Goal: Task Accomplishment & Management: Manage account settings

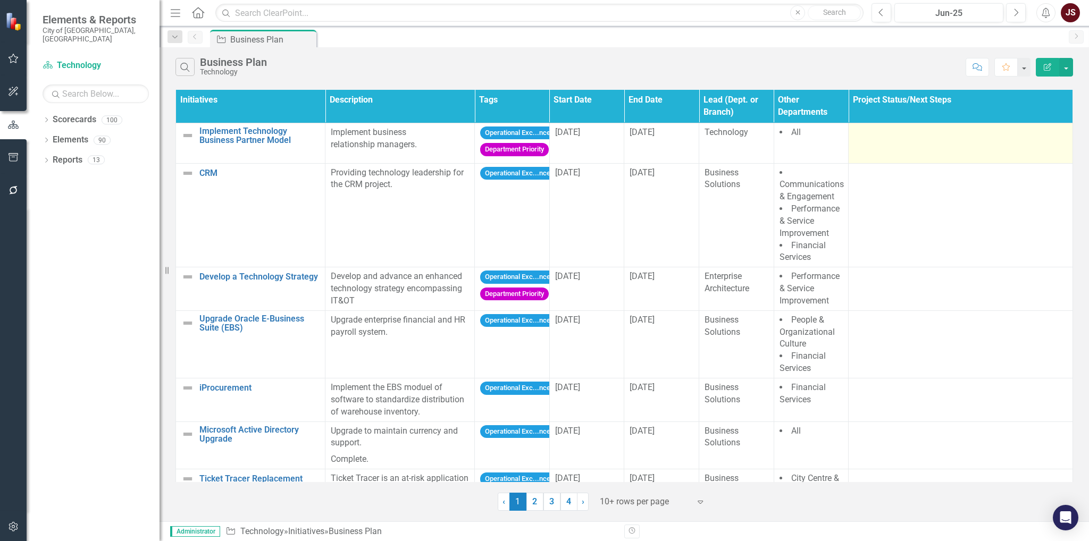
click at [942, 143] on td at bounding box center [961, 143] width 224 height 40
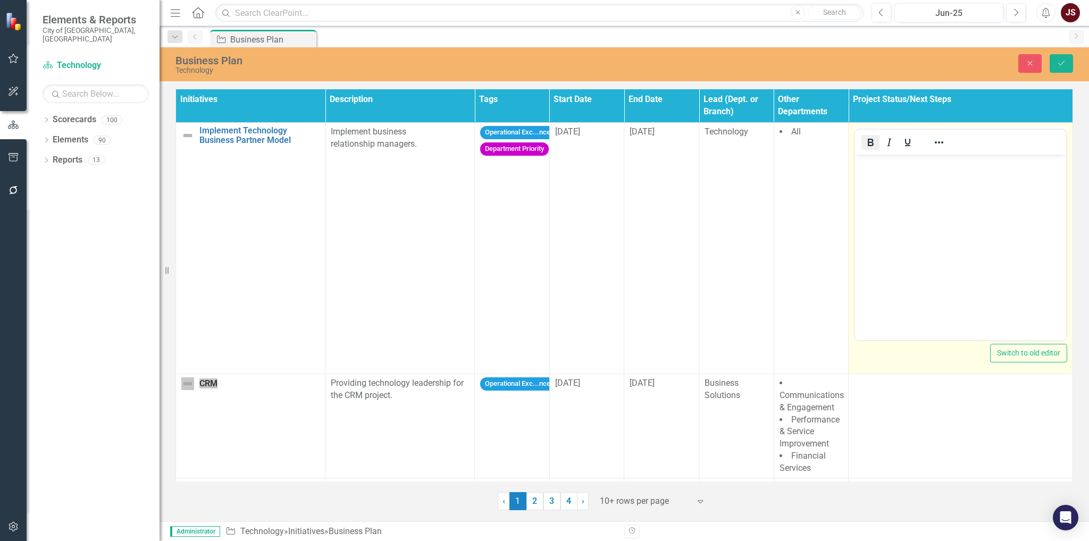
drag, startPoint x: 870, startPoint y: 145, endPoint x: 41, endPoint y: 37, distance: 835.6
click at [870, 145] on icon "Bold" at bounding box center [870, 142] width 13 height 13
click at [930, 143] on button "Reveal or hide additional toolbar items" at bounding box center [939, 142] width 18 height 15
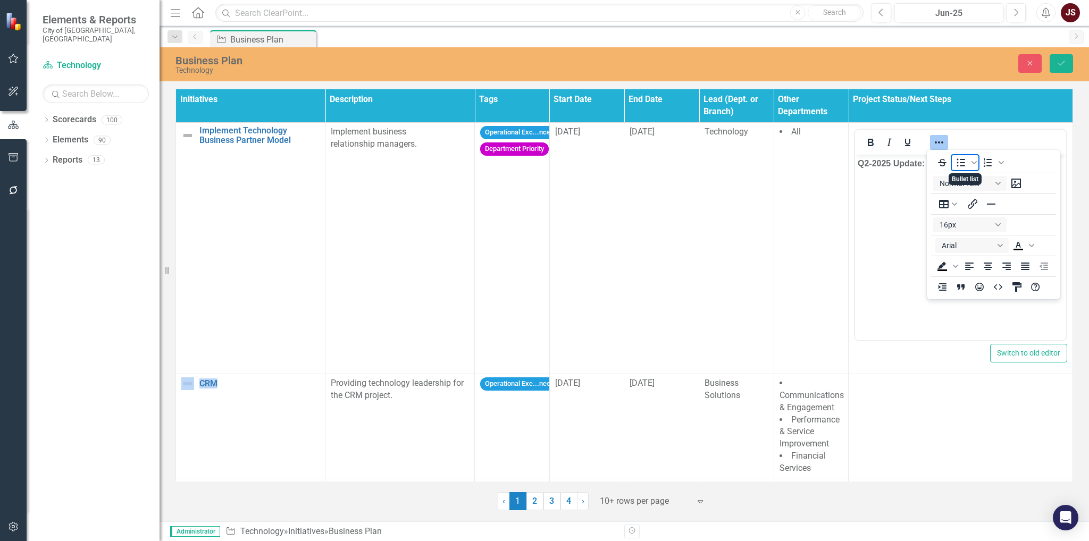
click at [957, 166] on icon "Bullet list" at bounding box center [961, 162] width 9 height 8
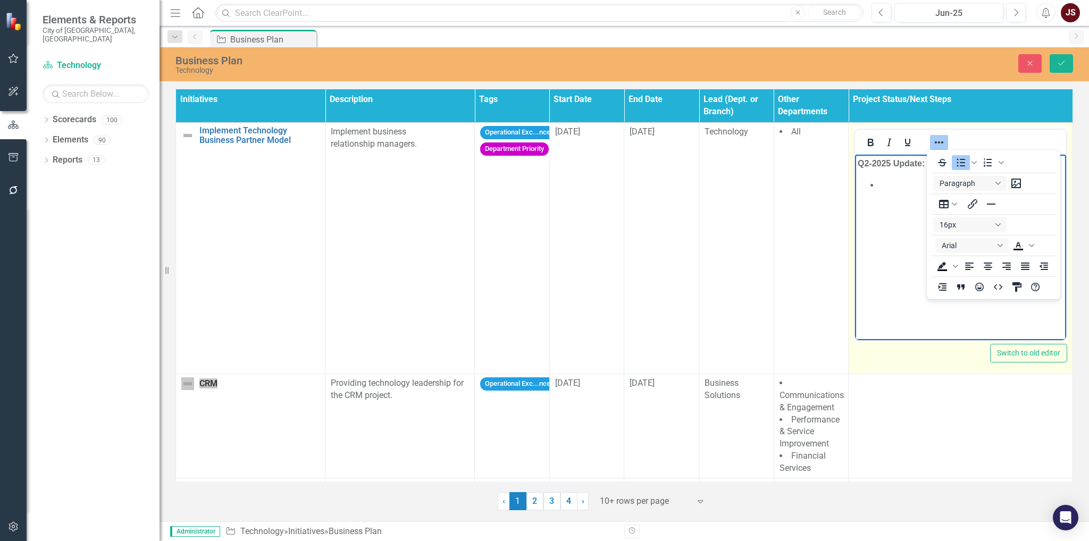
click at [937, 144] on icon "Reveal or hide additional toolbar items" at bounding box center [939, 142] width 13 height 13
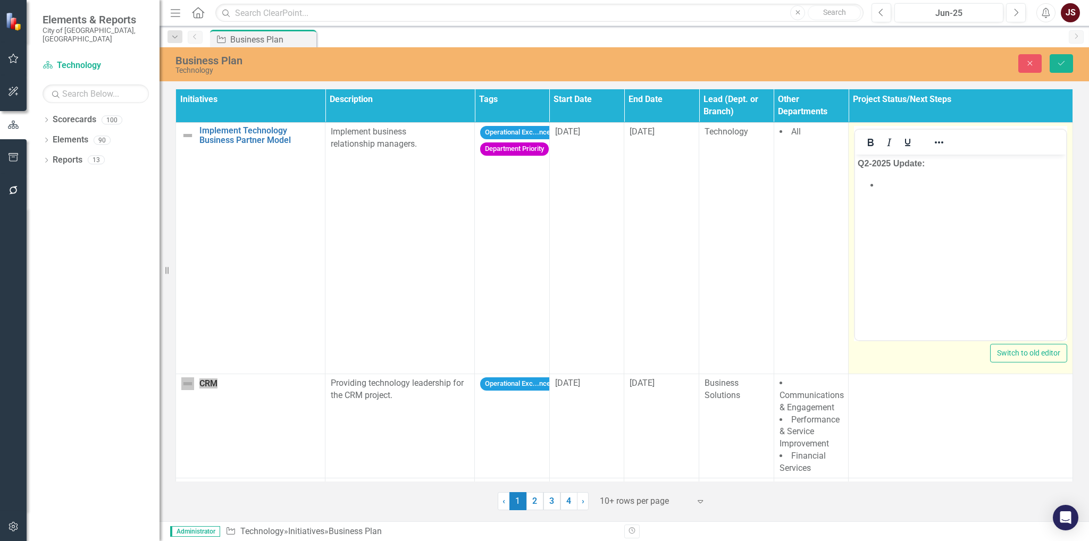
click at [905, 185] on li "﻿" at bounding box center [971, 185] width 185 height 13
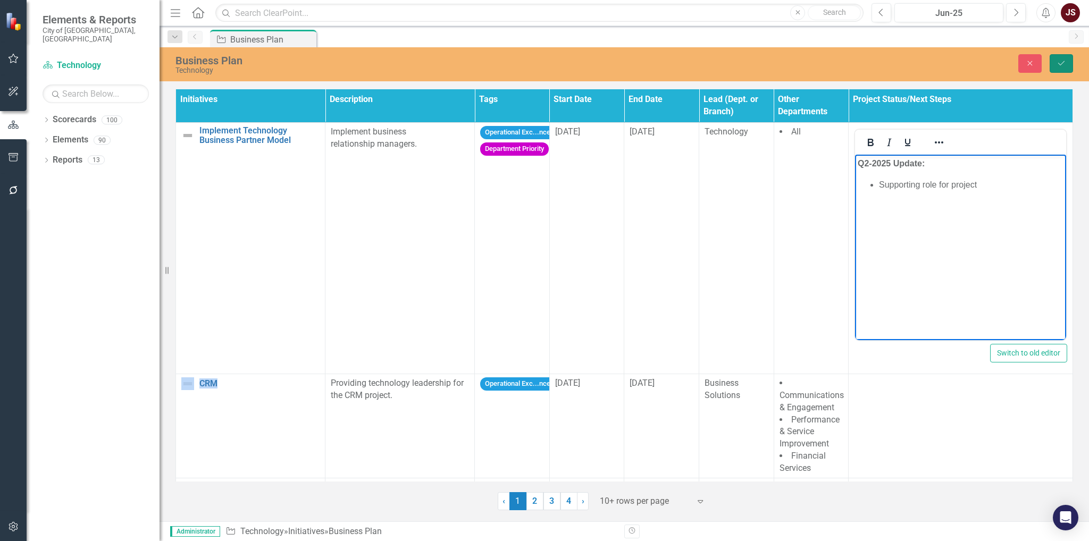
click at [1057, 66] on icon "Save" at bounding box center [1062, 63] width 10 height 7
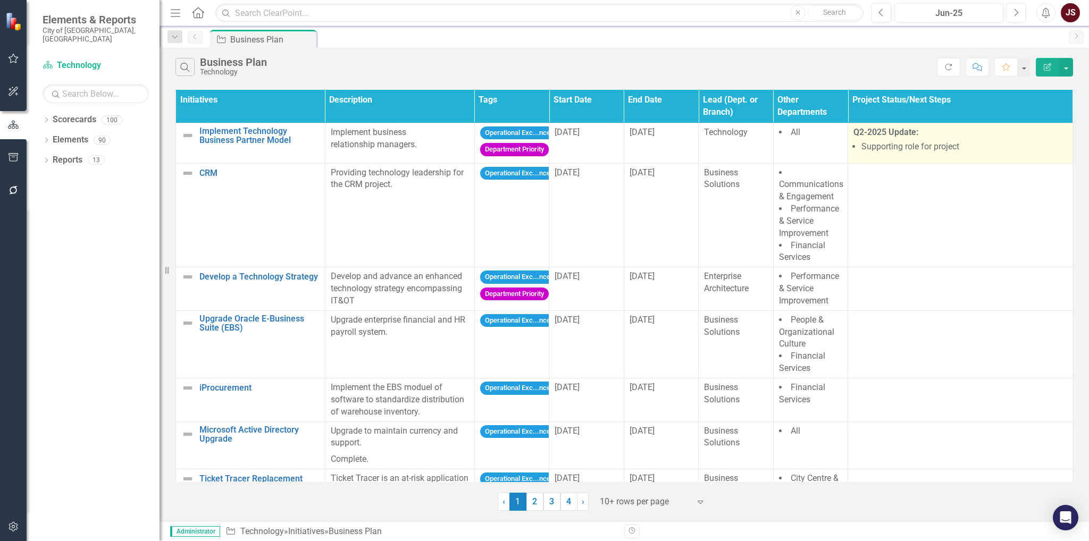
click at [954, 141] on li "Supporting role for project" at bounding box center [965, 147] width 206 height 12
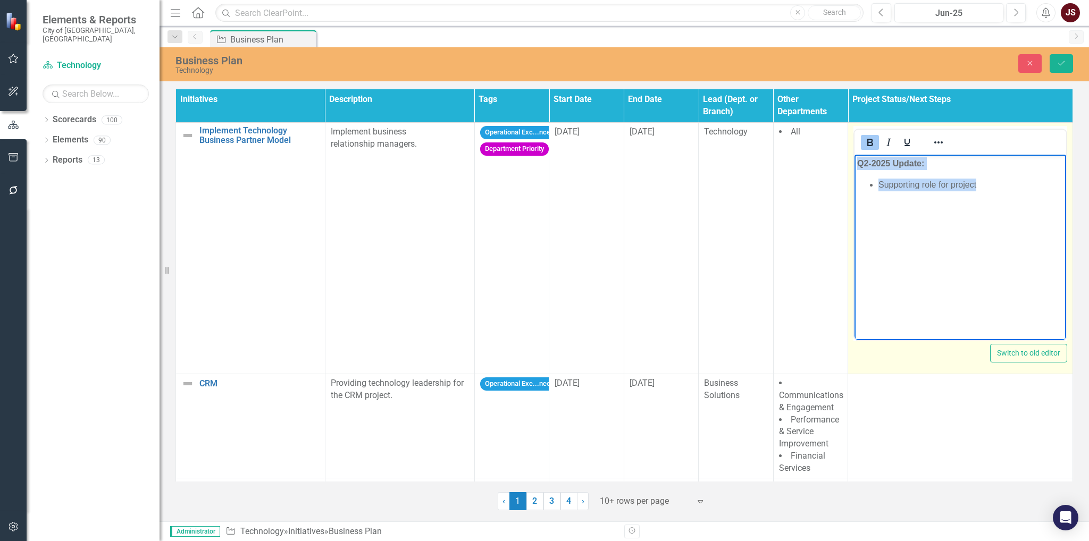
drag, startPoint x: 996, startPoint y: 185, endPoint x: 821, endPoint y: 162, distance: 177.1
click at [855, 162] on html "Q2-2025 Update: Supporting role for project" at bounding box center [961, 235] width 212 height 160
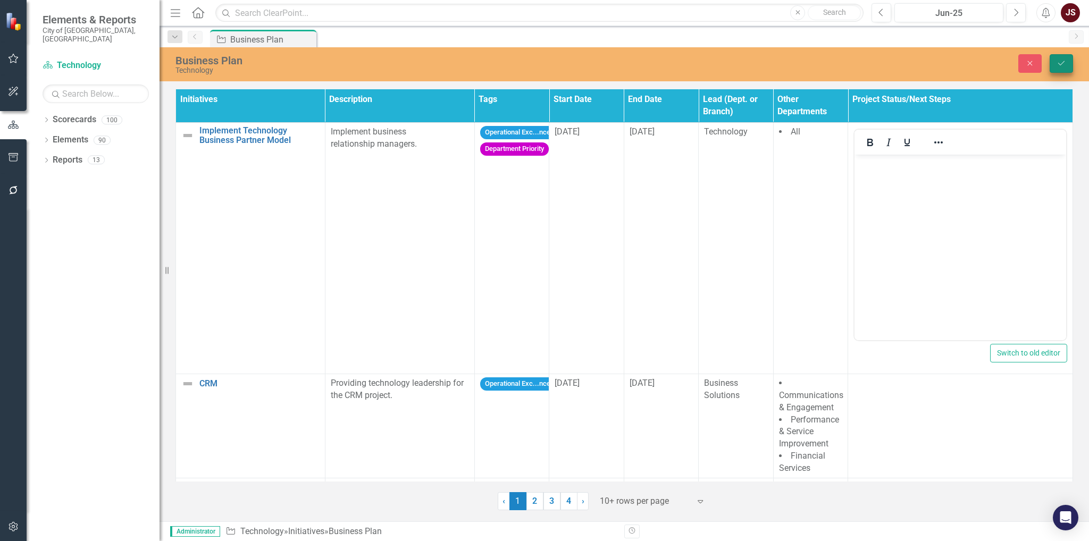
click at [1059, 63] on icon "submit" at bounding box center [1061, 63] width 6 height 4
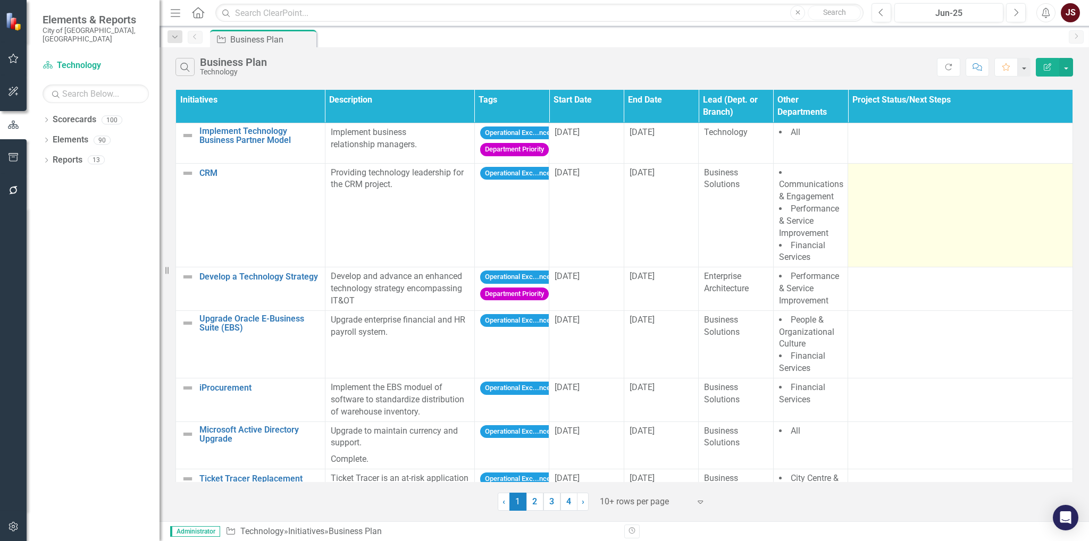
click at [904, 195] on td at bounding box center [960, 215] width 225 height 104
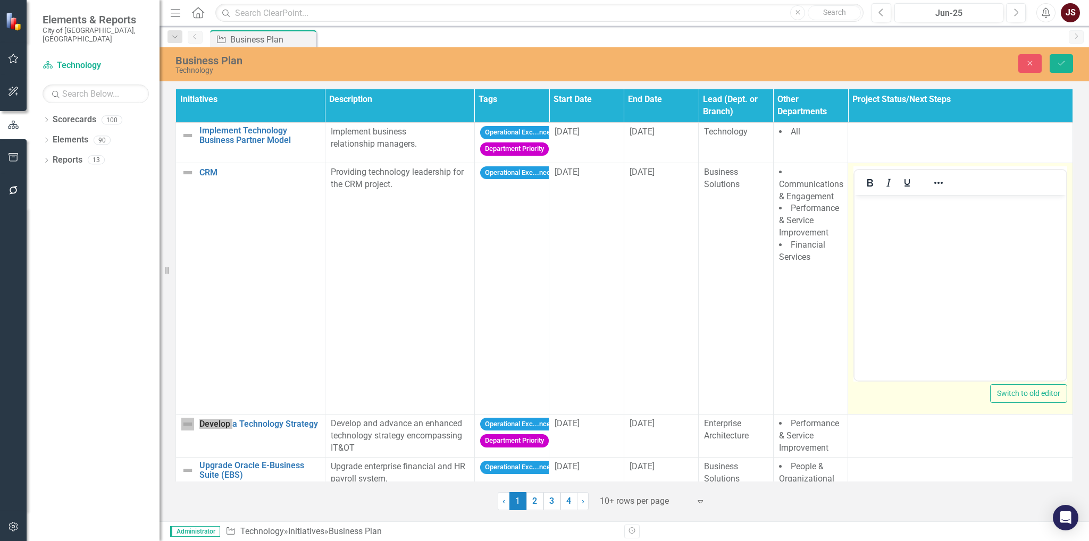
click at [889, 215] on body "Rich Text Area. Press ALT-0 for help." at bounding box center [961, 275] width 212 height 160
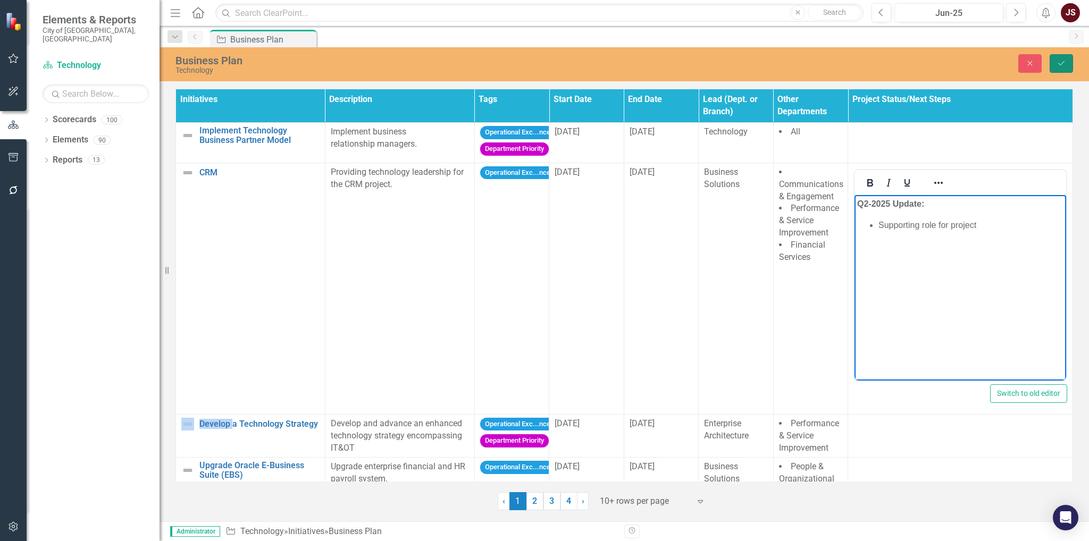
click at [1058, 66] on icon "Save" at bounding box center [1062, 63] width 10 height 7
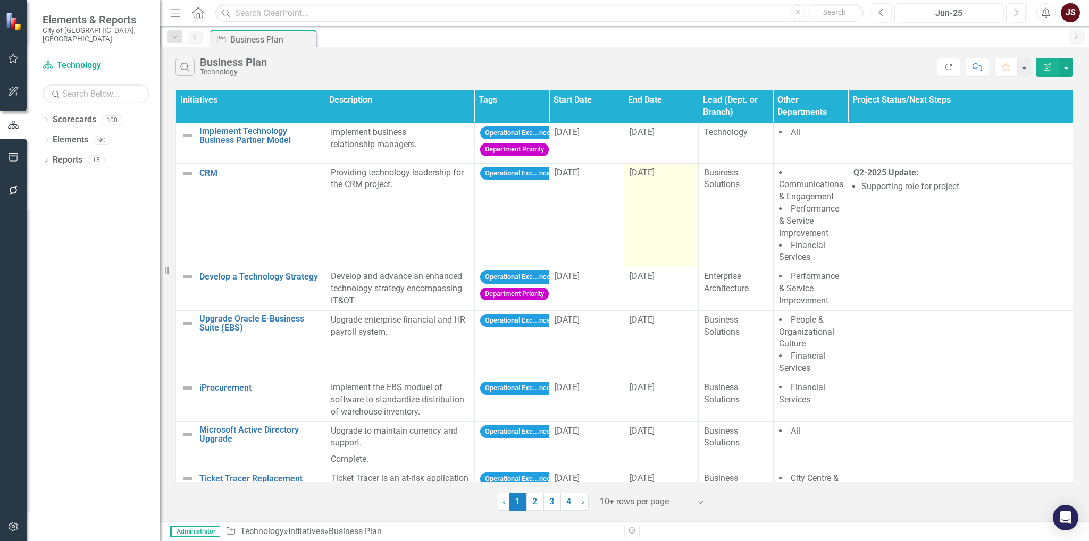
click at [655, 169] on span "[DATE]" at bounding box center [642, 173] width 25 height 10
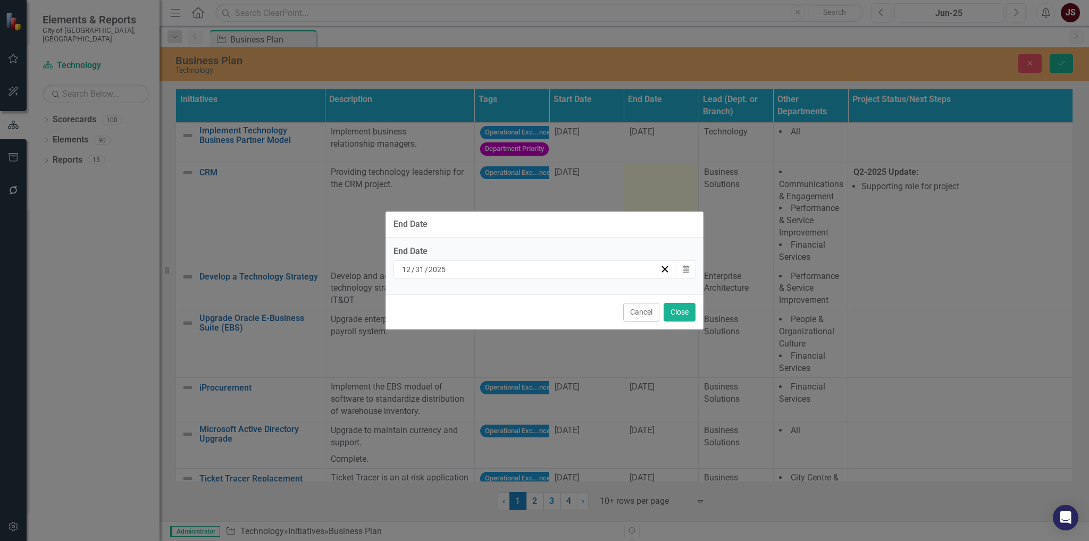
click at [538, 272] on div "[DATE]" at bounding box center [530, 269] width 260 height 11
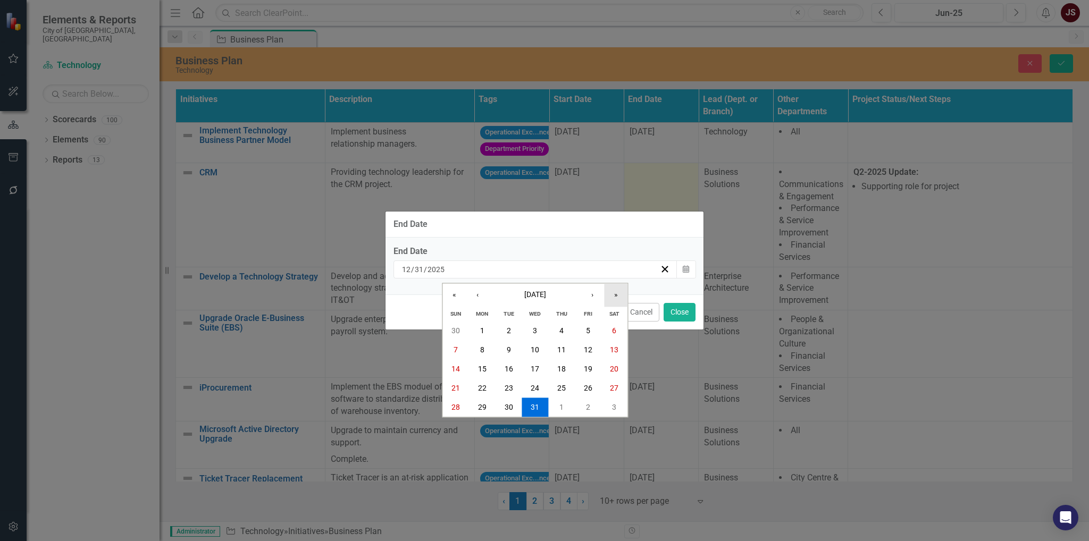
click at [613, 298] on button "»" at bounding box center [615, 295] width 23 height 23
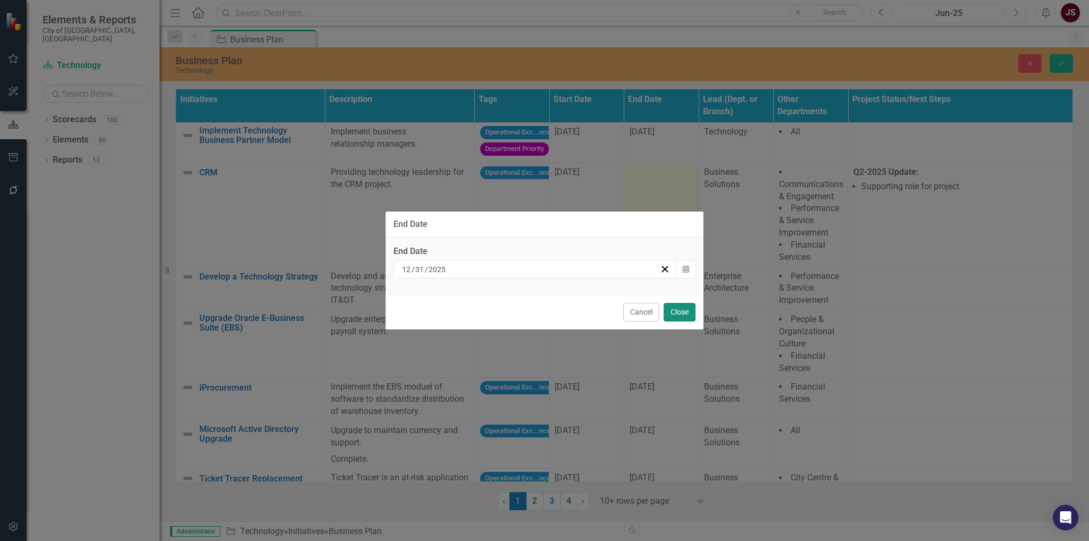
click at [676, 313] on button "Close" at bounding box center [680, 312] width 32 height 19
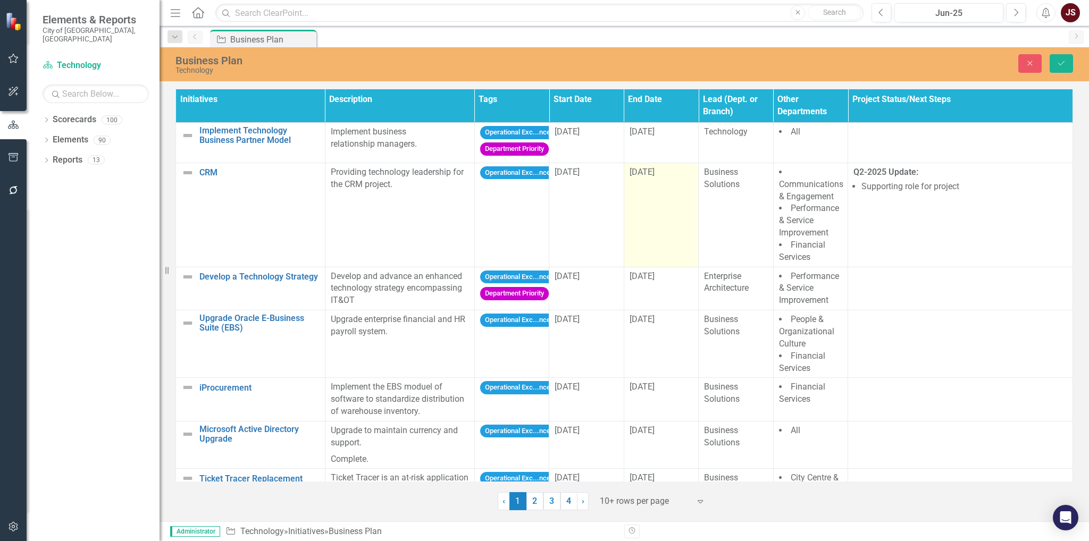
click at [655, 172] on span "[DATE]" at bounding box center [642, 172] width 25 height 10
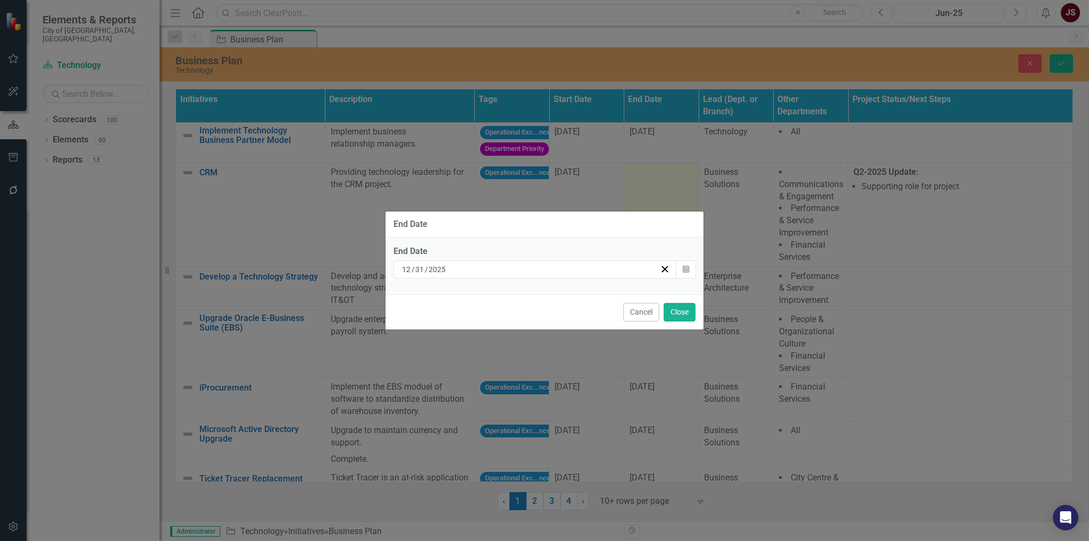
click at [622, 265] on div "[DATE]" at bounding box center [530, 269] width 260 height 11
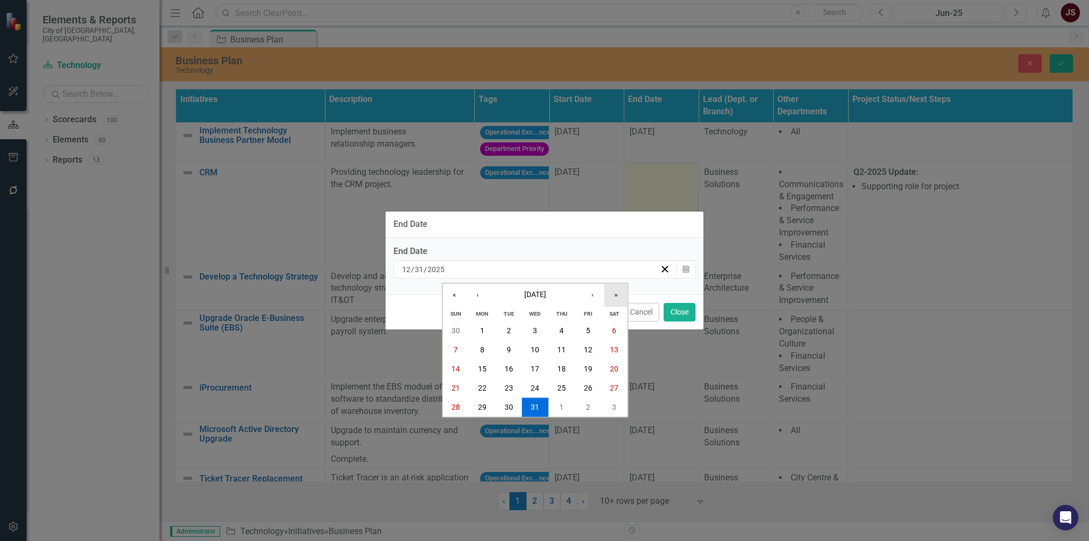
click at [619, 302] on button "»" at bounding box center [615, 295] width 23 height 23
click at [554, 410] on button "31" at bounding box center [561, 407] width 27 height 19
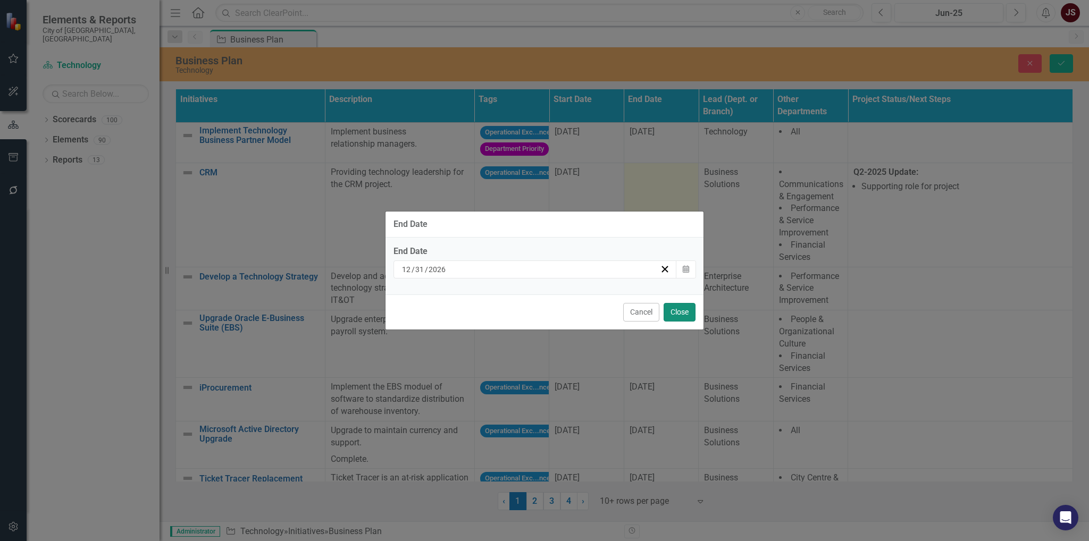
click at [682, 310] on button "Close" at bounding box center [680, 312] width 32 height 19
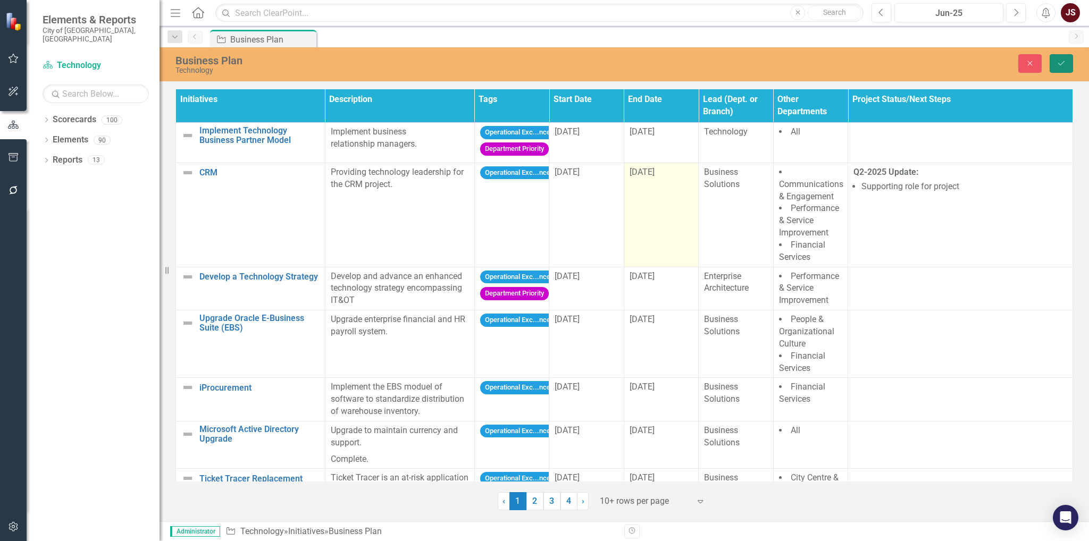
click at [1064, 69] on button "Save" at bounding box center [1061, 63] width 23 height 19
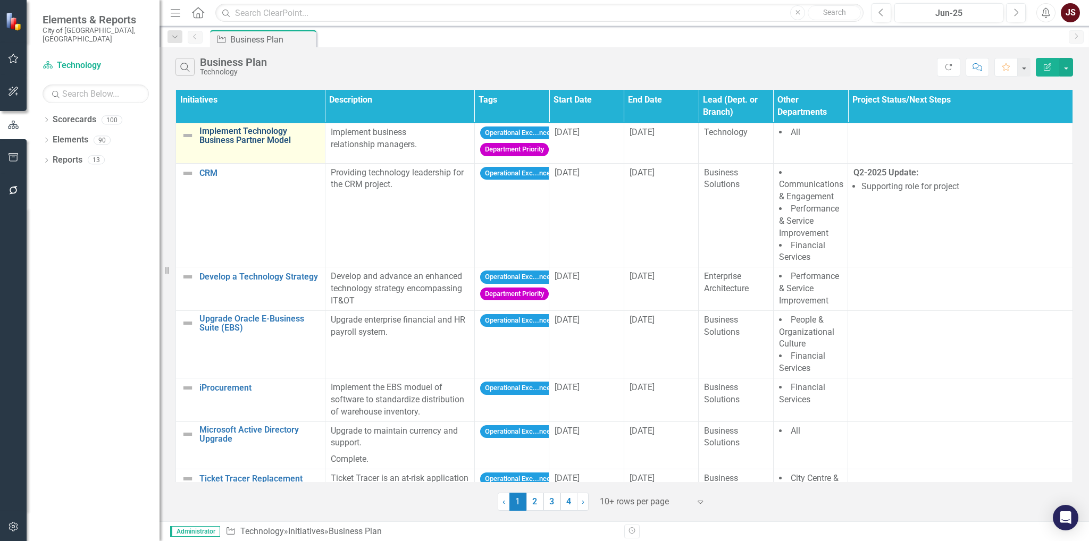
click at [255, 141] on link "Implement Technology Business Partner Model" at bounding box center [259, 136] width 120 height 19
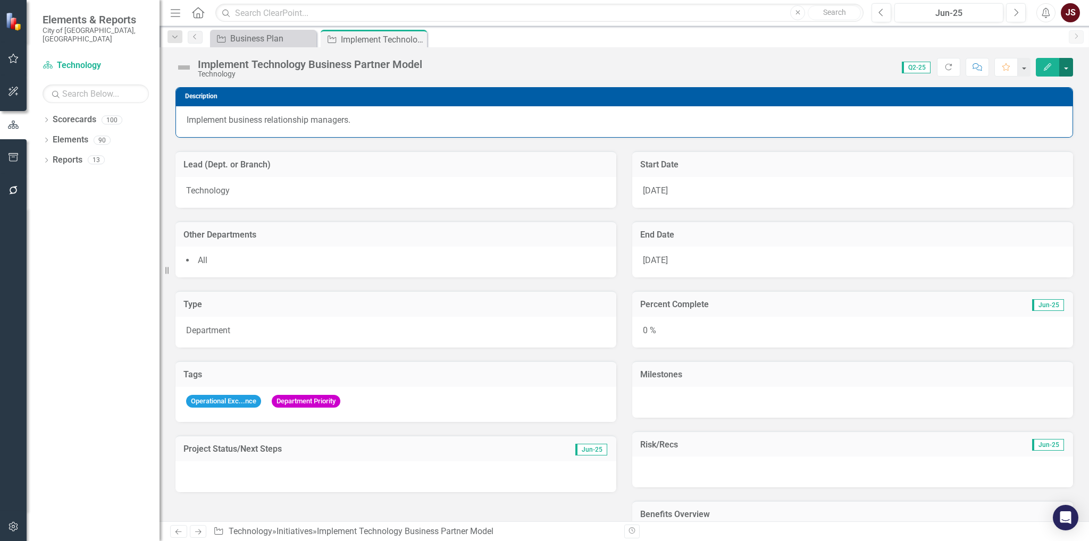
click at [1066, 63] on button "button" at bounding box center [1066, 67] width 14 height 19
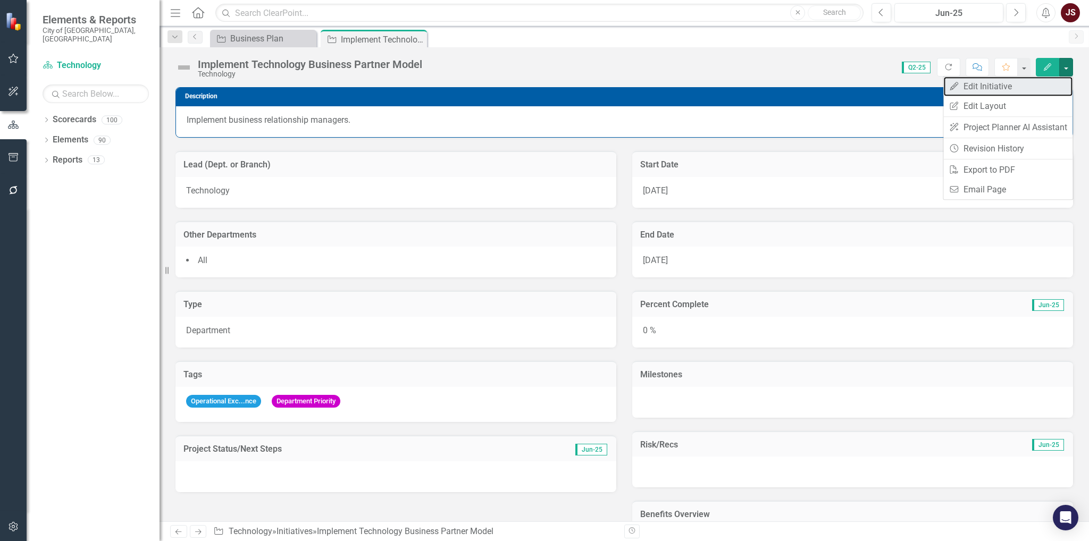
click at [1030, 81] on link "Edit Edit Initiative" at bounding box center [1008, 87] width 129 height 20
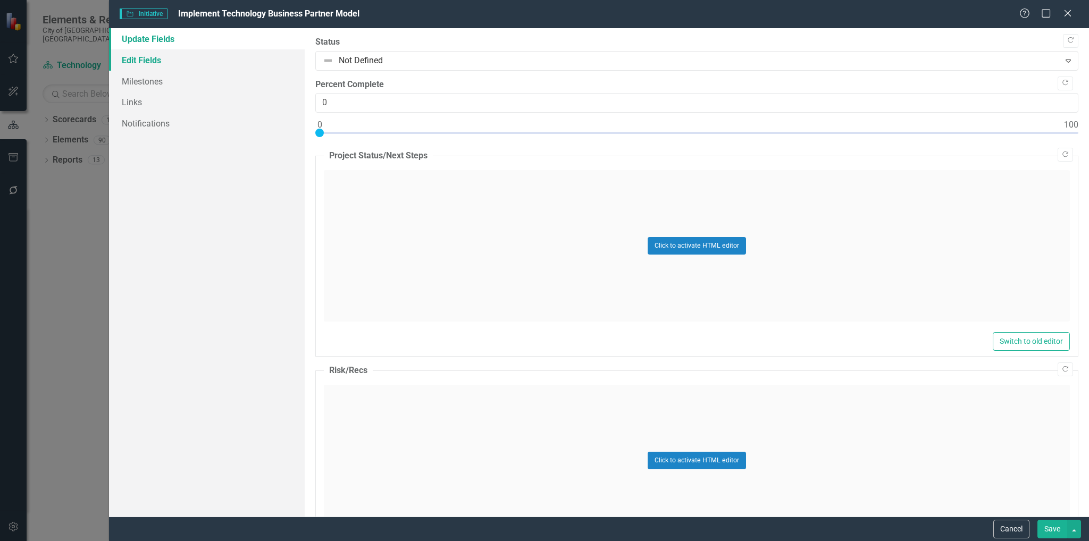
click at [148, 66] on link "Edit Fields" at bounding box center [207, 59] width 196 height 21
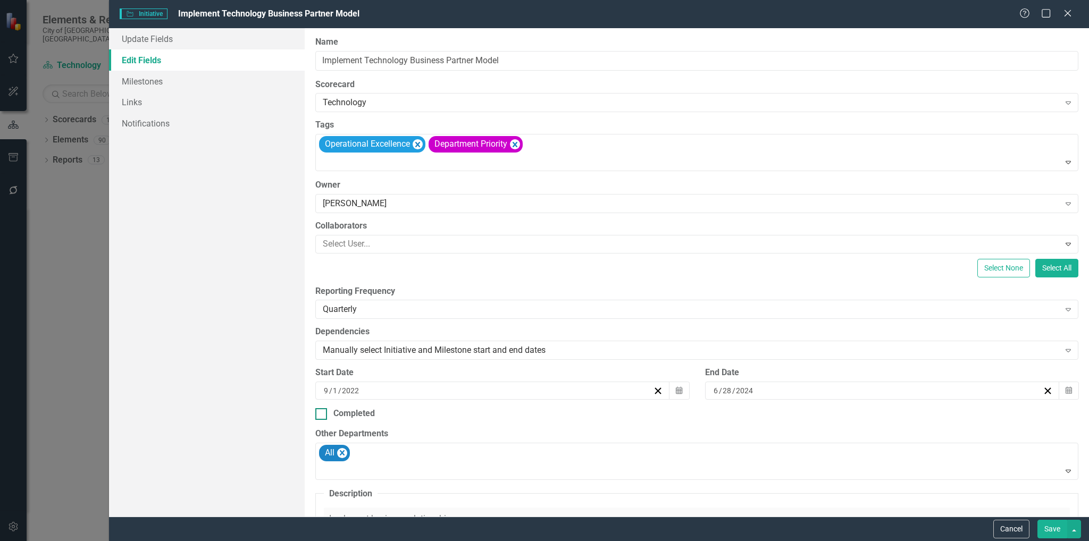
click at [323, 413] on div at bounding box center [321, 414] width 12 height 12
click at [322, 413] on input "Completed" at bounding box center [318, 411] width 7 height 7
checkbox input "true"
click at [1054, 528] on button "Save" at bounding box center [1053, 529] width 30 height 19
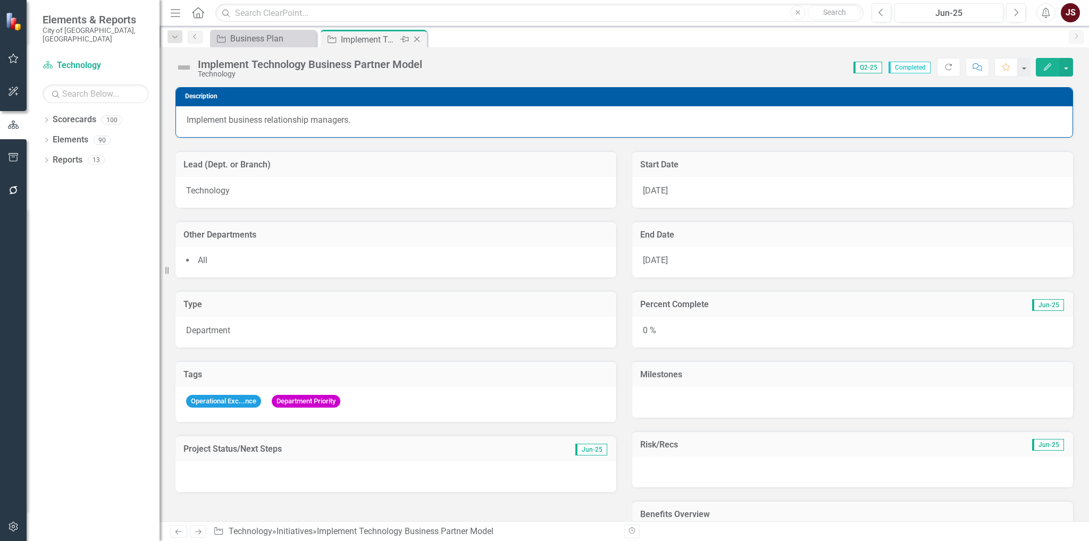
click at [419, 35] on icon "Close" at bounding box center [417, 39] width 11 height 9
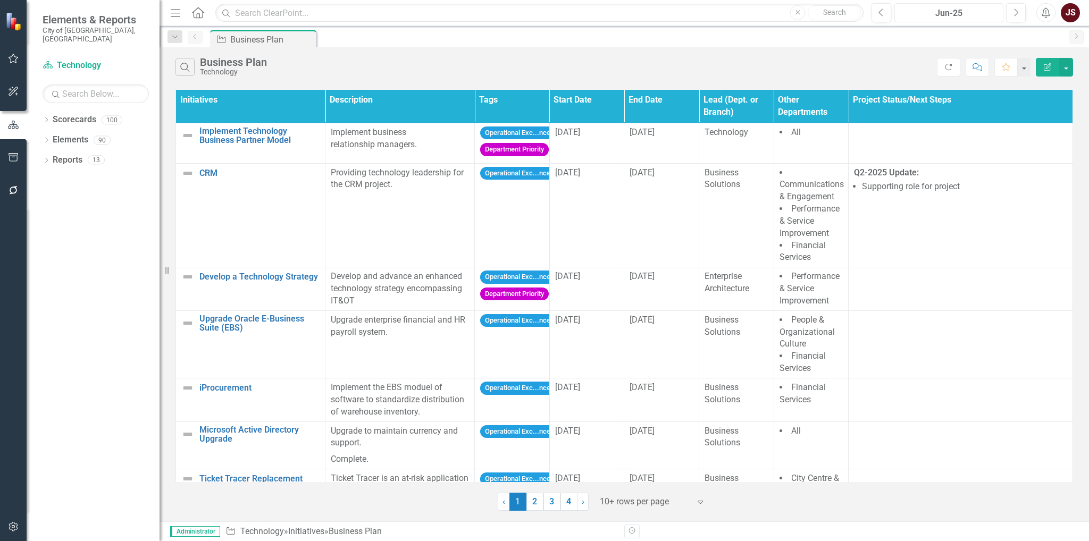
click at [967, 19] on div "Jun-25" at bounding box center [949, 13] width 102 height 13
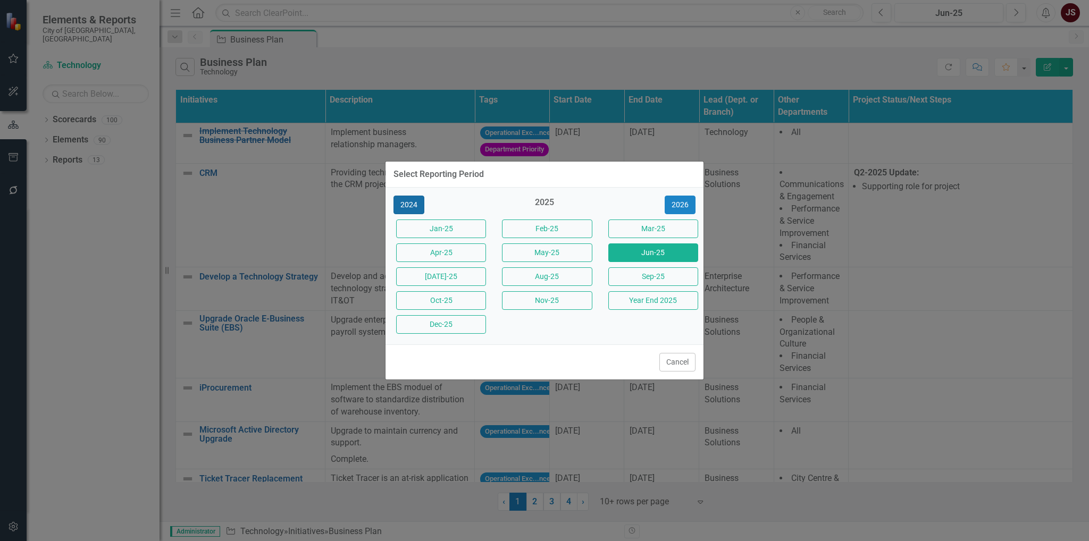
click at [407, 206] on button "2024" at bounding box center [409, 205] width 31 height 19
click at [651, 294] on button "Year End 2024" at bounding box center [653, 300] width 90 height 19
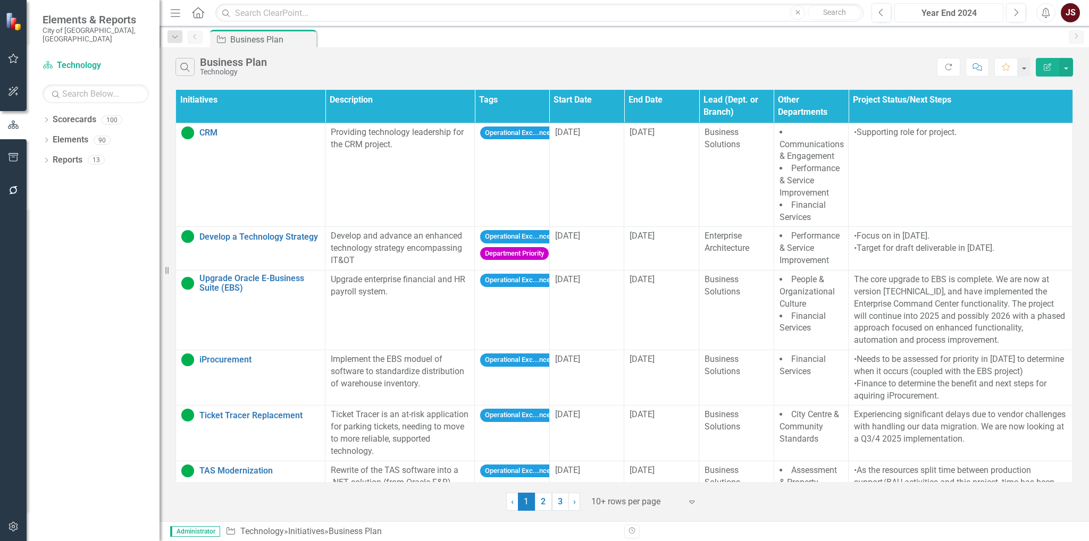
click at [952, 20] on button "Year End 2024" at bounding box center [949, 12] width 109 height 19
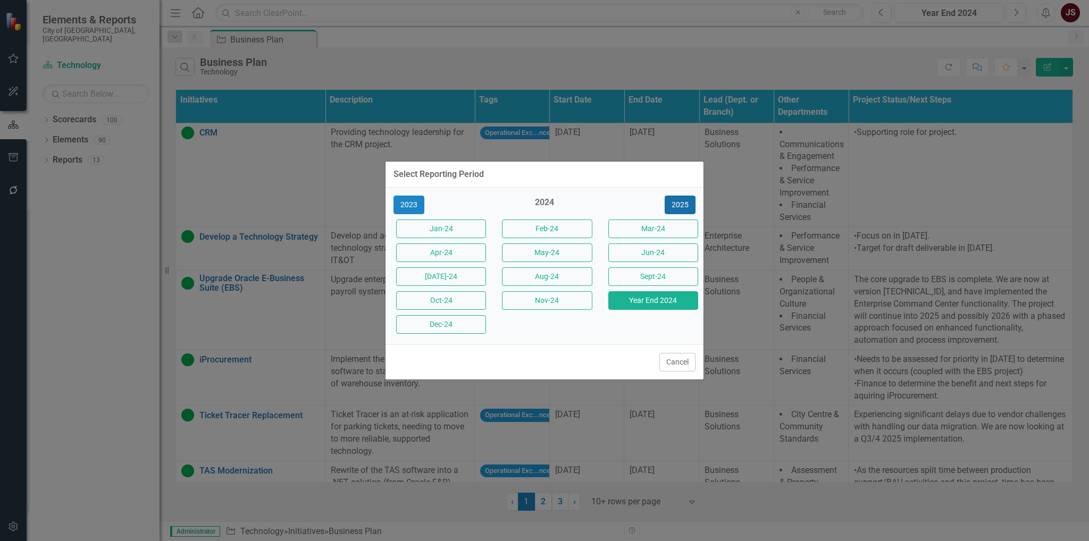
click at [673, 207] on button "2025" at bounding box center [680, 205] width 31 height 19
click at [645, 252] on button "Jun-25" at bounding box center [653, 253] width 90 height 19
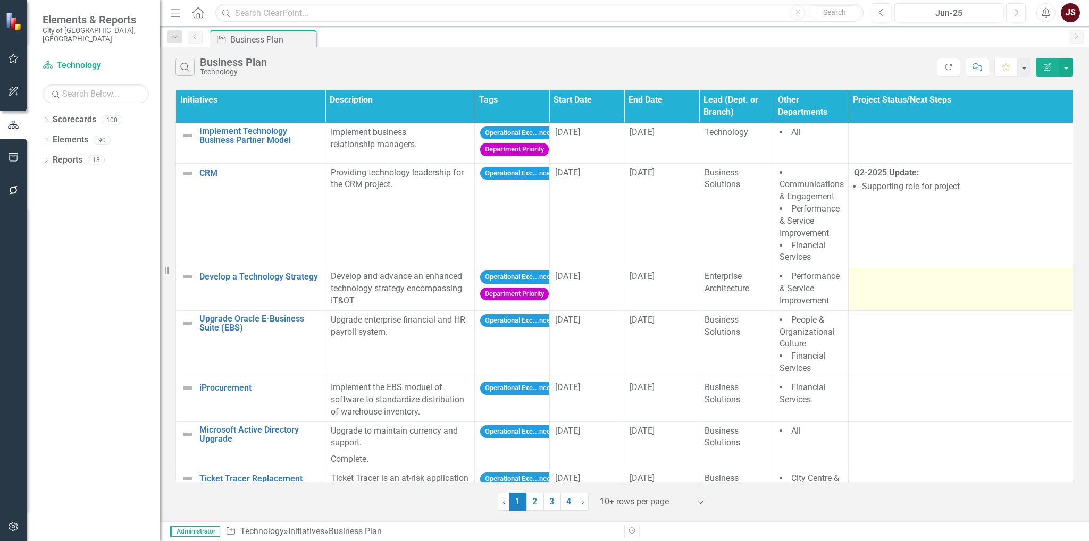
click at [891, 285] on td at bounding box center [961, 290] width 224 height 44
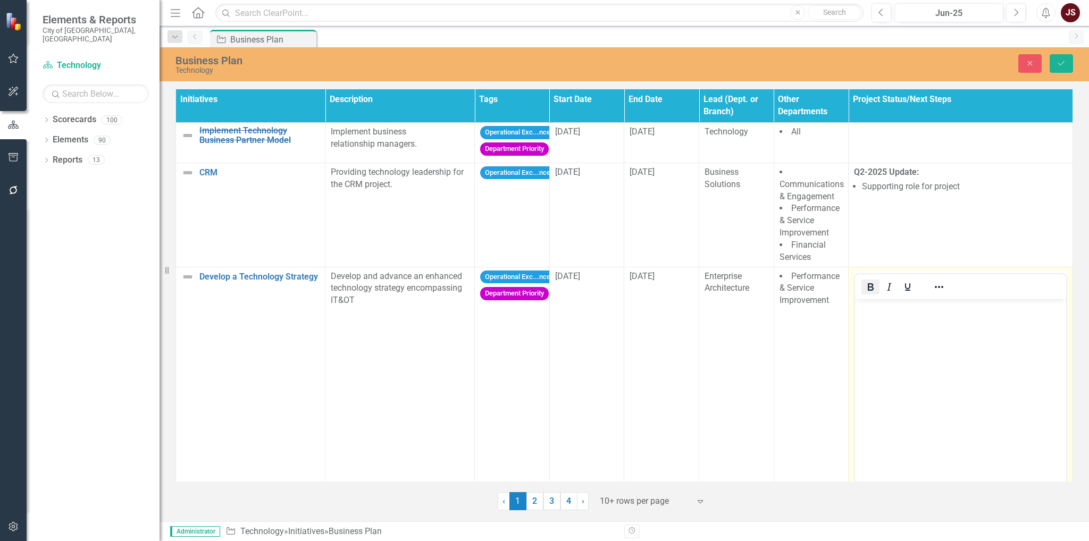
drag, startPoint x: 866, startPoint y: 279, endPoint x: 37, endPoint y: 14, distance: 869.9
click at [866, 281] on icon "Bold" at bounding box center [870, 287] width 13 height 13
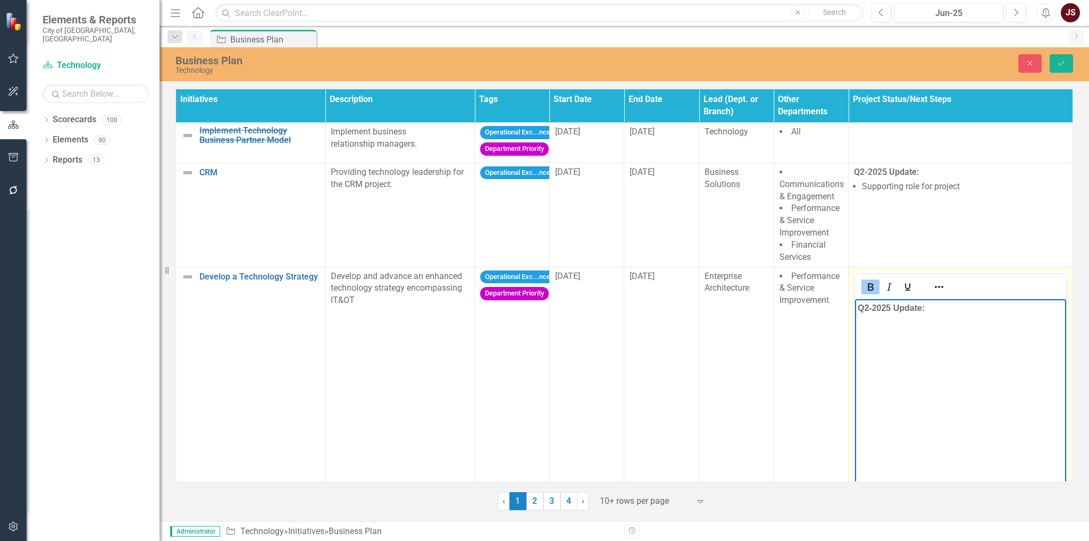
click at [868, 288] on icon "Bold" at bounding box center [871, 286] width 6 height 7
click at [941, 286] on icon "Reveal or hide additional toolbar items" at bounding box center [939, 287] width 13 height 13
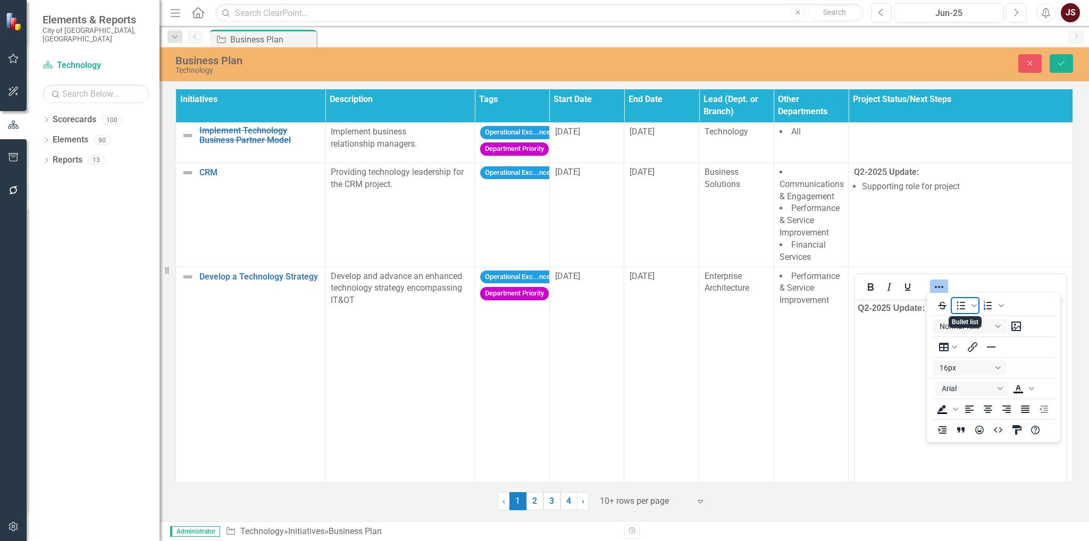
click at [961, 304] on icon "Bullet list" at bounding box center [961, 305] width 13 height 13
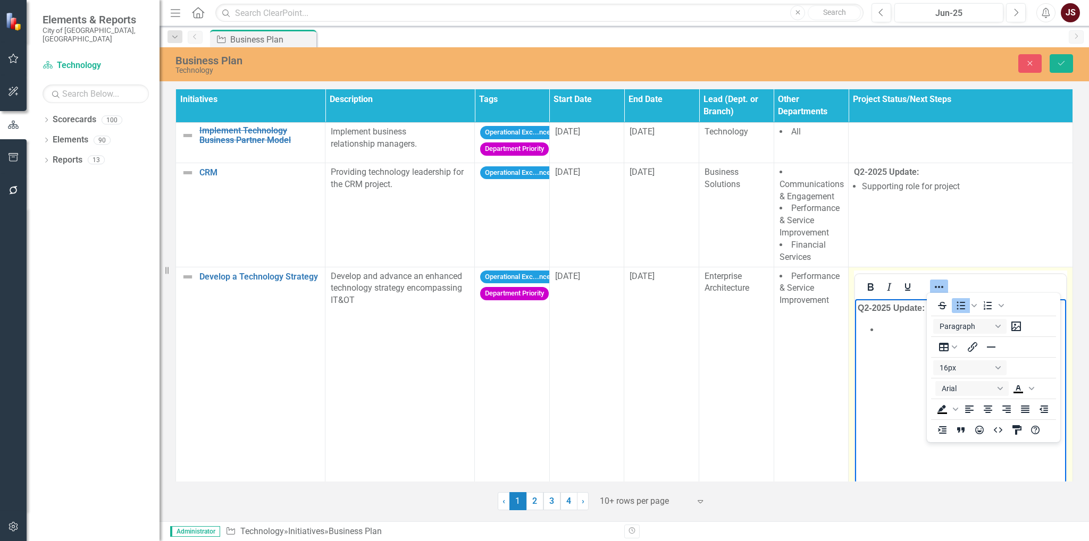
click at [887, 330] on li "﻿" at bounding box center [971, 329] width 185 height 13
click at [938, 281] on icon "Reveal or hide additional toolbar items" at bounding box center [939, 287] width 13 height 13
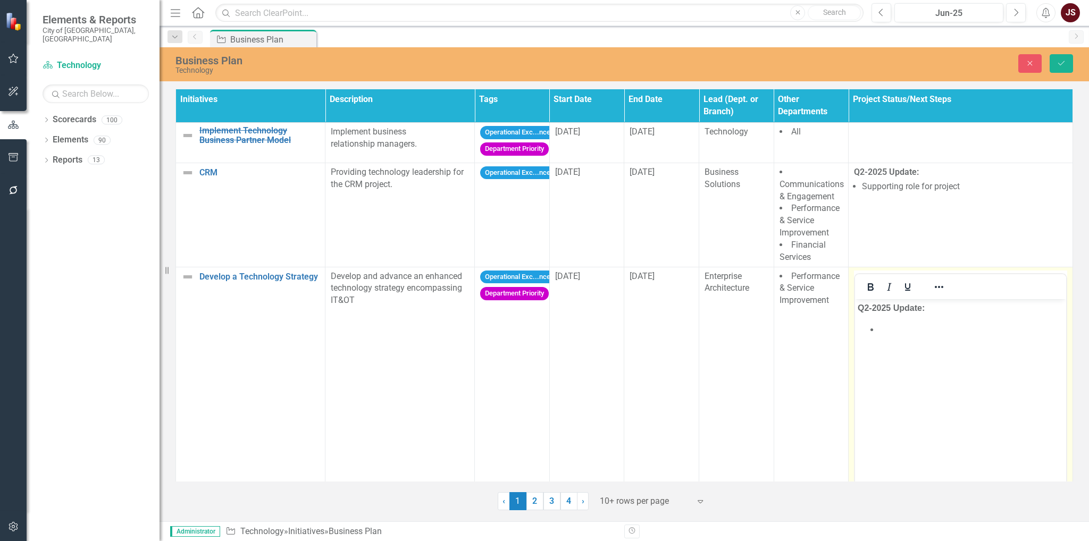
click at [912, 328] on li "﻿" at bounding box center [971, 329] width 185 height 13
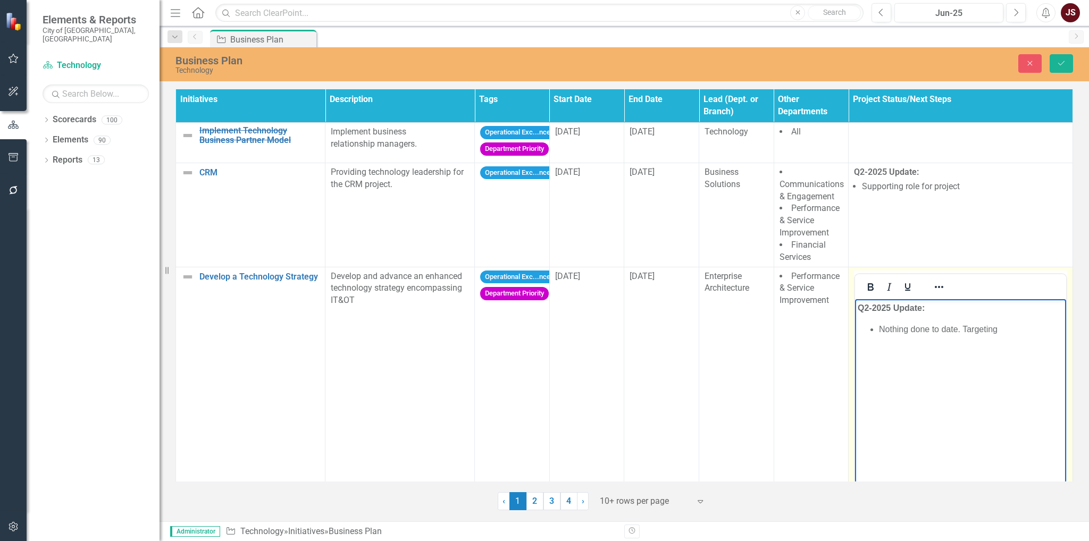
click at [1008, 330] on li "﻿Nothing done to date. Targeting" at bounding box center [971, 329] width 185 height 13
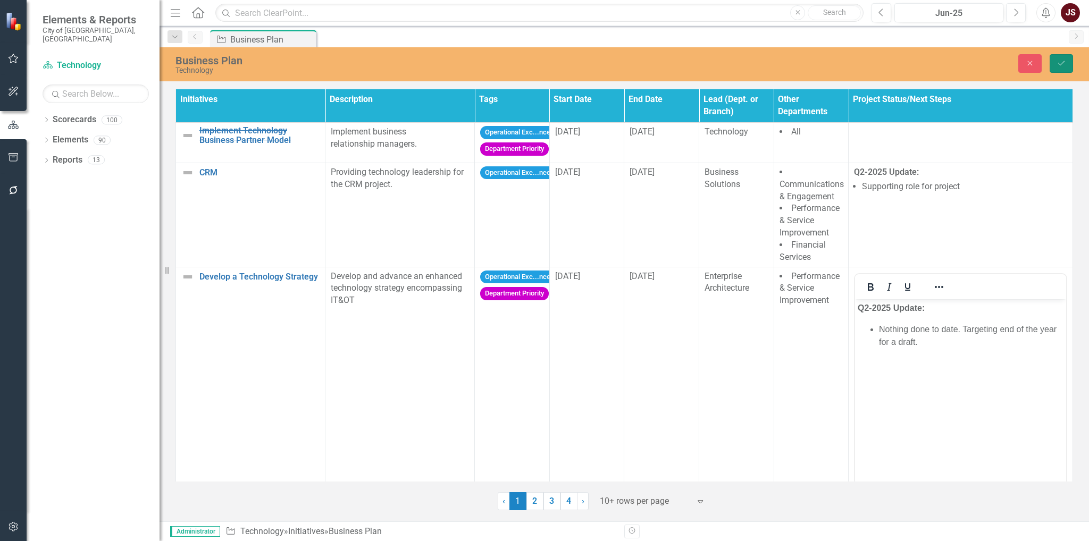
click at [1063, 66] on icon "Save" at bounding box center [1062, 63] width 10 height 7
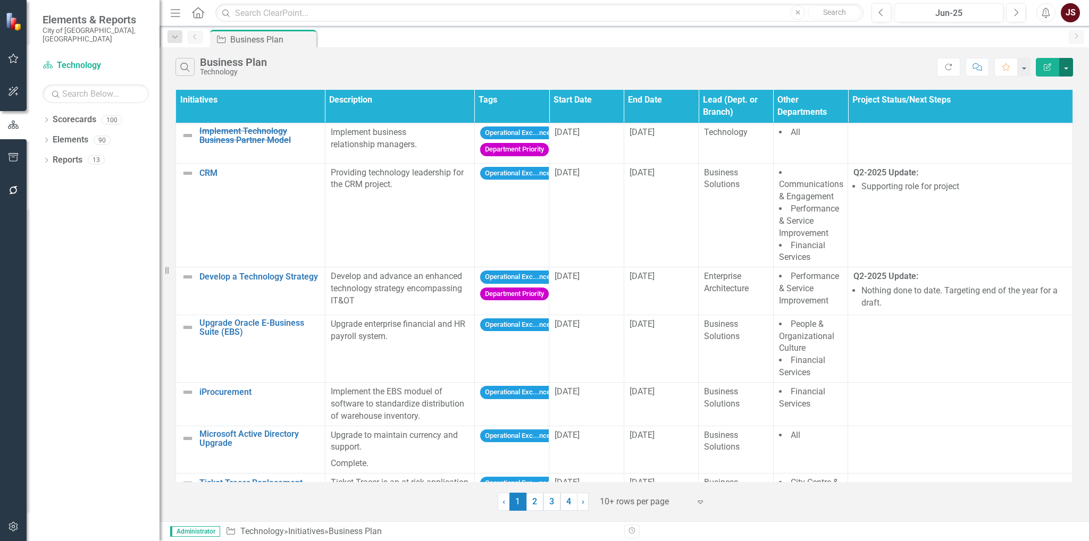
click at [1063, 62] on button "button" at bounding box center [1066, 67] width 14 height 19
click at [1047, 84] on link "Edit Report Edit Report" at bounding box center [1031, 87] width 84 height 20
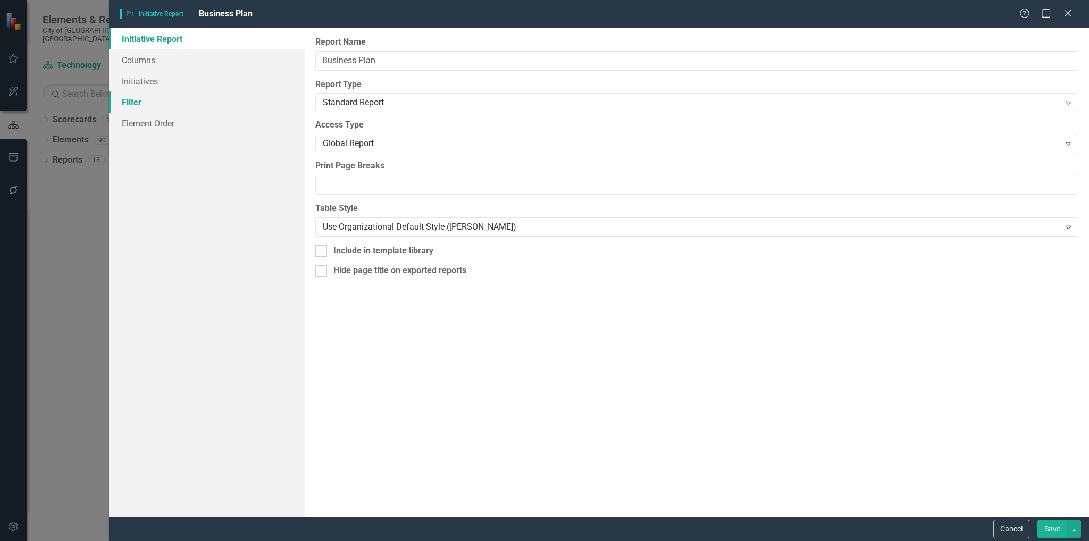
click at [145, 96] on link "Filter" at bounding box center [207, 101] width 196 height 21
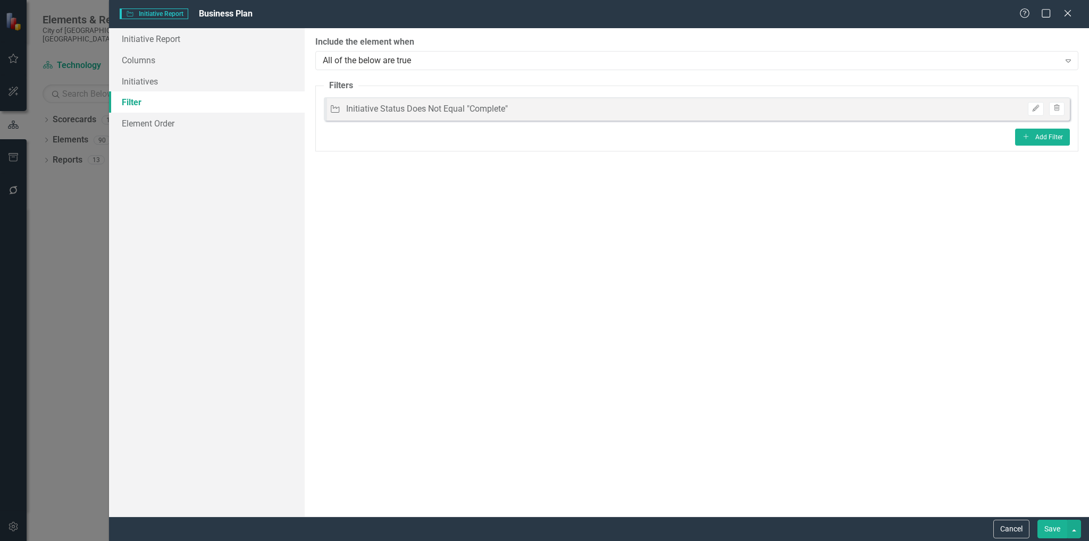
click at [599, 115] on div "Initiative Initiative Status Does Not Equal "Complete" Edit Trash" at bounding box center [697, 108] width 746 height 23
click at [1034, 107] on icon "Edit" at bounding box center [1036, 108] width 8 height 6
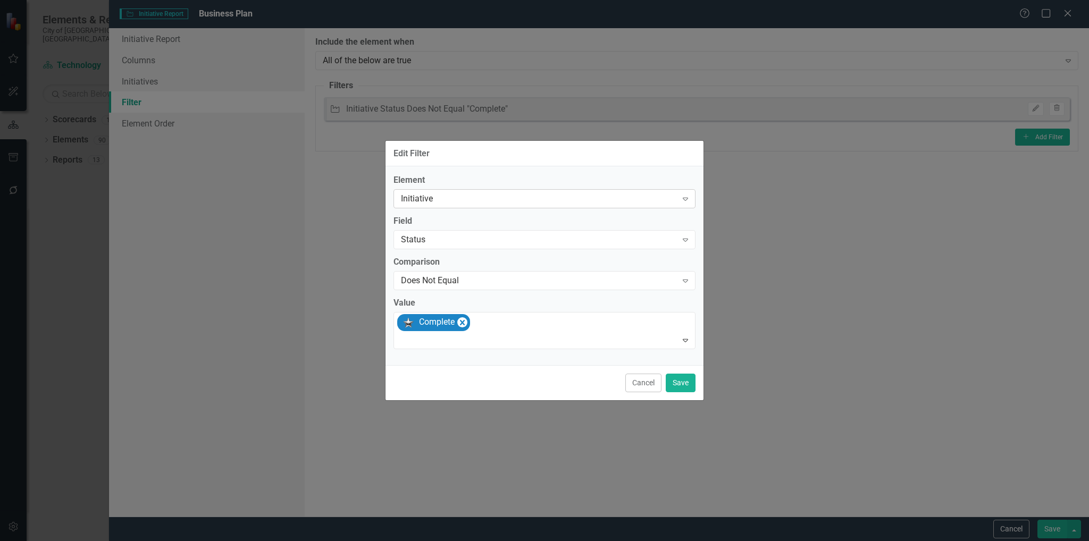
click at [604, 203] on div "Initiative" at bounding box center [539, 199] width 276 height 12
click at [573, 242] on div "Status" at bounding box center [539, 240] width 276 height 12
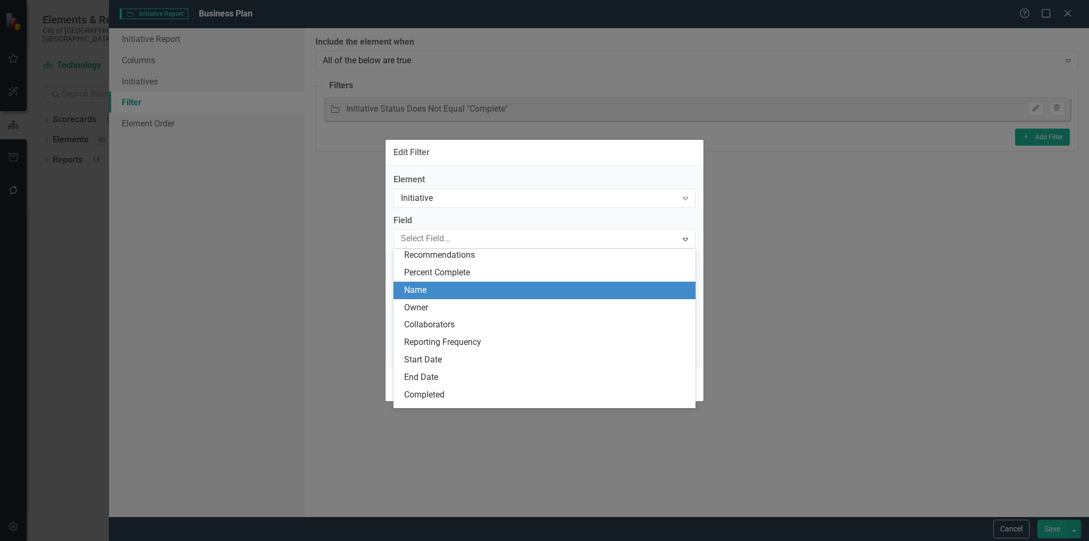
scroll to position [53, 0]
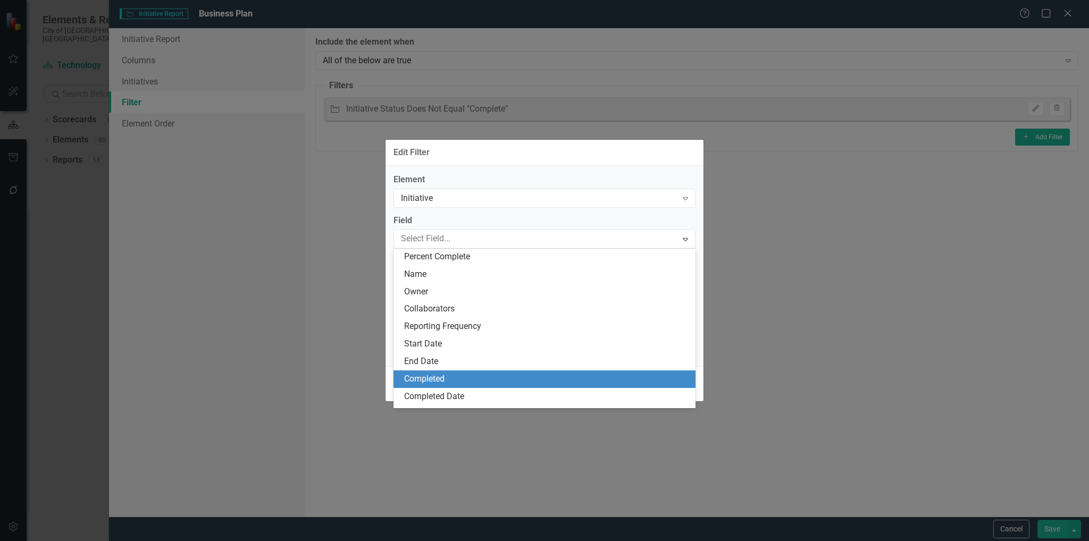
drag, startPoint x: 497, startPoint y: 376, endPoint x: 502, endPoint y: 328, distance: 48.1
click at [496, 376] on div "Completed" at bounding box center [546, 379] width 285 height 12
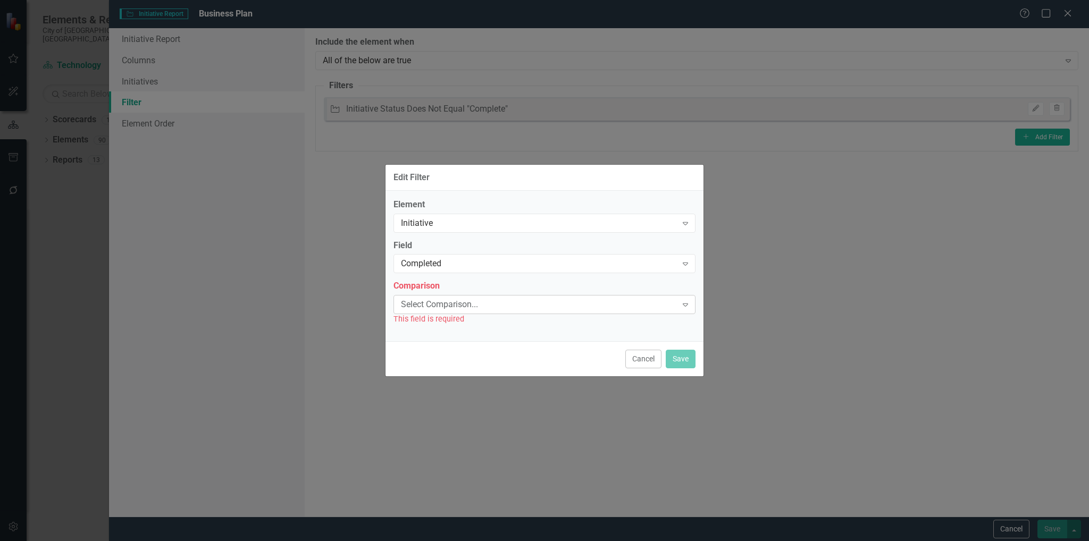
click at [513, 306] on div "Select Comparison..." at bounding box center [539, 305] width 276 height 12
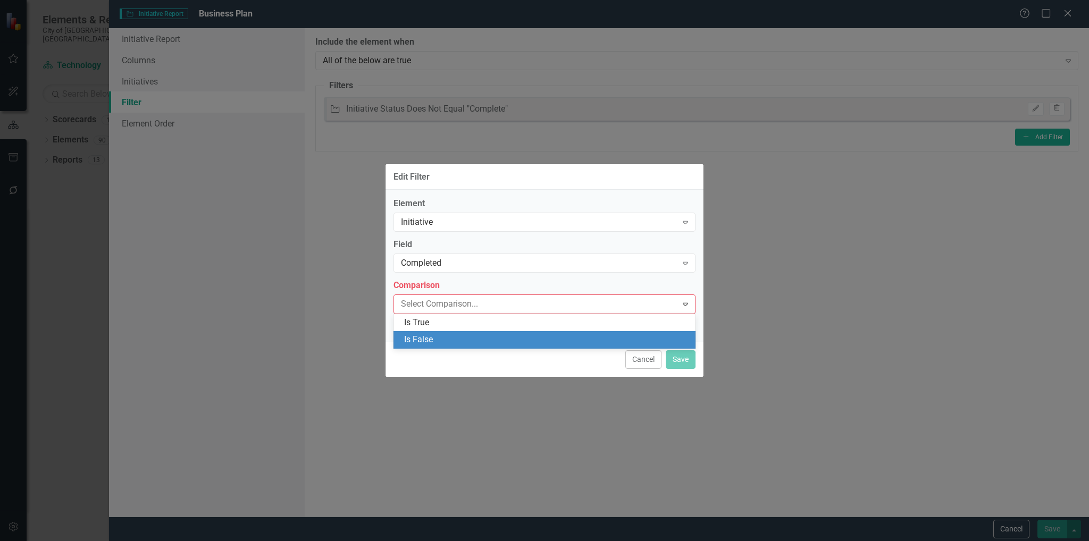
click at [492, 334] on div "Is False" at bounding box center [546, 340] width 285 height 12
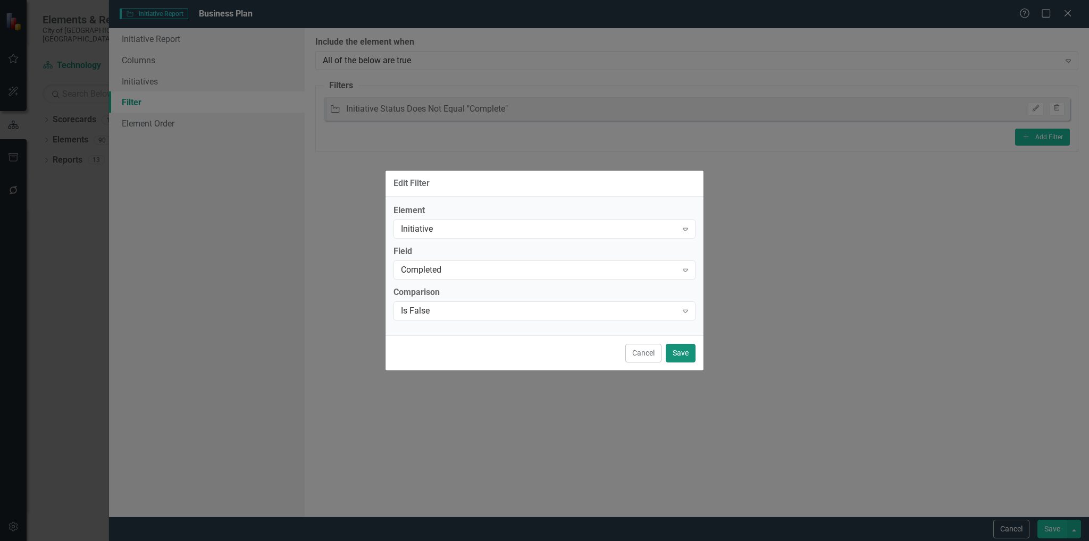
click at [678, 348] on button "Save" at bounding box center [681, 353] width 30 height 19
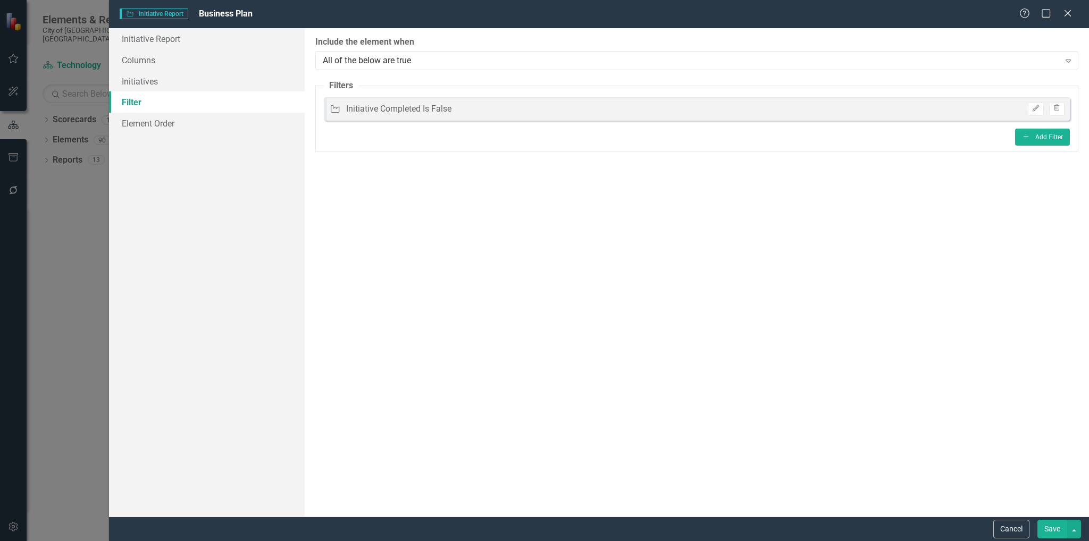
click at [1048, 539] on div "Cancel Save" at bounding box center [599, 529] width 980 height 24
click at [1049, 532] on button "Save" at bounding box center [1053, 529] width 30 height 19
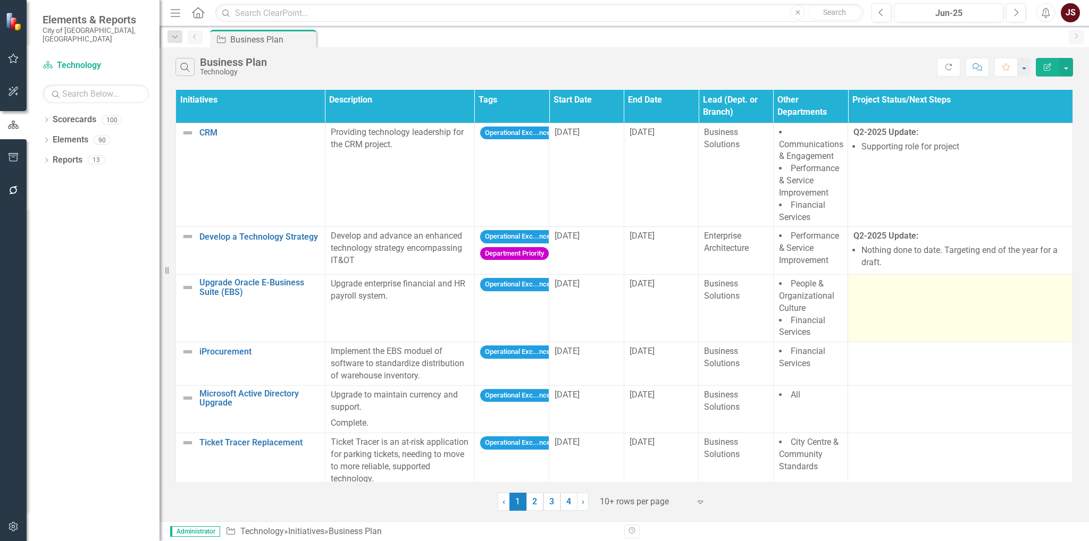
click at [917, 315] on td at bounding box center [960, 308] width 225 height 68
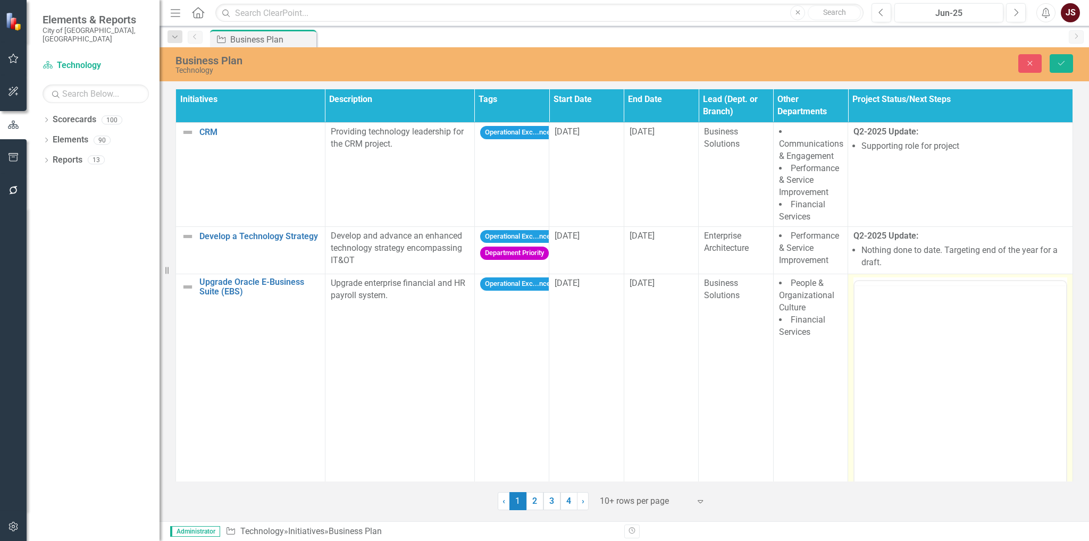
scroll to position [0, 0]
click at [861, 303] on div at bounding box center [889, 293] width 69 height 21
drag, startPoint x: 859, startPoint y: 300, endPoint x: 14, endPoint y: 2, distance: 896.7
click at [861, 299] on button "Bold" at bounding box center [870, 294] width 18 height 15
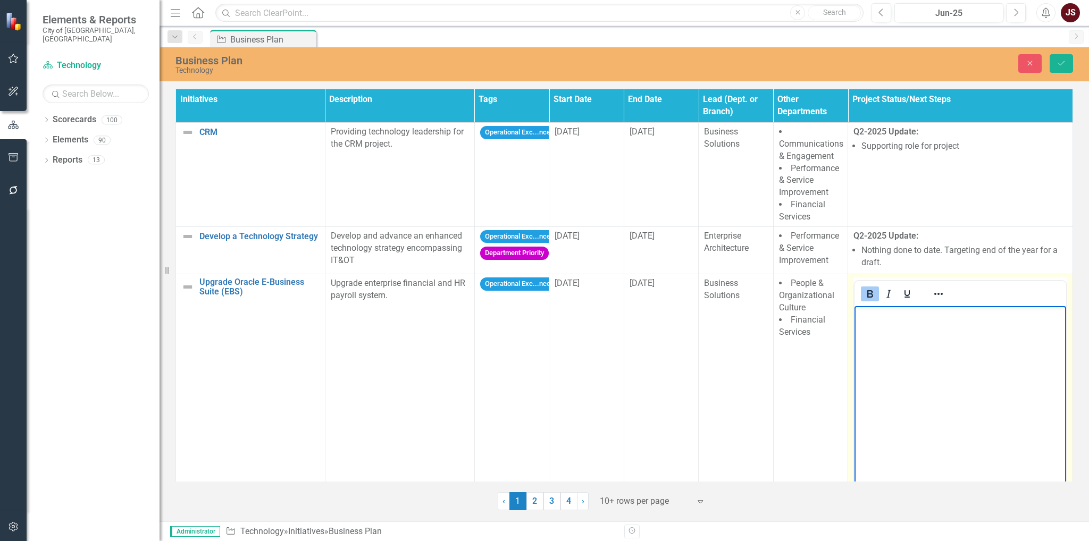
click at [879, 327] on body "﻿" at bounding box center [961, 386] width 212 height 160
click at [865, 292] on icon "Bold" at bounding box center [870, 294] width 13 height 13
click at [936, 298] on icon "Reveal or hide additional toolbar items" at bounding box center [938, 294] width 13 height 13
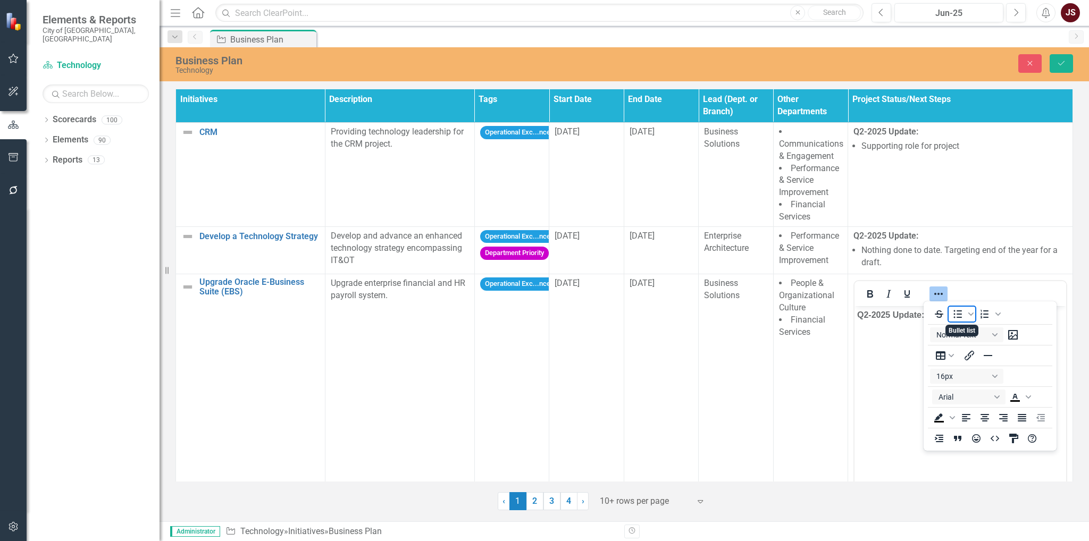
click at [956, 315] on icon "Bullet list" at bounding box center [957, 314] width 13 height 13
click at [898, 338] on li "﻿" at bounding box center [971, 336] width 185 height 13
click at [933, 298] on icon "Reveal or hide additional toolbar items" at bounding box center [938, 294] width 13 height 13
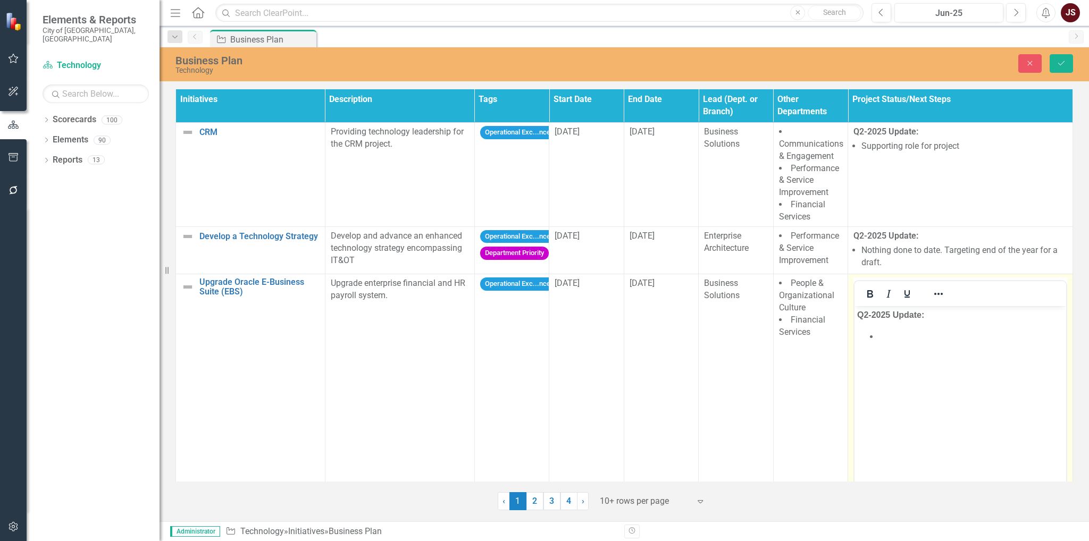
click at [885, 335] on li "﻿" at bounding box center [971, 336] width 185 height 13
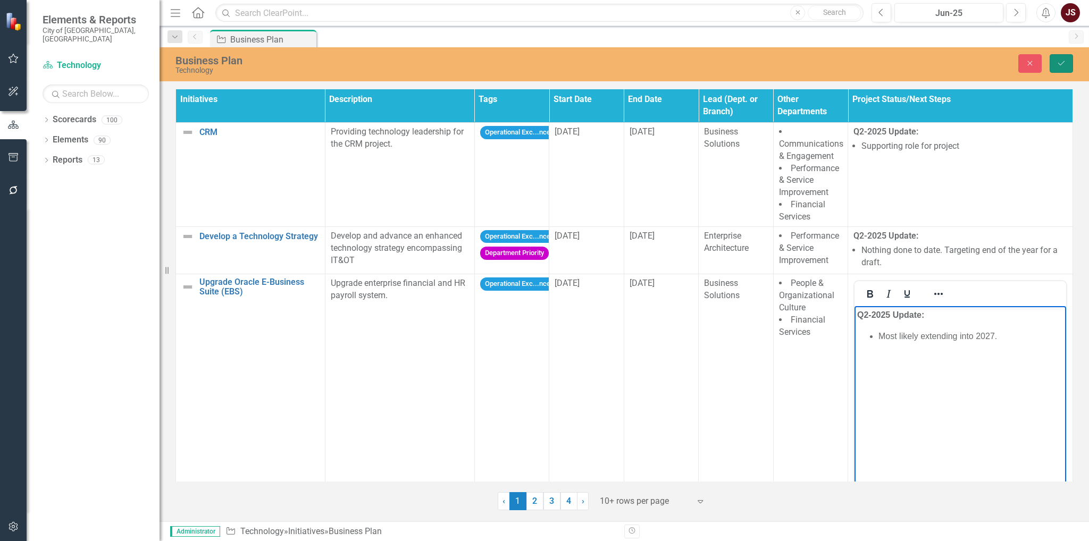
click at [1063, 60] on icon "Save" at bounding box center [1062, 63] width 10 height 7
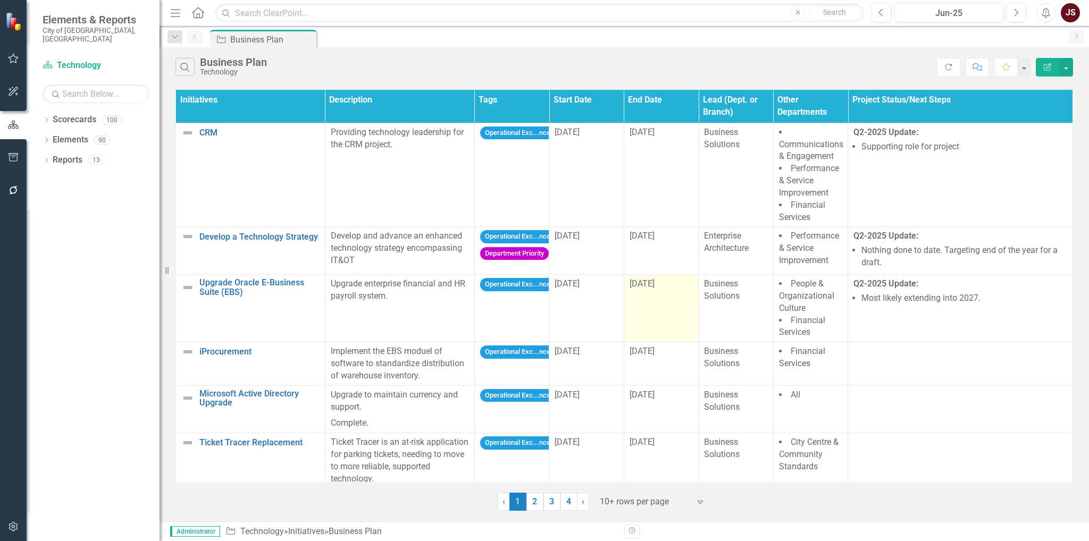
click at [665, 286] on div "9/27/24" at bounding box center [661, 284] width 63 height 12
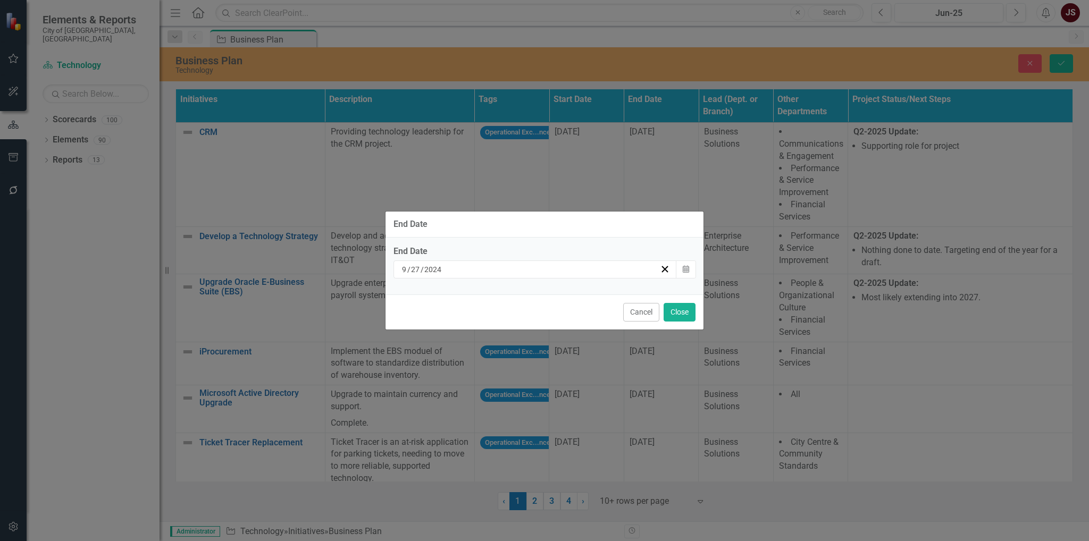
click at [561, 266] on div "9 / 27 / 2024" at bounding box center [530, 269] width 260 height 11
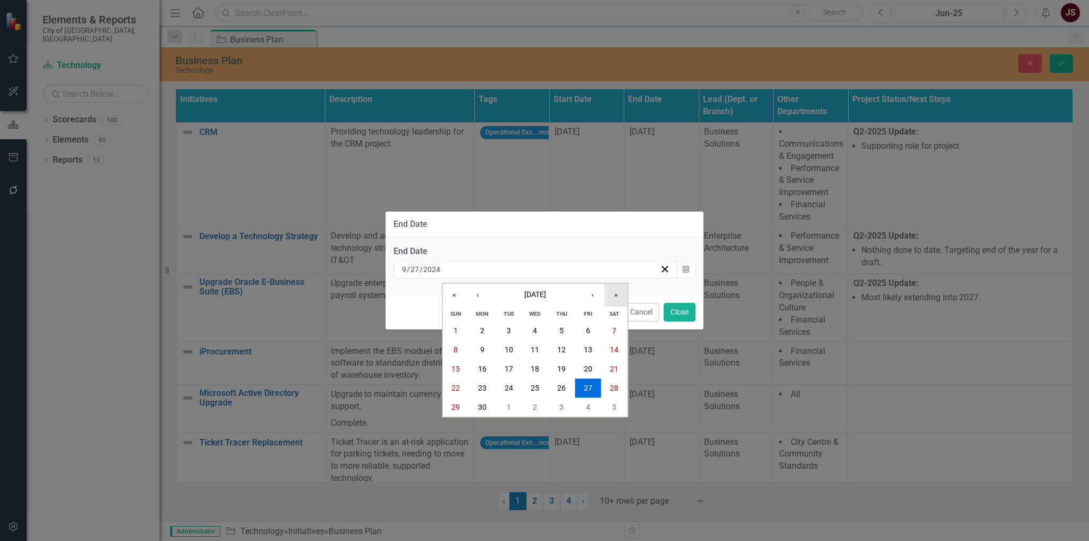
click at [617, 291] on button "»" at bounding box center [615, 295] width 23 height 23
click at [617, 290] on button "»" at bounding box center [615, 295] width 23 height 23
click at [591, 298] on button "›" at bounding box center [592, 295] width 23 height 23
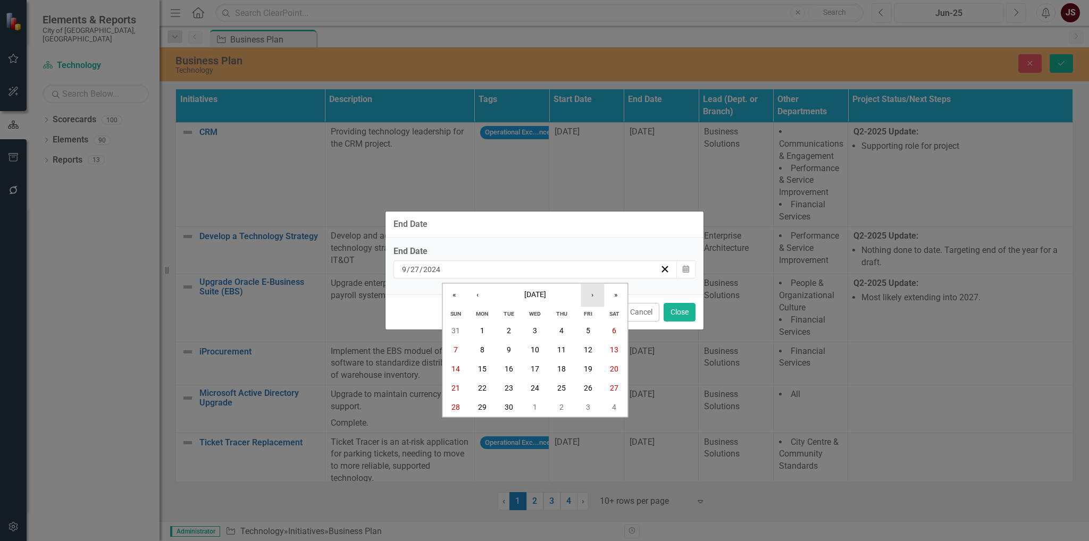
click at [591, 298] on button "›" at bounding box center [592, 295] width 23 height 23
click at [585, 412] on button "31" at bounding box center [588, 407] width 27 height 19
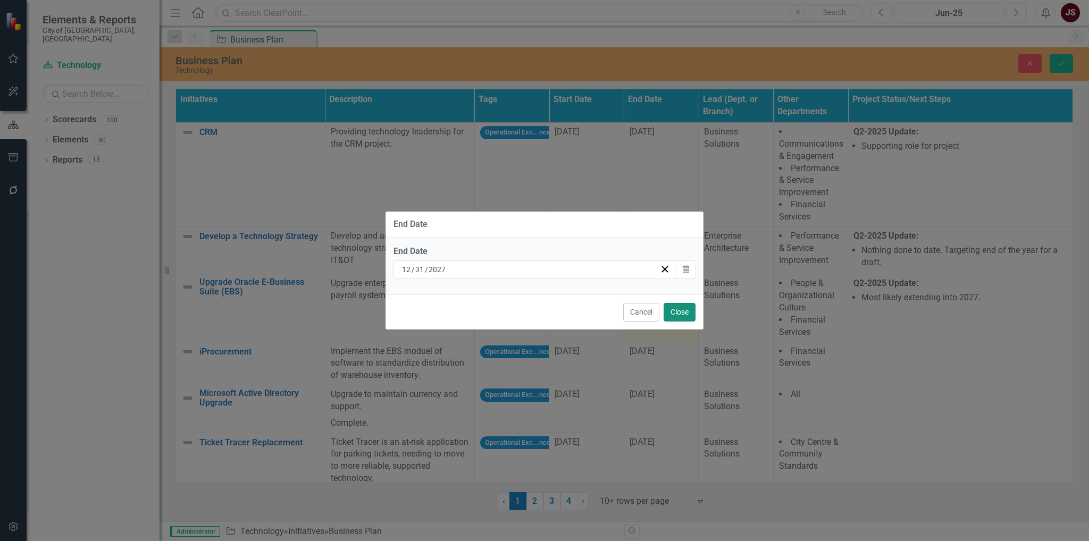
click at [675, 308] on button "Close" at bounding box center [680, 312] width 32 height 19
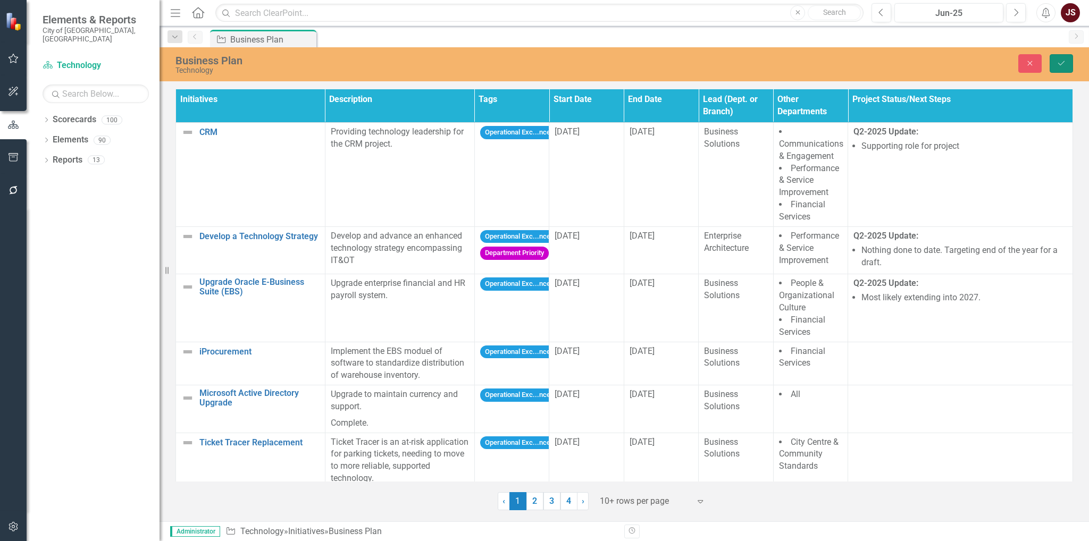
click at [1062, 64] on icon "Save" at bounding box center [1062, 63] width 10 height 7
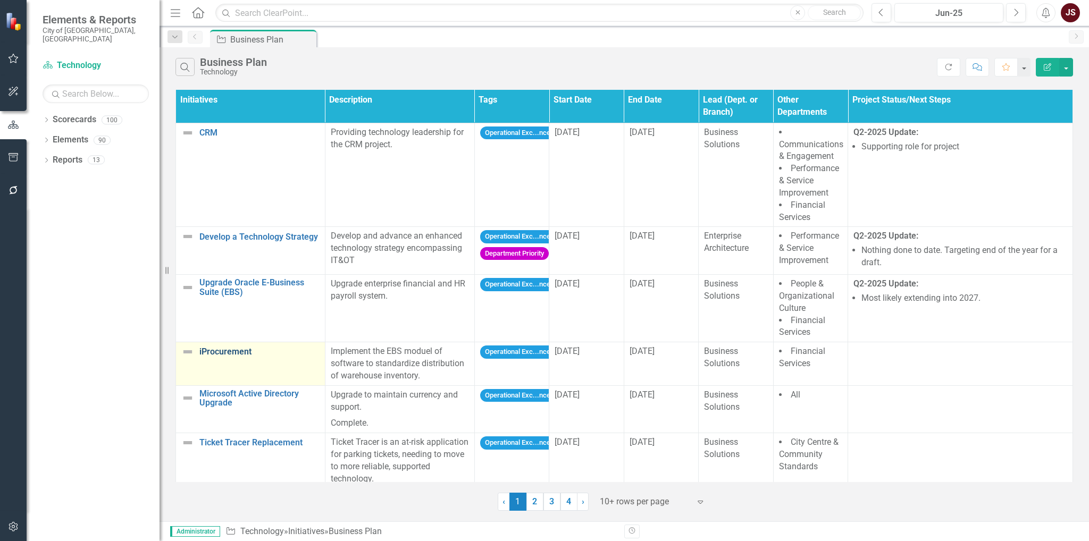
click at [219, 350] on link "iProcurement" at bounding box center [259, 352] width 120 height 10
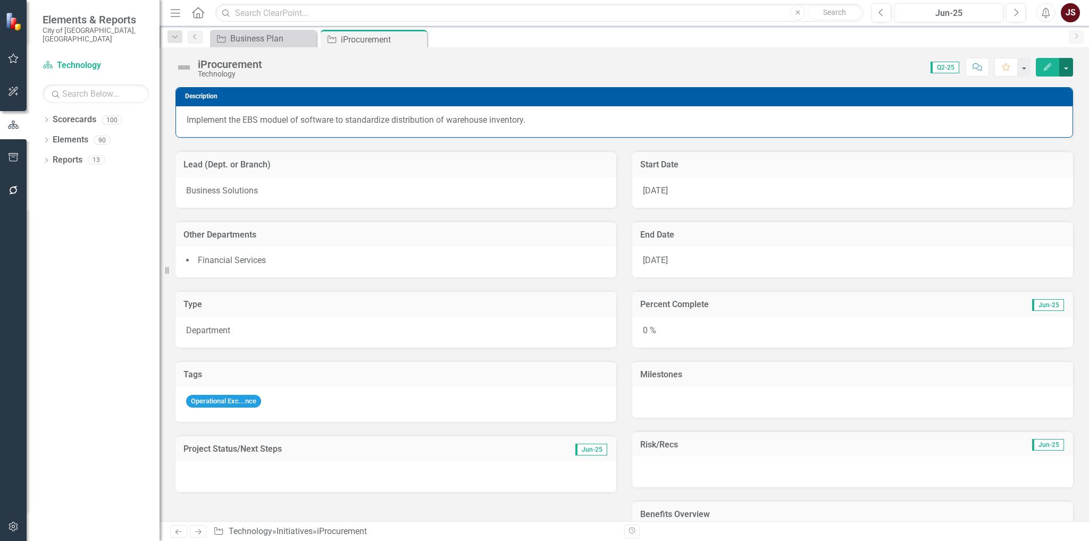
click at [1065, 64] on button "button" at bounding box center [1066, 67] width 14 height 19
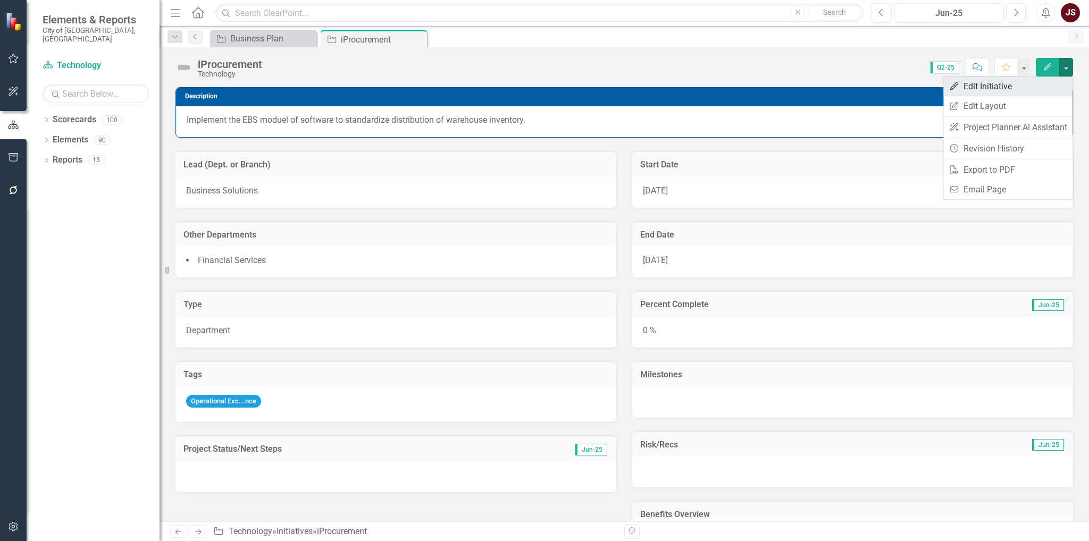
click at [1025, 85] on link "Edit Edit Initiative" at bounding box center [1008, 87] width 129 height 20
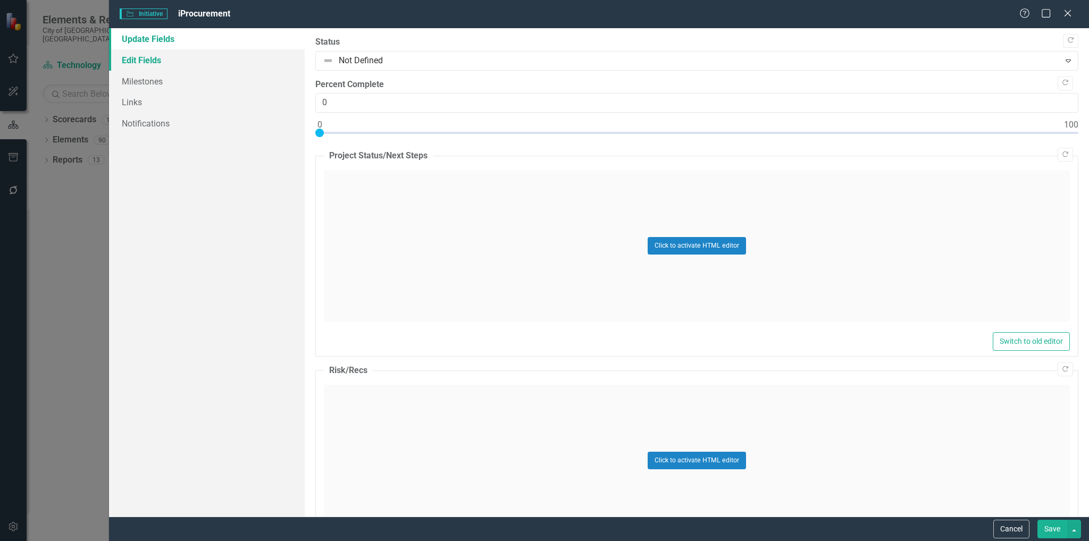
click at [143, 65] on link "Edit Fields" at bounding box center [207, 59] width 196 height 21
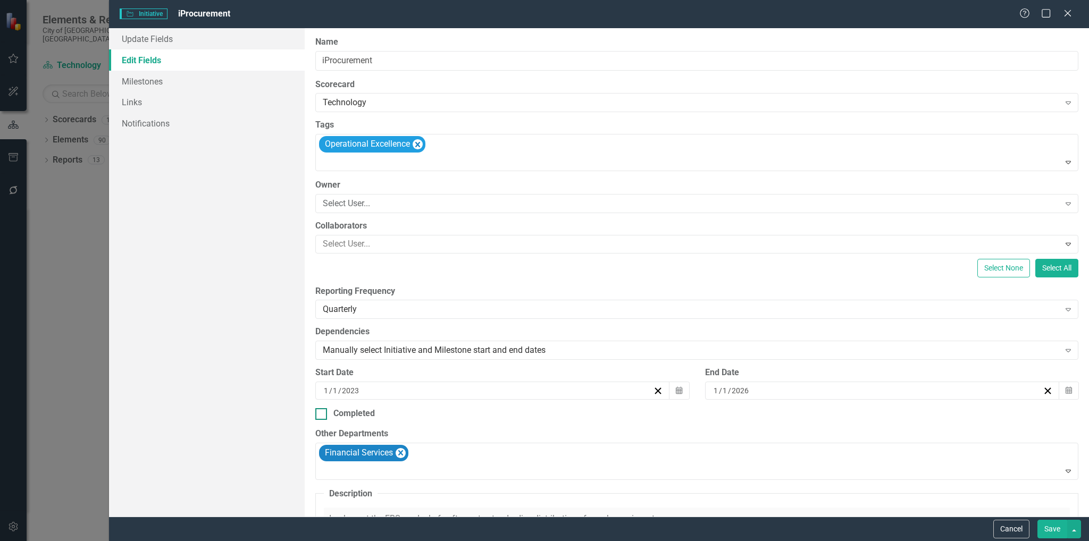
click at [327, 414] on div at bounding box center [321, 414] width 12 height 12
click at [322, 414] on input "Completed" at bounding box center [318, 411] width 7 height 7
checkbox input "true"
click at [1046, 530] on button "Save" at bounding box center [1053, 529] width 30 height 19
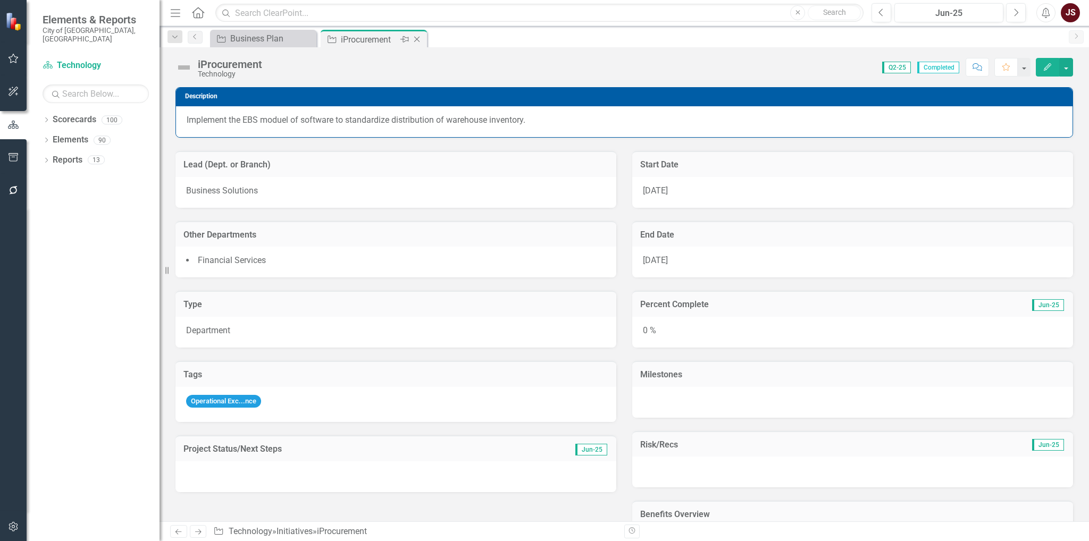
click at [418, 39] on icon "Close" at bounding box center [417, 39] width 11 height 9
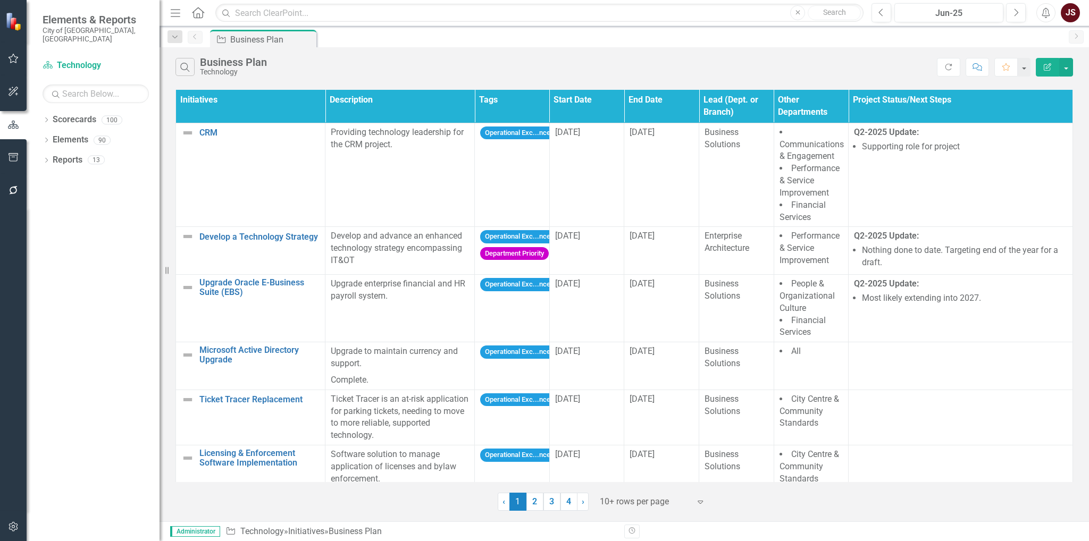
scroll to position [0, 4]
click at [235, 352] on link "Microsoft Active Directory Upgrade" at bounding box center [259, 355] width 120 height 19
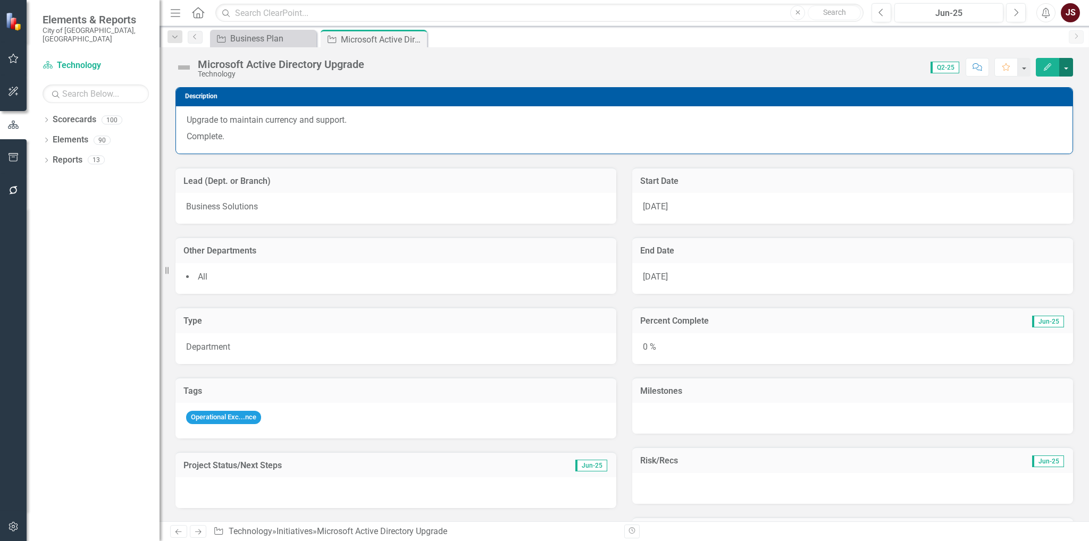
click at [1072, 60] on button "button" at bounding box center [1066, 67] width 14 height 19
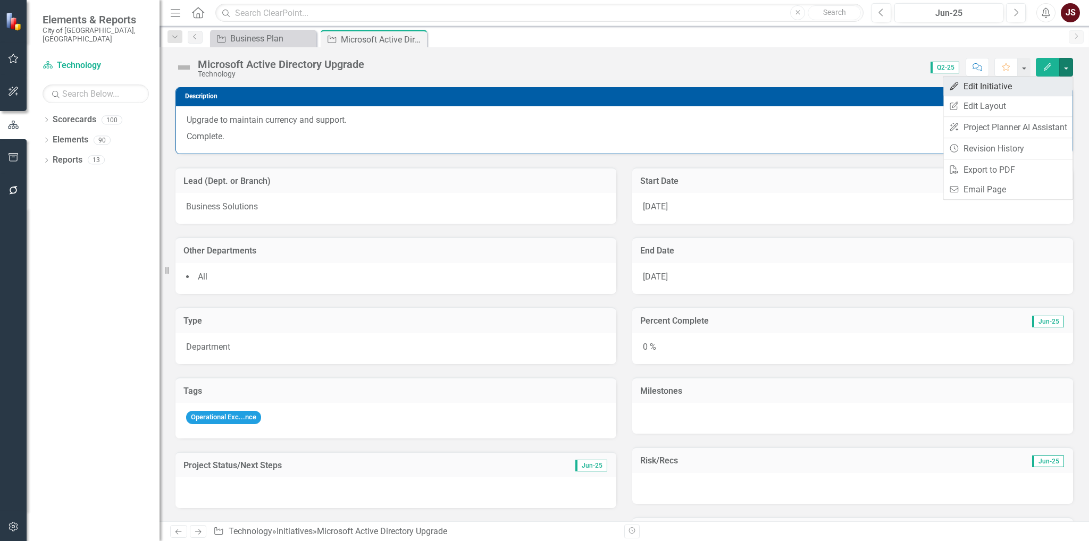
click at [970, 88] on link "Edit Edit Initiative" at bounding box center [1008, 87] width 129 height 20
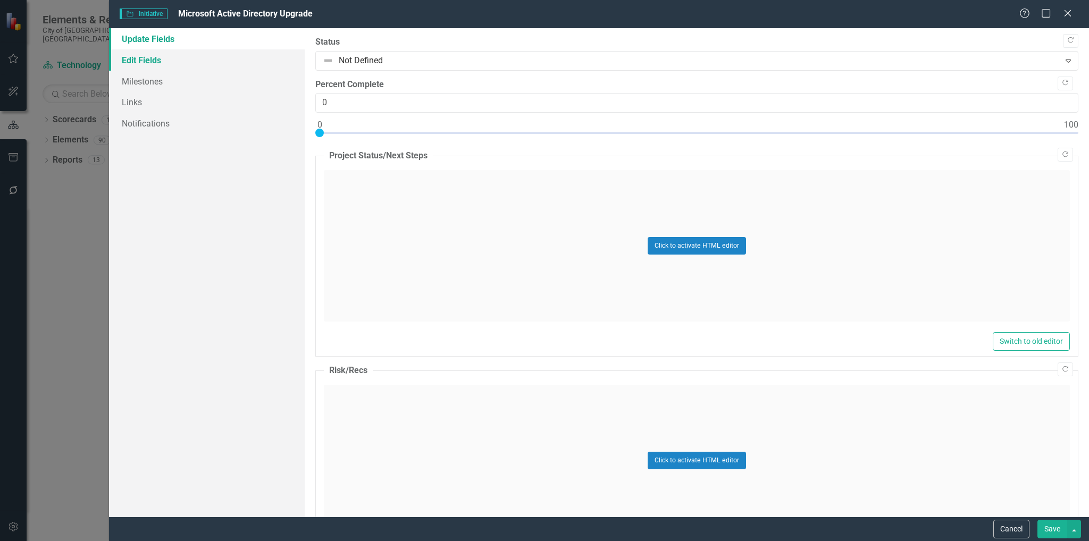
click at [168, 56] on link "Edit Fields" at bounding box center [207, 59] width 196 height 21
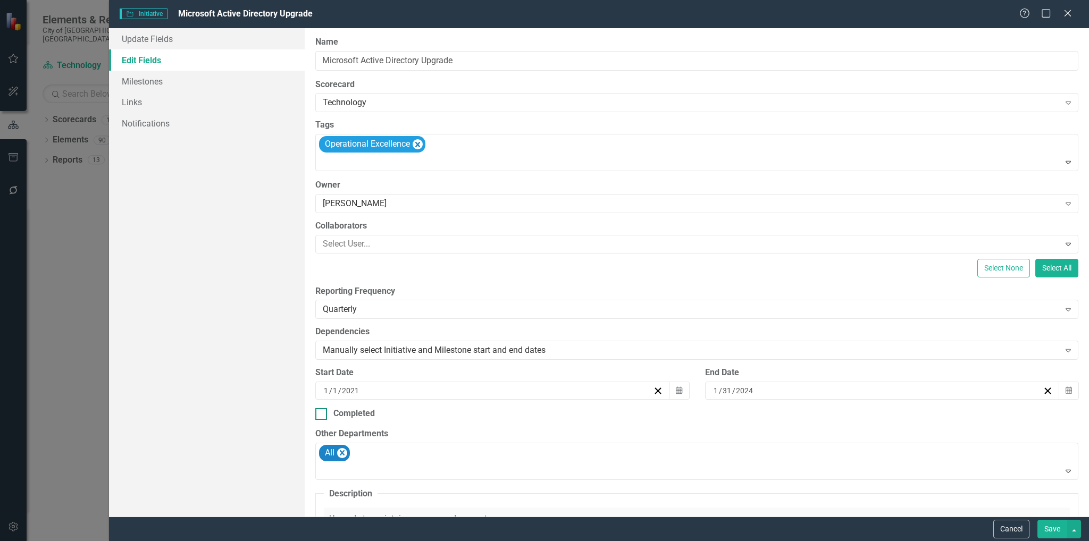
click at [328, 411] on div "Completed" at bounding box center [696, 414] width 763 height 12
click at [322, 411] on input "Completed" at bounding box center [318, 411] width 7 height 7
checkbox input "true"
click at [1052, 527] on button "Save" at bounding box center [1053, 529] width 30 height 19
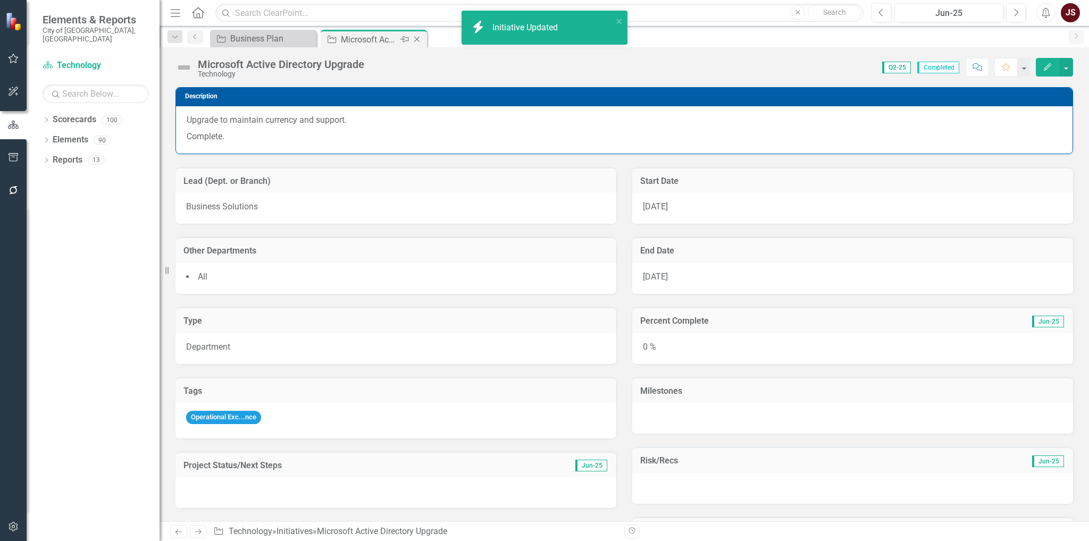
click at [418, 35] on icon "Close" at bounding box center [417, 39] width 11 height 9
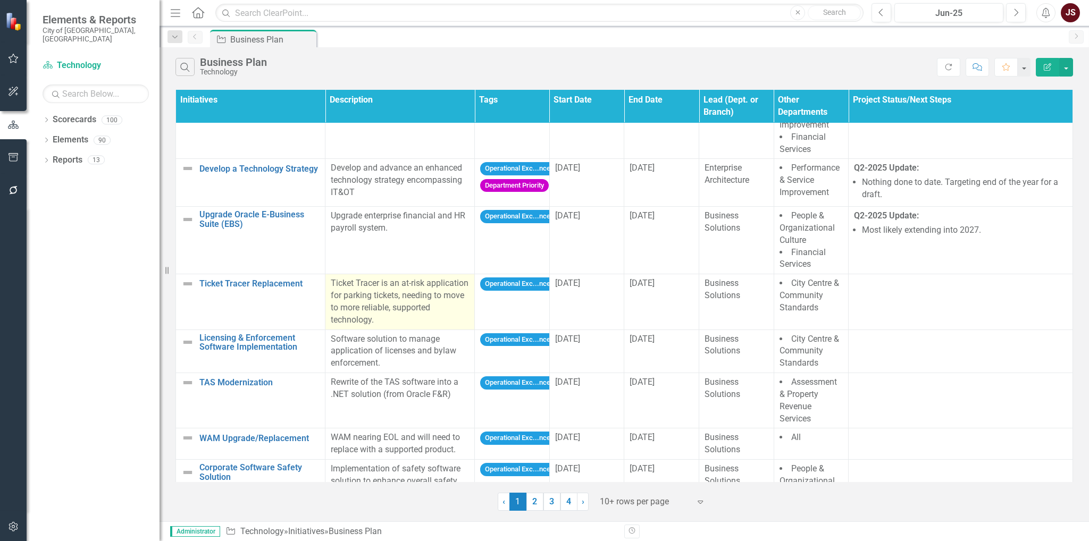
scroll to position [53, 0]
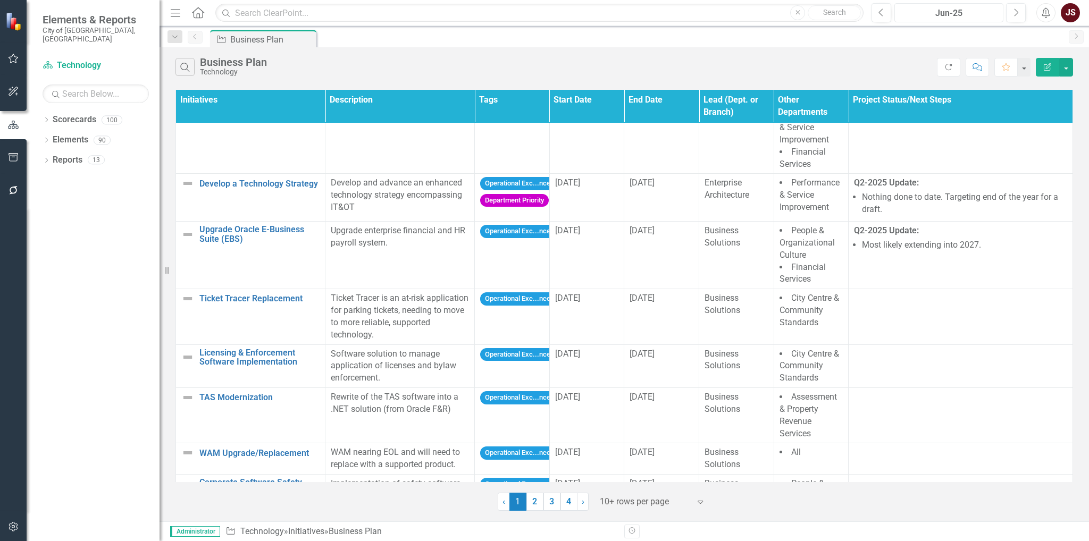
click at [956, 18] on div "Jun-25" at bounding box center [949, 13] width 102 height 13
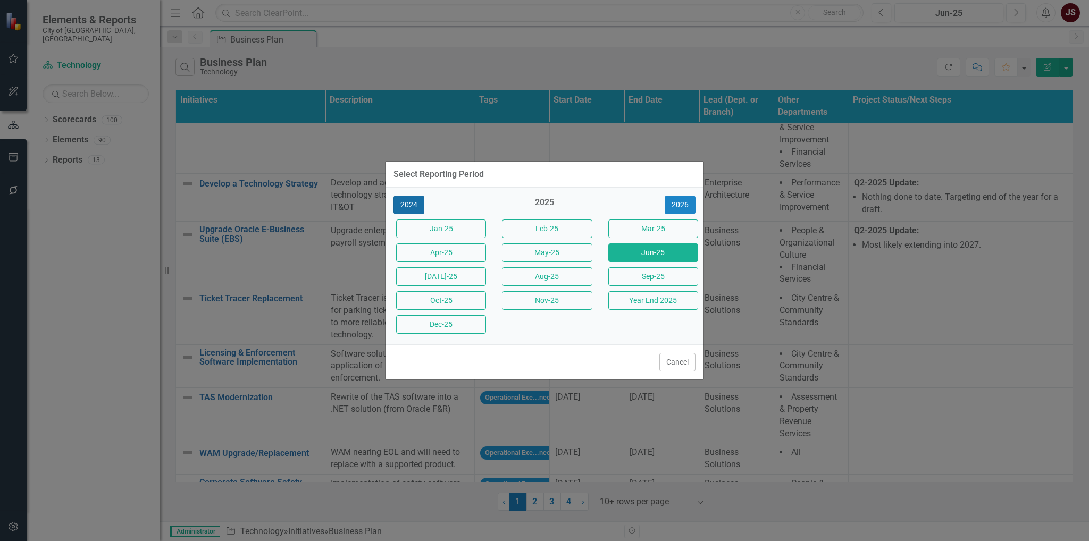
click at [411, 203] on button "2024" at bounding box center [409, 205] width 31 height 19
click at [624, 293] on button "Year End 2024" at bounding box center [653, 300] width 90 height 19
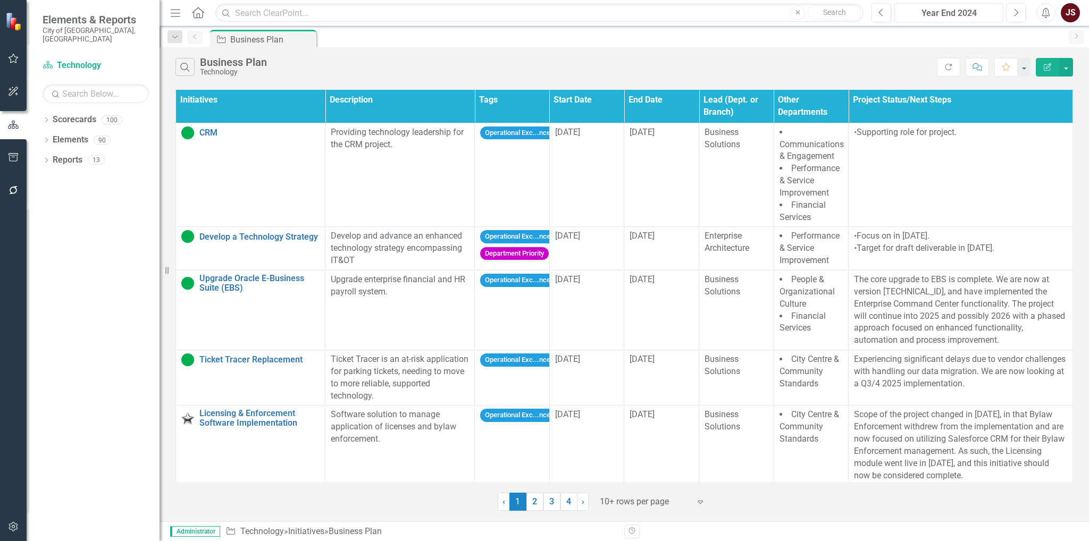
click at [947, 5] on button "Year End 2024" at bounding box center [949, 12] width 109 height 19
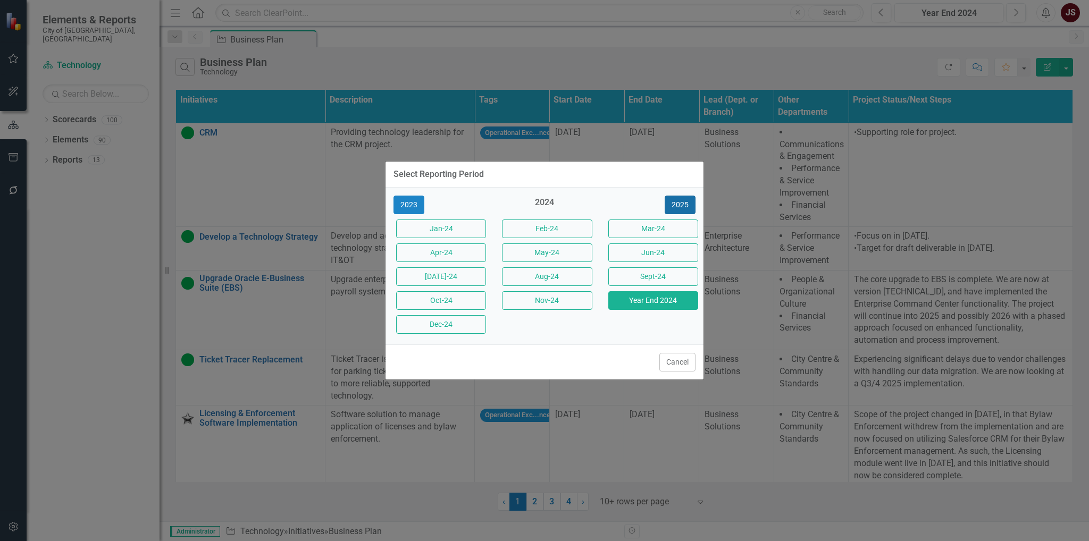
click at [682, 201] on button "2025" at bounding box center [680, 205] width 31 height 19
click at [445, 270] on button "[DATE]-25" at bounding box center [441, 277] width 90 height 19
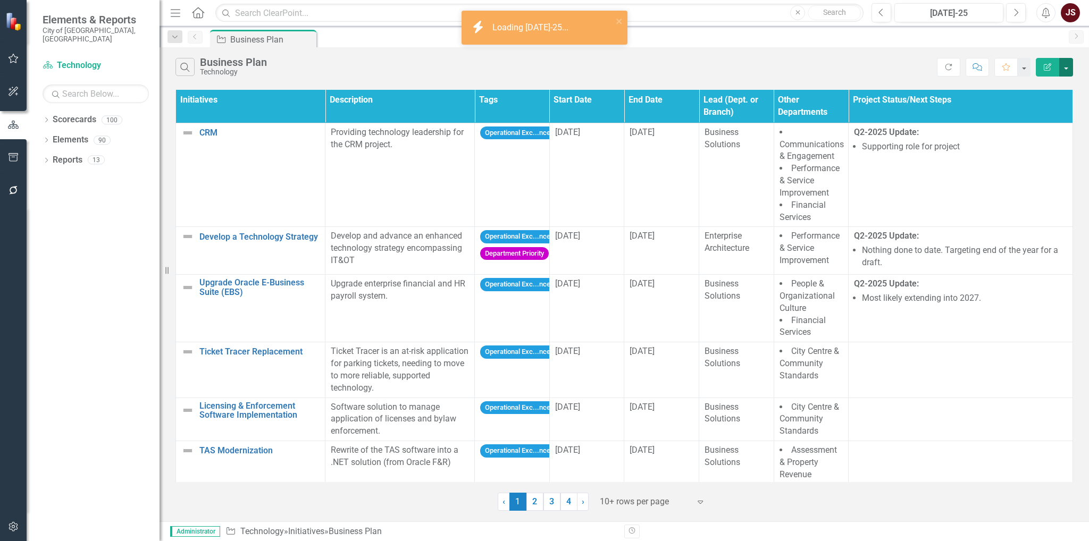
click at [1072, 62] on button "button" at bounding box center [1066, 67] width 14 height 19
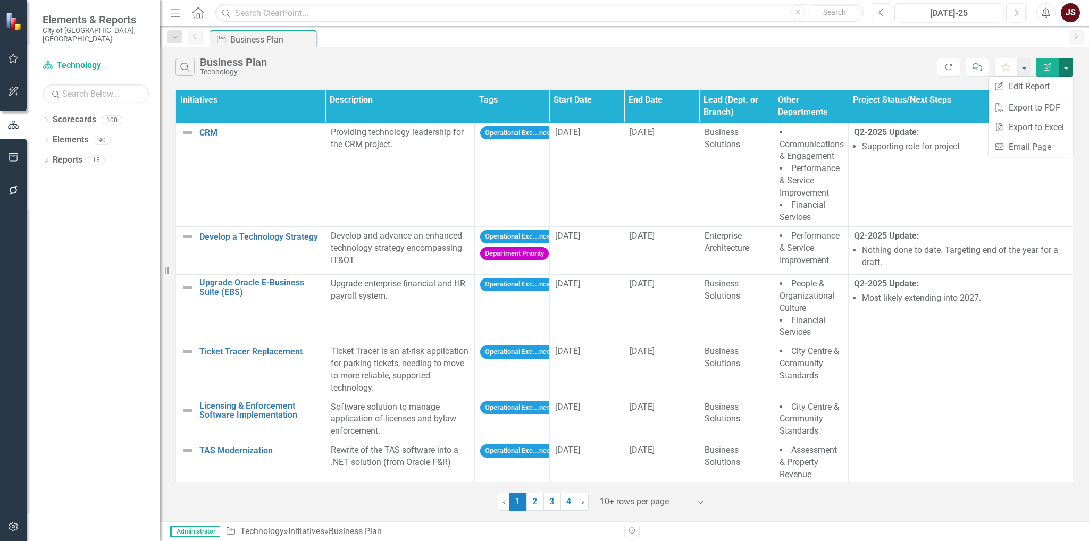
click at [888, 7] on button "Previous" at bounding box center [882, 12] width 20 height 19
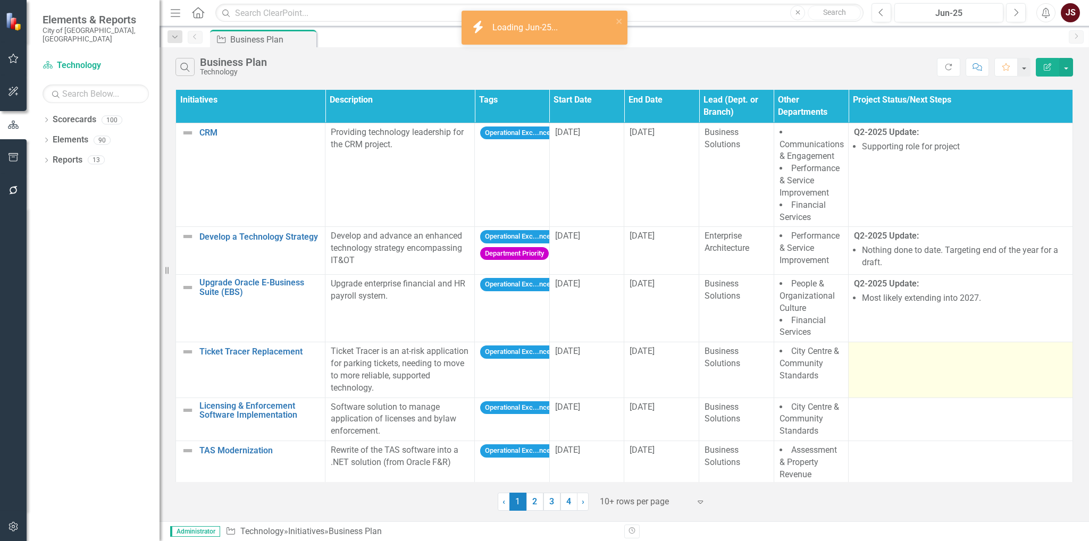
click at [891, 354] on div at bounding box center [960, 352] width 213 height 13
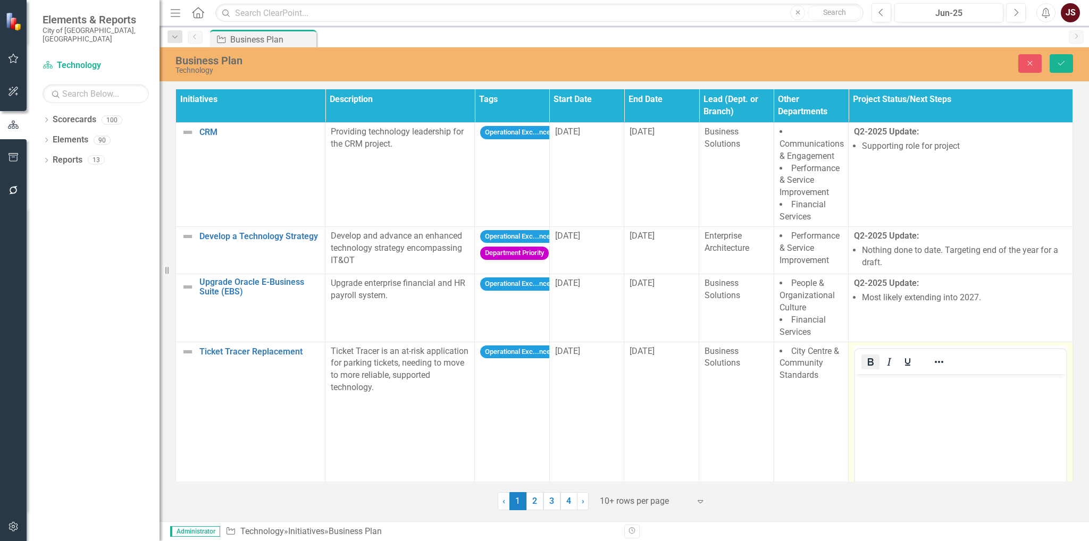
click at [871, 362] on icon "Bold" at bounding box center [870, 362] width 13 height 13
click at [888, 387] on p "﻿" at bounding box center [961, 383] width 206 height 13
click at [938, 360] on icon "Reveal or hide additional toolbar items" at bounding box center [939, 362] width 13 height 13
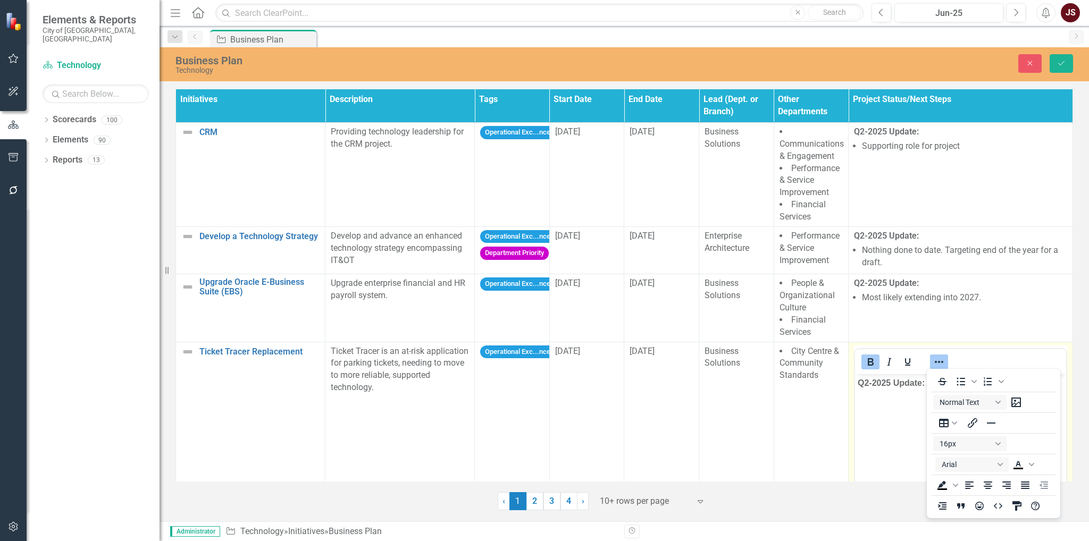
click at [868, 356] on icon "Bold" at bounding box center [870, 362] width 13 height 13
drag, startPoint x: 960, startPoint y: 379, endPoint x: 933, endPoint y: 388, distance: 27.9
click at [959, 379] on icon "Bullet list" at bounding box center [961, 381] width 13 height 13
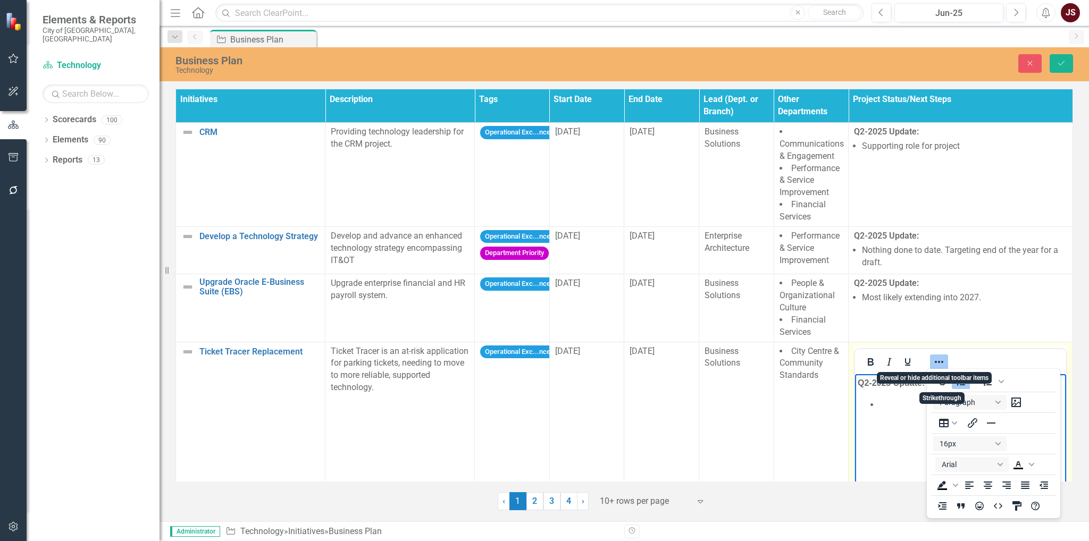
click at [939, 363] on button "Reveal or hide additional toolbar items" at bounding box center [939, 362] width 18 height 15
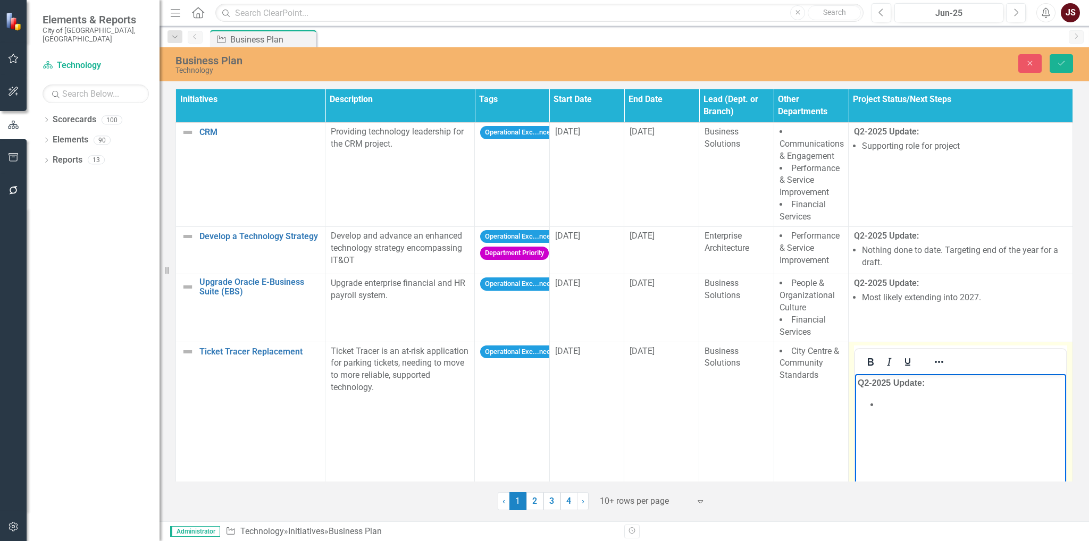
click at [904, 406] on li "﻿" at bounding box center [971, 404] width 185 height 13
click at [1067, 54] on button "Save" at bounding box center [1061, 63] width 23 height 19
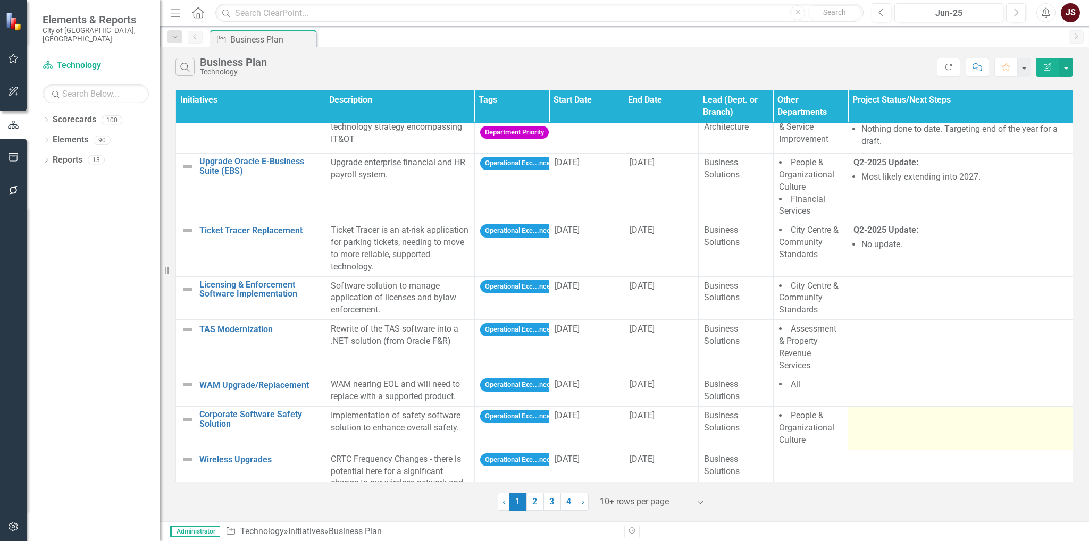
scroll to position [64, 0]
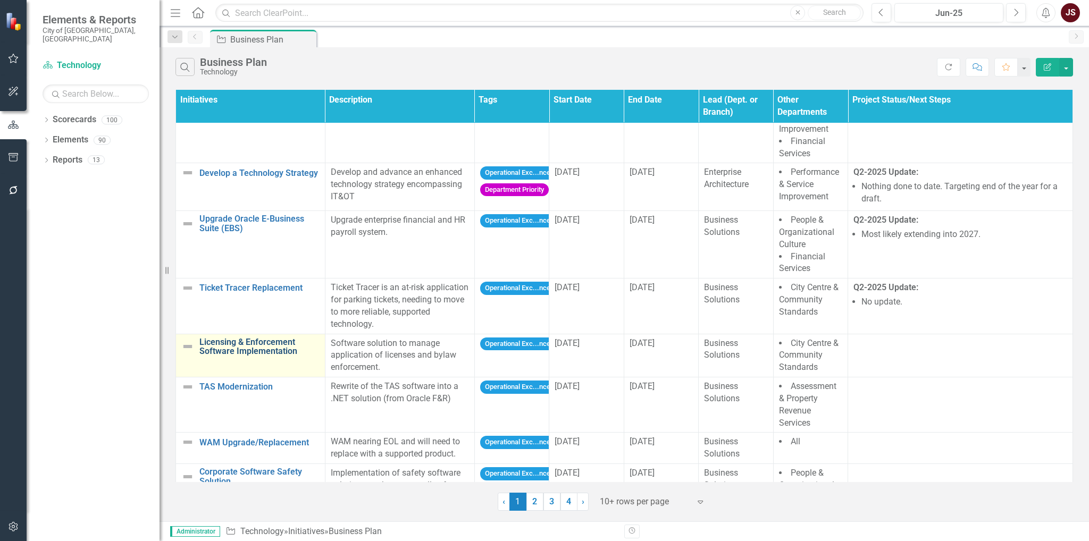
click at [255, 343] on link "Licensing & Enforcement Software Implementation" at bounding box center [259, 347] width 120 height 19
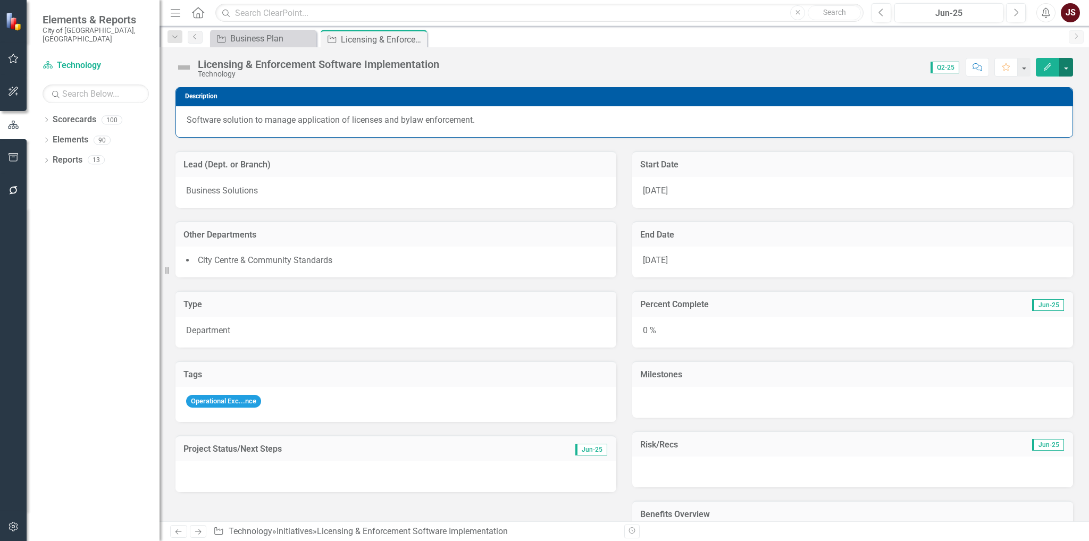
click at [1064, 69] on button "button" at bounding box center [1066, 67] width 14 height 19
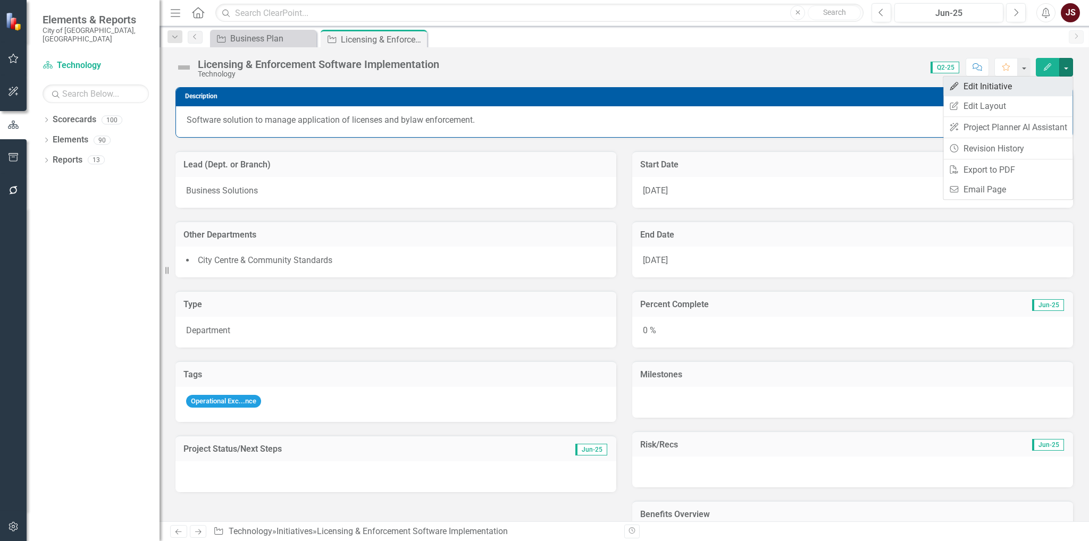
click at [1008, 91] on link "Edit Edit Initiative" at bounding box center [1008, 87] width 129 height 20
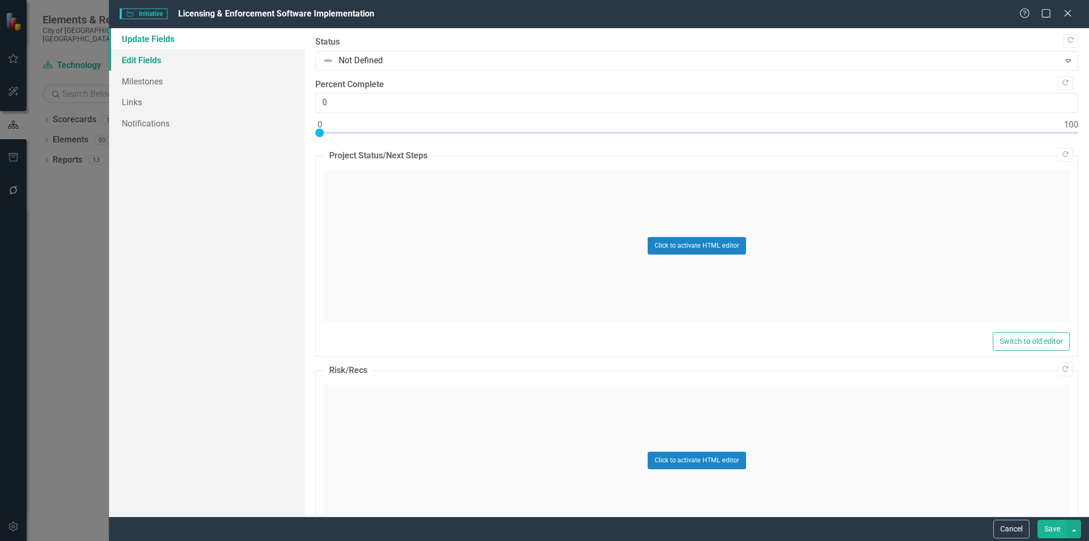
click at [147, 60] on link "Edit Fields" at bounding box center [207, 59] width 196 height 21
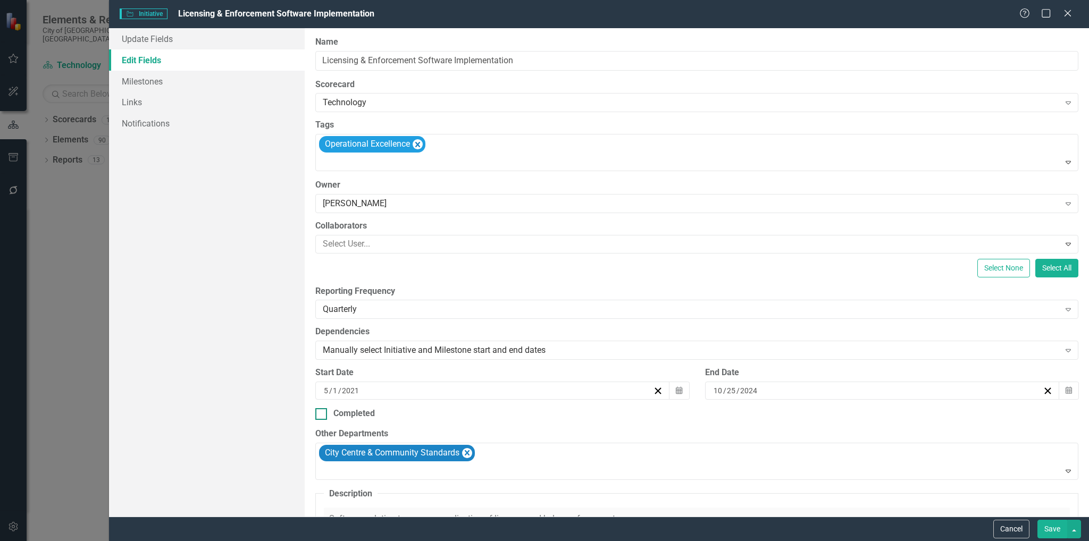
click at [324, 418] on div at bounding box center [321, 414] width 12 height 12
click at [322, 415] on input "Completed" at bounding box center [318, 411] width 7 height 7
checkbox input "true"
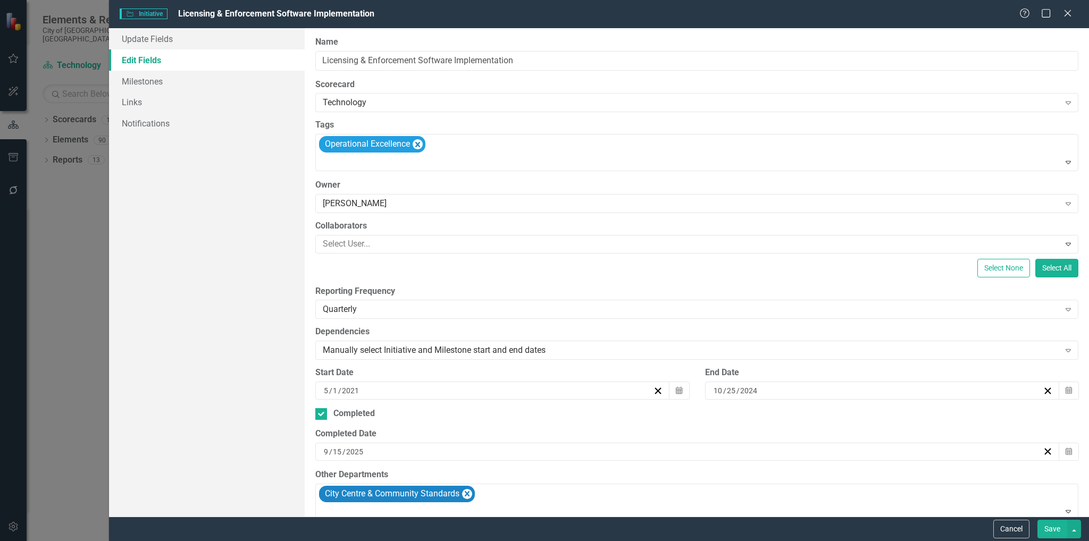
click at [1040, 528] on button "Save" at bounding box center [1053, 529] width 30 height 19
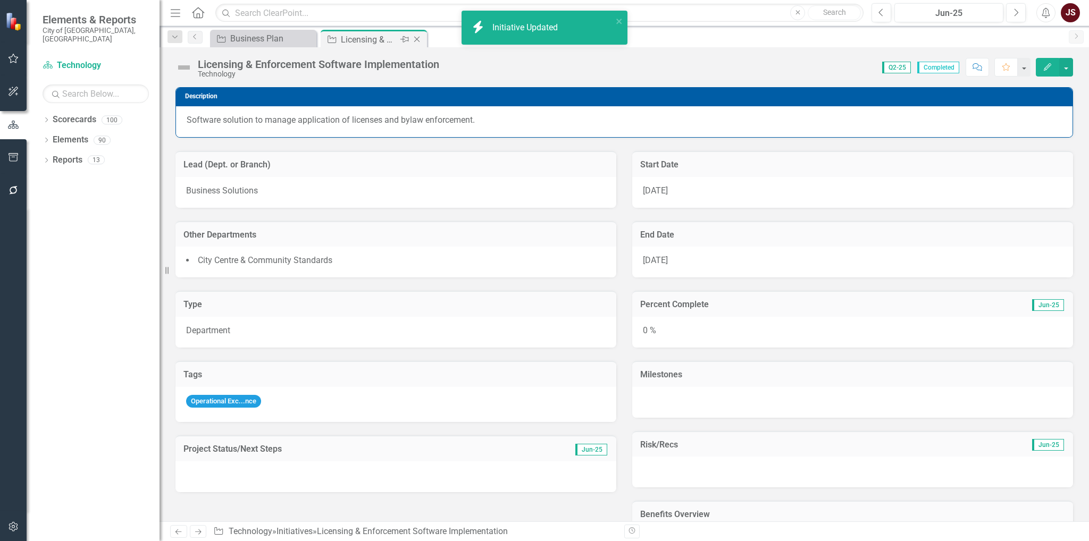
click at [419, 39] on icon "Close" at bounding box center [417, 39] width 11 height 9
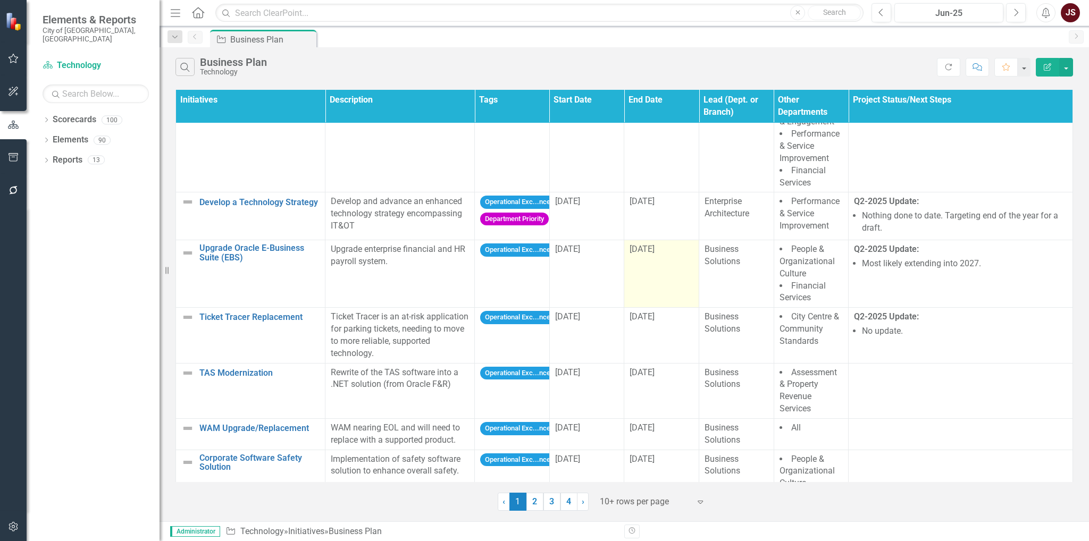
scroll to position [53, 0]
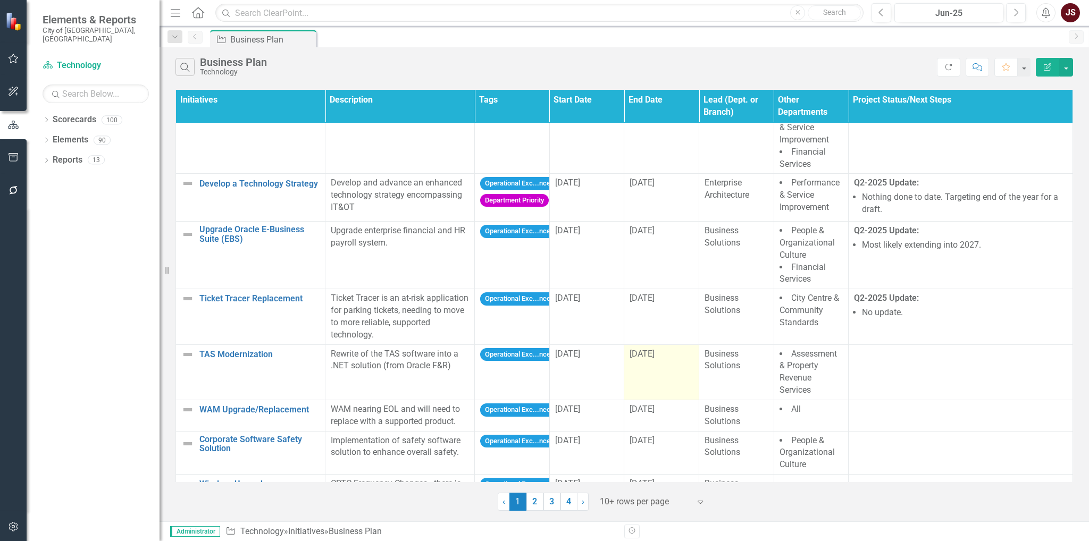
click at [656, 366] on td "[DATE]" at bounding box center [661, 372] width 75 height 55
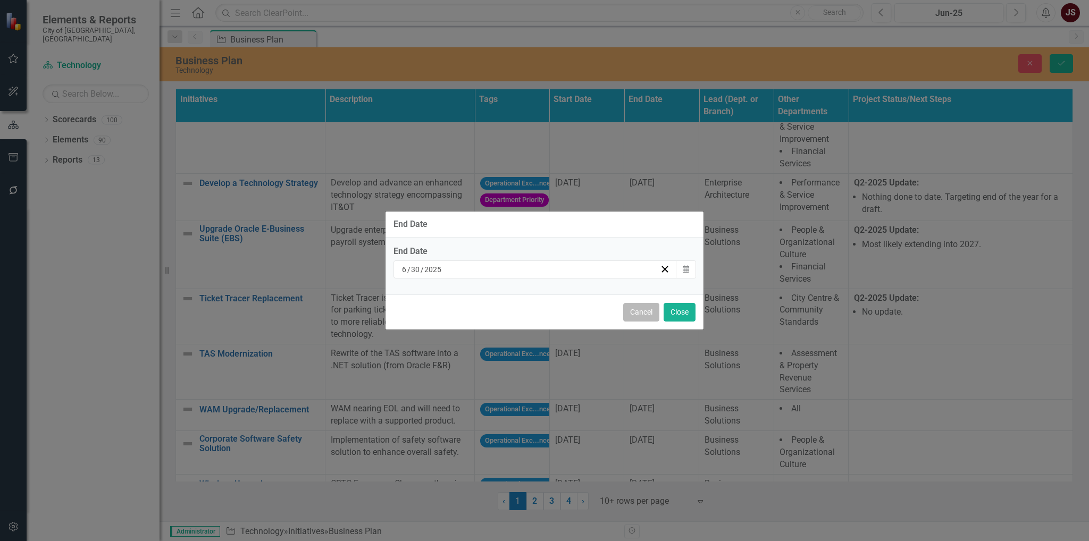
click at [640, 311] on button "Cancel" at bounding box center [641, 312] width 36 height 19
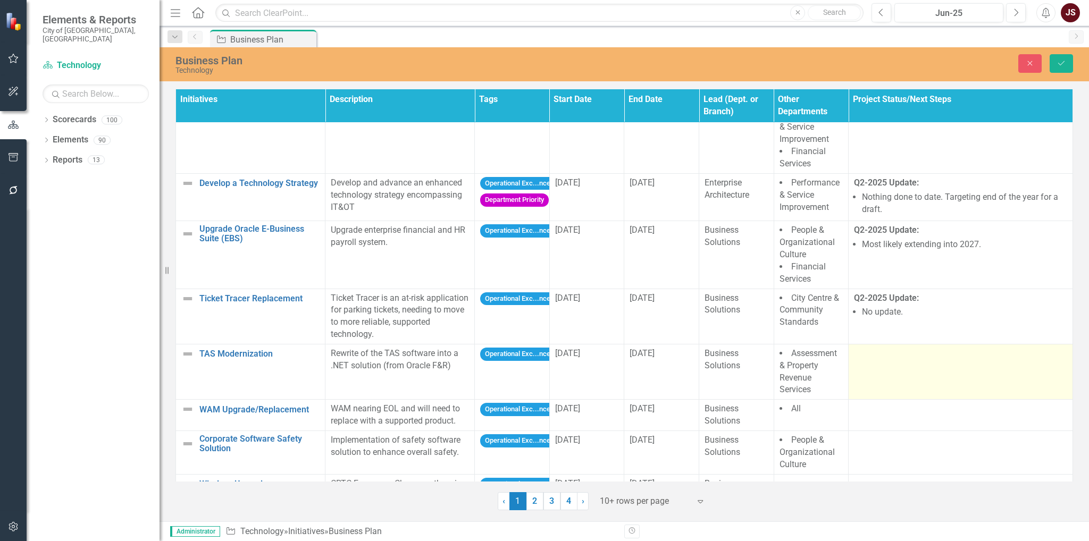
click at [891, 368] on td at bounding box center [961, 371] width 224 height 55
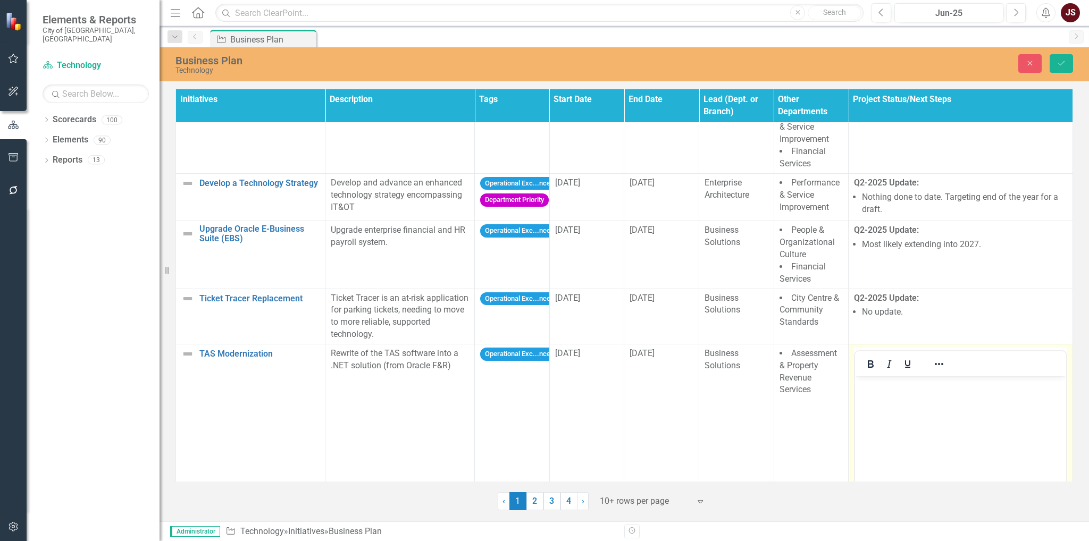
scroll to position [0, 0]
click at [870, 365] on icon "Bold" at bounding box center [871, 364] width 6 height 7
click at [870, 366] on icon "Bold" at bounding box center [870, 364] width 13 height 13
click at [939, 366] on icon "Reveal or hide additional toolbar items" at bounding box center [939, 364] width 13 height 13
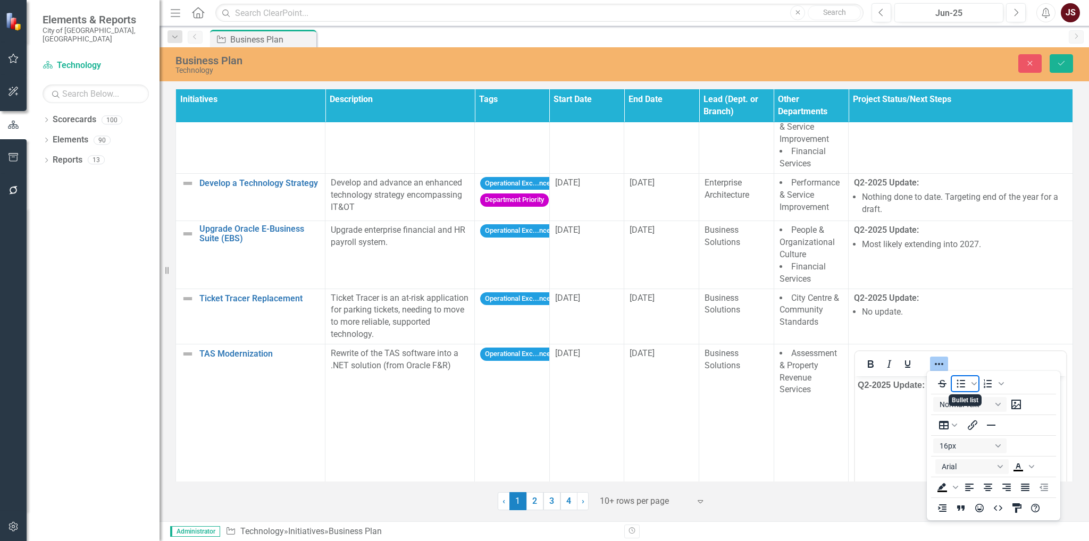
click at [962, 386] on icon "Bullet list" at bounding box center [961, 384] width 13 height 13
click at [935, 364] on icon "Reveal or hide additional toolbar items" at bounding box center [939, 364] width 13 height 13
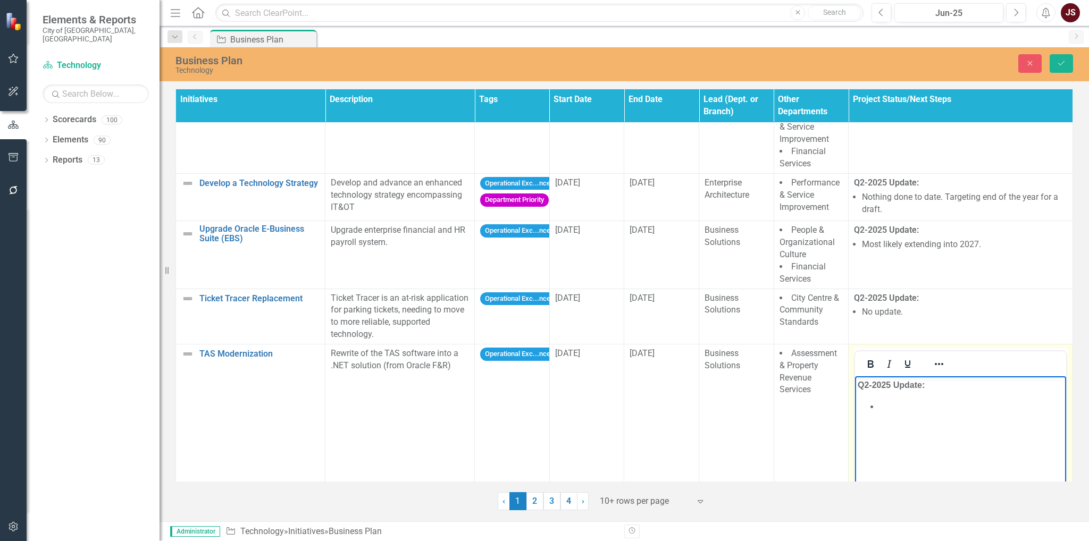
click at [907, 401] on li "﻿" at bounding box center [971, 406] width 185 height 13
click at [1054, 62] on button "Save" at bounding box center [1061, 63] width 23 height 19
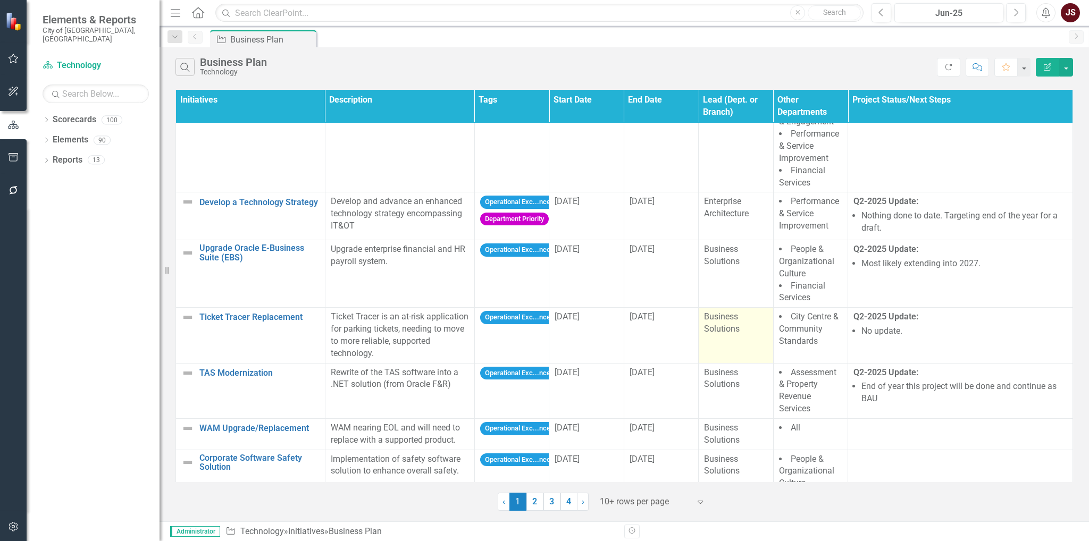
scroll to position [53, 0]
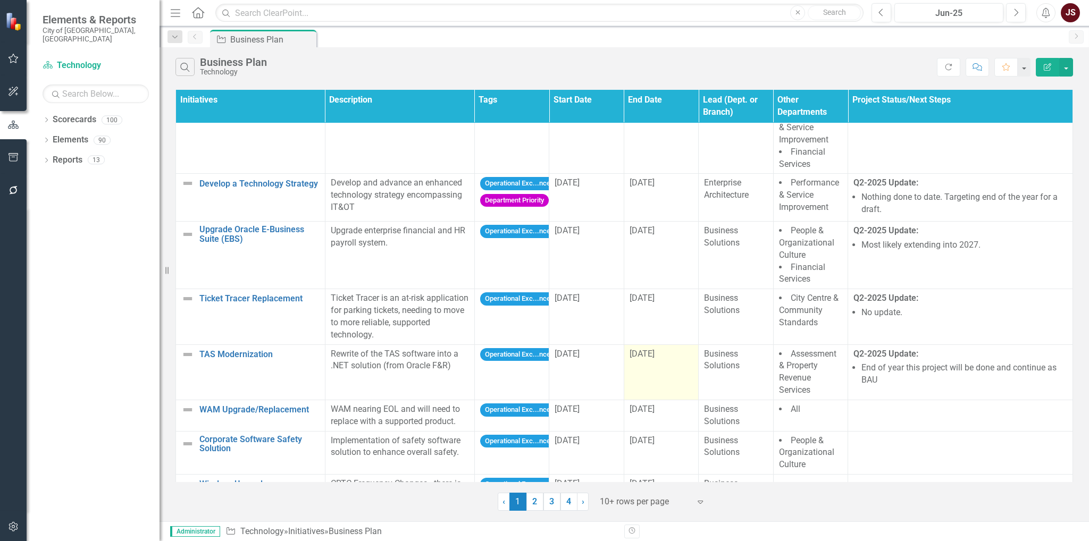
click at [642, 355] on span "[DATE]" at bounding box center [642, 354] width 25 height 10
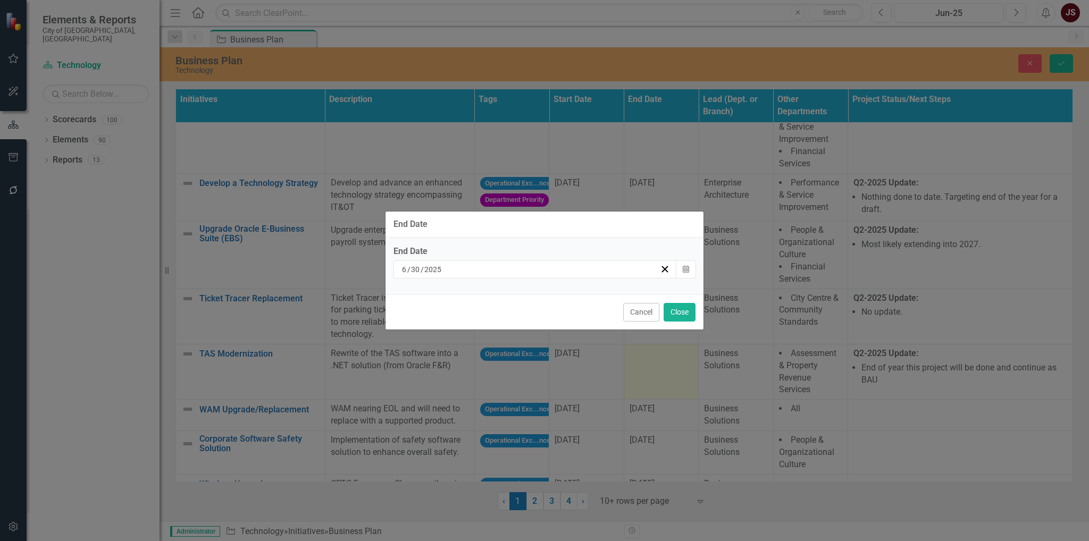
click at [611, 271] on div "[DATE]" at bounding box center [530, 269] width 260 height 11
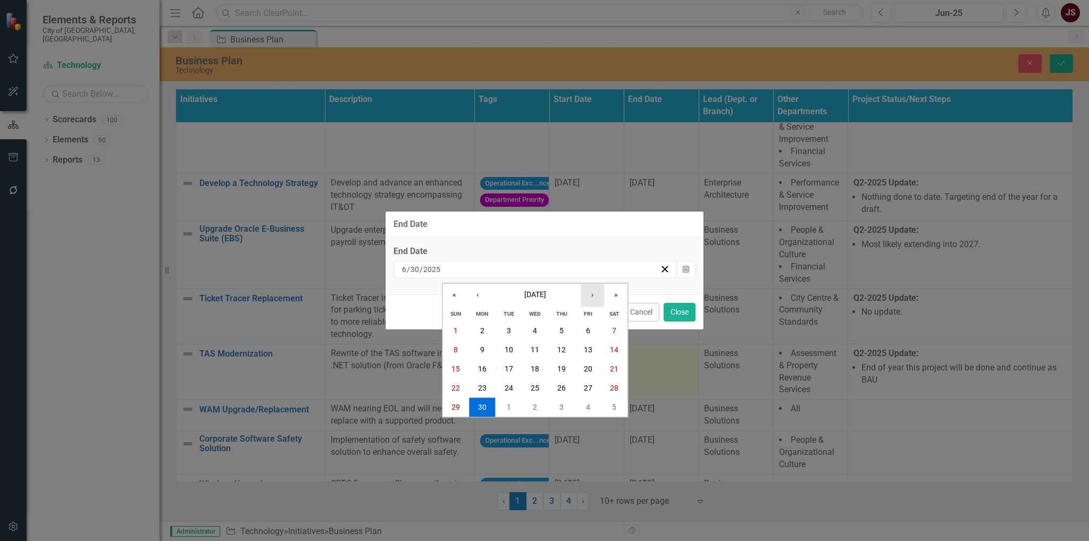
click at [599, 298] on button "›" at bounding box center [592, 295] width 23 height 23
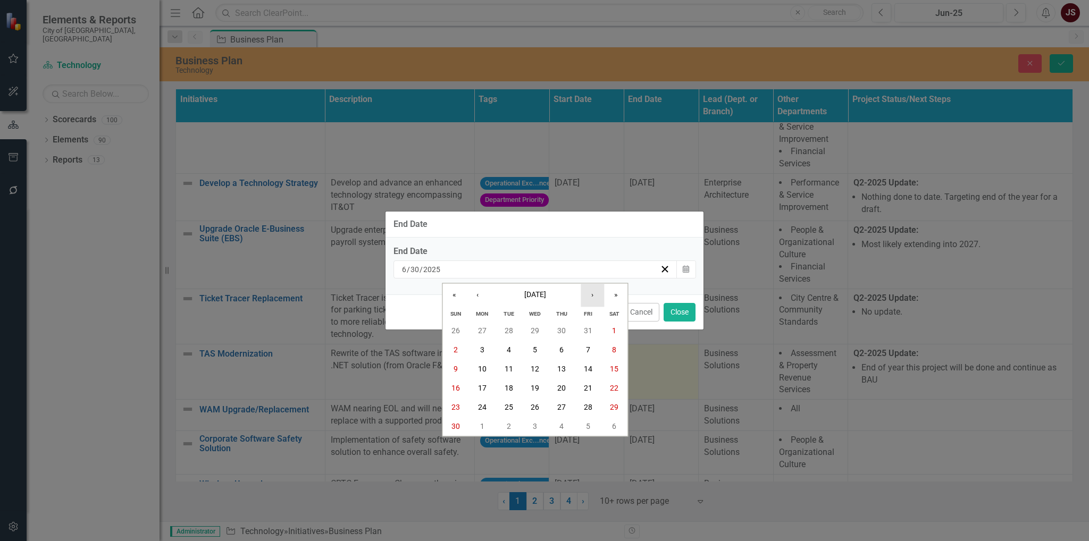
click at [599, 298] on button "›" at bounding box center [592, 295] width 23 height 23
click at [534, 407] on abbr "31" at bounding box center [535, 407] width 9 height 9
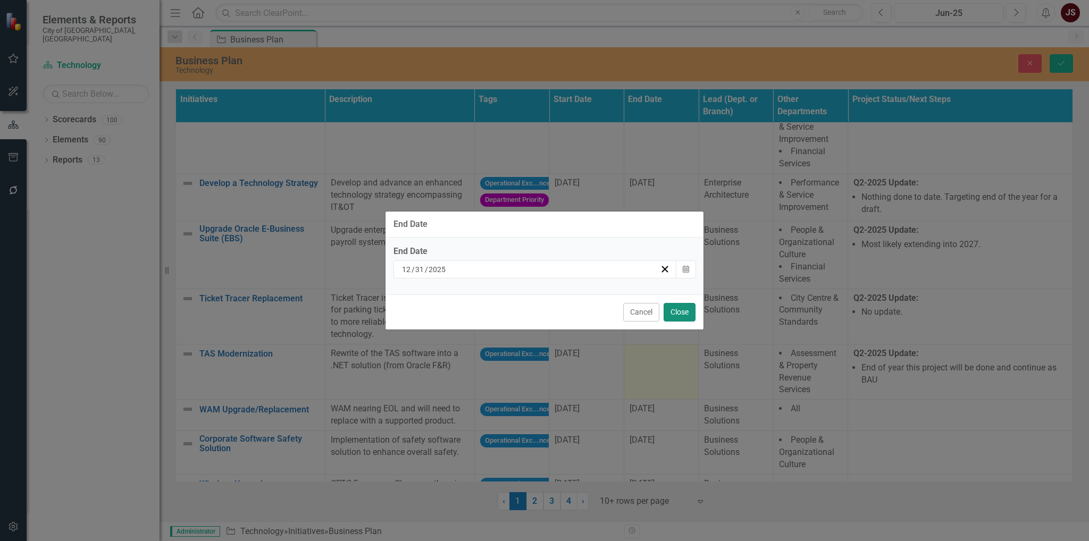
click at [675, 310] on button "Close" at bounding box center [680, 312] width 32 height 19
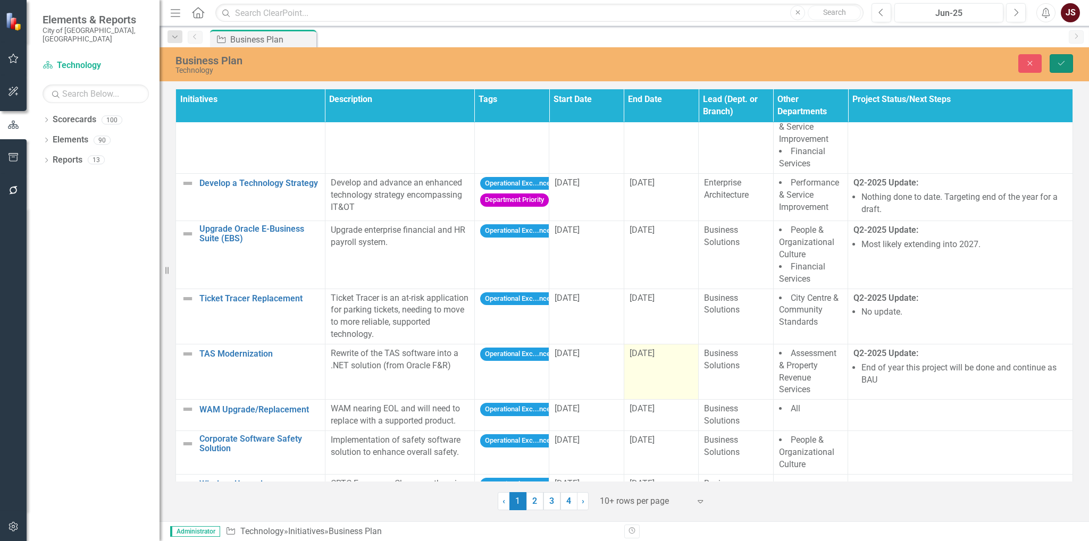
click at [1067, 65] on button "Save" at bounding box center [1061, 63] width 23 height 19
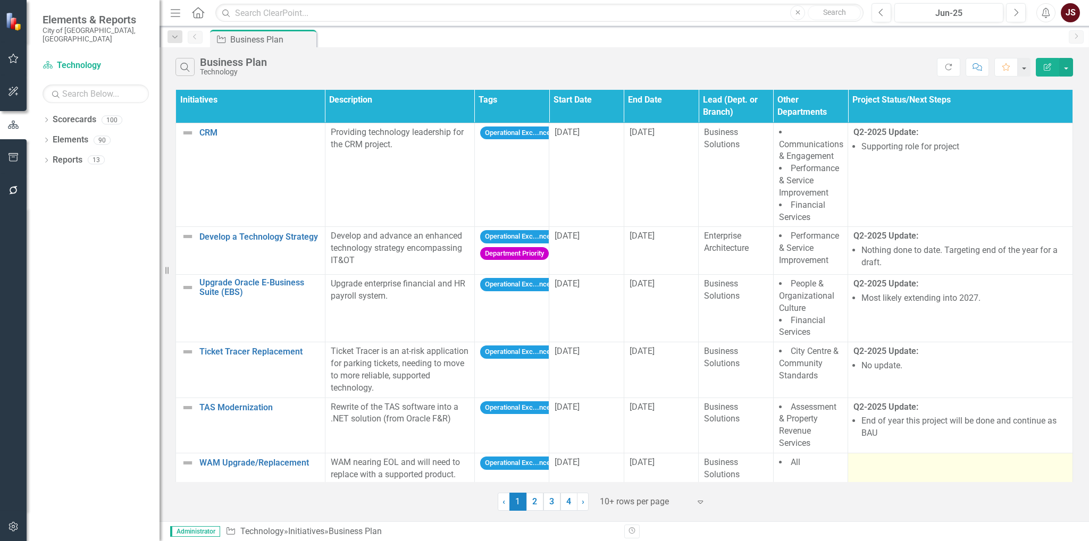
scroll to position [160, 0]
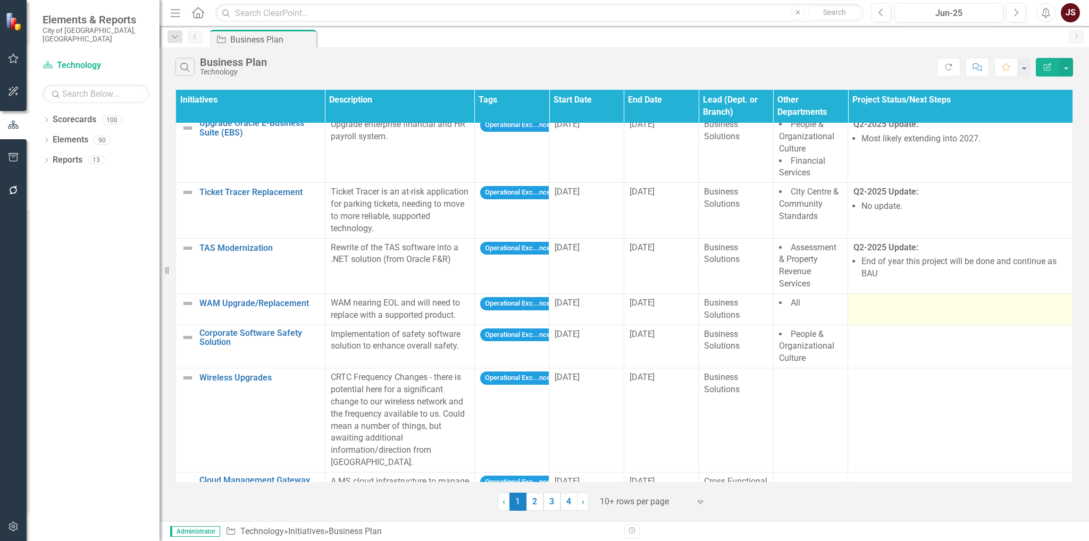
click at [875, 309] on div at bounding box center [961, 303] width 214 height 13
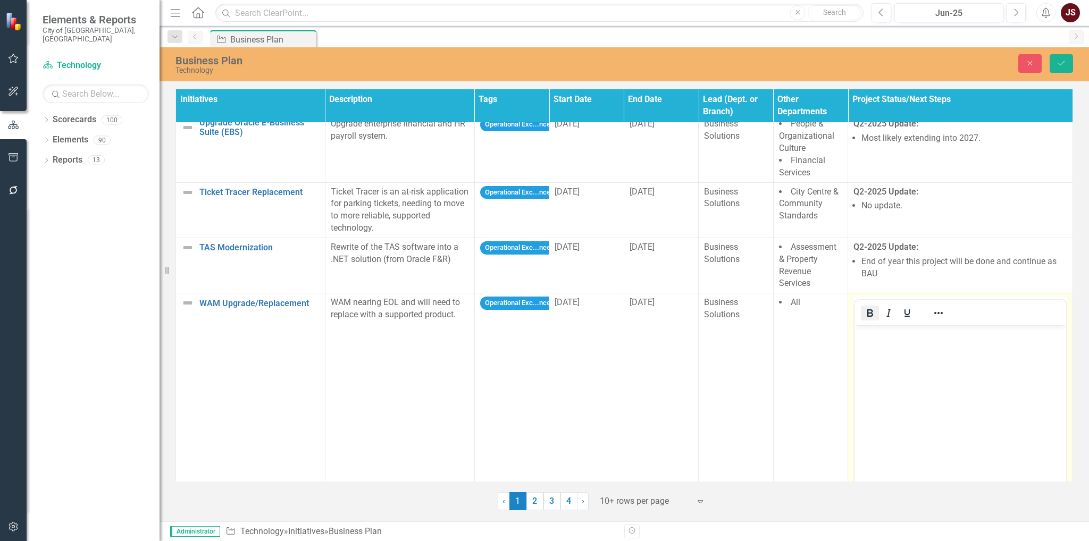
scroll to position [0, 0]
click at [867, 315] on icon "Bold" at bounding box center [870, 313] width 6 height 7
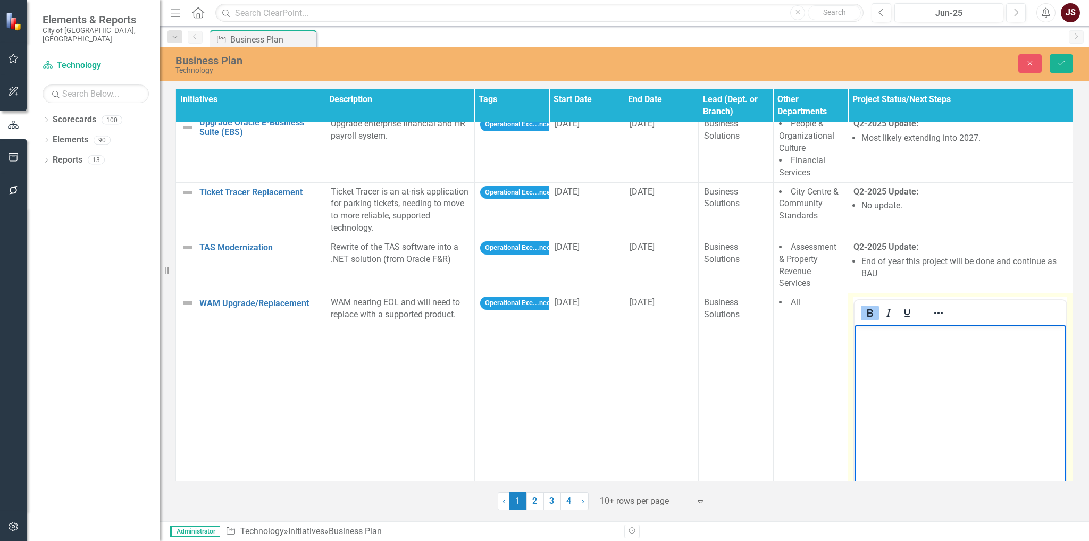
click at [891, 349] on body "﻿" at bounding box center [961, 405] width 212 height 160
click at [870, 310] on icon "Bold" at bounding box center [870, 313] width 13 height 13
click at [940, 314] on button "Reveal or hide additional toolbar items" at bounding box center [939, 313] width 18 height 15
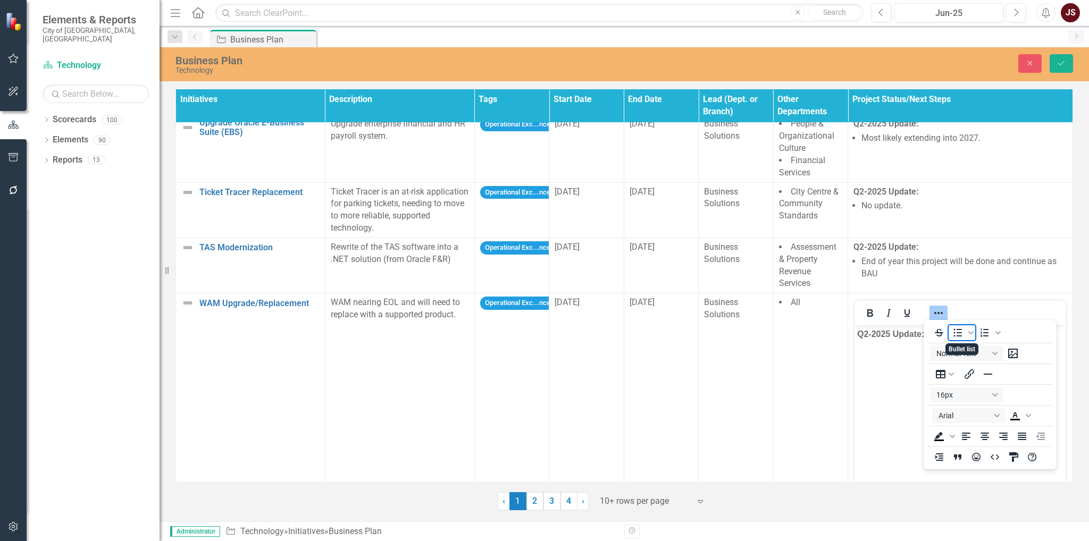
drag, startPoint x: 961, startPoint y: 332, endPoint x: 69, endPoint y: 14, distance: 947.1
click at [961, 332] on icon "Bullet list" at bounding box center [958, 333] width 9 height 8
click at [898, 351] on li "﻿" at bounding box center [971, 355] width 185 height 13
drag, startPoint x: 932, startPoint y: 314, endPoint x: 50, endPoint y: 26, distance: 928.4
click at [932, 314] on icon "Reveal or hide additional toolbar items" at bounding box center [938, 313] width 13 height 13
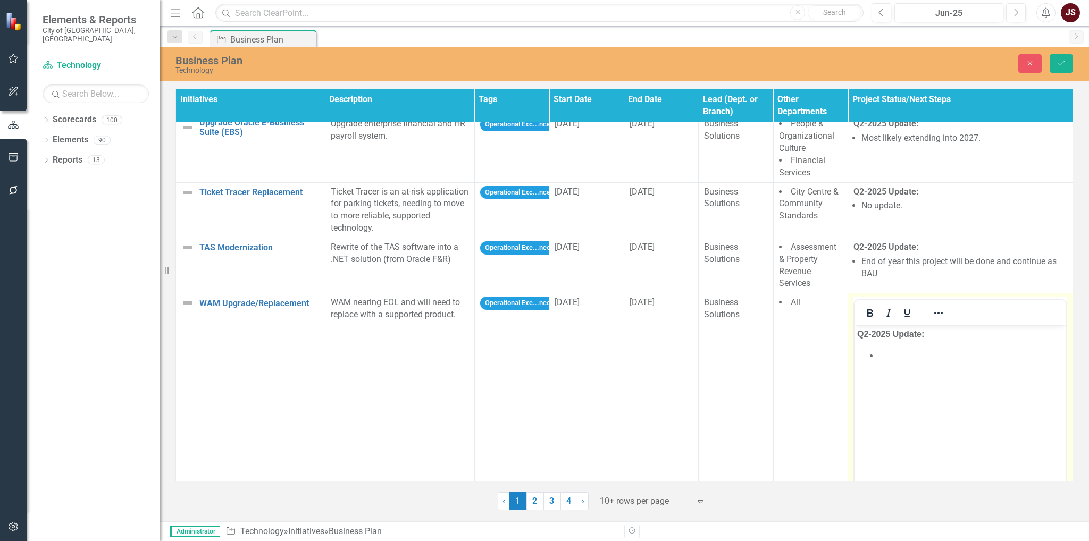
click at [900, 356] on li "﻿" at bounding box center [971, 355] width 185 height 13
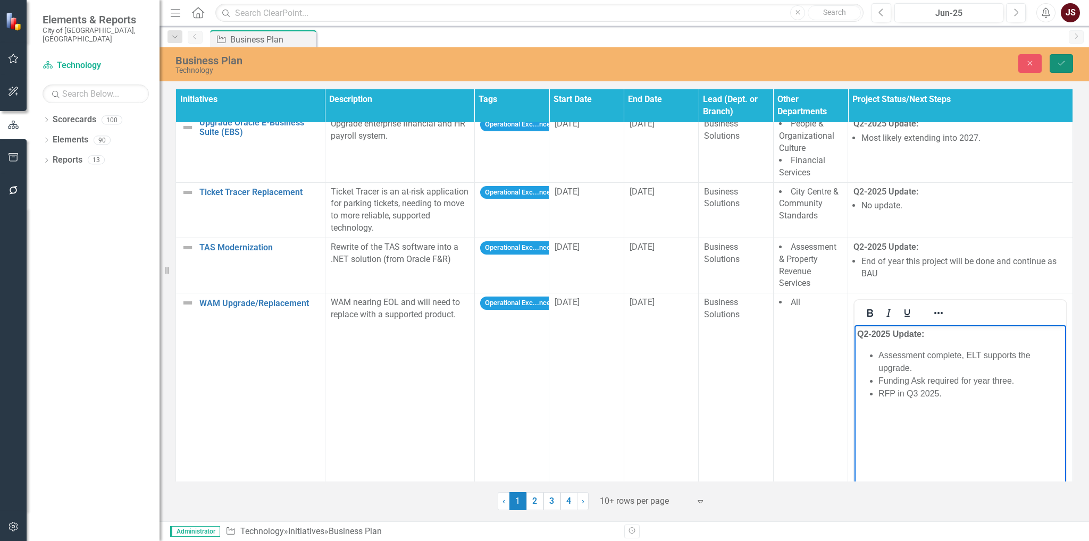
click at [1055, 56] on button "Save" at bounding box center [1061, 63] width 23 height 19
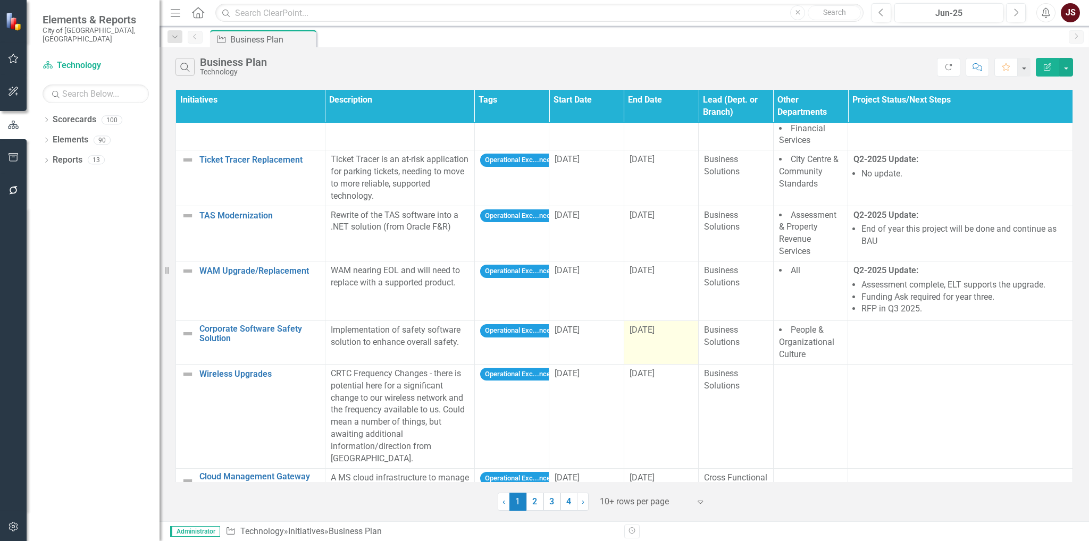
scroll to position [213, 0]
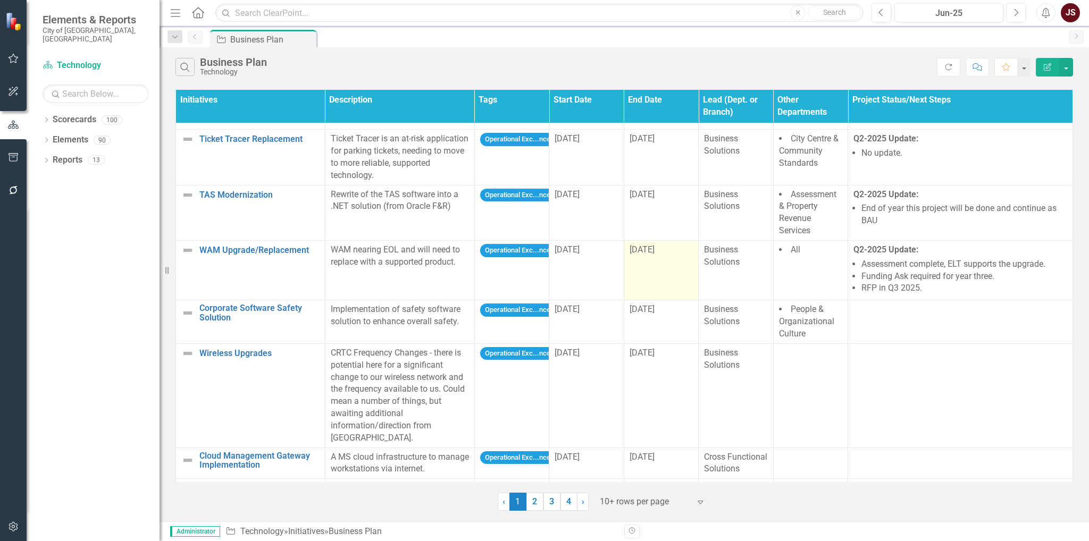
click at [662, 263] on td "7/1/26" at bounding box center [661, 270] width 74 height 60
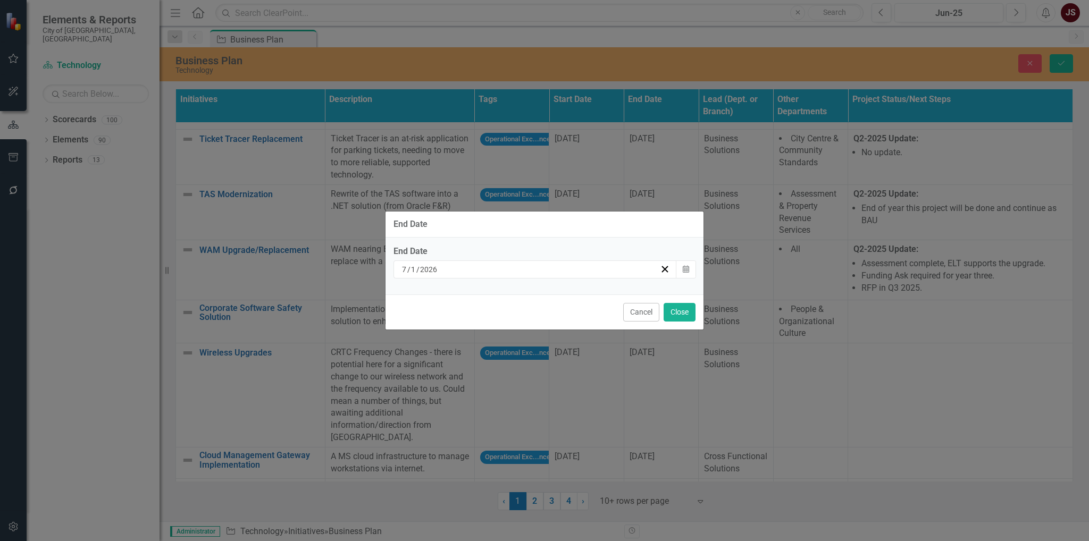
click at [622, 271] on div "7 / 1 / 2026" at bounding box center [530, 269] width 260 height 11
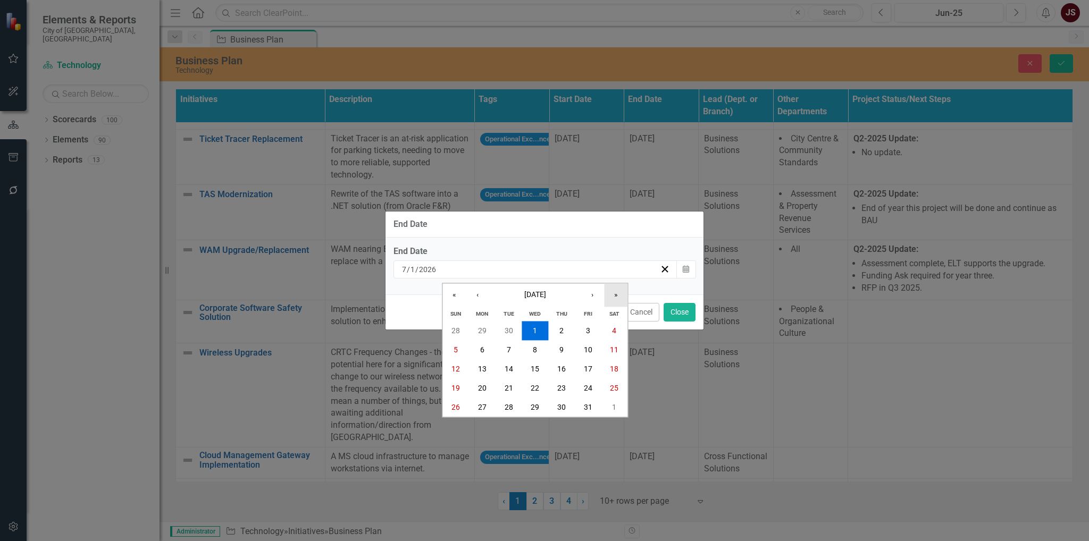
click at [613, 295] on button "»" at bounding box center [615, 295] width 23 height 23
click at [561, 328] on abbr "1" at bounding box center [562, 331] width 4 height 9
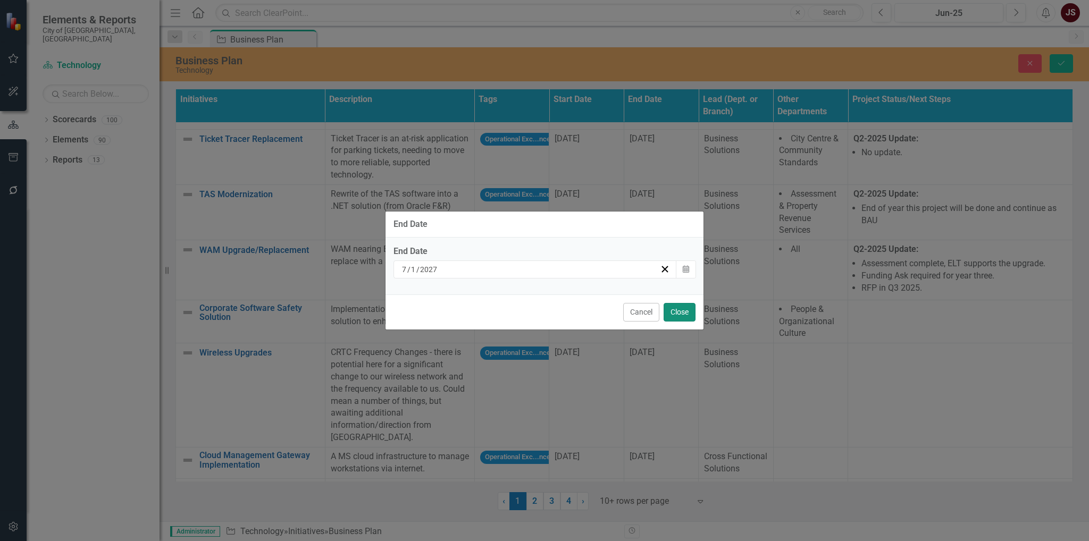
click at [683, 310] on button "Close" at bounding box center [680, 312] width 32 height 19
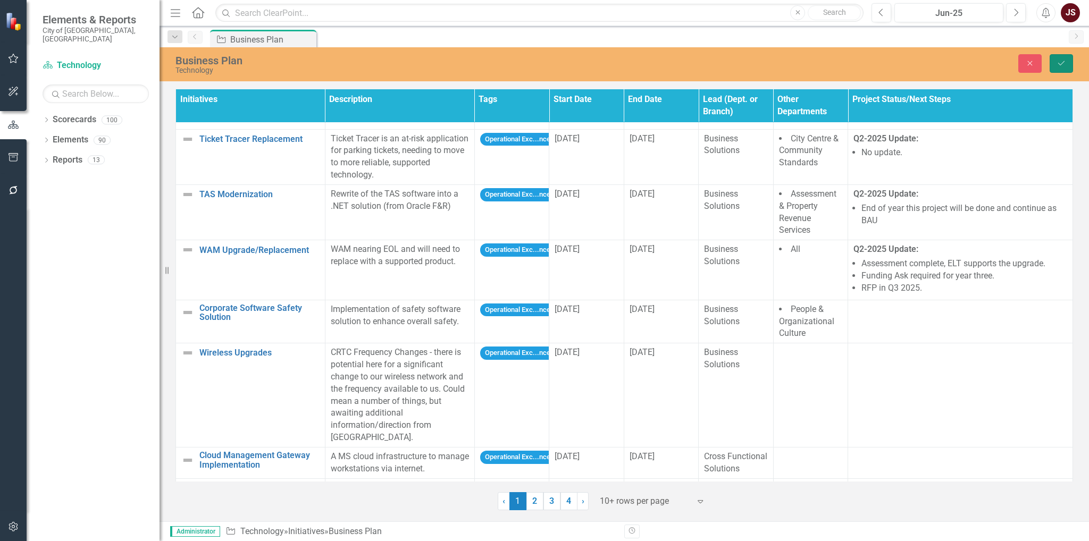
click at [1064, 62] on icon "Save" at bounding box center [1062, 63] width 10 height 7
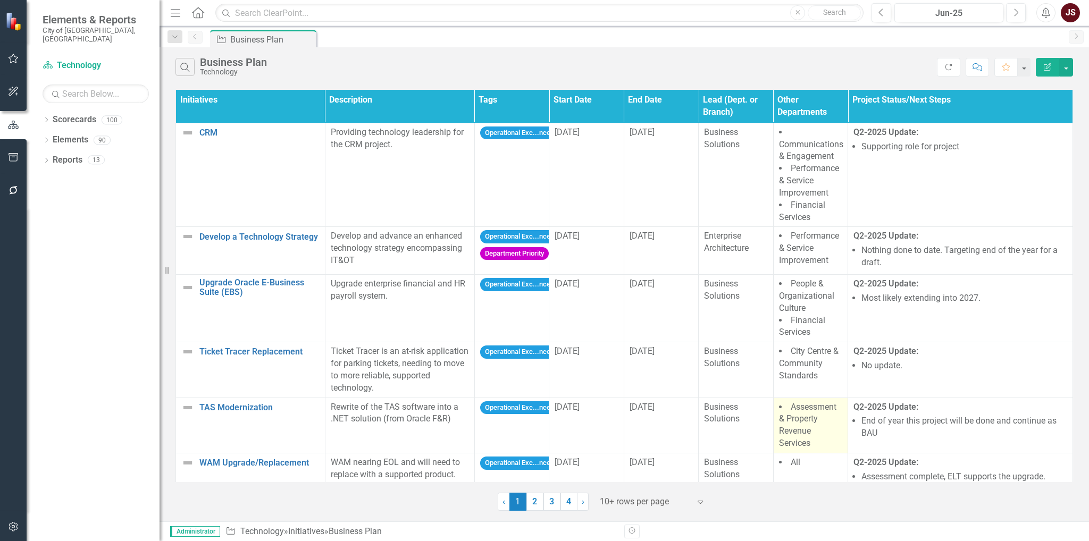
scroll to position [240, 0]
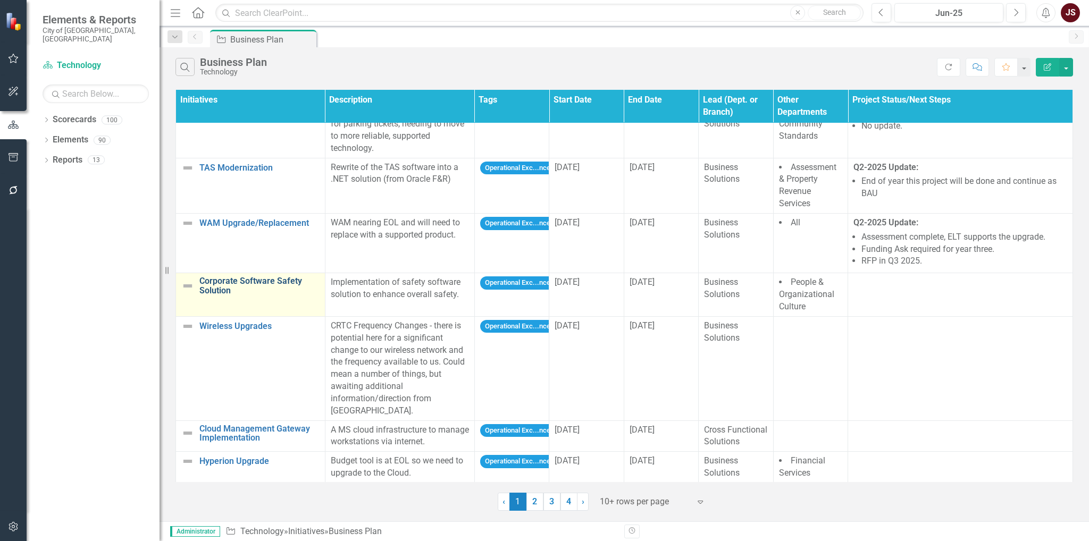
click at [265, 278] on link "Corporate Software Safety Solution" at bounding box center [259, 286] width 120 height 19
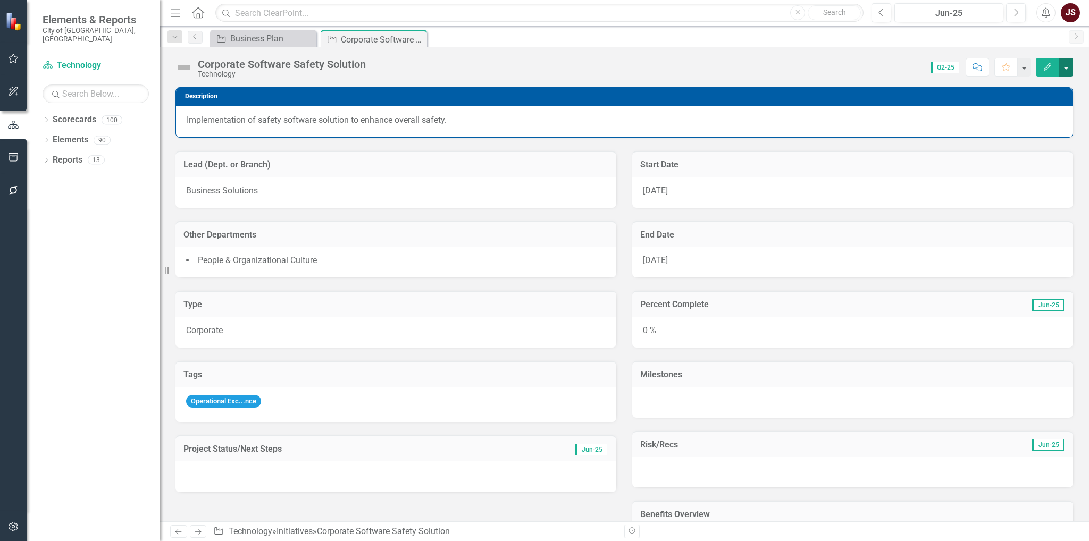
click at [1070, 64] on button "button" at bounding box center [1066, 67] width 14 height 19
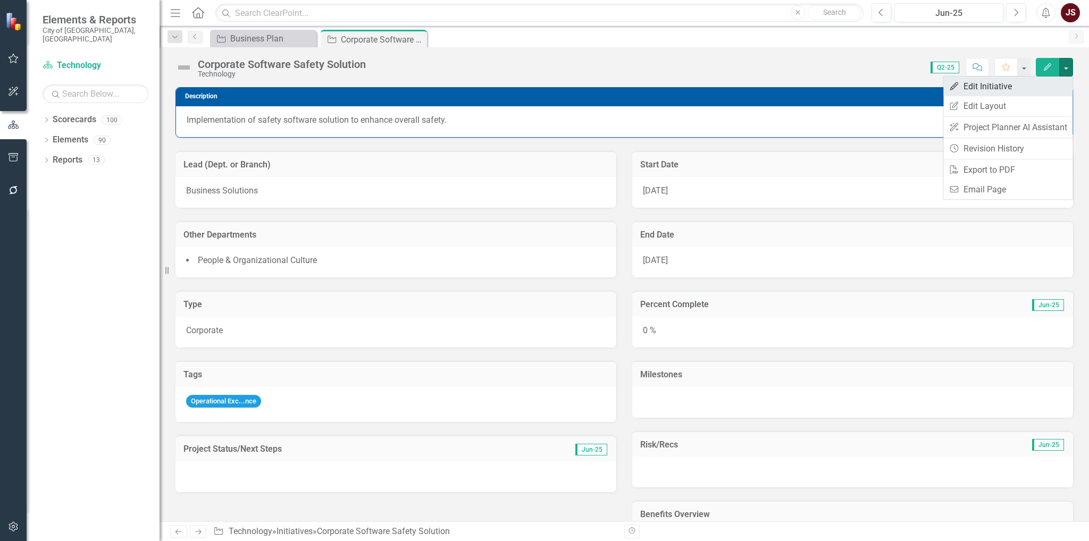
click at [973, 90] on link "Edit Edit Initiative" at bounding box center [1008, 87] width 129 height 20
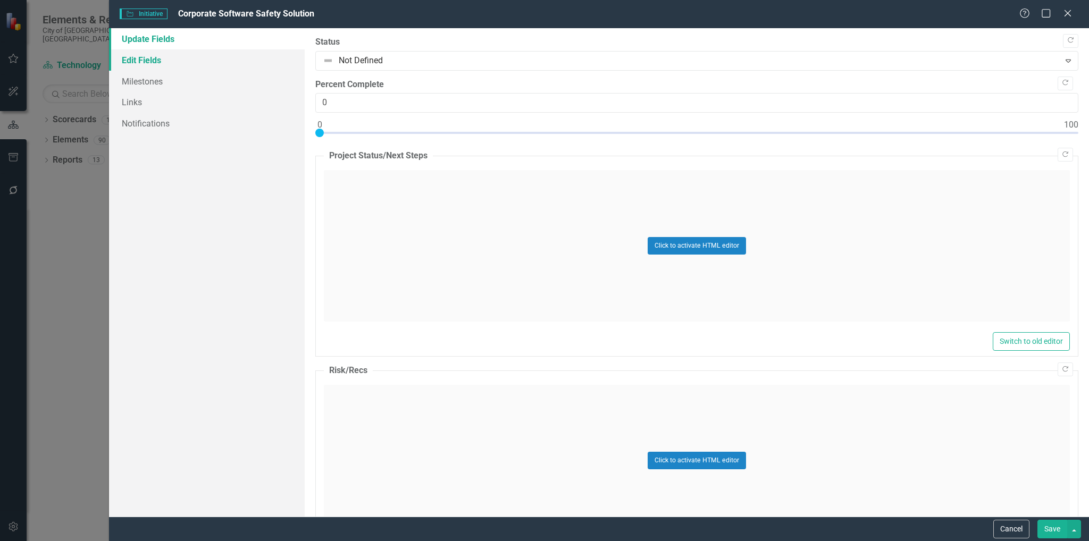
click at [155, 62] on link "Edit Fields" at bounding box center [207, 59] width 196 height 21
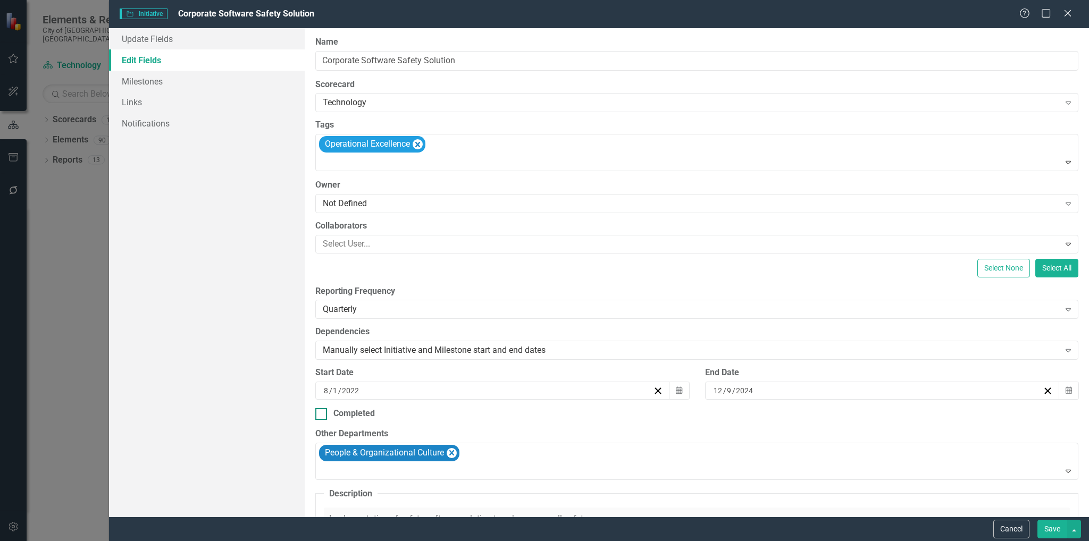
click at [321, 418] on div at bounding box center [321, 414] width 12 height 12
click at [321, 415] on input "Completed" at bounding box center [318, 411] width 7 height 7
checkbox input "true"
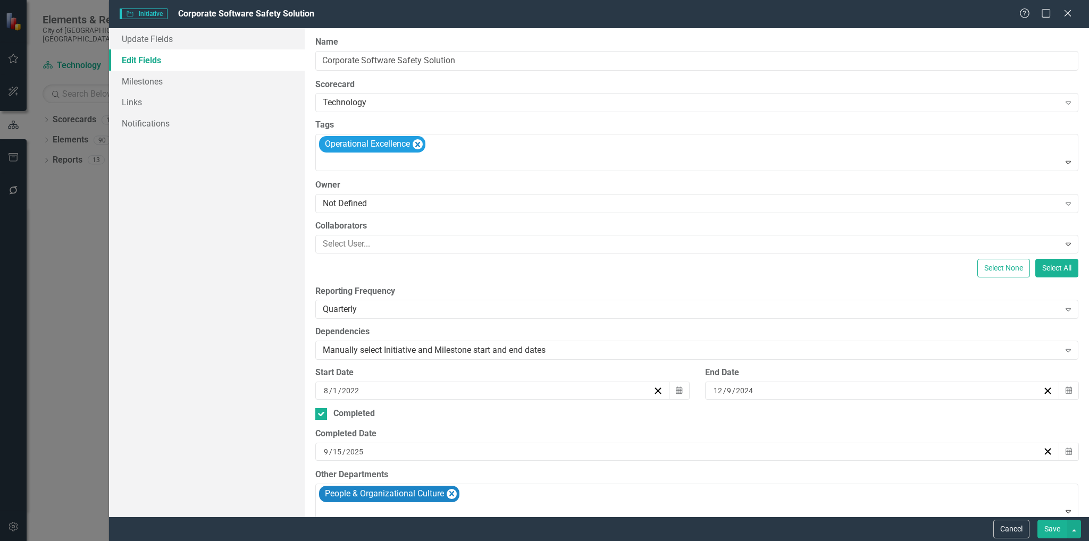
click at [1064, 530] on button "Save" at bounding box center [1053, 529] width 30 height 19
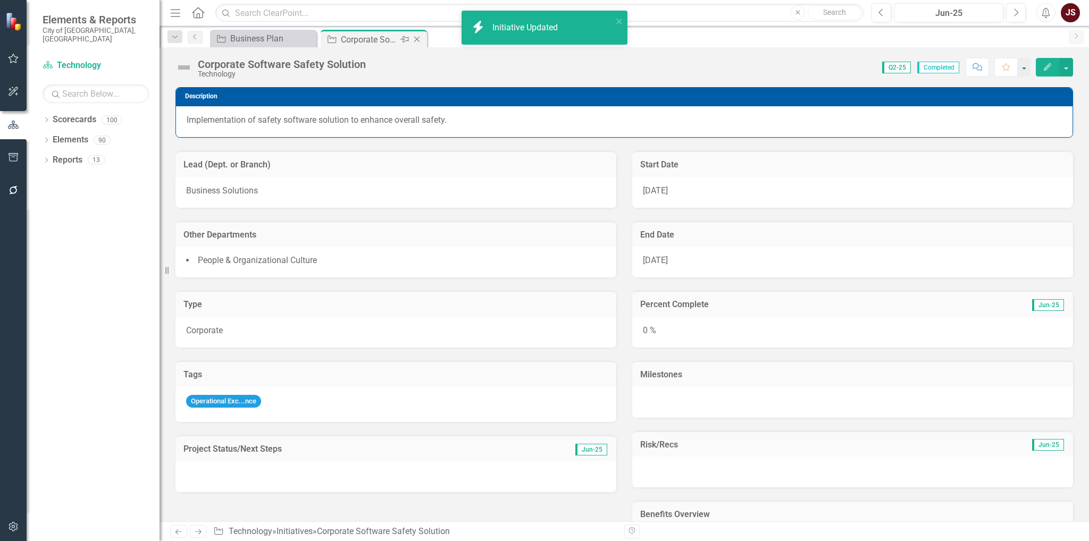
click at [413, 35] on icon "Close" at bounding box center [417, 39] width 11 height 9
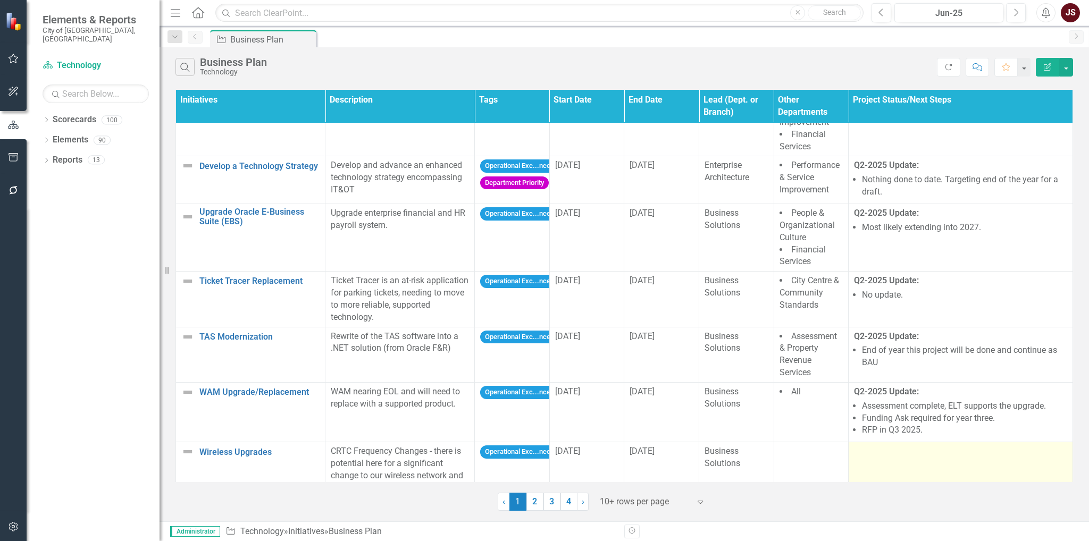
scroll to position [260, 0]
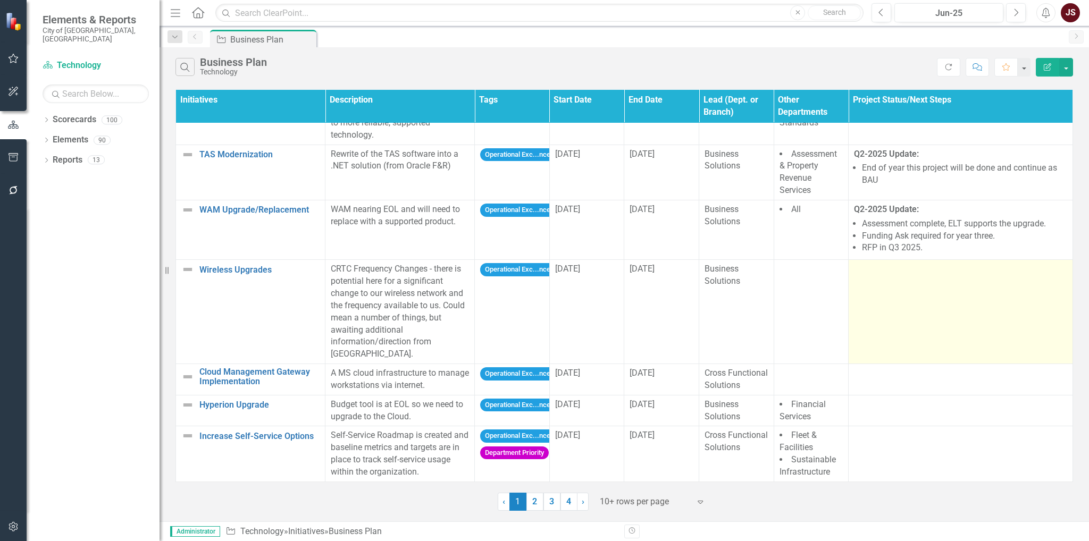
click at [924, 280] on td at bounding box center [961, 312] width 224 height 104
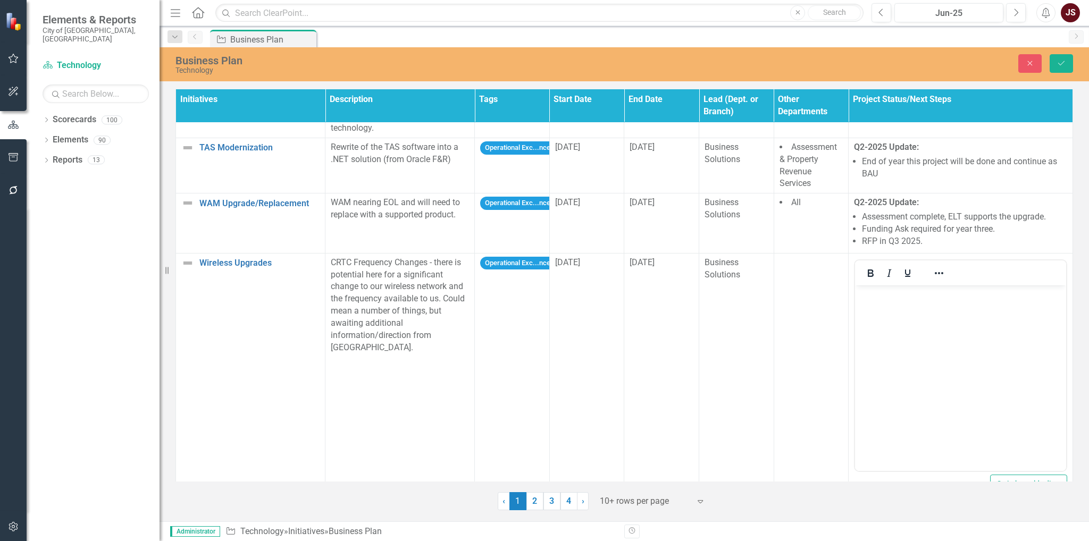
scroll to position [0, 0]
click at [873, 269] on icon "Bold" at bounding box center [870, 273] width 13 height 13
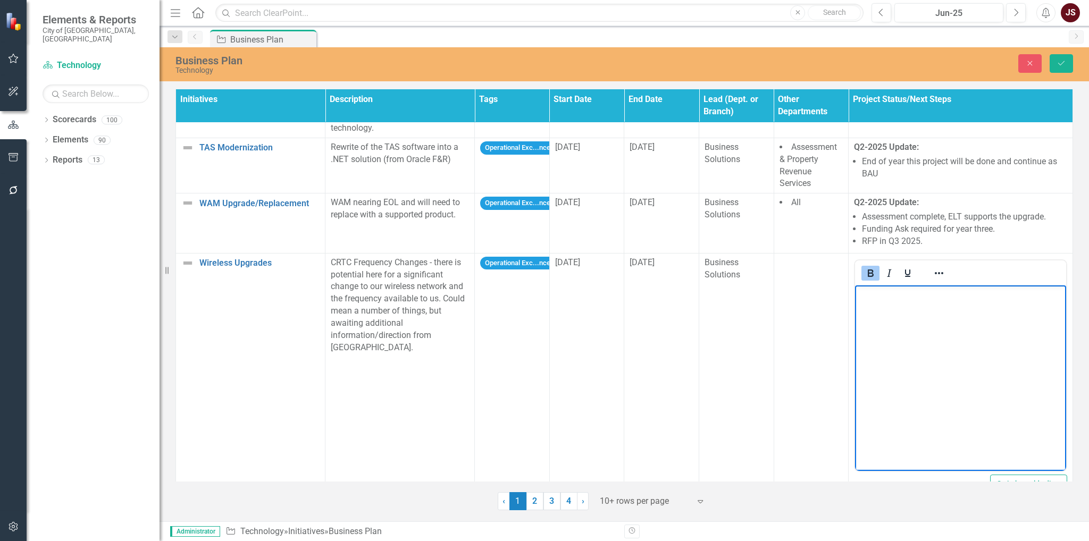
click at [898, 320] on body "﻿" at bounding box center [960, 365] width 211 height 160
click at [940, 274] on icon "Reveal or hide additional toolbar items" at bounding box center [939, 273] width 13 height 13
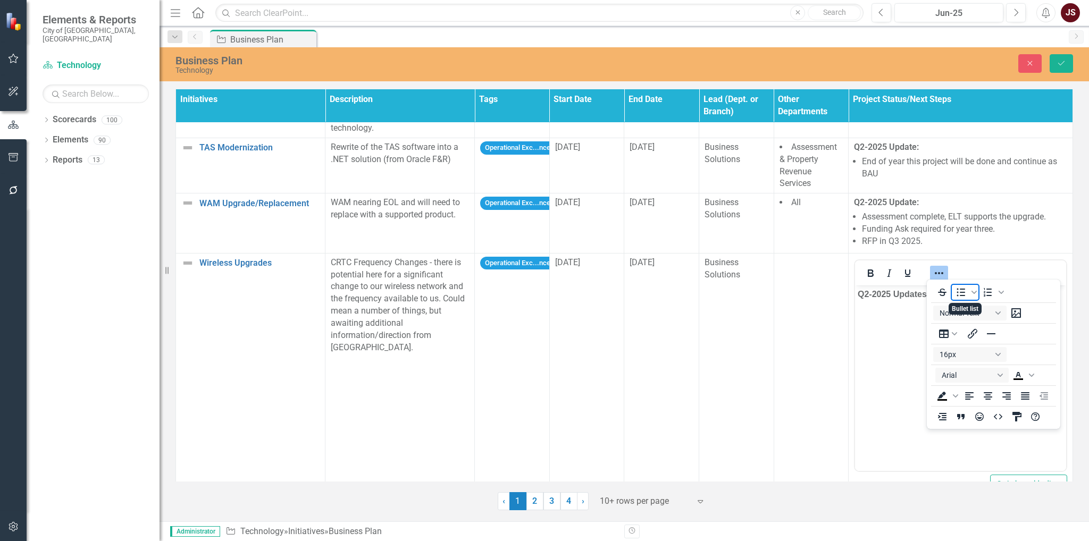
click at [964, 289] on icon "Bullet list" at bounding box center [961, 292] width 9 height 8
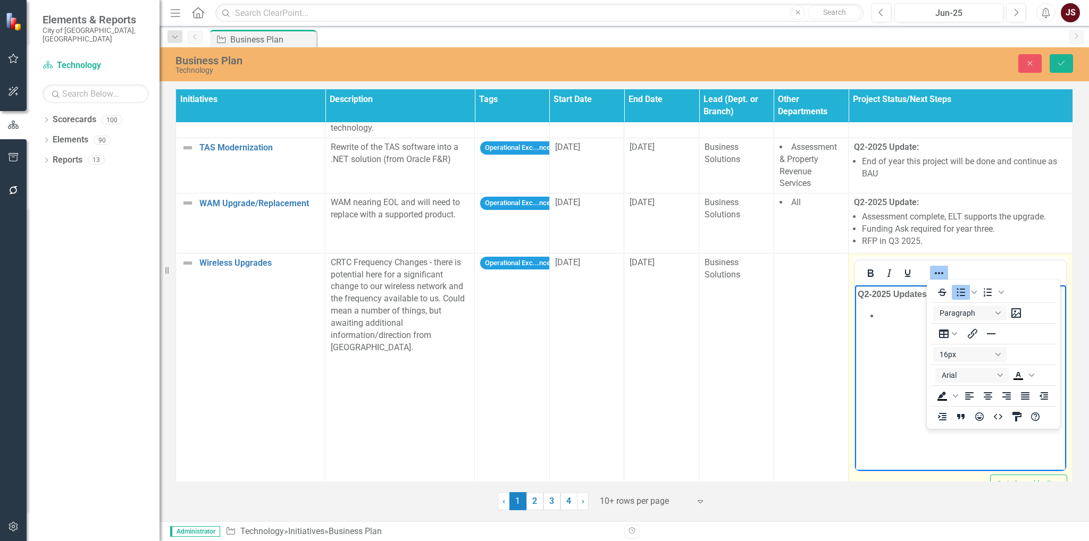
click at [939, 272] on icon "Reveal or hide additional toolbar items" at bounding box center [939, 273] width 9 height 2
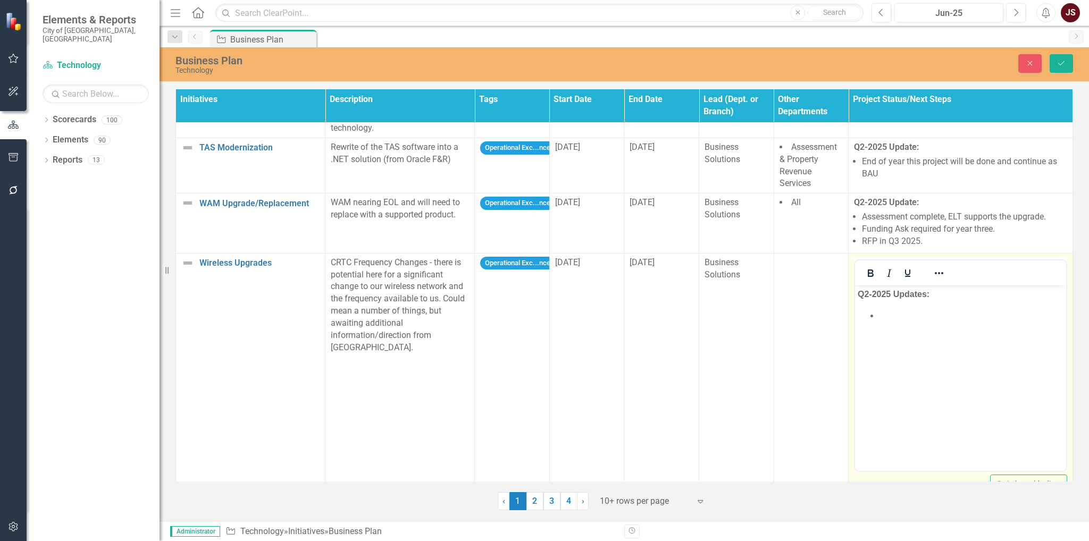
click at [908, 312] on li "﻿" at bounding box center [971, 315] width 185 height 13
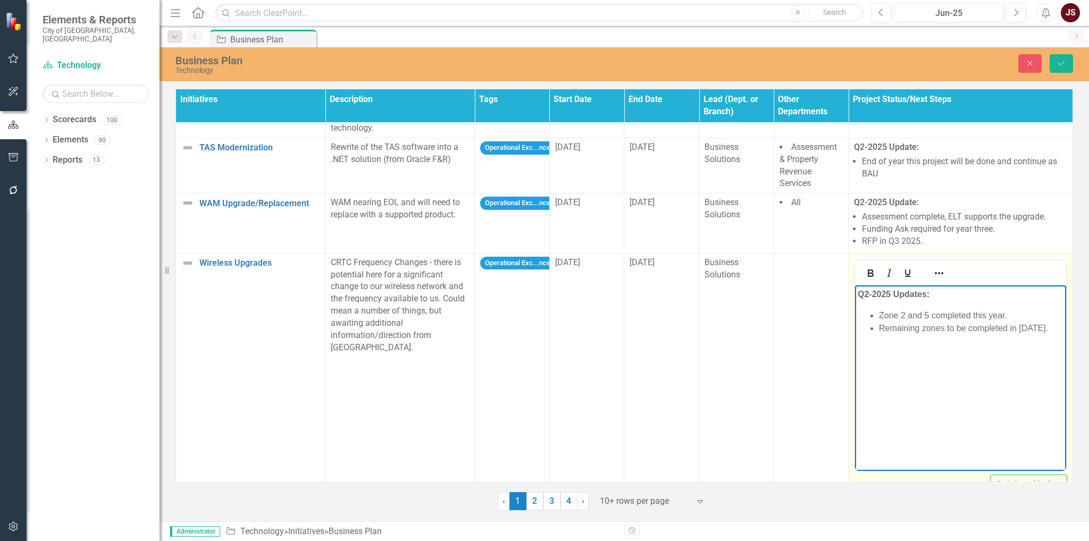
click at [1018, 316] on li "Zone 2 and 5 completed this year." at bounding box center [971, 315] width 185 height 13
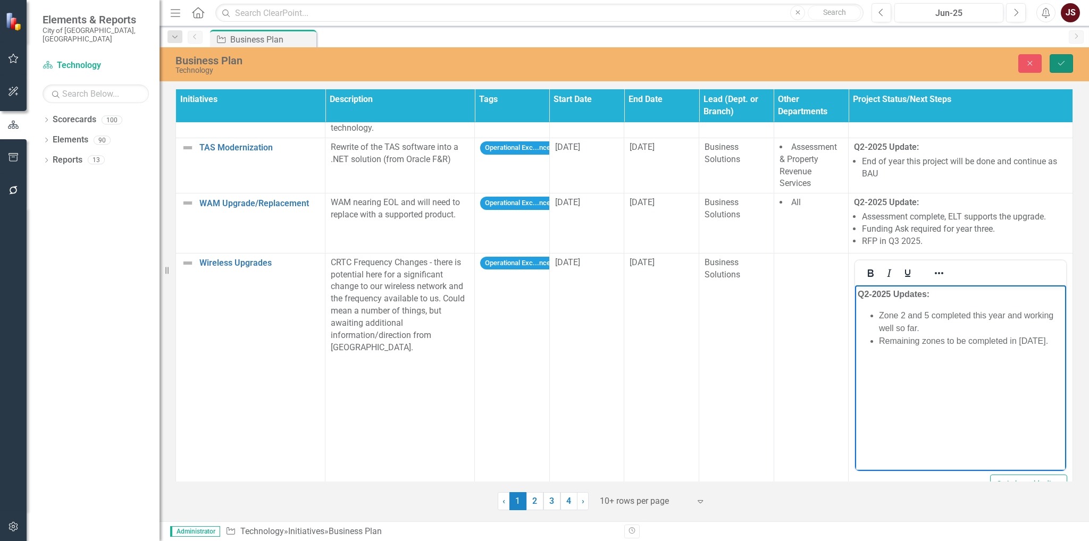
click at [1052, 58] on button "Save" at bounding box center [1061, 63] width 23 height 19
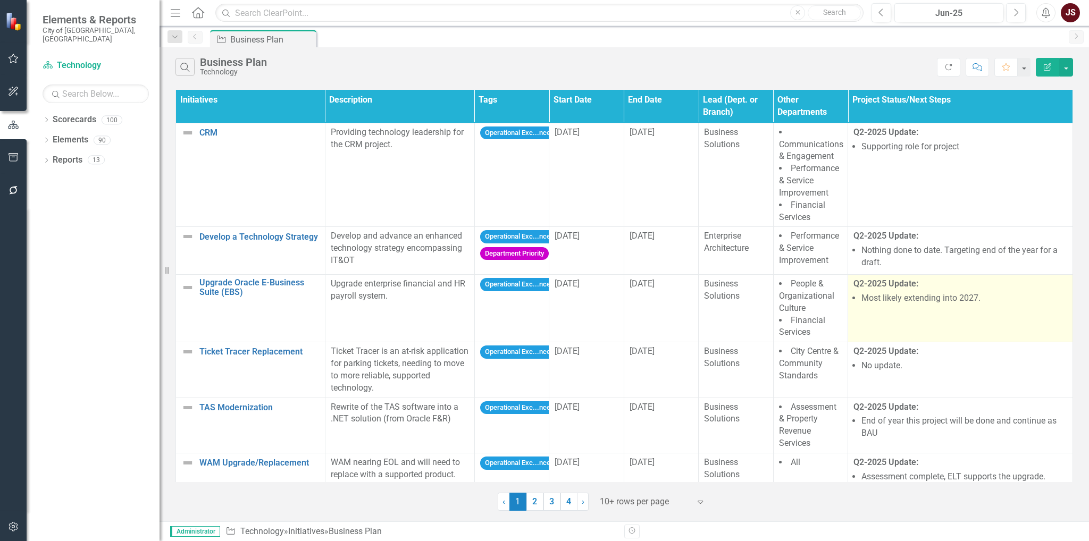
scroll to position [252, 0]
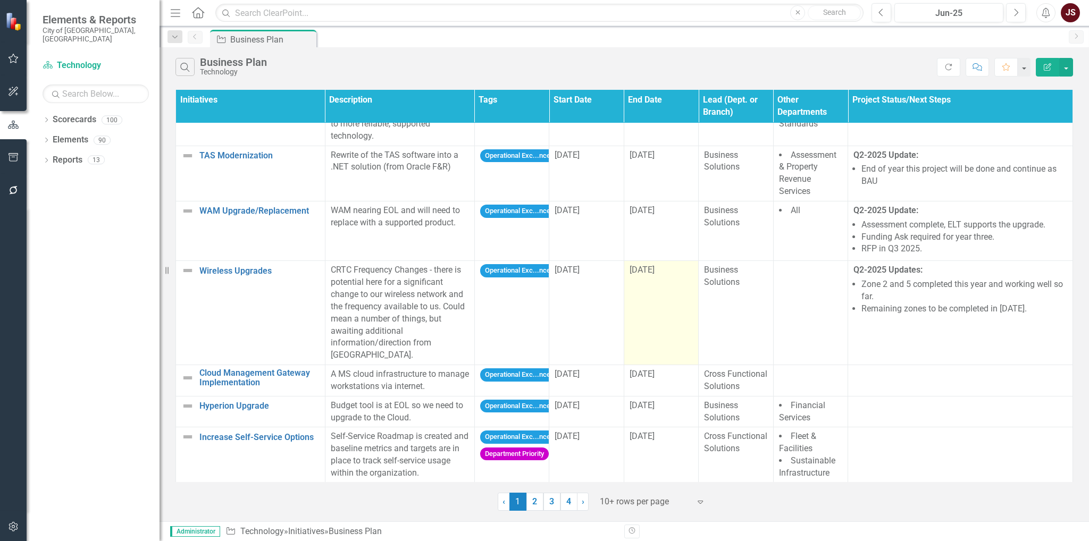
click at [656, 298] on td "[DATE]" at bounding box center [661, 313] width 74 height 104
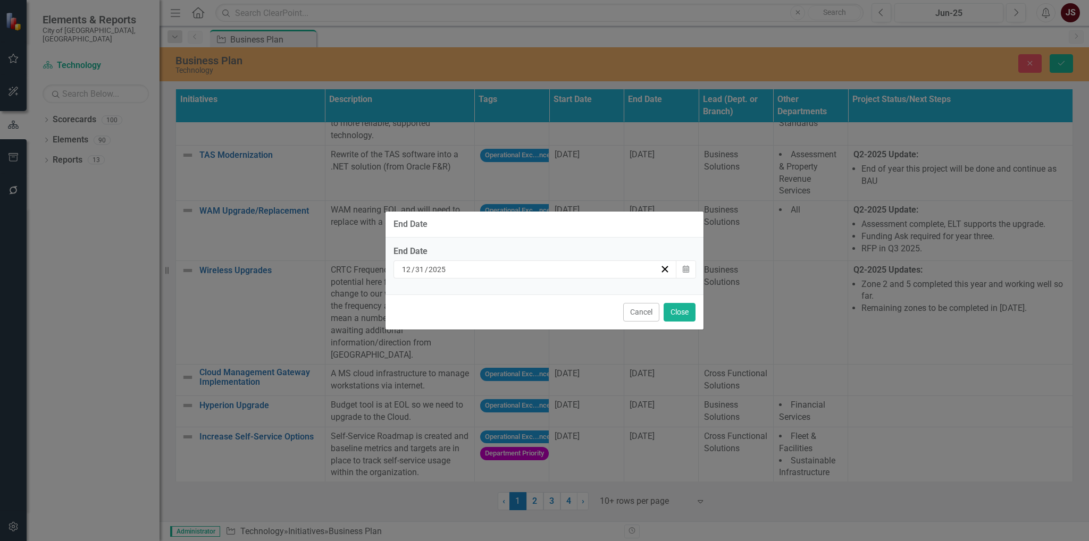
click at [630, 270] on div "[DATE]" at bounding box center [530, 269] width 260 height 11
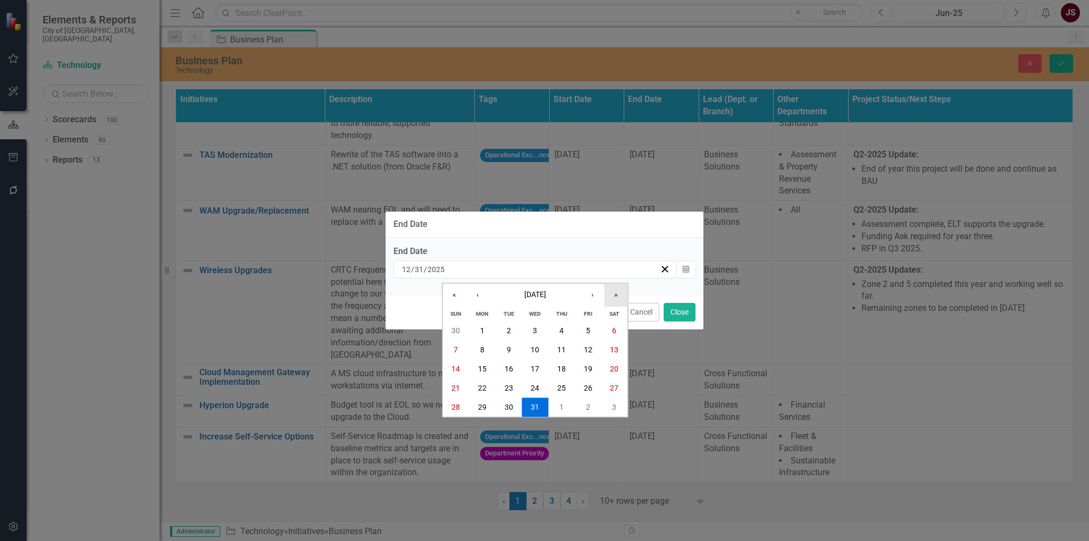
click at [610, 292] on button "»" at bounding box center [615, 295] width 23 height 23
click at [563, 411] on abbr "31" at bounding box center [561, 407] width 9 height 9
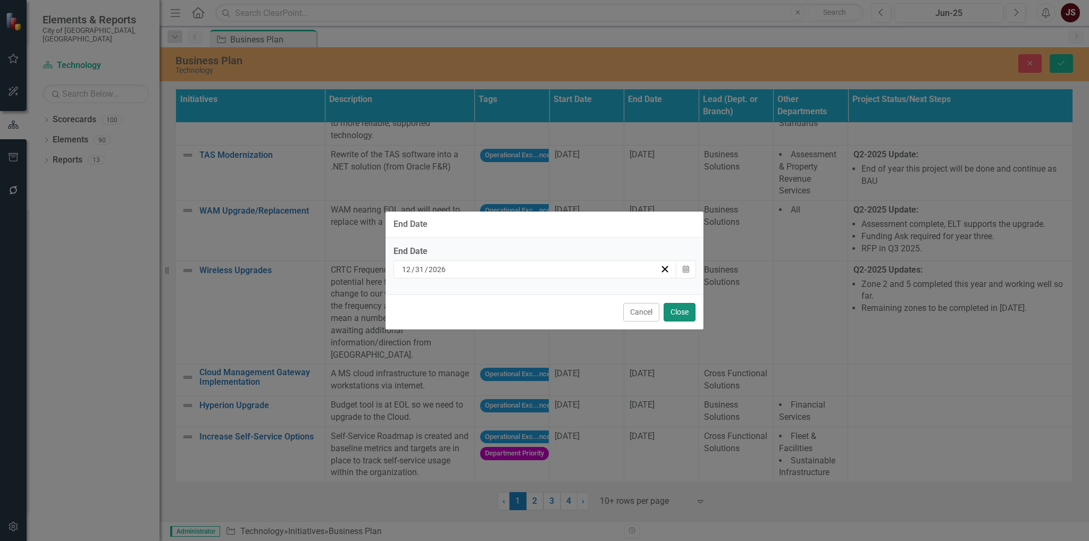
click at [679, 309] on button "Close" at bounding box center [680, 312] width 32 height 19
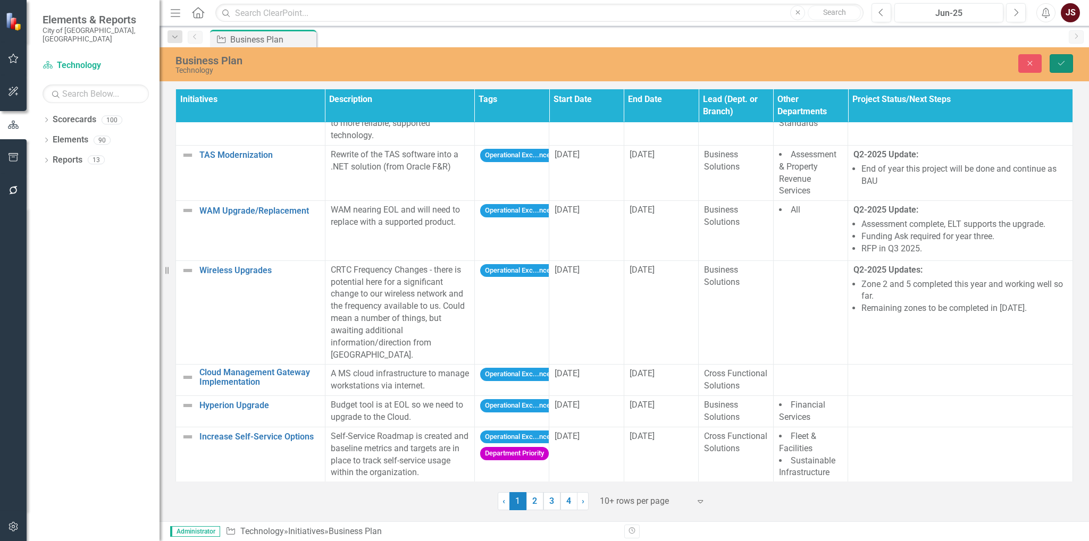
click at [1070, 60] on button "Save" at bounding box center [1061, 63] width 23 height 19
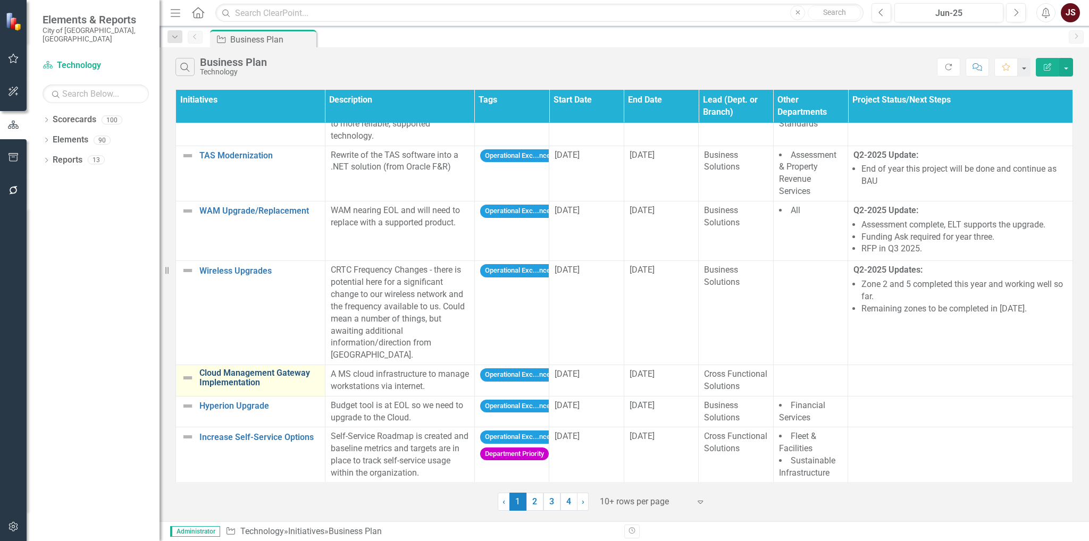
click at [268, 369] on link "Cloud Management Gateway Implementation" at bounding box center [259, 378] width 120 height 19
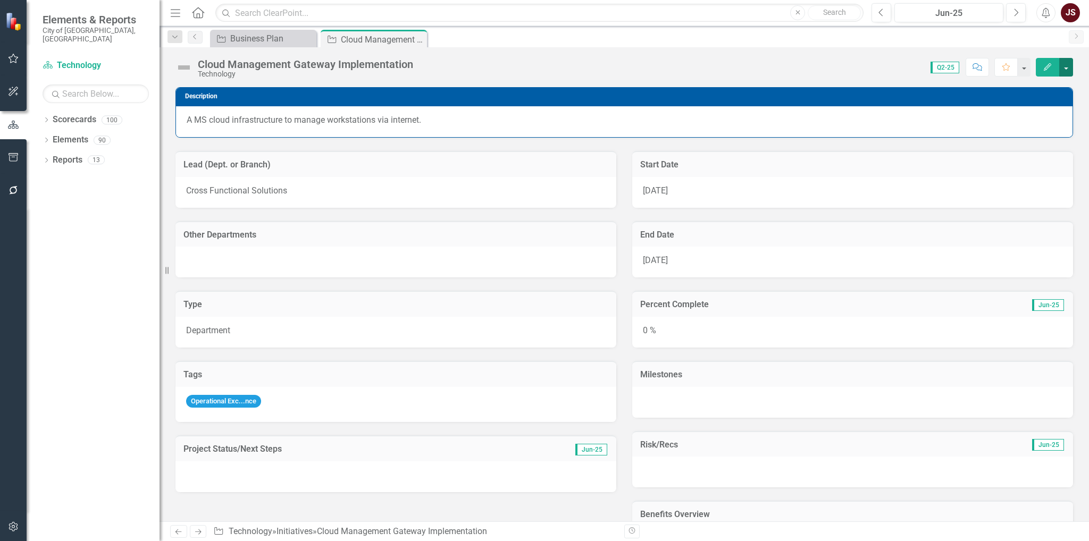
click at [1070, 64] on button "button" at bounding box center [1066, 67] width 14 height 19
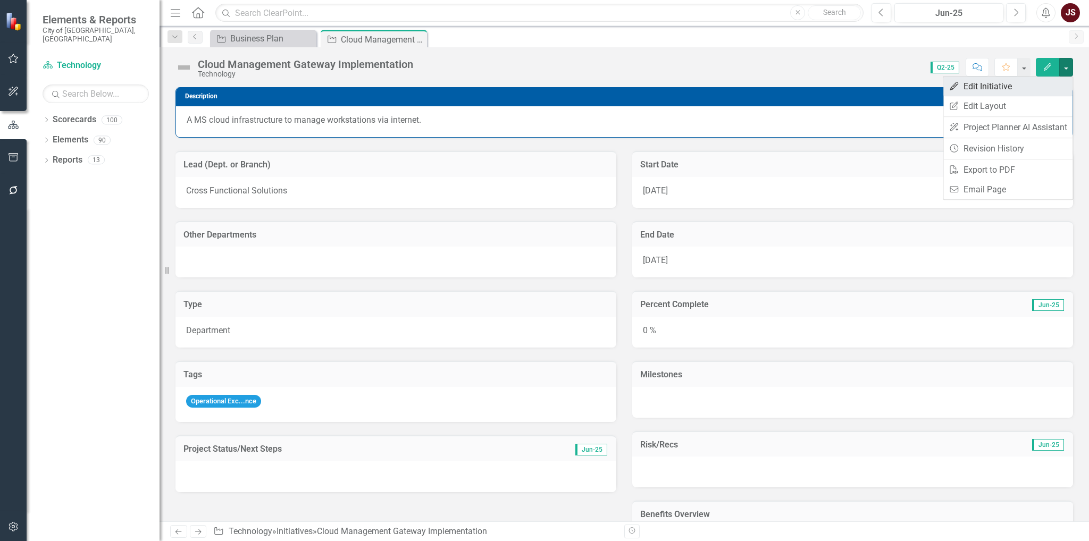
click at [1034, 85] on link "Edit Edit Initiative" at bounding box center [1008, 87] width 129 height 20
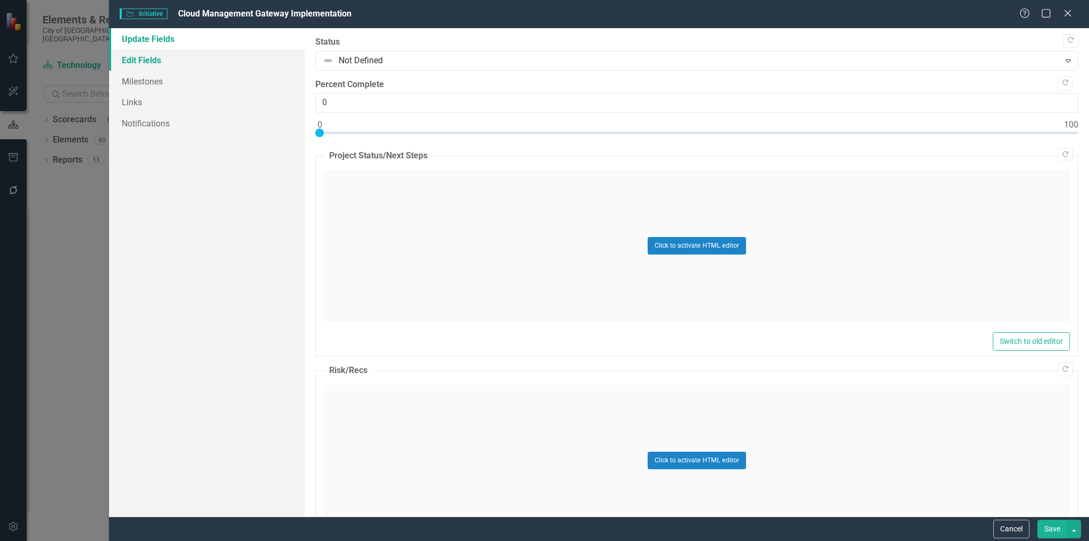
click at [149, 65] on link "Edit Fields" at bounding box center [207, 59] width 196 height 21
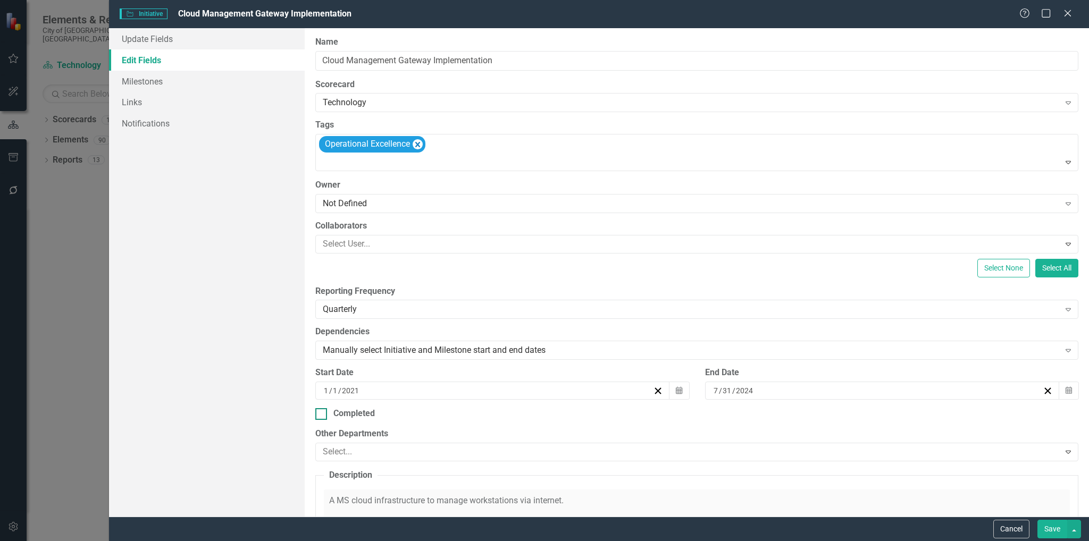
click at [323, 413] on div at bounding box center [321, 414] width 12 height 12
click at [322, 413] on input "Completed" at bounding box center [318, 411] width 7 height 7
checkbox input "true"
click at [1051, 525] on button "Save" at bounding box center [1053, 529] width 30 height 19
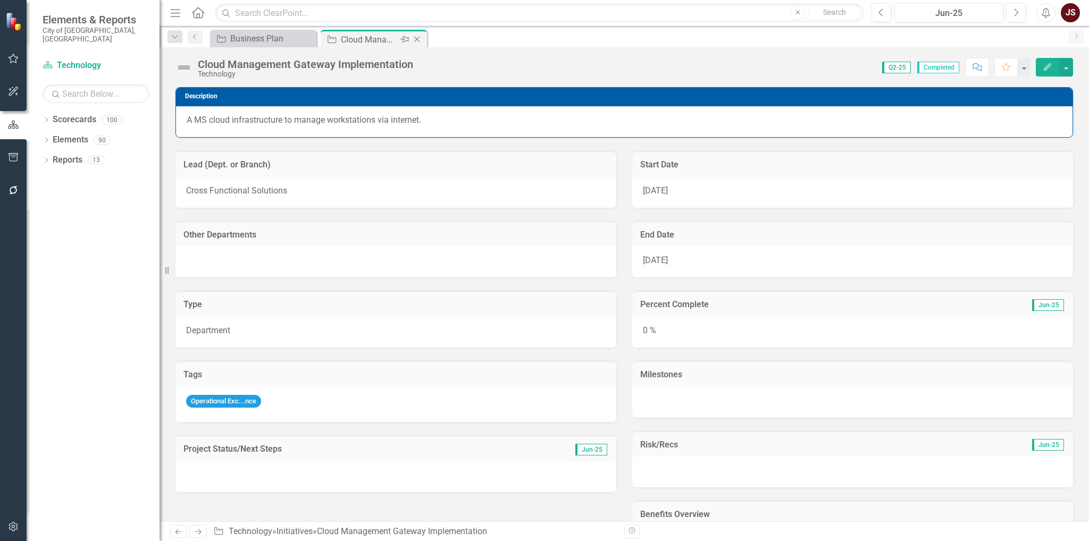
click at [419, 33] on div "Close" at bounding box center [417, 39] width 13 height 13
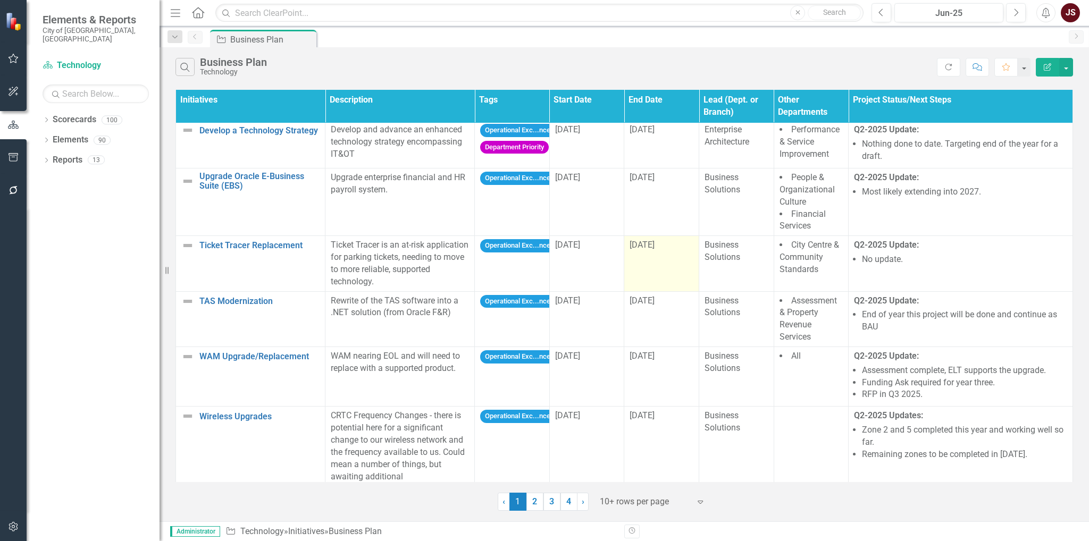
scroll to position [264, 0]
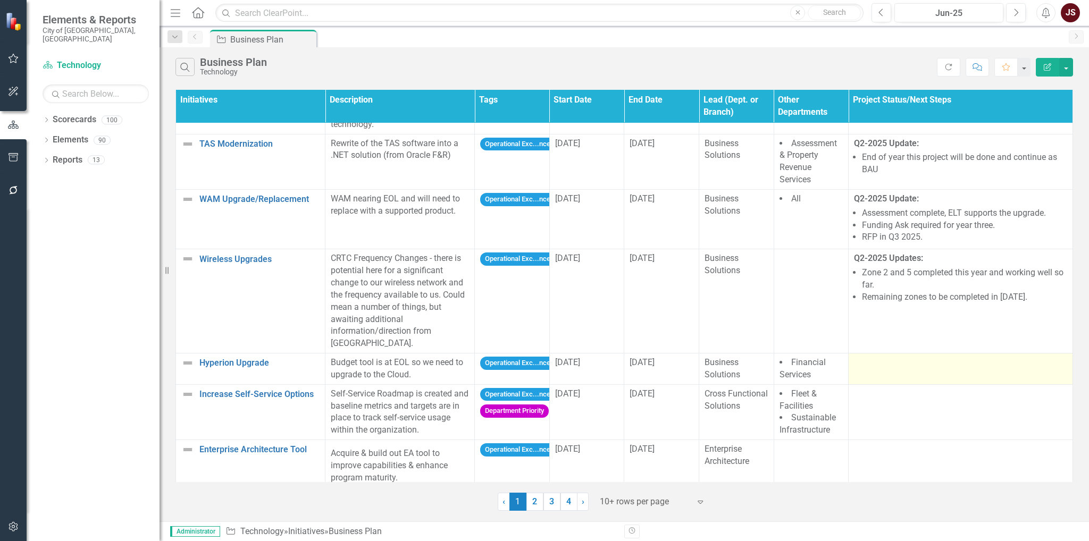
click at [902, 362] on td at bounding box center [961, 369] width 224 height 31
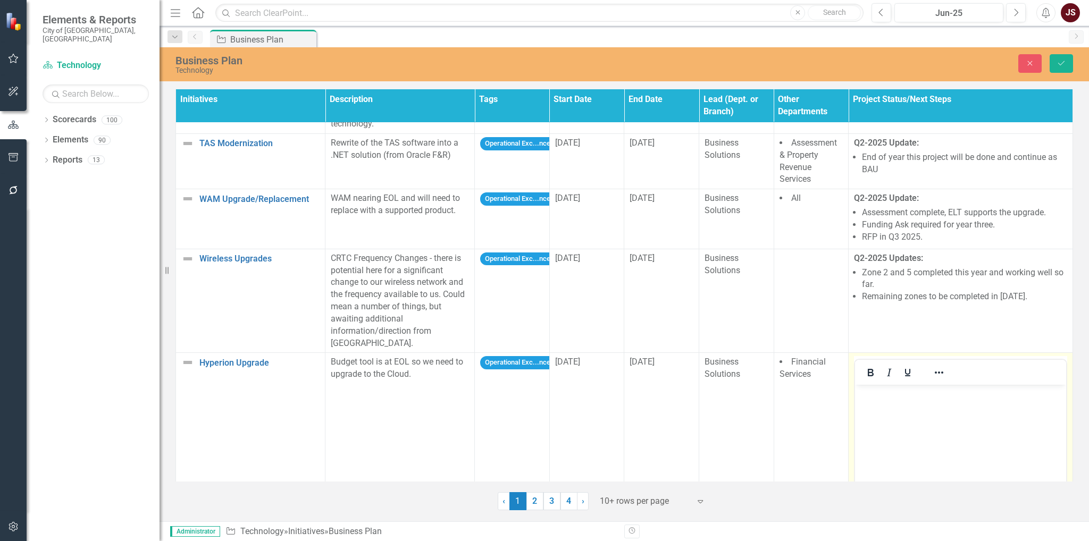
scroll to position [0, 0]
click at [864, 366] on icon "Bold" at bounding box center [870, 372] width 13 height 13
click at [881, 400] on body "﻿" at bounding box center [960, 465] width 211 height 160
click at [869, 366] on button "Bold" at bounding box center [871, 372] width 18 height 15
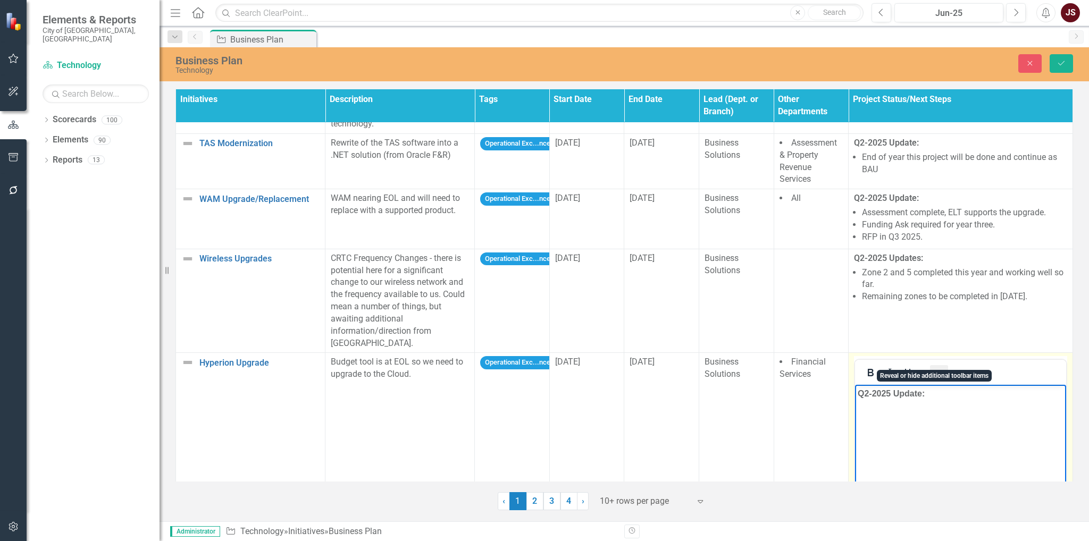
click at [938, 366] on icon "Reveal or hide additional toolbar items" at bounding box center [939, 372] width 13 height 13
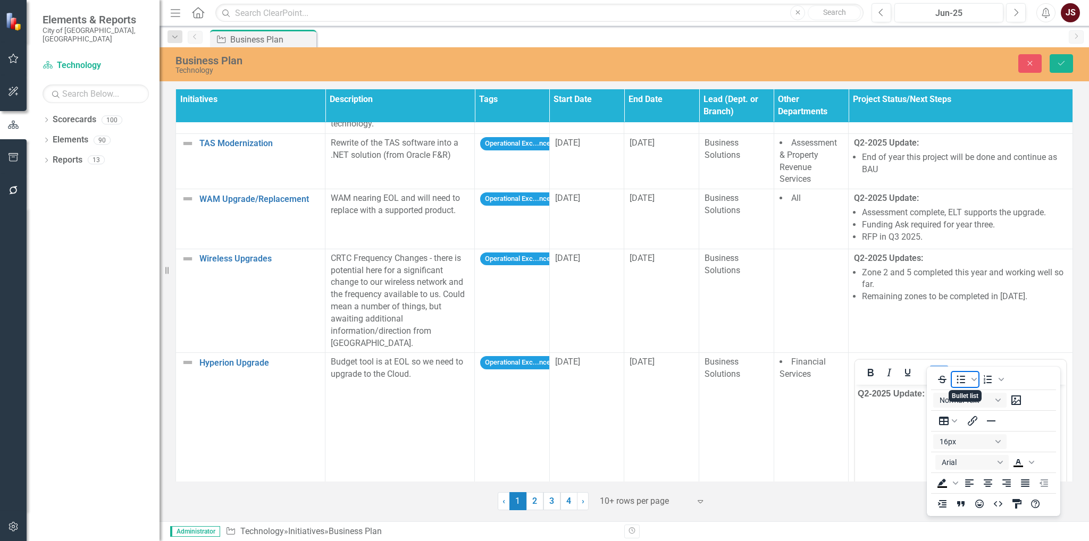
click at [964, 379] on icon "Bullet list" at bounding box center [961, 379] width 13 height 13
click at [937, 366] on icon "Reveal or hide additional toolbar items" at bounding box center [939, 372] width 13 height 13
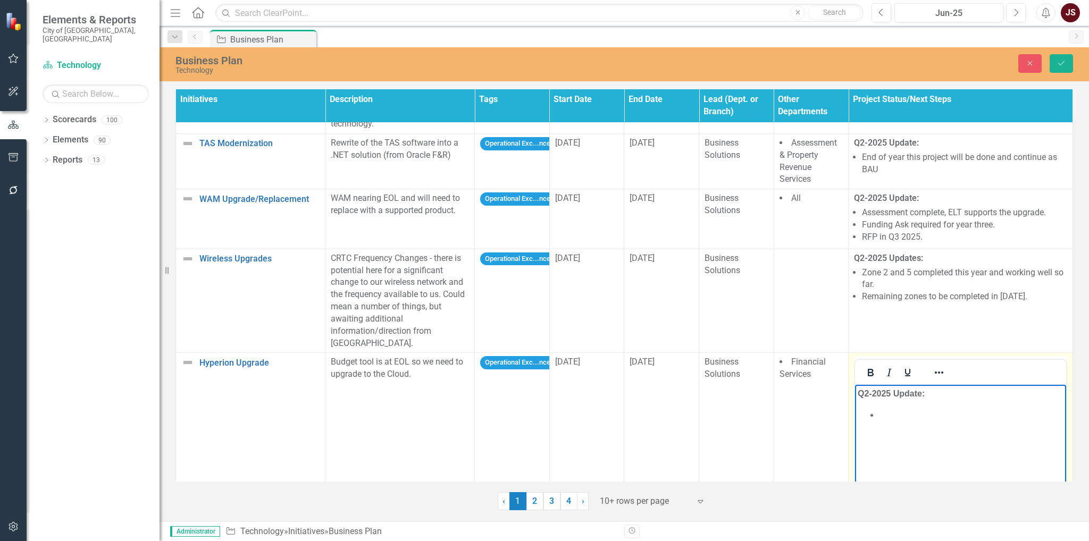
click at [921, 415] on li "﻿" at bounding box center [971, 415] width 185 height 13
click at [1022, 418] on li "﻿Live now but more work required to" at bounding box center [971, 415] width 185 height 13
click at [1025, 414] on li "﻿Live now but more work required to" at bounding box center [971, 415] width 185 height 13
click at [924, 430] on li "﻿Live now but more work required to meet full capacity." at bounding box center [971, 422] width 185 height 26
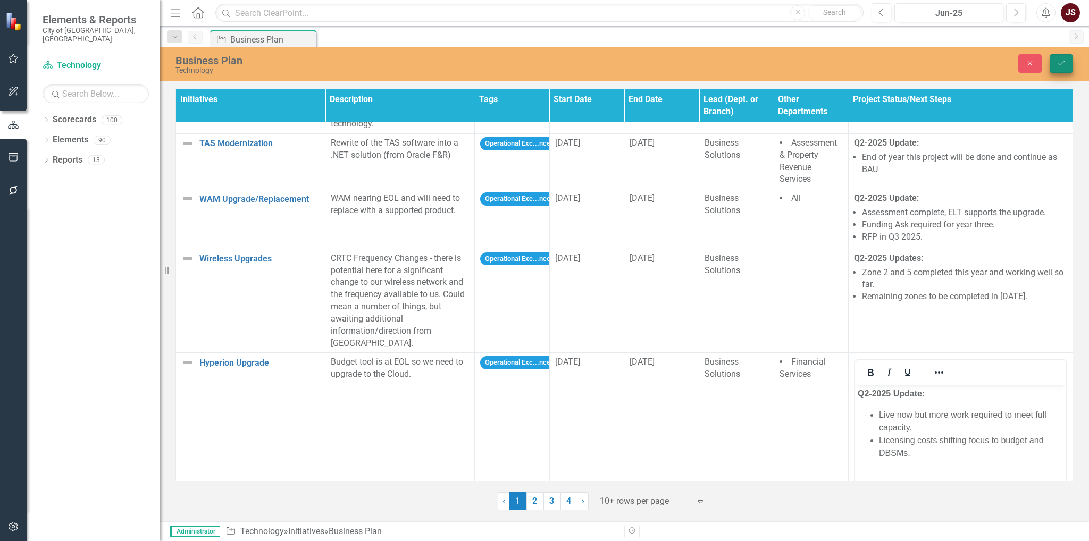
click at [1056, 64] on button "Save" at bounding box center [1061, 63] width 23 height 19
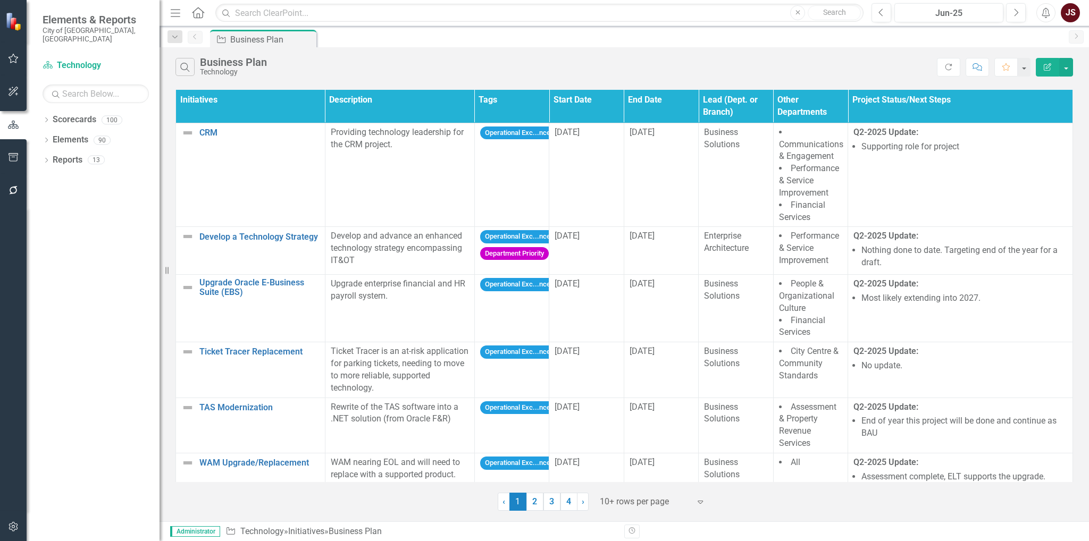
scroll to position [272, 0]
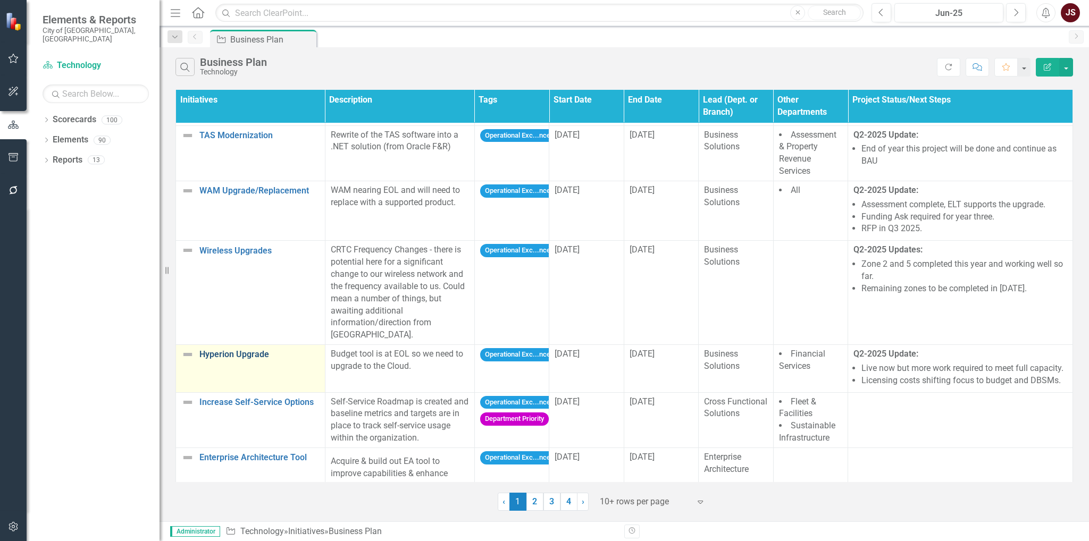
click at [245, 350] on link "Hyperion Upgrade" at bounding box center [259, 355] width 120 height 10
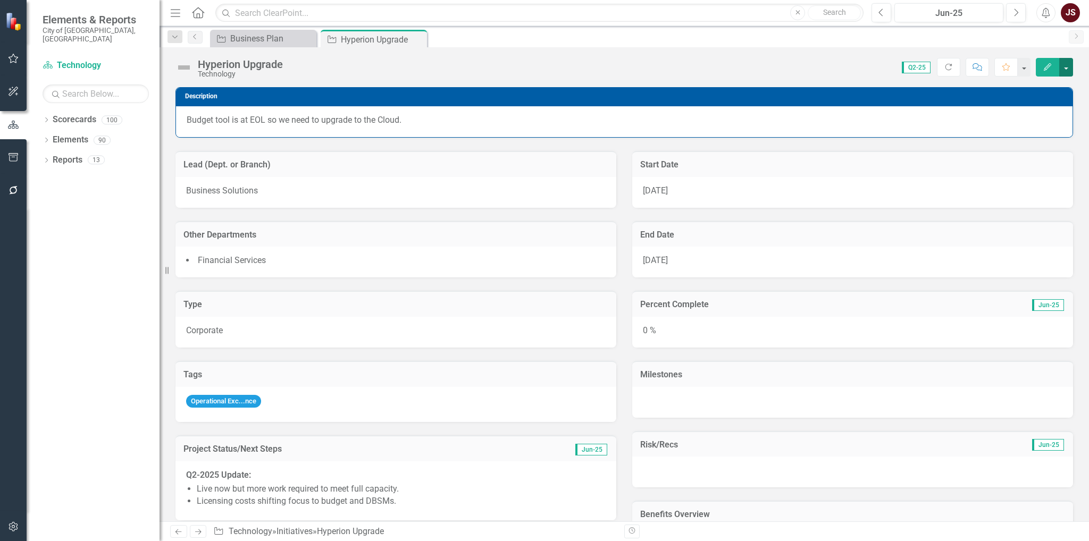
click at [1069, 66] on button "button" at bounding box center [1066, 67] width 14 height 19
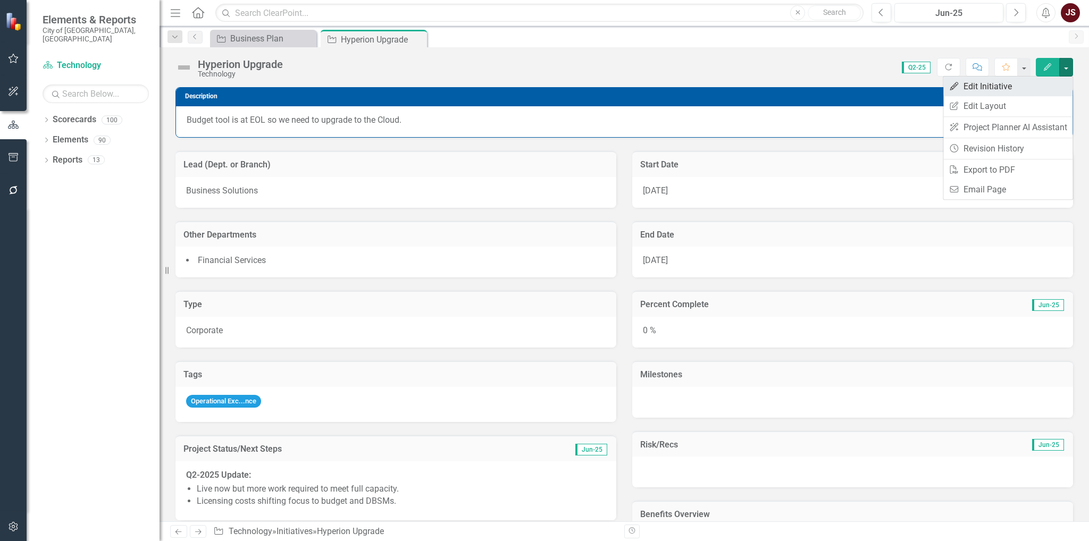
click at [1034, 84] on link "Edit Edit Initiative" at bounding box center [1008, 87] width 129 height 20
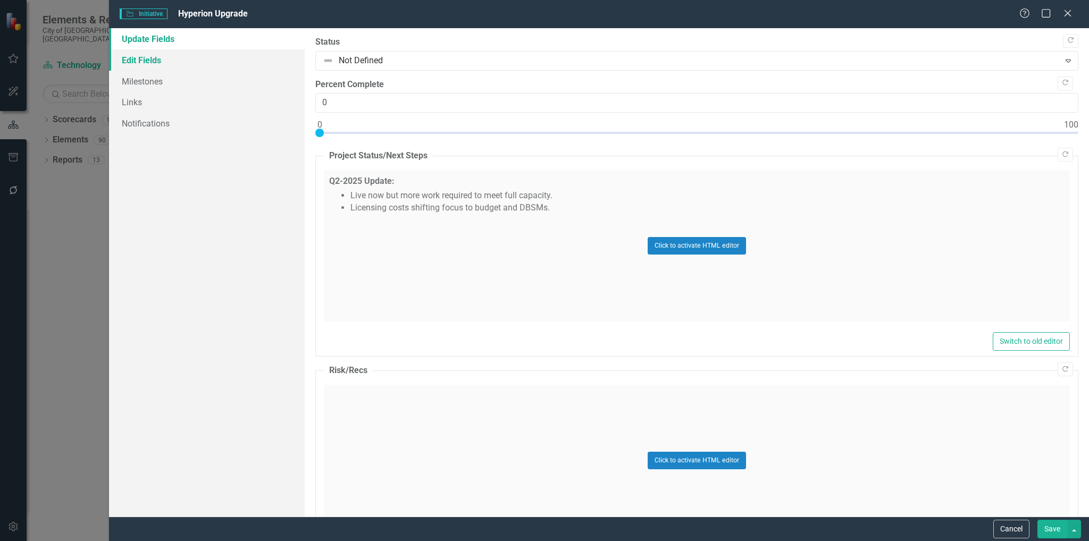
click at [178, 52] on link "Edit Fields" at bounding box center [207, 59] width 196 height 21
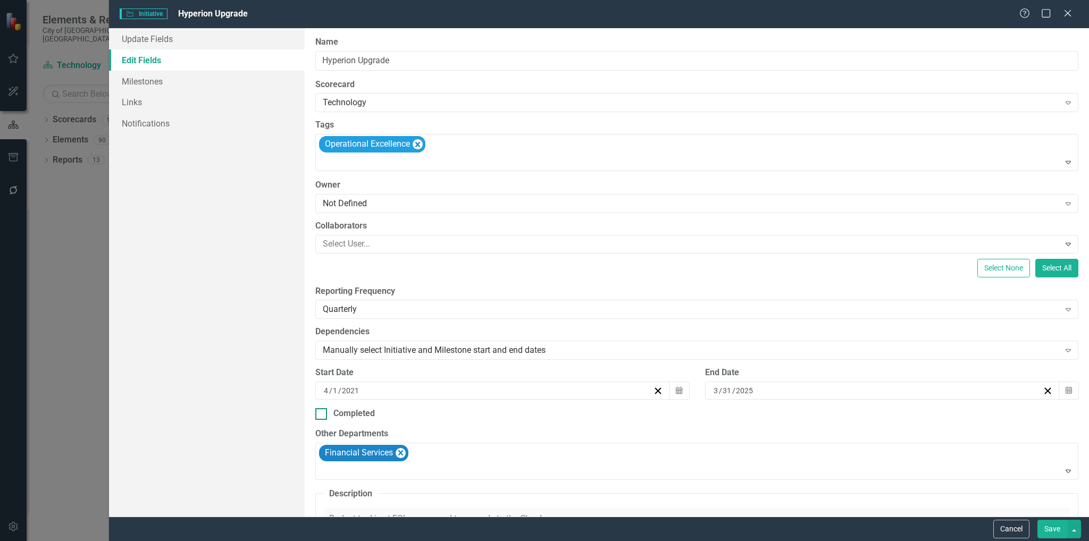
click at [325, 409] on div at bounding box center [321, 414] width 12 height 12
click at [322, 409] on input "Completed" at bounding box center [318, 411] width 7 height 7
checkbox input "true"
click at [1058, 525] on button "Save" at bounding box center [1053, 529] width 30 height 19
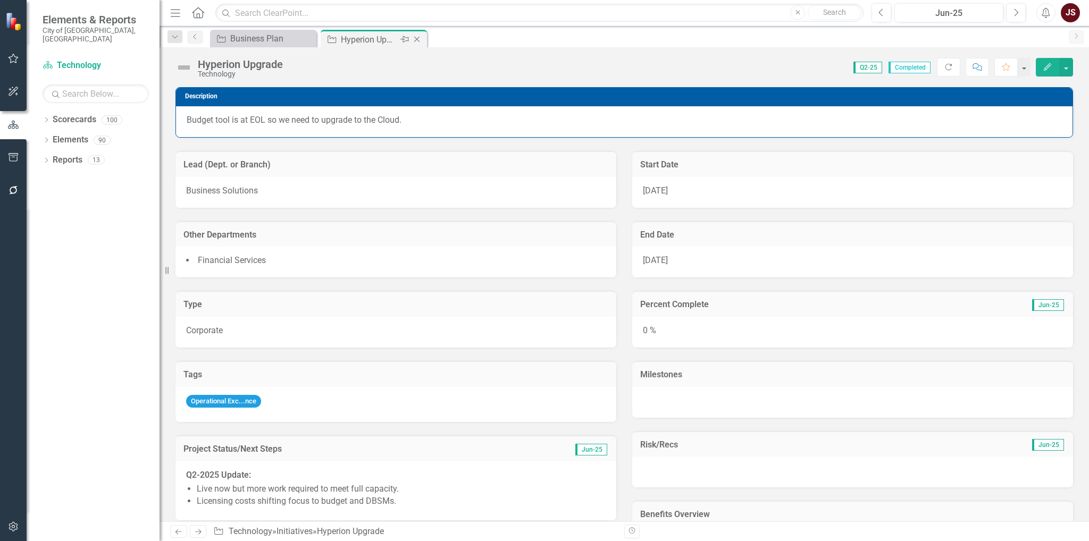
click at [418, 39] on icon "Close" at bounding box center [417, 39] width 11 height 9
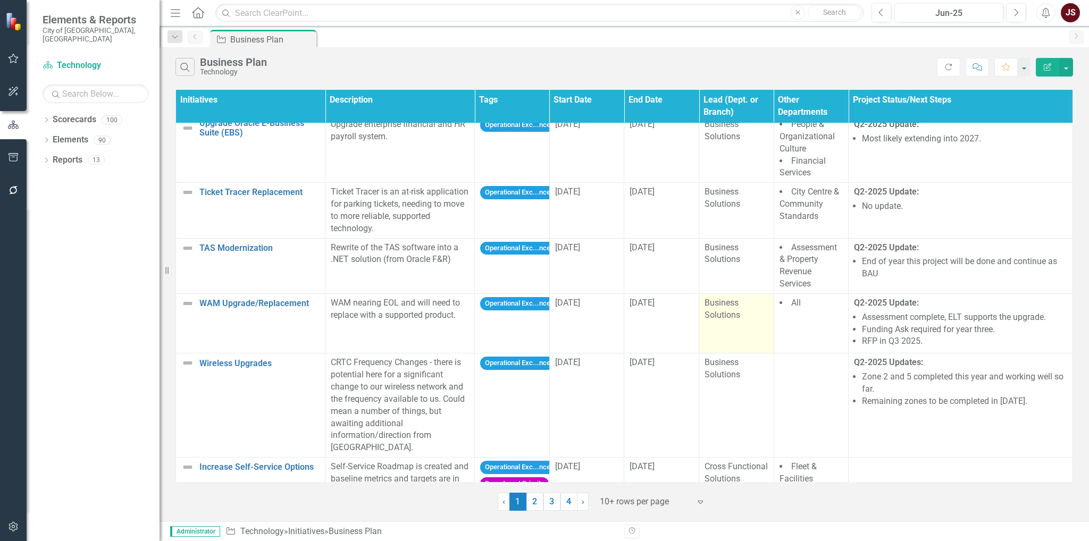
scroll to position [300, 0]
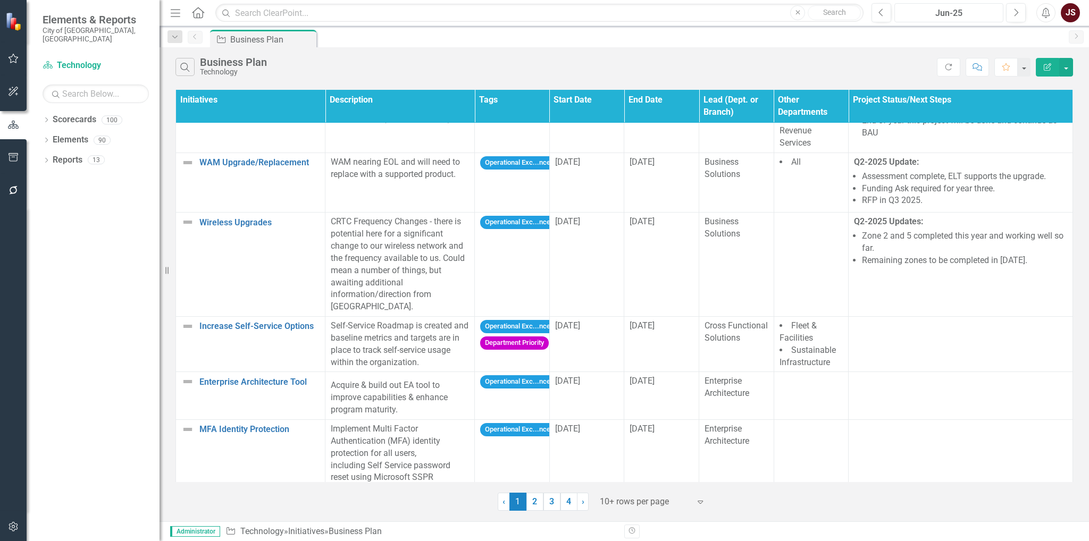
click at [919, 5] on button "Jun-25" at bounding box center [949, 12] width 109 height 19
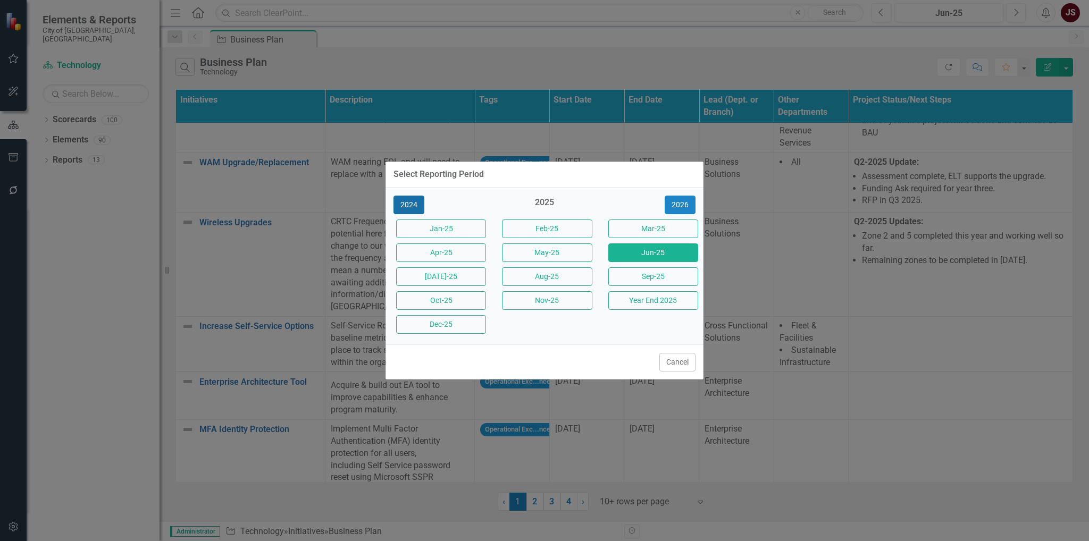
click at [413, 201] on button "2024" at bounding box center [409, 205] width 31 height 19
click at [649, 299] on button "Year End 2024" at bounding box center [653, 300] width 90 height 19
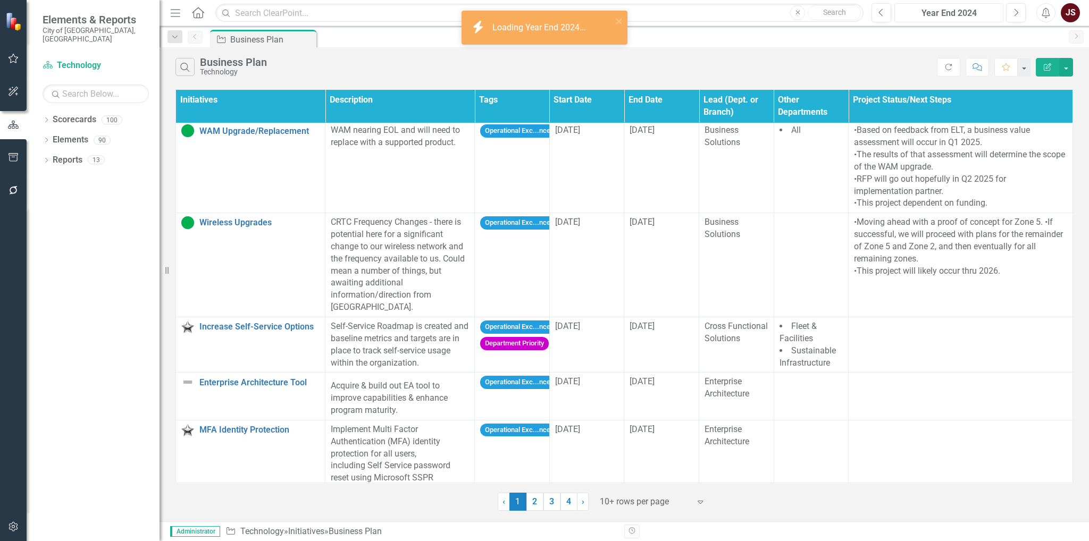
scroll to position [377, 0]
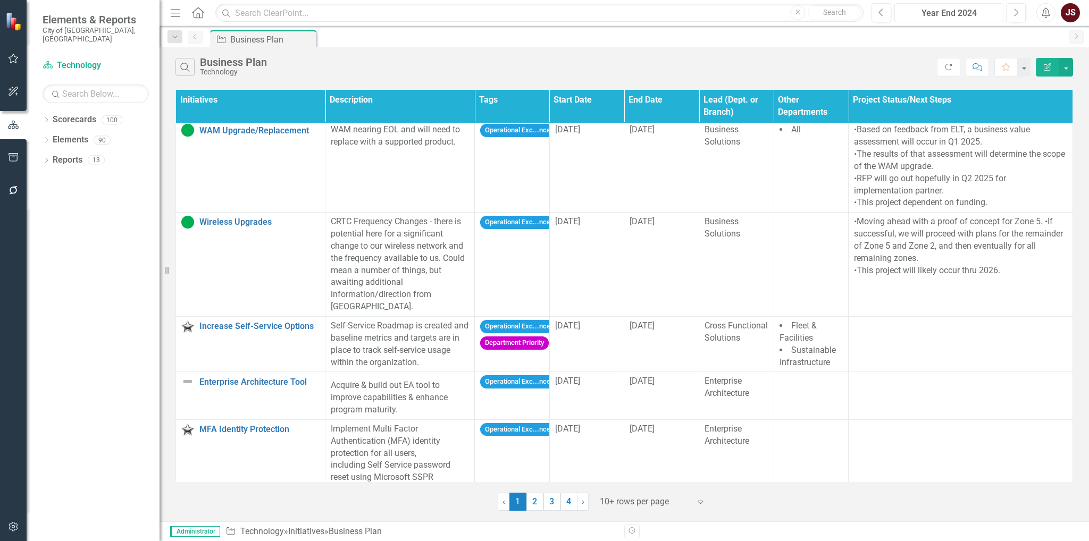
click at [981, 11] on div "Year End 2024" at bounding box center [949, 13] width 102 height 13
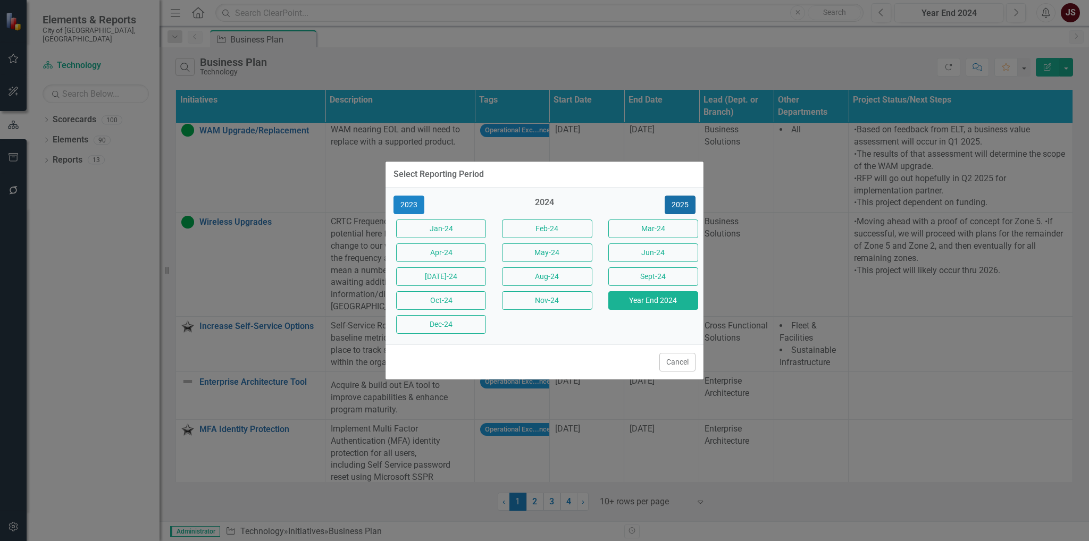
click at [673, 204] on button "2025" at bounding box center [680, 205] width 31 height 19
click at [672, 249] on button "Jun-25" at bounding box center [653, 253] width 90 height 19
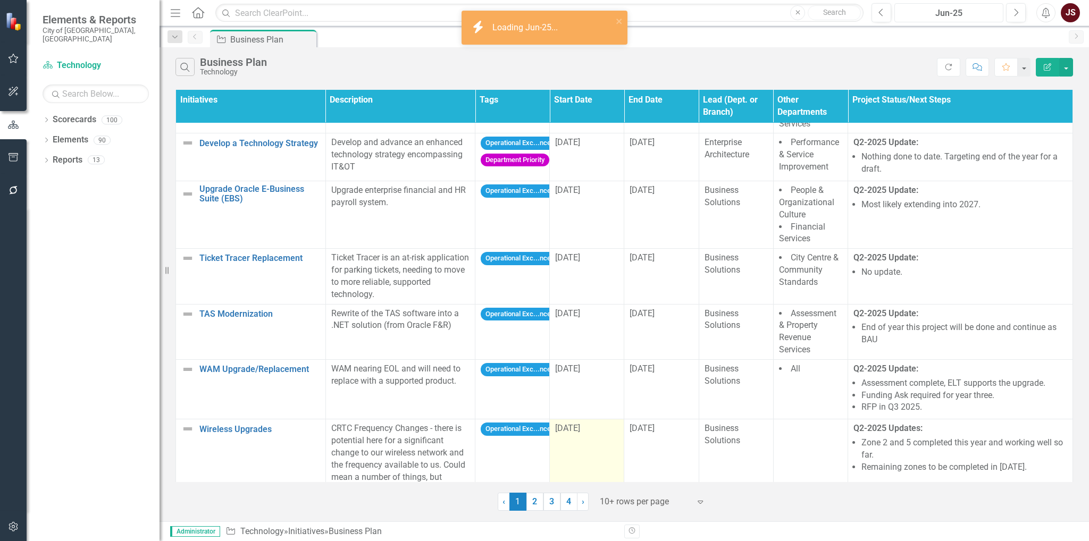
scroll to position [266, 0]
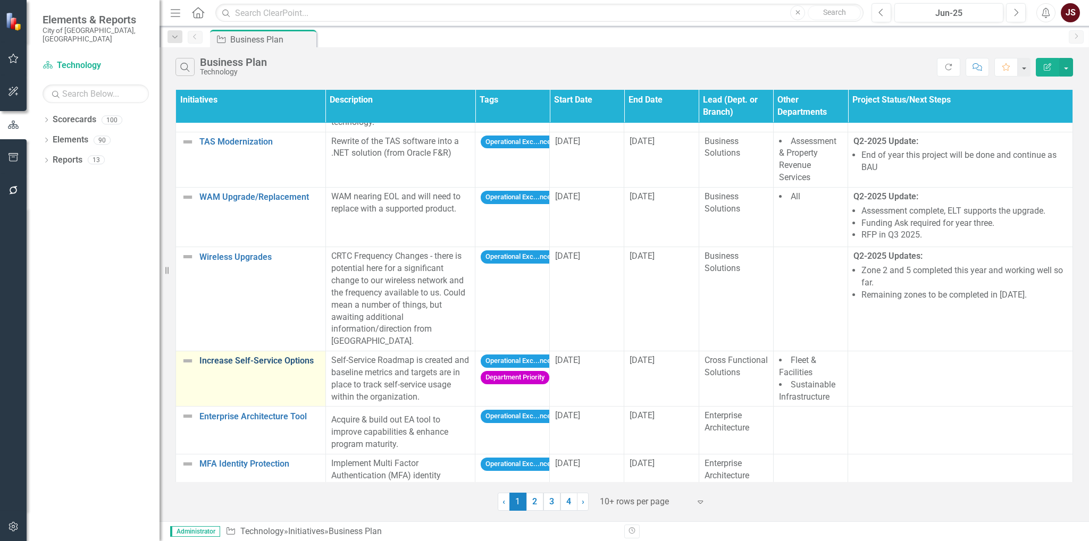
click at [274, 356] on link "Increase Self-Service Options" at bounding box center [259, 361] width 121 height 10
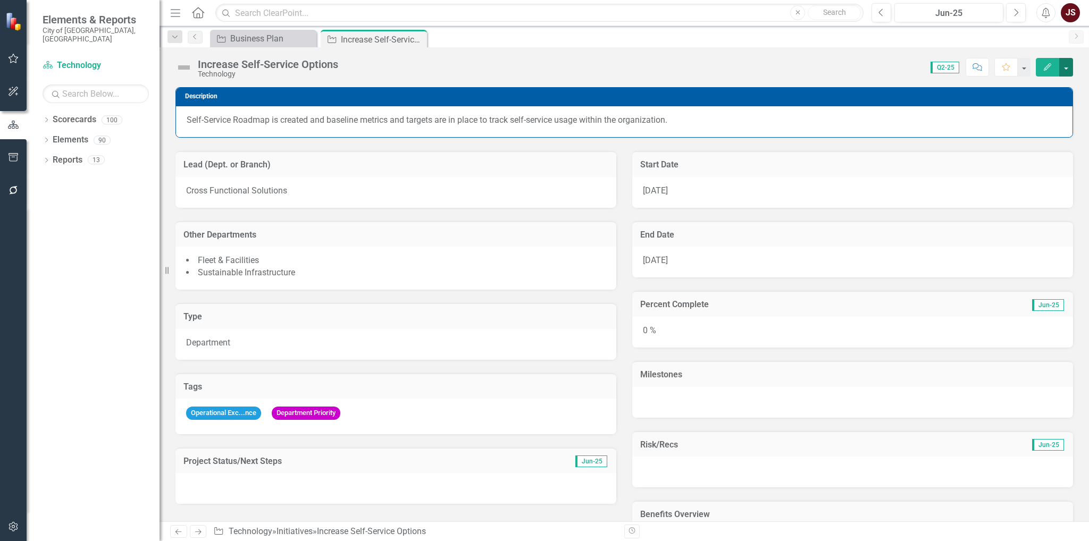
click at [1067, 63] on button "button" at bounding box center [1066, 67] width 14 height 19
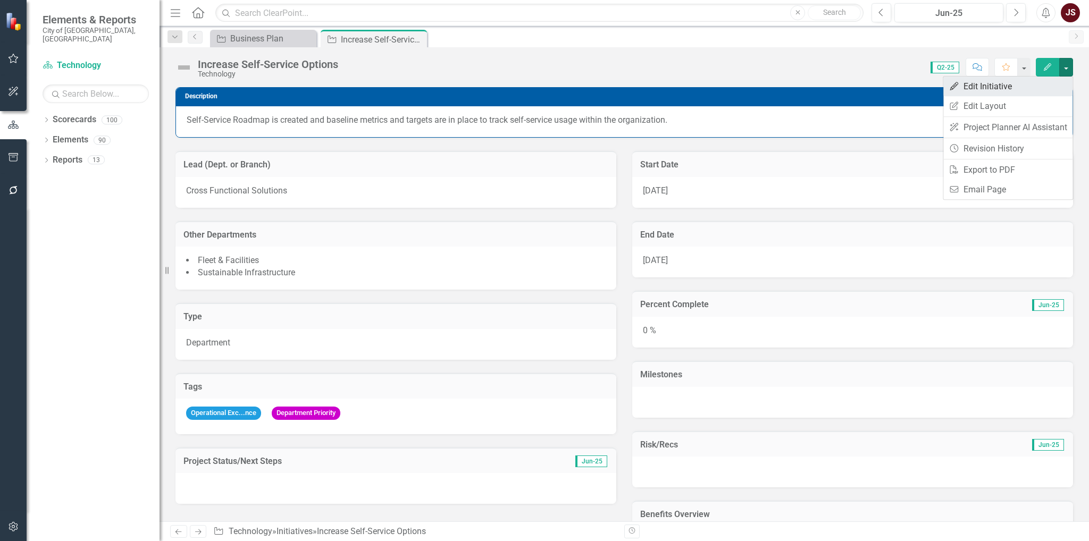
click at [1046, 79] on link "Edit Edit Initiative" at bounding box center [1008, 87] width 129 height 20
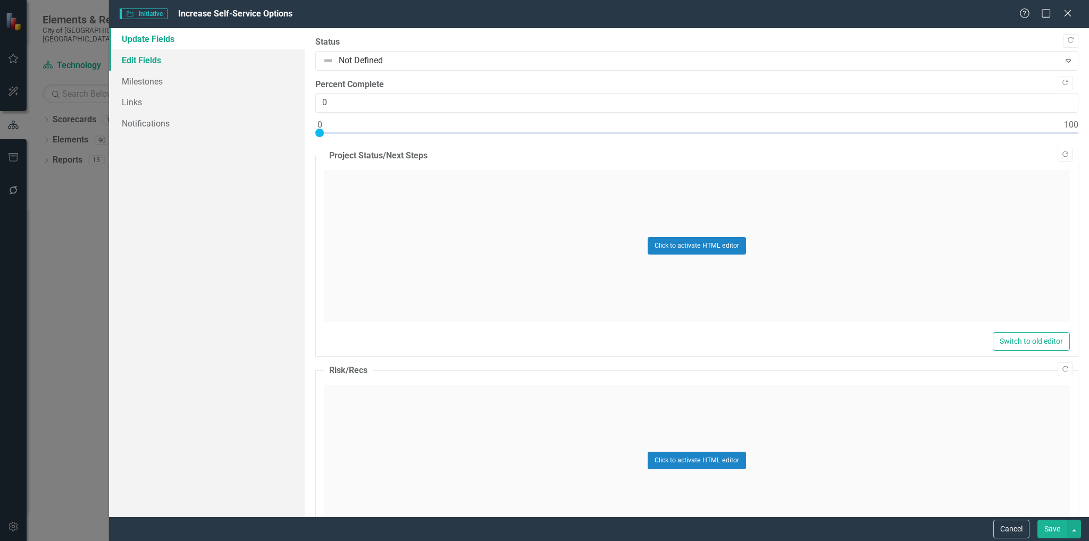
click at [128, 58] on link "Edit Fields" at bounding box center [207, 59] width 196 height 21
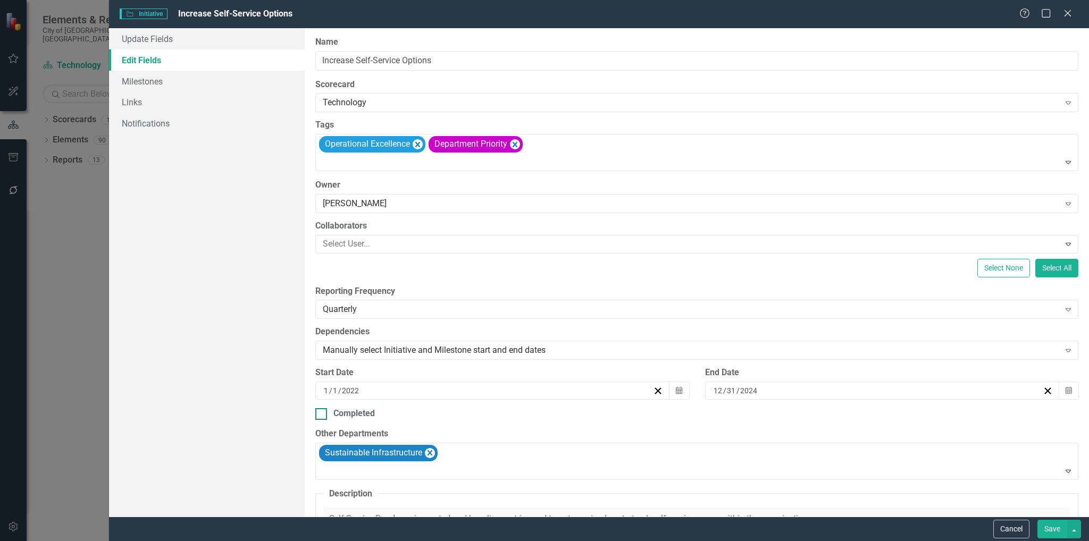
click at [320, 415] on div at bounding box center [321, 414] width 12 height 12
click at [320, 415] on input "Completed" at bounding box center [318, 411] width 7 height 7
checkbox input "true"
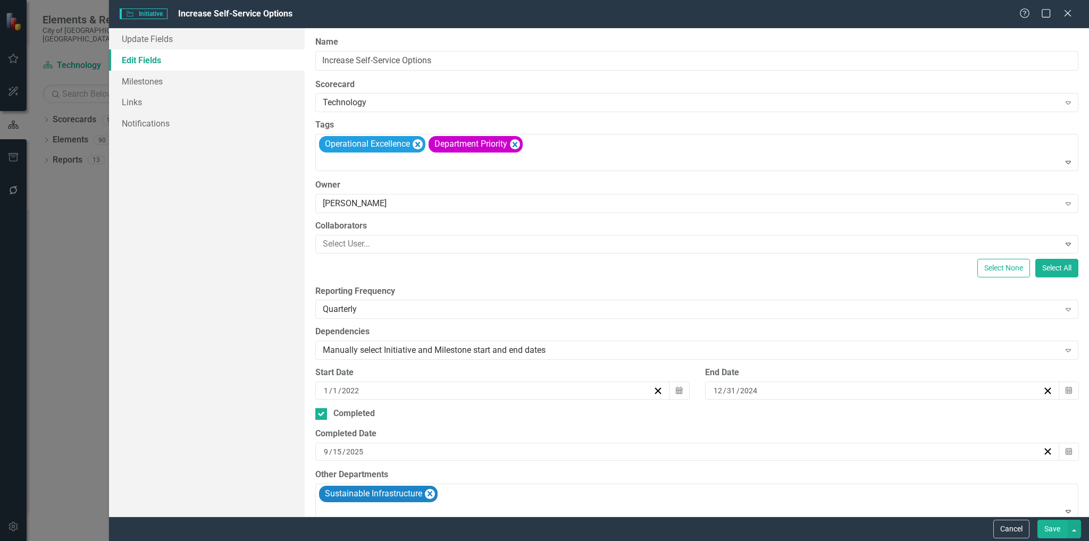
click at [1046, 529] on button "Save" at bounding box center [1053, 529] width 30 height 19
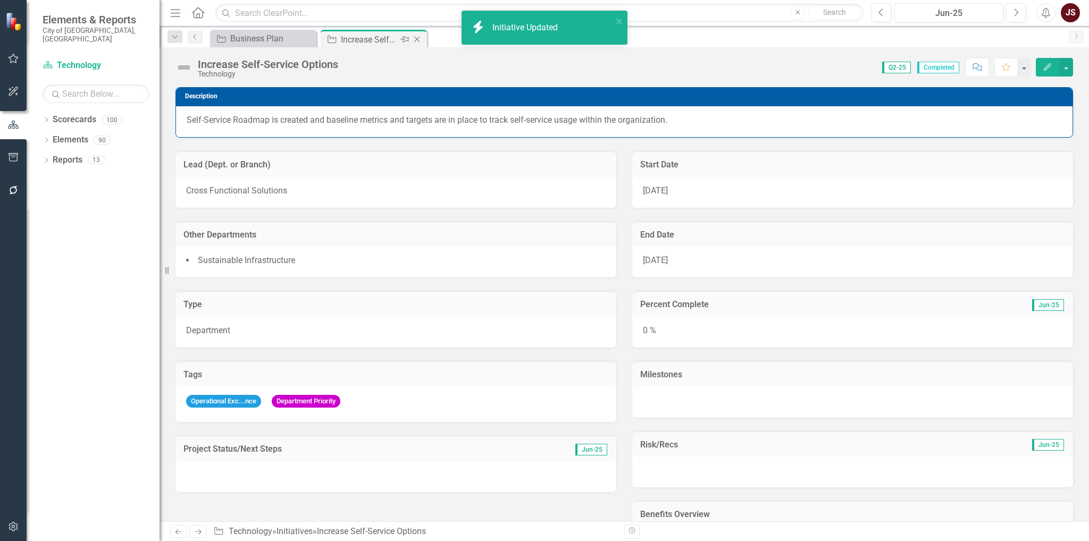
click at [418, 37] on icon "Close" at bounding box center [417, 39] width 11 height 9
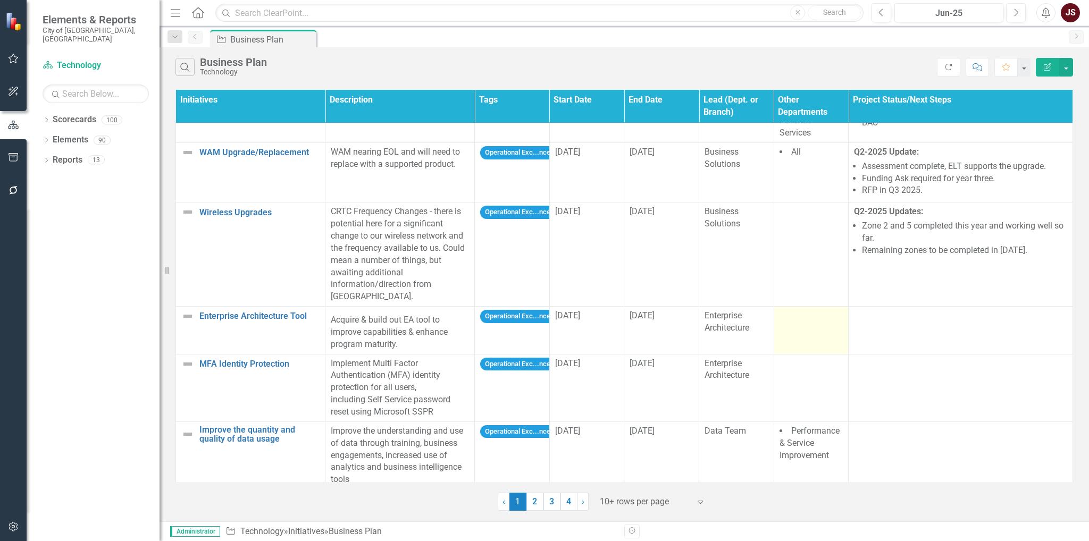
scroll to position [313, 0]
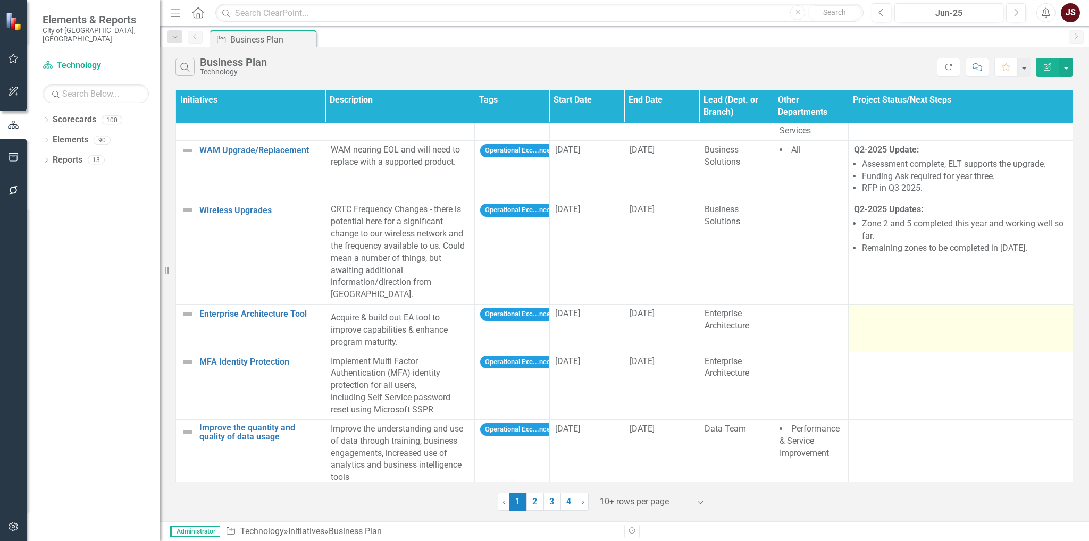
click at [905, 312] on td at bounding box center [961, 329] width 224 height 48
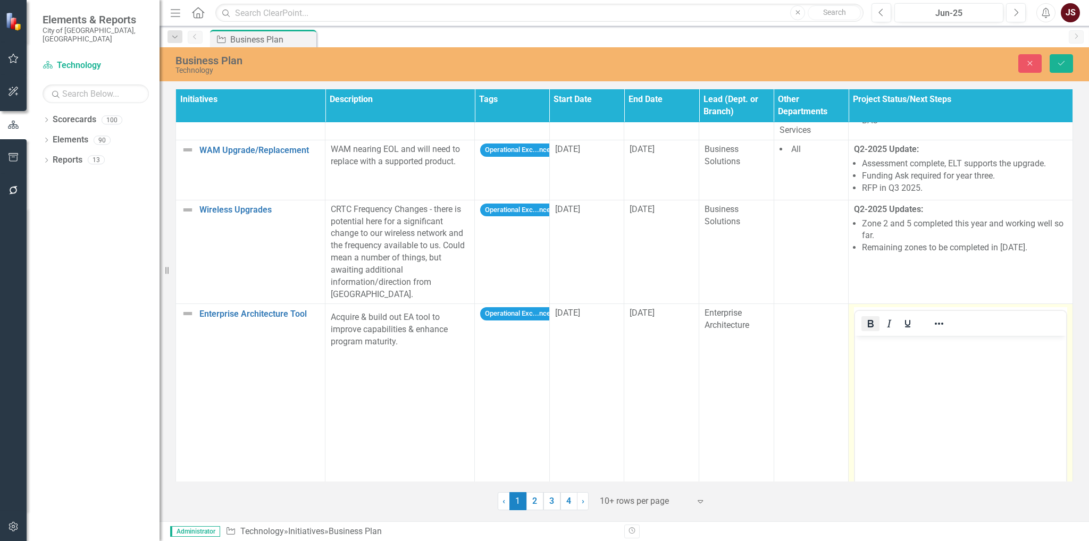
scroll to position [0, 0]
drag, startPoint x: 868, startPoint y: 313, endPoint x: 872, endPoint y: 320, distance: 8.1
click at [868, 318] on icon "Bold" at bounding box center [870, 324] width 13 height 13
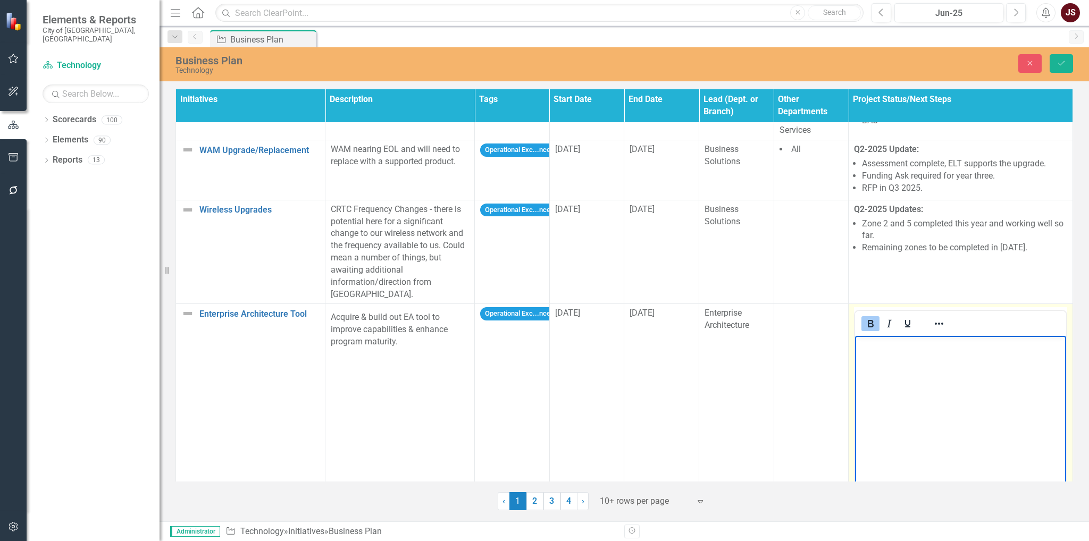
click at [894, 358] on body "﻿" at bounding box center [960, 416] width 211 height 160
click at [936, 318] on icon "Reveal or hide additional toolbar items" at bounding box center [939, 324] width 13 height 13
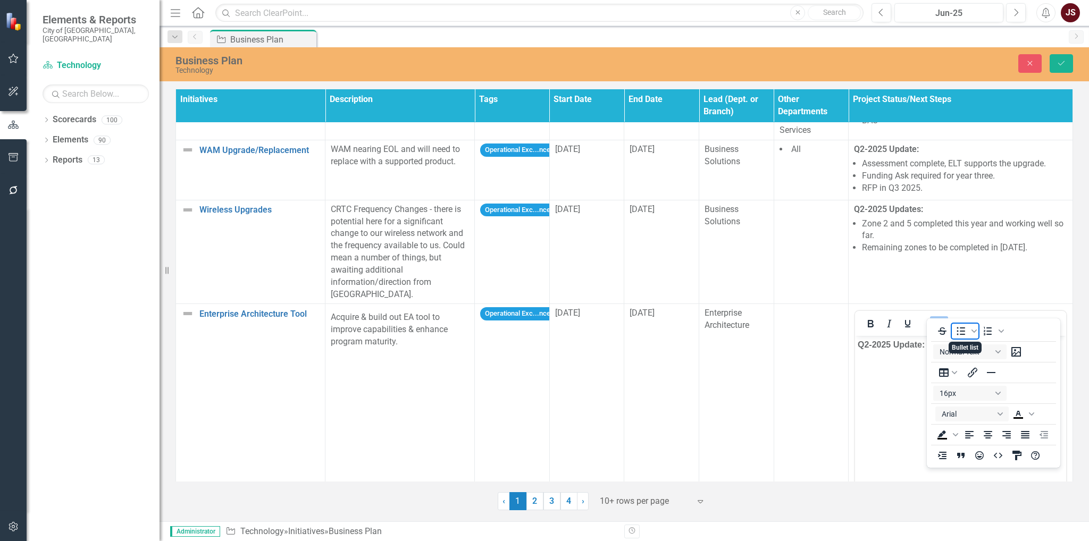
drag, startPoint x: 967, startPoint y: 332, endPoint x: 936, endPoint y: 340, distance: 31.7
click at [966, 332] on icon "Bullet list" at bounding box center [961, 331] width 13 height 13
click at [907, 365] on li "﻿" at bounding box center [971, 366] width 185 height 13
click at [943, 316] on button "Reveal or hide additional toolbar items" at bounding box center [939, 323] width 18 height 15
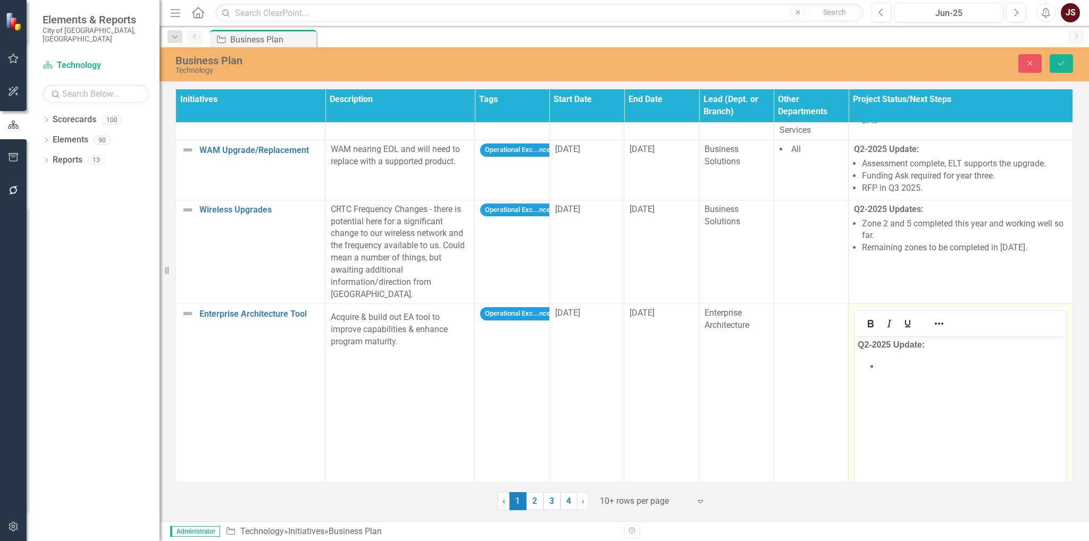
click at [888, 364] on li "﻿" at bounding box center [971, 366] width 185 height 13
click at [1066, 59] on button "Save" at bounding box center [1061, 63] width 23 height 19
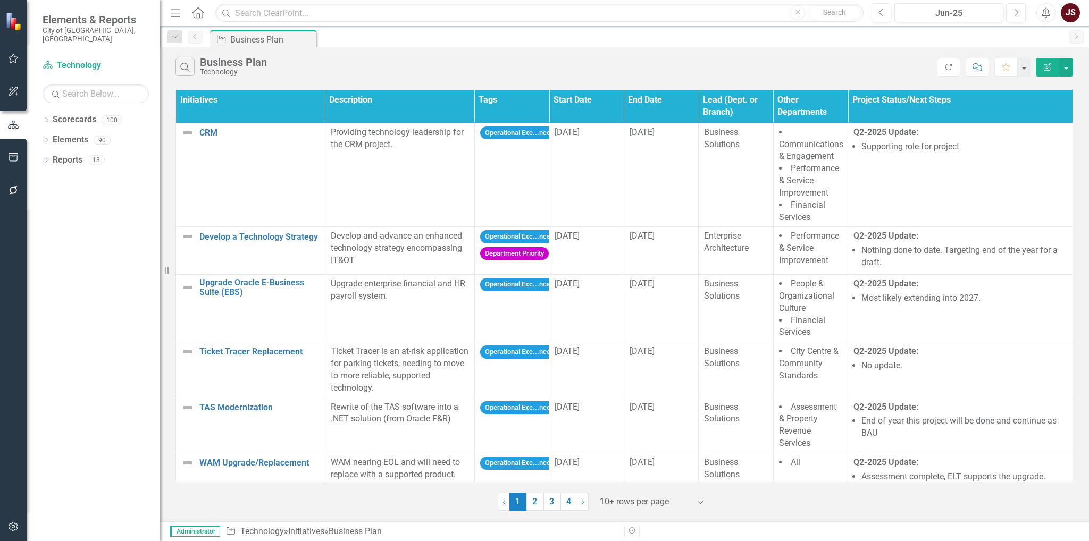
scroll to position [305, 0]
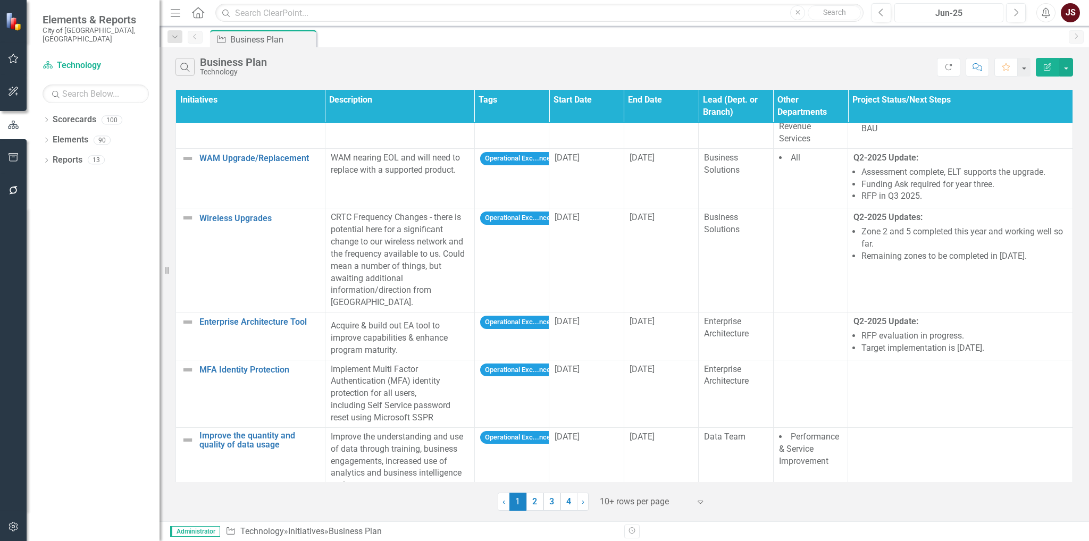
click at [946, 12] on div "Jun-25" at bounding box center [949, 13] width 102 height 13
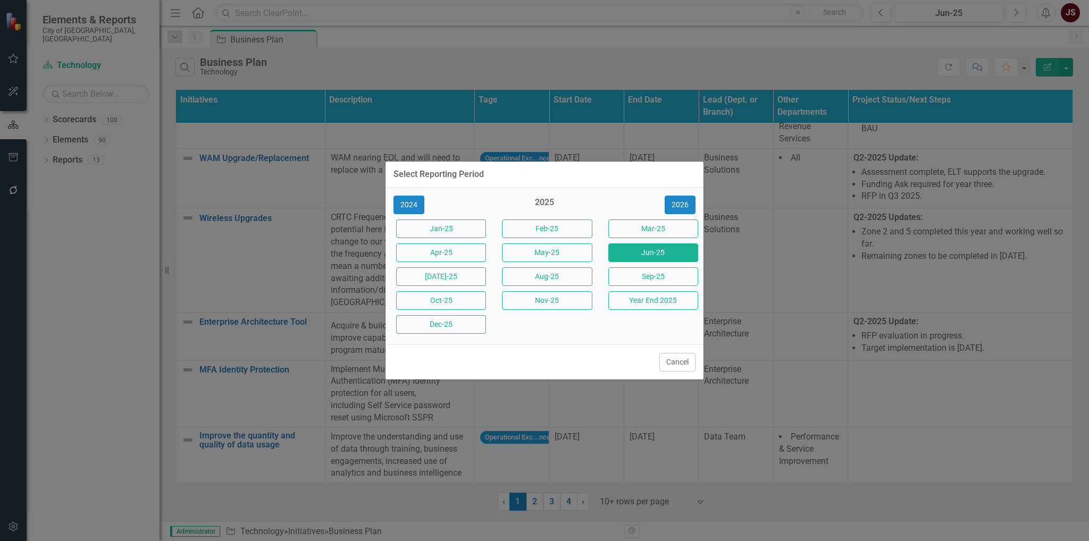
click at [406, 196] on div "2024 2025 2026 Jan-25 Feb-25 Mar-25 Apr-25 May-25 Jun-25 Jul-25 Aug-25 Sep-25 O…" at bounding box center [545, 266] width 318 height 157
click at [410, 204] on button "2024" at bounding box center [409, 205] width 31 height 19
click at [629, 296] on button "Year End 2024" at bounding box center [653, 300] width 90 height 19
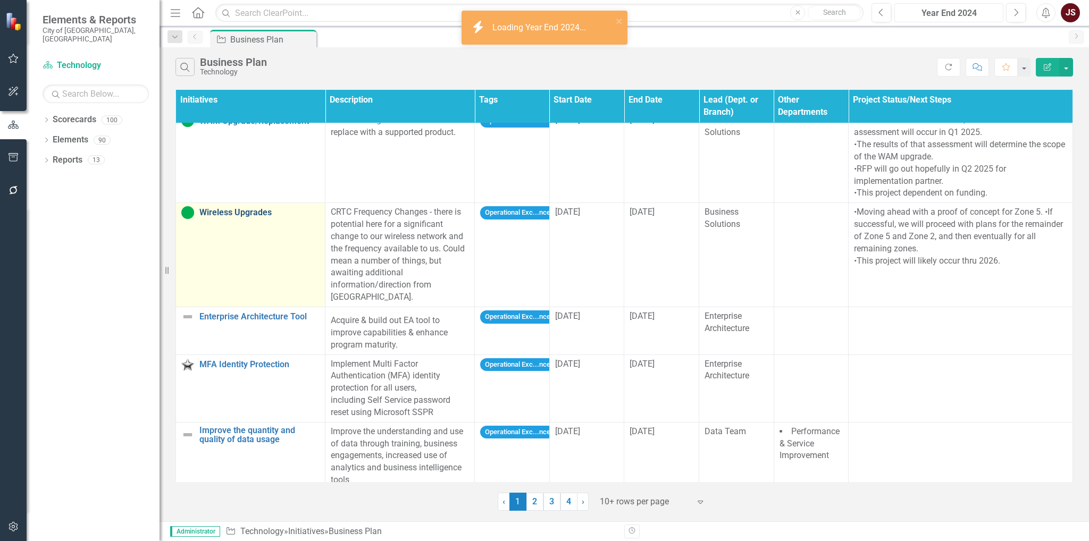
scroll to position [389, 0]
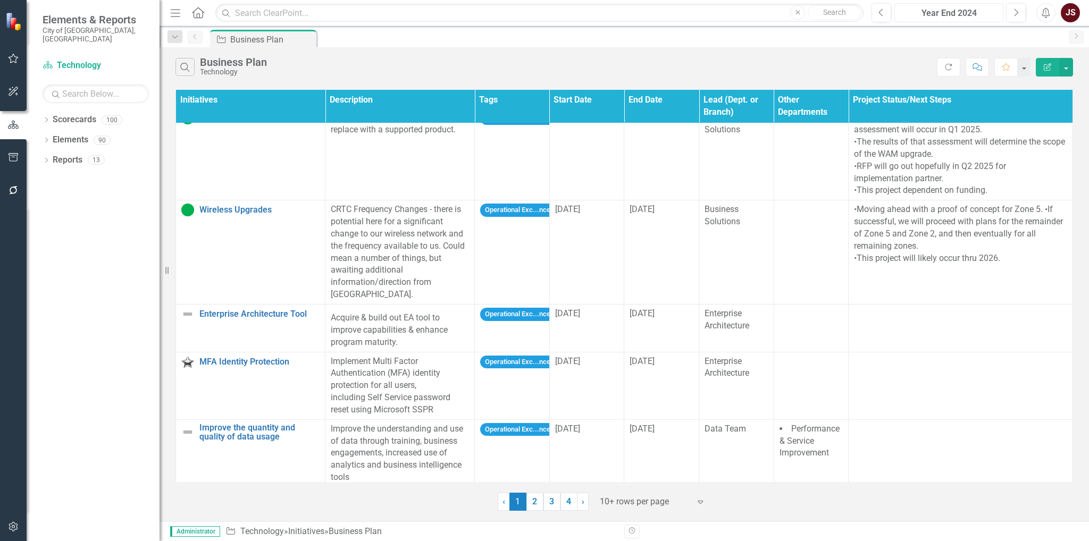
click at [954, 16] on div "Year End 2024" at bounding box center [949, 13] width 102 height 13
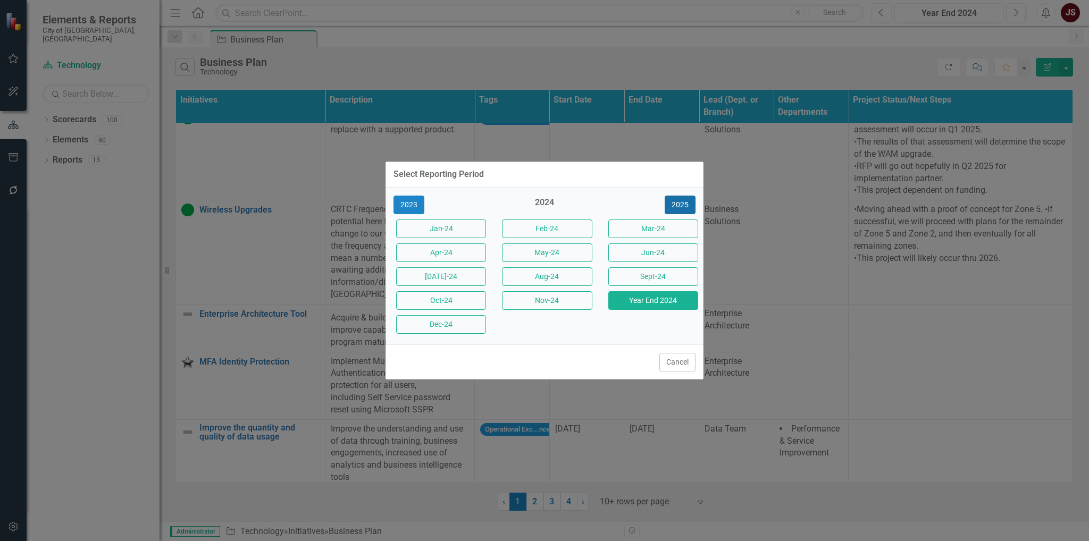
click at [684, 203] on button "2025" at bounding box center [680, 205] width 31 height 19
click at [657, 256] on button "Jun-25" at bounding box center [653, 253] width 90 height 19
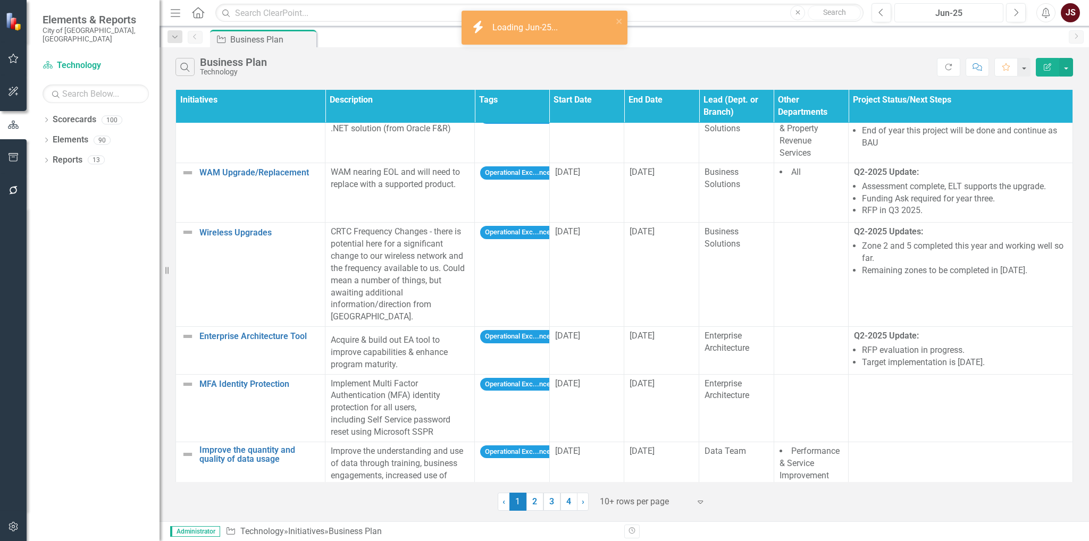
scroll to position [313, 0]
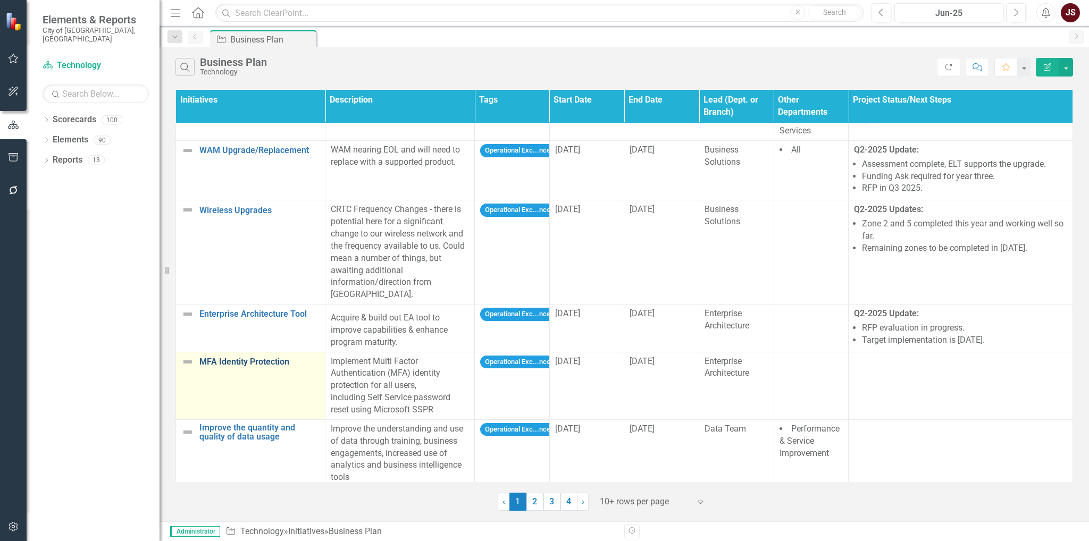
click at [256, 357] on link "MFA Identity Protection" at bounding box center [259, 362] width 120 height 10
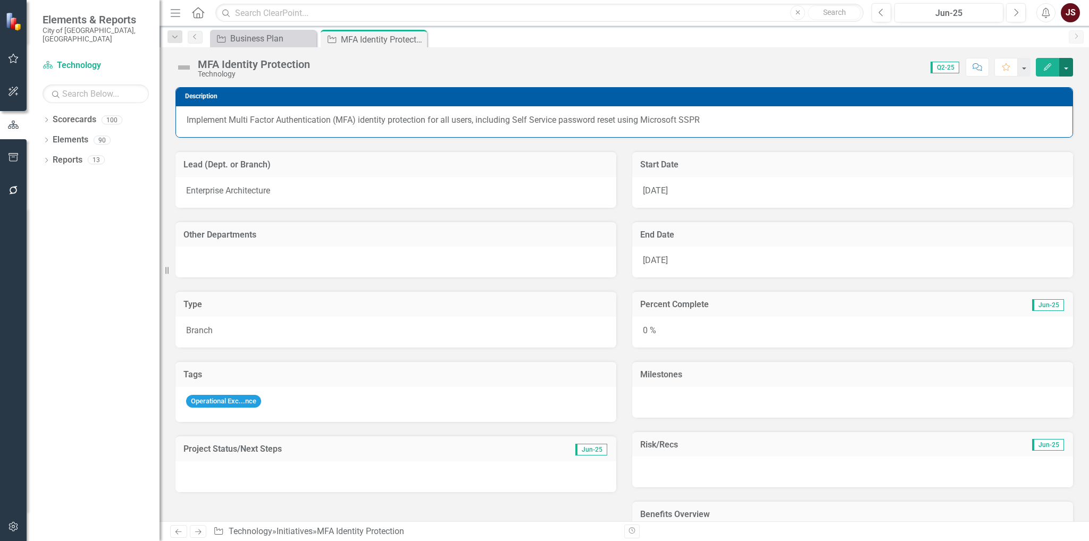
click at [1066, 63] on button "button" at bounding box center [1066, 67] width 14 height 19
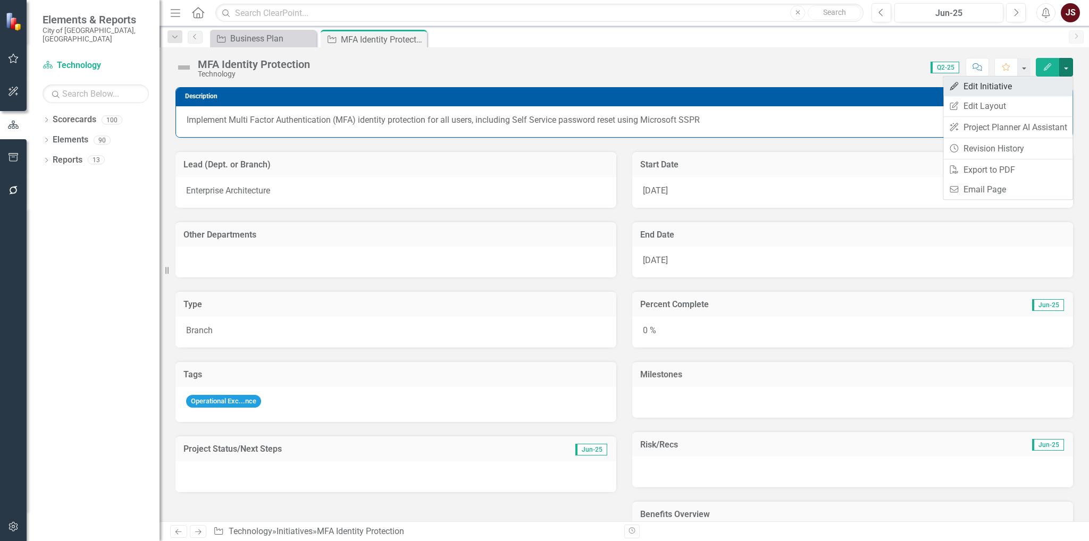
click at [1032, 90] on link "Edit Edit Initiative" at bounding box center [1008, 87] width 129 height 20
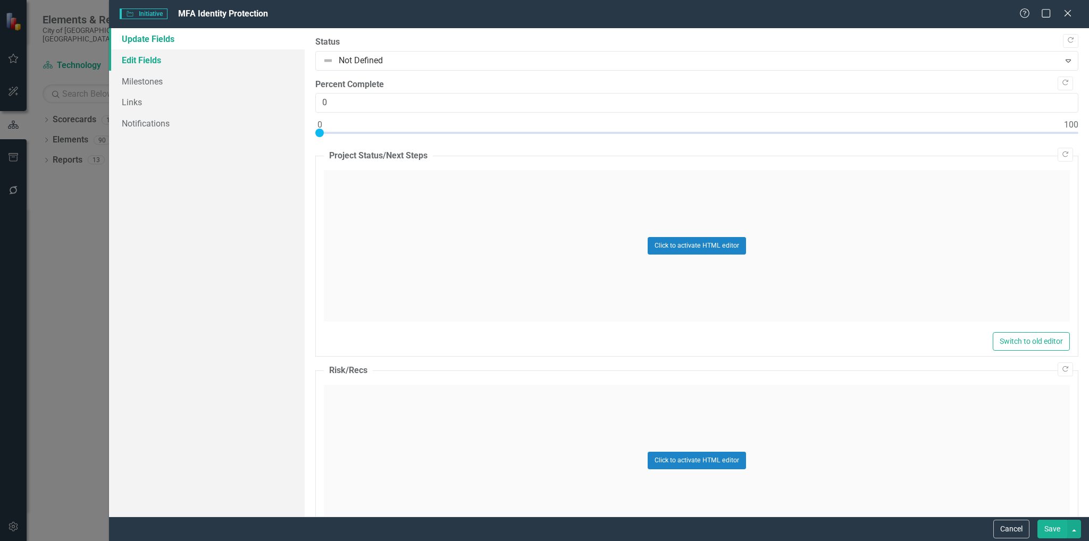
click at [174, 52] on link "Edit Fields" at bounding box center [207, 59] width 196 height 21
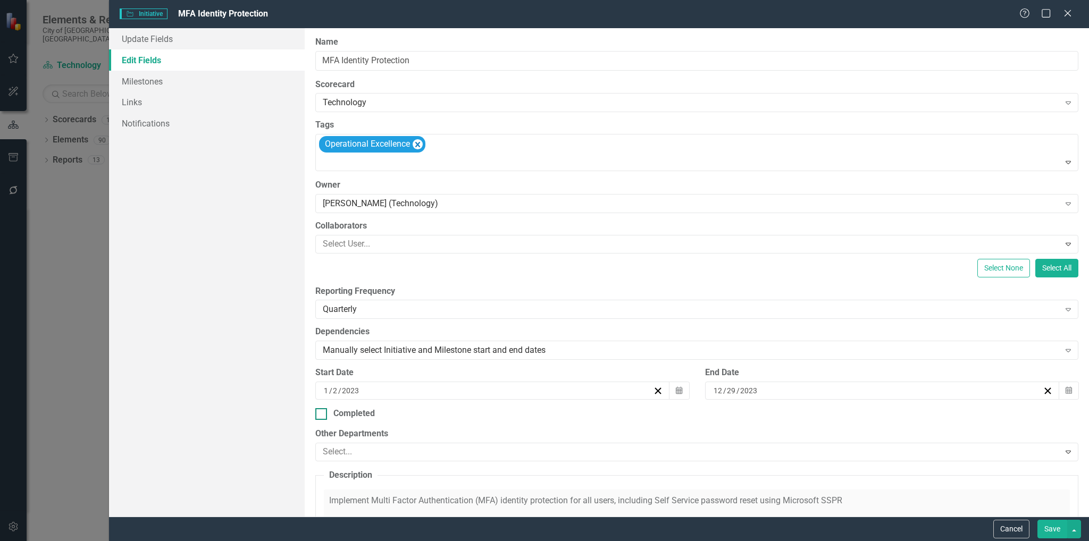
click at [329, 413] on div "Completed" at bounding box center [696, 414] width 763 height 12
click at [322, 413] on input "Completed" at bounding box center [318, 411] width 7 height 7
checkbox input "true"
click at [1043, 521] on button "Save" at bounding box center [1053, 529] width 30 height 19
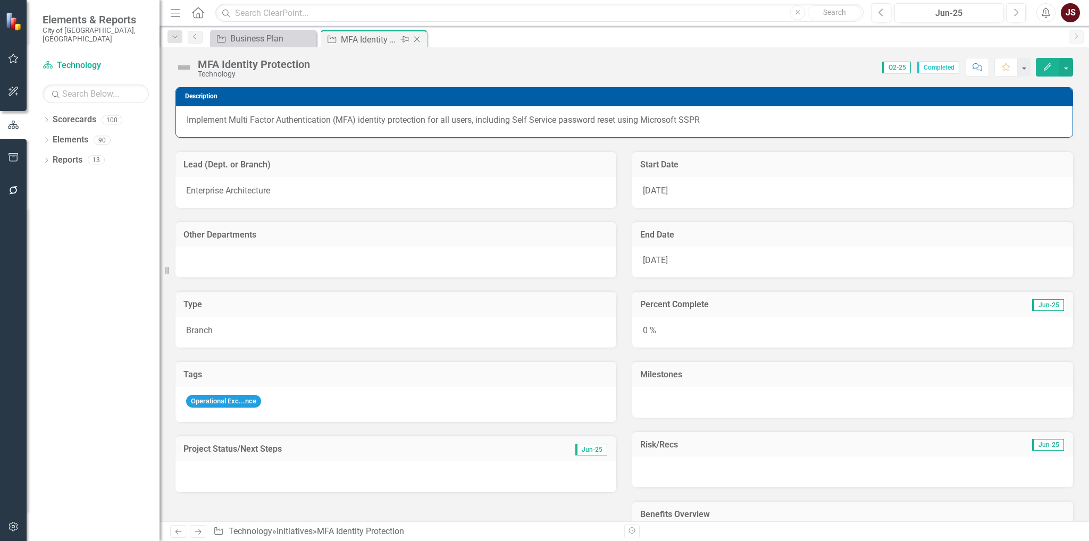
click at [418, 35] on icon "Close" at bounding box center [417, 39] width 11 height 9
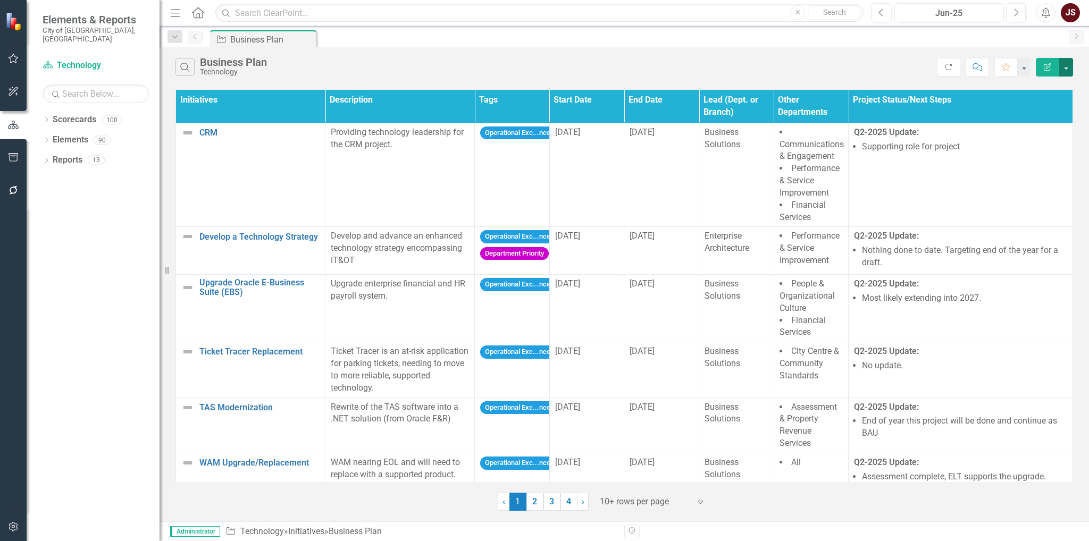
click at [1070, 61] on button "button" at bounding box center [1066, 67] width 14 height 19
click at [1041, 81] on link "Edit Report Edit Report" at bounding box center [1031, 87] width 84 height 20
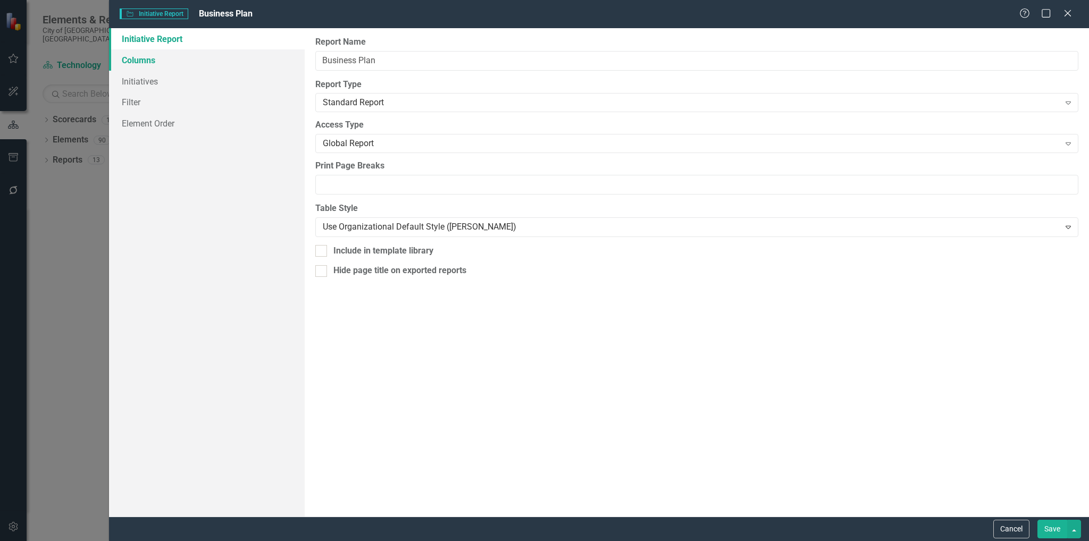
click at [136, 56] on link "Columns" at bounding box center [207, 59] width 196 height 21
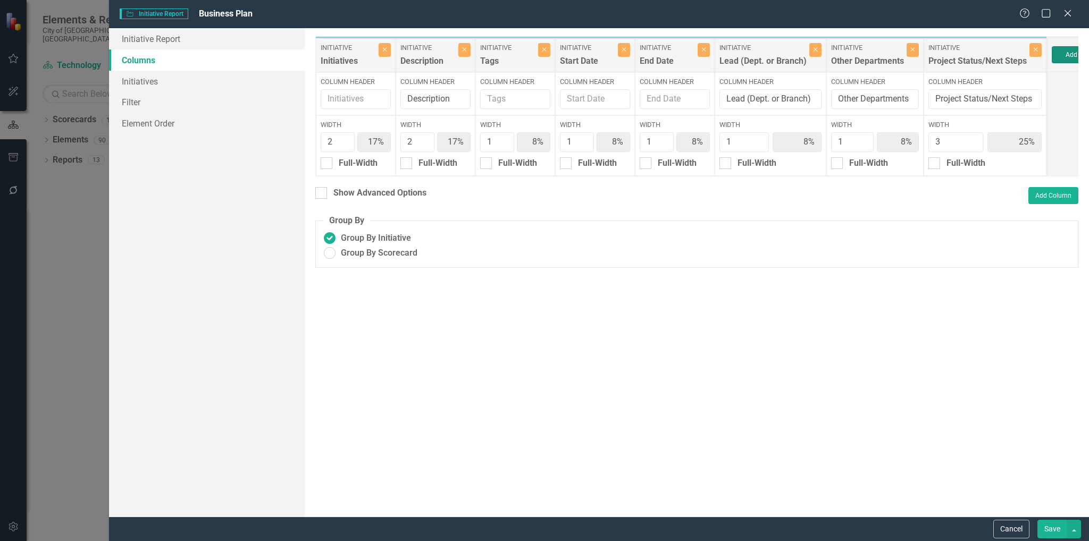
click at [1062, 49] on button "Add Column" at bounding box center [1084, 54] width 64 height 17
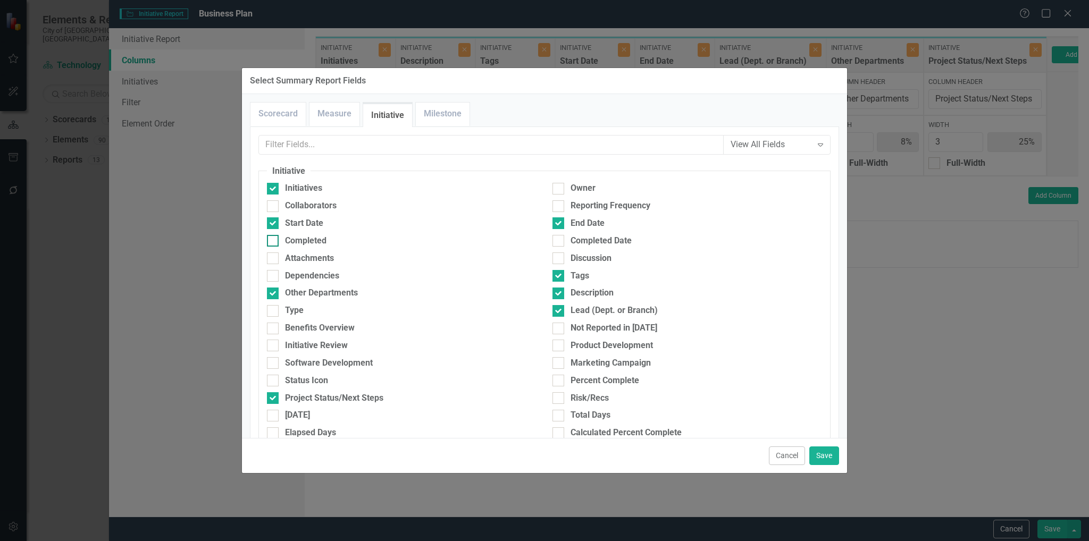
click at [272, 237] on input "Completed" at bounding box center [270, 238] width 7 height 7
checkbox input "true"
click at [817, 452] on button "Save" at bounding box center [824, 456] width 30 height 19
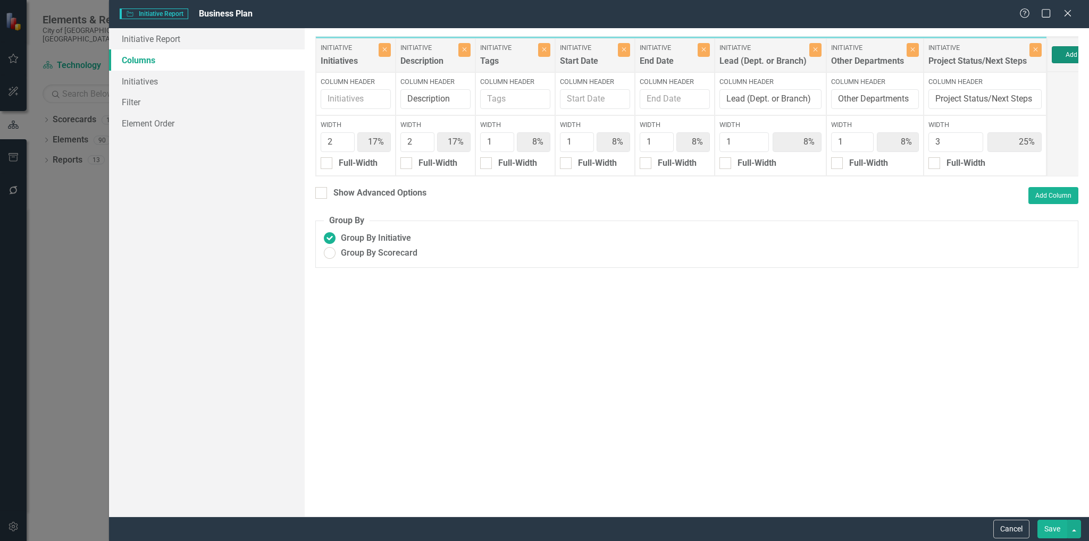
type input "15%"
type input "23%"
click at [1061, 59] on div "Completed" at bounding box center [1078, 64] width 55 height 18
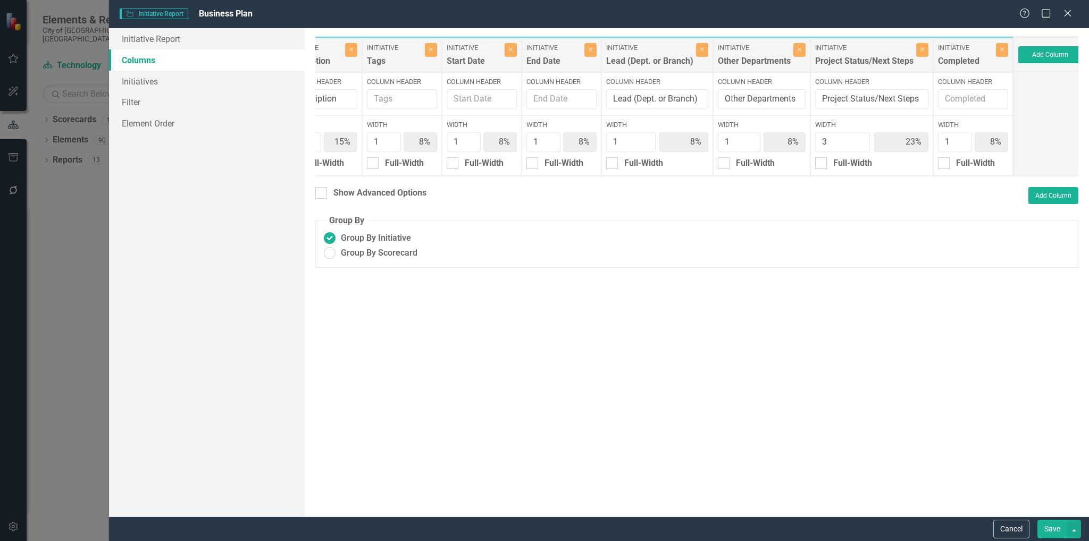
scroll to position [0, 120]
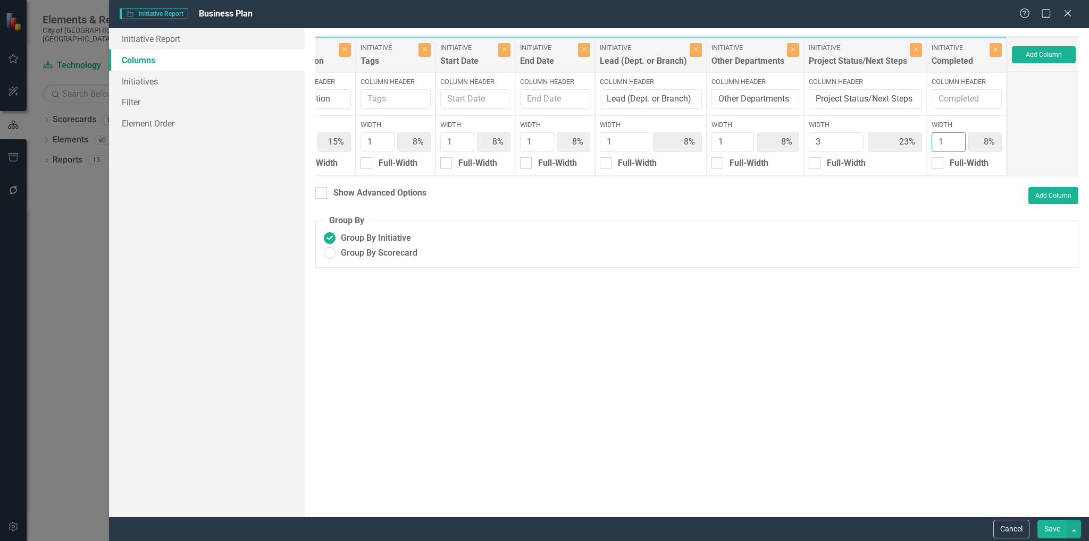
click at [942, 141] on input "1" at bounding box center [949, 142] width 34 height 20
type input ".5"
type input "16%"
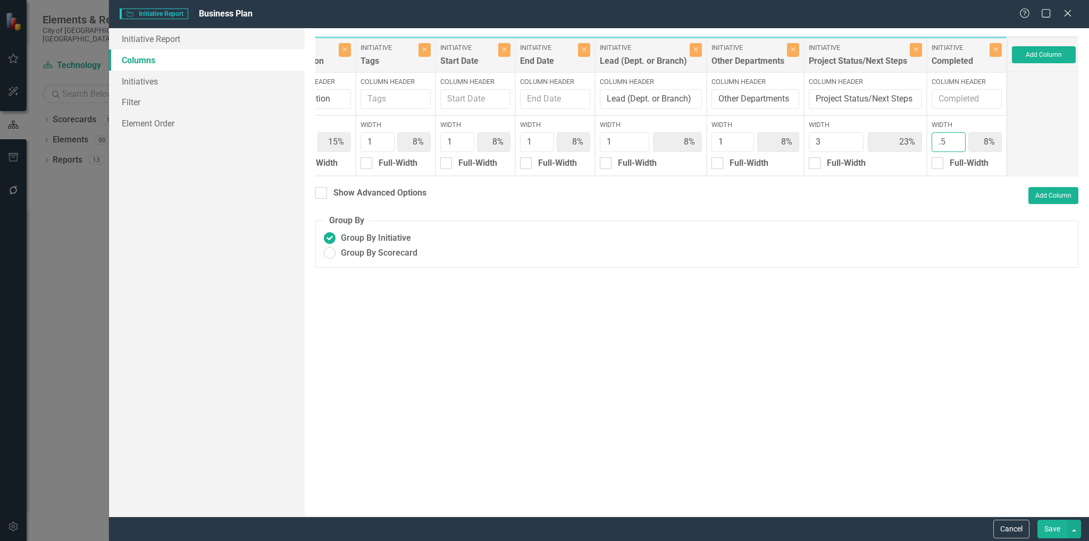
type input "16%"
type input "24%"
type input "4%"
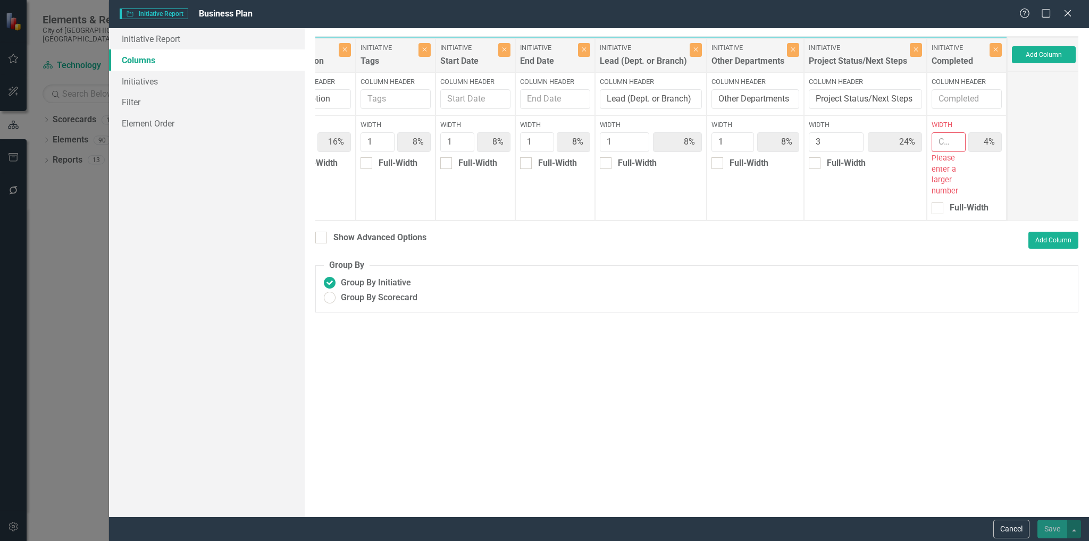
type input "15%"
type input "23%"
type input "8%"
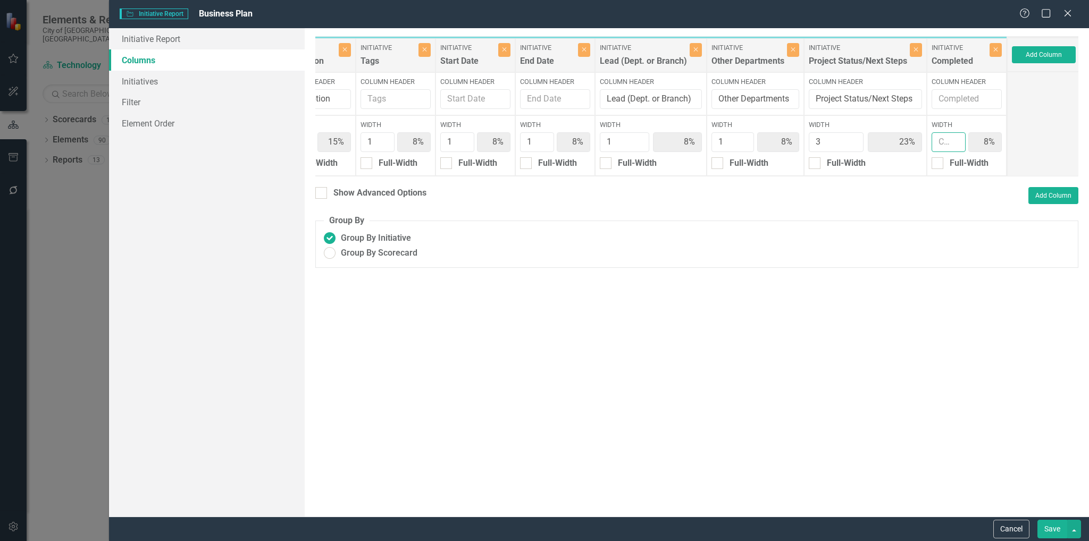
type input ".7"
type input "16%"
type input "24%"
type input "6%"
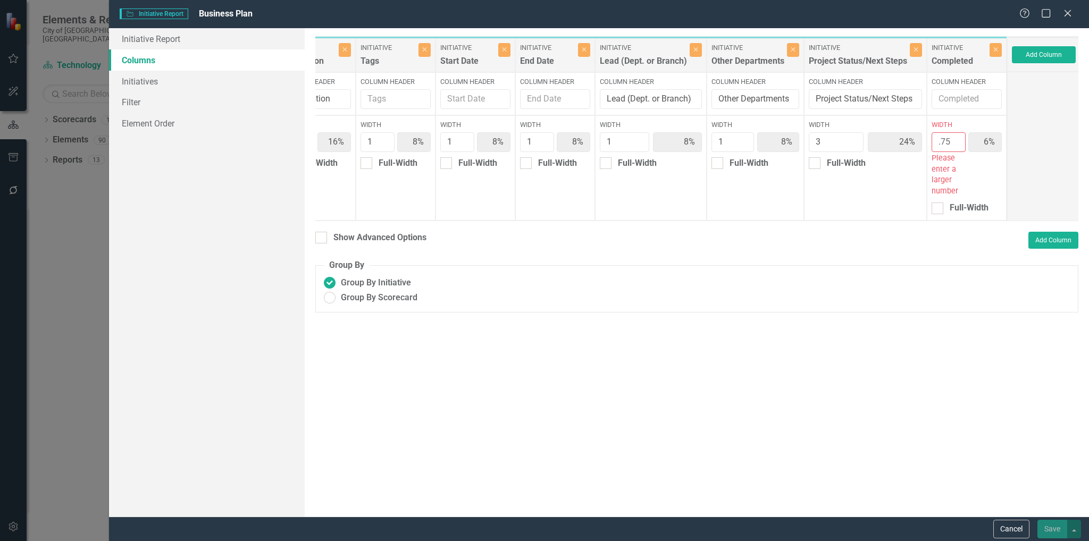
type input ".7"
type input "15%"
type input "23%"
type input "8%"
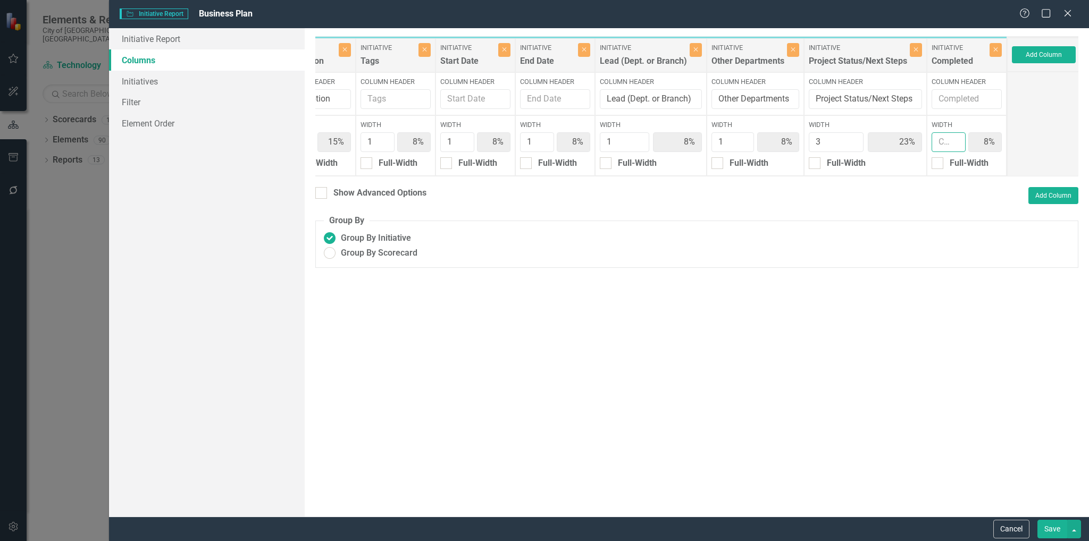
type input "1"
click at [1040, 55] on button "Add Column" at bounding box center [1044, 54] width 64 height 17
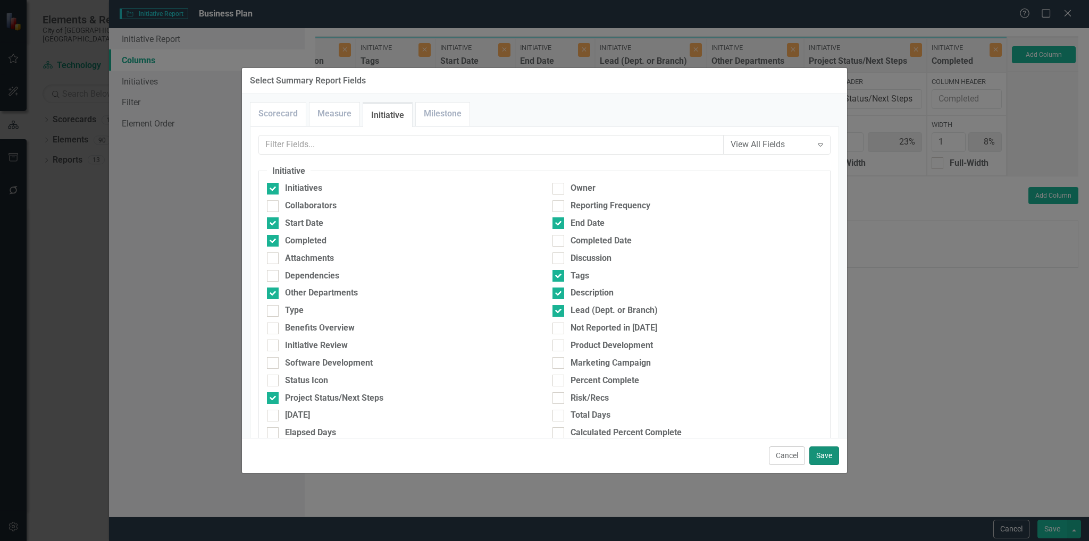
click at [824, 453] on button "Save" at bounding box center [824, 456] width 30 height 19
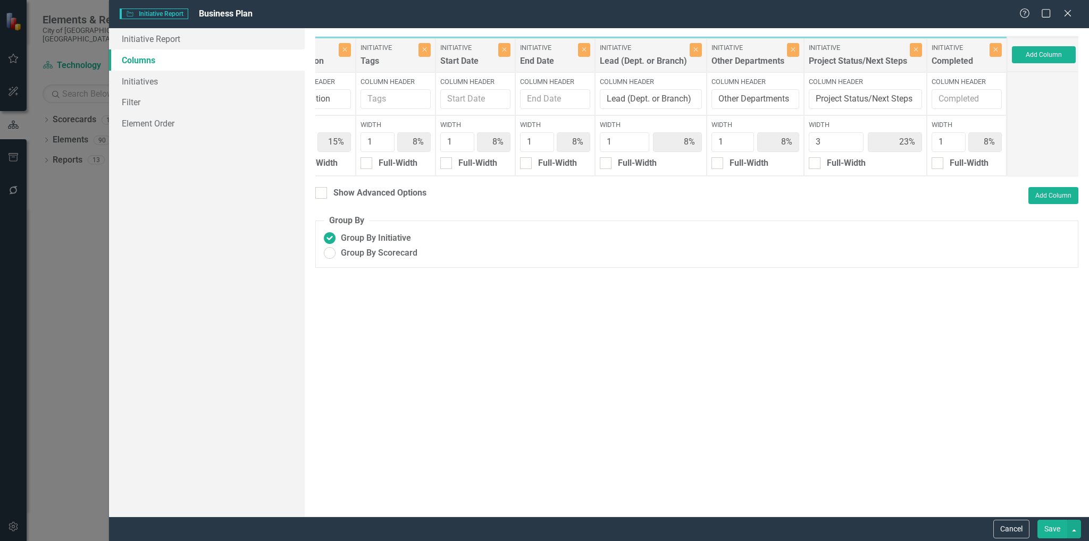
click at [1049, 534] on button "Save" at bounding box center [1053, 529] width 30 height 19
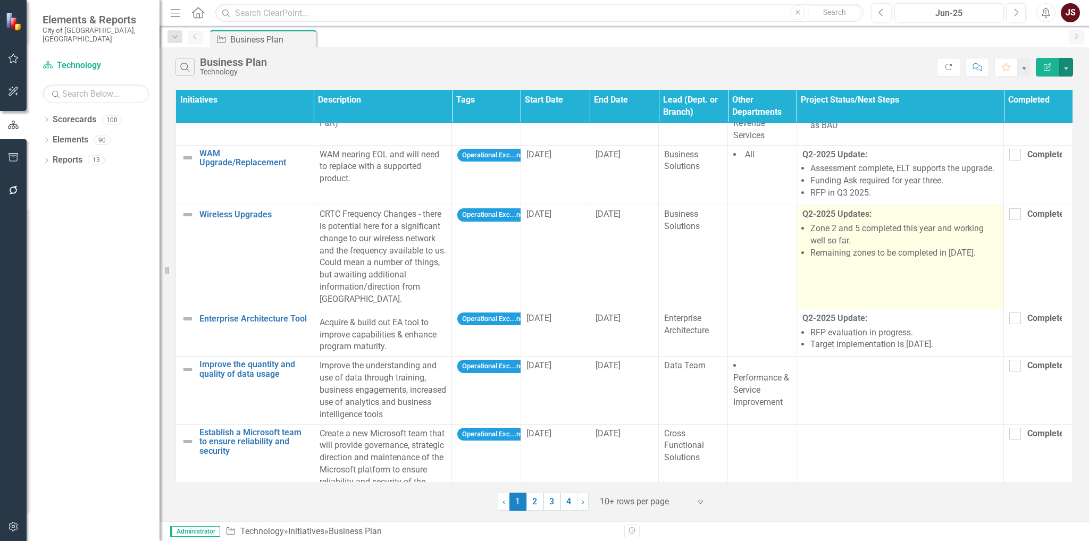
scroll to position [381, 2]
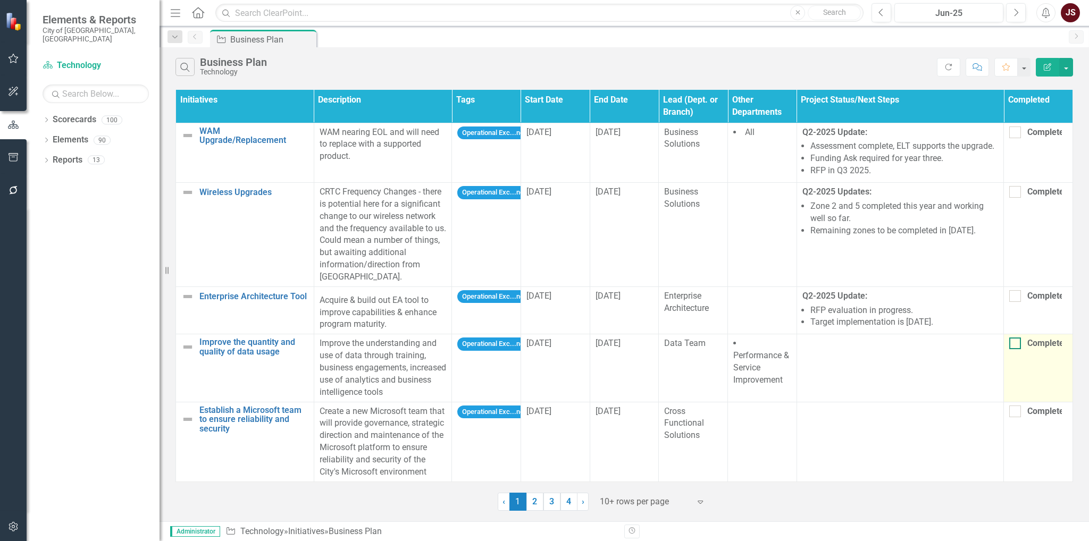
click at [1010, 338] on div at bounding box center [1015, 344] width 12 height 12
click at [1010, 338] on input "Completed" at bounding box center [1012, 341] width 7 height 7
checkbox input "true"
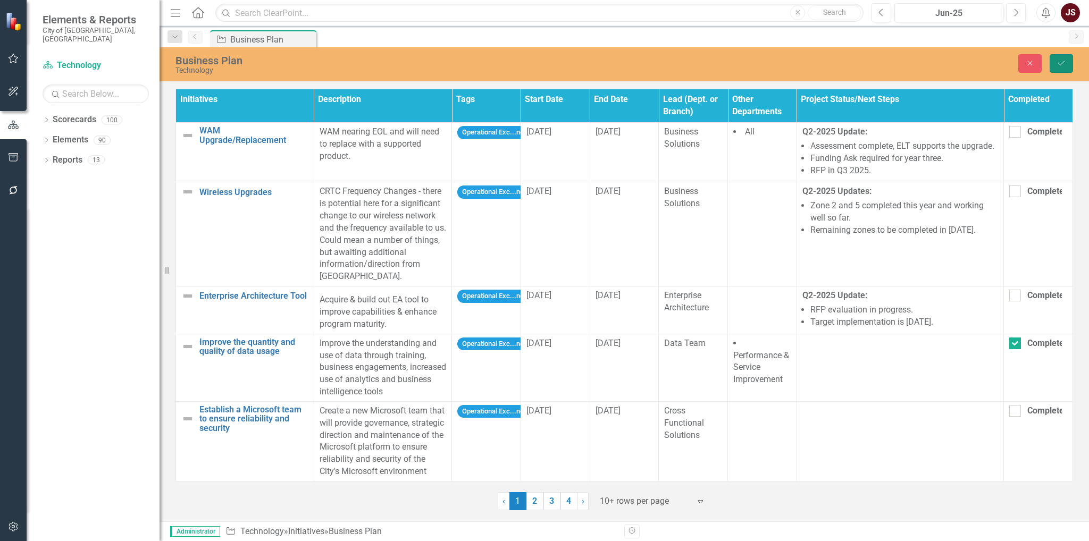
click at [1066, 64] on button "Save" at bounding box center [1061, 63] width 23 height 19
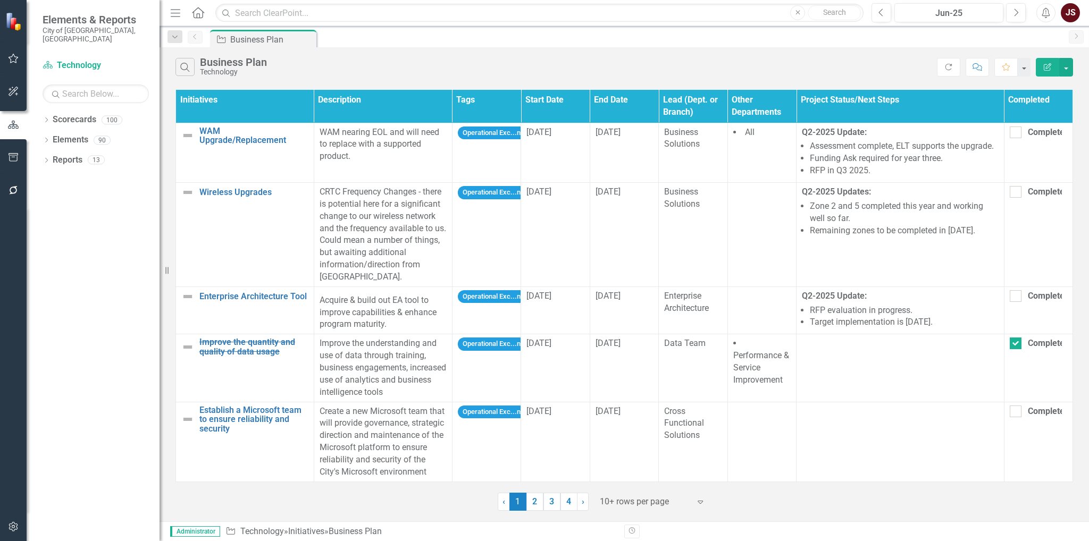
scroll to position [362, 0]
click at [1011, 338] on div at bounding box center [1016, 344] width 12 height 12
click at [1011, 338] on input "Completed" at bounding box center [1013, 341] width 7 height 7
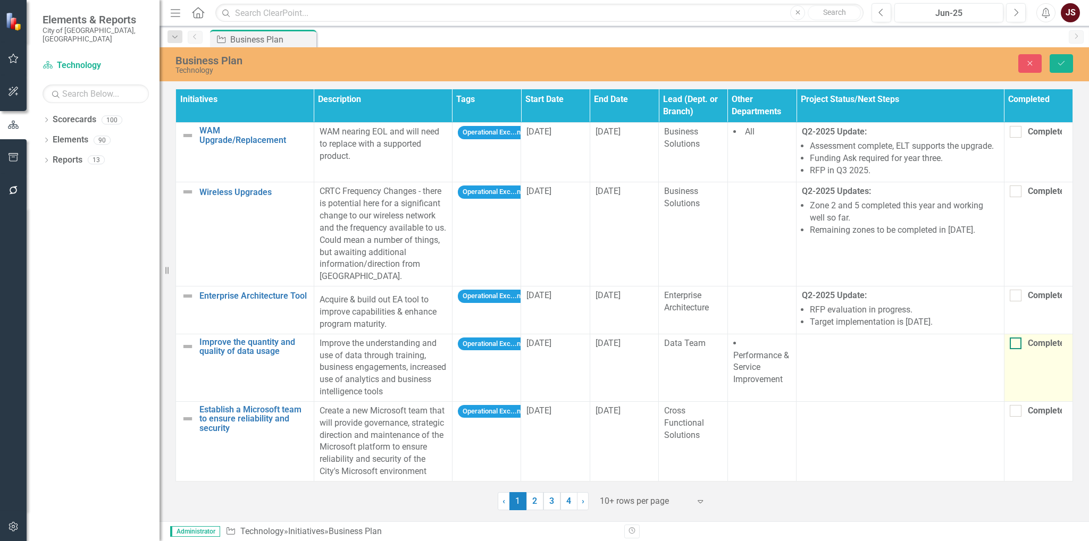
click at [1011, 338] on div at bounding box center [1016, 344] width 12 height 12
click at [1011, 338] on input "Completed" at bounding box center [1013, 341] width 7 height 7
checkbox input "true"
click at [1057, 60] on icon "Save" at bounding box center [1062, 63] width 10 height 7
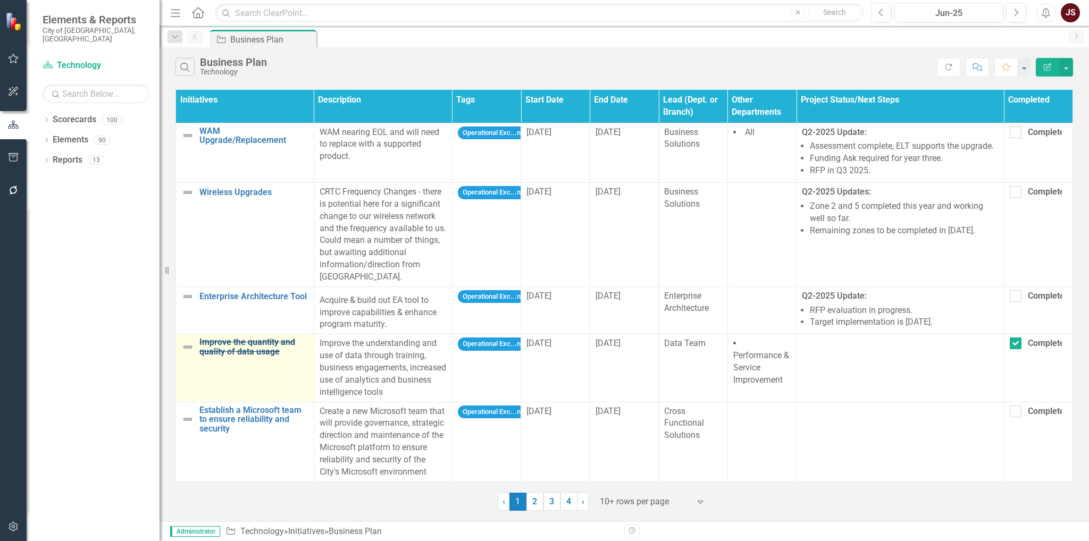
click at [268, 338] on link "Improve the quantity and quality of data usage" at bounding box center [253, 347] width 109 height 19
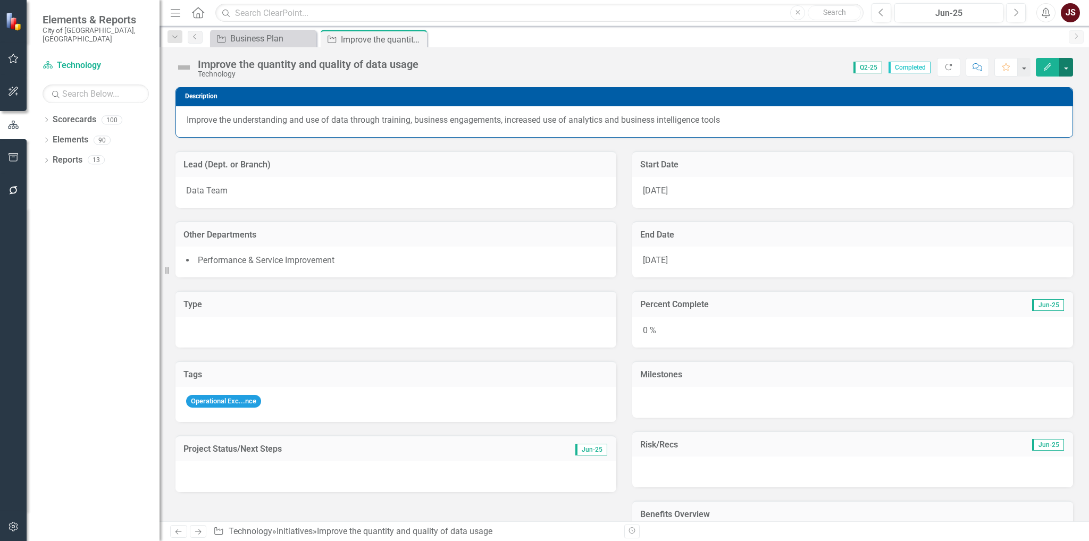
click at [1066, 68] on button "button" at bounding box center [1066, 67] width 14 height 19
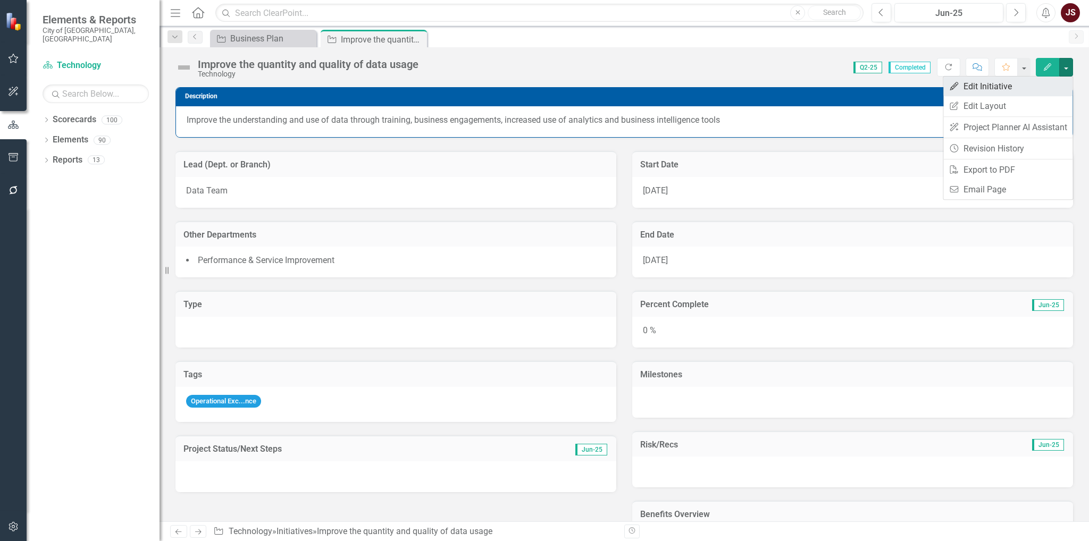
click at [1015, 90] on link "Edit Edit Initiative" at bounding box center [1008, 87] width 129 height 20
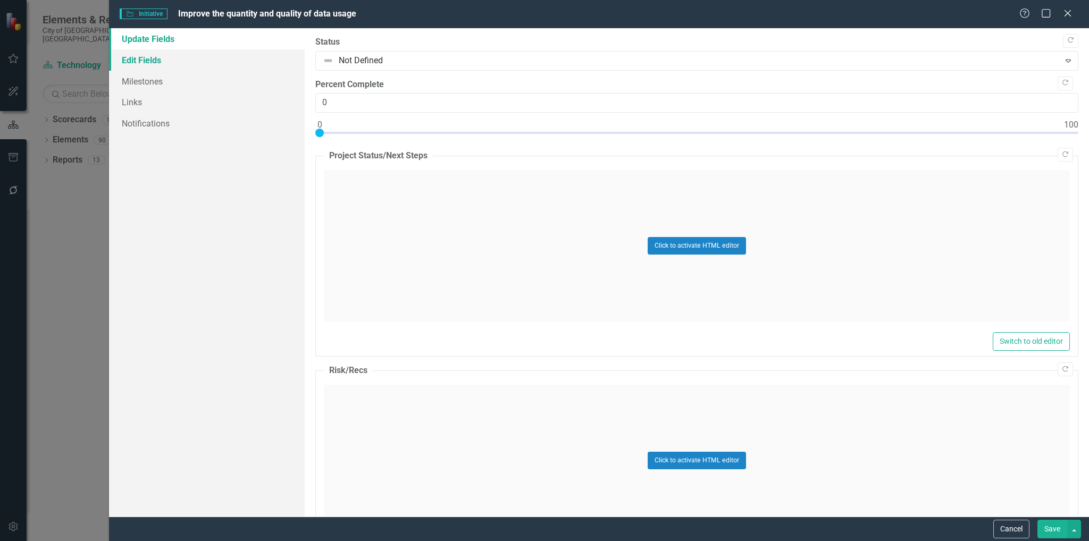
click at [154, 64] on link "Edit Fields" at bounding box center [207, 59] width 196 height 21
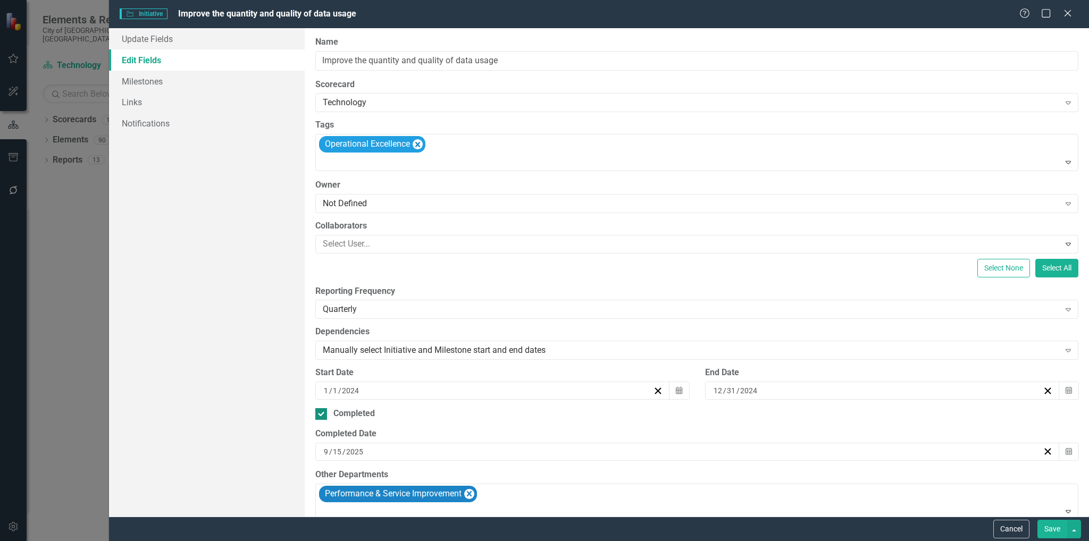
click at [322, 414] on div at bounding box center [321, 414] width 12 height 12
click at [322, 414] on input "Completed" at bounding box center [318, 411] width 7 height 7
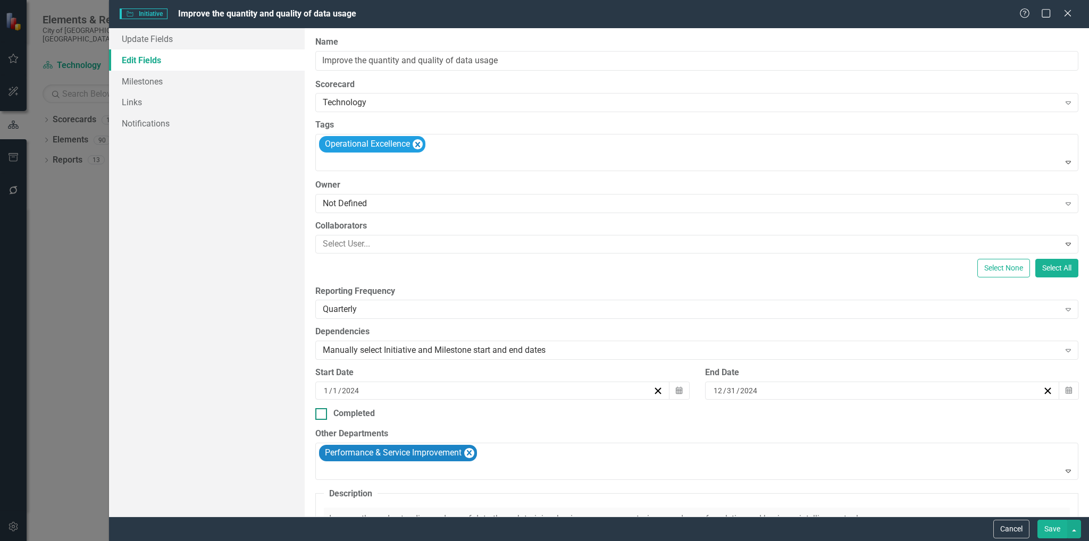
click at [322, 416] on div at bounding box center [321, 414] width 12 height 12
click at [322, 415] on input "Completed" at bounding box center [318, 411] width 7 height 7
checkbox input "true"
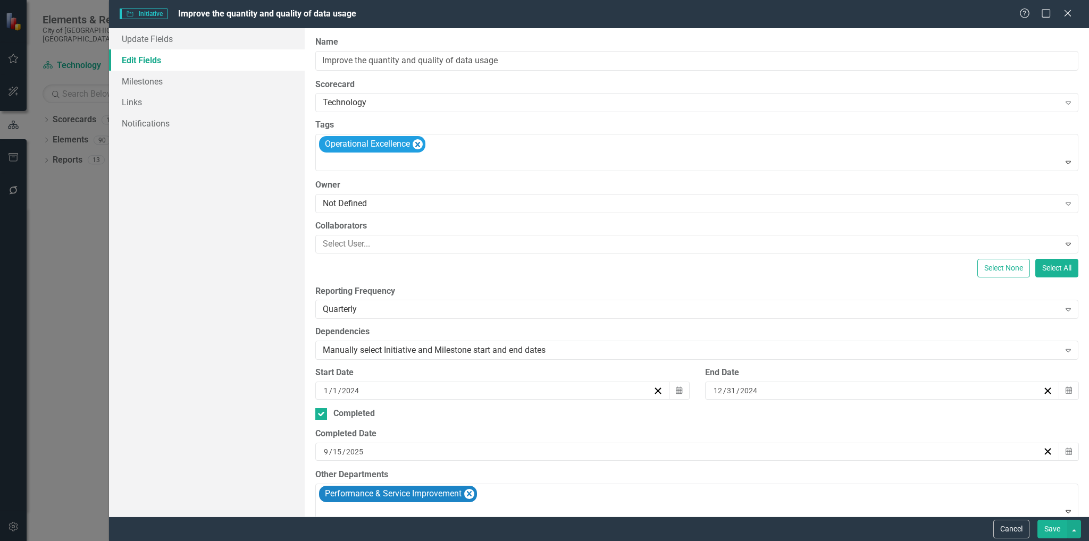
click at [1051, 537] on button "Save" at bounding box center [1053, 529] width 30 height 19
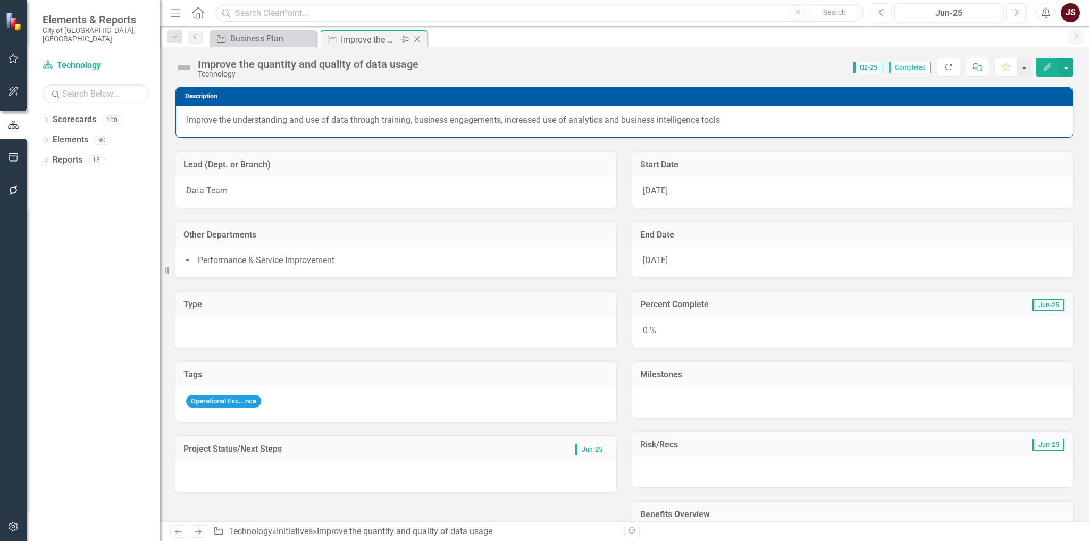
click at [417, 35] on icon "Close" at bounding box center [417, 39] width 11 height 9
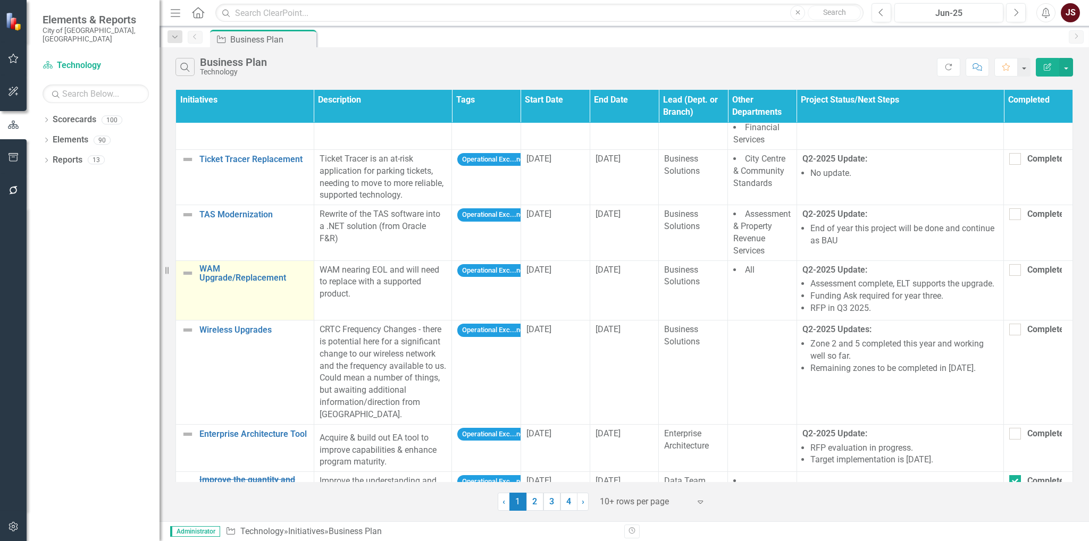
scroll to position [319, 0]
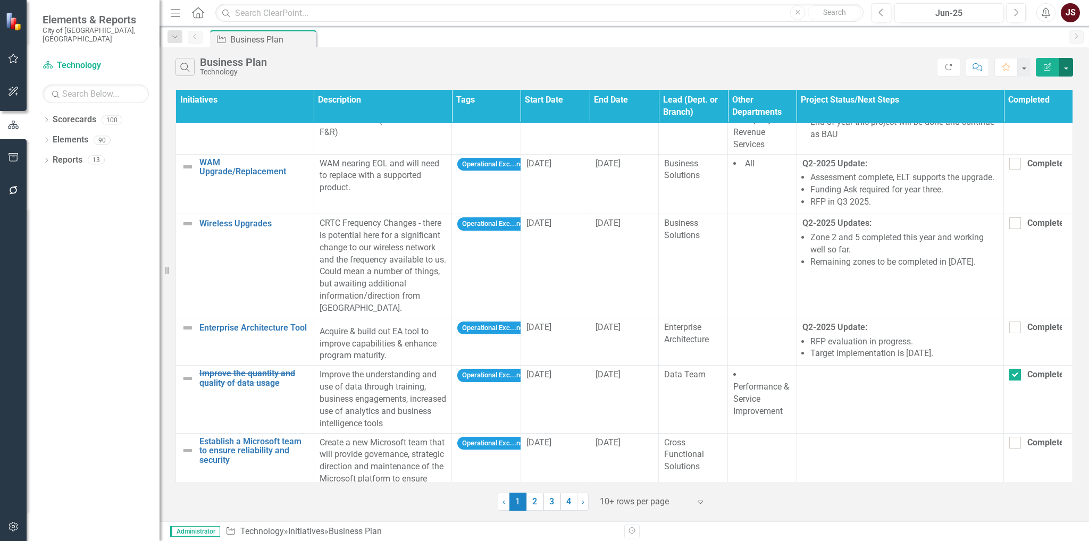
click at [1070, 62] on button "button" at bounding box center [1066, 67] width 14 height 19
click at [1049, 81] on link "Edit Report Edit Report" at bounding box center [1031, 87] width 84 height 20
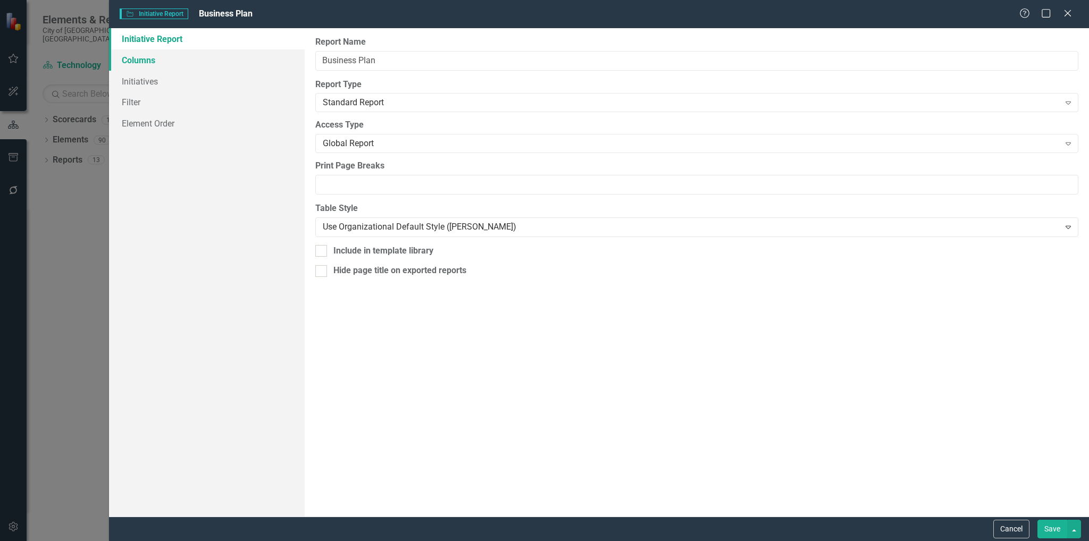
click at [178, 60] on link "Columns" at bounding box center [207, 59] width 196 height 21
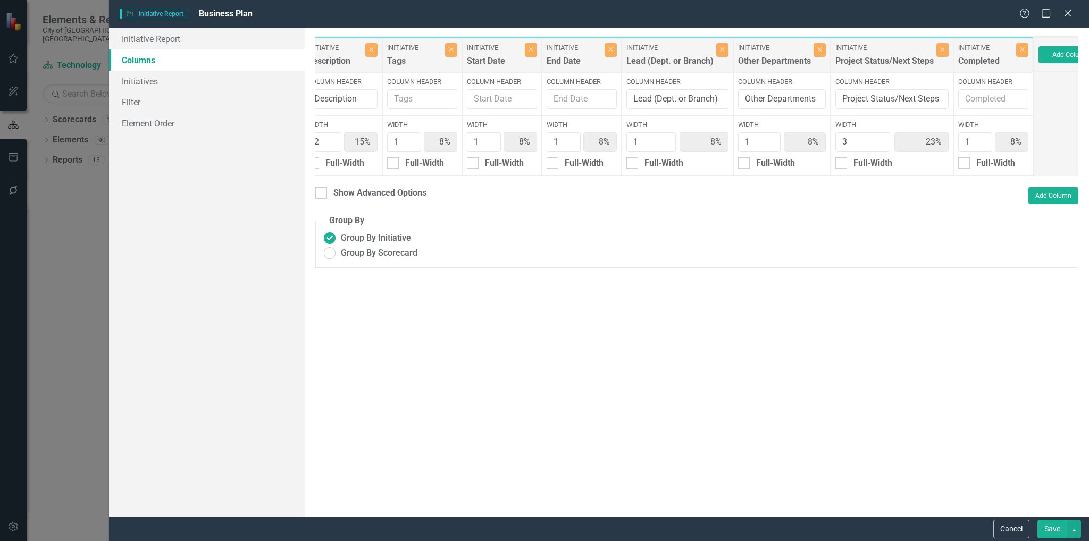
scroll to position [0, 95]
click at [1018, 51] on icon "Close" at bounding box center [1020, 49] width 5 height 6
type input "17%"
type input "25%"
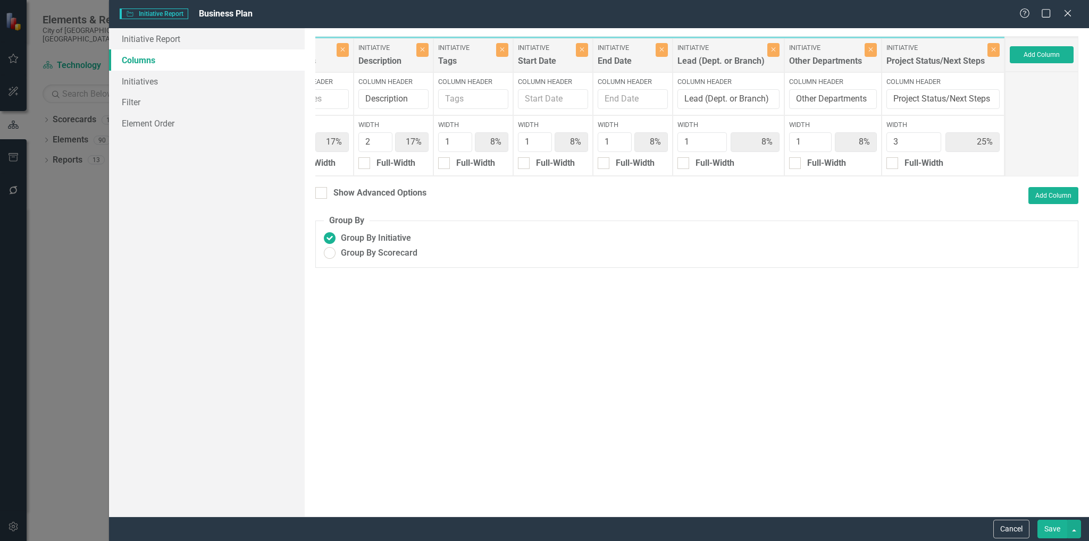
scroll to position [0, 40]
click at [1047, 528] on button "Save" at bounding box center [1053, 529] width 30 height 19
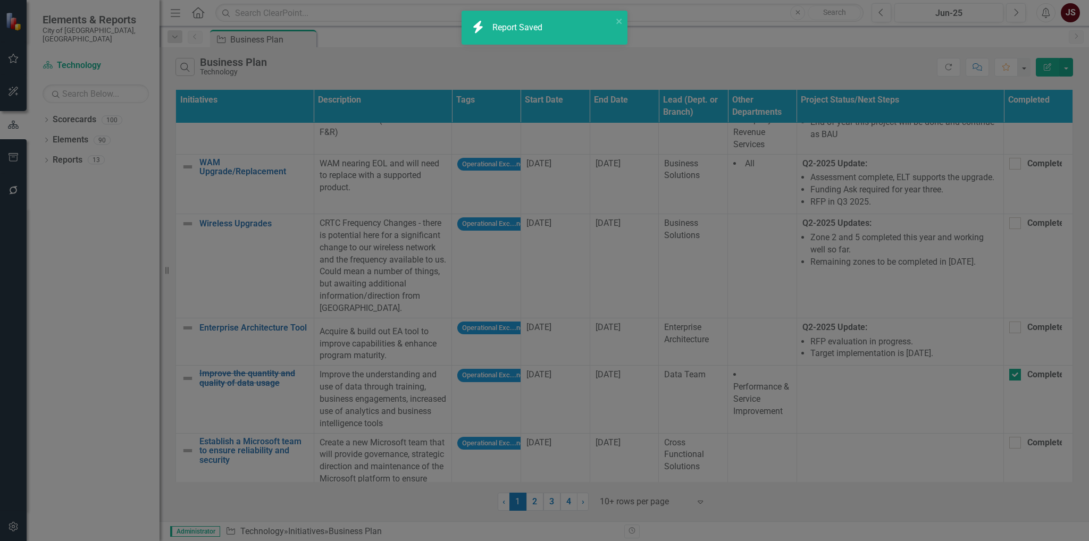
radio input "true"
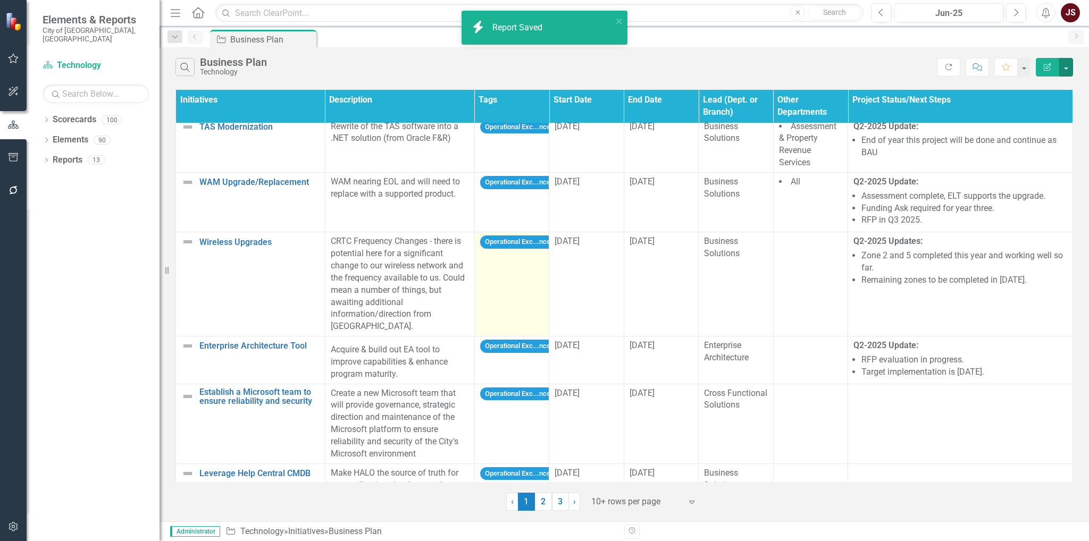
scroll to position [317, 0]
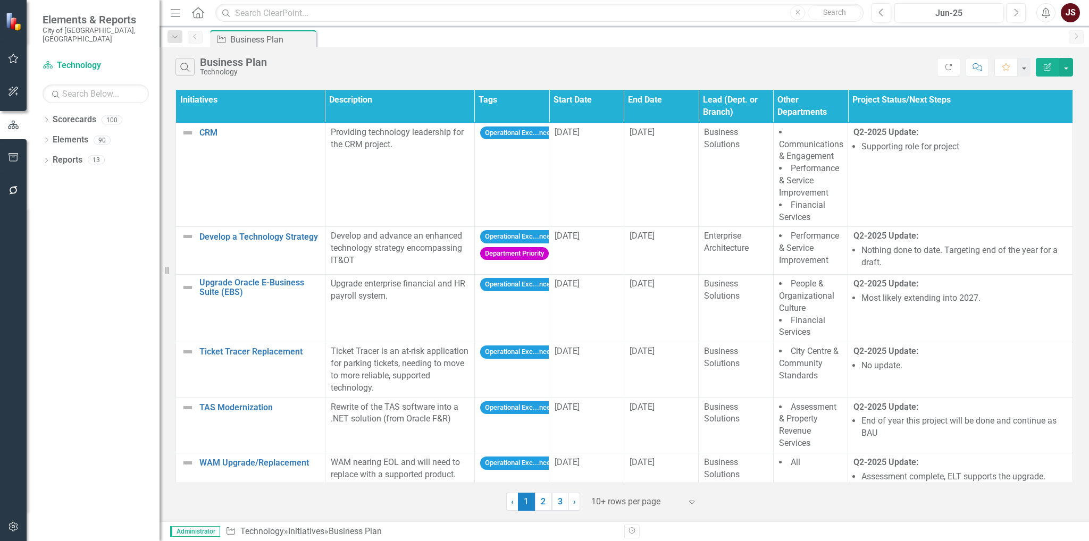
scroll to position [317, 0]
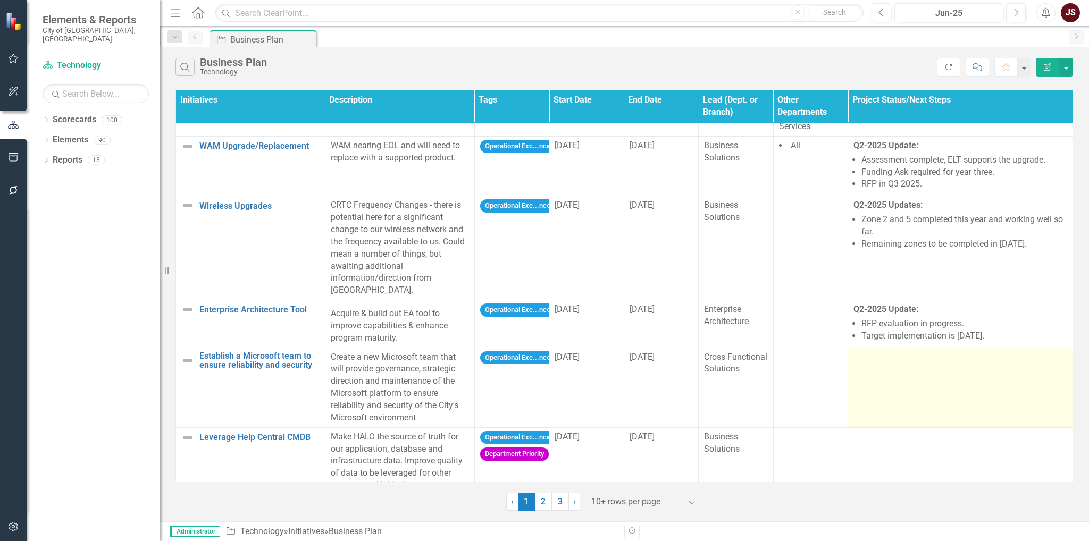
click at [904, 354] on td at bounding box center [960, 388] width 225 height 80
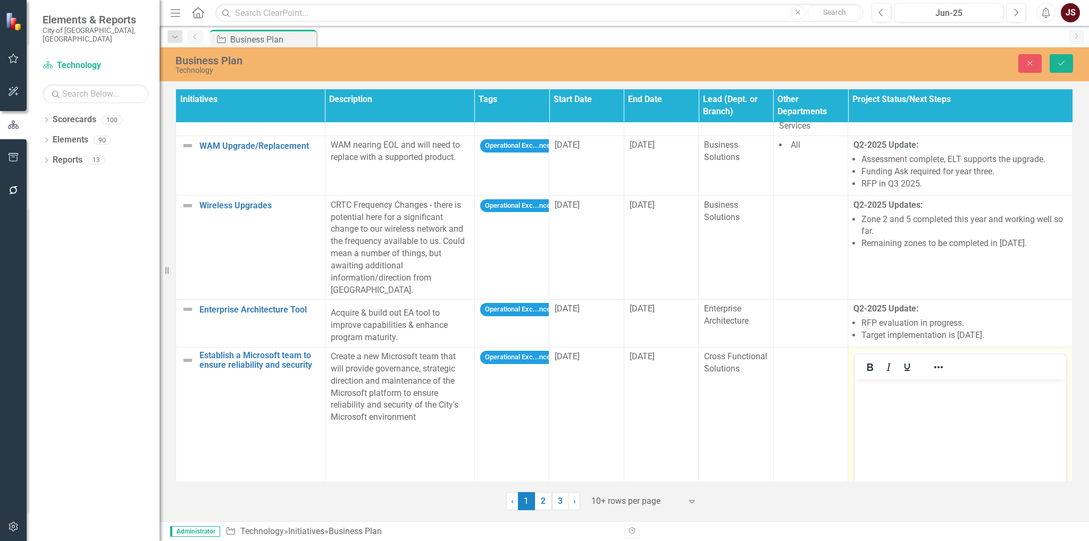
scroll to position [0, 0]
drag, startPoint x: 867, startPoint y: 352, endPoint x: 868, endPoint y: 360, distance: 8.0
click at [866, 361] on icon "Bold" at bounding box center [870, 367] width 13 height 13
drag, startPoint x: 866, startPoint y: 355, endPoint x: 927, endPoint y: 347, distance: 61.2
click at [876, 357] on div at bounding box center [889, 367] width 69 height 21
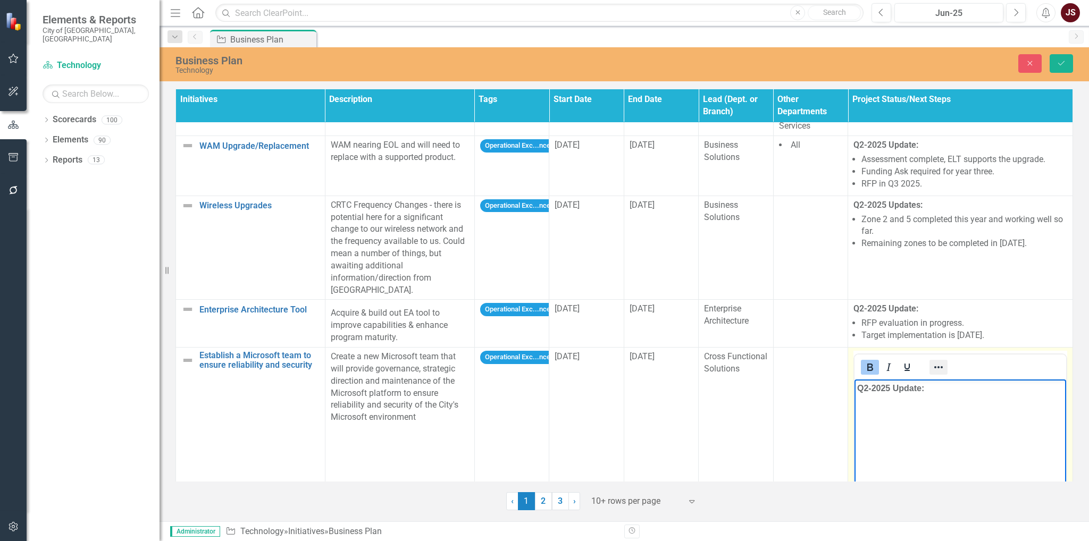
drag, startPoint x: 934, startPoint y: 350, endPoint x: 929, endPoint y: 352, distance: 5.4
click at [933, 361] on icon "Reveal or hide additional toolbar items" at bounding box center [938, 367] width 13 height 13
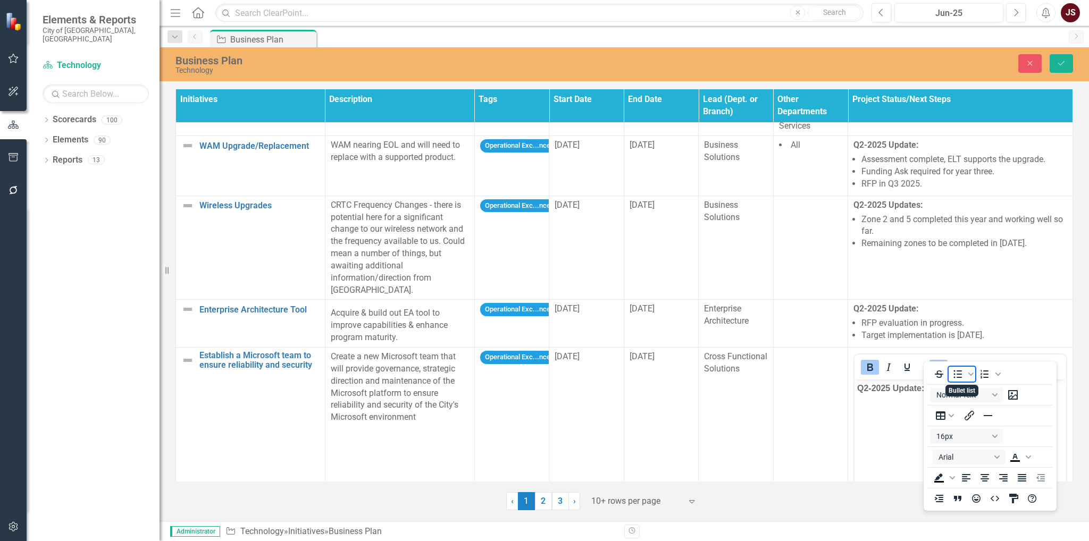
click at [958, 370] on icon "Bullet list" at bounding box center [957, 374] width 13 height 13
click at [932, 361] on icon "Reveal or hide additional toolbar items" at bounding box center [938, 367] width 13 height 13
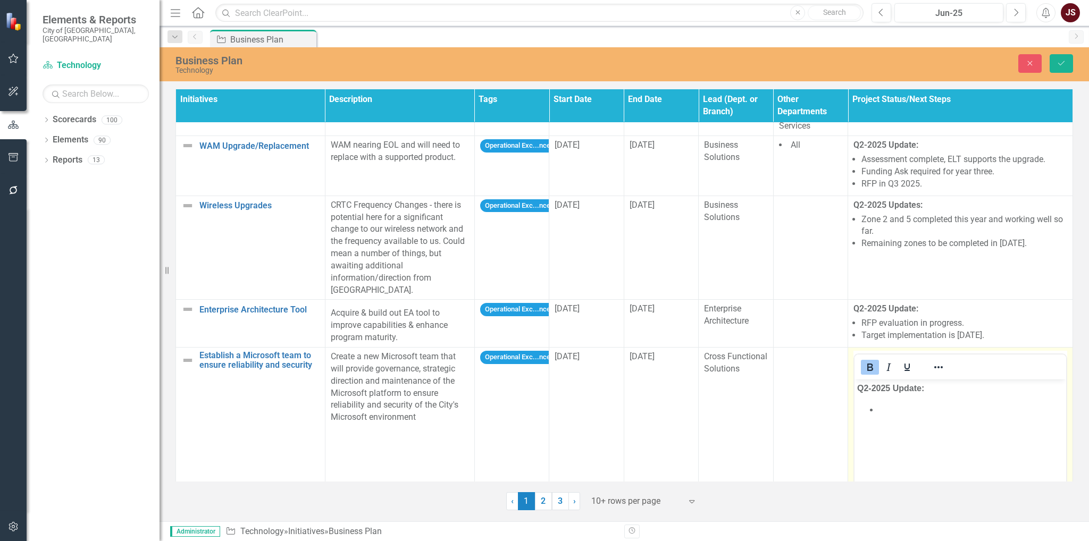
click at [909, 408] on li "Rich Text Area. Press ALT-0 for help." at bounding box center [971, 409] width 185 height 13
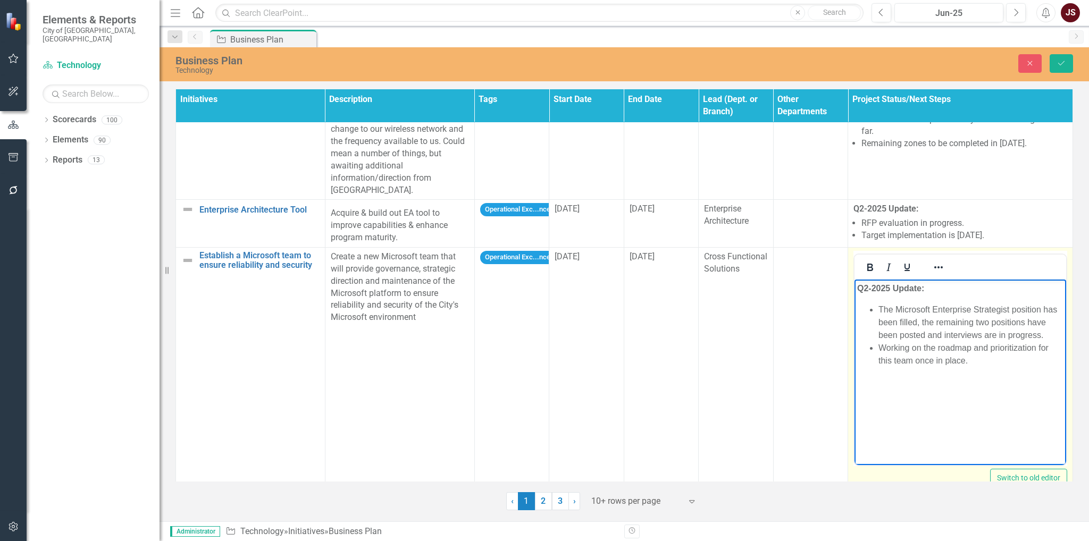
scroll to position [423, 0]
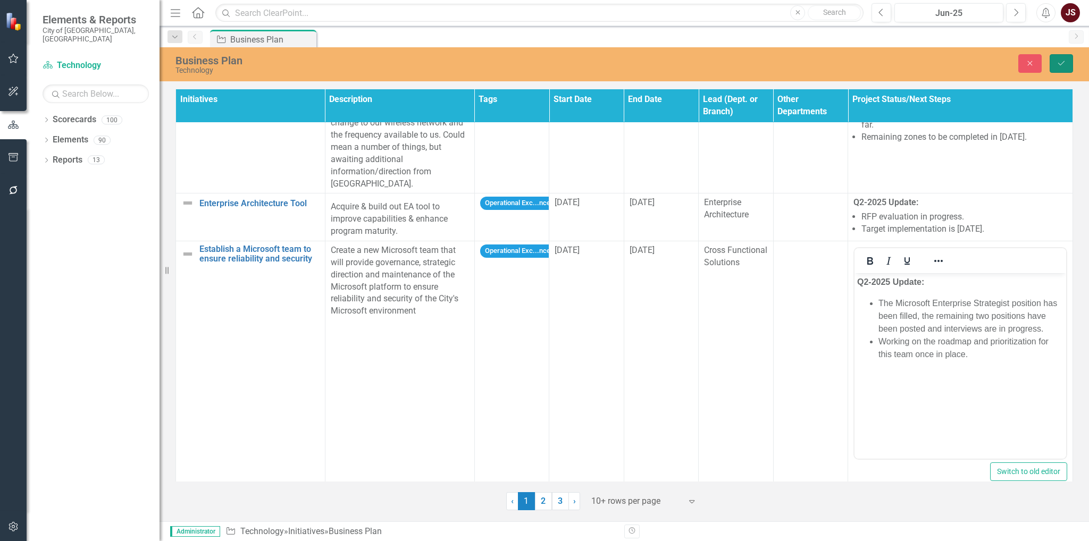
click at [1061, 62] on icon "Save" at bounding box center [1062, 63] width 10 height 7
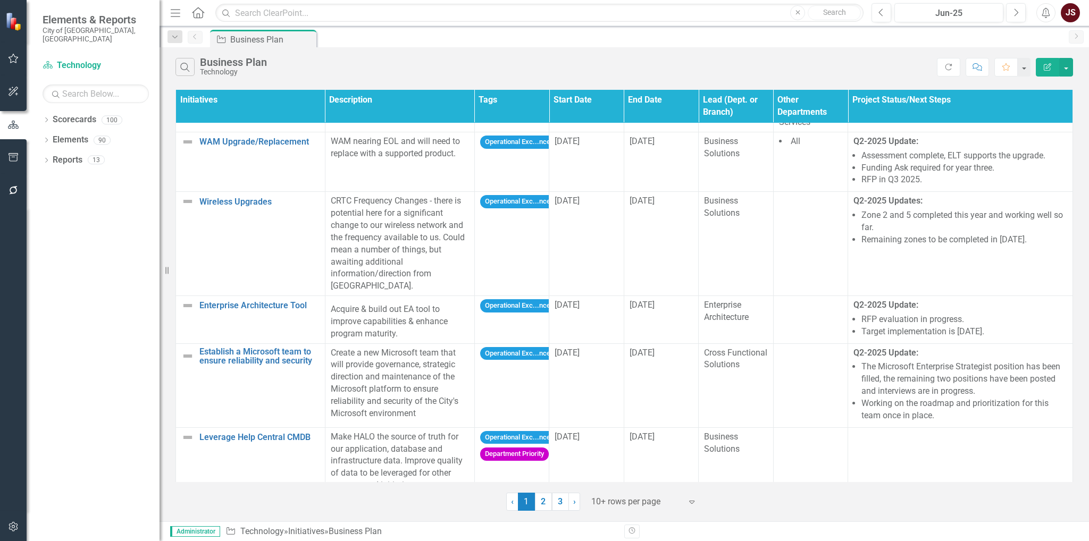
scroll to position [321, 0]
click at [275, 433] on link "Leverage Help Central CMDB" at bounding box center [259, 438] width 120 height 10
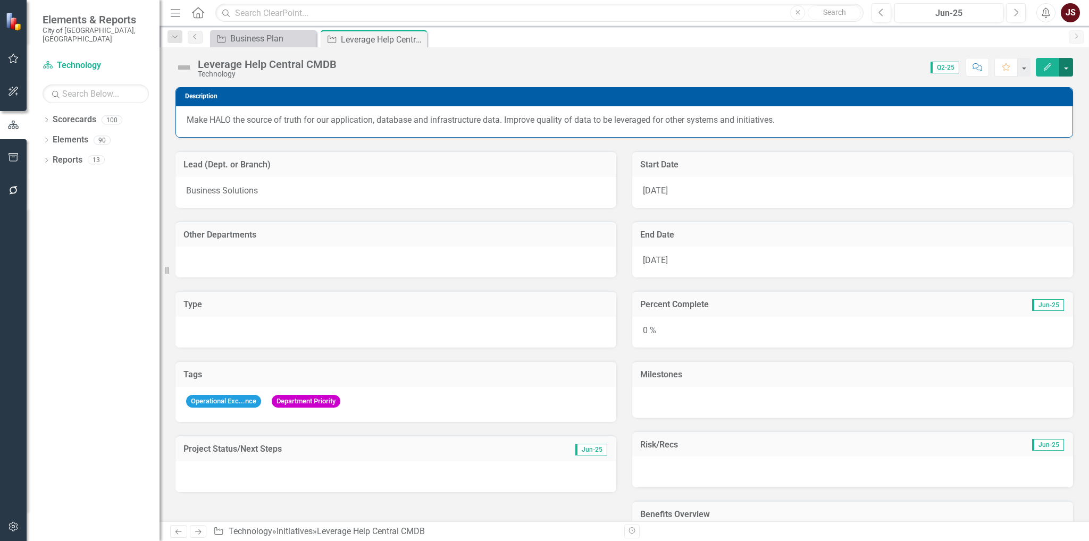
click at [1068, 66] on button "button" at bounding box center [1066, 67] width 14 height 19
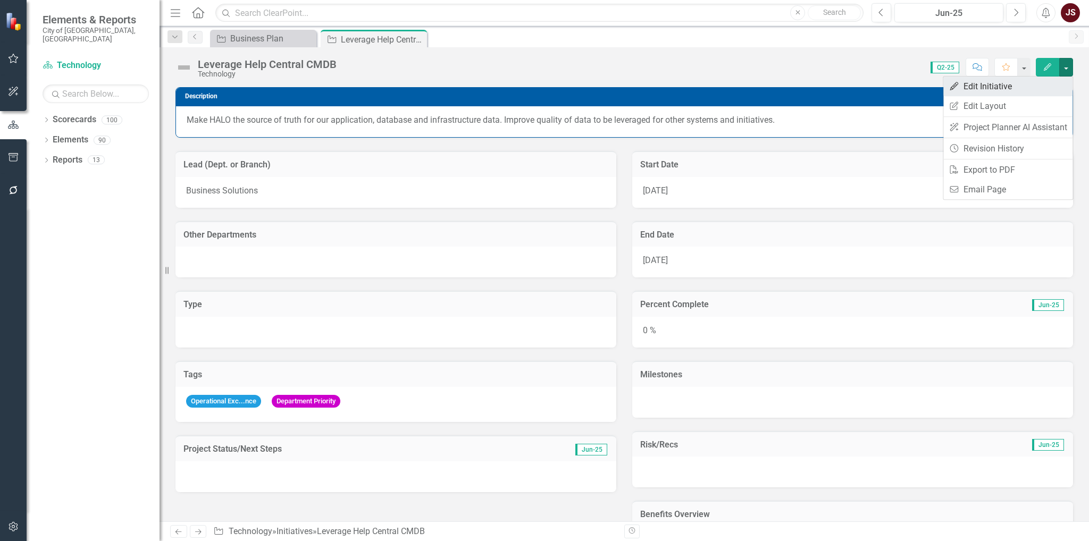
click at [1052, 84] on link "Edit Edit Initiative" at bounding box center [1008, 87] width 129 height 20
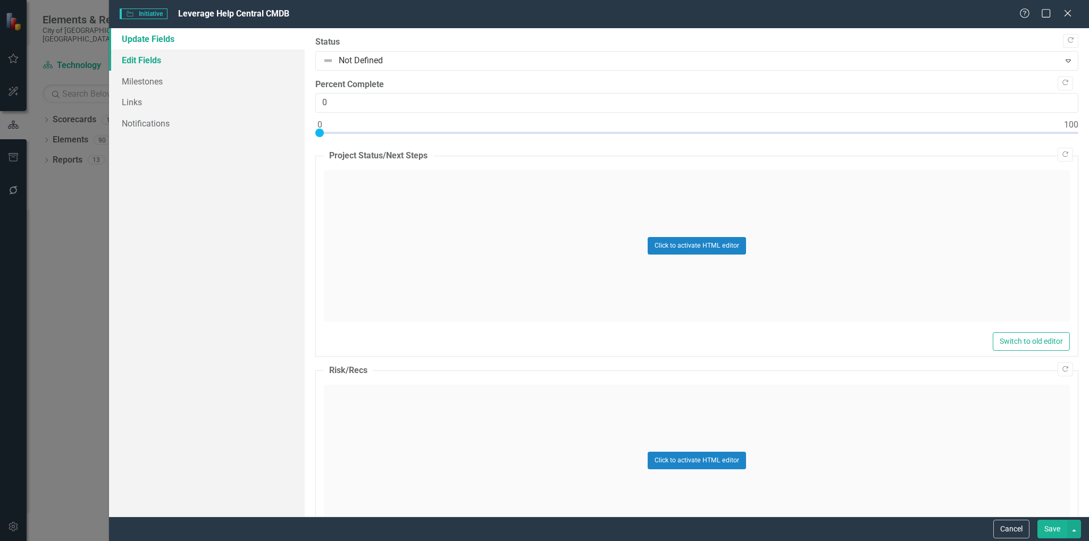
click at [166, 54] on link "Edit Fields" at bounding box center [207, 59] width 196 height 21
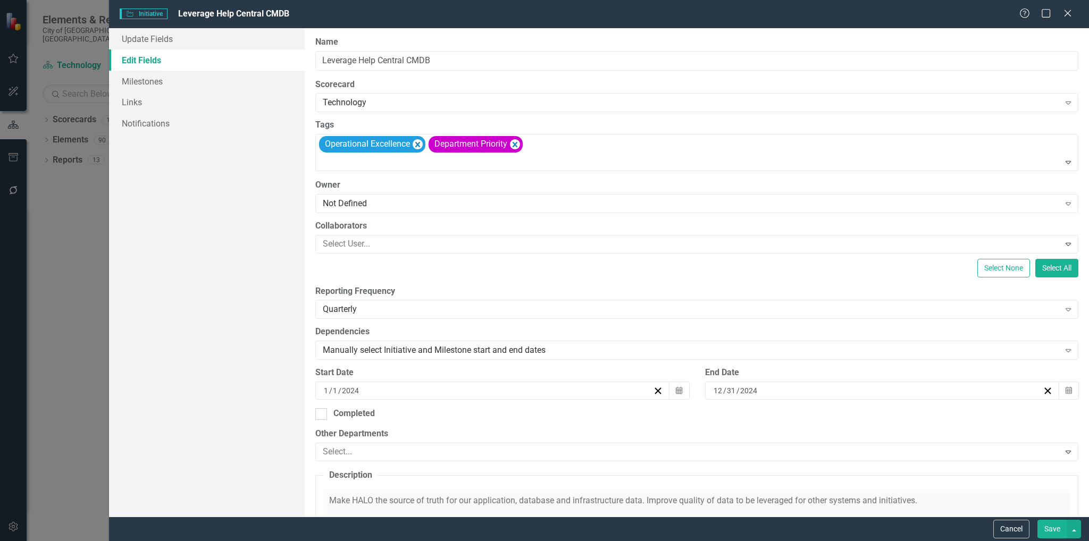
drag, startPoint x: 321, startPoint y: 415, endPoint x: 625, endPoint y: 473, distance: 309.2
click at [321, 415] on div at bounding box center [321, 414] width 12 height 12
click at [321, 415] on input "Completed" at bounding box center [318, 411] width 7 height 7
checkbox input "true"
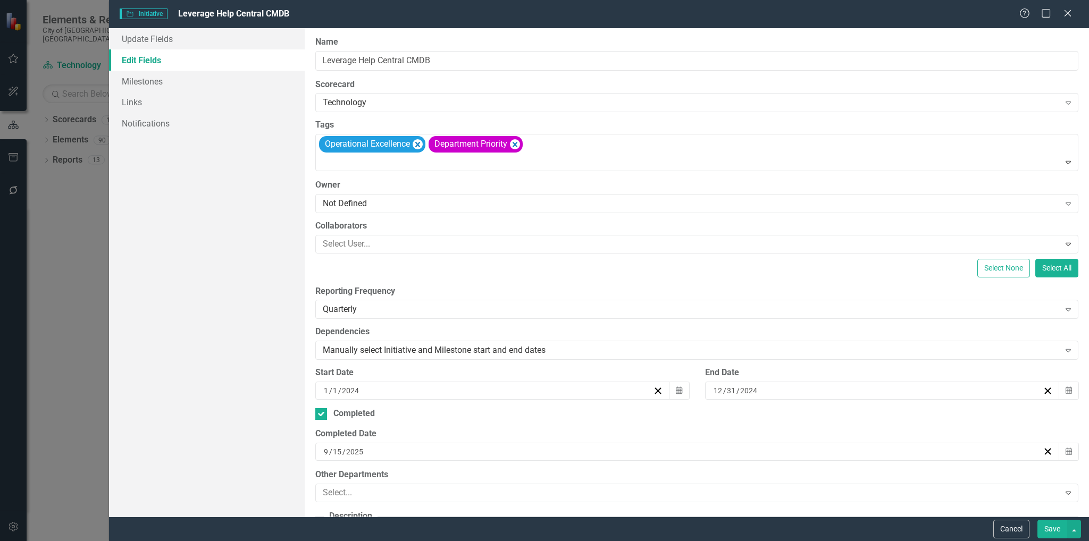
click at [1050, 525] on button "Save" at bounding box center [1053, 529] width 30 height 19
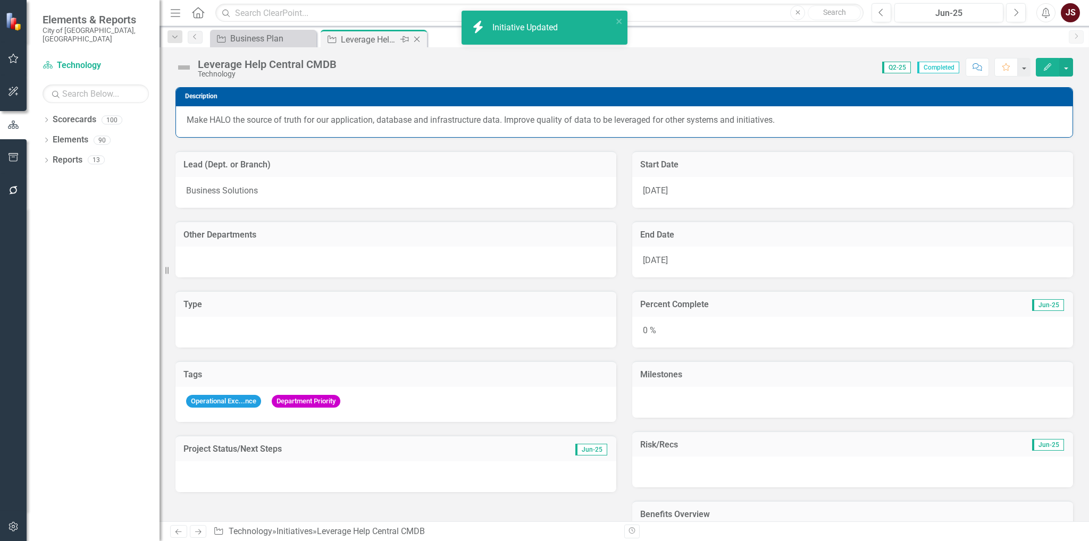
click at [421, 35] on icon "Close" at bounding box center [417, 39] width 11 height 9
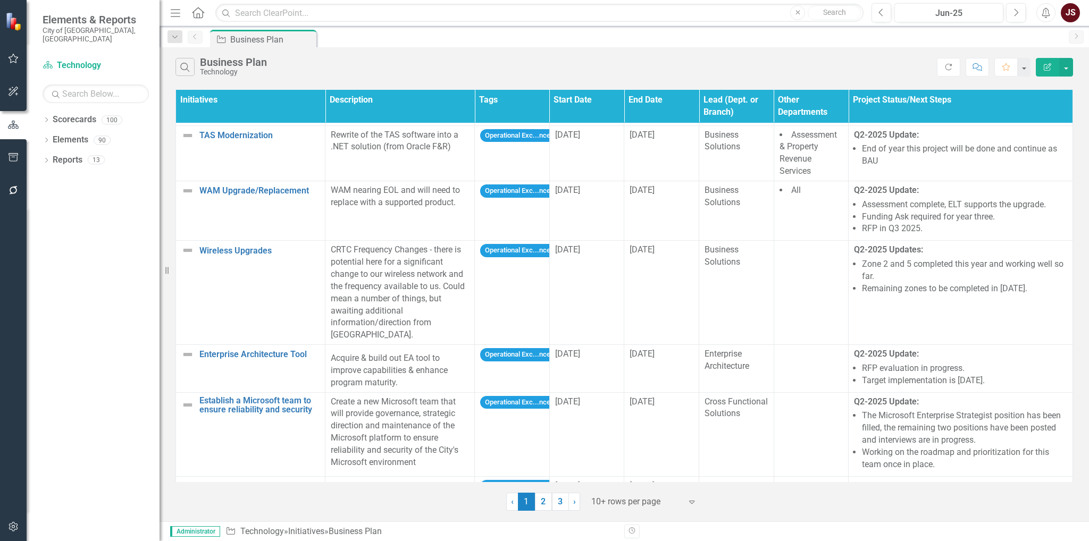
scroll to position [329, 0]
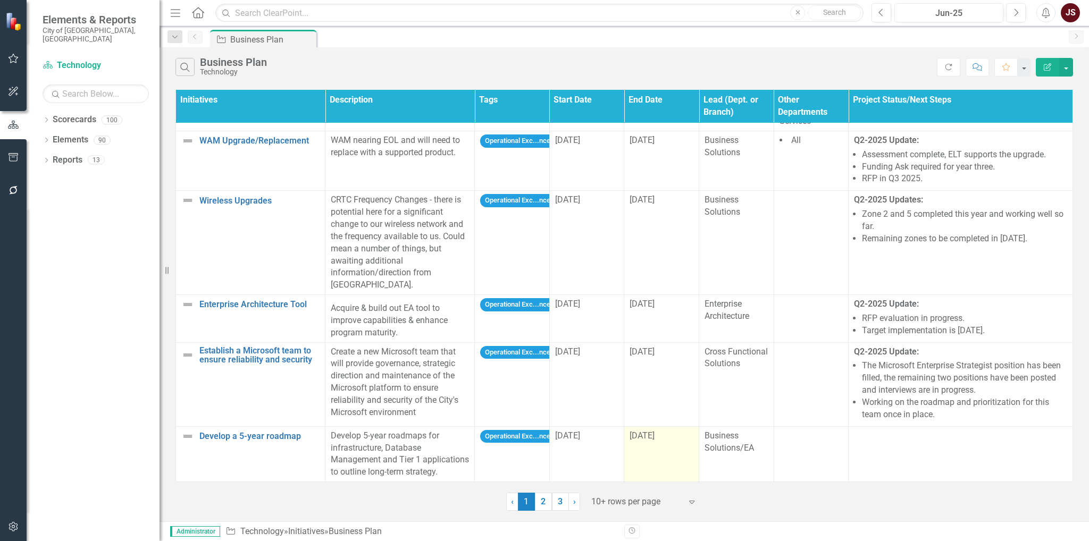
click at [655, 431] on span "[DATE]" at bounding box center [642, 436] width 25 height 10
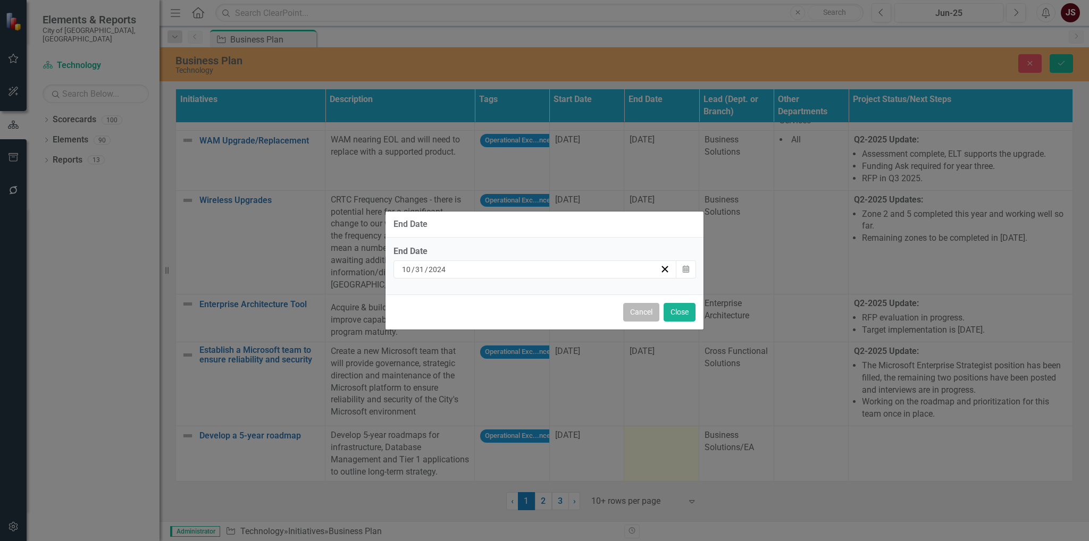
click at [634, 314] on button "Cancel" at bounding box center [641, 312] width 36 height 19
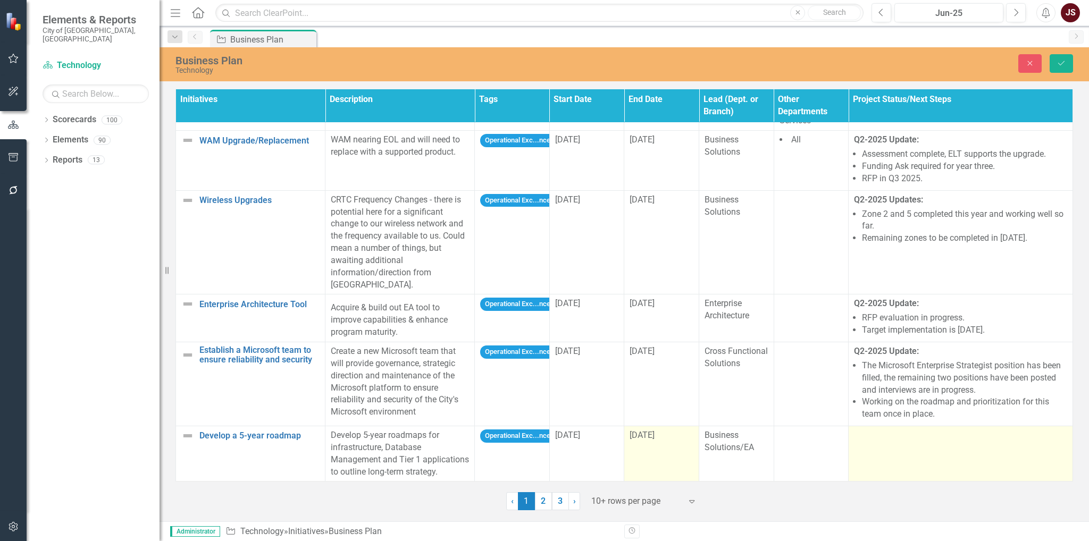
click at [908, 430] on div at bounding box center [960, 436] width 213 height 13
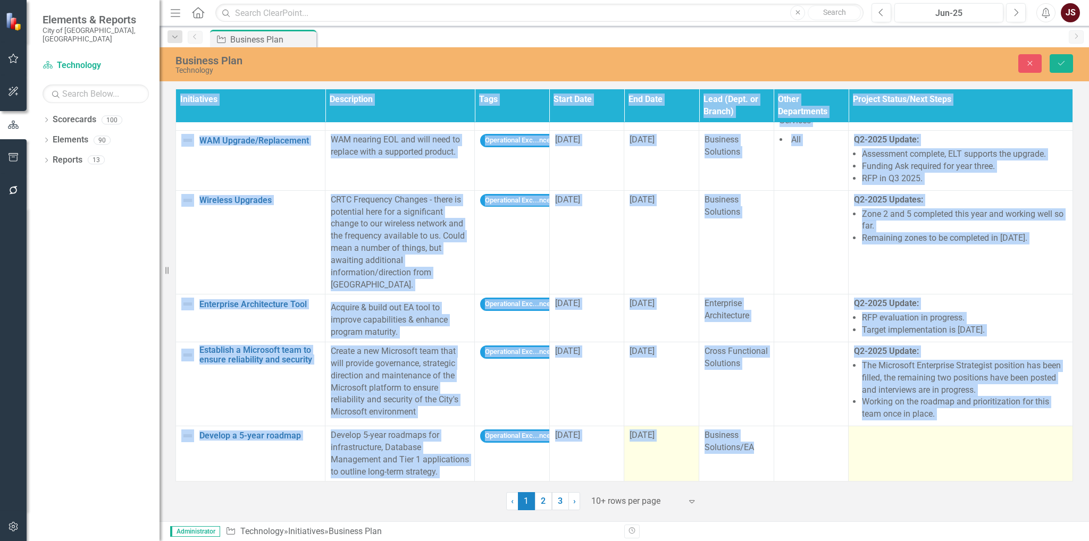
click at [908, 430] on div at bounding box center [960, 436] width 213 height 13
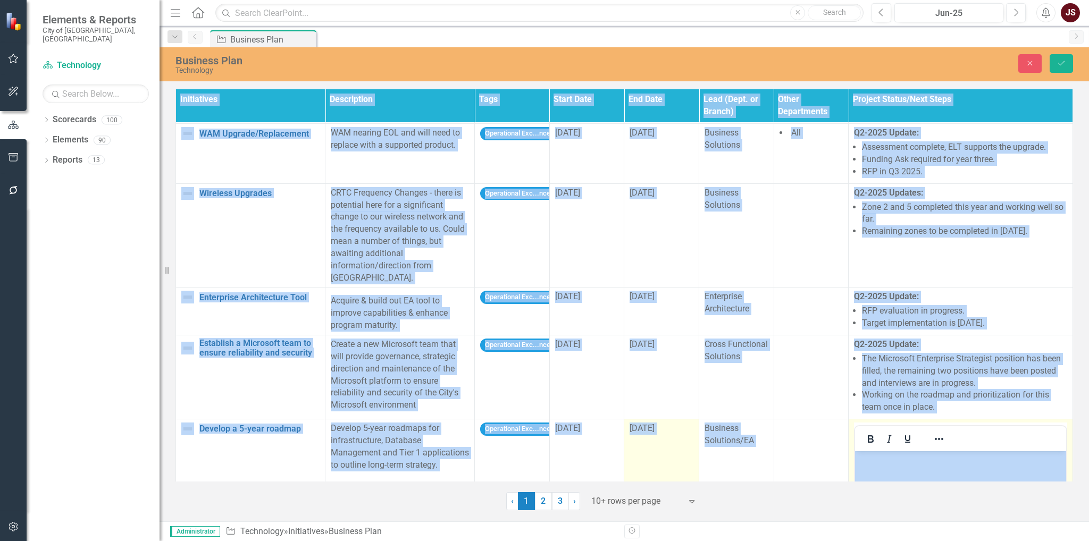
scroll to position [0, 0]
click at [865, 433] on icon "Bold" at bounding box center [870, 439] width 13 height 13
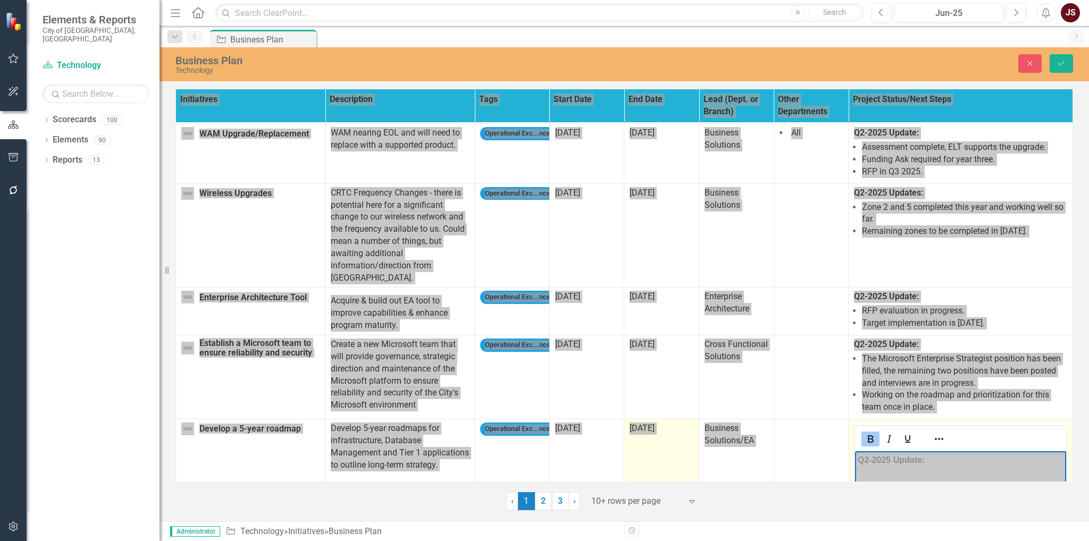
click at [872, 433] on icon "Bold" at bounding box center [870, 439] width 13 height 13
click at [942, 432] on button "Reveal or hide additional toolbar items" at bounding box center [939, 439] width 18 height 15
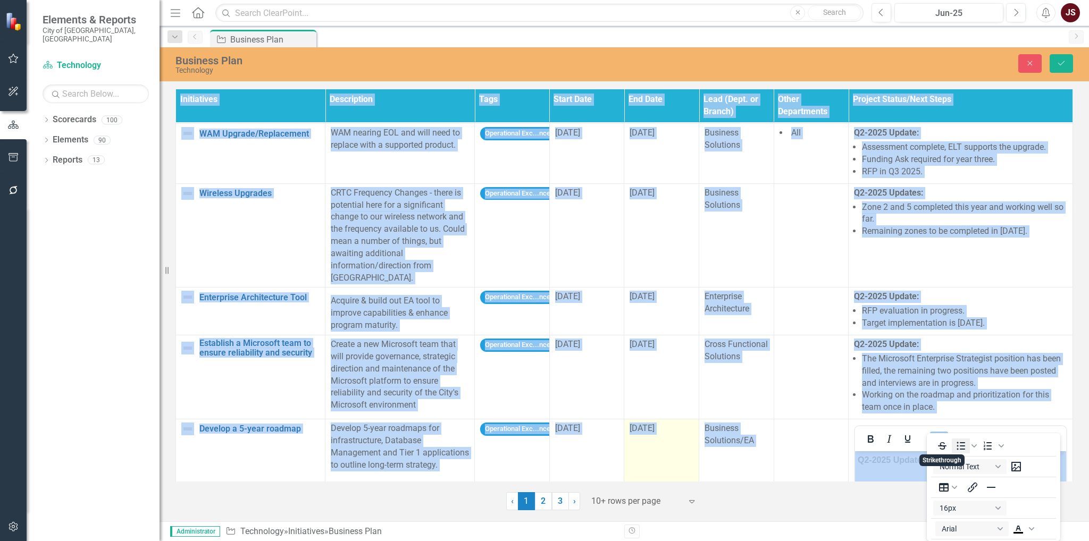
scroll to position [2, 0]
click at [965, 447] on icon "Bullet list" at bounding box center [961, 444] width 13 height 13
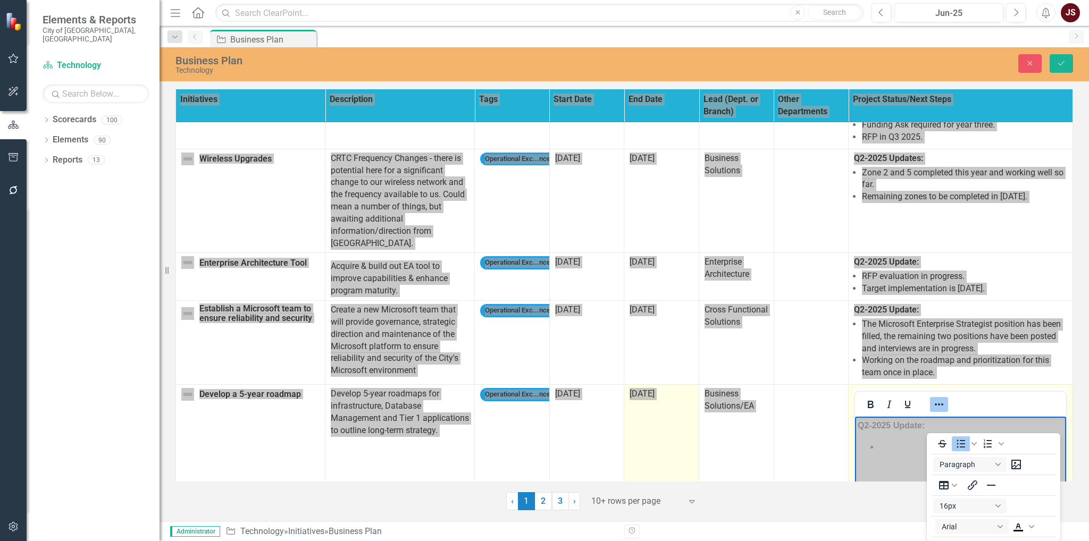
scroll to position [382, 0]
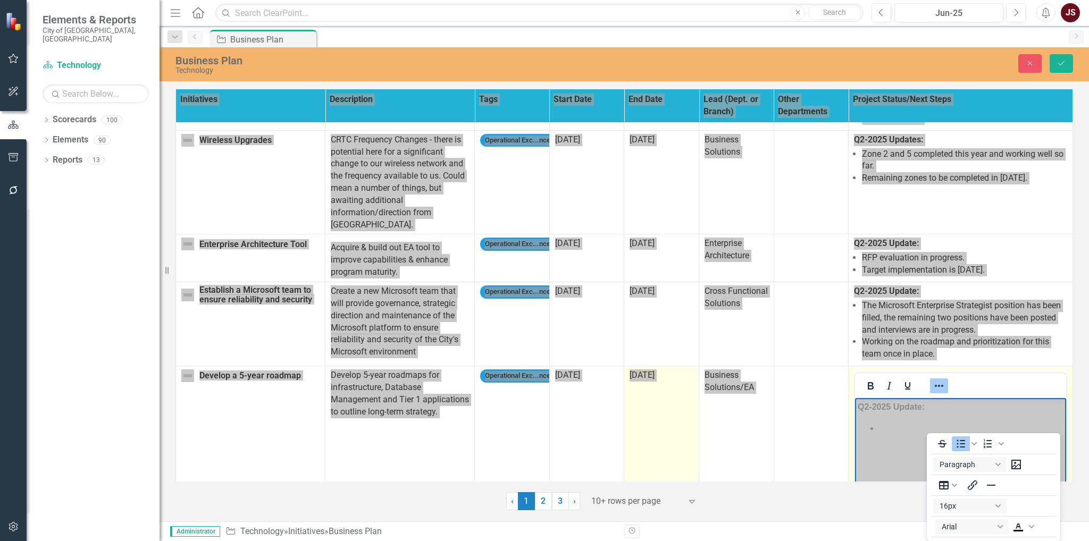
click at [909, 433] on li "﻿" at bounding box center [971, 428] width 185 height 13
drag, startPoint x: 937, startPoint y: 365, endPoint x: 78, endPoint y: 7, distance: 930.2
click at [937, 379] on button "Reveal or hide additional toolbar items" at bounding box center [939, 386] width 18 height 15
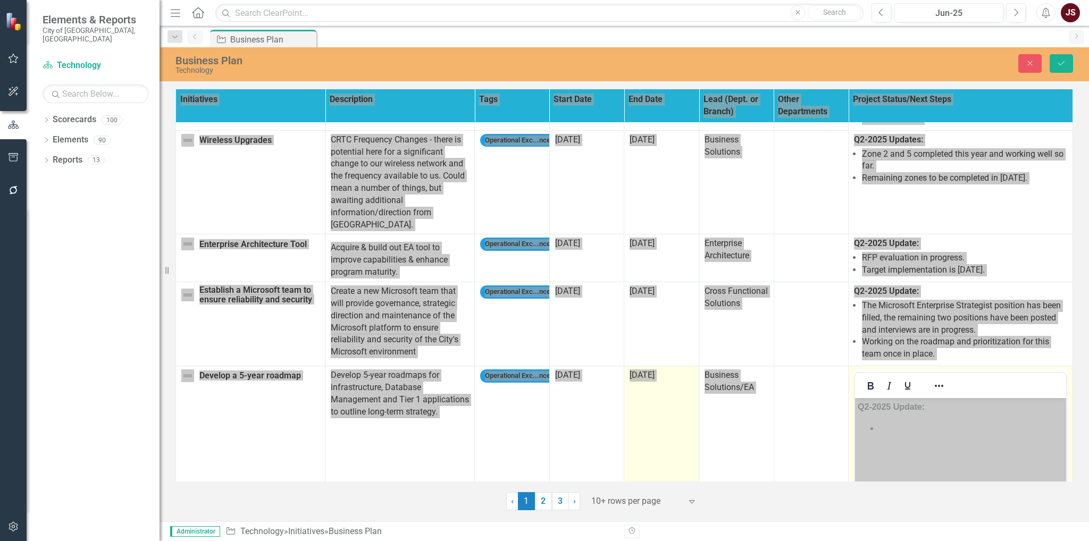
click at [896, 432] on li "﻿" at bounding box center [971, 428] width 185 height 13
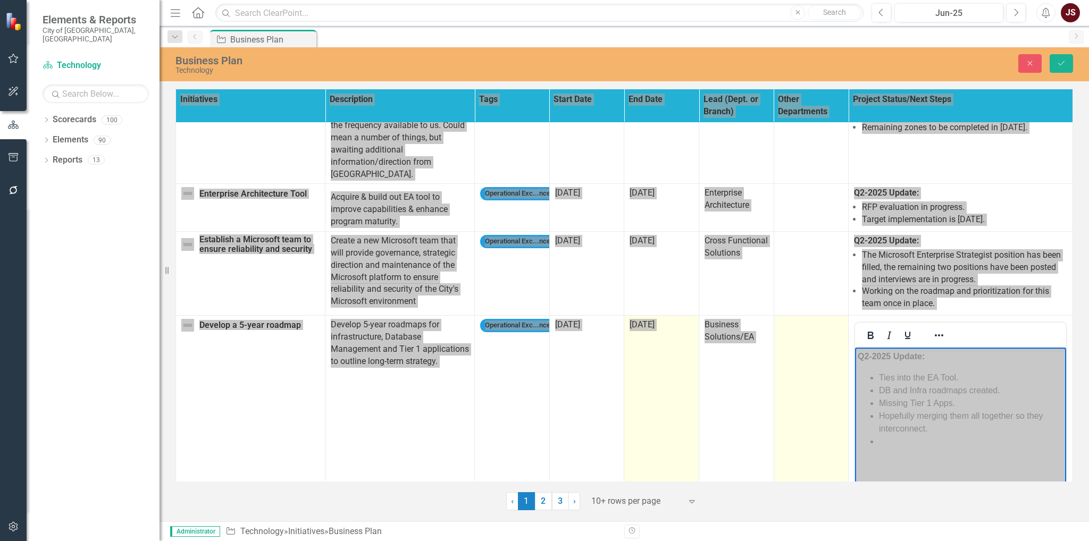
scroll to position [489, 0]
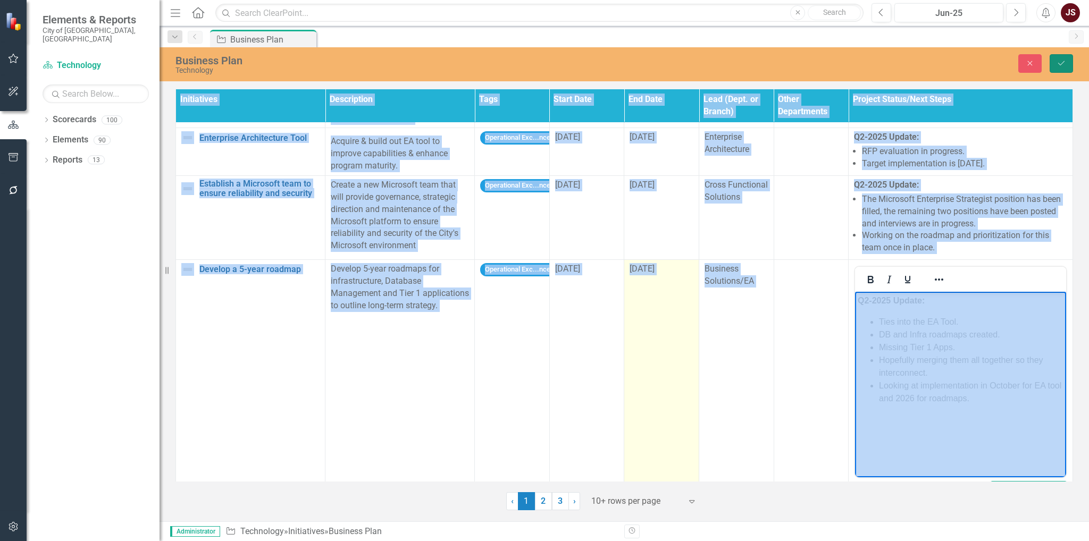
click at [1063, 68] on button "Save" at bounding box center [1061, 63] width 23 height 19
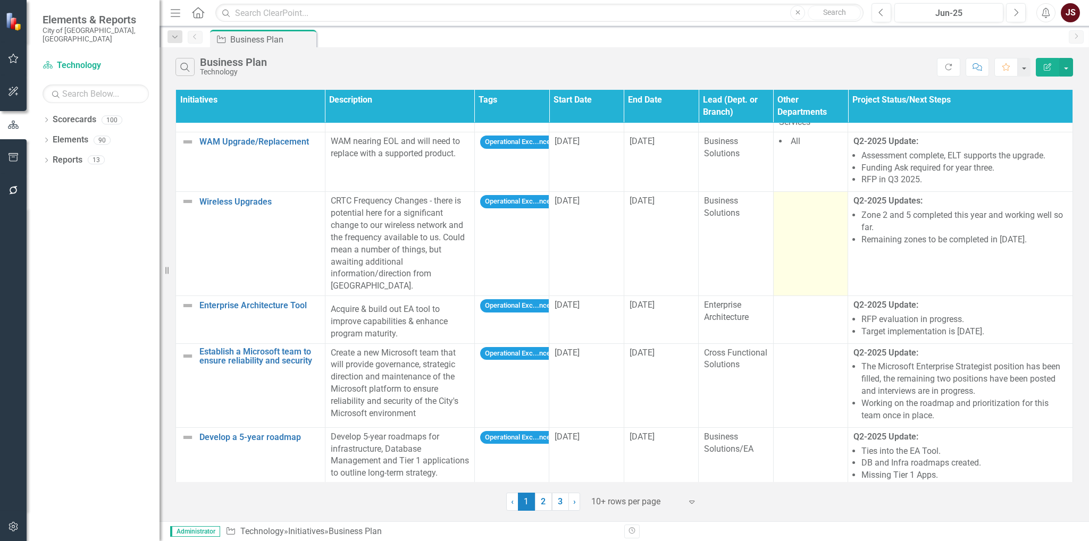
scroll to position [362, 0]
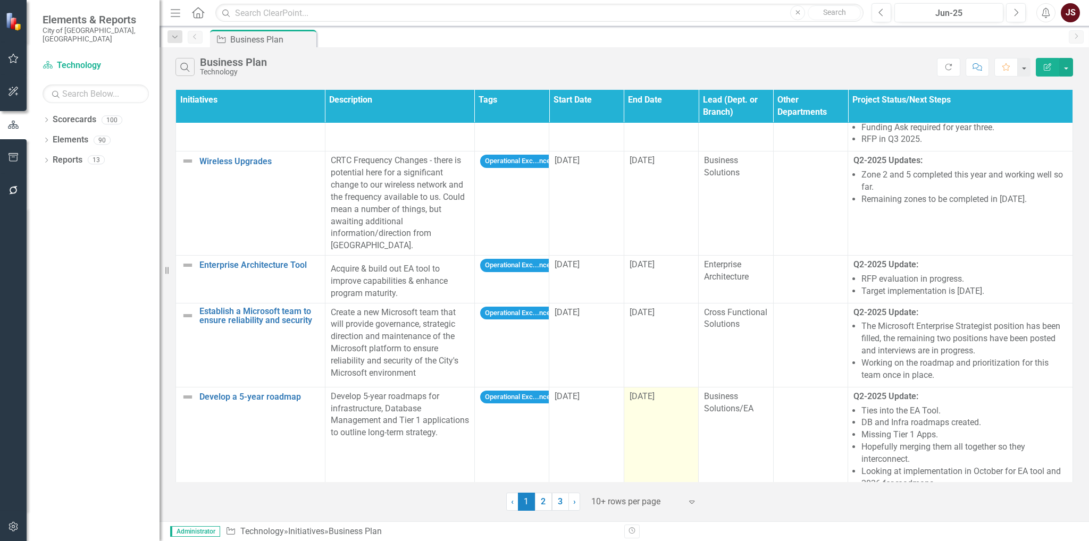
click at [640, 390] on td "[DATE]" at bounding box center [661, 441] width 74 height 108
click at [639, 390] on td "[DATE]" at bounding box center [661, 441] width 74 height 108
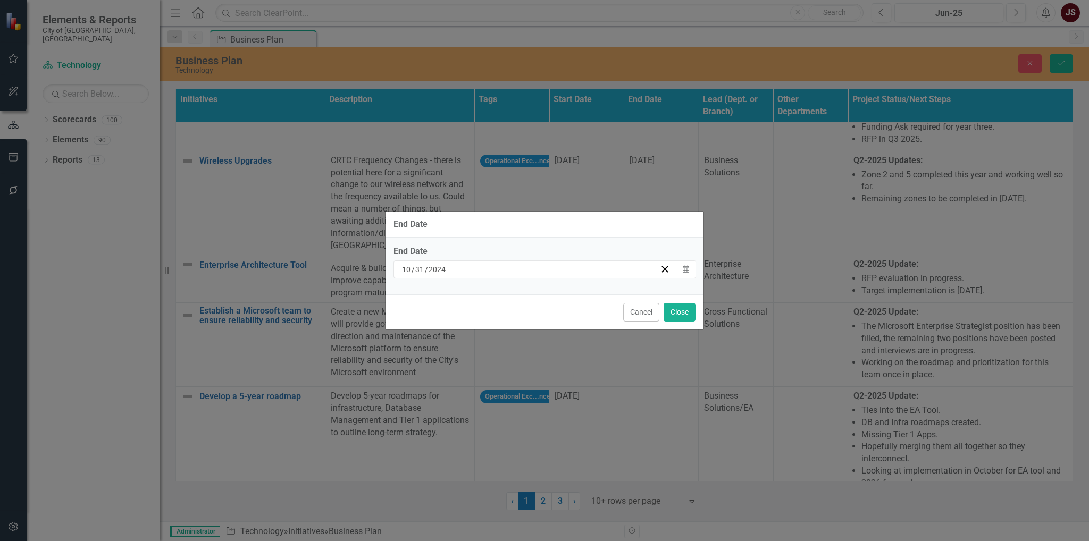
click at [600, 275] on div "[DATE]" at bounding box center [535, 270] width 283 height 18
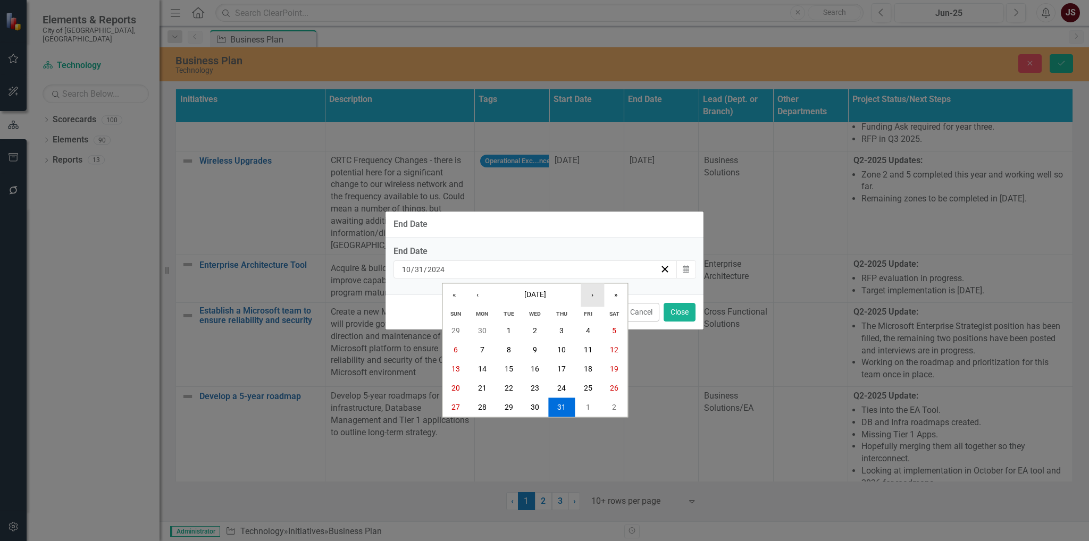
click at [592, 298] on button "›" at bounding box center [592, 295] width 23 height 23
click at [598, 300] on button "›" at bounding box center [592, 295] width 23 height 23
click at [475, 299] on button "‹" at bounding box center [477, 295] width 23 height 23
click at [614, 293] on button "»" at bounding box center [615, 295] width 23 height 23
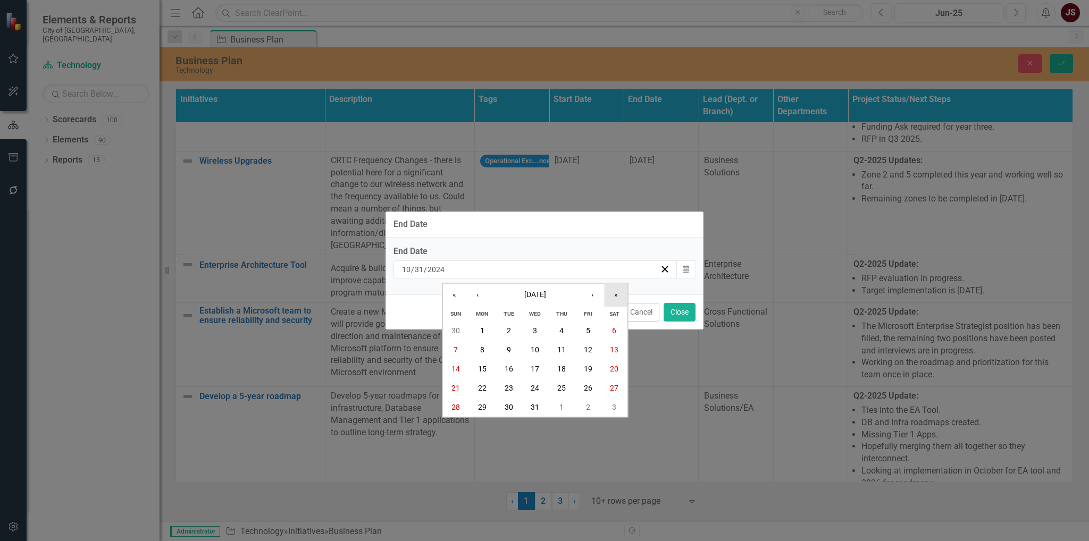
click at [614, 293] on button "»" at bounding box center [615, 295] width 23 height 23
click at [563, 406] on abbr "31" at bounding box center [561, 407] width 9 height 9
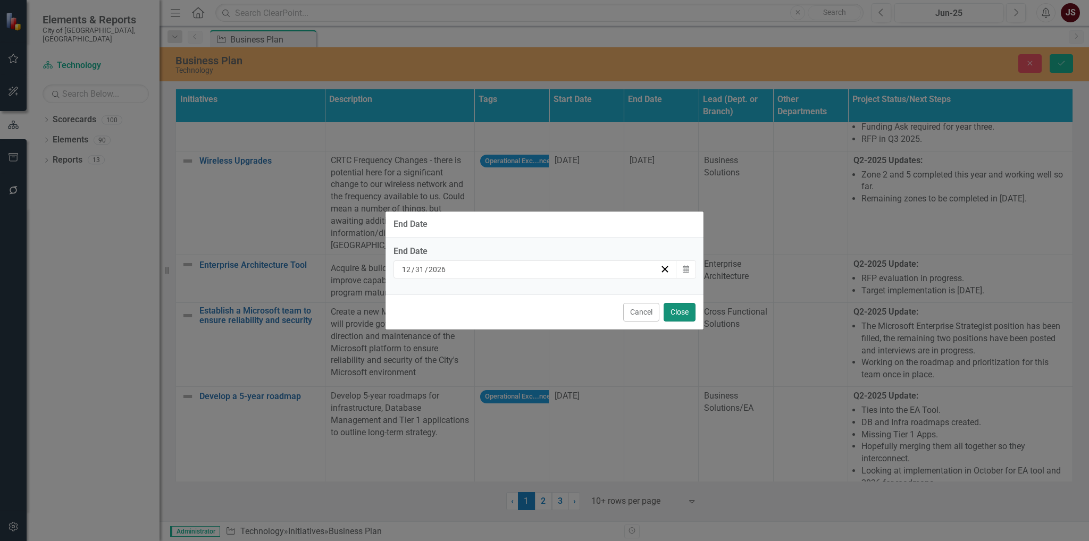
click at [686, 315] on button "Close" at bounding box center [680, 312] width 32 height 19
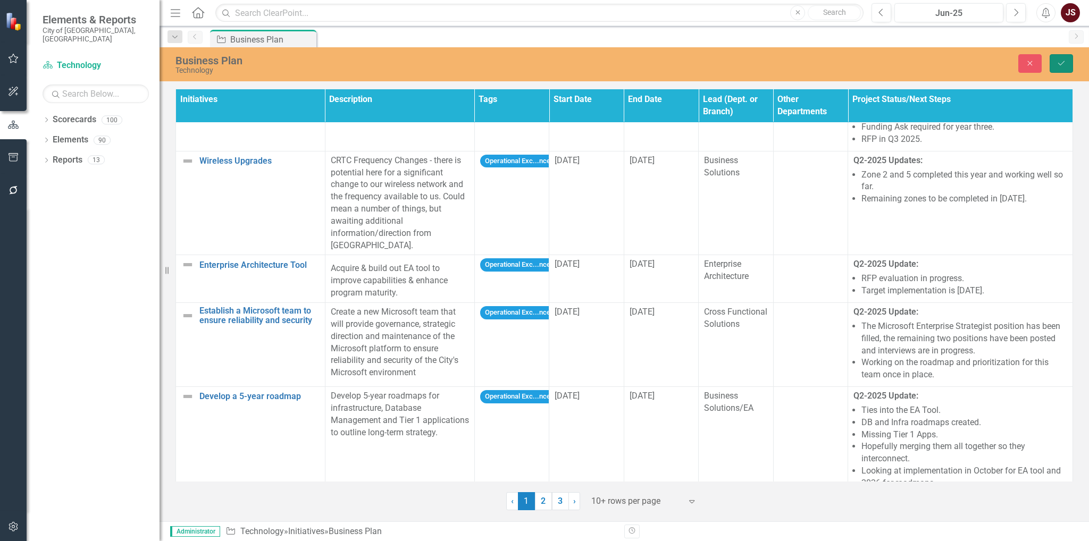
click at [1061, 65] on icon "submit" at bounding box center [1061, 63] width 6 height 4
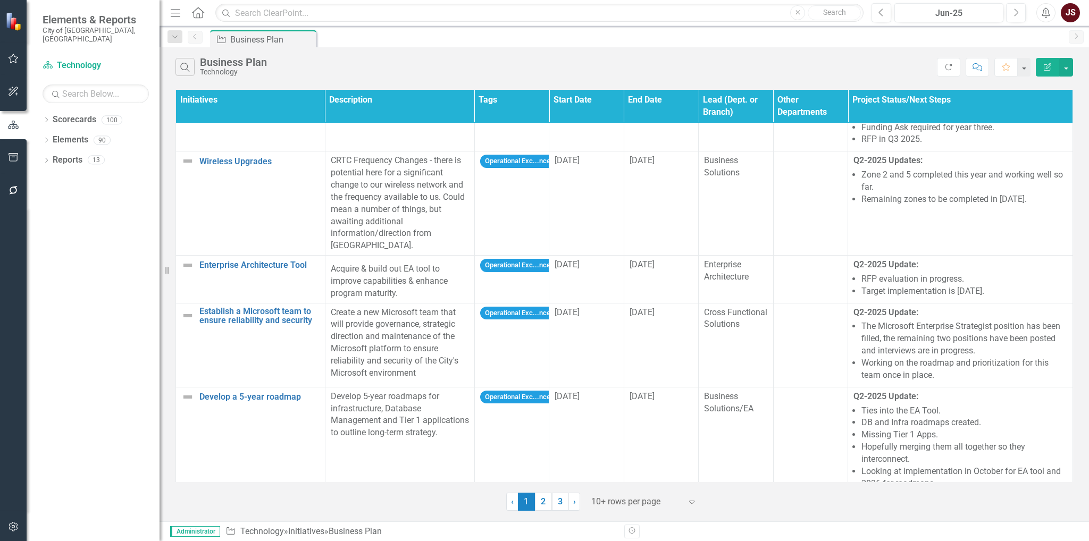
click at [540, 498] on link "2" at bounding box center [543, 502] width 17 height 18
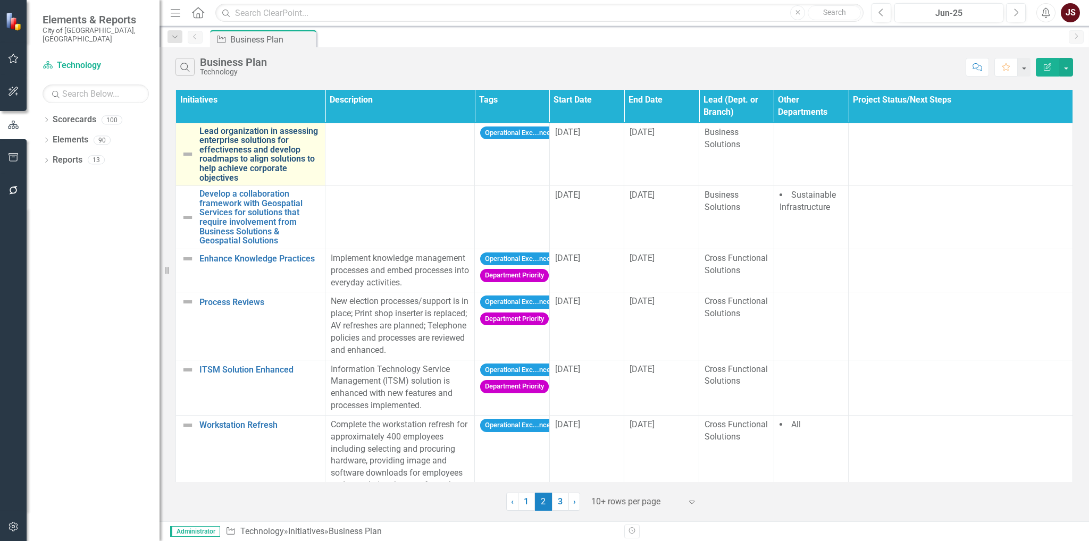
click at [244, 127] on link "Lead organization in assessing enterprise solutions for effectiveness and devel…" at bounding box center [259, 155] width 120 height 56
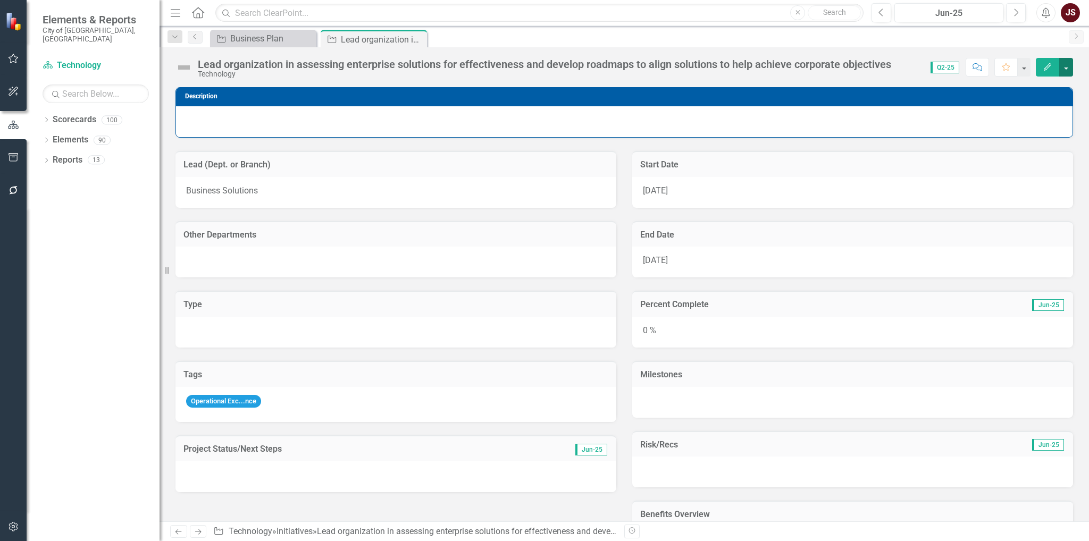
click at [1070, 62] on button "button" at bounding box center [1066, 67] width 14 height 19
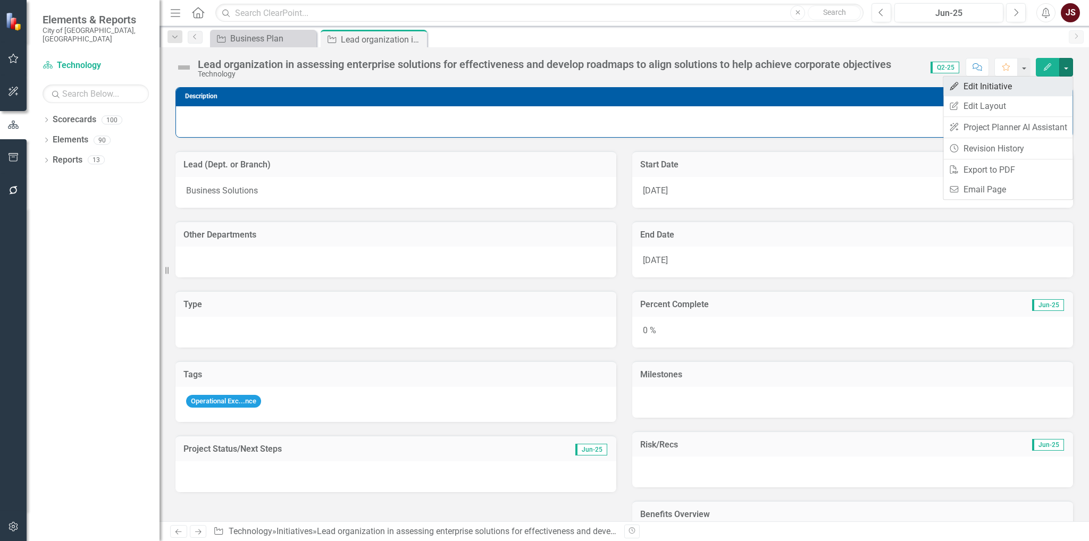
click at [1025, 85] on link "Edit Edit Initiative" at bounding box center [1008, 87] width 129 height 20
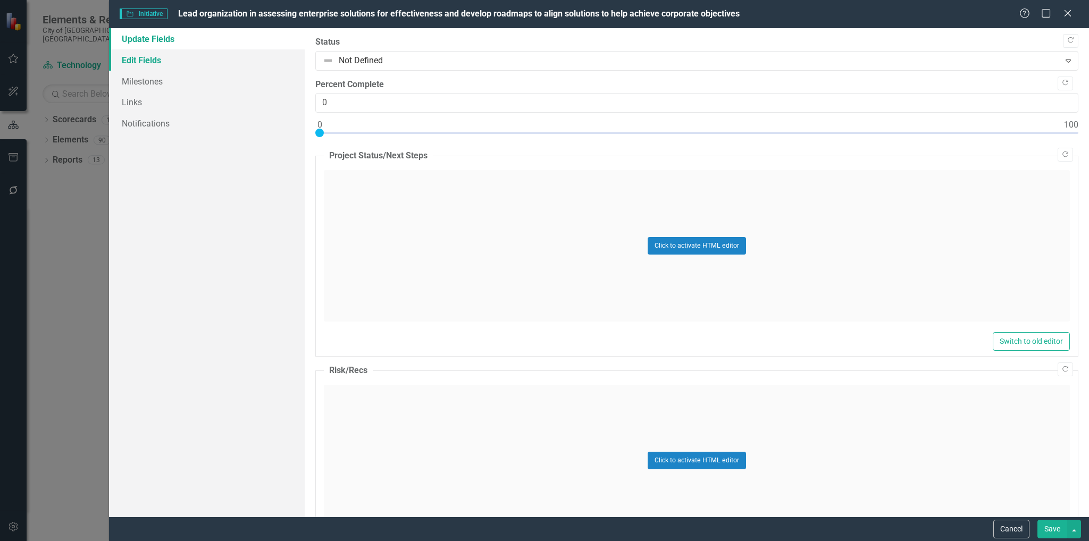
click at [127, 62] on link "Edit Fields" at bounding box center [207, 59] width 196 height 21
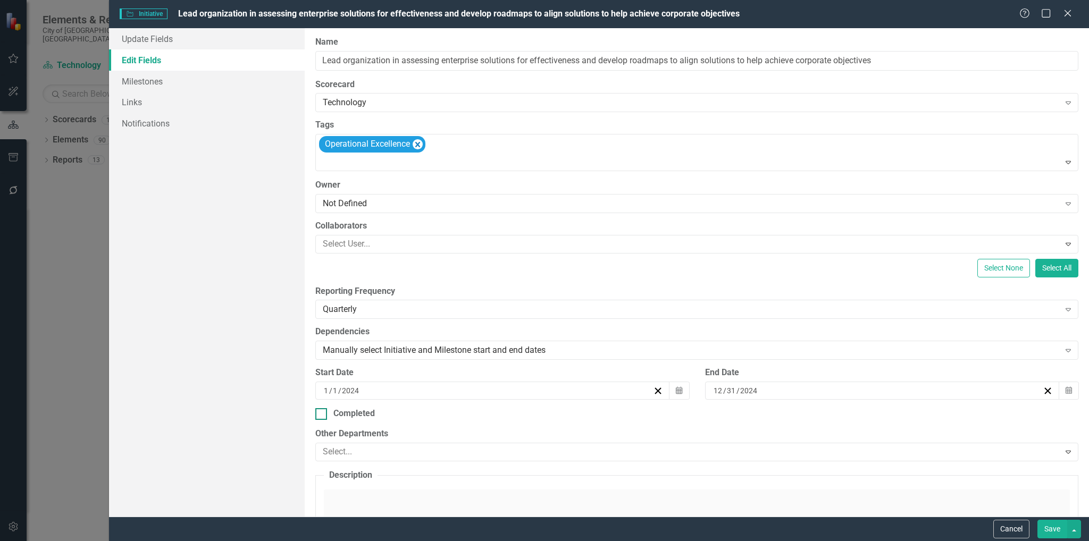
click at [329, 413] on div "Completed" at bounding box center [696, 414] width 763 height 12
click at [322, 417] on div at bounding box center [321, 414] width 12 height 12
click at [322, 415] on input "Completed" at bounding box center [318, 411] width 7 height 7
checkbox input "true"
click at [1059, 531] on button "Save" at bounding box center [1053, 529] width 30 height 19
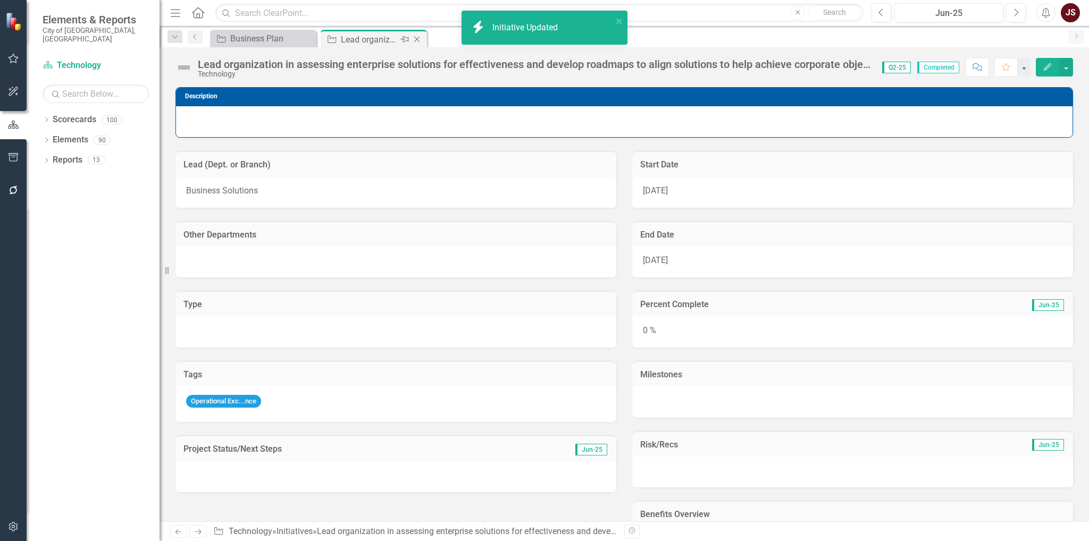
click at [416, 37] on icon "Close" at bounding box center [417, 39] width 11 height 9
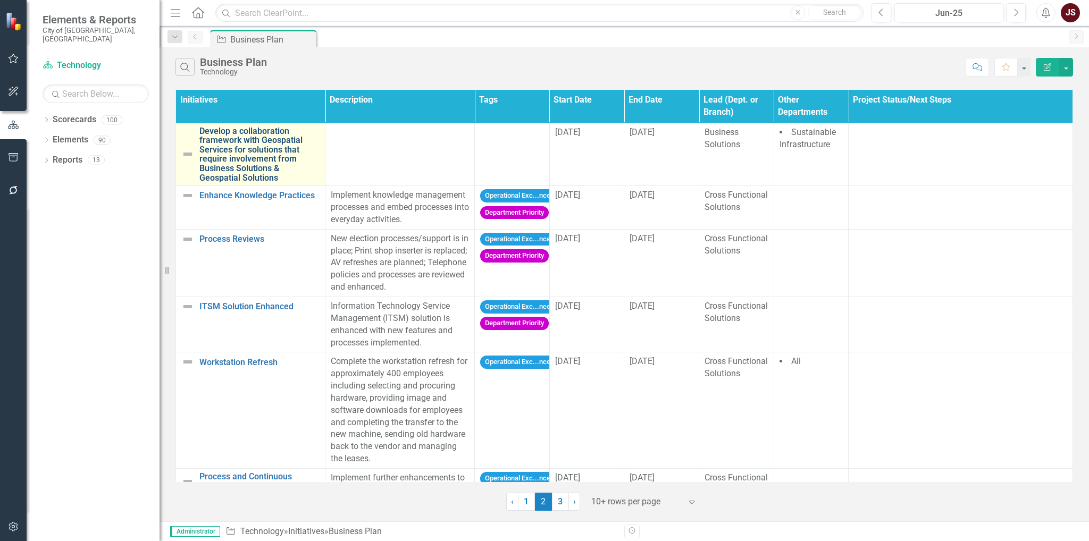
click at [255, 159] on link "Develop a collaboration framework with Geospatial Services for solutions that r…" at bounding box center [259, 155] width 120 height 56
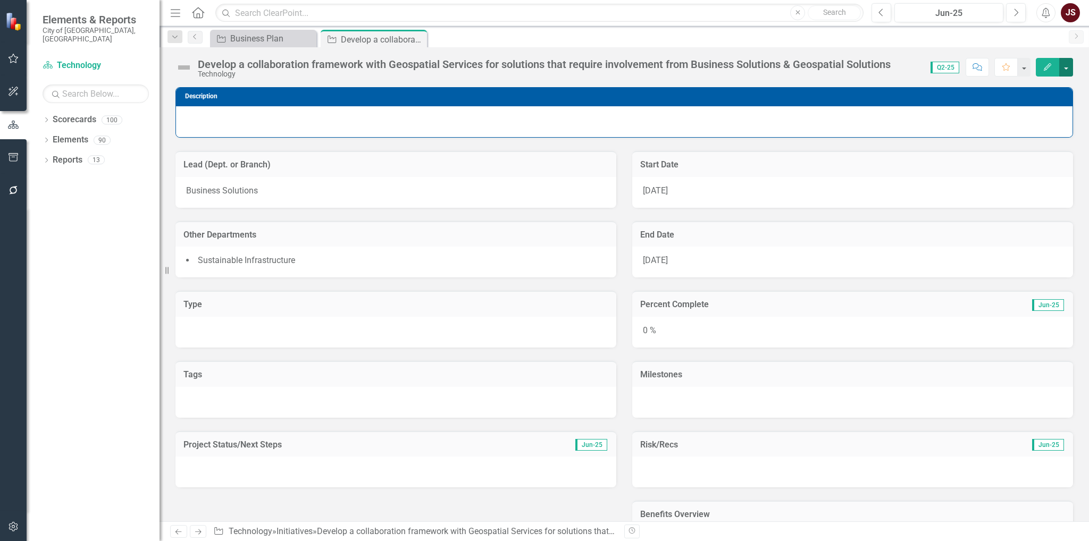
click at [1066, 64] on button "button" at bounding box center [1066, 67] width 14 height 19
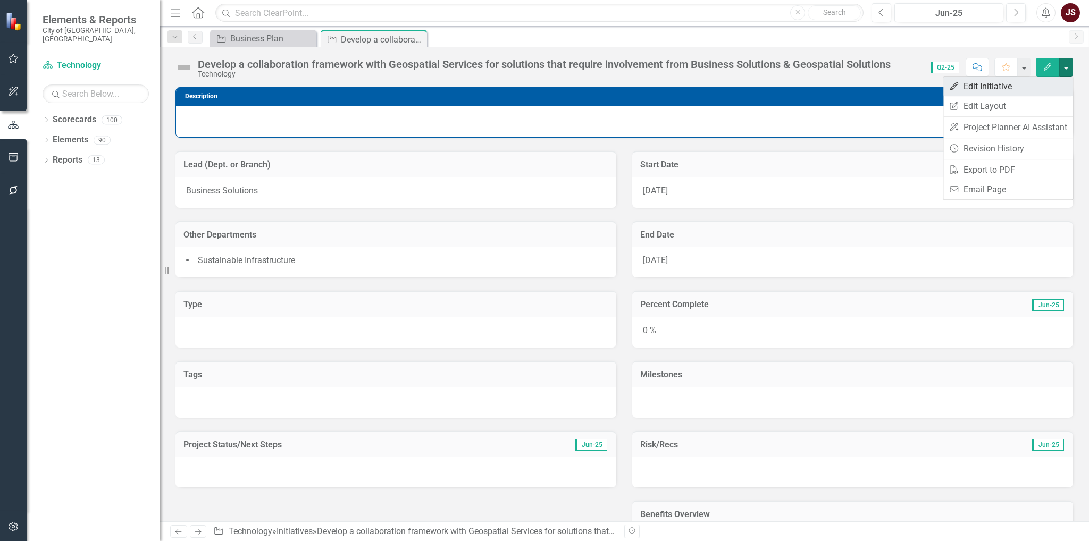
click at [1042, 83] on link "Edit Edit Initiative" at bounding box center [1008, 87] width 129 height 20
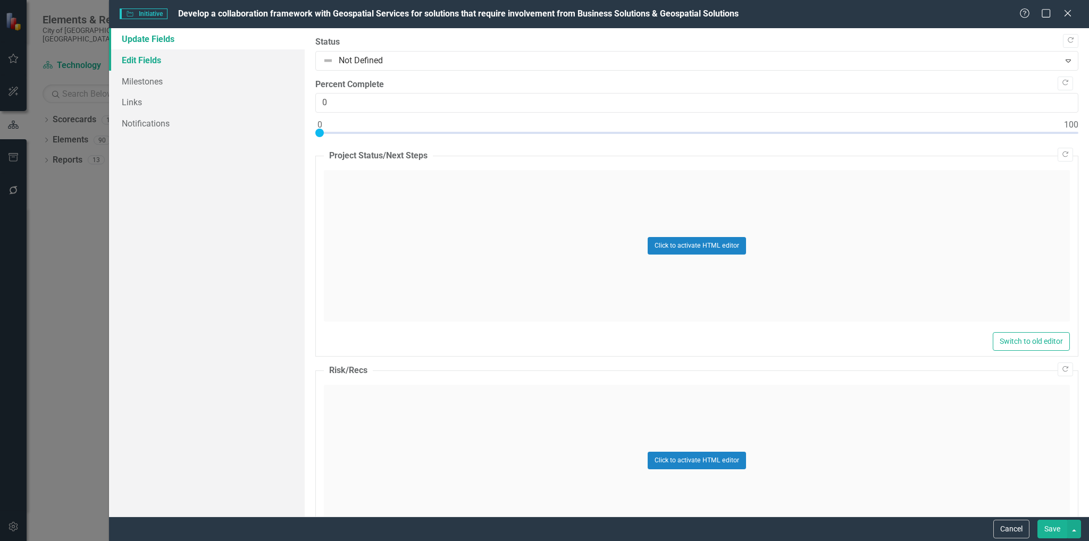
click at [178, 60] on link "Edit Fields" at bounding box center [207, 59] width 196 height 21
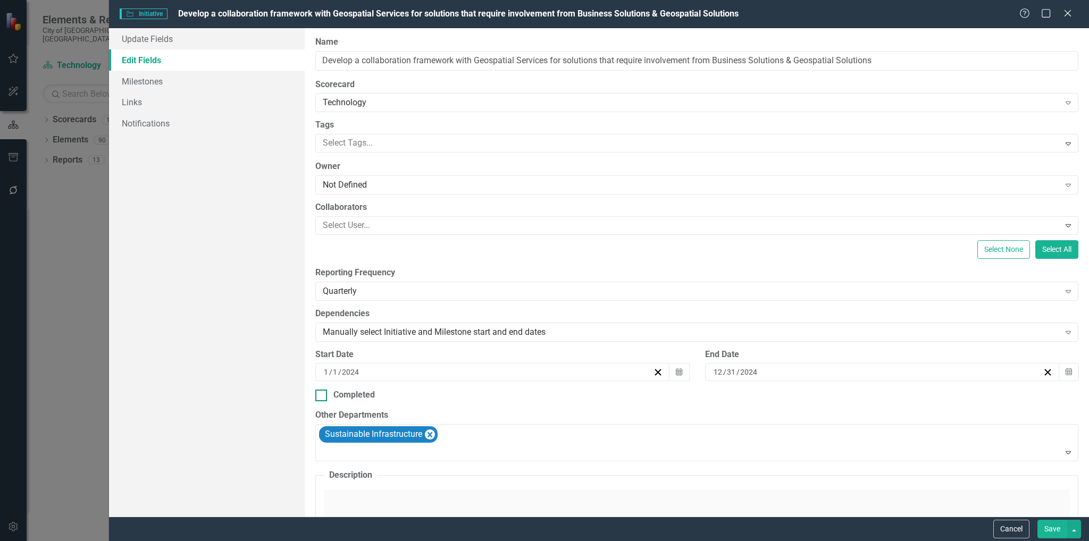
click at [319, 396] on div at bounding box center [321, 396] width 12 height 12
click at [319, 396] on input "Completed" at bounding box center [318, 393] width 7 height 7
checkbox input "true"
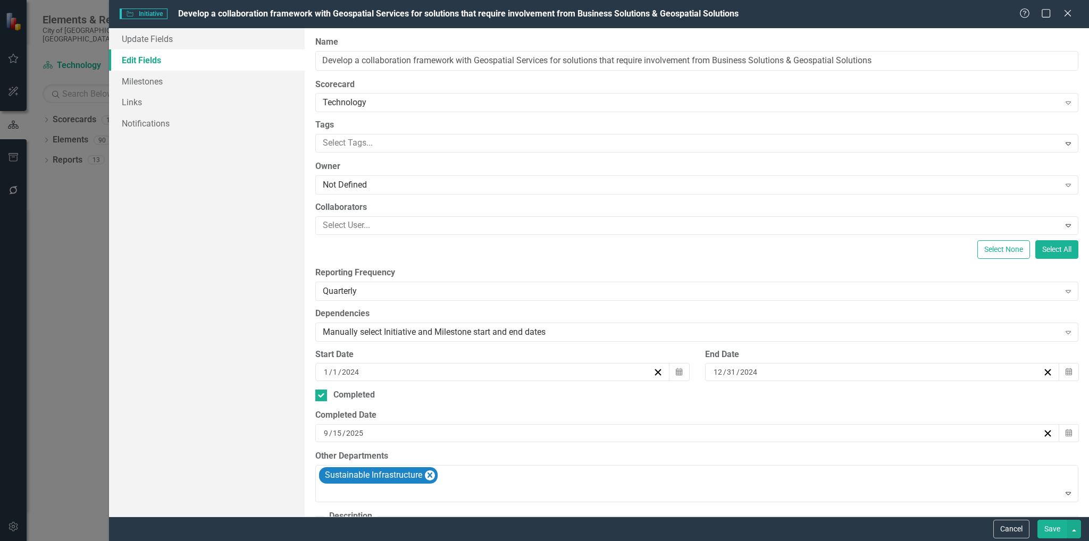
click at [1056, 521] on button "Save" at bounding box center [1053, 529] width 30 height 19
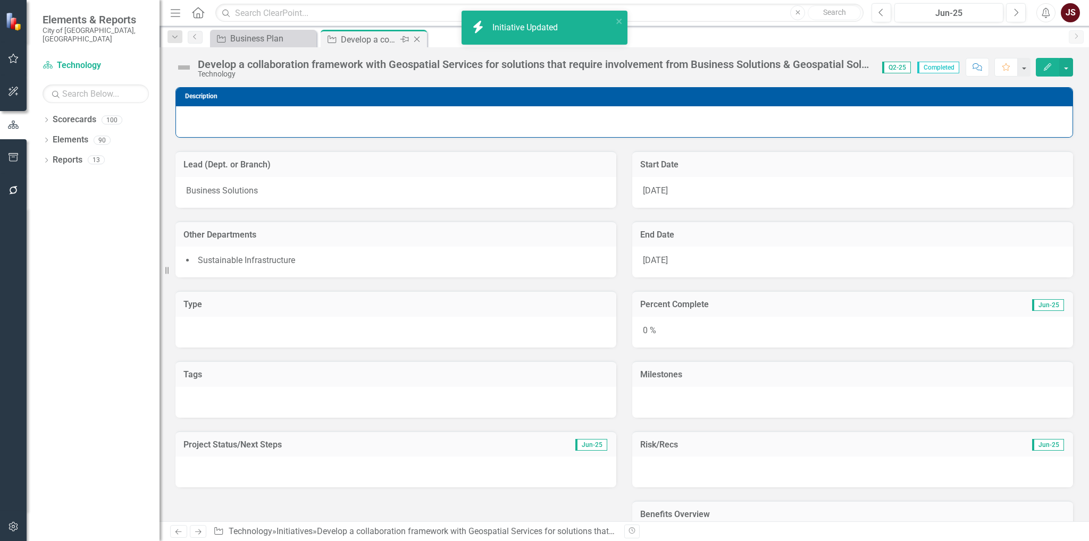
click at [417, 38] on icon "Close" at bounding box center [417, 39] width 11 height 9
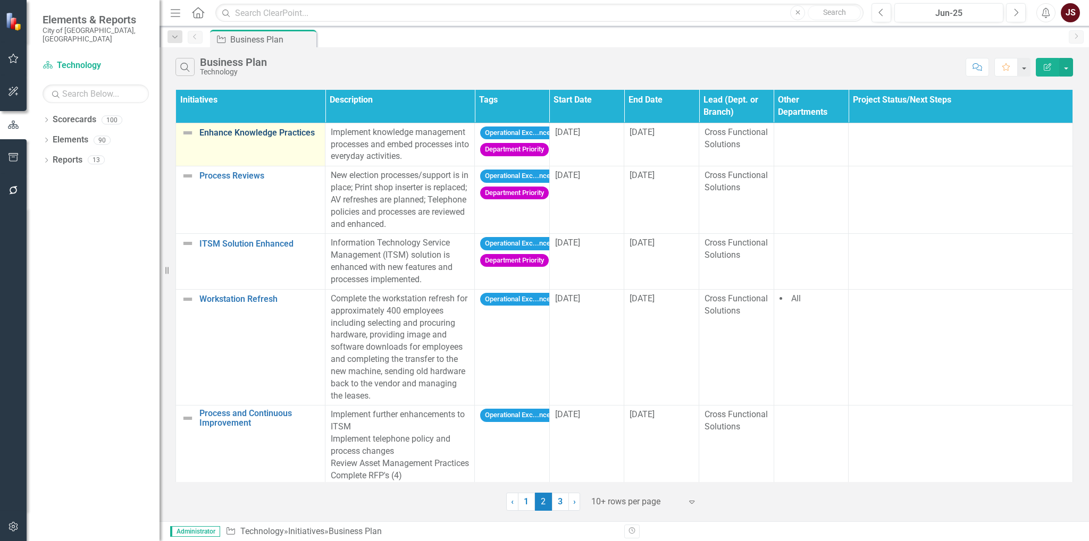
click at [245, 137] on link "Enhance Knowledge Practices" at bounding box center [259, 133] width 120 height 10
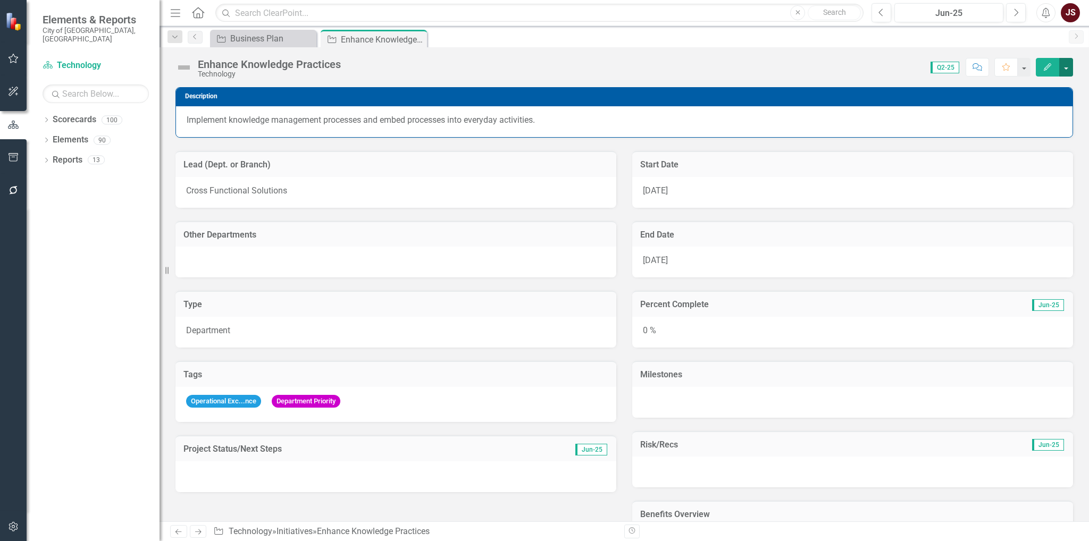
click at [1068, 70] on button "button" at bounding box center [1066, 67] width 14 height 19
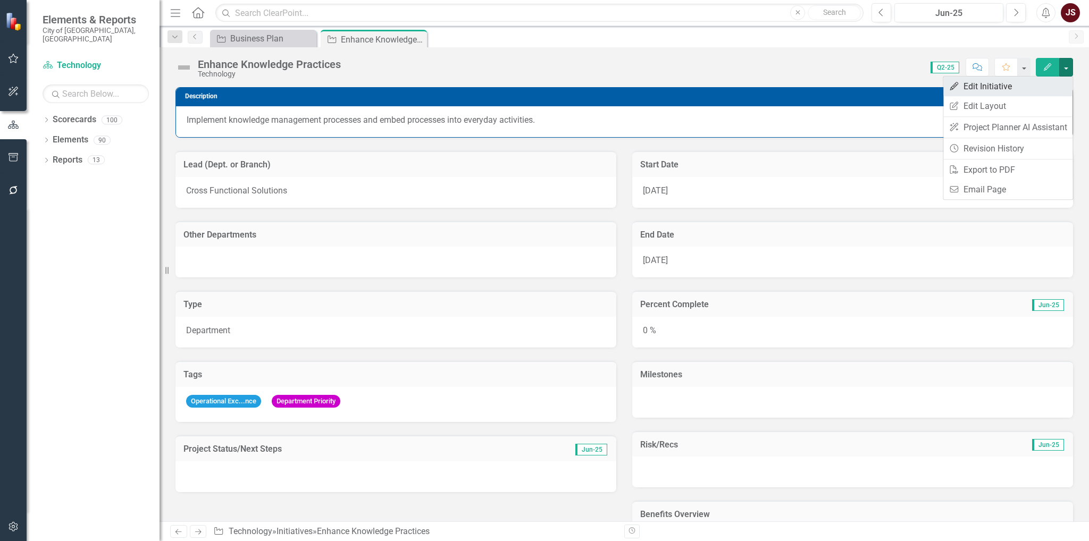
click at [1039, 86] on link "Edit Edit Initiative" at bounding box center [1008, 87] width 129 height 20
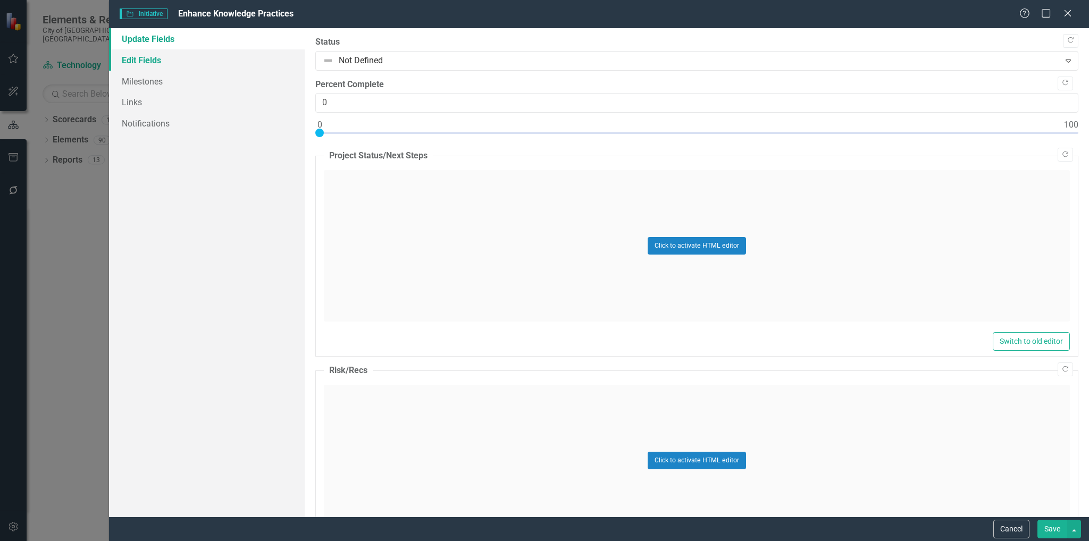
click at [211, 64] on link "Edit Fields" at bounding box center [207, 59] width 196 height 21
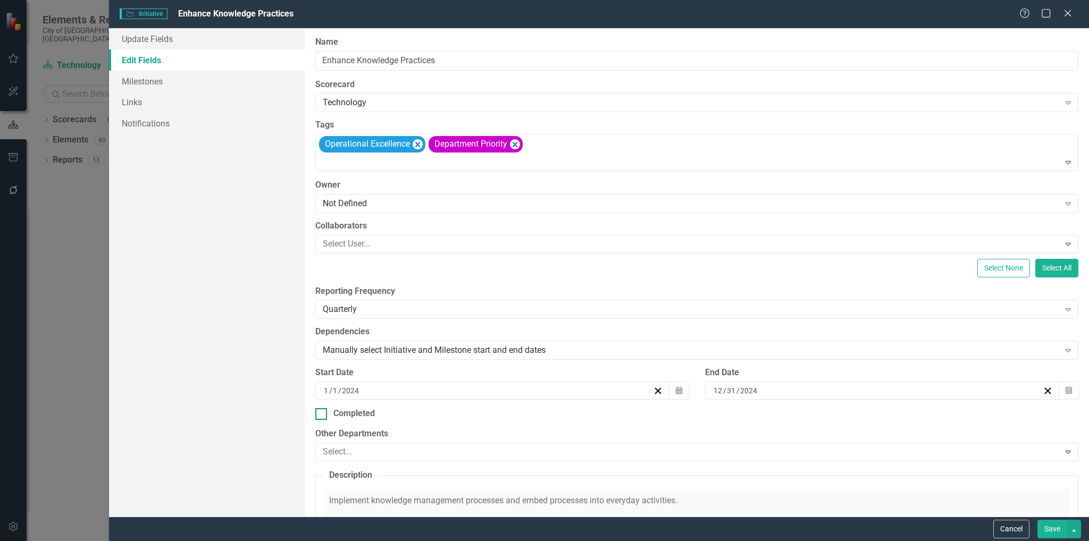
click at [323, 410] on div at bounding box center [321, 414] width 12 height 12
click at [322, 410] on input "Completed" at bounding box center [318, 411] width 7 height 7
checkbox input "true"
click at [1046, 528] on button "Save" at bounding box center [1053, 529] width 30 height 19
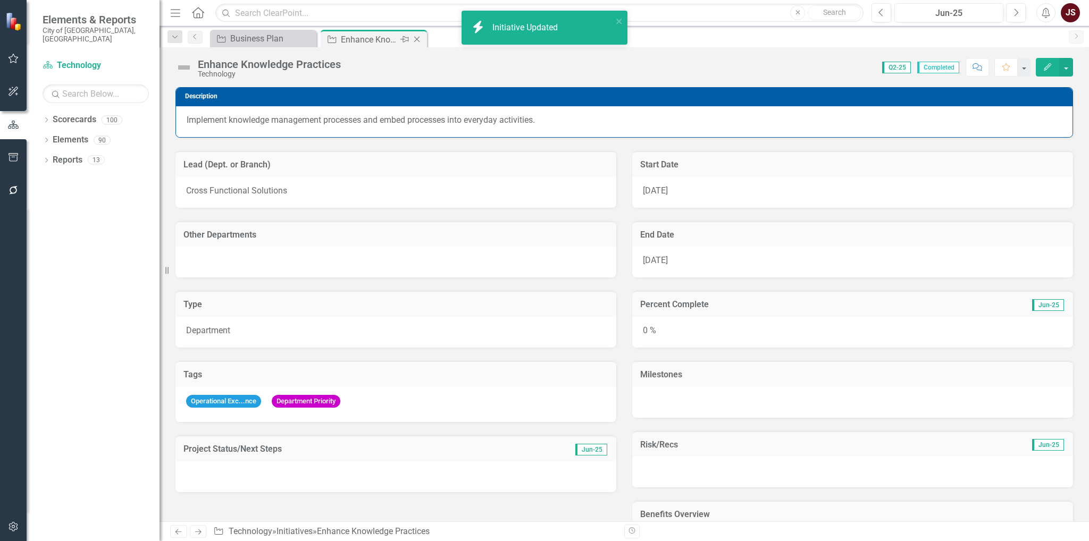
click at [415, 37] on icon "Close" at bounding box center [417, 39] width 11 height 9
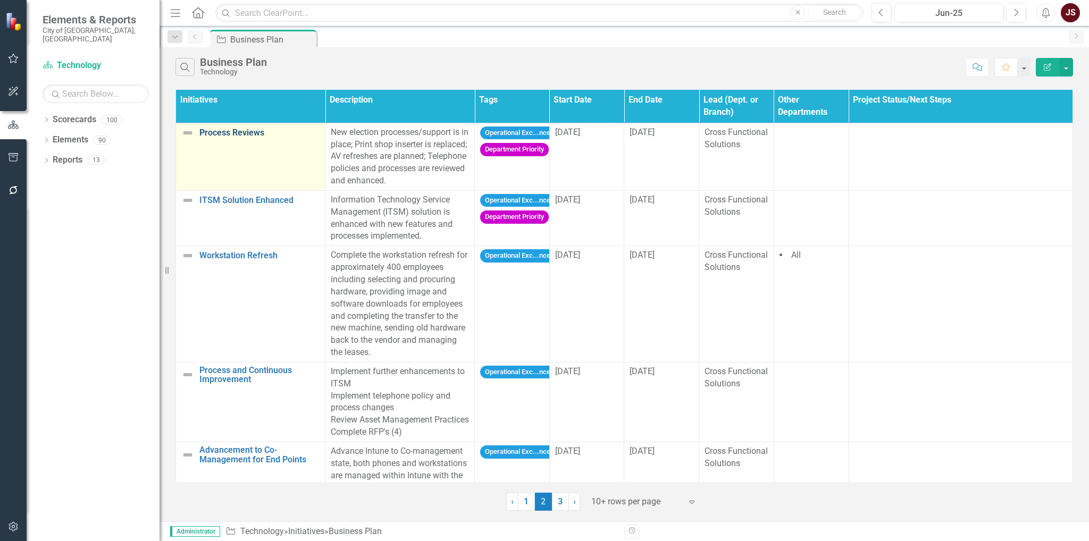
click at [237, 135] on link "Process Reviews" at bounding box center [259, 133] width 120 height 10
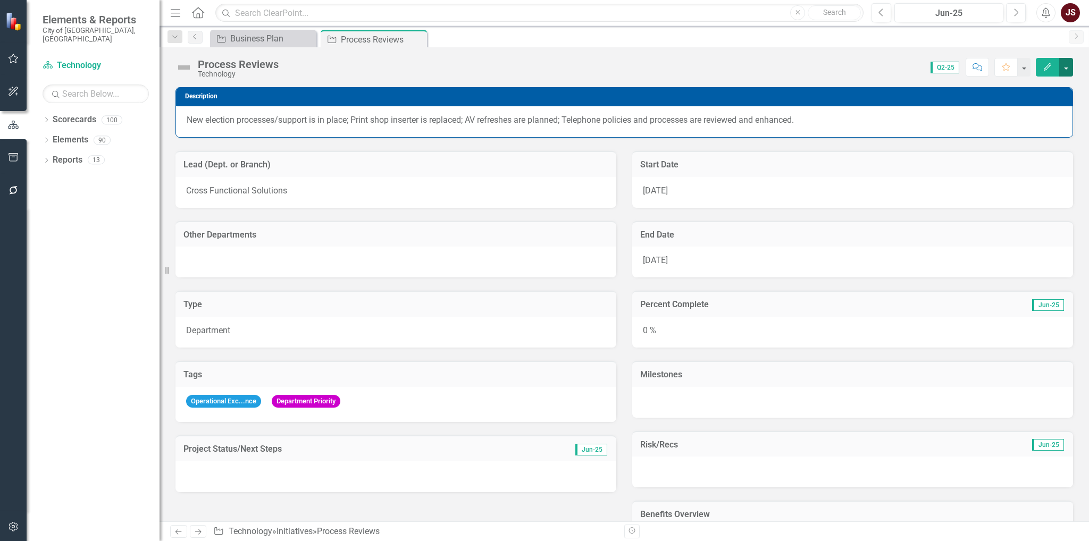
click at [1071, 69] on button "button" at bounding box center [1066, 67] width 14 height 19
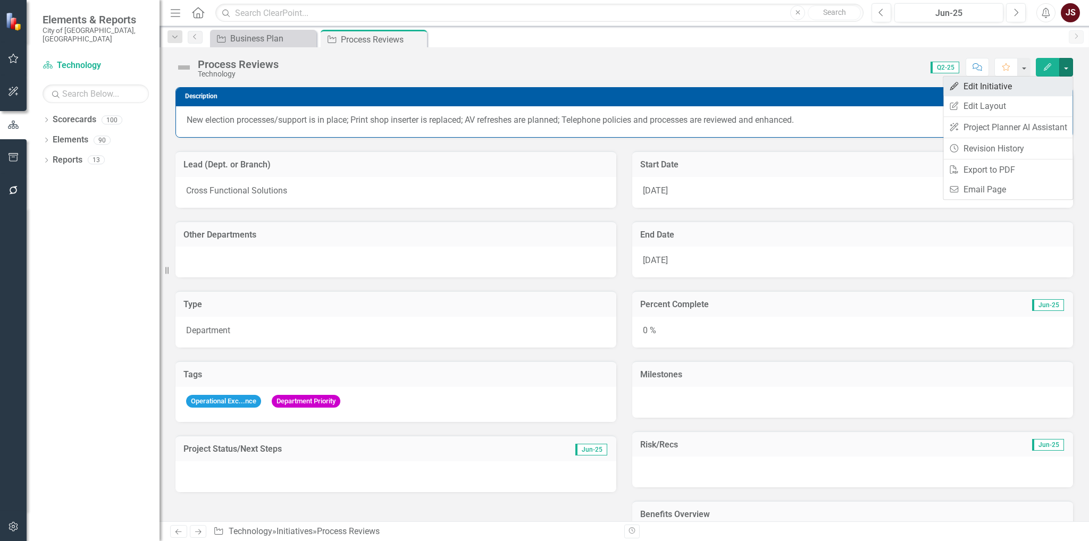
click at [1031, 81] on link "Edit Edit Initiative" at bounding box center [1008, 87] width 129 height 20
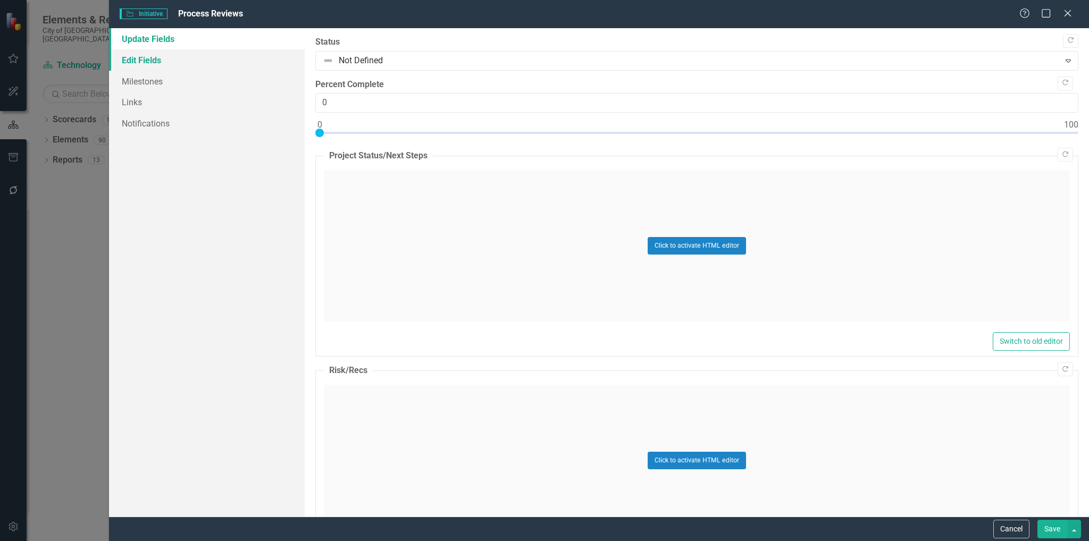
click at [162, 56] on link "Edit Fields" at bounding box center [207, 59] width 196 height 21
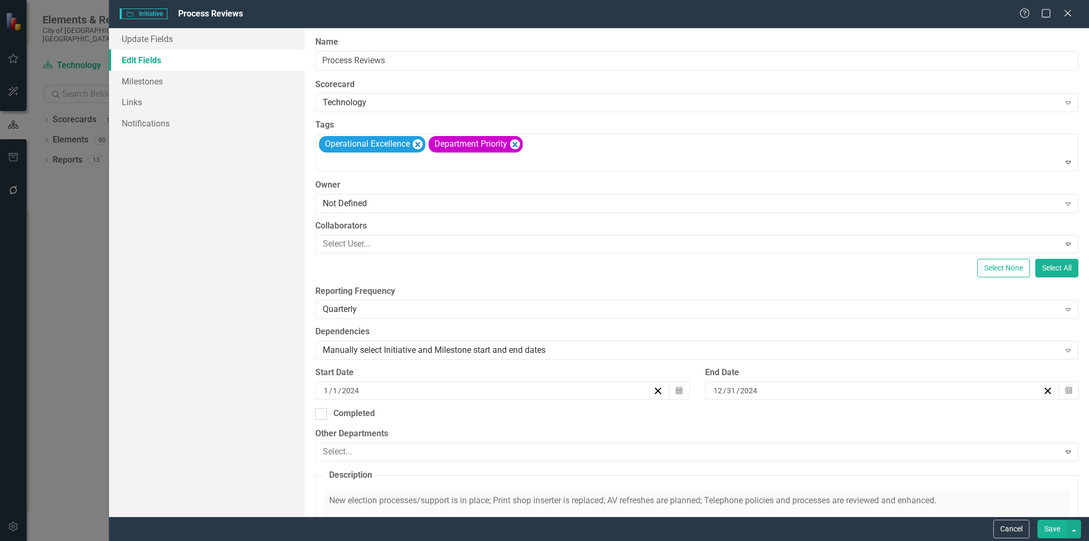
click at [324, 422] on div "ClearPoint Can Do More! How ClearPoint Can Help Close Enterprise plans can auto…" at bounding box center [697, 272] width 784 height 489
drag, startPoint x: 319, startPoint y: 410, endPoint x: 319, endPoint y: 401, distance: 8.5
click at [321, 408] on input "Completed" at bounding box center [318, 411] width 7 height 7
checkbox input "true"
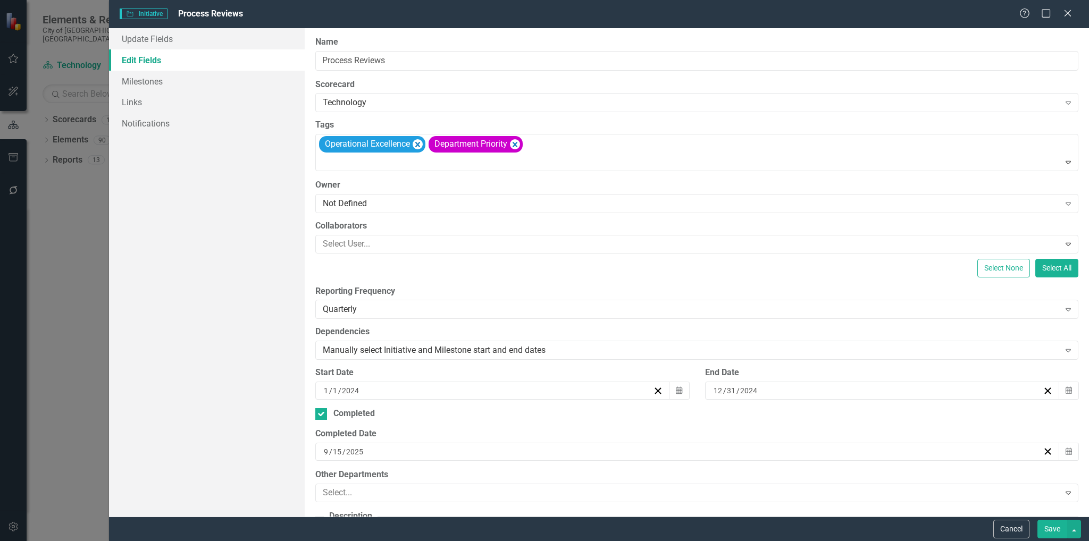
click at [1050, 524] on button "Save" at bounding box center [1053, 529] width 30 height 19
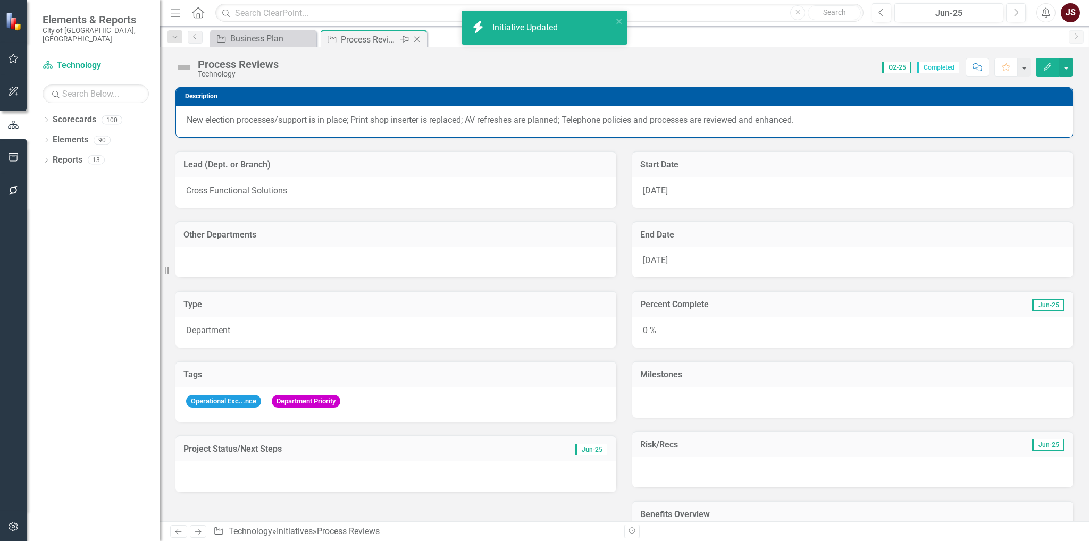
click at [415, 37] on icon at bounding box center [417, 40] width 6 height 6
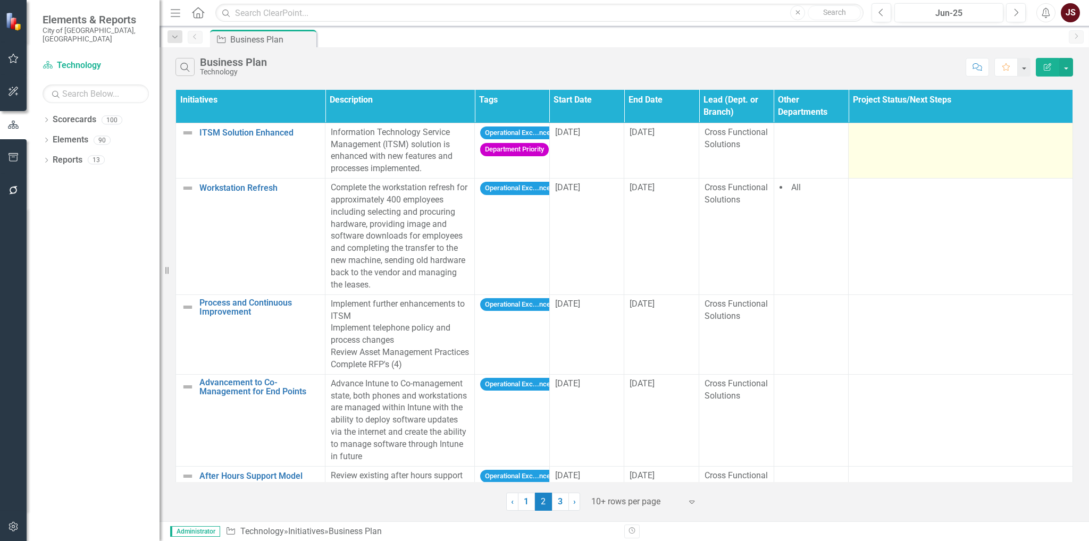
click at [876, 152] on td at bounding box center [961, 150] width 224 height 55
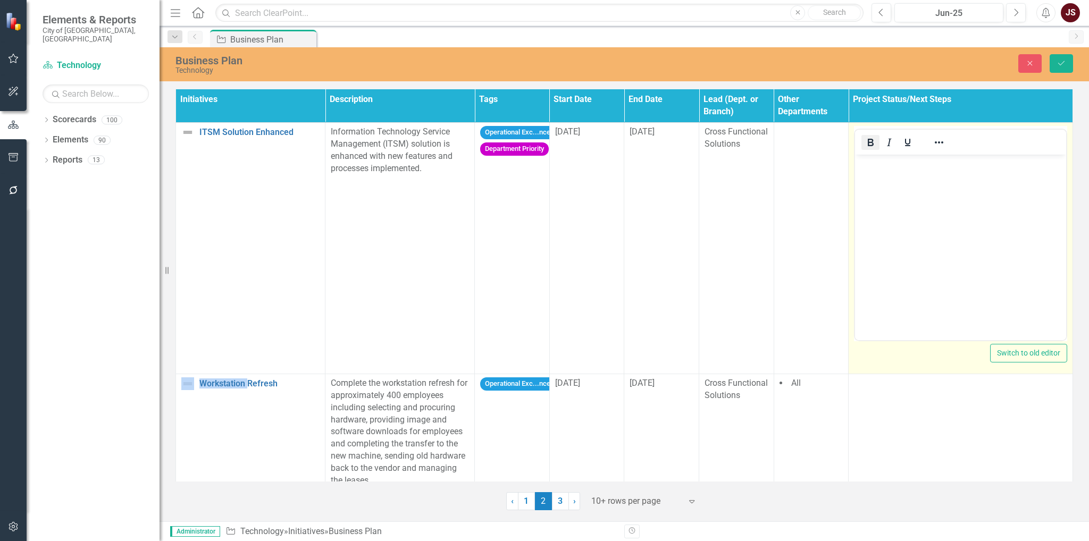
click at [870, 137] on icon "Bold" at bounding box center [870, 142] width 13 height 13
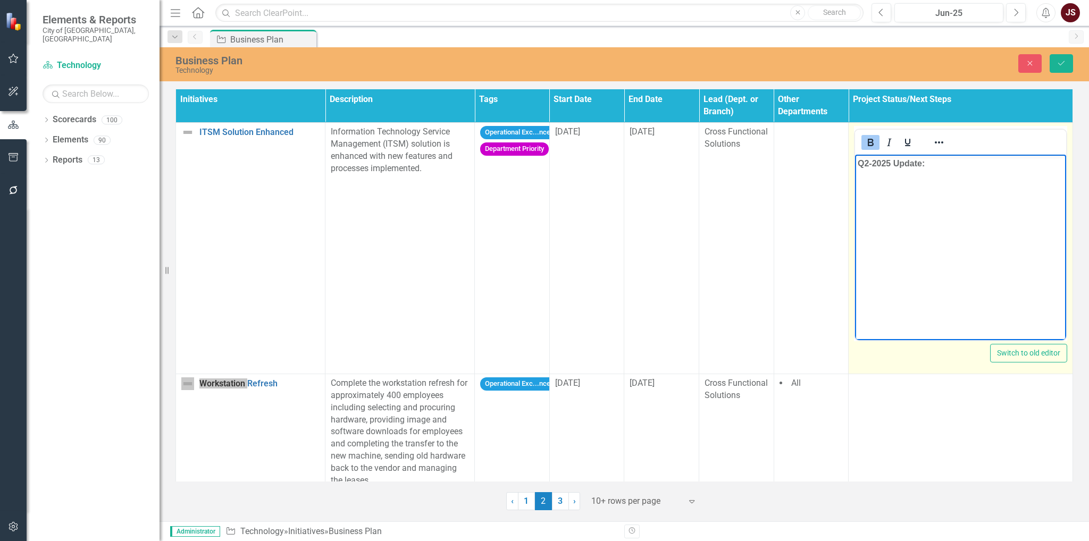
click at [865, 147] on icon "Bold" at bounding box center [870, 142] width 13 height 13
click at [930, 140] on button "Reveal or hide additional toolbar items" at bounding box center [939, 142] width 18 height 15
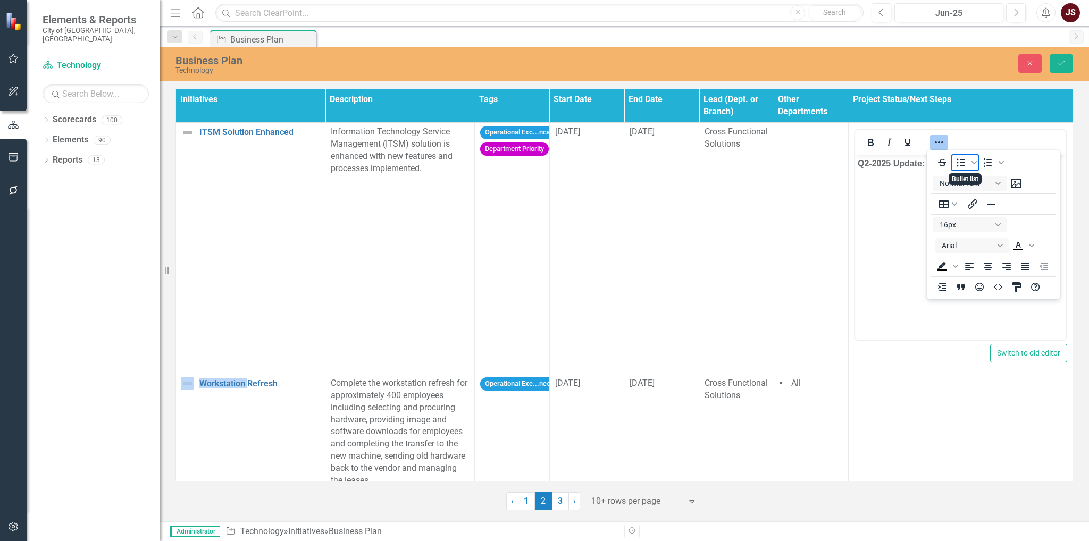
click at [964, 162] on icon "Bullet list" at bounding box center [961, 162] width 13 height 13
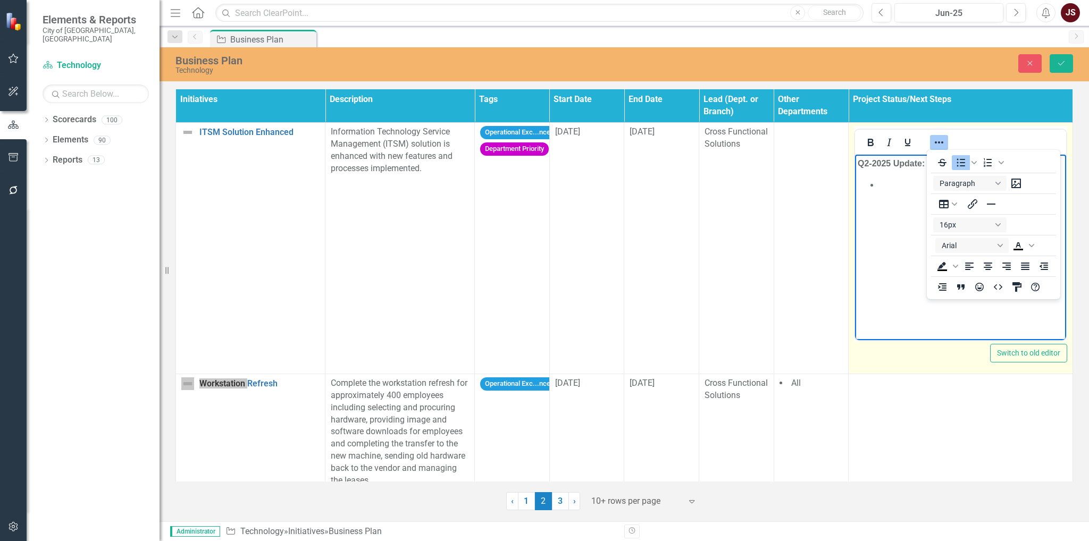
click at [940, 146] on icon "Reveal or hide additional toolbar items" at bounding box center [939, 142] width 13 height 13
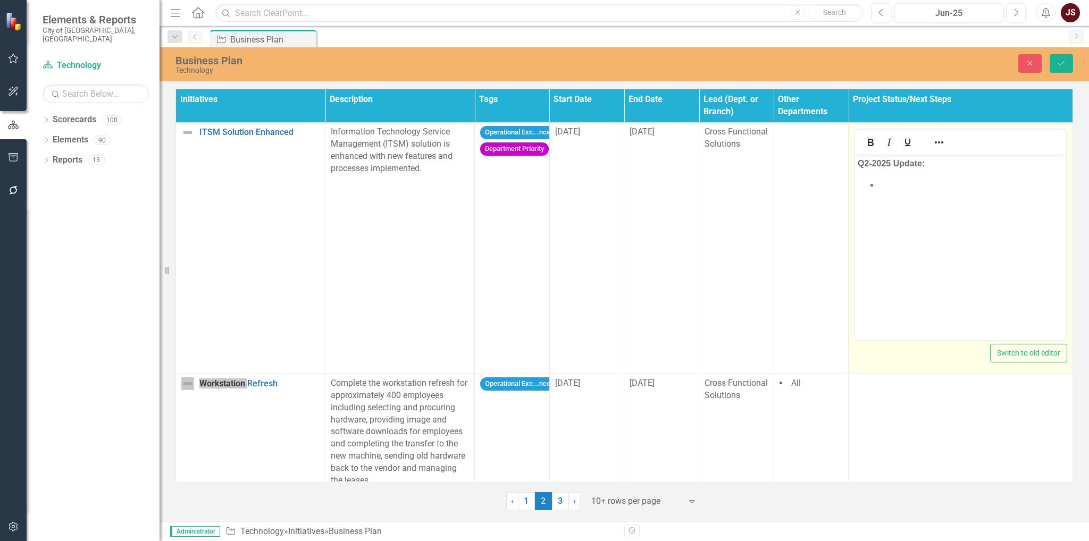
click at [898, 191] on body "﻿Q2-2025 Update: ﻿" at bounding box center [960, 235] width 211 height 160
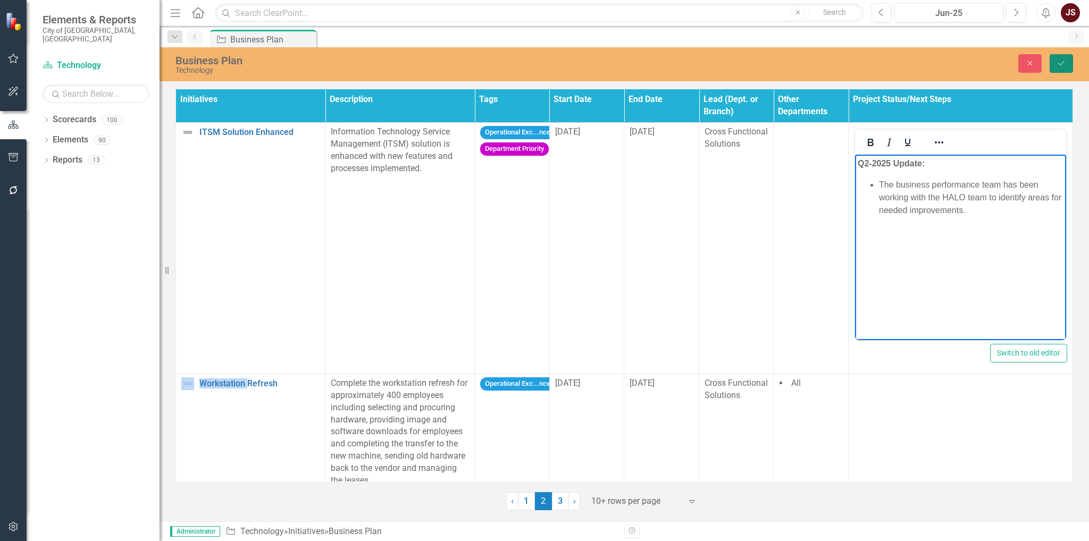
click at [1067, 58] on button "Save" at bounding box center [1061, 63] width 23 height 19
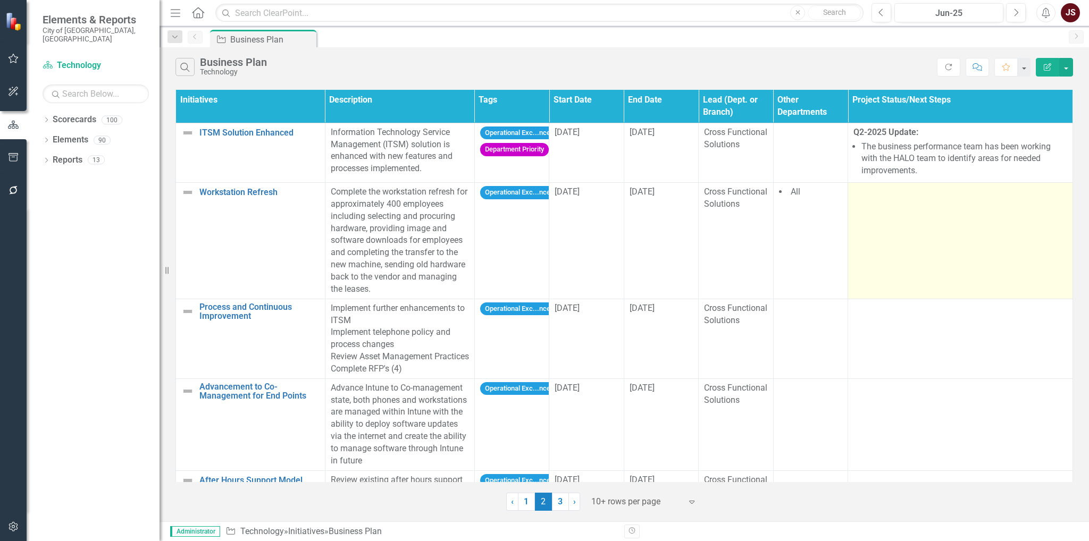
click at [881, 208] on td at bounding box center [960, 241] width 225 height 116
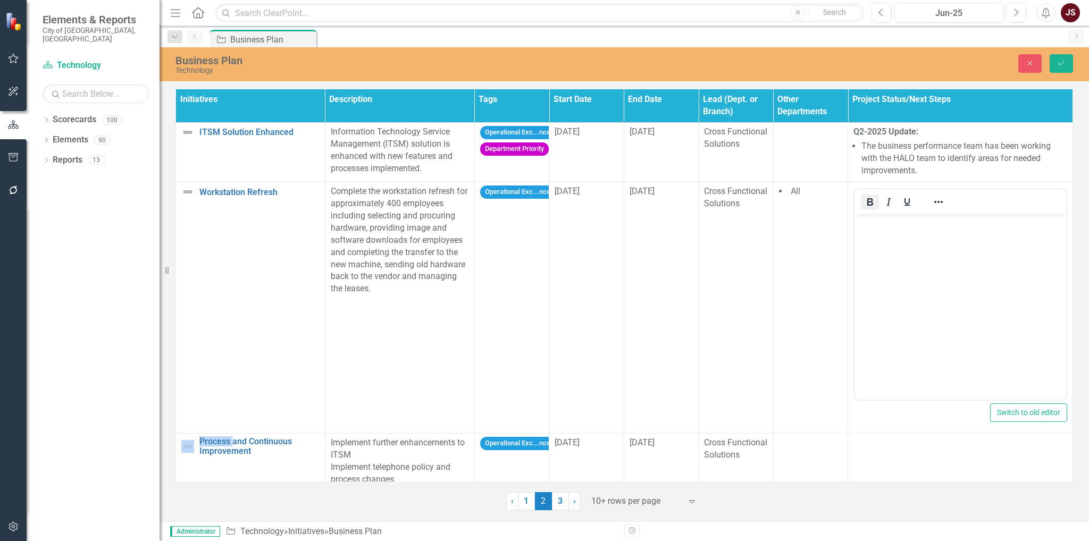
drag, startPoint x: 868, startPoint y: 208, endPoint x: 44, endPoint y: 26, distance: 843.7
click at [868, 208] on button "Bold" at bounding box center [870, 202] width 18 height 15
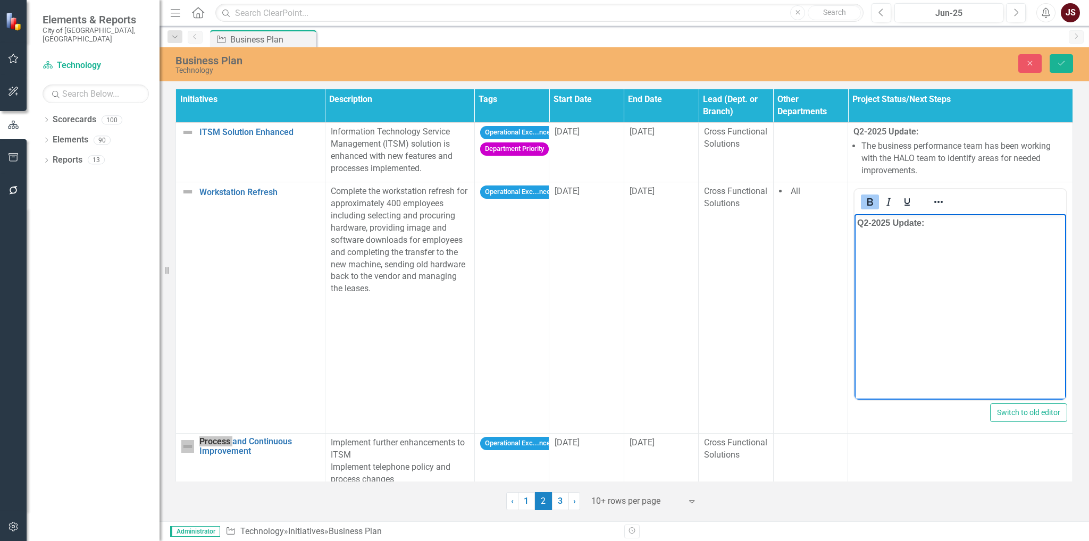
click at [868, 201] on icon "Bold" at bounding box center [870, 202] width 13 height 13
click at [934, 204] on icon "Reveal or hide additional toolbar items" at bounding box center [938, 202] width 13 height 13
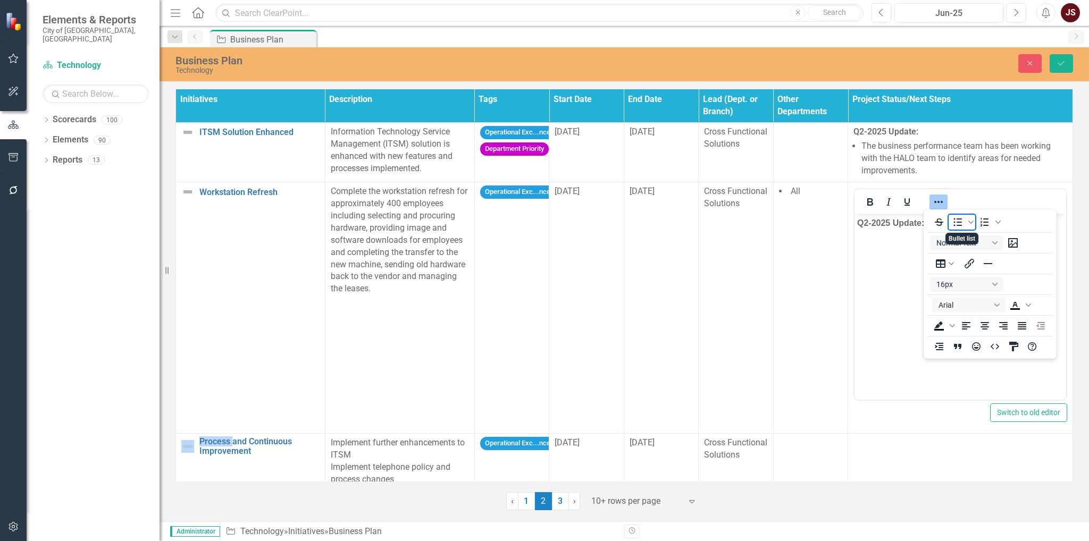
drag, startPoint x: 955, startPoint y: 220, endPoint x: 929, endPoint y: 239, distance: 33.1
click at [955, 220] on icon "Bullet list" at bounding box center [957, 222] width 13 height 13
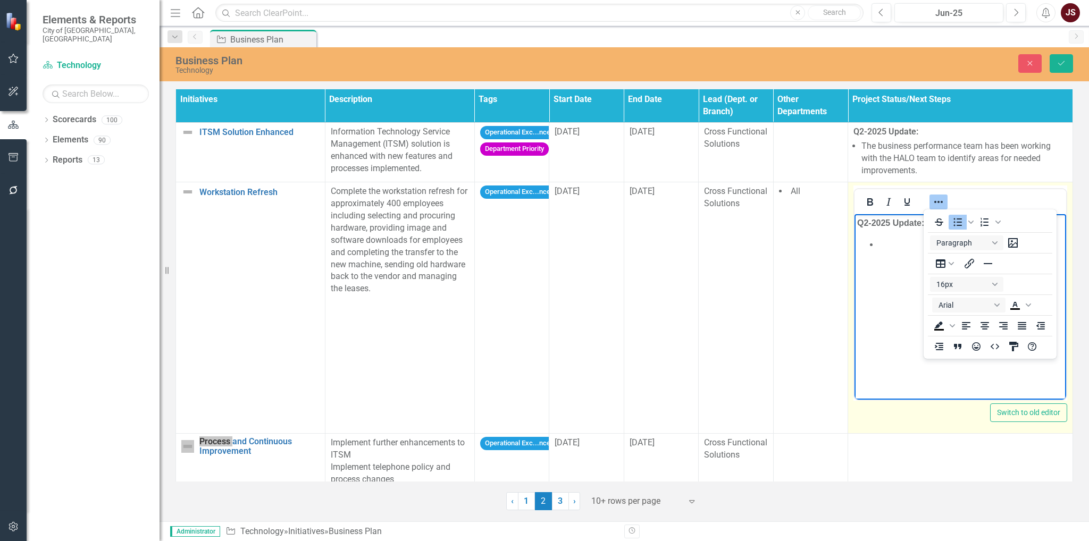
click at [932, 204] on icon "Reveal or hide additional toolbar items" at bounding box center [938, 202] width 13 height 13
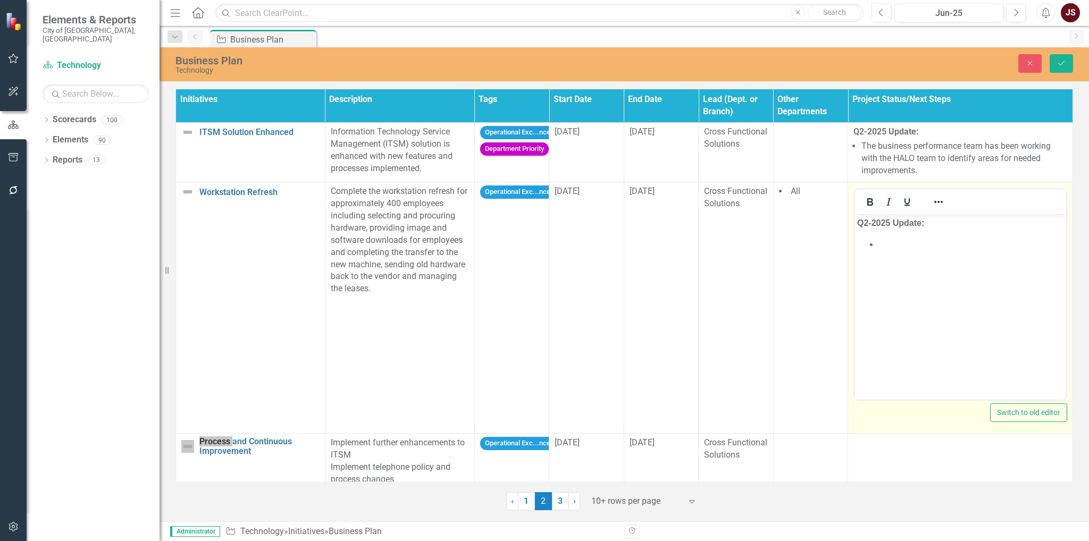
click at [892, 248] on li "﻿" at bounding box center [971, 244] width 185 height 13
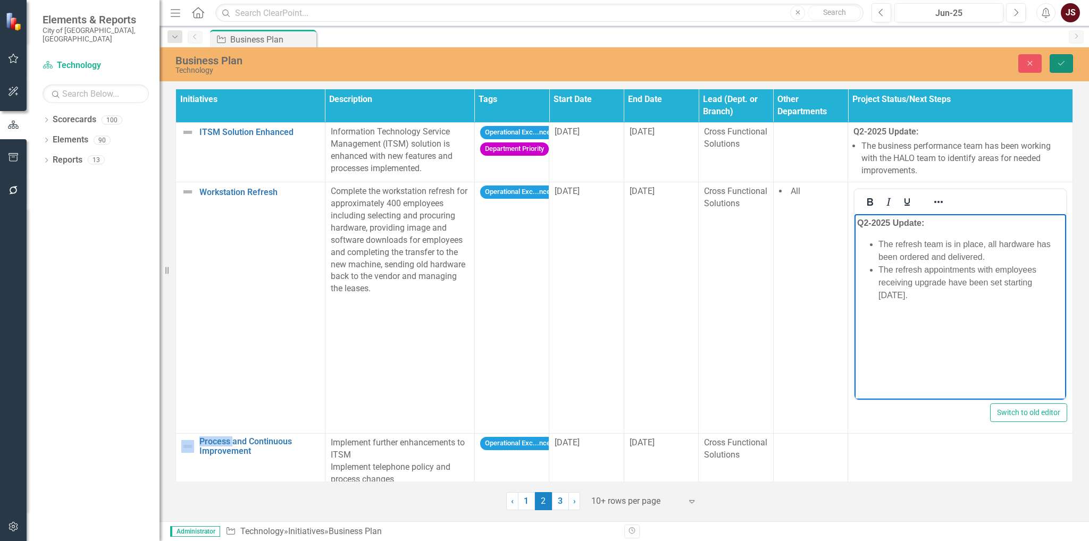
click at [1063, 63] on icon "submit" at bounding box center [1061, 63] width 6 height 4
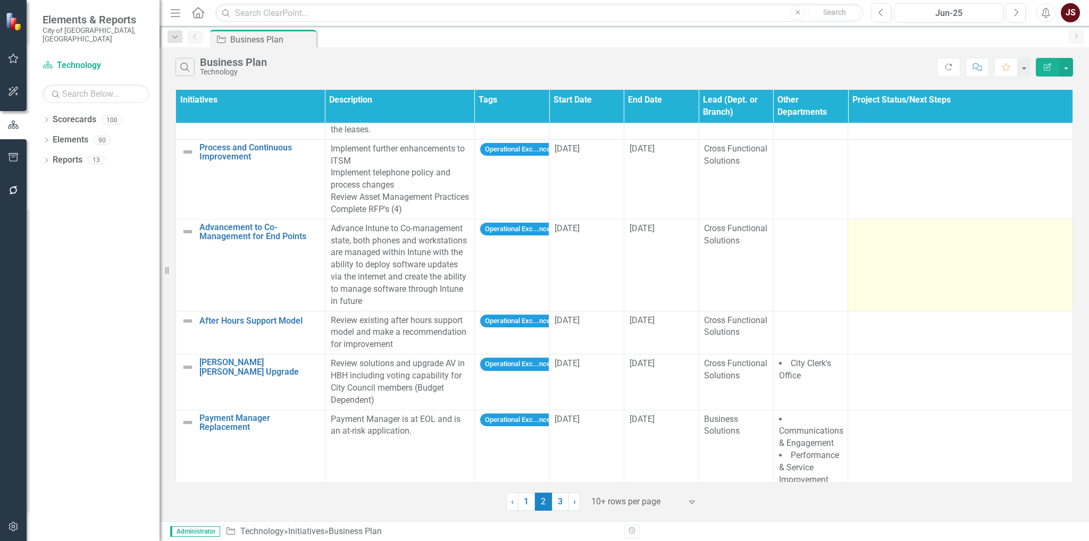
scroll to position [106, 0]
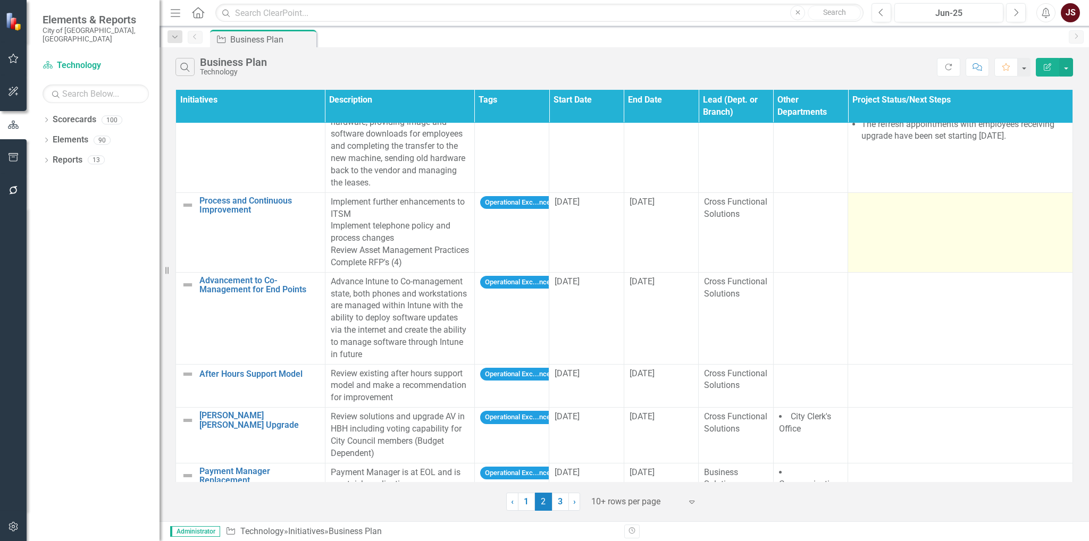
click at [900, 228] on td at bounding box center [960, 233] width 225 height 80
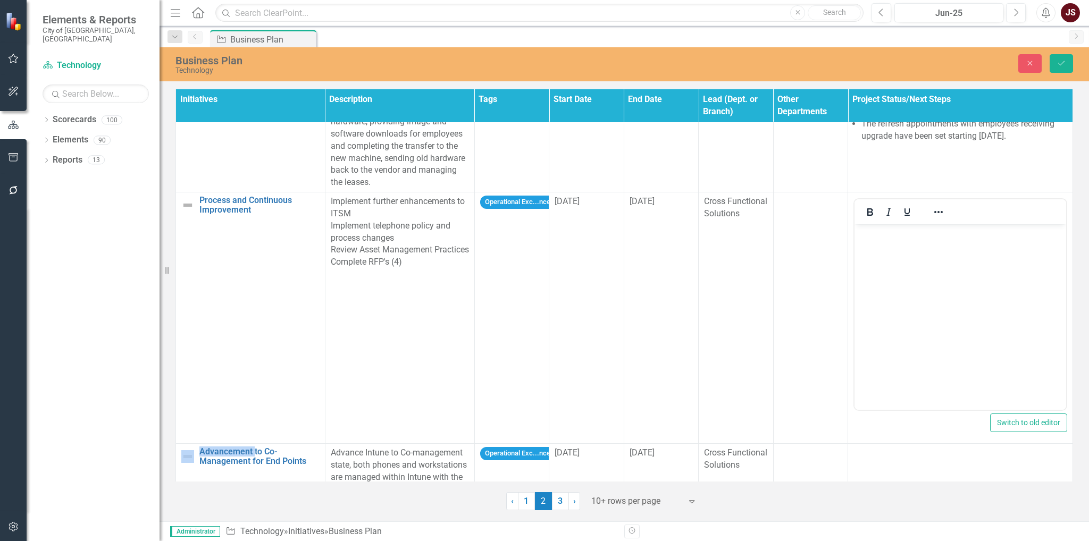
scroll to position [0, 0]
click at [870, 219] on div at bounding box center [889, 212] width 69 height 21
click at [867, 214] on icon "Bold" at bounding box center [870, 212] width 13 height 13
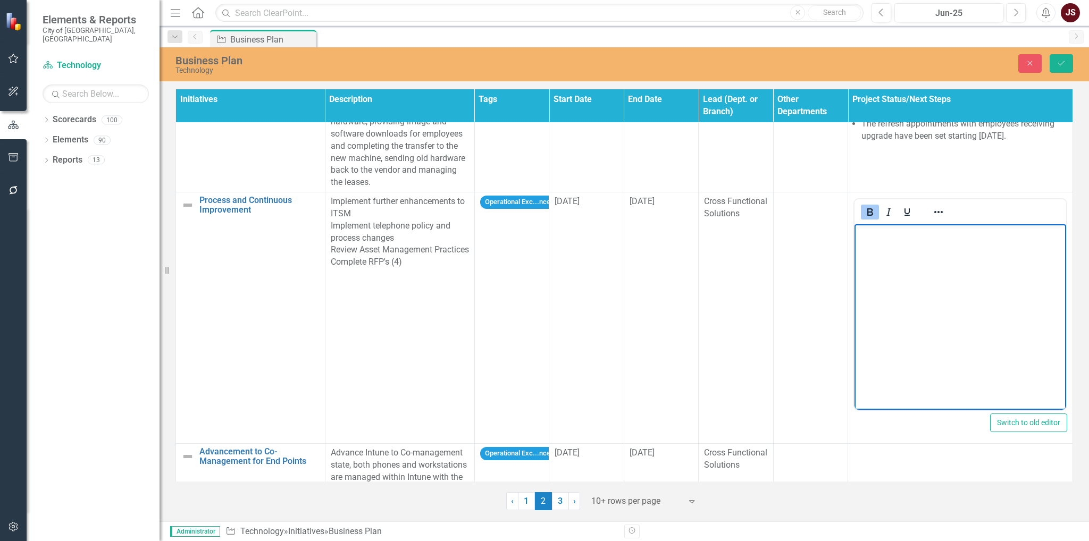
click at [906, 252] on body "﻿" at bounding box center [961, 304] width 212 height 160
click at [866, 211] on icon "Bold" at bounding box center [870, 212] width 13 height 13
click at [932, 215] on icon "Reveal or hide additional toolbar items" at bounding box center [938, 212] width 13 height 13
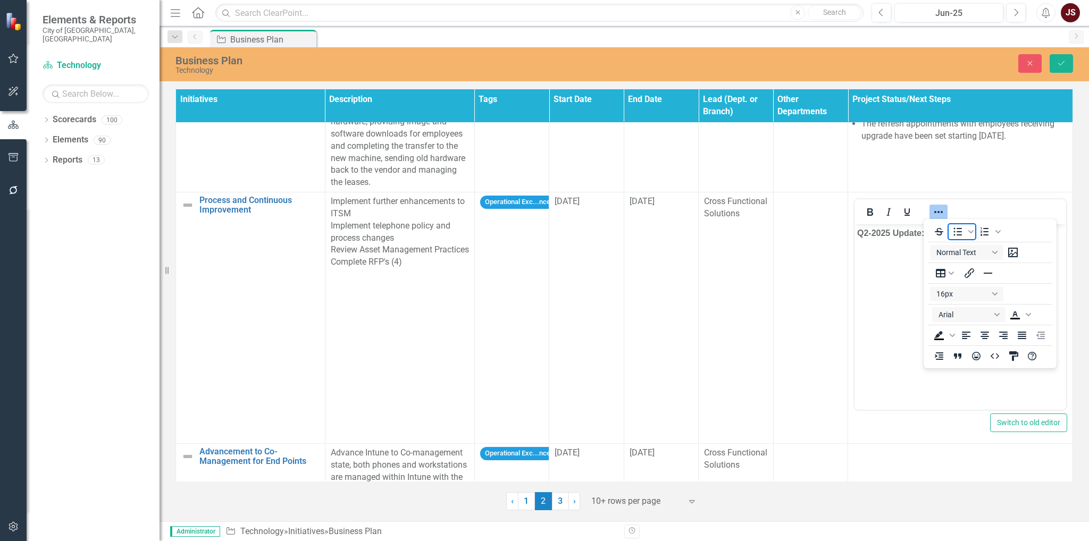
click at [958, 232] on icon "Bullet list" at bounding box center [958, 232] width 9 height 8
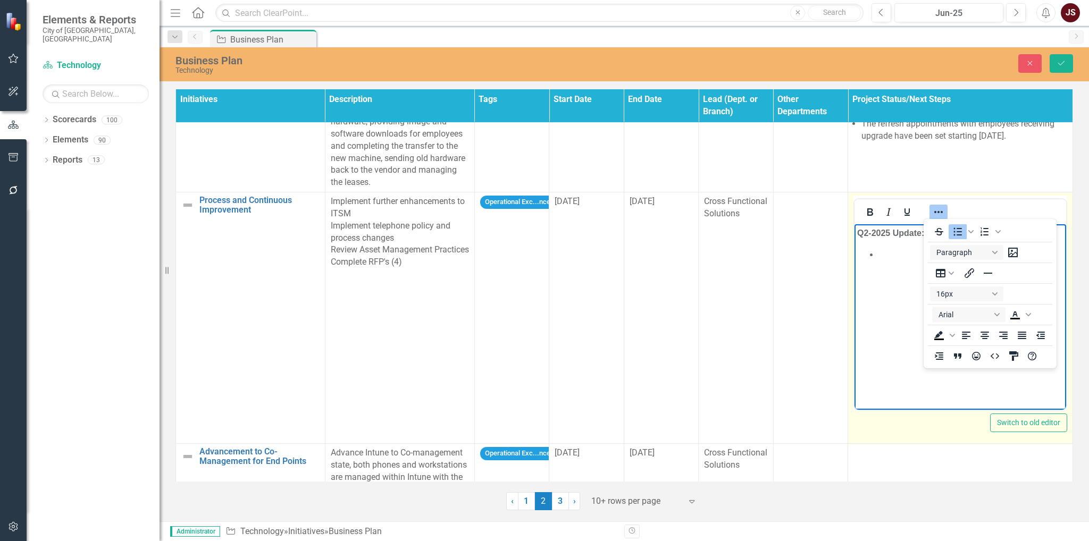
click at [932, 215] on icon "Reveal or hide additional toolbar items" at bounding box center [938, 212] width 13 height 13
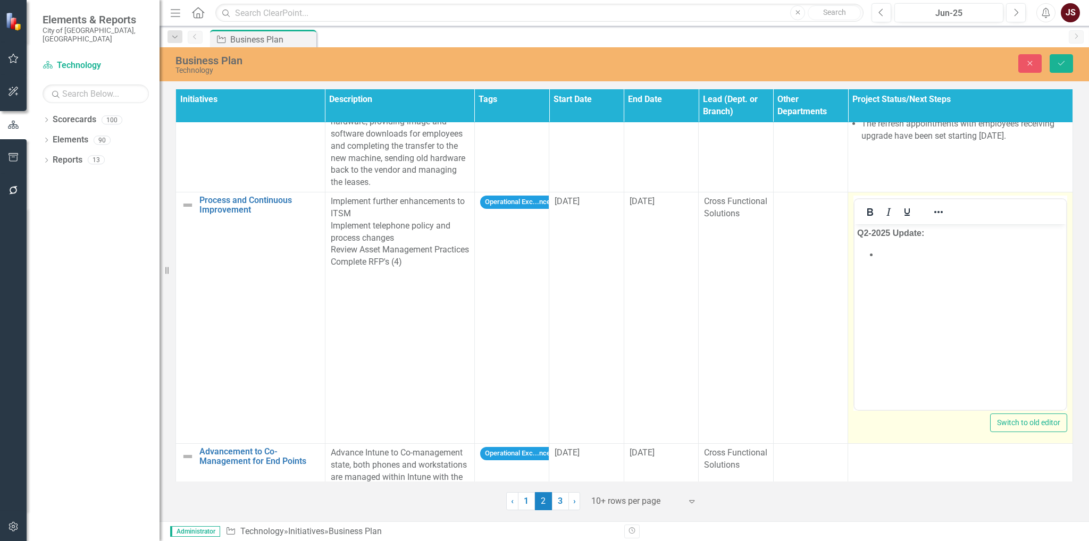
click at [896, 257] on li "﻿" at bounding box center [971, 254] width 185 height 13
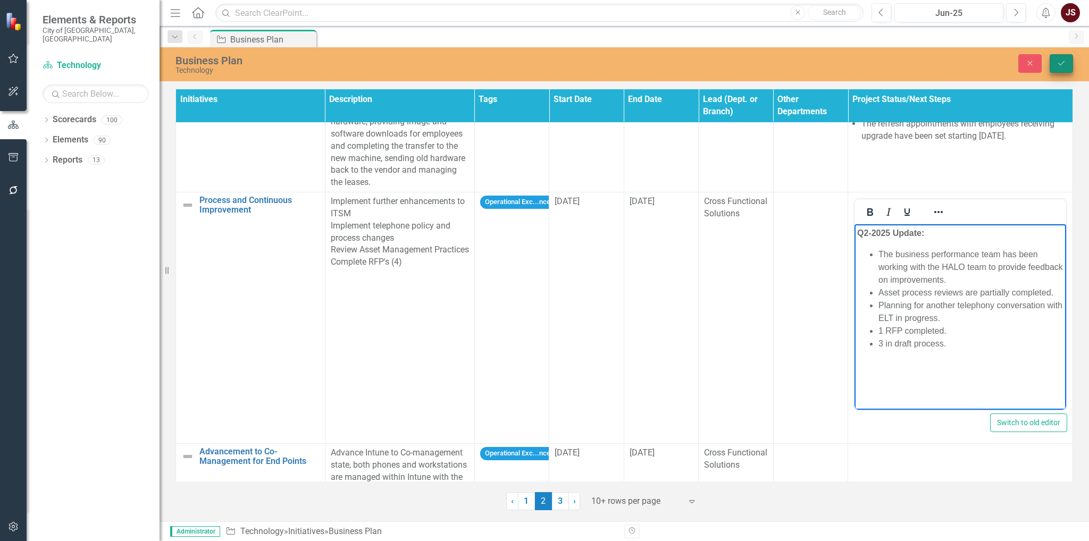
click at [1057, 63] on icon "Save" at bounding box center [1062, 63] width 10 height 7
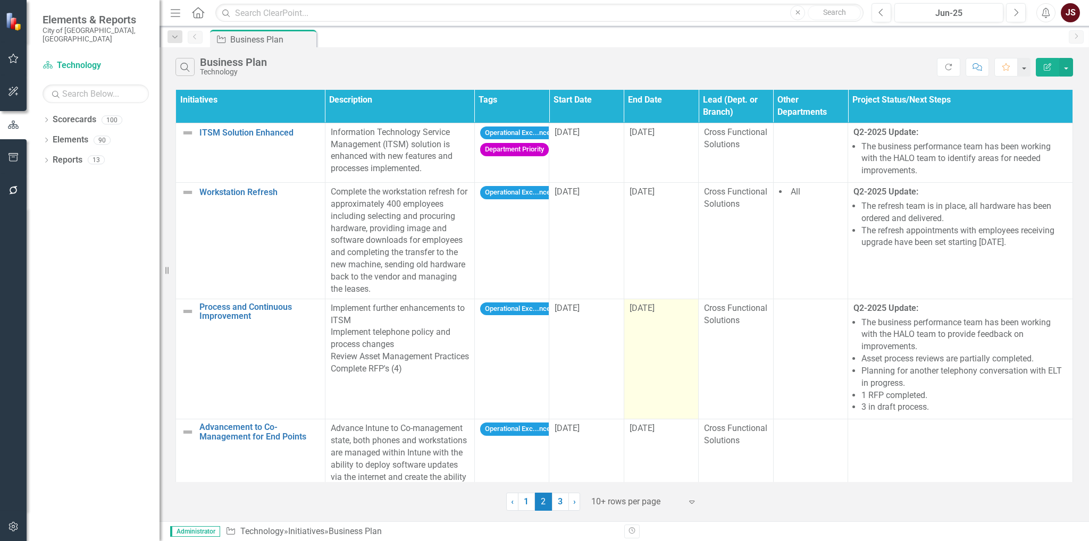
scroll to position [160, 0]
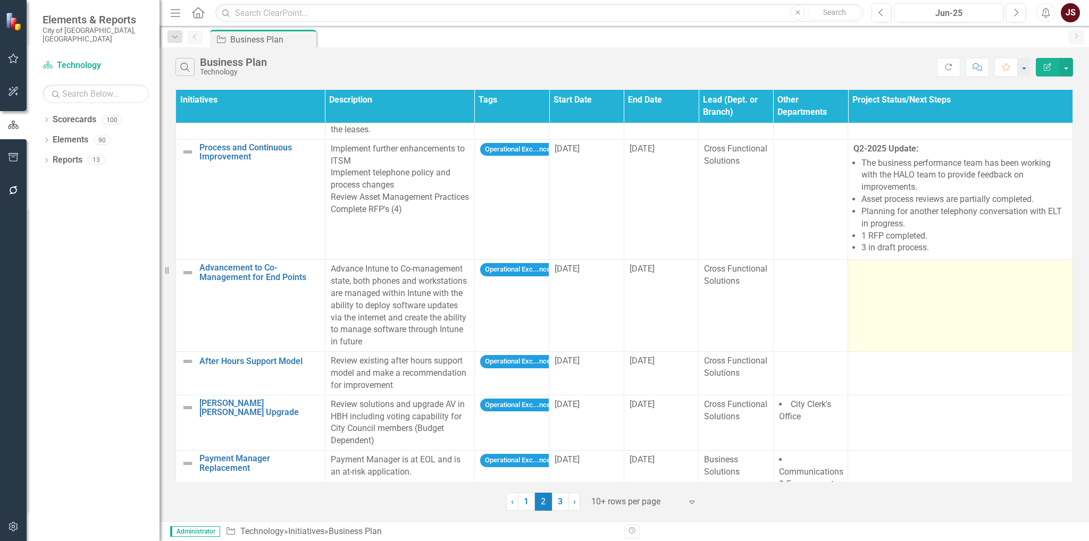
click at [901, 301] on td at bounding box center [960, 306] width 225 height 92
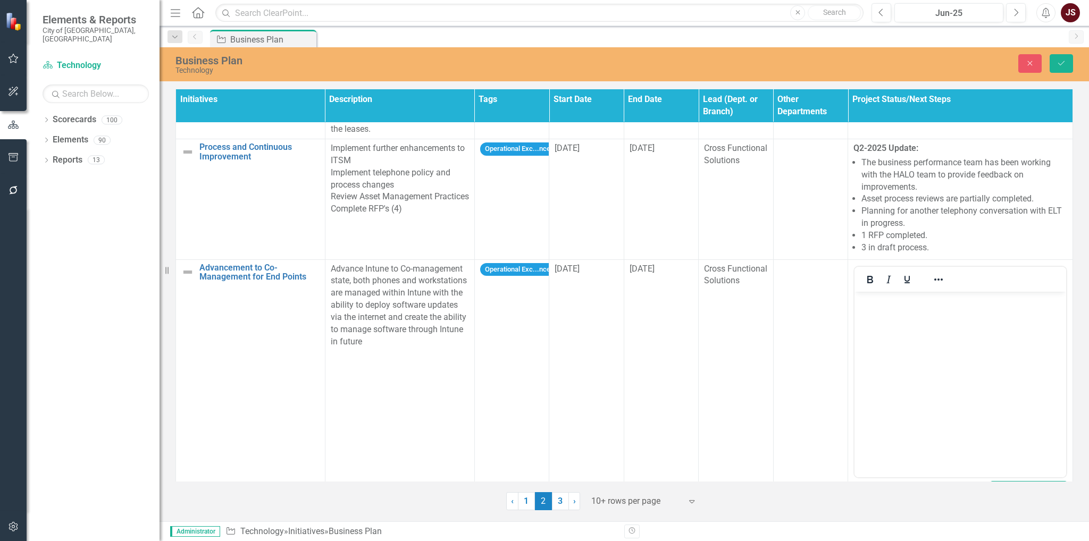
scroll to position [0, 0]
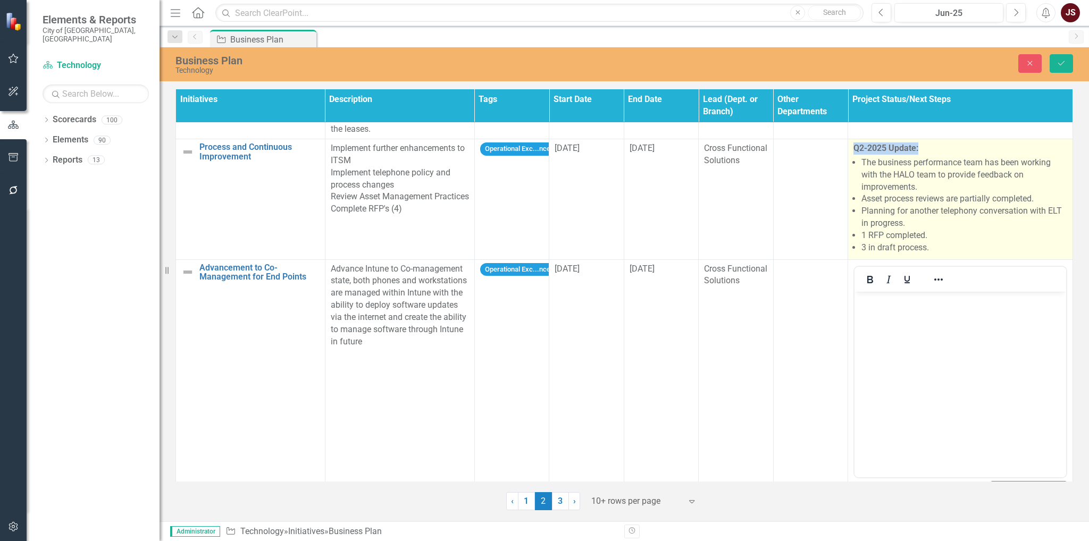
drag, startPoint x: 913, startPoint y: 146, endPoint x: 844, endPoint y: 147, distance: 69.2
click at [848, 146] on td "Q2-2025 Update: The business performance team has been working with the HALO te…" at bounding box center [960, 199] width 225 height 121
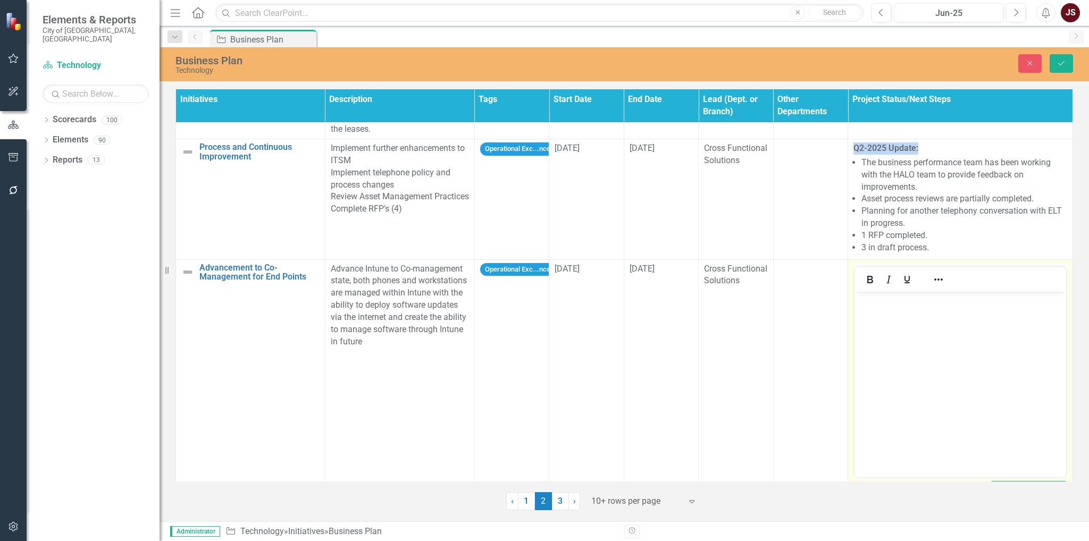
copy strong "Q2-2025 Update:"
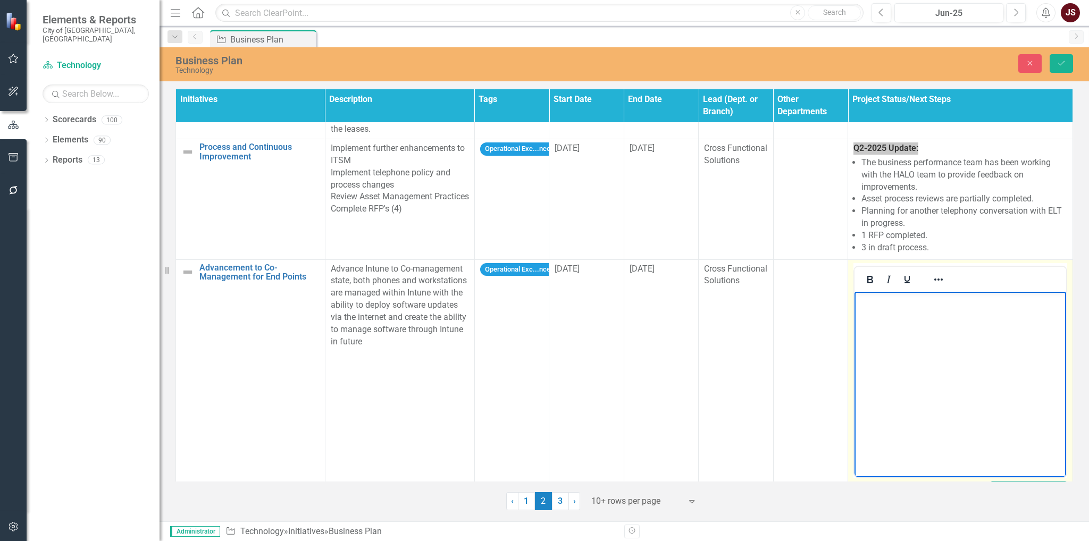
click at [879, 300] on p "Rich Text Area. Press ALT-0 for help." at bounding box center [960, 300] width 206 height 13
click at [866, 284] on icon "Bold" at bounding box center [870, 279] width 13 height 13
click at [932, 280] on icon "Reveal or hide additional toolbar items" at bounding box center [938, 279] width 13 height 13
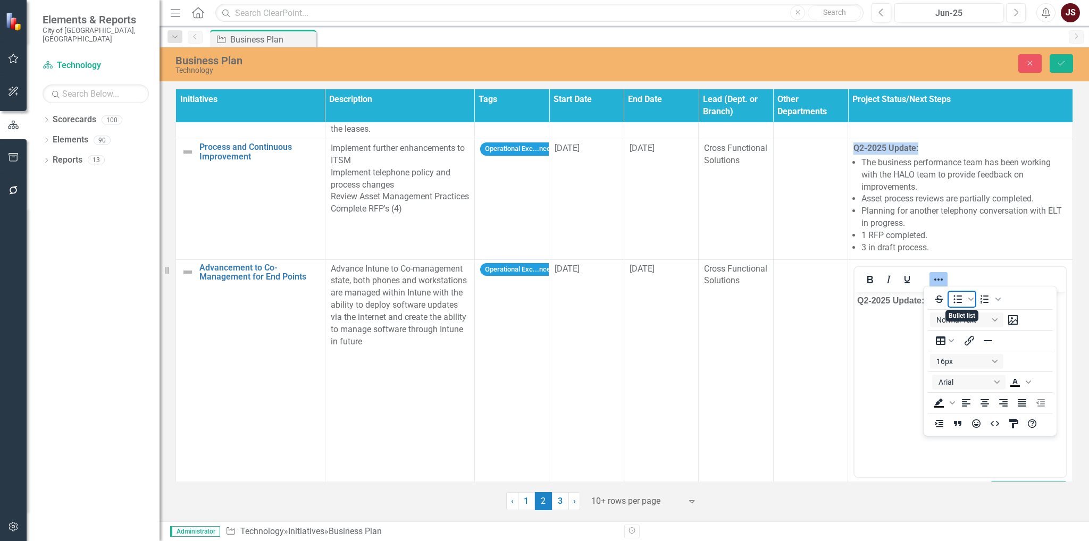
click at [957, 303] on icon "Bullet list" at bounding box center [958, 299] width 9 height 8
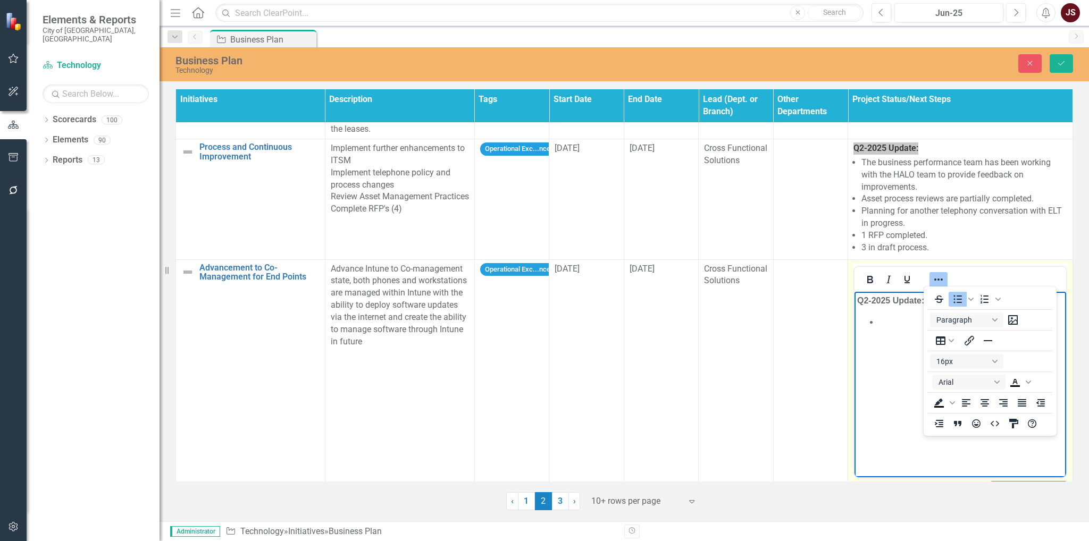
click at [937, 276] on icon "Reveal or hide additional toolbar items" at bounding box center [938, 279] width 13 height 13
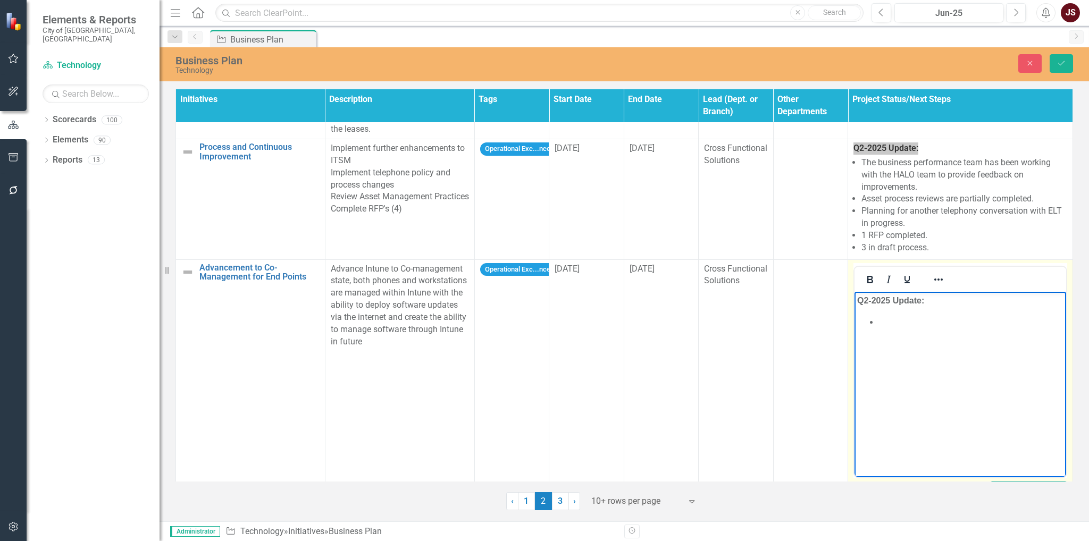
click at [881, 320] on li "﻿" at bounding box center [971, 321] width 185 height 13
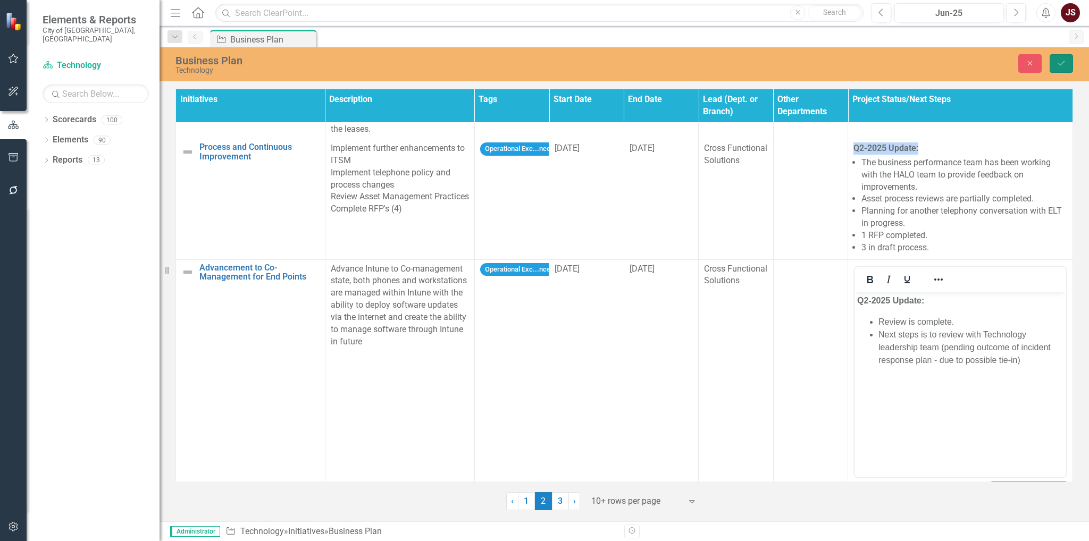
click at [1060, 64] on icon "submit" at bounding box center [1061, 63] width 6 height 4
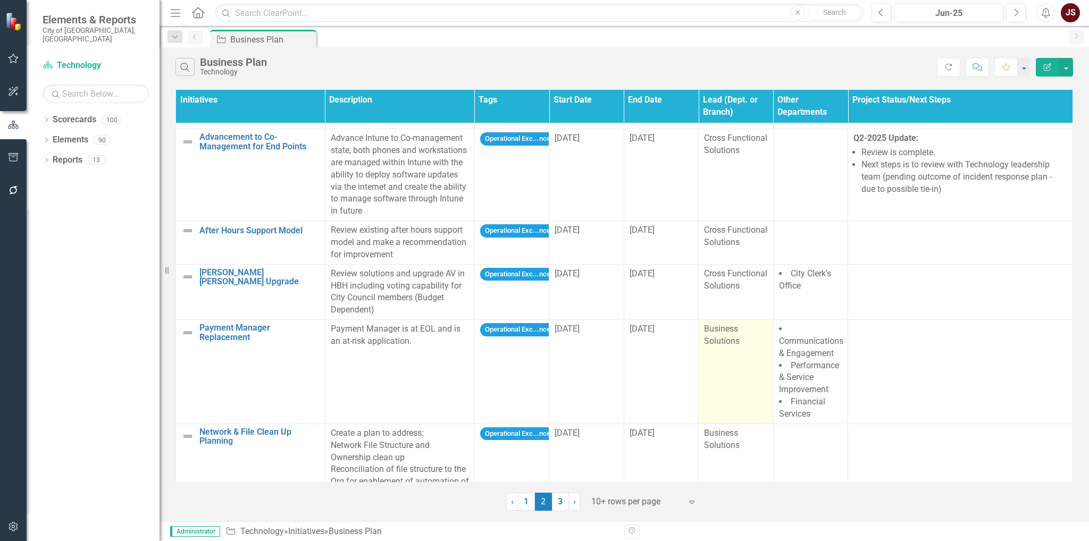
scroll to position [266, 0]
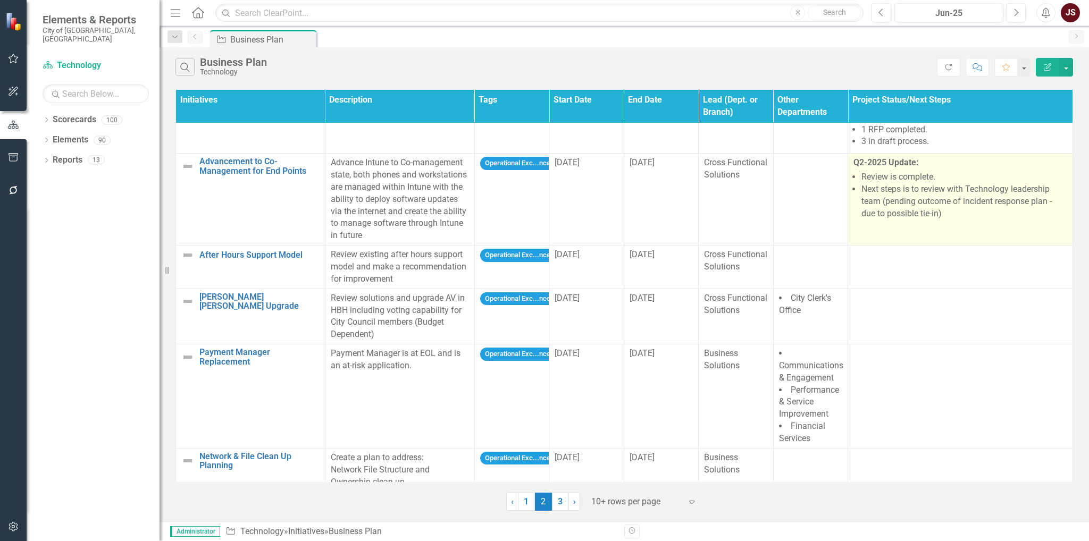
click at [906, 206] on li "Next steps is to review with Technology leadership team (pending outcome of inc…" at bounding box center [965, 201] width 206 height 37
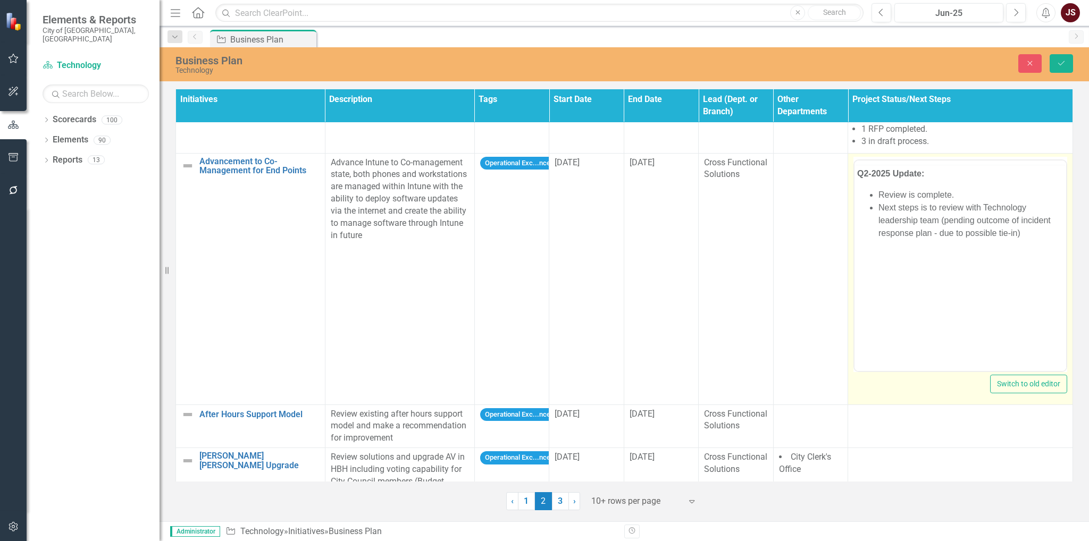
scroll to position [0, 0]
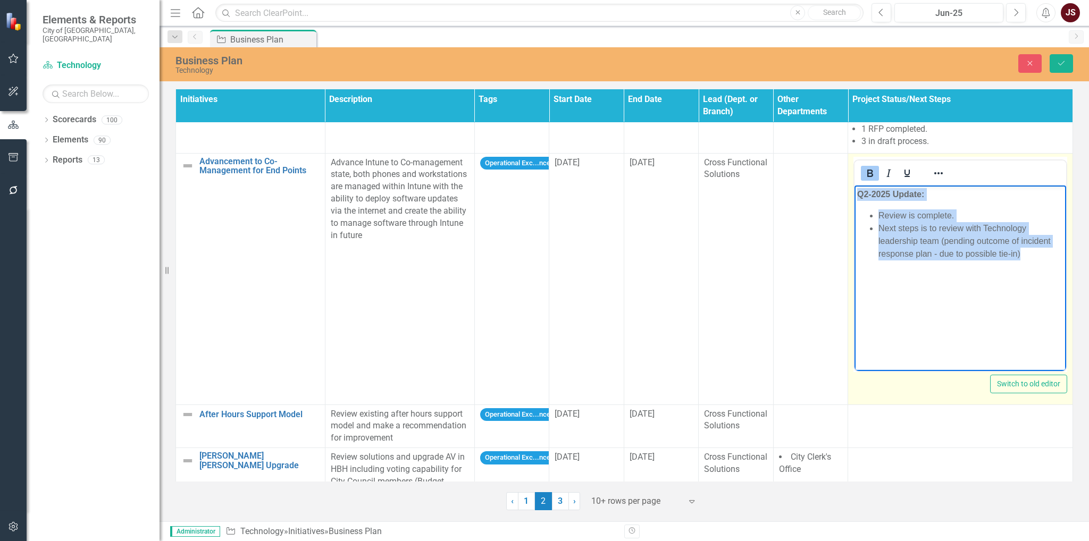
drag, startPoint x: 1030, startPoint y: 258, endPoint x: 798, endPoint y: 190, distance: 241.3
click at [855, 190] on html "Q2-2025 Update: Review is complete. Next steps is to review with Technology lea…" at bounding box center [961, 265] width 212 height 160
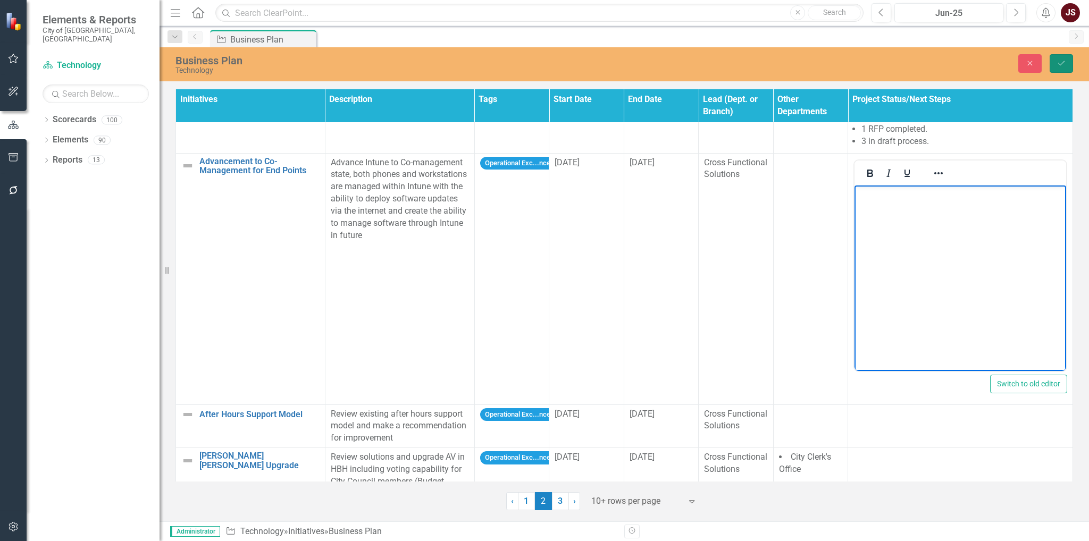
click at [1059, 66] on icon "Save" at bounding box center [1062, 63] width 10 height 7
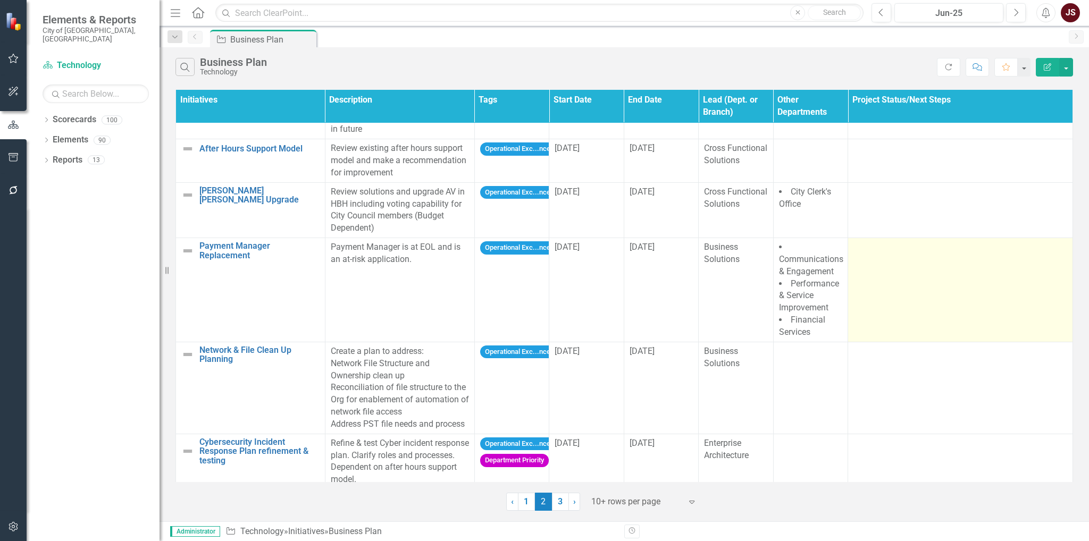
scroll to position [266, 0]
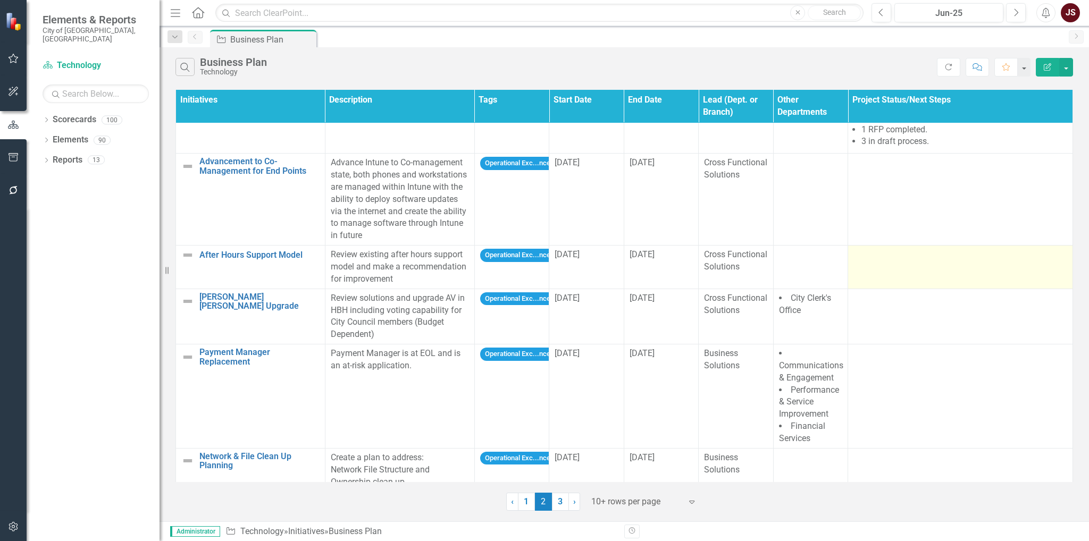
click at [915, 266] on td at bounding box center [960, 268] width 225 height 44
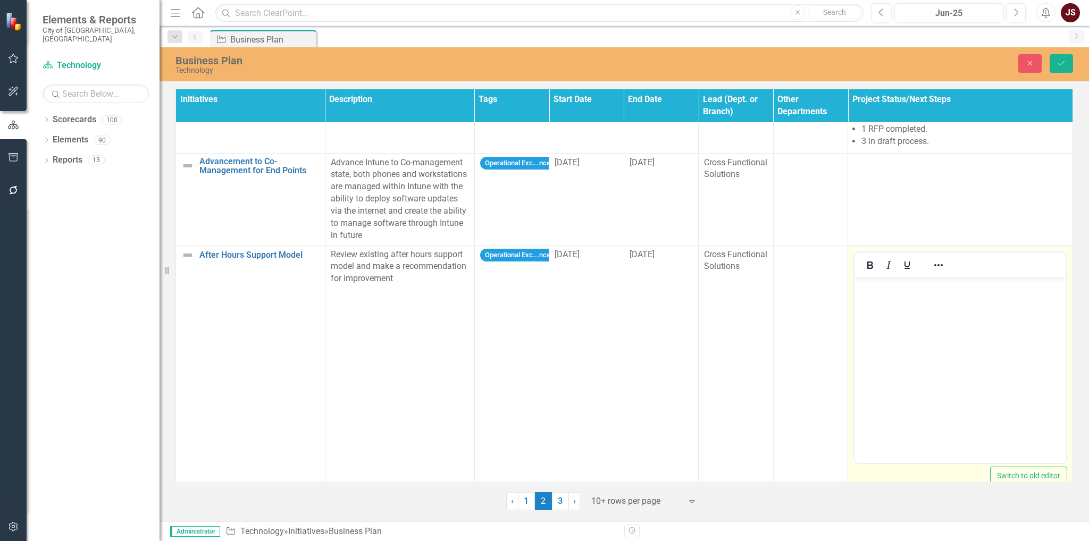
scroll to position [0, 0]
click at [892, 310] on body "Rich Text Area. Press ALT-0 for help." at bounding box center [961, 357] width 212 height 160
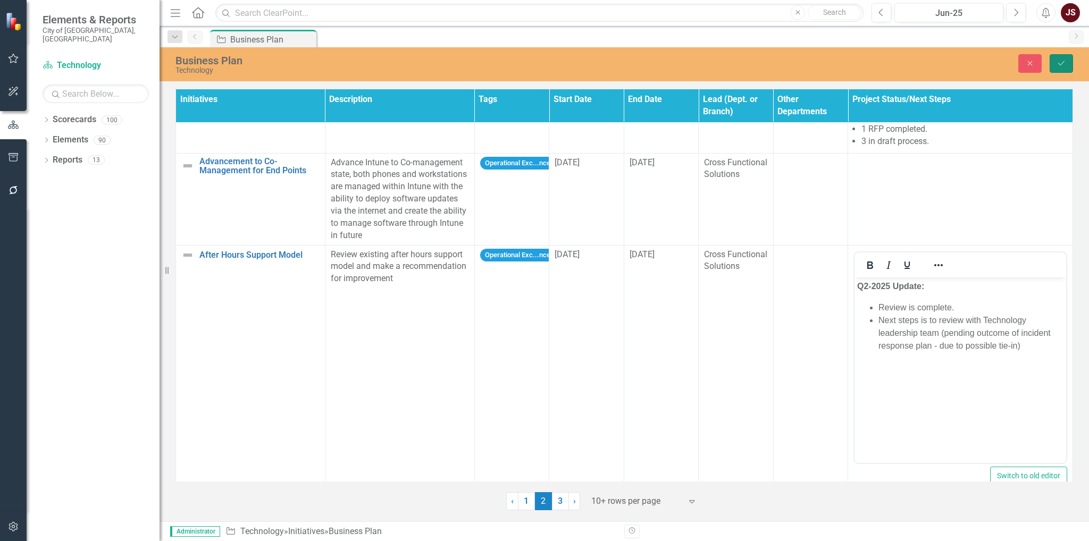
click at [1059, 62] on icon "Save" at bounding box center [1062, 63] width 10 height 7
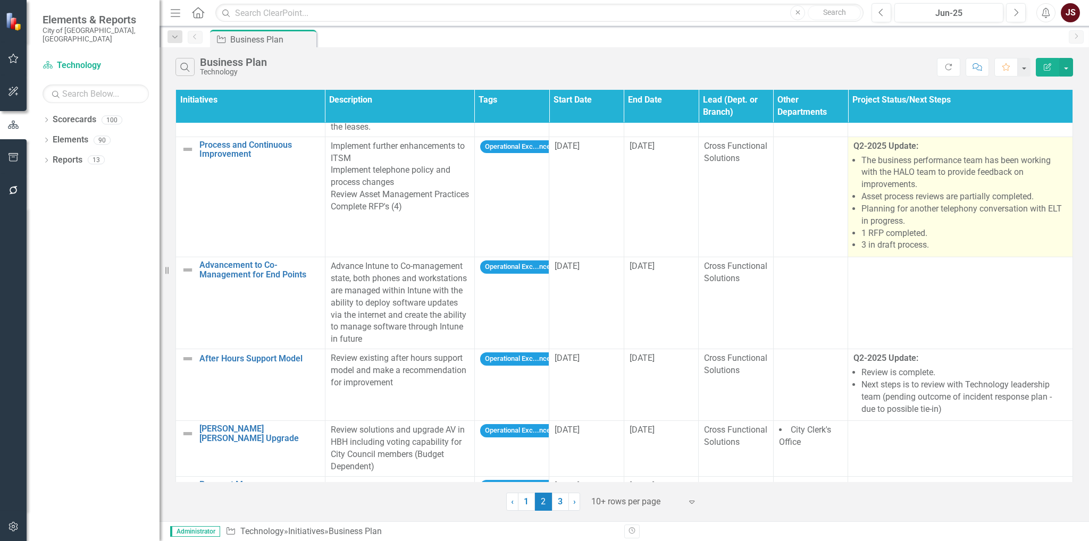
scroll to position [213, 0]
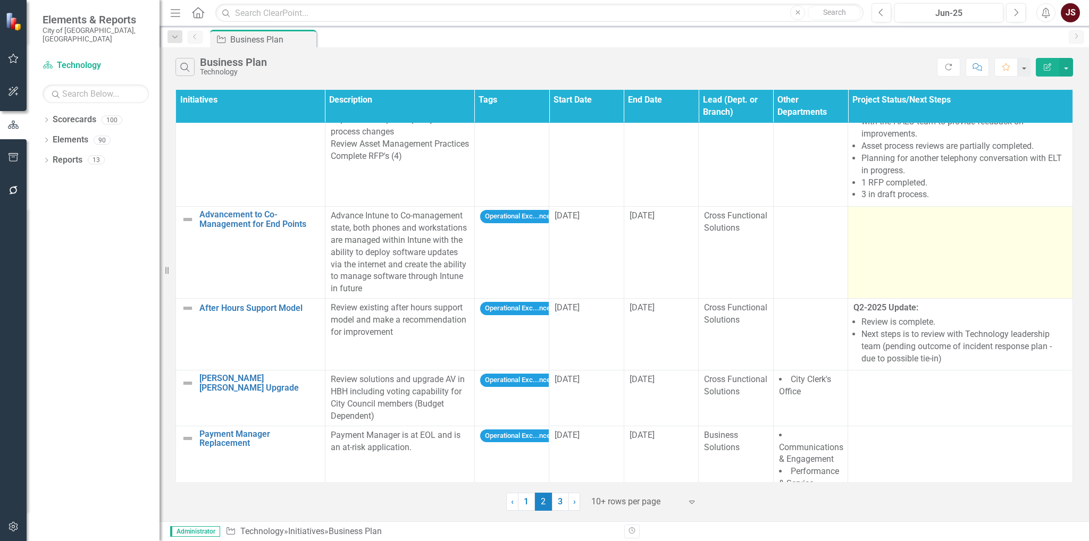
click at [897, 218] on div at bounding box center [961, 216] width 214 height 13
click at [898, 221] on div at bounding box center [961, 216] width 214 height 13
click at [883, 237] on td at bounding box center [960, 253] width 225 height 92
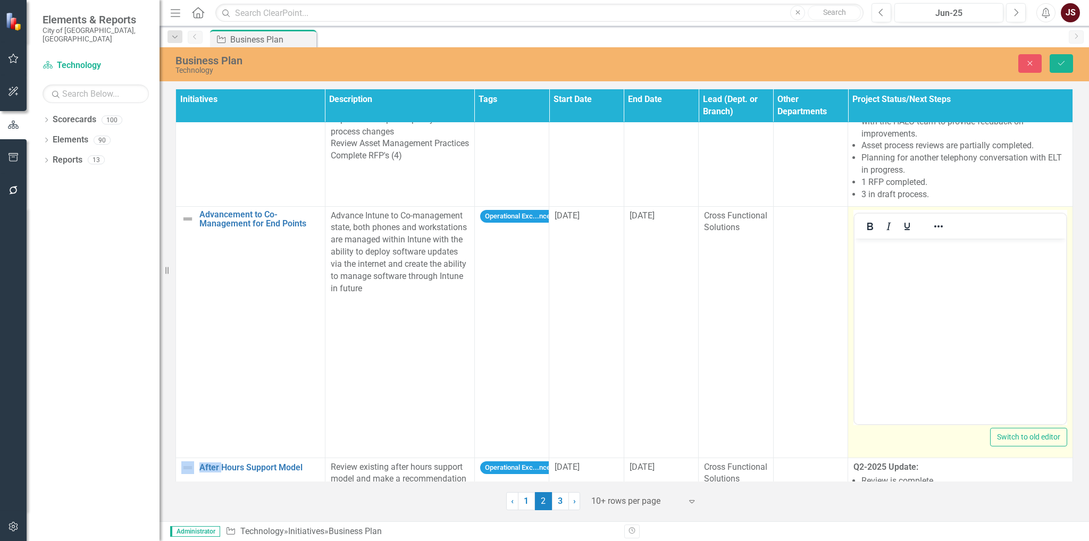
scroll to position [0, 0]
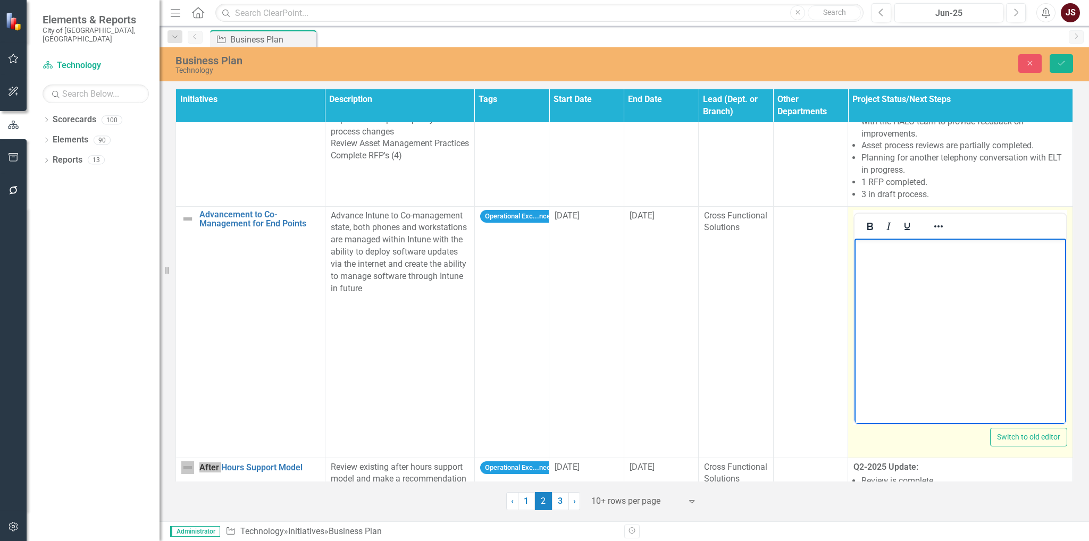
click at [889, 266] on body "Rich Text Area. Press ALT-0 for help." at bounding box center [961, 318] width 212 height 160
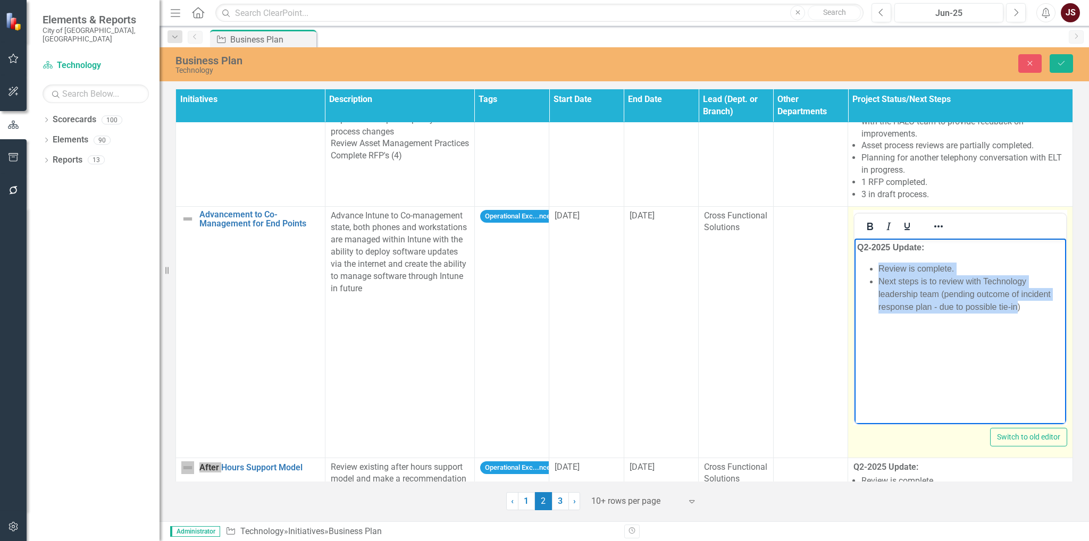
drag, startPoint x: 1017, startPoint y: 305, endPoint x: 876, endPoint y: 272, distance: 144.9
click at [876, 272] on ul "Review is complete. Next steps is to review with Technology leadership team (pe…" at bounding box center [960, 287] width 206 height 51
click at [891, 268] on li ")" at bounding box center [971, 268] width 185 height 13
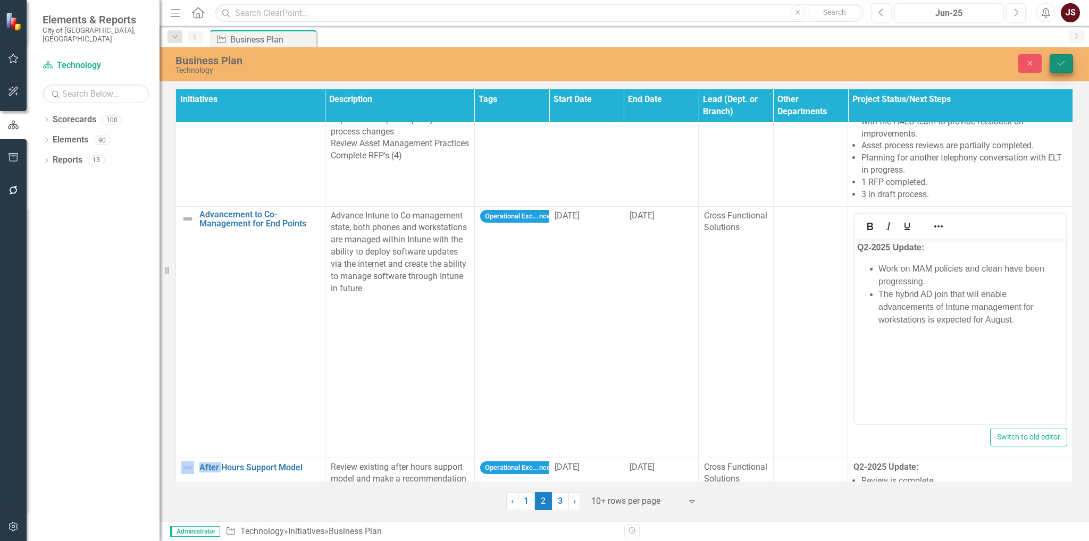
click at [1051, 66] on button "Save" at bounding box center [1061, 63] width 23 height 19
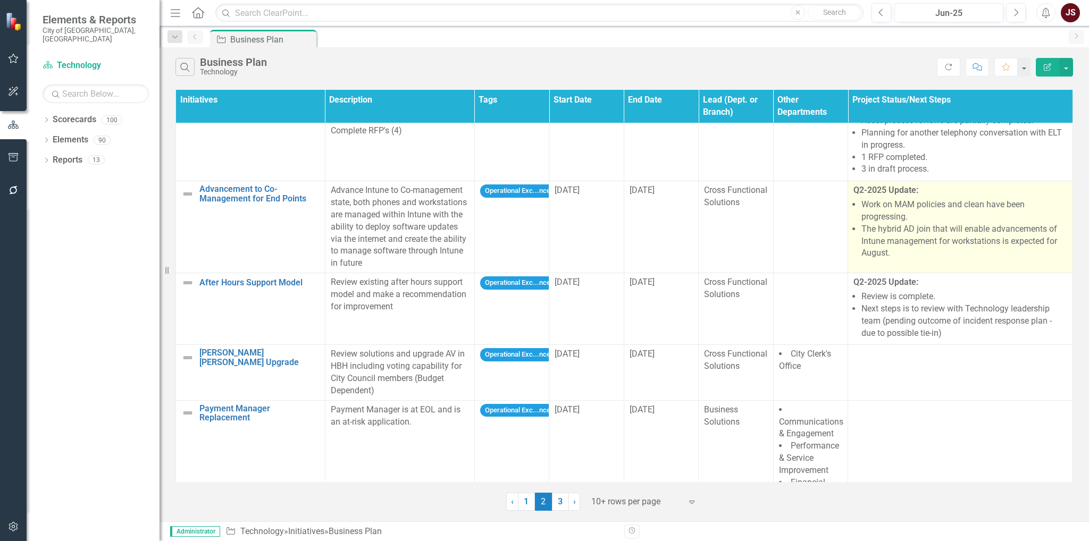
scroll to position [345, 0]
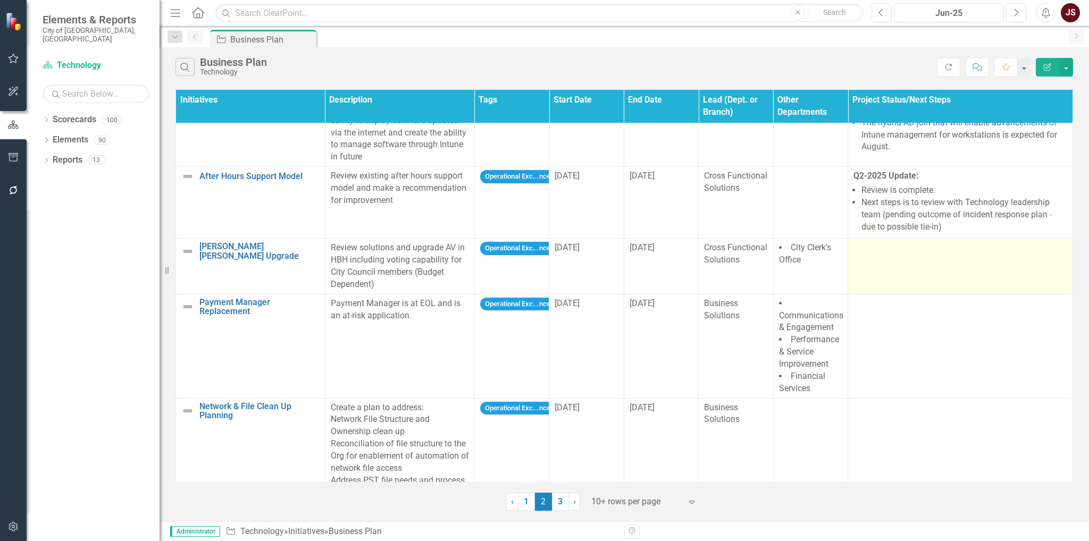
click at [926, 266] on td at bounding box center [960, 266] width 225 height 55
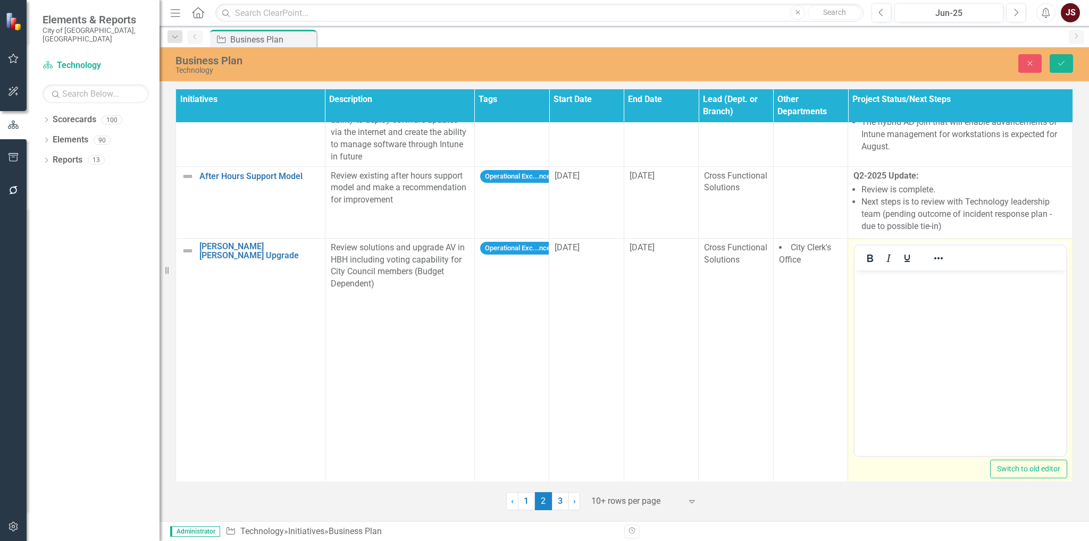
scroll to position [0, 0]
click at [911, 284] on p "Rich Text Area. Press ALT-0 for help." at bounding box center [960, 279] width 206 height 13
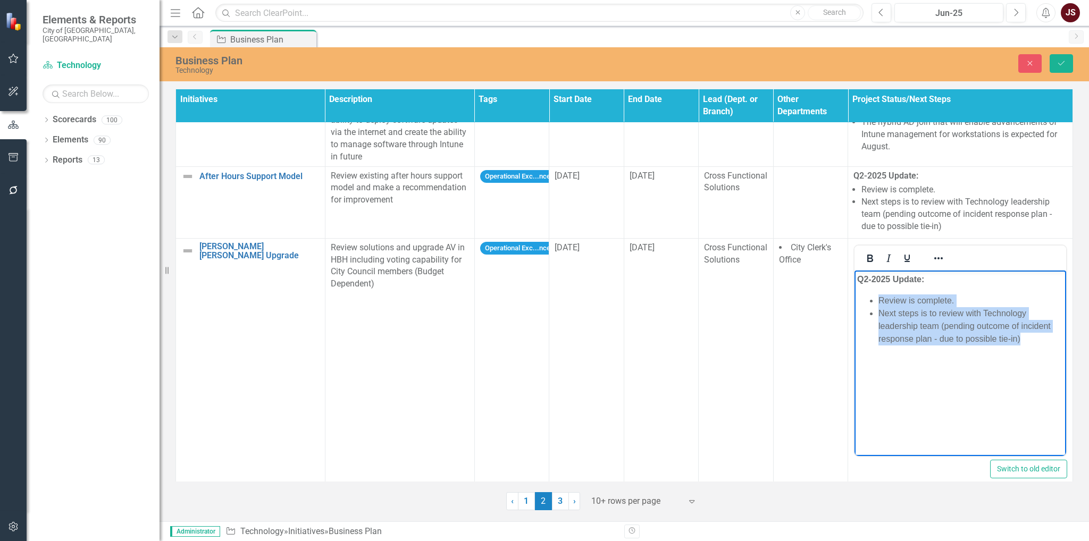
drag, startPoint x: 1054, startPoint y: 343, endPoint x: 881, endPoint y: 286, distance: 181.6
click at [881, 286] on body "Q2-2025 Update: Review is complete. Next steps is to review with Technology lea…" at bounding box center [961, 350] width 212 height 160
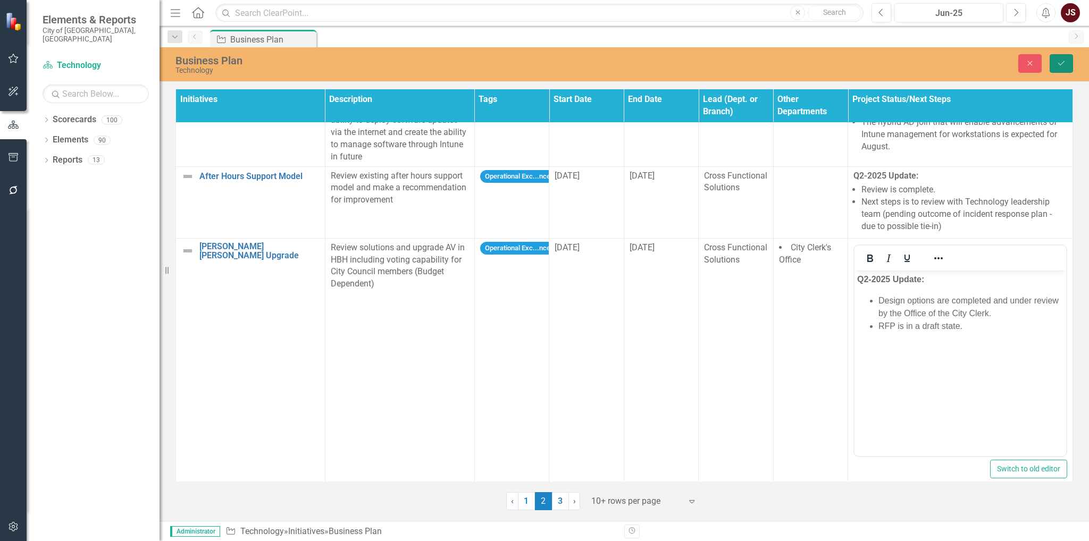
click at [1054, 69] on button "Save" at bounding box center [1061, 63] width 23 height 19
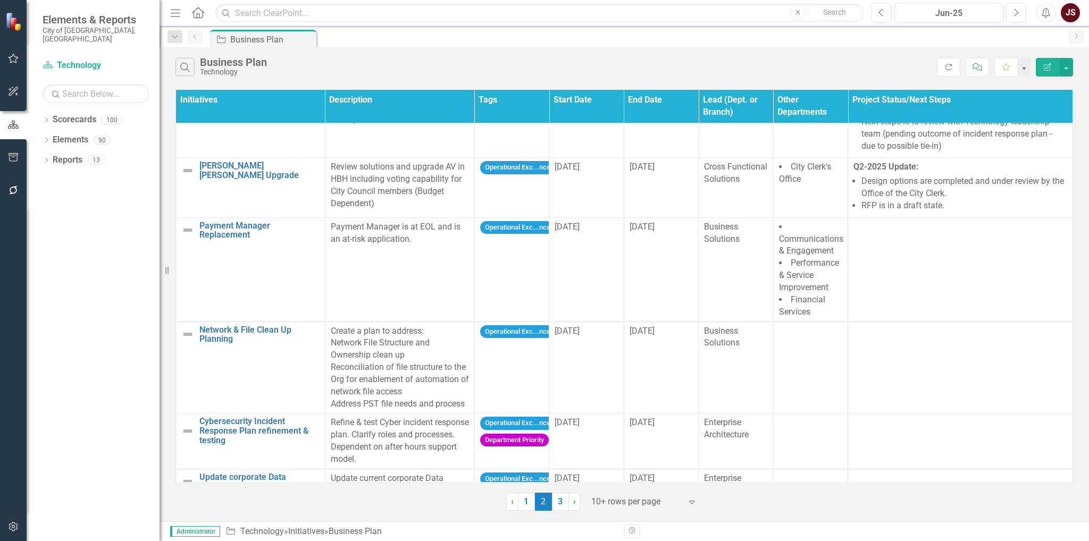
scroll to position [455, 0]
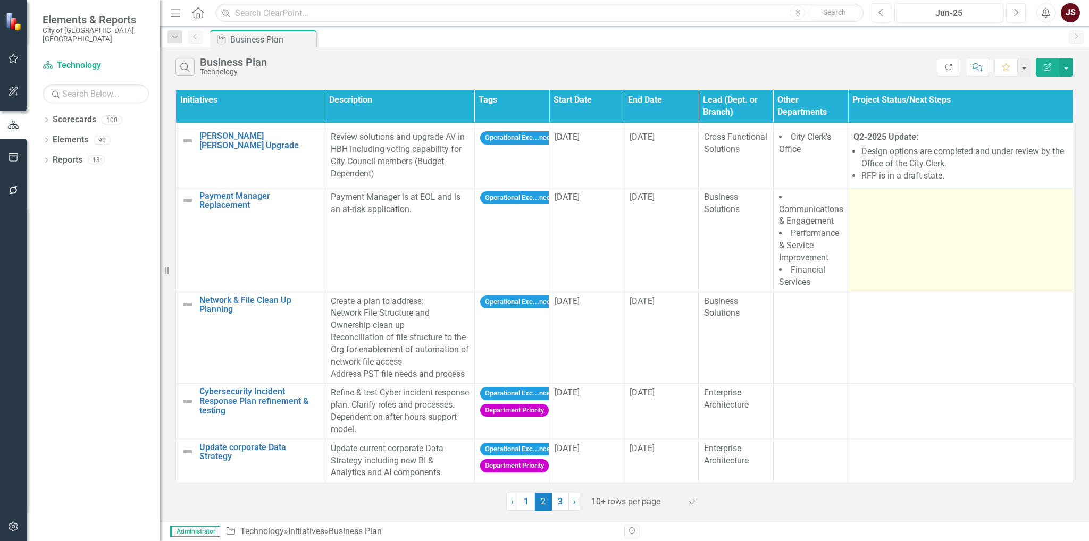
click at [911, 237] on td at bounding box center [960, 240] width 225 height 104
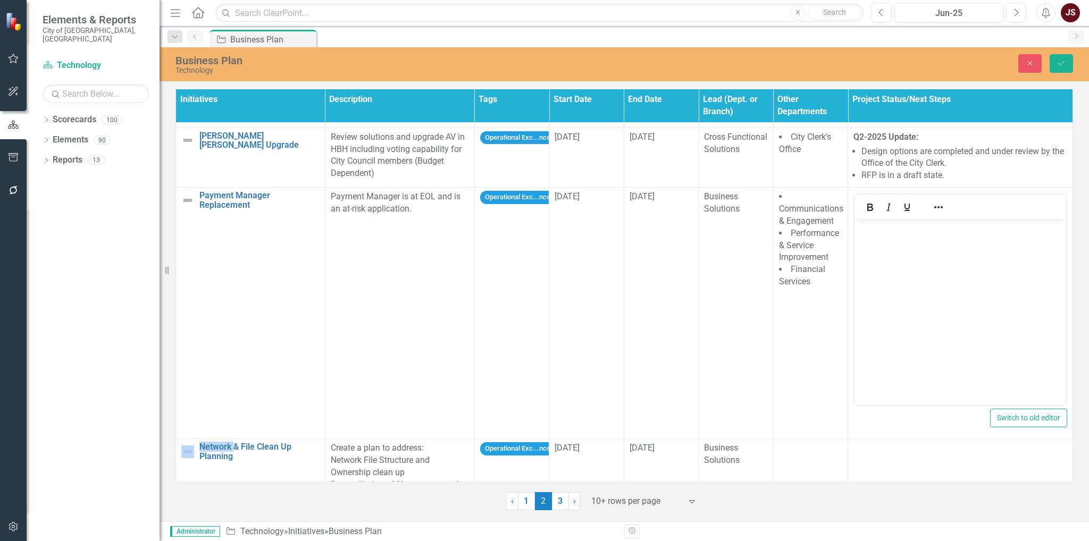
scroll to position [0, 0]
click at [869, 209] on icon "Bold" at bounding box center [870, 207] width 13 height 13
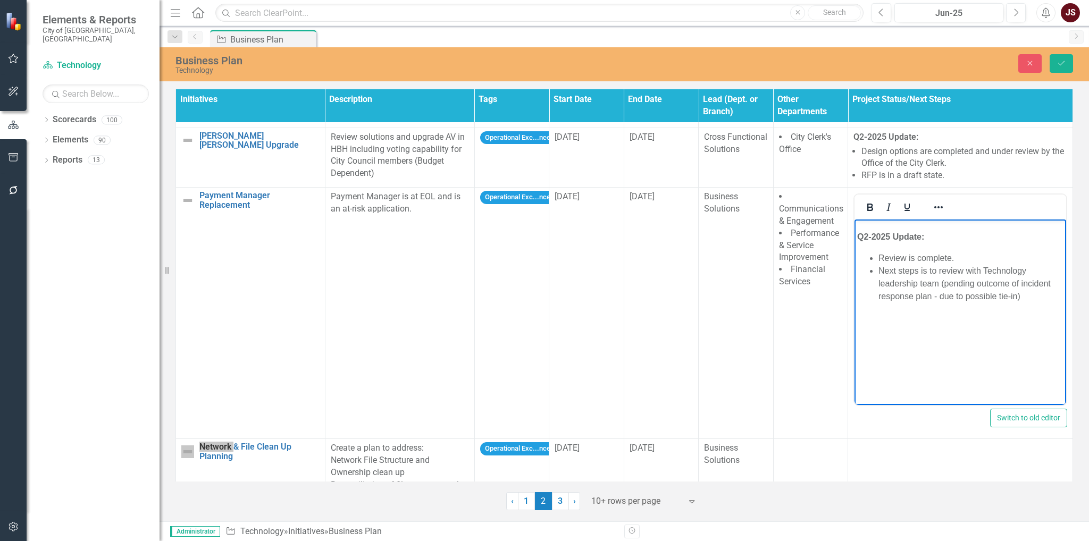
click at [863, 232] on p "Q2-2025 Update:" at bounding box center [960, 237] width 206 height 13
click at [857, 232] on strong "Q2-2025 Update:" at bounding box center [890, 236] width 67 height 9
drag, startPoint x: 1033, startPoint y: 296, endPoint x: 877, endPoint y: 253, distance: 161.7
click at [877, 253] on ul "Review is complete. Next steps is to review with Technology leadership team (pe…" at bounding box center [960, 277] width 206 height 51
click at [1059, 66] on icon "Save" at bounding box center [1062, 63] width 10 height 7
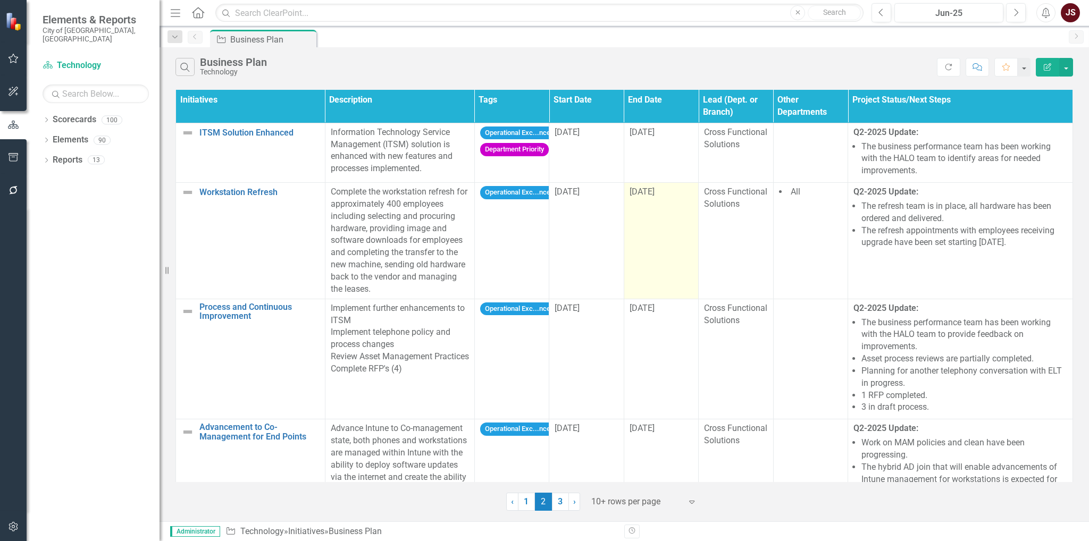
click at [672, 209] on td "[DATE]" at bounding box center [661, 241] width 74 height 116
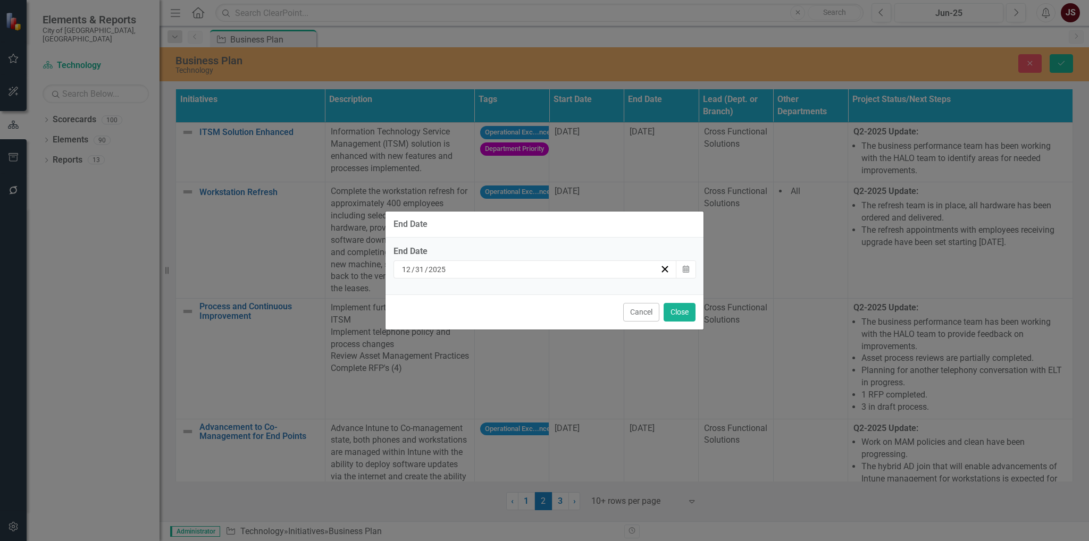
click at [596, 266] on div "[DATE]" at bounding box center [530, 269] width 260 height 11
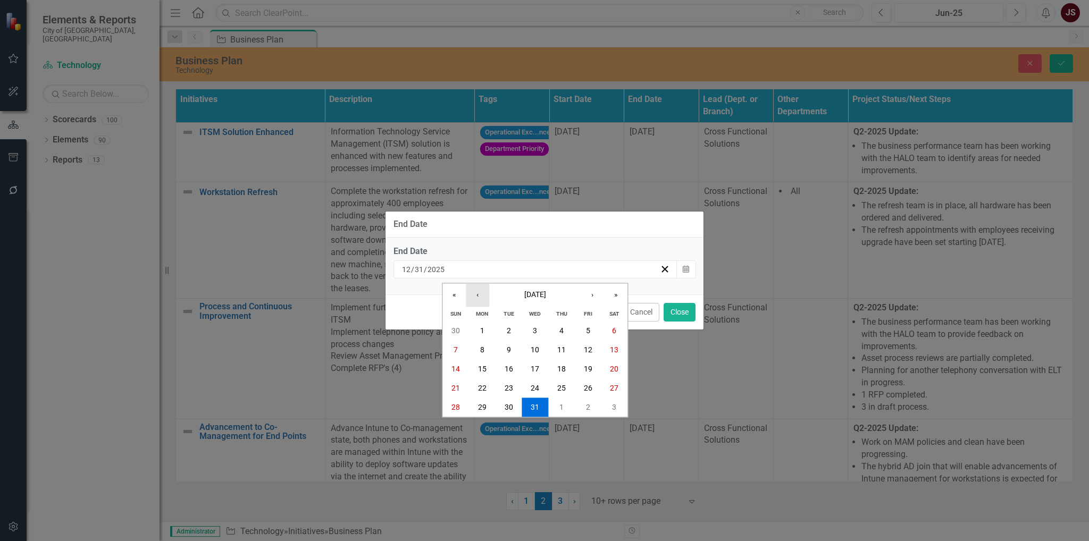
click at [481, 292] on button "‹" at bounding box center [477, 295] width 23 height 23
click at [619, 292] on button "»" at bounding box center [615, 295] width 23 height 23
click at [462, 328] on button "1" at bounding box center [456, 330] width 27 height 19
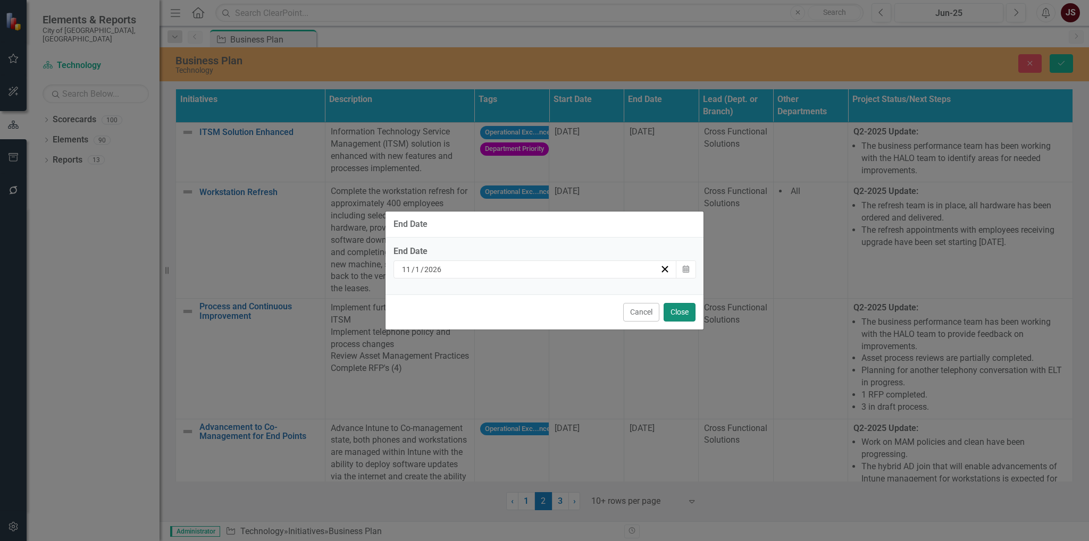
click at [678, 316] on button "Close" at bounding box center [680, 312] width 32 height 19
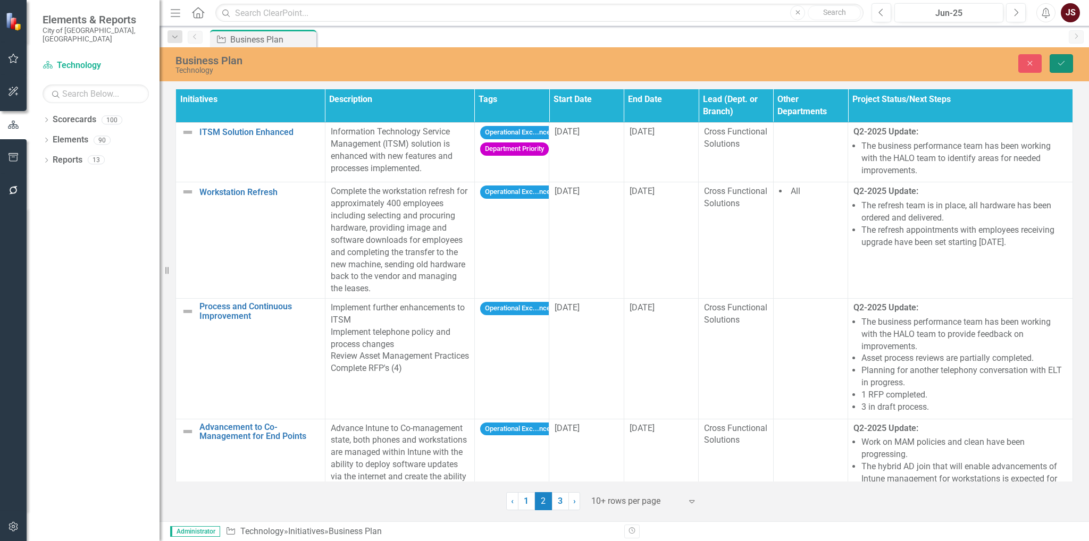
click at [1071, 62] on button "Save" at bounding box center [1061, 63] width 23 height 19
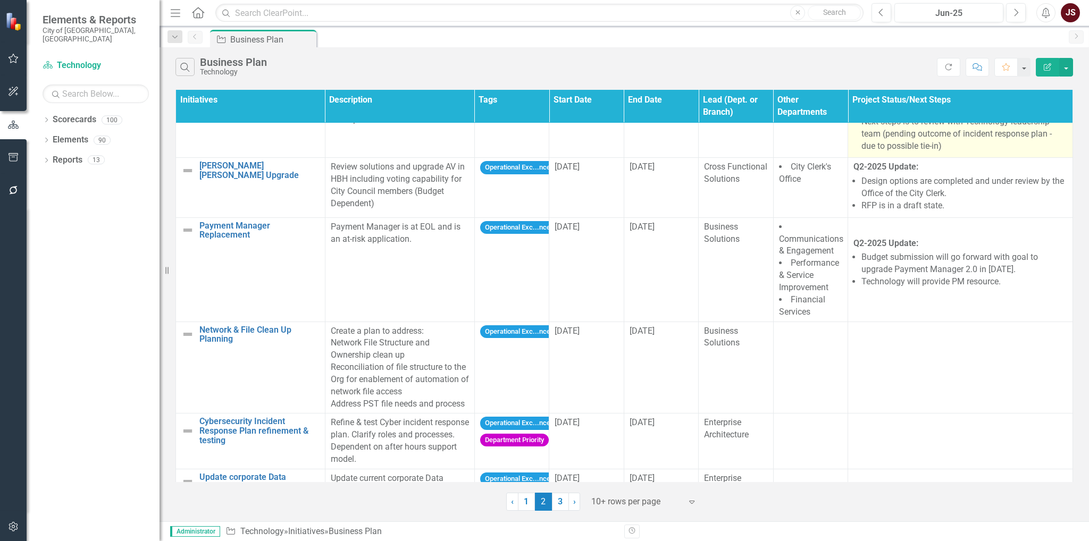
scroll to position [455, 0]
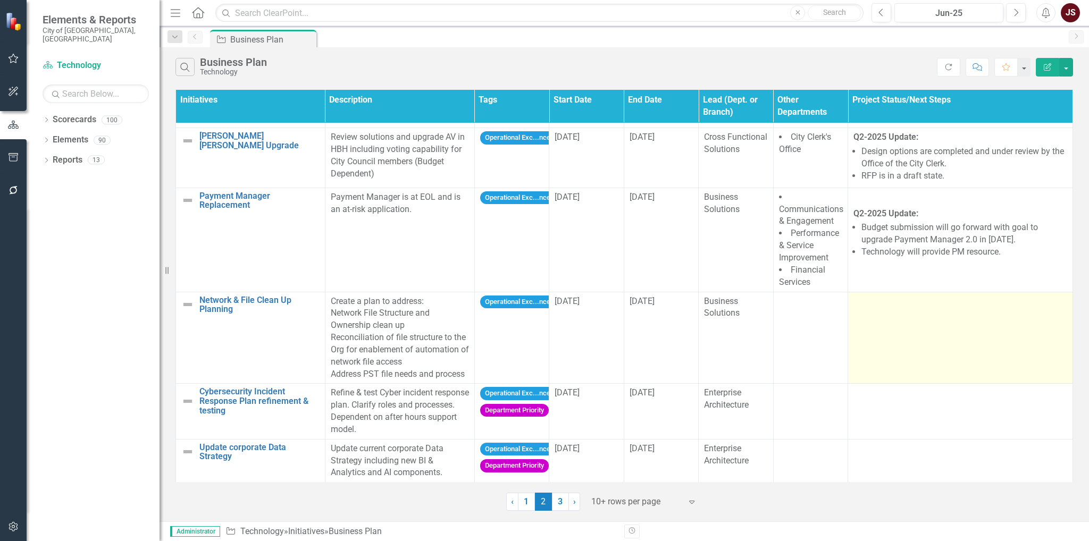
click at [889, 316] on td at bounding box center [960, 338] width 225 height 92
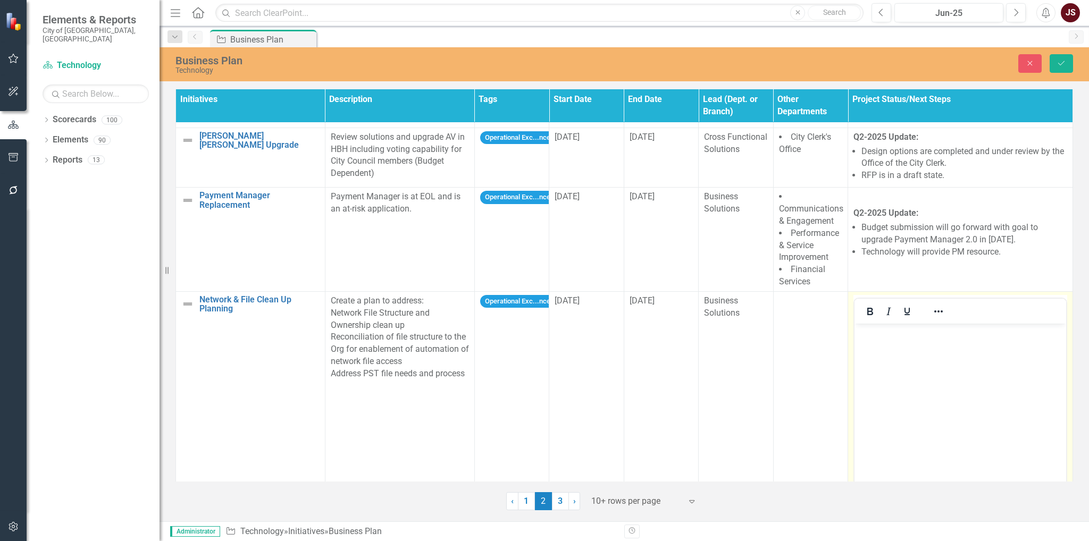
scroll to position [0, 0]
drag, startPoint x: 864, startPoint y: 311, endPoint x: 874, endPoint y: 322, distance: 15.1
click at [867, 311] on icon "Bold" at bounding box center [870, 311] width 6 height 7
paste body "Rich Text Area. Press ALT-0 for help."
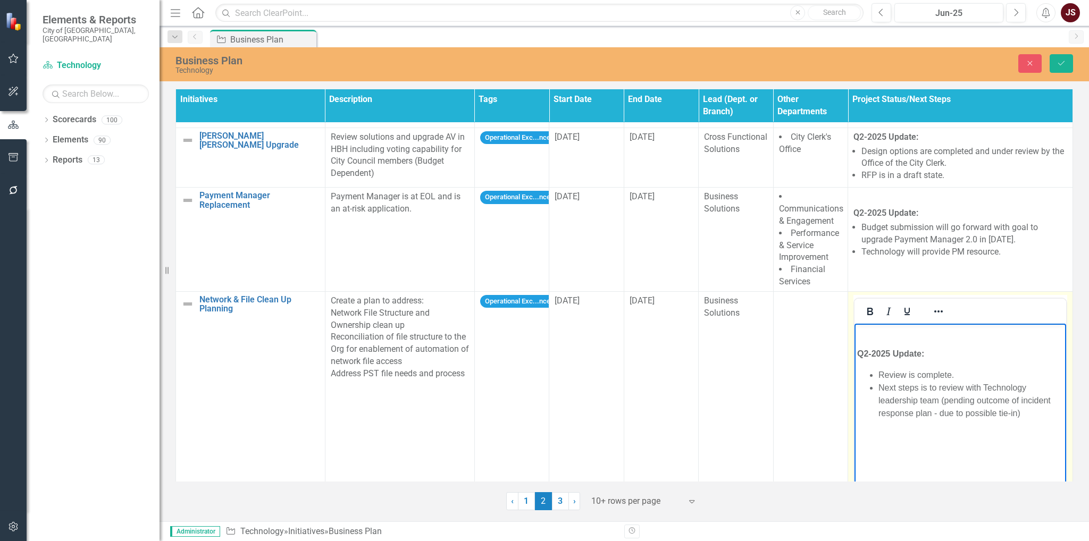
click at [864, 343] on body "﻿ Q2-2025 Update: Review is complete. Next steps is to review with Technology l…" at bounding box center [961, 403] width 212 height 160
click at [858, 351] on strong "Q2-2025 Update:" at bounding box center [890, 353] width 67 height 9
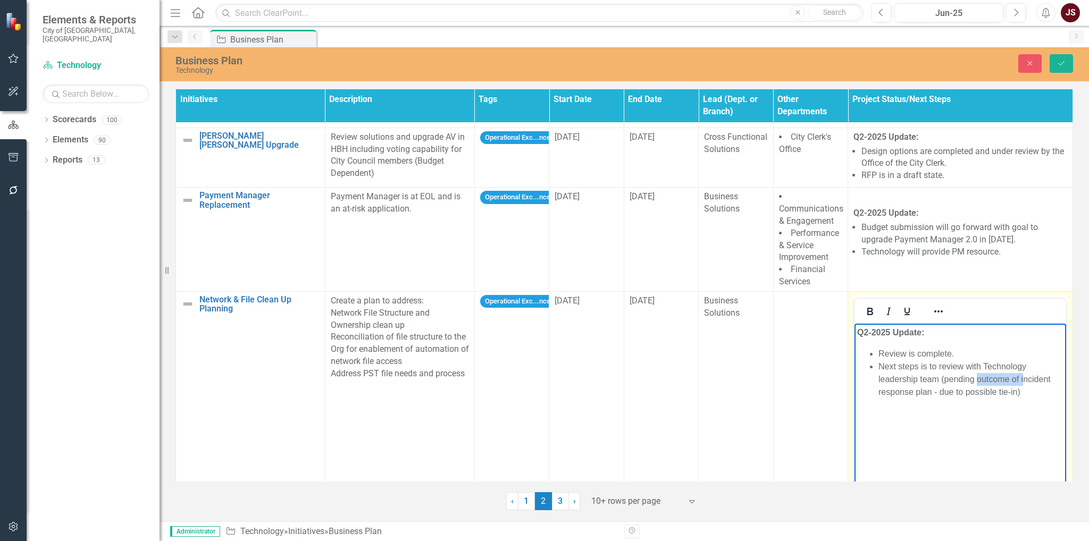
drag, startPoint x: 1024, startPoint y: 384, endPoint x: 1015, endPoint y: 394, distance: 13.2
click at [981, 382] on li "Next steps is to review with Technology leadership team (pending outcome of inc…" at bounding box center [971, 379] width 185 height 38
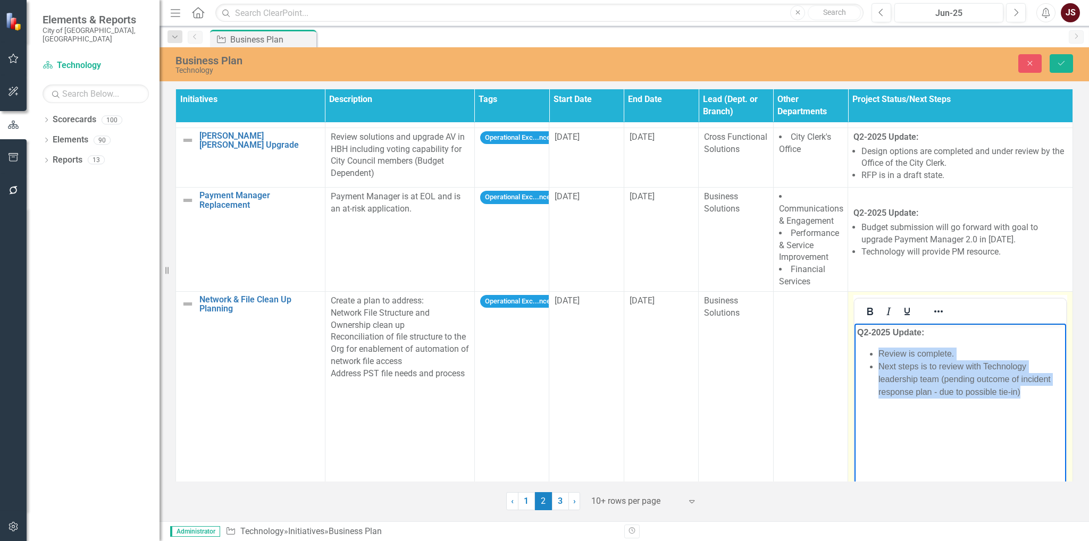
drag, startPoint x: 1024, startPoint y: 397, endPoint x: 879, endPoint y: 350, distance: 152.6
click at [879, 350] on ul "Review is complete. Next steps is to review with Technology leadership team (pe…" at bounding box center [960, 372] width 206 height 51
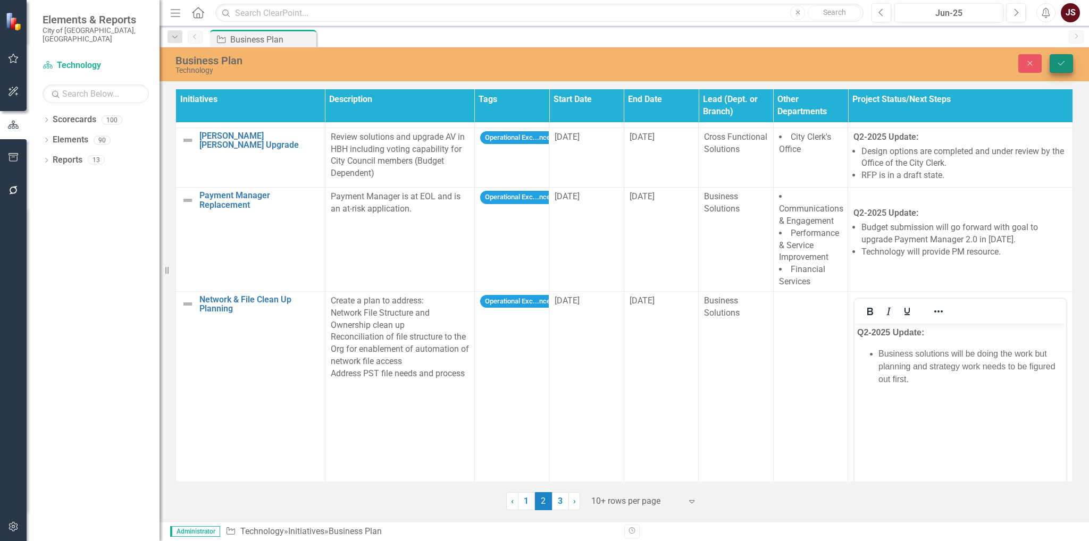
click at [1062, 66] on icon "Save" at bounding box center [1062, 63] width 10 height 7
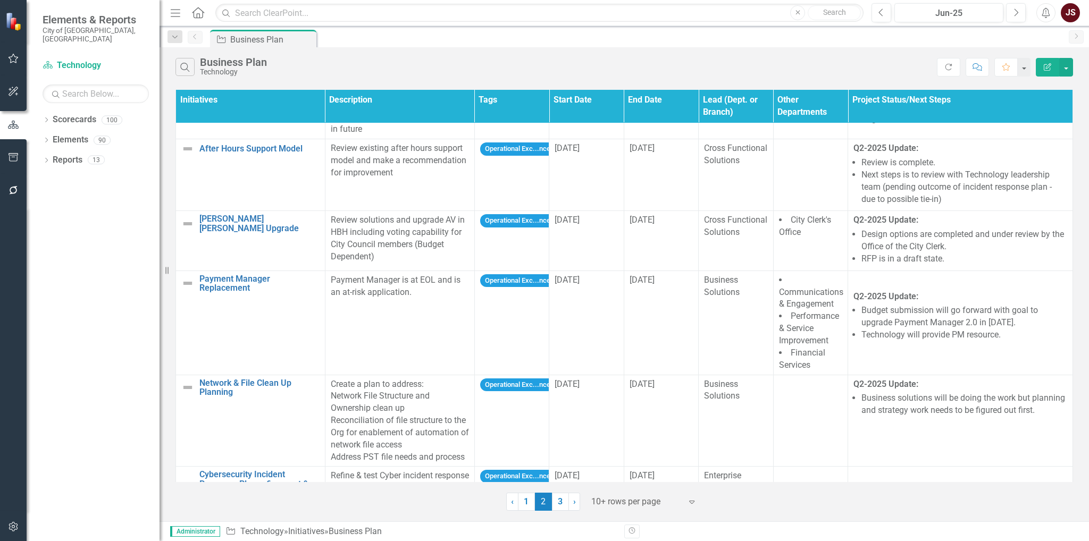
scroll to position [455, 0]
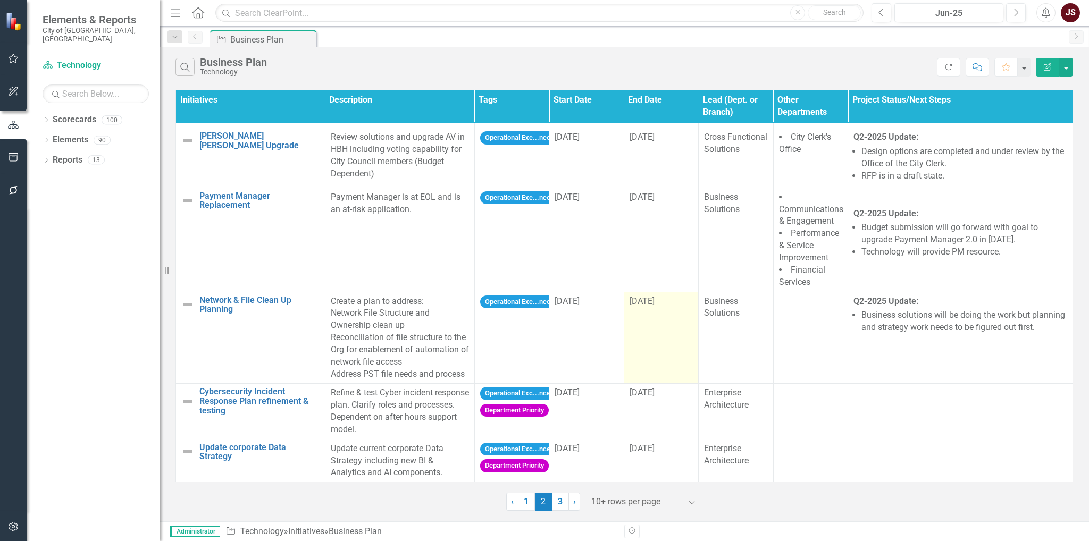
click at [655, 339] on td "[DATE]" at bounding box center [661, 338] width 74 height 92
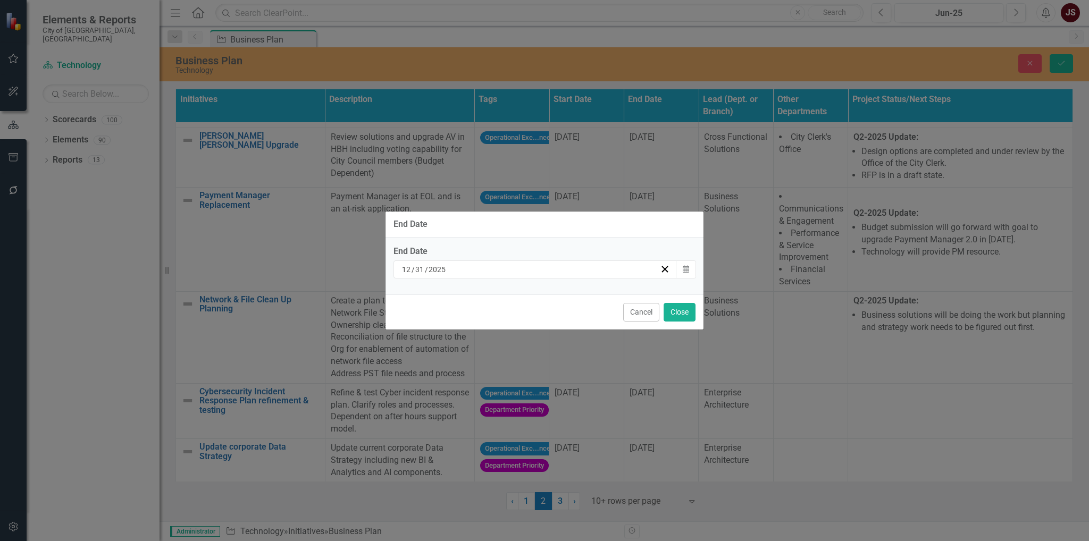
click at [578, 267] on div "[DATE]" at bounding box center [530, 269] width 260 height 11
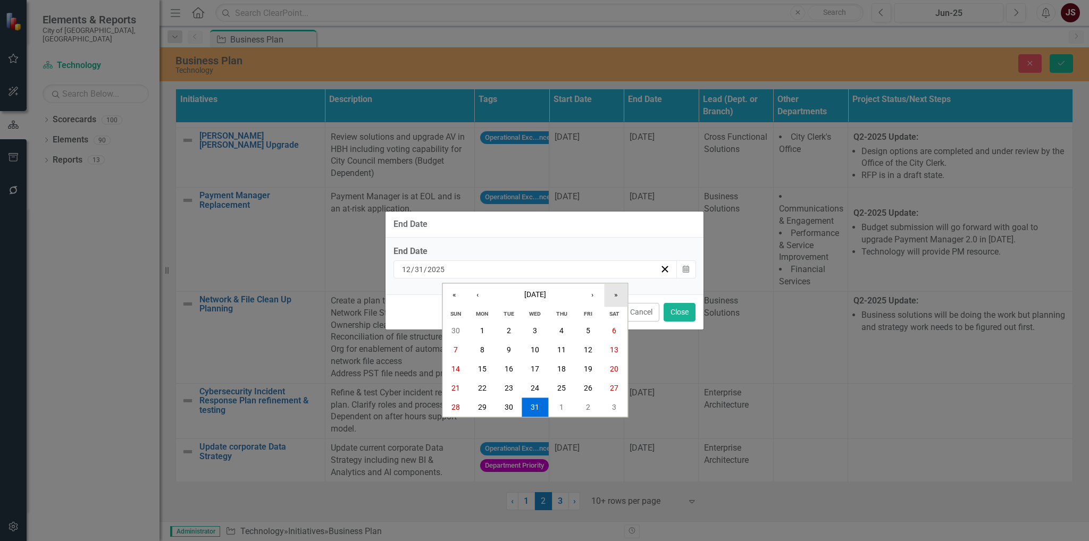
click at [613, 297] on button "»" at bounding box center [615, 295] width 23 height 23
click at [592, 411] on button "31" at bounding box center [588, 407] width 27 height 19
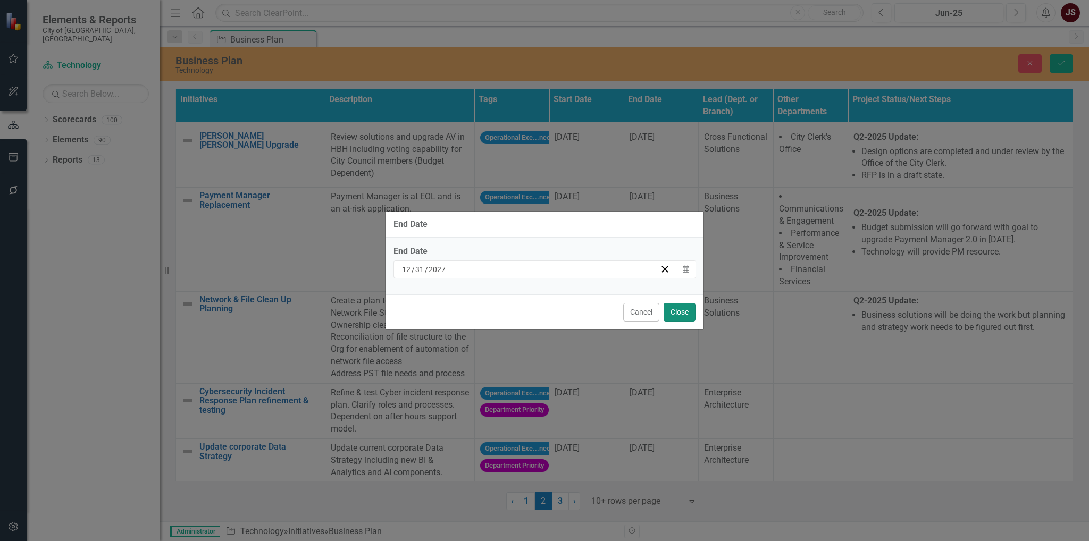
click at [677, 307] on button "Close" at bounding box center [680, 312] width 32 height 19
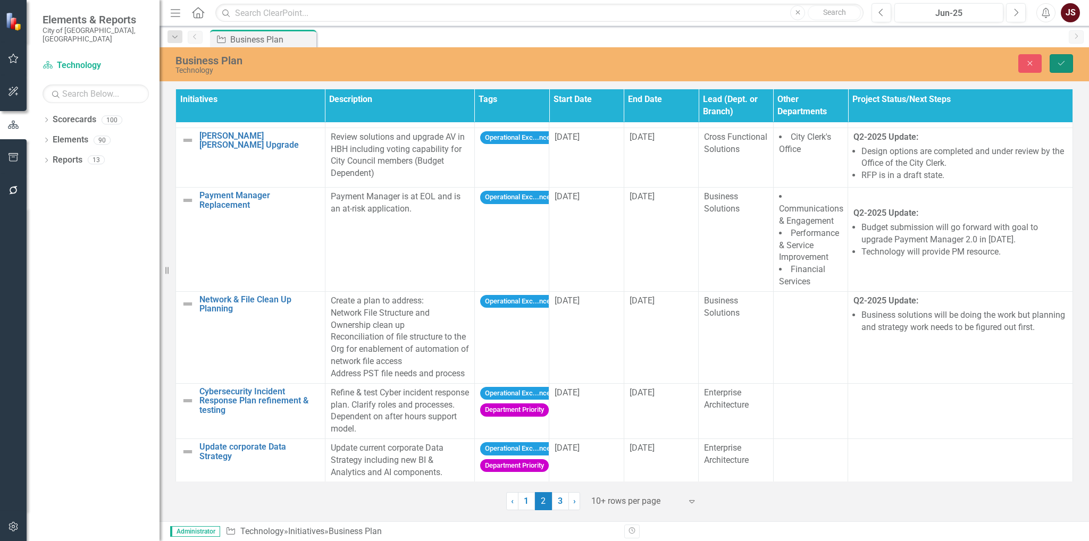
click at [1060, 69] on button "Save" at bounding box center [1061, 63] width 23 height 19
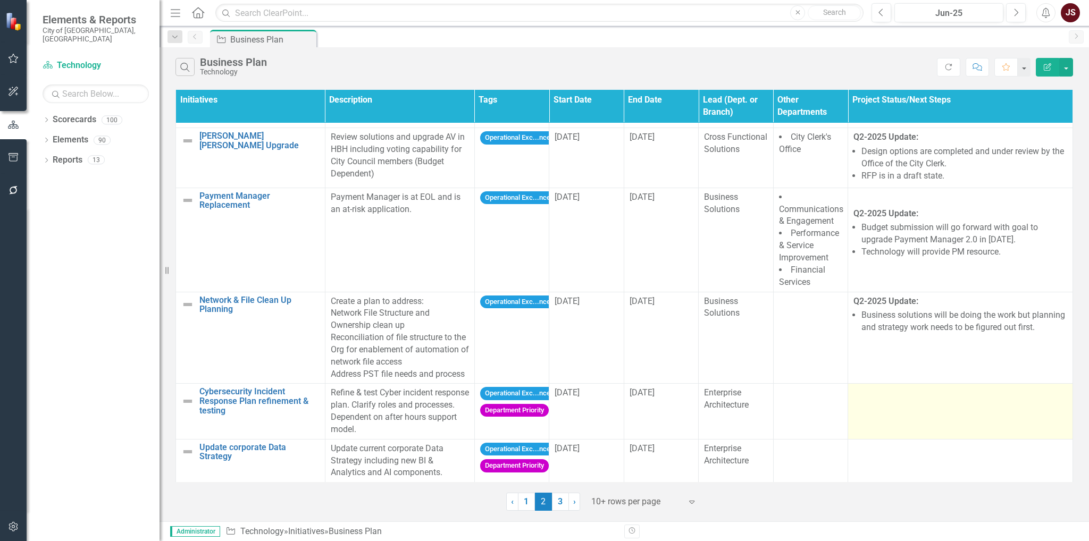
click at [876, 403] on td at bounding box center [960, 411] width 225 height 55
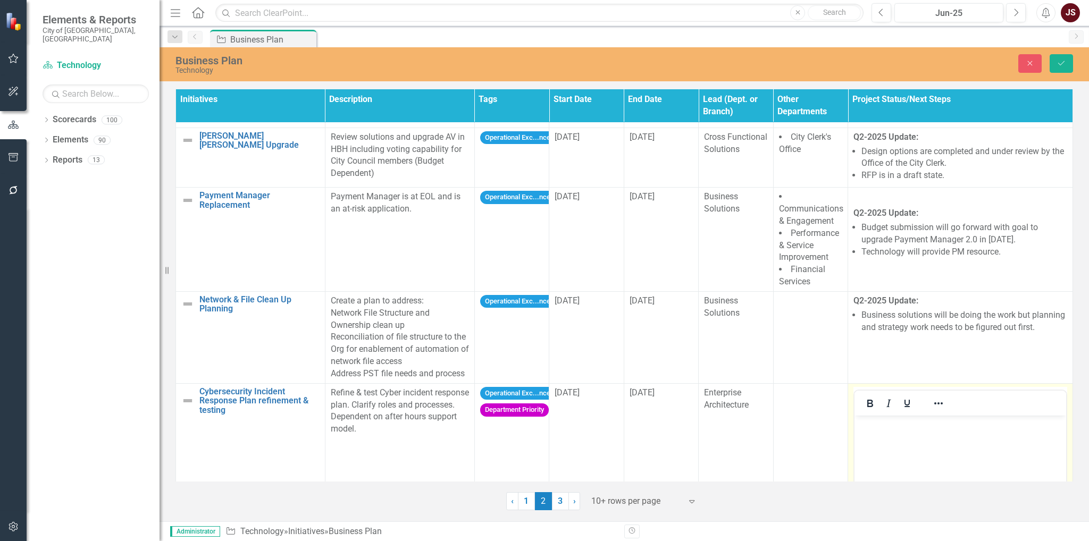
scroll to position [0, 0]
click at [900, 436] on body "Rich Text Area. Press ALT-0 for help." at bounding box center [961, 495] width 212 height 160
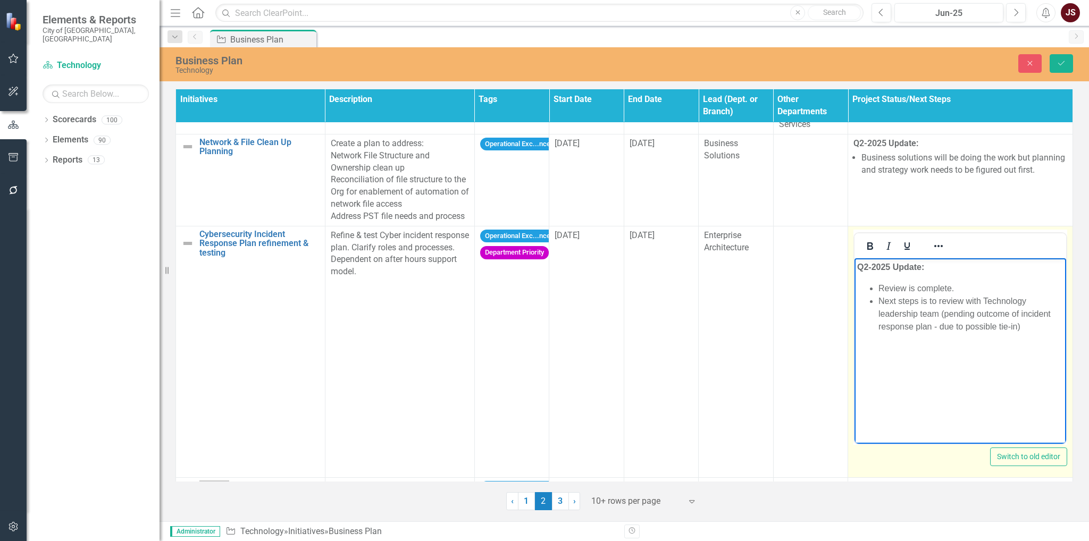
scroll to position [615, 0]
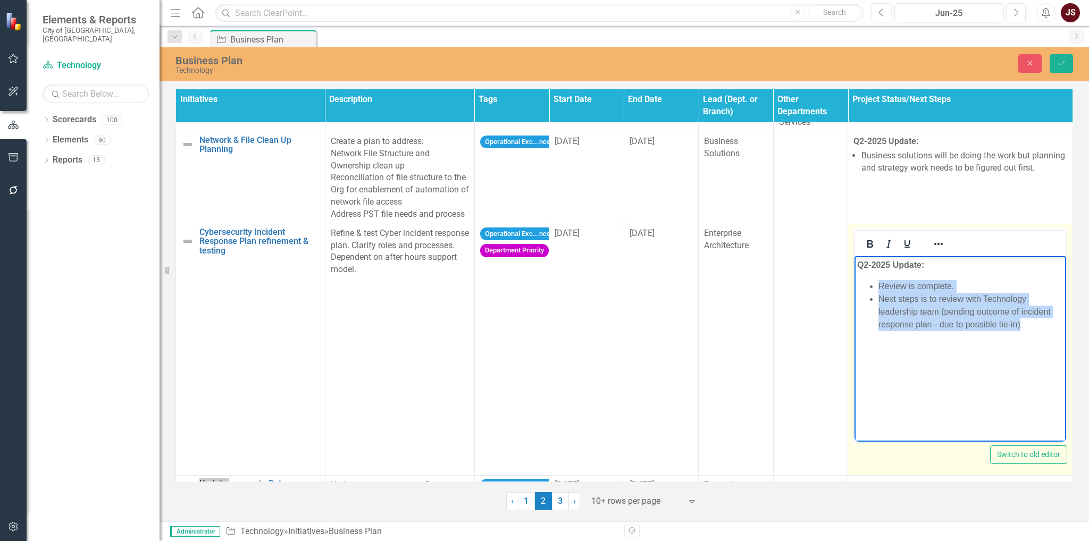
drag, startPoint x: 1034, startPoint y: 325, endPoint x: 872, endPoint y: 289, distance: 166.7
click at [872, 289] on ul "Review is complete. Next steps is to review with Technology leadership team (pe…" at bounding box center [960, 305] width 206 height 51
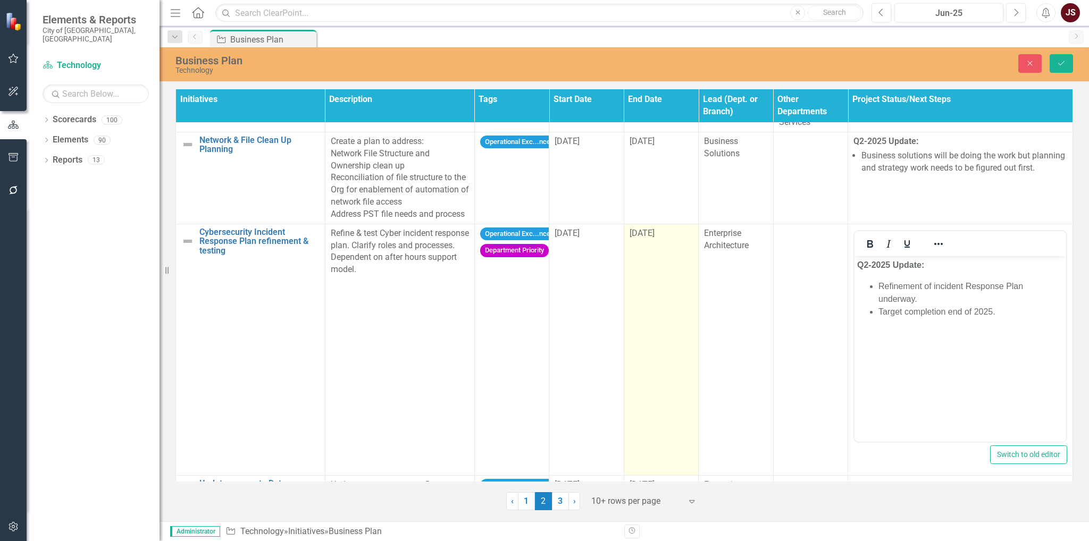
click at [657, 236] on div "[DATE]" at bounding box center [661, 234] width 63 height 12
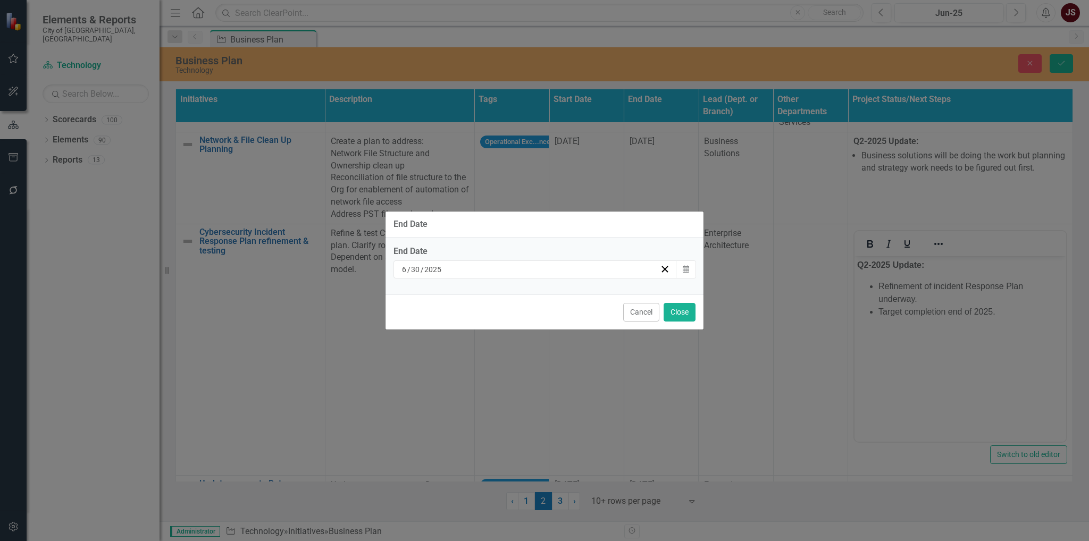
click at [629, 271] on div "[DATE]" at bounding box center [530, 269] width 260 height 11
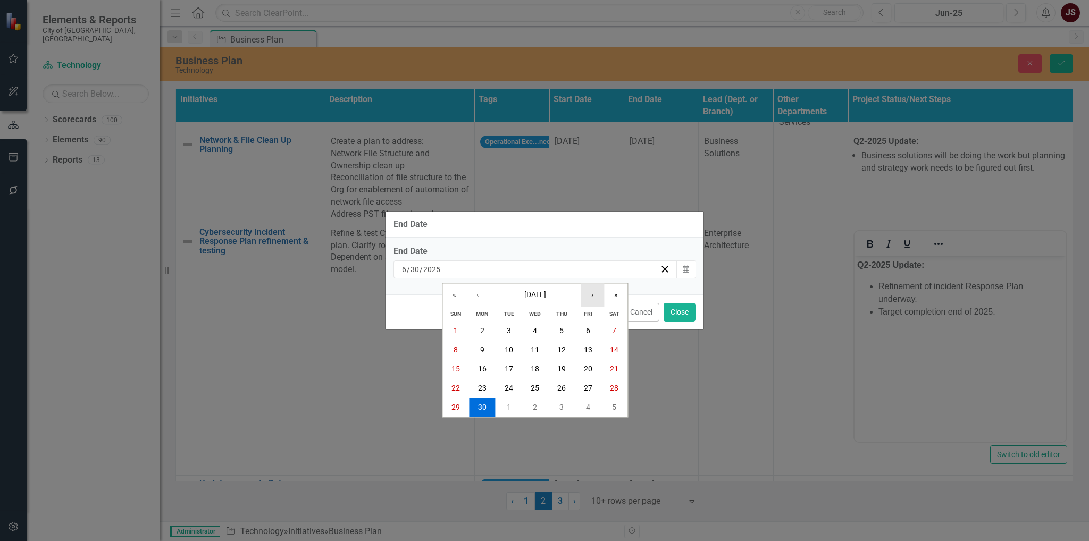
click at [587, 295] on button "›" at bounding box center [592, 295] width 23 height 23
click at [589, 295] on button "›" at bounding box center [592, 295] width 23 height 23
click at [590, 295] on button "›" at bounding box center [592, 295] width 23 height 23
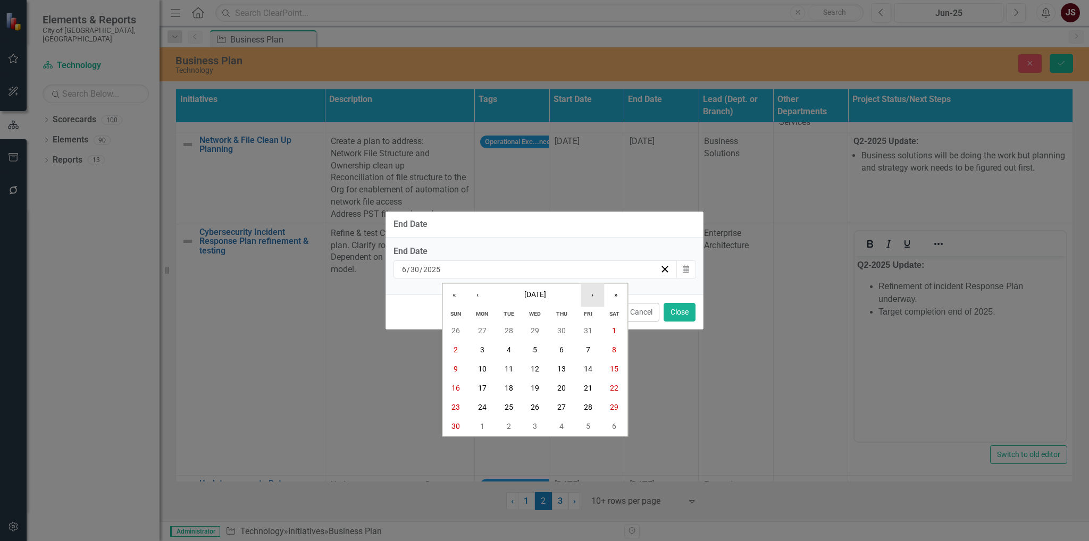
click at [589, 294] on button "›" at bounding box center [592, 295] width 23 height 23
click at [542, 407] on button "31" at bounding box center [535, 407] width 27 height 19
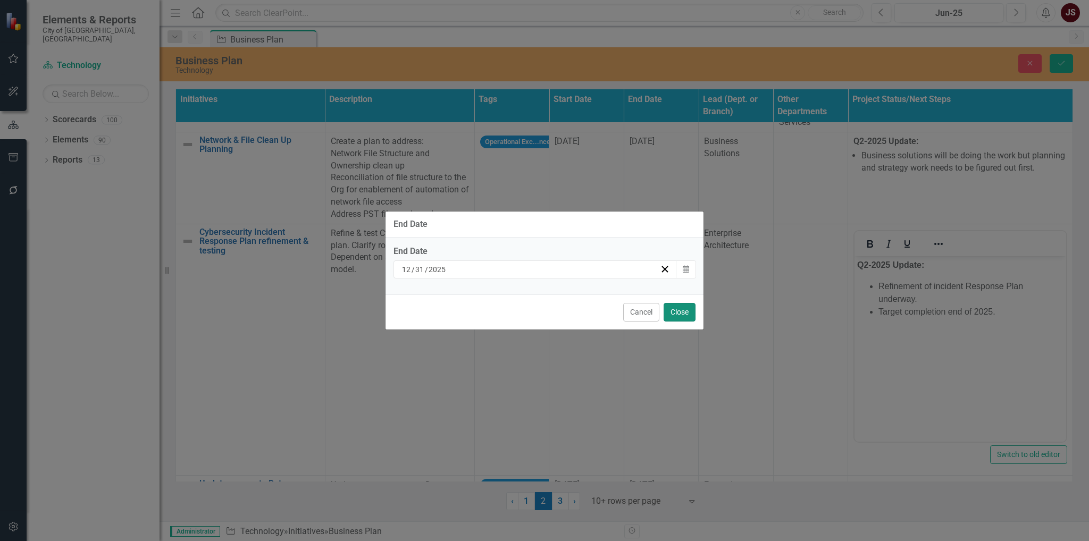
click at [680, 312] on button "Close" at bounding box center [680, 312] width 32 height 19
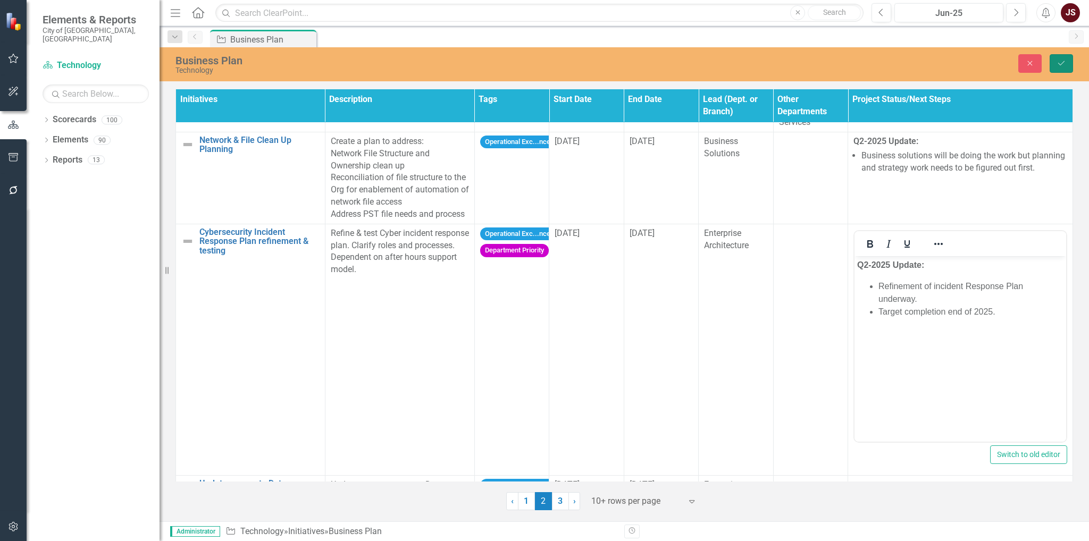
click at [1064, 61] on icon "Save" at bounding box center [1062, 63] width 10 height 7
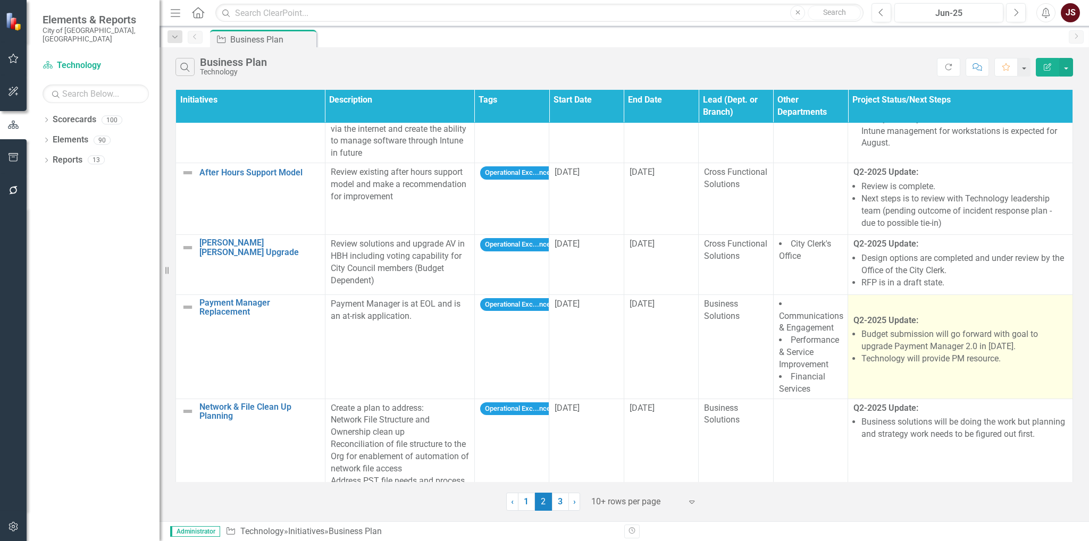
scroll to position [402, 0]
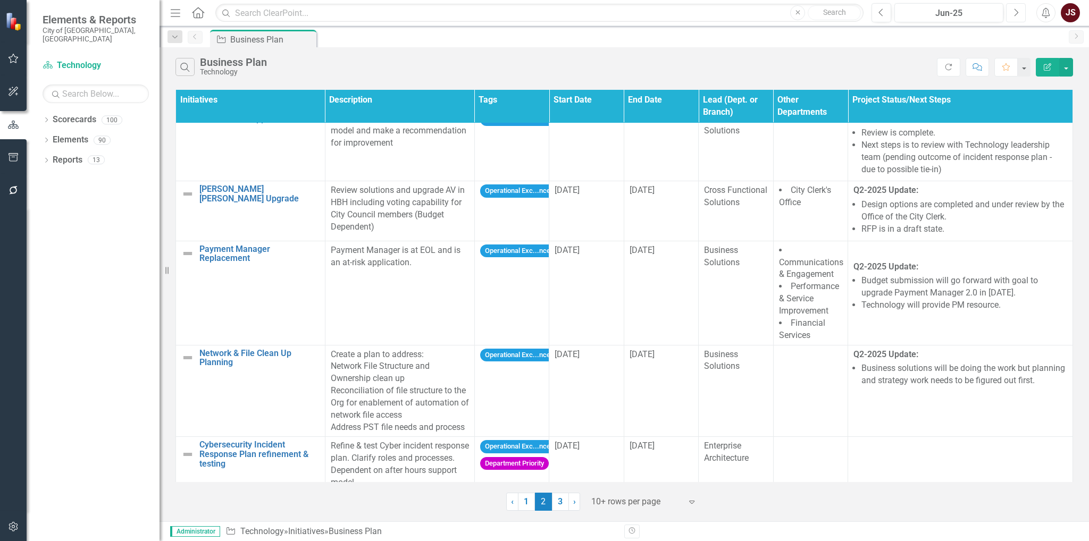
click at [1016, 9] on icon "Next" at bounding box center [1016, 13] width 6 height 10
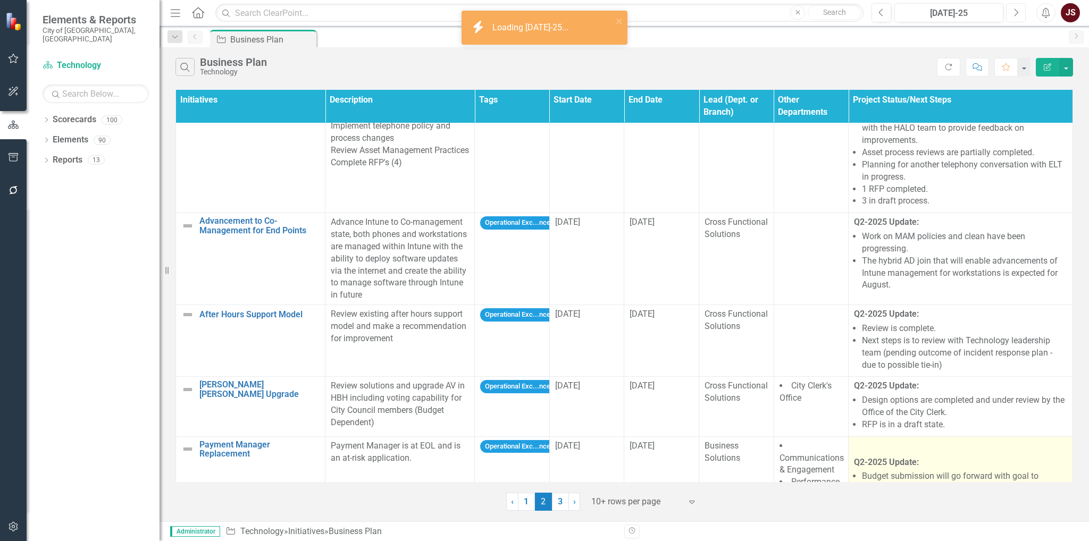
scroll to position [463, 0]
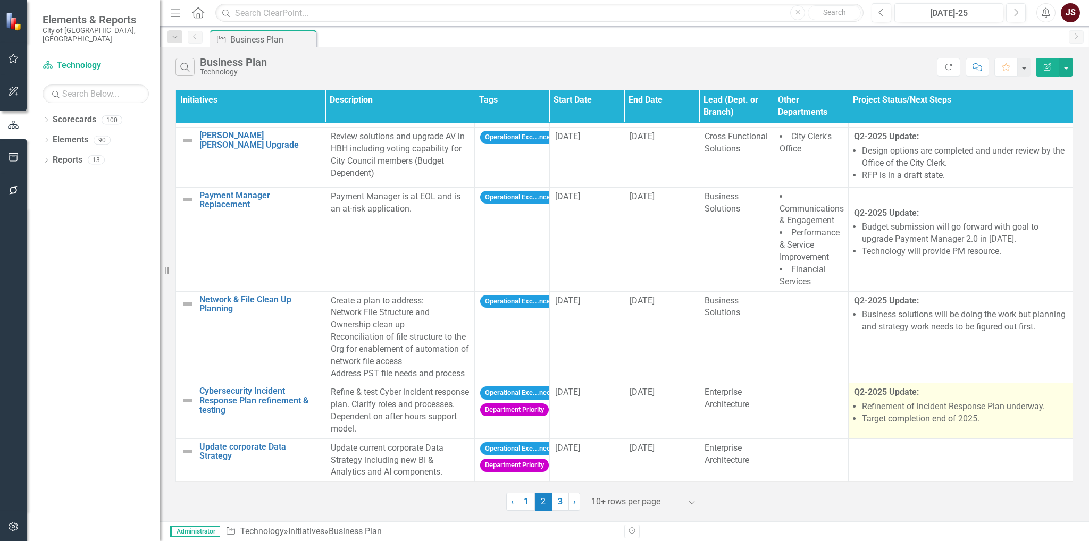
click at [972, 401] on li "Refinement of incident Response Plan underway." at bounding box center [964, 407] width 205 height 12
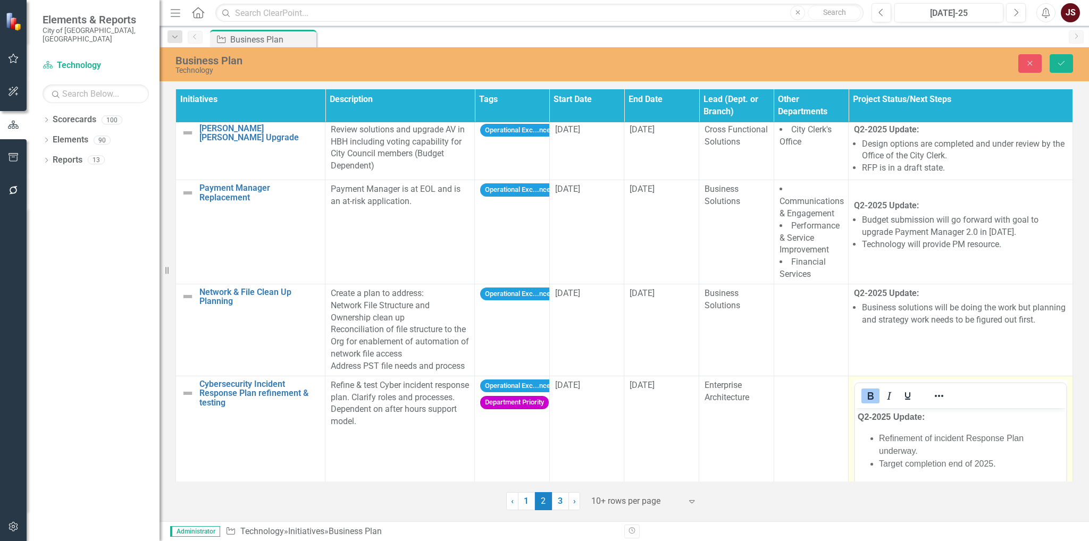
scroll to position [622, 0]
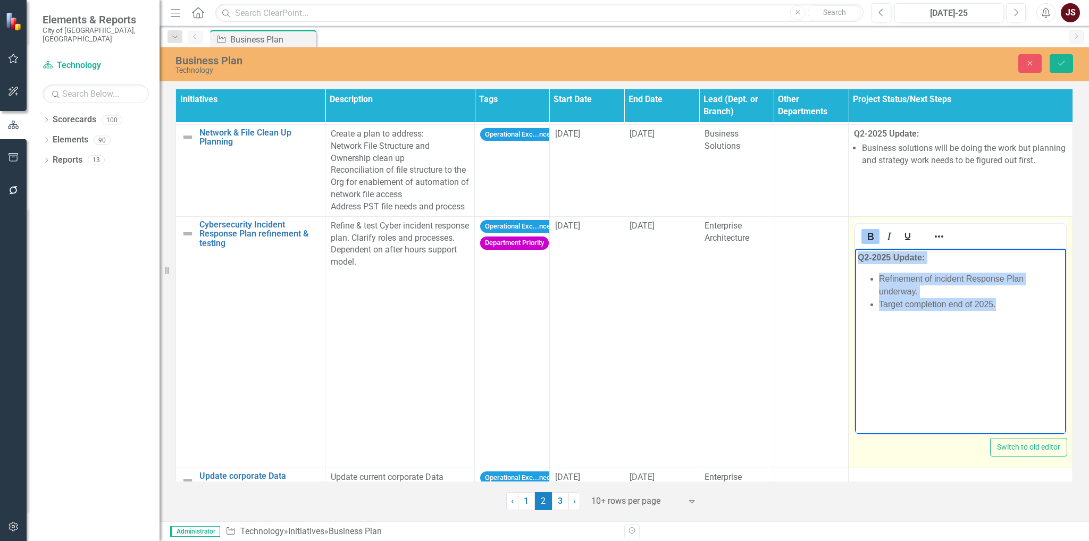
drag, startPoint x: 1015, startPoint y: 308, endPoint x: 784, endPoint y: 249, distance: 238.4
click at [855, 249] on html "Q2-2025 Update: Refinement of incident Response Plan underway. Target completio…" at bounding box center [960, 328] width 211 height 160
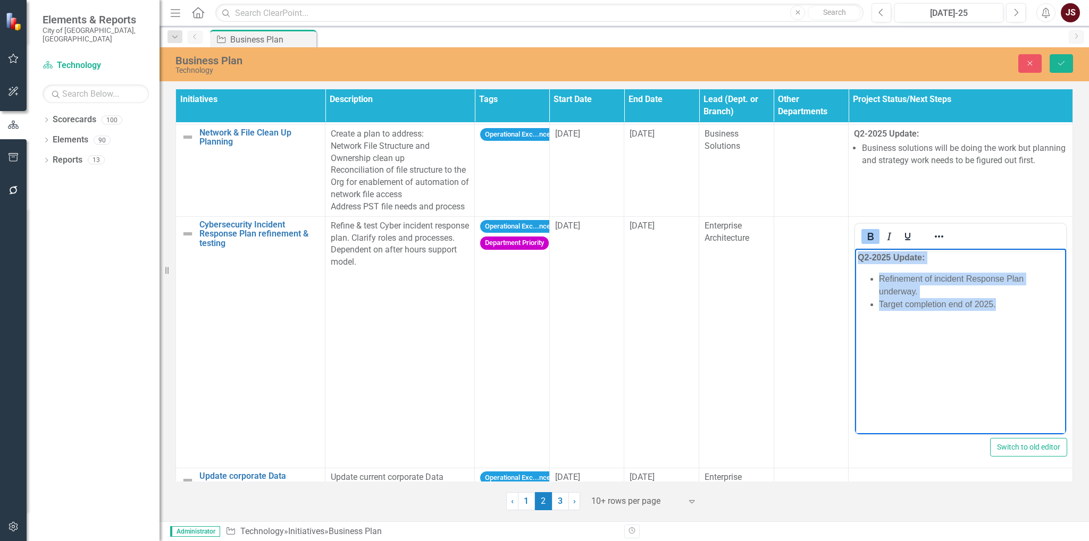
copy body "Q2-2025 Update: Refinement of incident Response Plan underway. Target completio…"
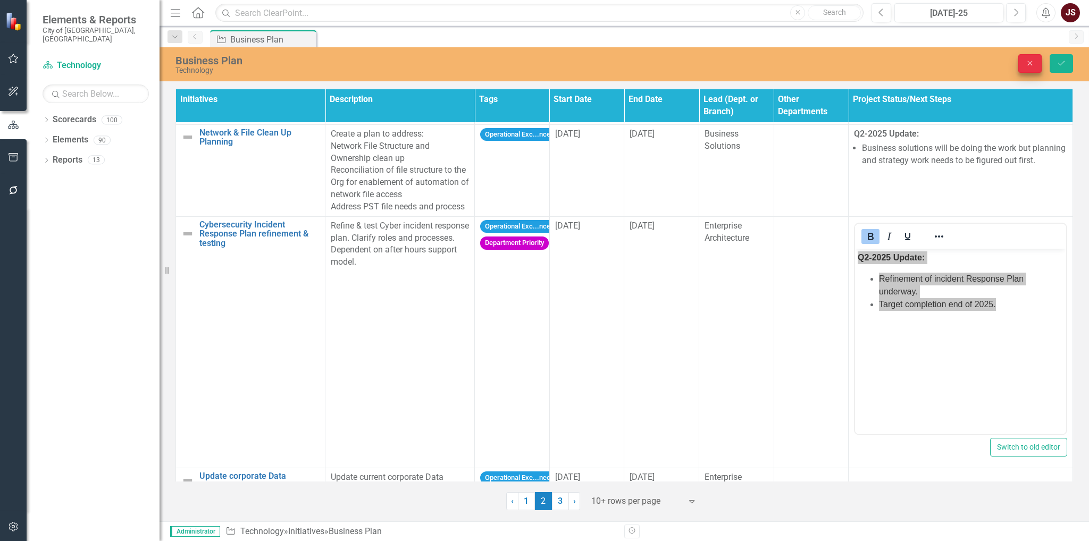
click at [1025, 60] on icon "Close" at bounding box center [1030, 63] width 10 height 7
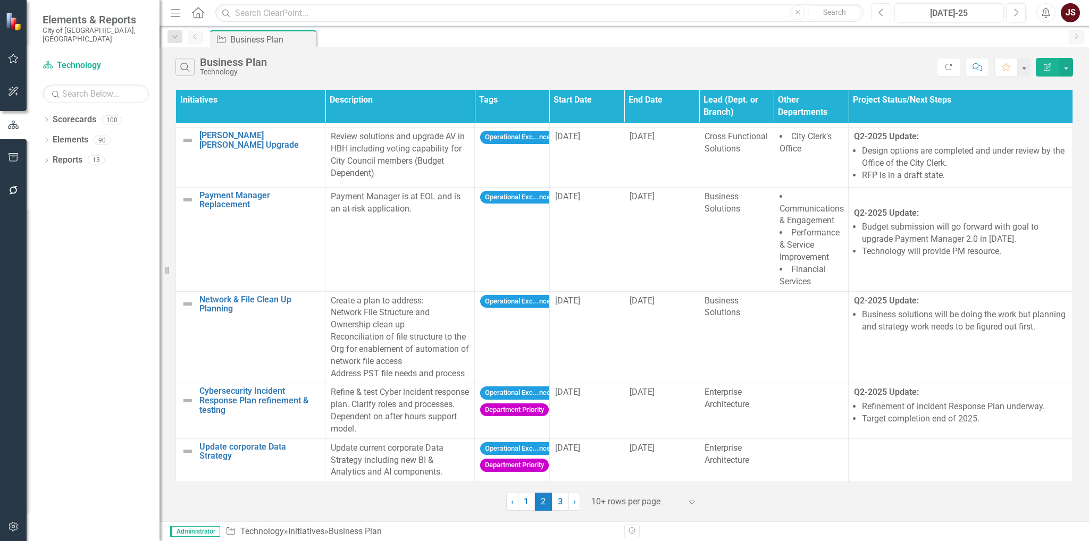
click at [885, 11] on button "Previous" at bounding box center [882, 12] width 20 height 19
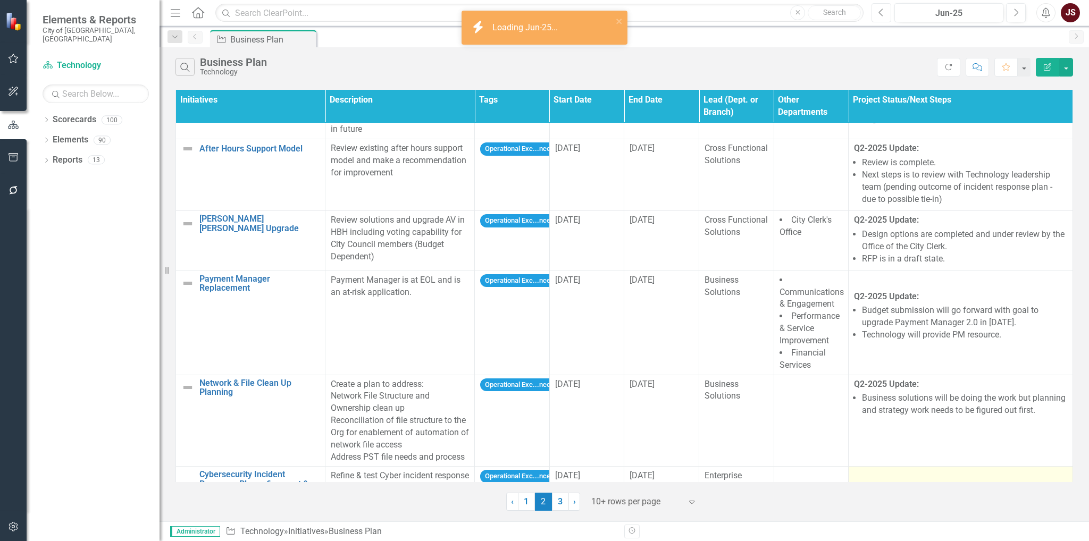
scroll to position [463, 0]
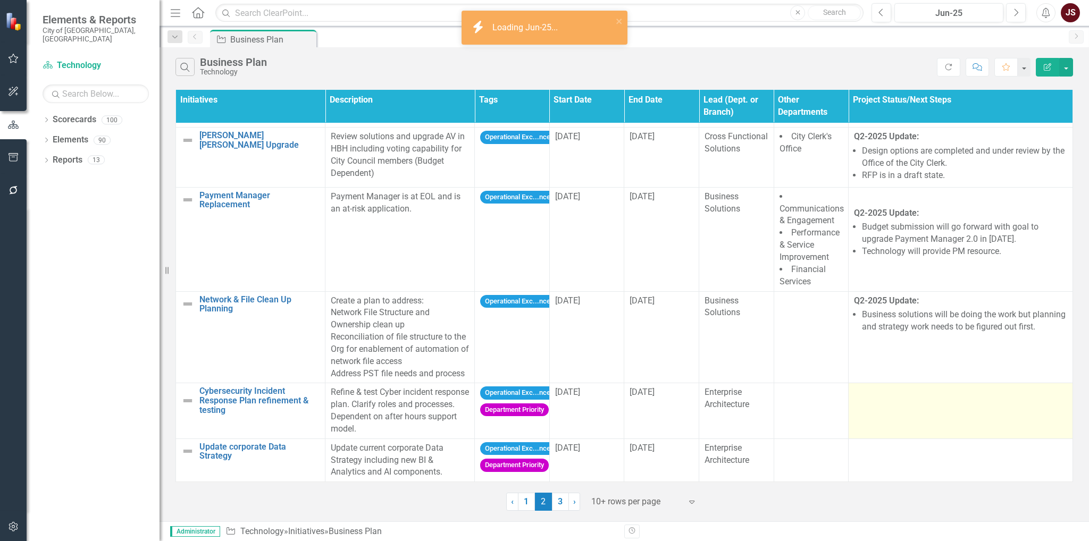
click at [917, 397] on td at bounding box center [961, 410] width 224 height 55
click at [916, 397] on td at bounding box center [961, 410] width 224 height 55
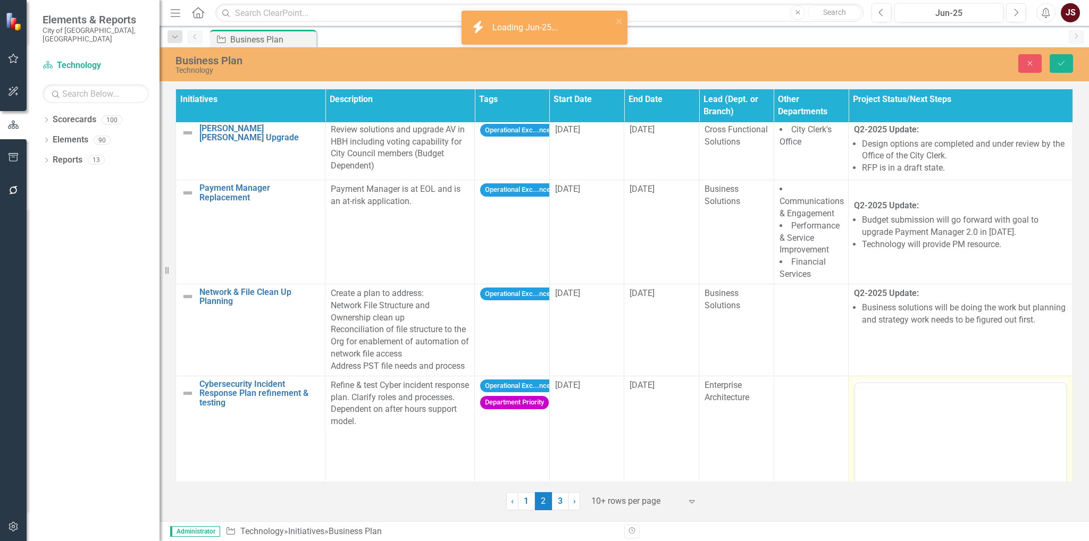
scroll to position [0, 0]
click at [891, 428] on body "Rich Text Area. Press ALT-0 for help." at bounding box center [960, 488] width 211 height 160
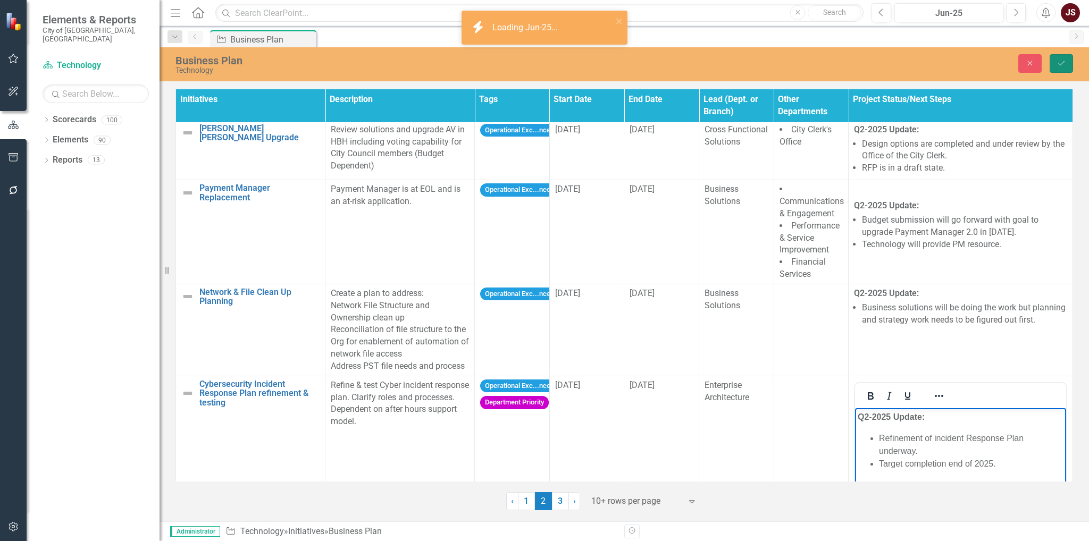
click at [1063, 59] on button "Save" at bounding box center [1061, 63] width 23 height 19
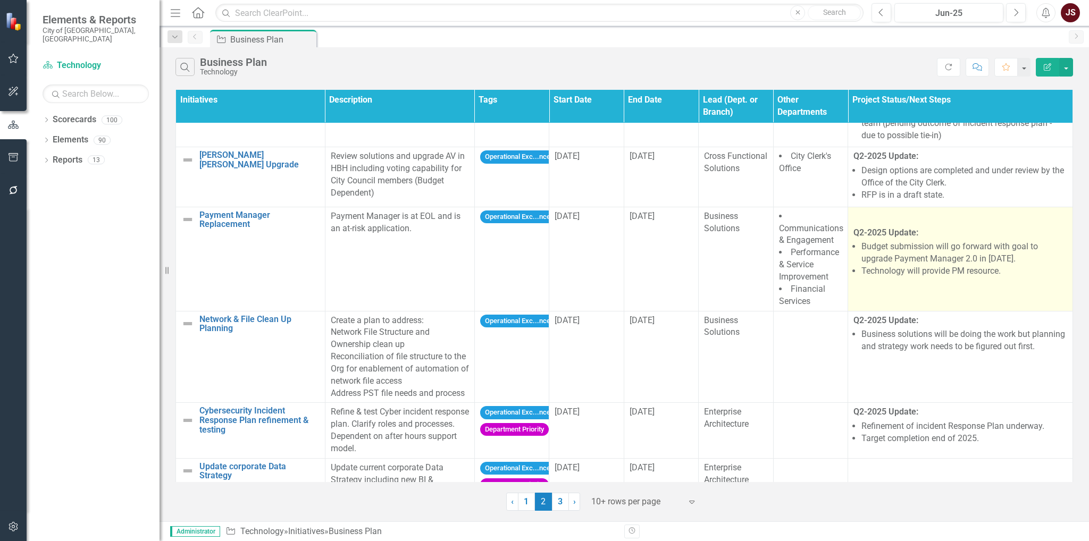
scroll to position [455, 0]
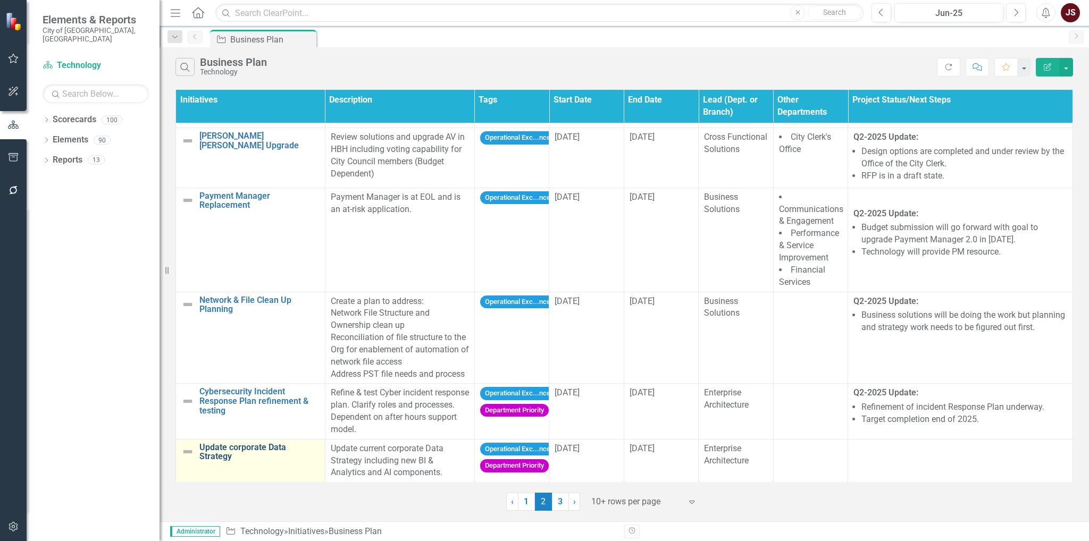
click at [245, 449] on link "Update corporate Data Strategy" at bounding box center [259, 452] width 120 height 19
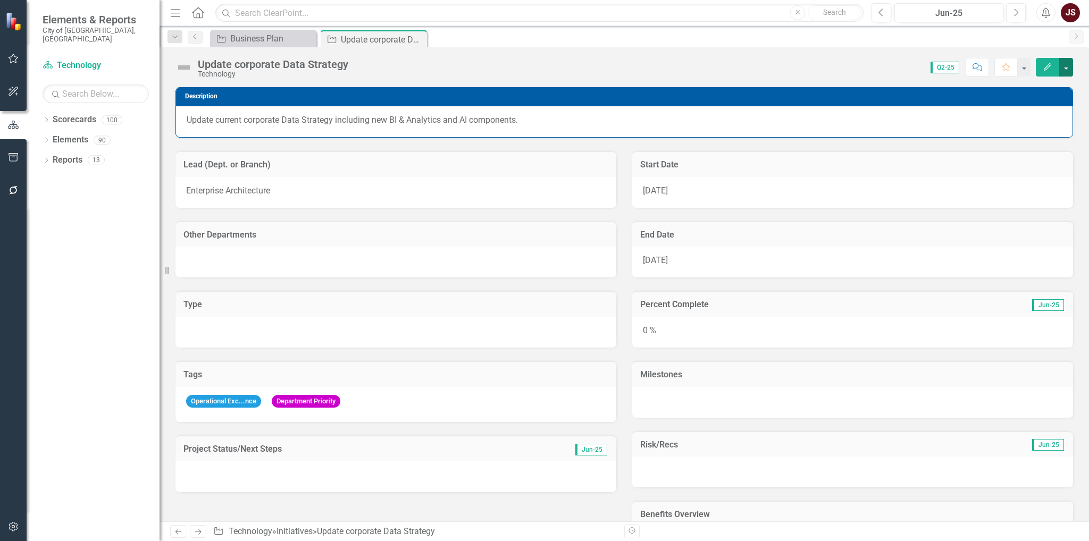
click at [1065, 66] on button "button" at bounding box center [1066, 67] width 14 height 19
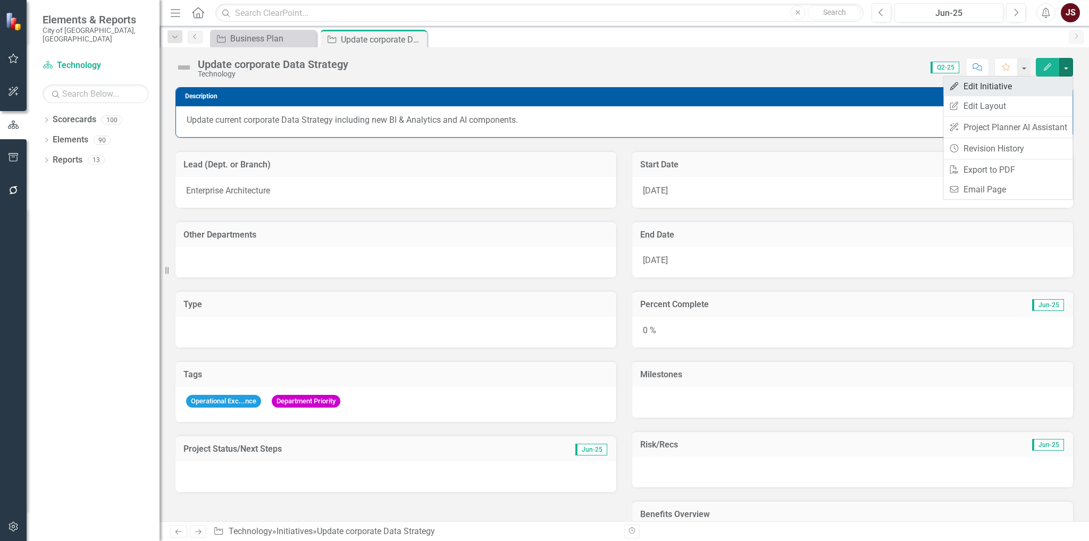
click at [1039, 91] on link "Edit Edit Initiative" at bounding box center [1008, 87] width 129 height 20
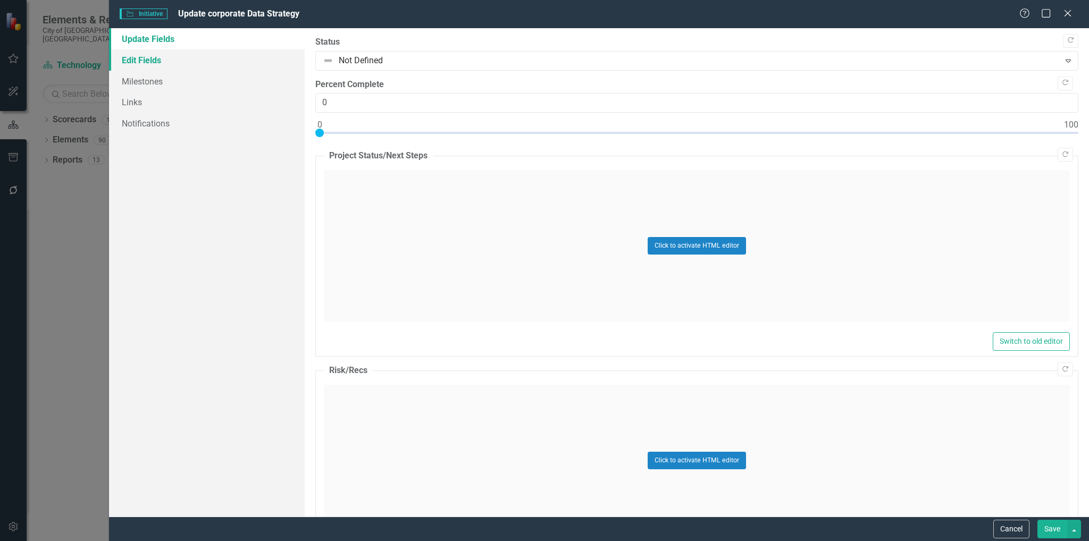
click at [173, 60] on link "Edit Fields" at bounding box center [207, 59] width 196 height 21
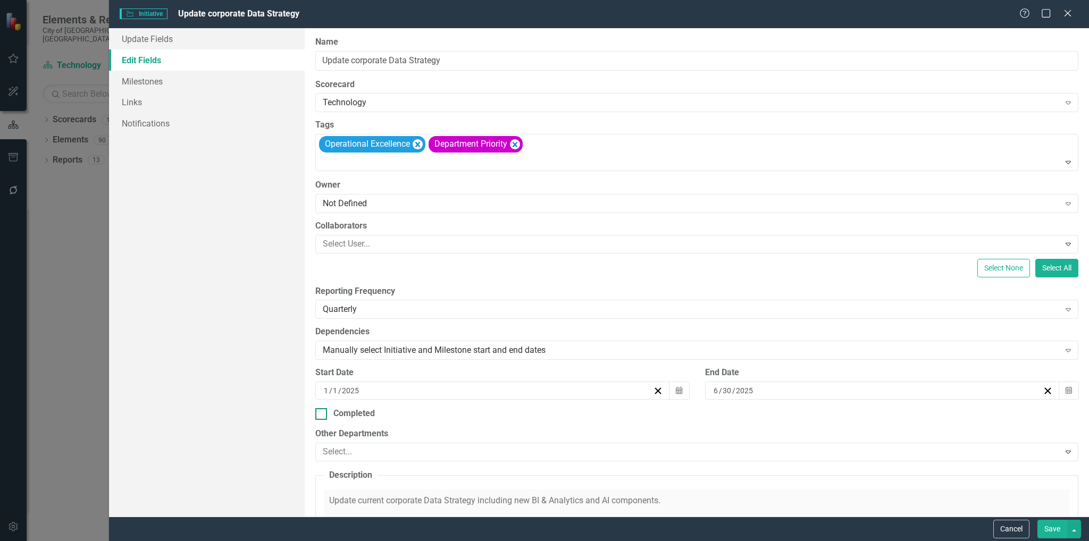
click at [320, 415] on div at bounding box center [321, 414] width 12 height 12
click at [320, 415] on input "Completed" at bounding box center [318, 411] width 7 height 7
checkbox input "true"
click at [1047, 524] on button "Save" at bounding box center [1053, 529] width 30 height 19
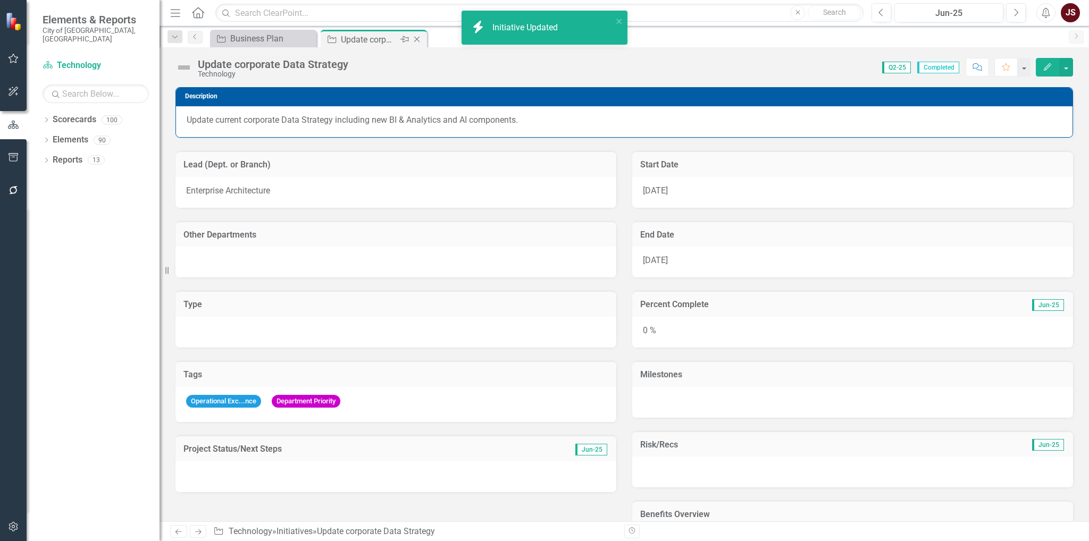
click at [417, 38] on icon "Close" at bounding box center [417, 39] width 11 height 9
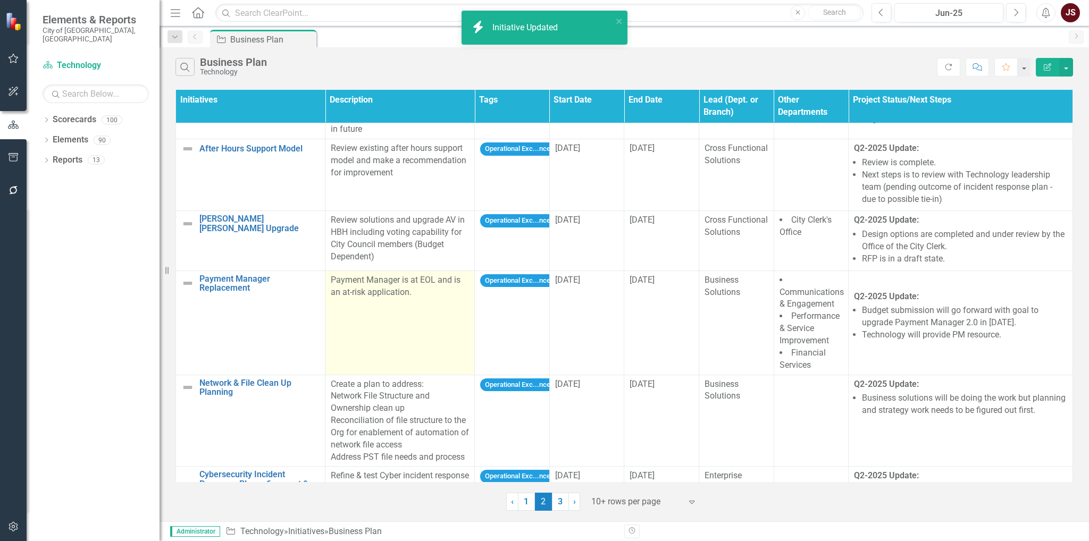
scroll to position [463, 0]
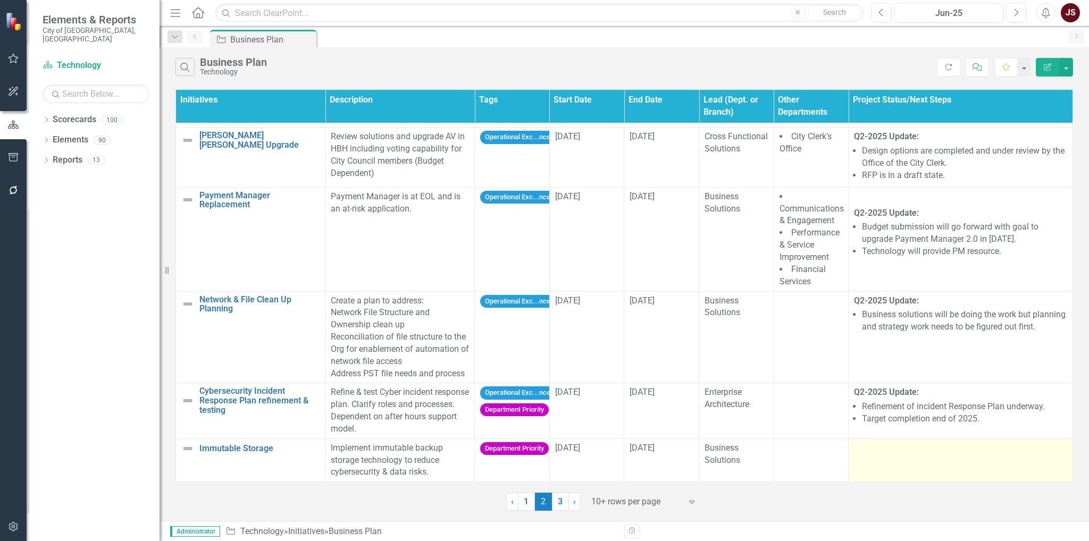
click at [897, 447] on td at bounding box center [961, 461] width 224 height 44
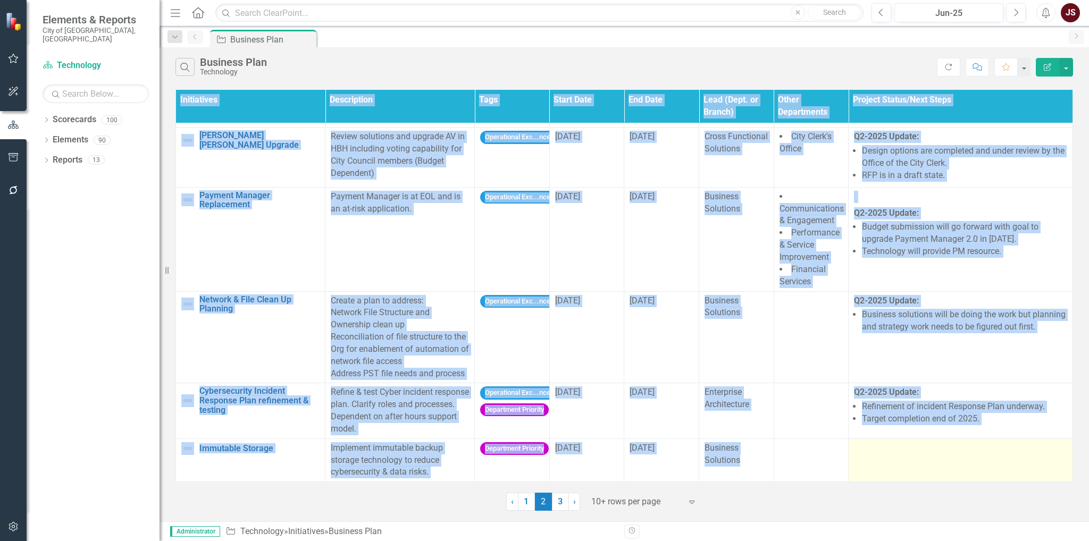
click at [897, 447] on td at bounding box center [961, 461] width 224 height 44
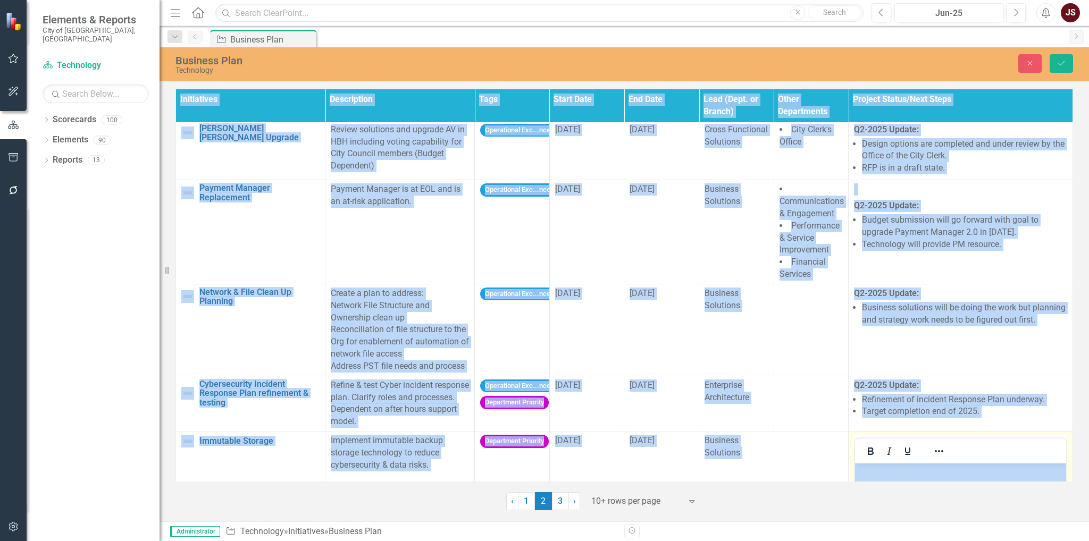
scroll to position [0, 0]
click at [869, 453] on icon "Bold" at bounding box center [871, 451] width 6 height 7
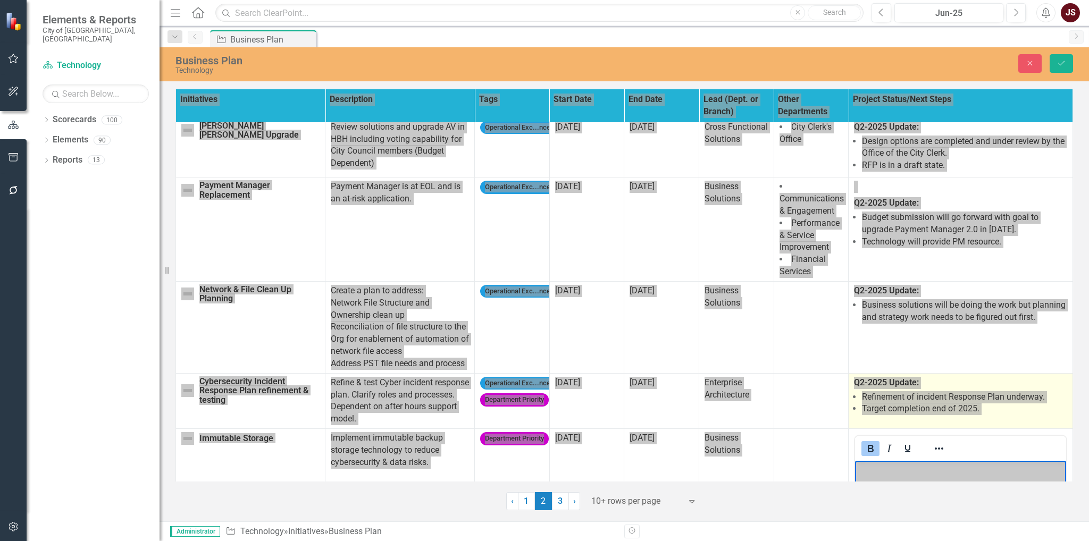
scroll to position [625, 0]
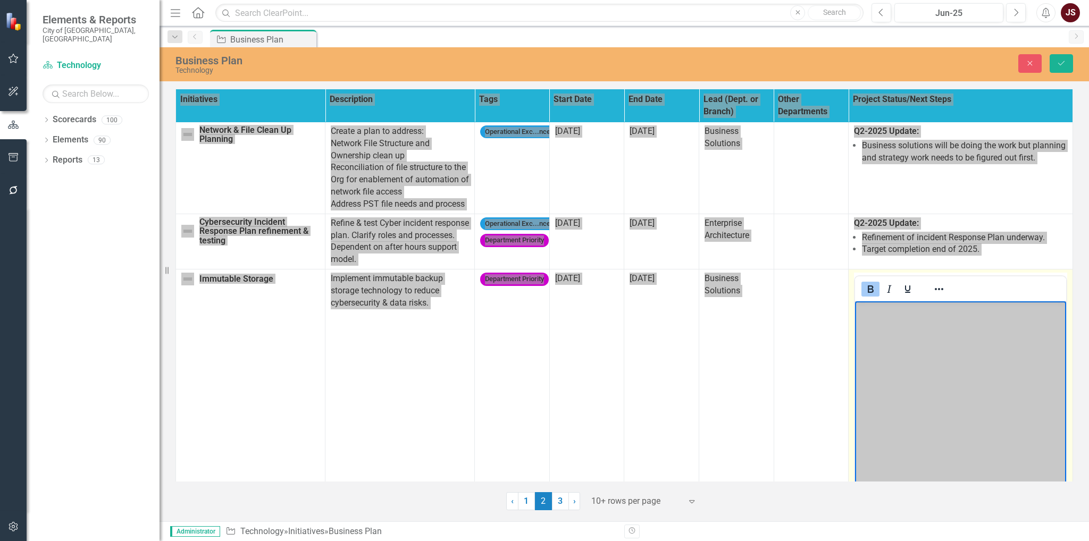
paste body "Rich Text Area. Press ALT-0 for help."
click at [858, 332] on strong "Q2-2025 Update:" at bounding box center [891, 331] width 67 height 9
drag, startPoint x: 1006, startPoint y: 360, endPoint x: 876, endPoint y: 333, distance: 132.5
click at [876, 333] on ul "Refinement of incident Response Plan underway. Target completion end of 2025." at bounding box center [961, 344] width 206 height 38
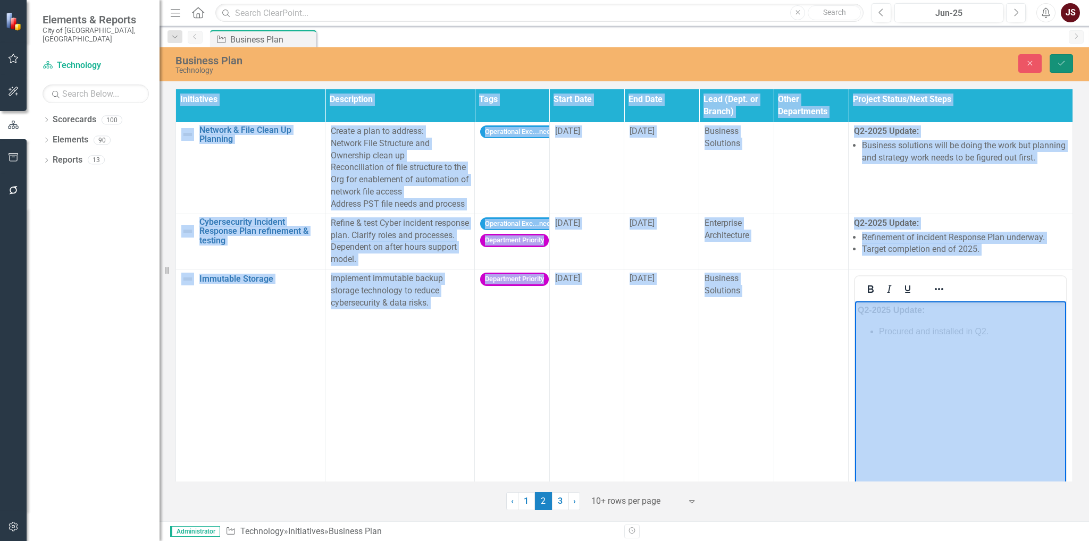
click at [1063, 62] on icon "Save" at bounding box center [1062, 63] width 10 height 7
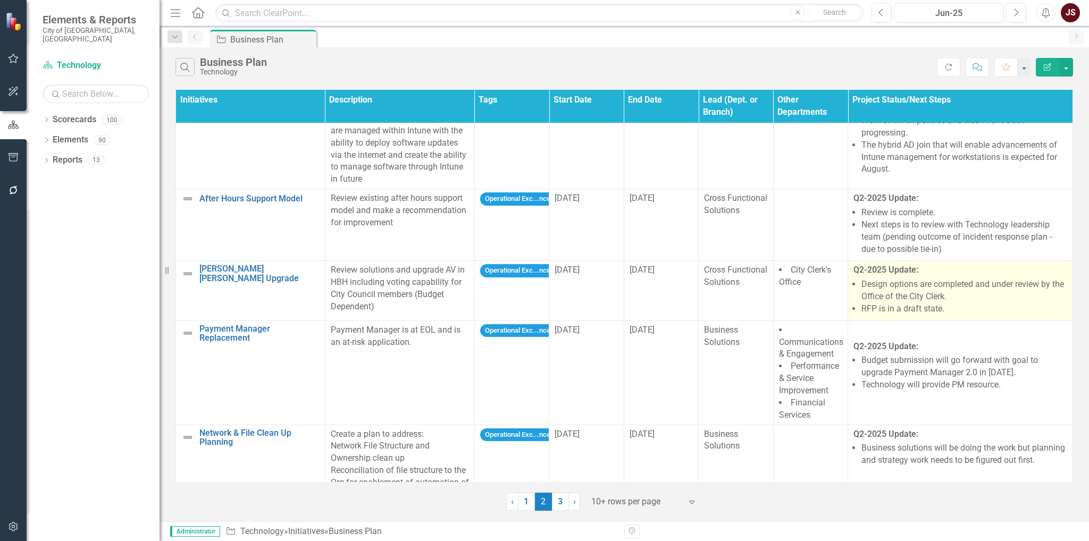
scroll to position [455, 0]
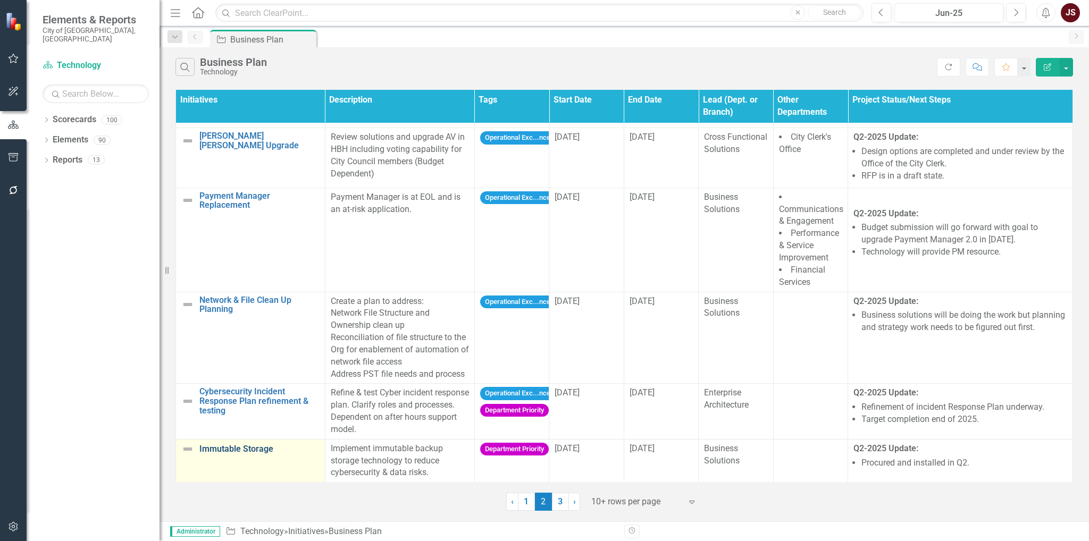
click at [252, 445] on link "Immutable Storage" at bounding box center [259, 450] width 120 height 10
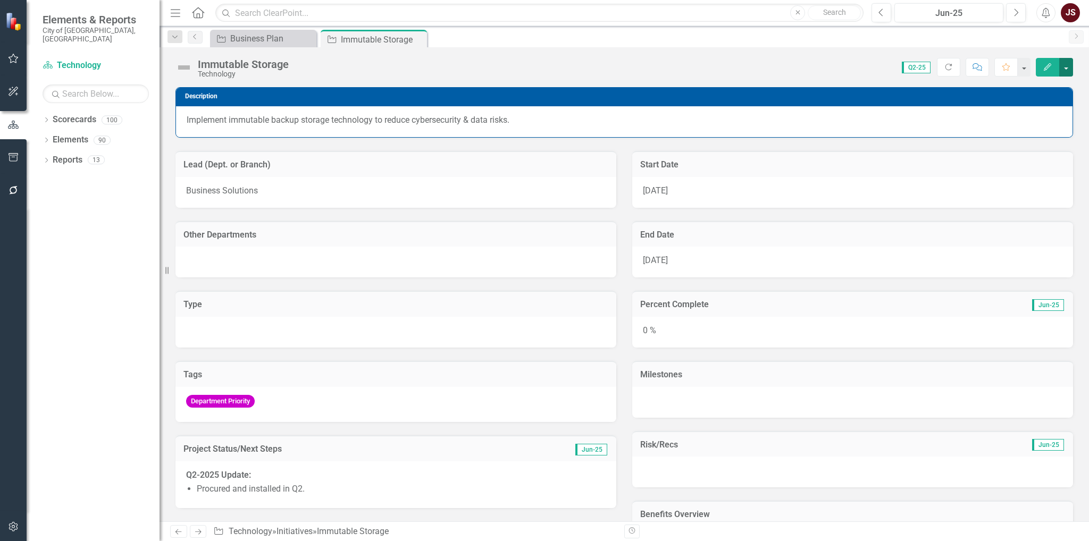
click at [1067, 60] on button "button" at bounding box center [1066, 67] width 14 height 19
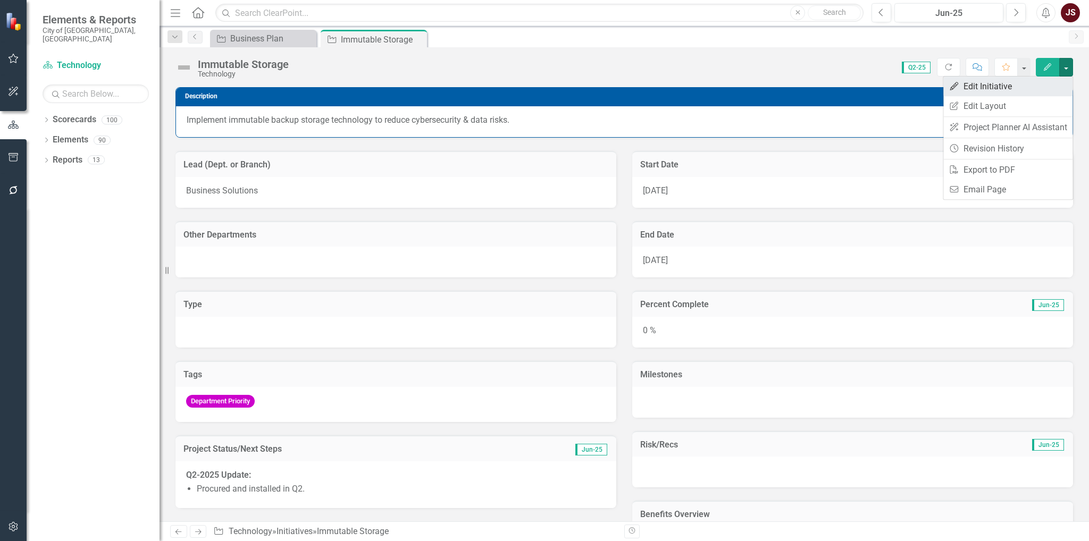
click at [998, 86] on link "Edit Edit Initiative" at bounding box center [1008, 87] width 129 height 20
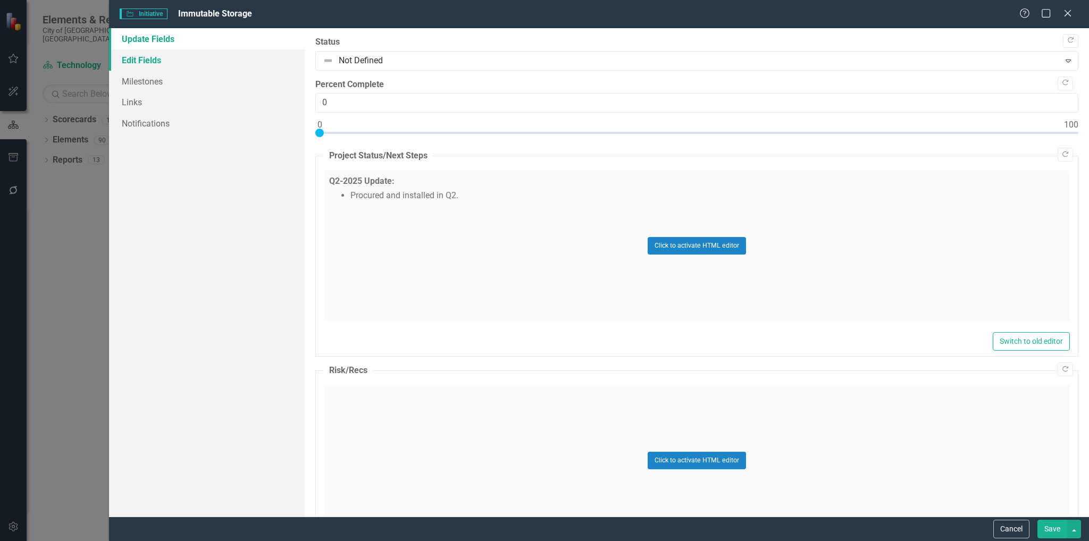
click at [147, 56] on link "Edit Fields" at bounding box center [207, 59] width 196 height 21
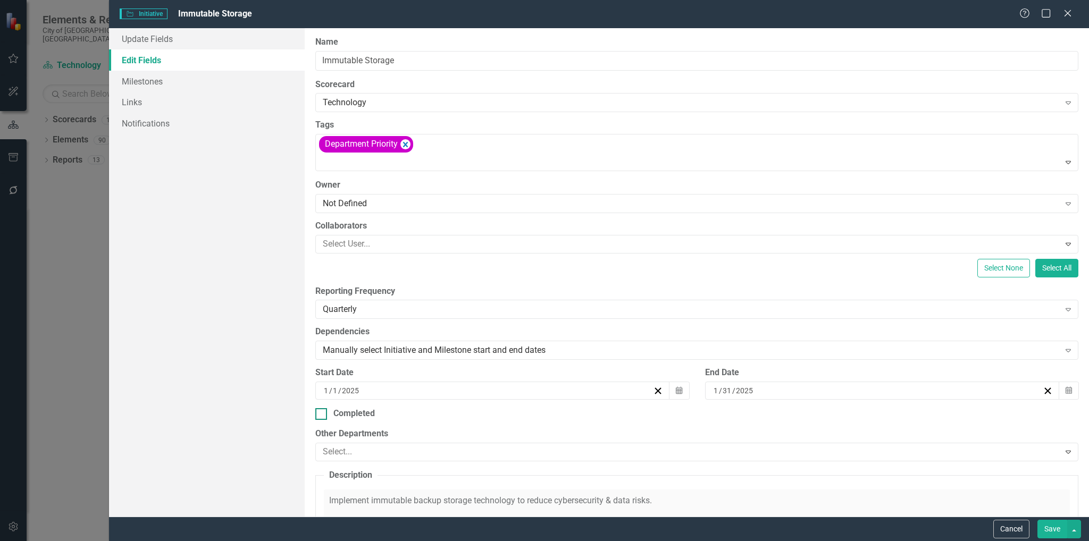
click at [320, 413] on input "Completed" at bounding box center [318, 411] width 7 height 7
checkbox input "true"
click at [1046, 525] on button "Save" at bounding box center [1053, 529] width 30 height 19
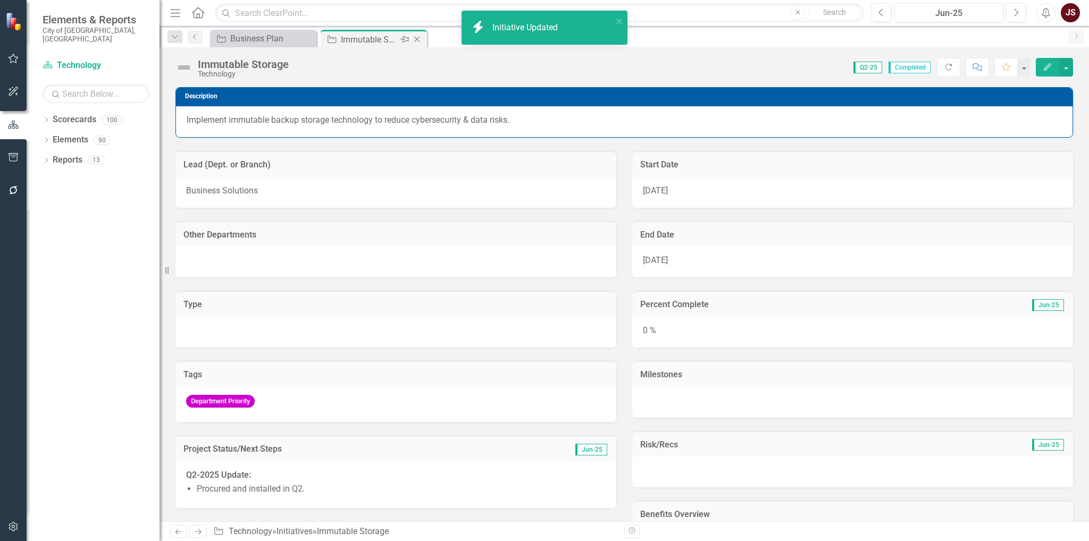
click at [418, 37] on icon "Close" at bounding box center [417, 39] width 11 height 9
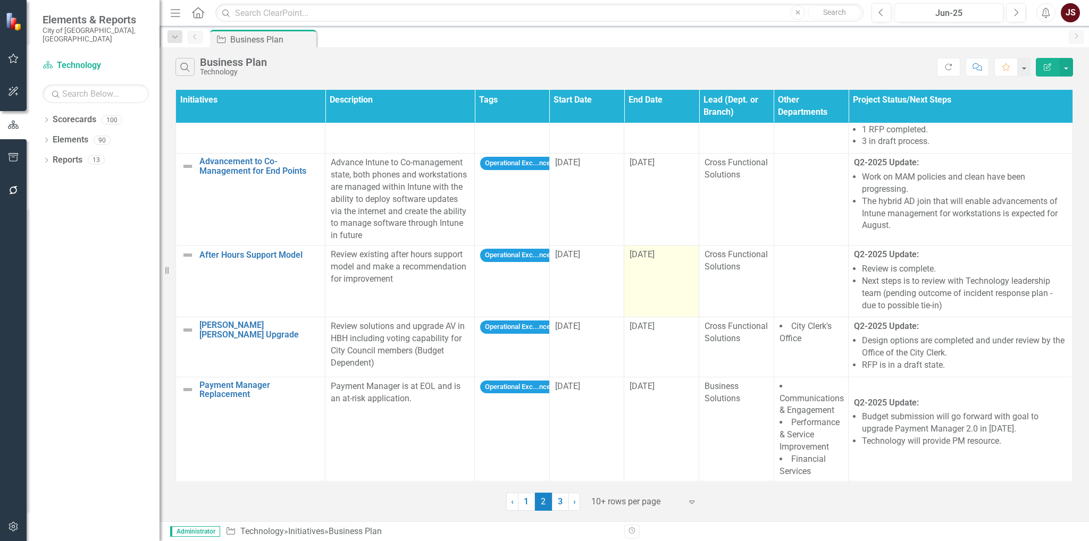
scroll to position [487, 0]
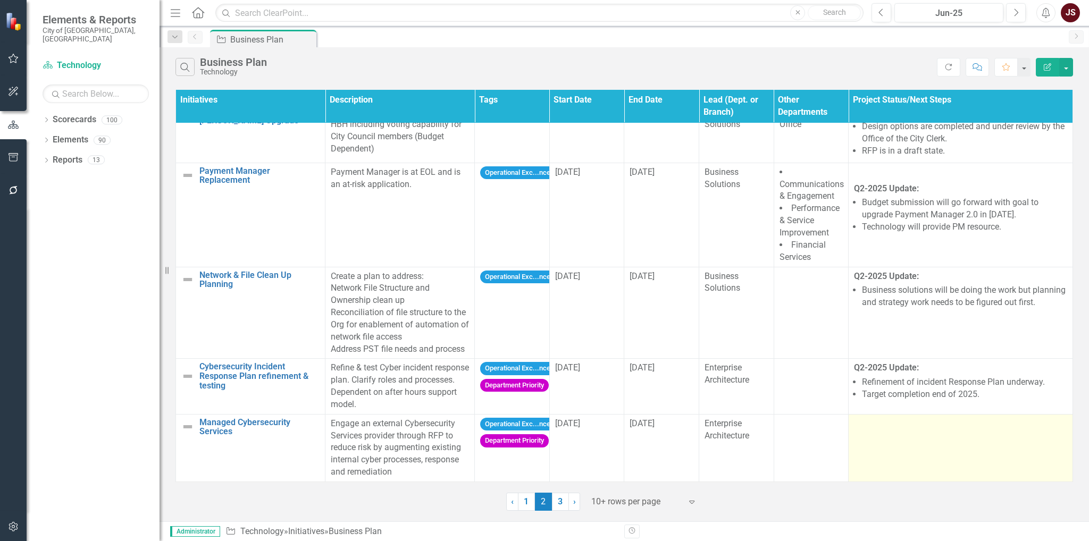
click at [872, 436] on td at bounding box center [961, 448] width 224 height 68
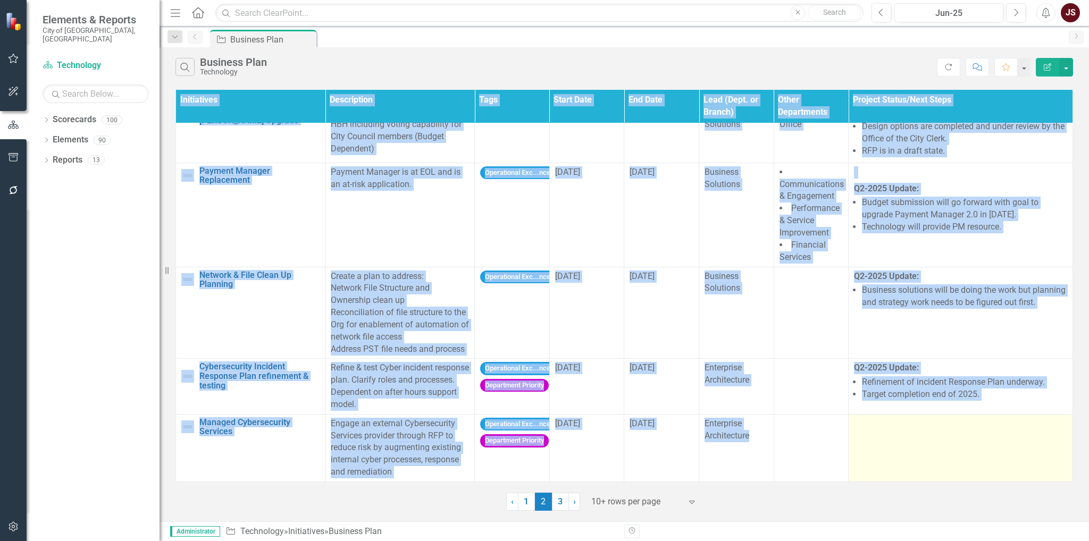
click at [872, 436] on td at bounding box center [961, 448] width 224 height 68
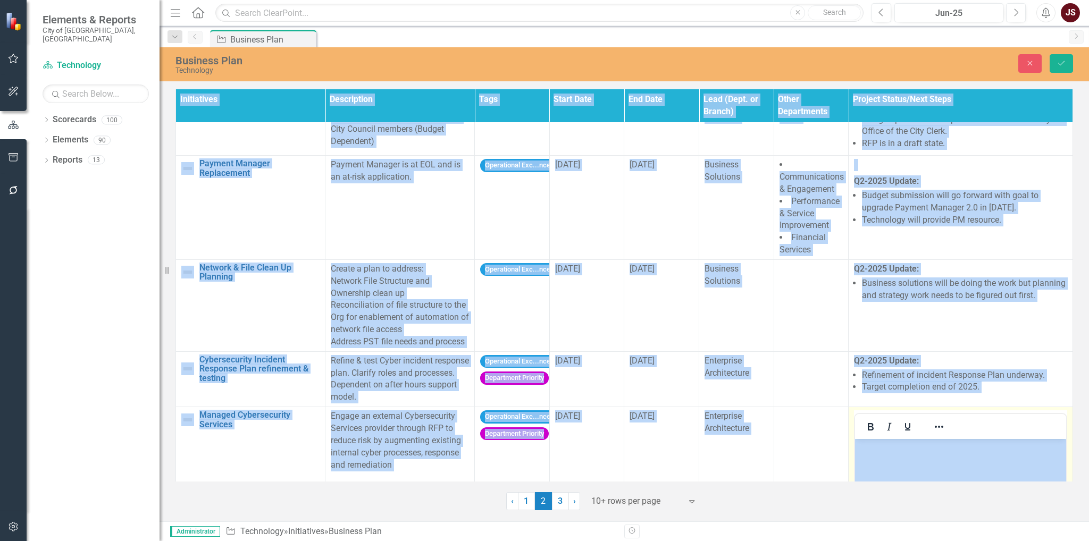
scroll to position [0, 0]
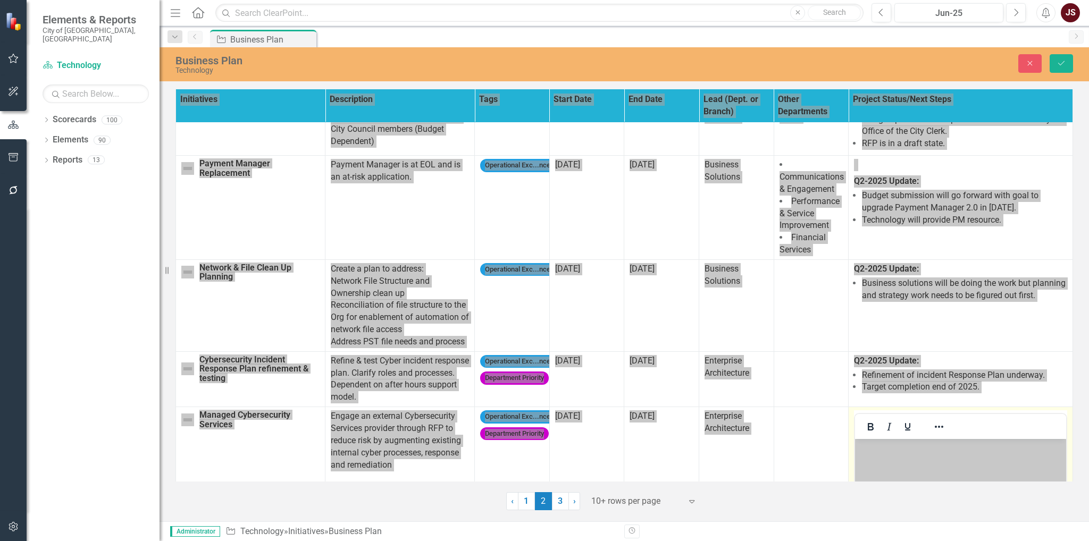
click at [881, 448] on p "Rich Text Area. Press ALT-0 for help." at bounding box center [961, 448] width 206 height 13
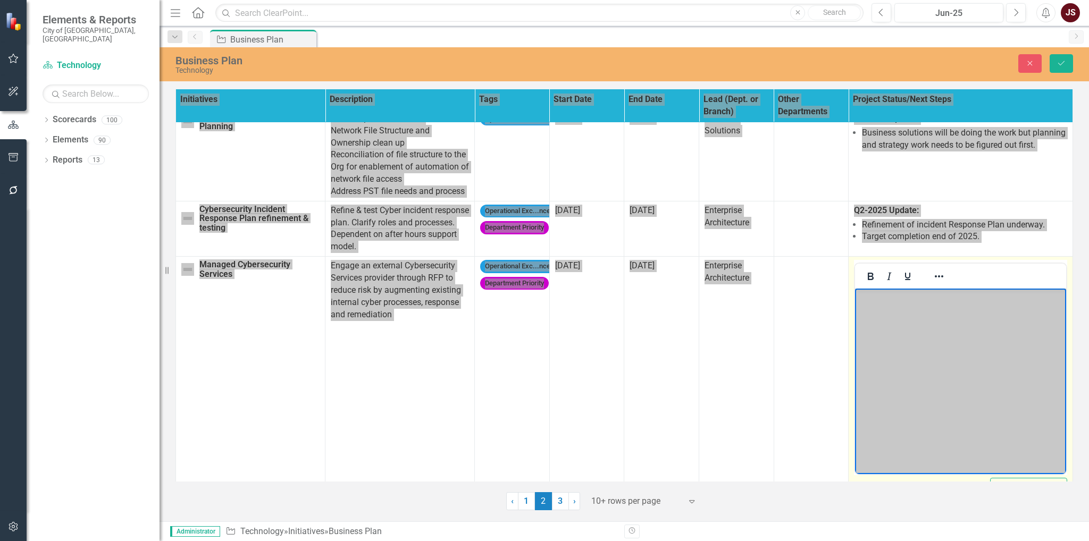
scroll to position [647, 0]
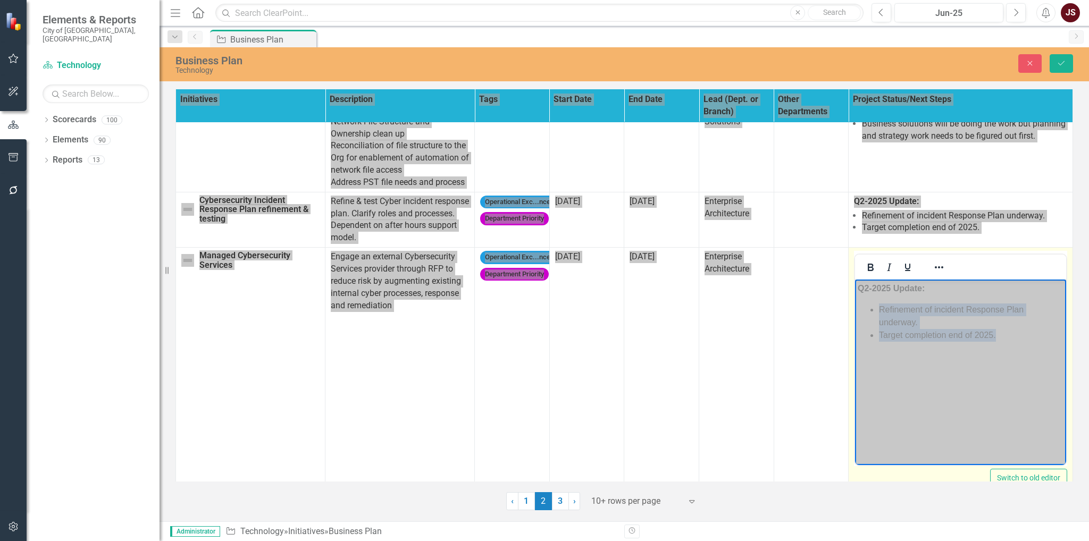
drag, startPoint x: 1004, startPoint y: 332, endPoint x: 881, endPoint y: 307, distance: 125.9
click at [881, 307] on ul "Refinement of incident Response Plan underway. Target completion end of 2025." at bounding box center [961, 323] width 206 height 38
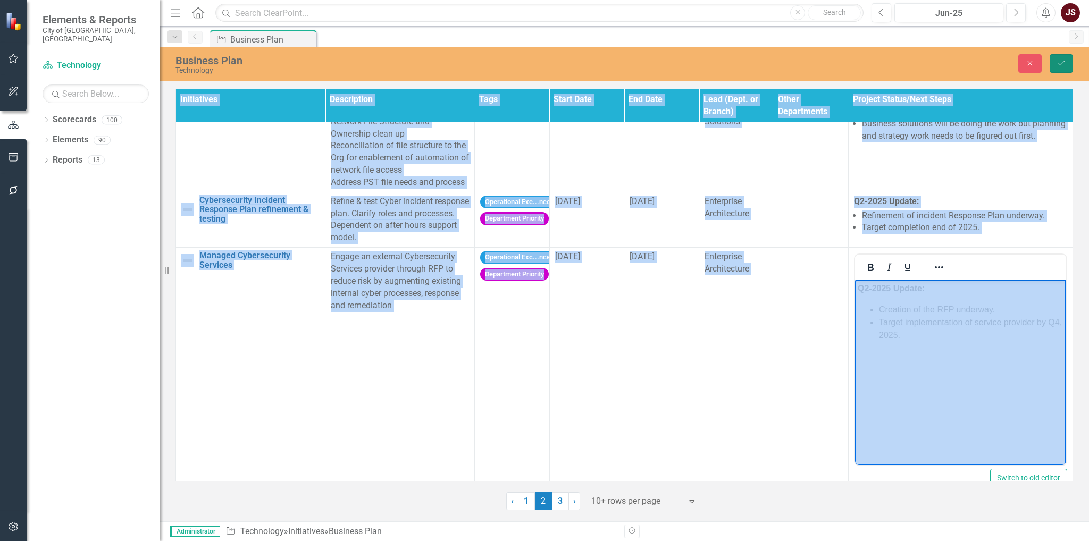
click at [1063, 63] on icon "Save" at bounding box center [1062, 63] width 10 height 7
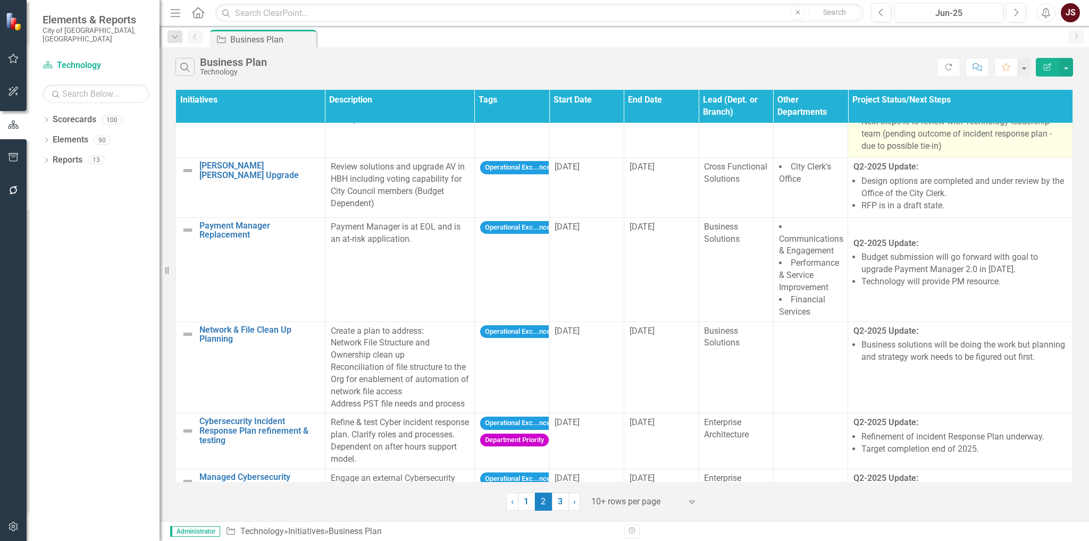
scroll to position [479, 0]
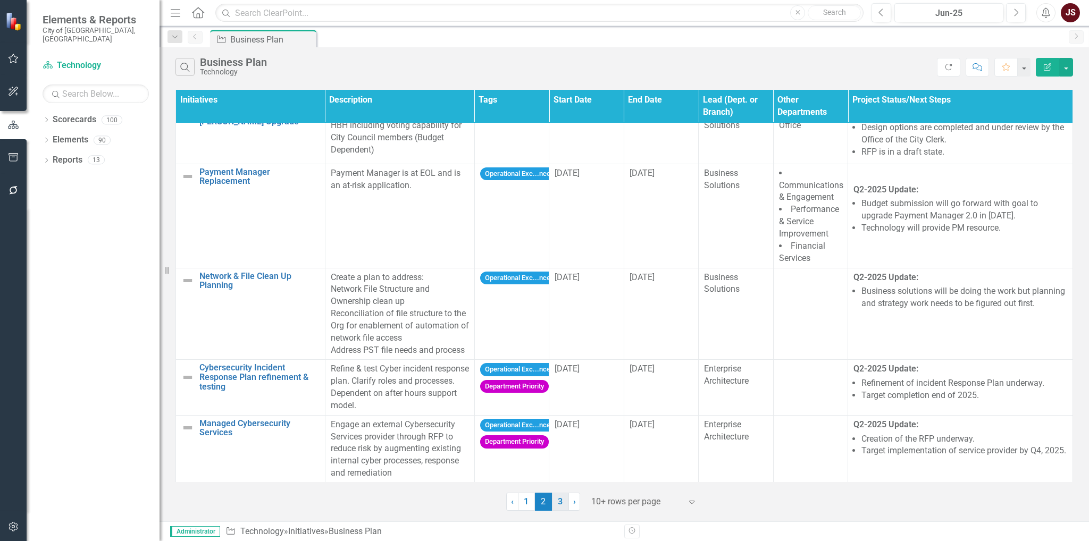
click at [562, 509] on link "3" at bounding box center [560, 502] width 17 height 18
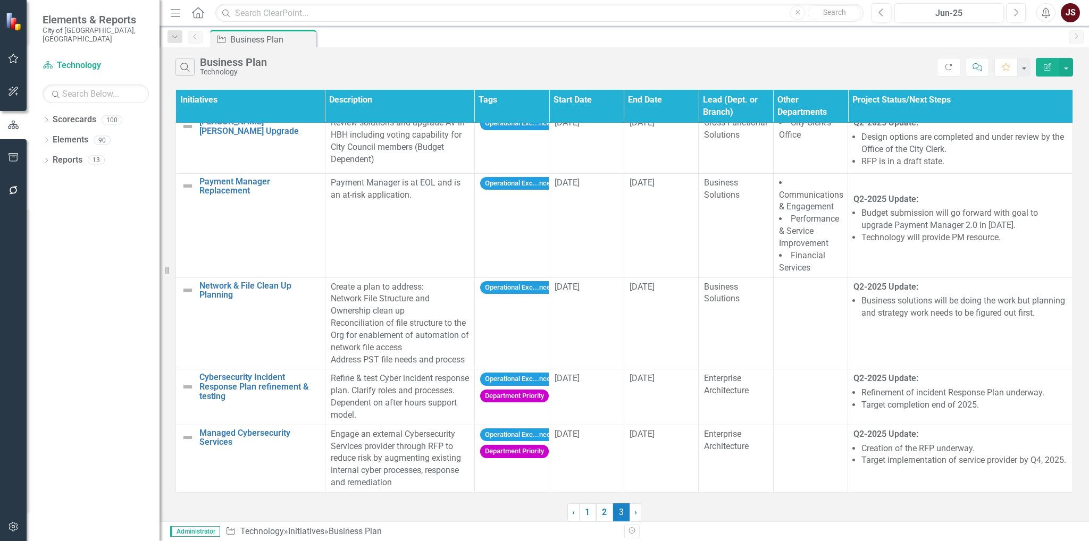
scroll to position [0, 0]
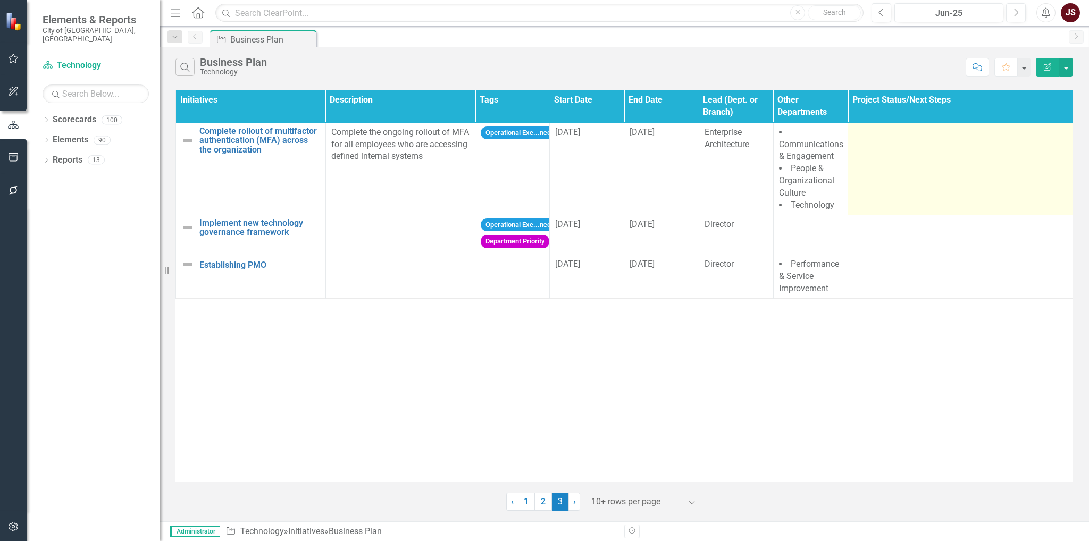
click at [910, 164] on td at bounding box center [960, 169] width 225 height 92
click at [885, 175] on td at bounding box center [960, 169] width 225 height 92
click at [886, 175] on td at bounding box center [960, 169] width 225 height 92
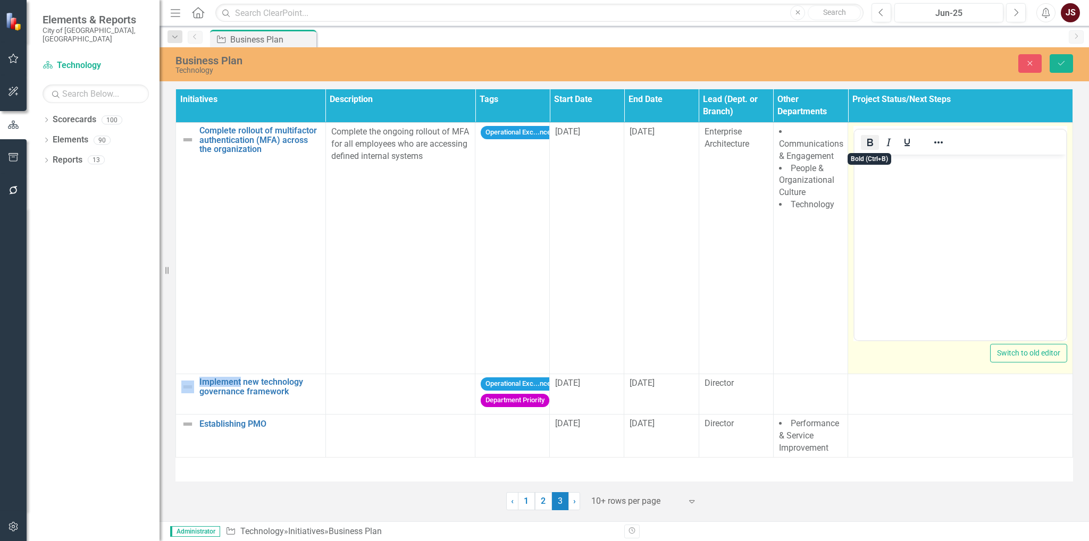
drag, startPoint x: 873, startPoint y: 139, endPoint x: 28, endPoint y: 7, distance: 856.0
click at [873, 139] on icon "Bold" at bounding box center [870, 142] width 13 height 13
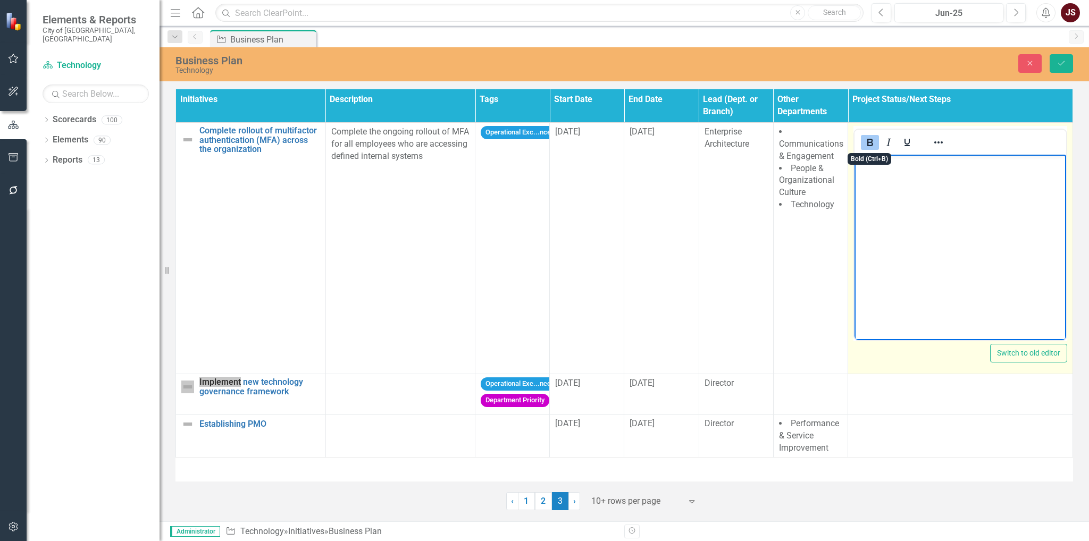
click at [884, 177] on body "﻿" at bounding box center [961, 235] width 212 height 160
paste body "Rich Text Area. Press ALT-0 for help."
click at [858, 182] on strong "Q2-2025 Update:" at bounding box center [890, 184] width 67 height 9
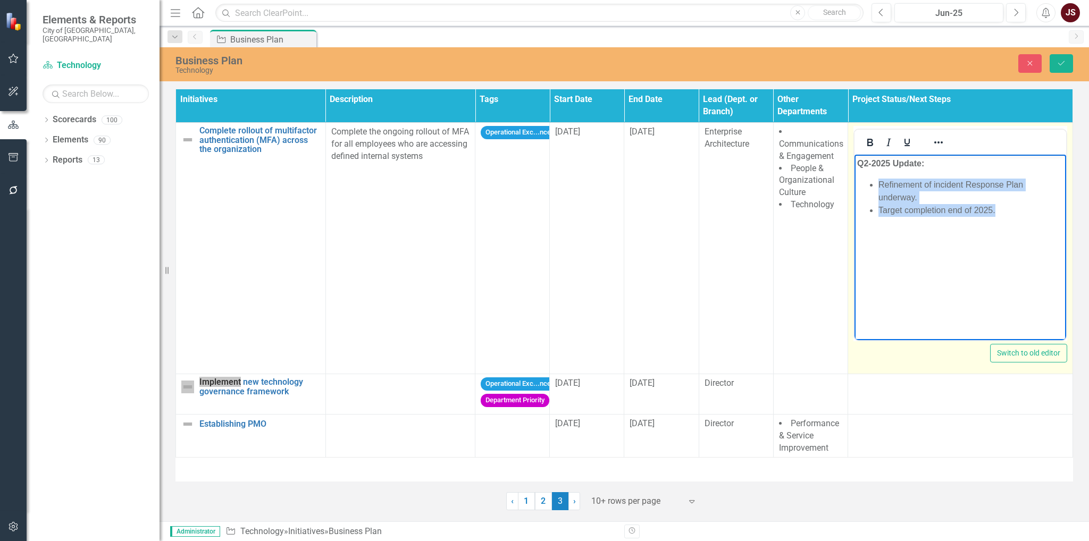
drag, startPoint x: 1025, startPoint y: 211, endPoint x: 879, endPoint y: 176, distance: 150.4
click at [879, 176] on body "﻿ Q2-2025 Update: Refinement of incident Response Plan underway. Target complet…" at bounding box center [961, 235] width 212 height 160
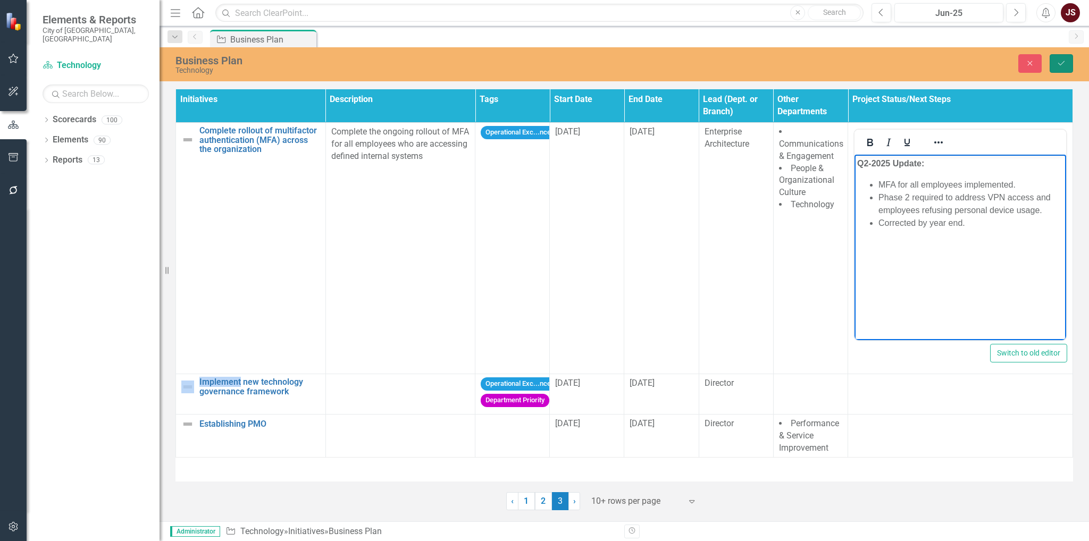
click at [1061, 64] on icon "Save" at bounding box center [1062, 63] width 10 height 7
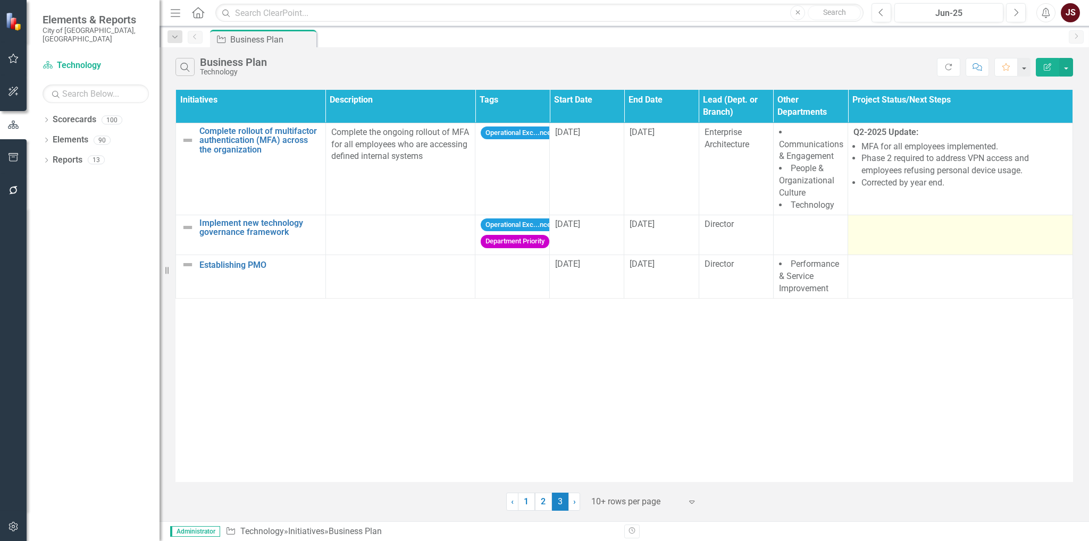
click at [932, 231] on td at bounding box center [960, 235] width 225 height 40
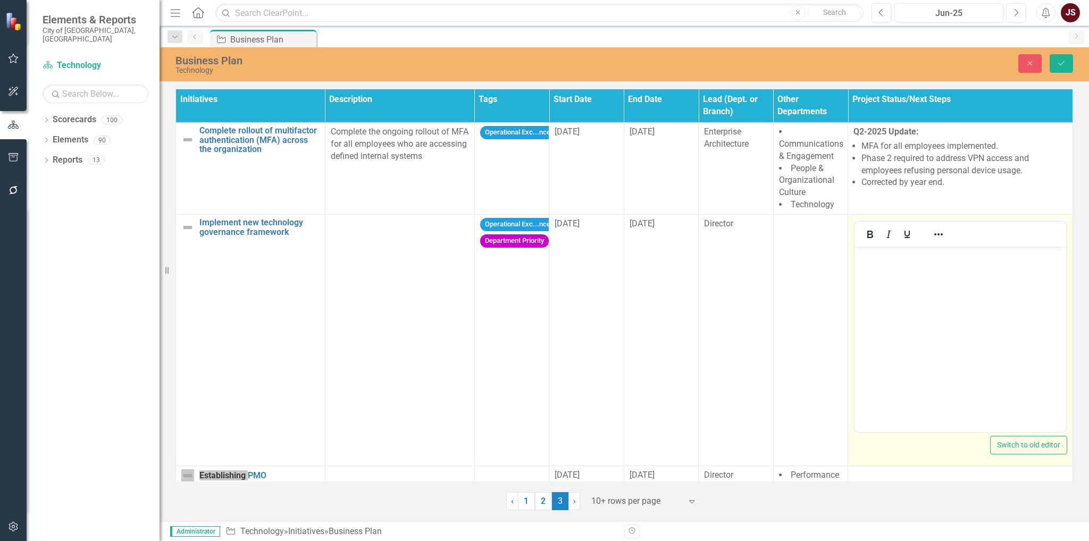
click at [872, 252] on p "Rich Text Area. Press ALT-0 for help." at bounding box center [960, 255] width 206 height 13
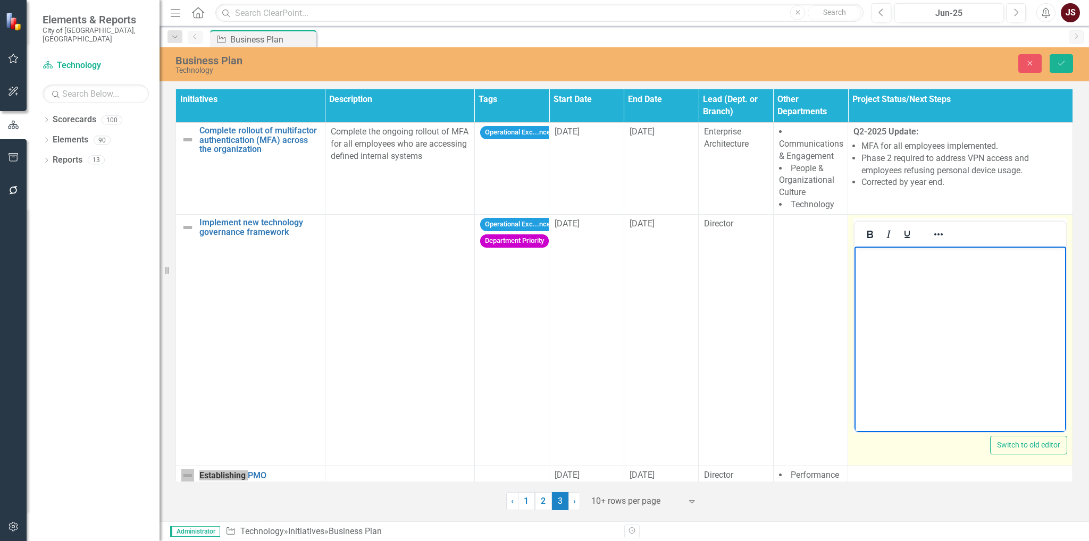
paste body "Rich Text Area. Press ALT-0 for help."
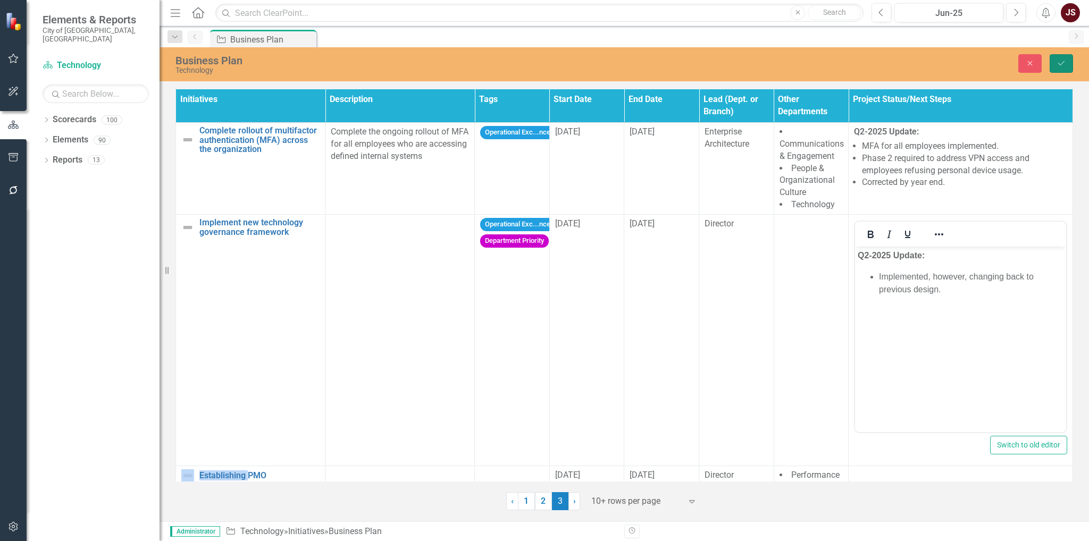
click at [1061, 60] on icon "Save" at bounding box center [1062, 63] width 10 height 7
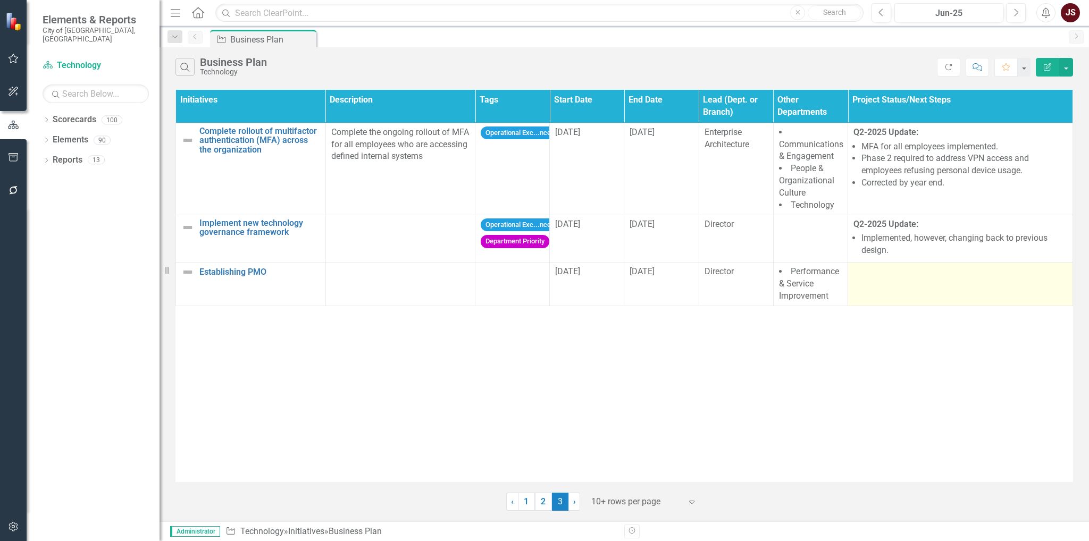
click at [946, 288] on td at bounding box center [960, 285] width 225 height 44
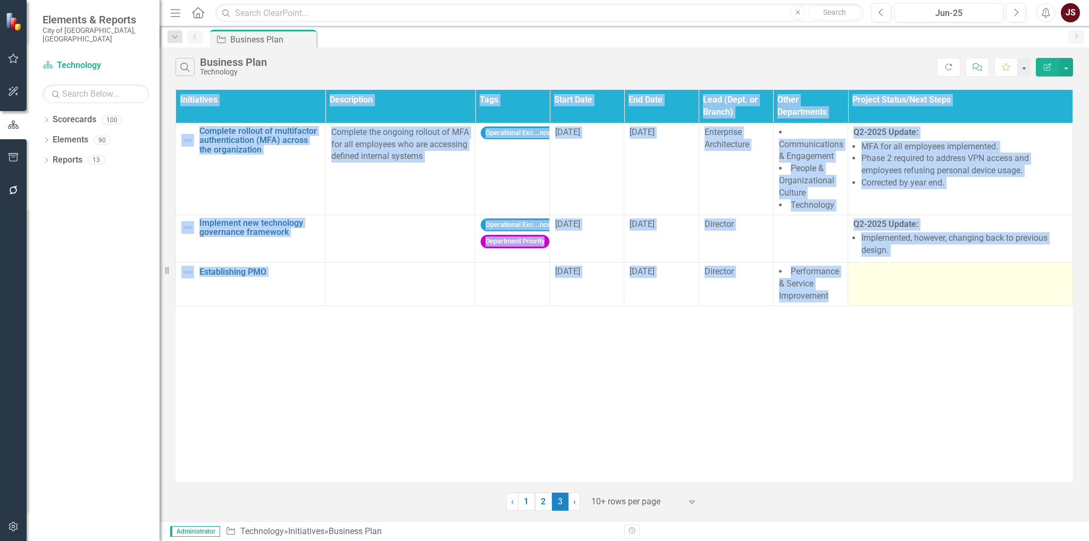
click at [946, 288] on td at bounding box center [960, 285] width 225 height 44
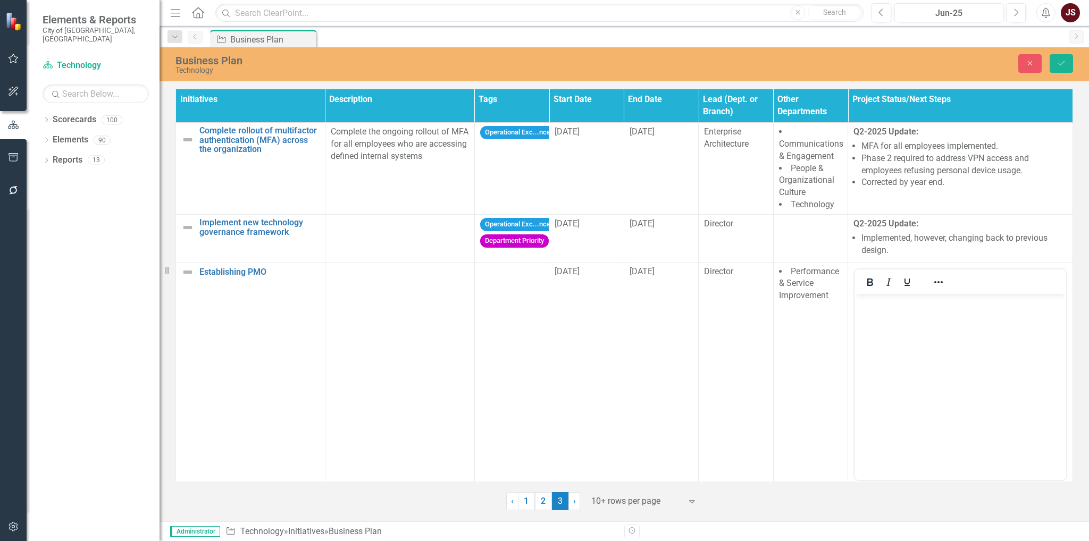
click at [868, 289] on div at bounding box center [889, 282] width 69 height 21
click at [868, 286] on icon "Bold" at bounding box center [870, 282] width 13 height 13
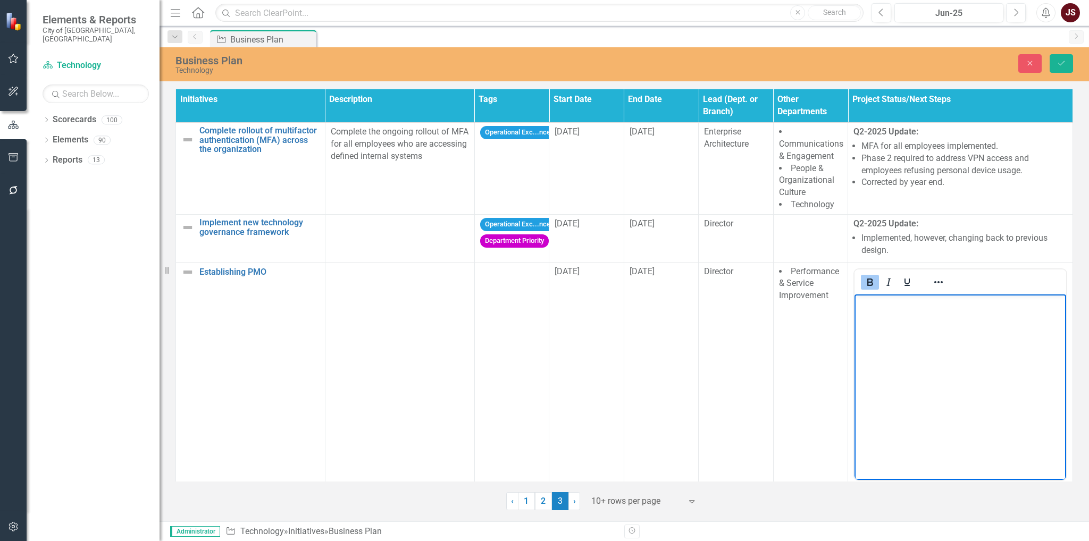
click at [903, 311] on body "﻿" at bounding box center [961, 374] width 212 height 160
paste body "Rich Text Area. Press ALT-0 for help."
click at [859, 320] on strong "Q2-2025 Update:" at bounding box center [891, 324] width 67 height 9
drag, startPoint x: 1015, startPoint y: 348, endPoint x: 876, endPoint y: 325, distance: 140.7
click at [876, 325] on ul "Refinement of incident Response Plan underway. Target completion end of 2025." at bounding box center [961, 337] width 206 height 38
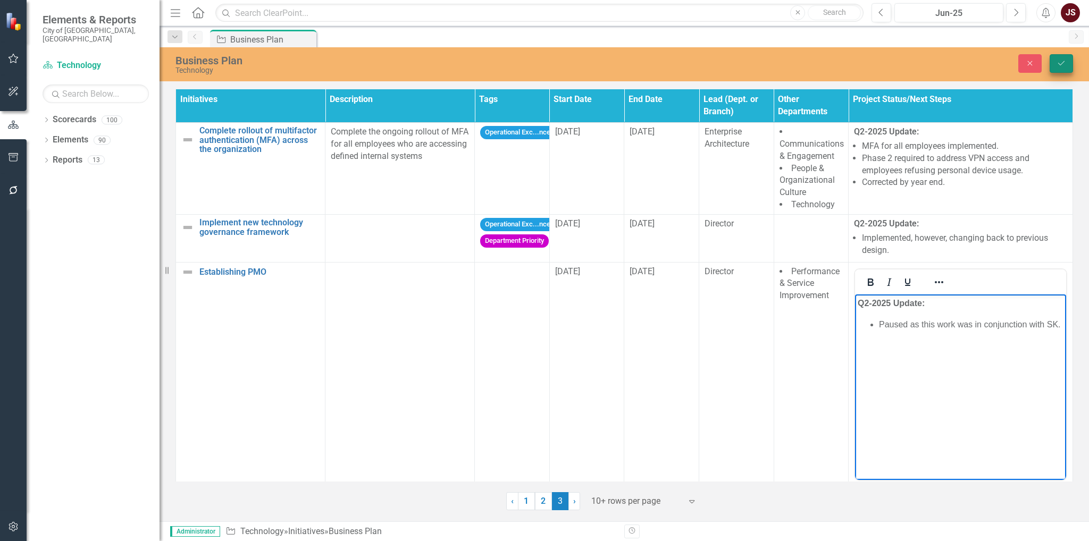
click at [1057, 60] on icon "Save" at bounding box center [1062, 63] width 10 height 7
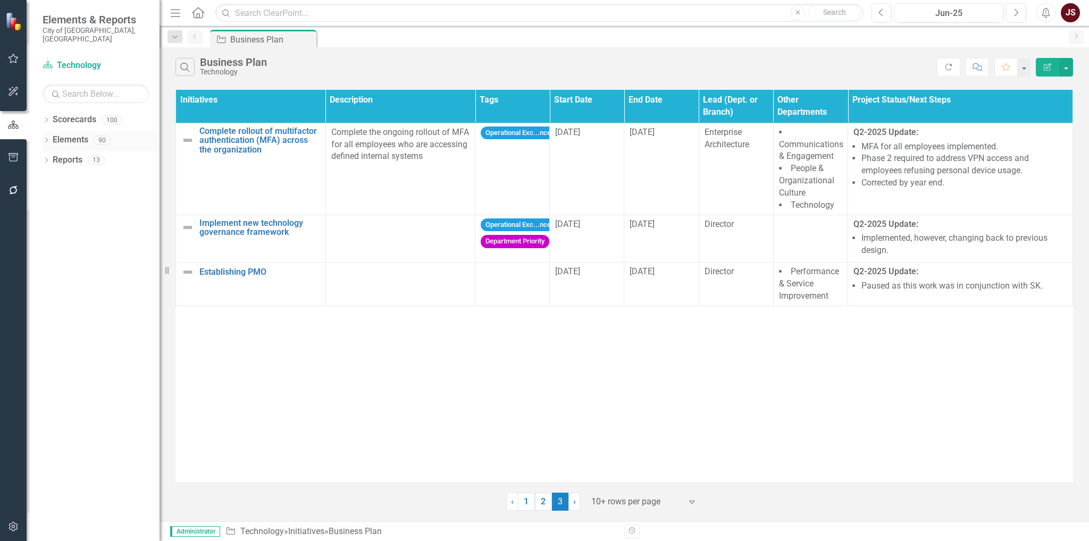
click at [47, 138] on icon "Dropdown" at bounding box center [46, 141] width 7 height 6
click at [53, 158] on icon "Dropdown" at bounding box center [51, 161] width 7 height 6
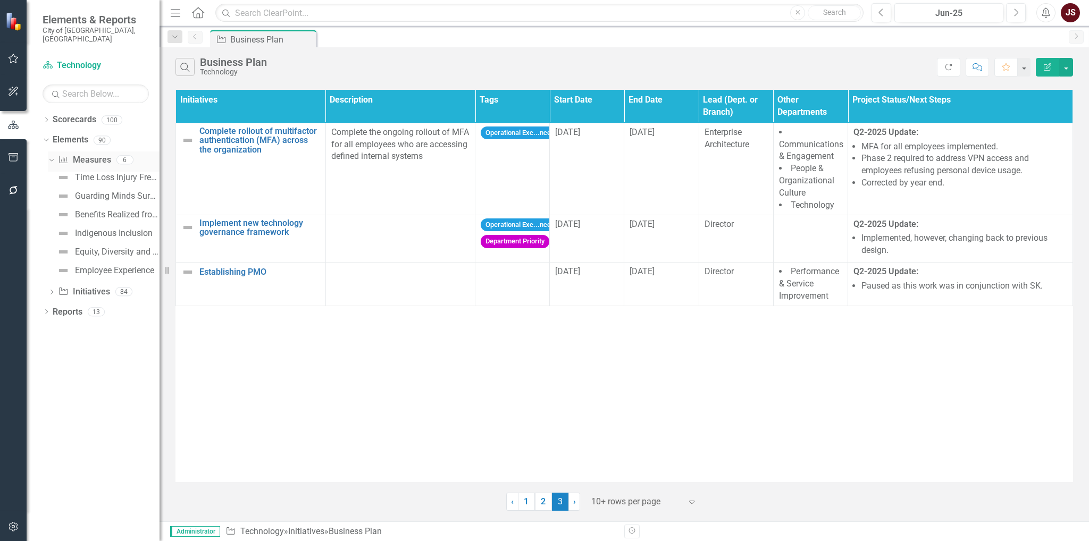
click at [53, 156] on icon "Dropdown" at bounding box center [50, 159] width 6 height 7
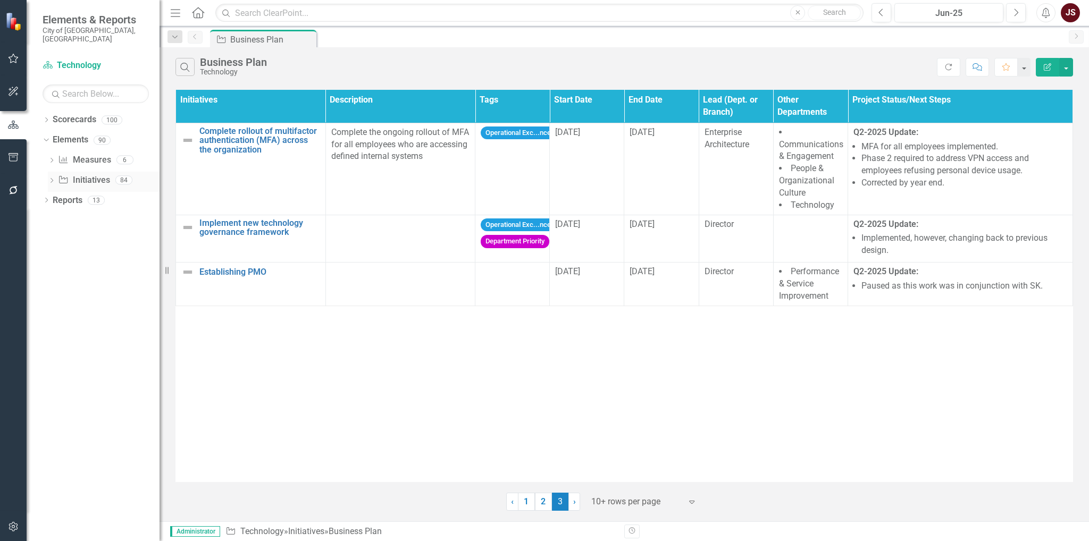
click at [52, 177] on div "Dropdown" at bounding box center [51, 181] width 7 height 9
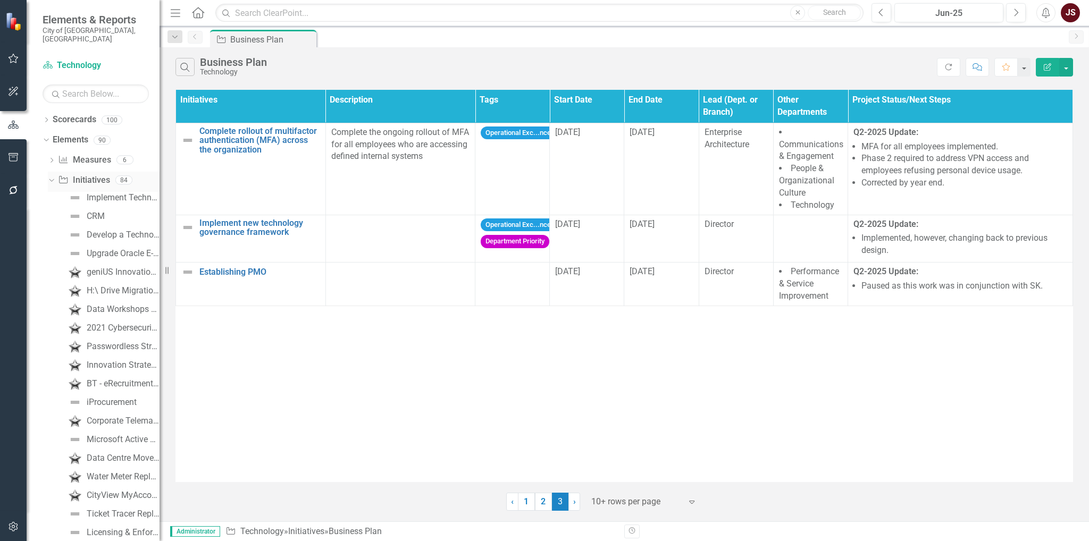
click at [90, 174] on link "Initiative Initiatives" at bounding box center [84, 180] width 52 height 12
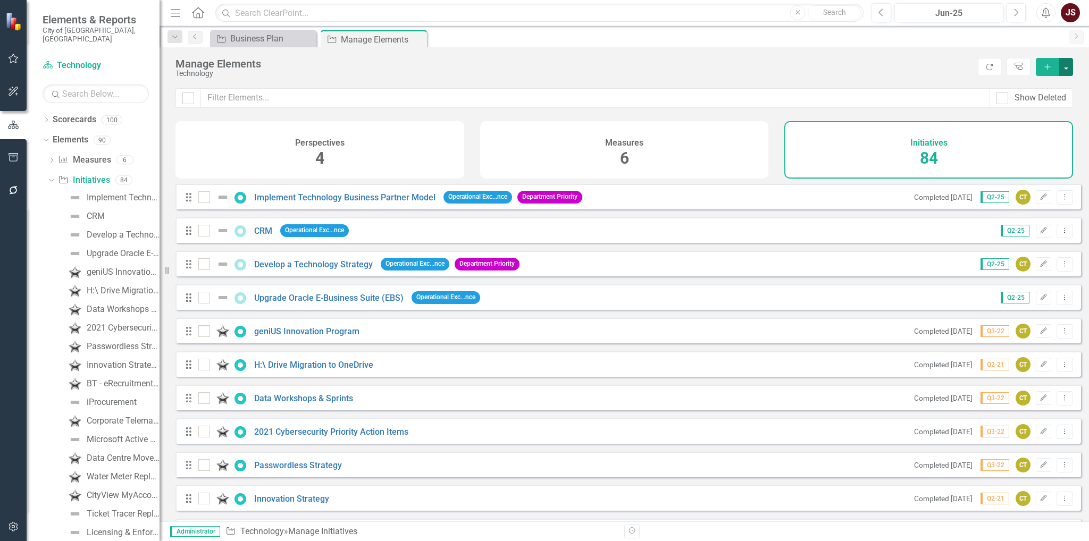
click at [1064, 66] on button "button" at bounding box center [1066, 67] width 14 height 18
click at [1049, 84] on link "Initiative Add Initiative" at bounding box center [1031, 87] width 84 height 20
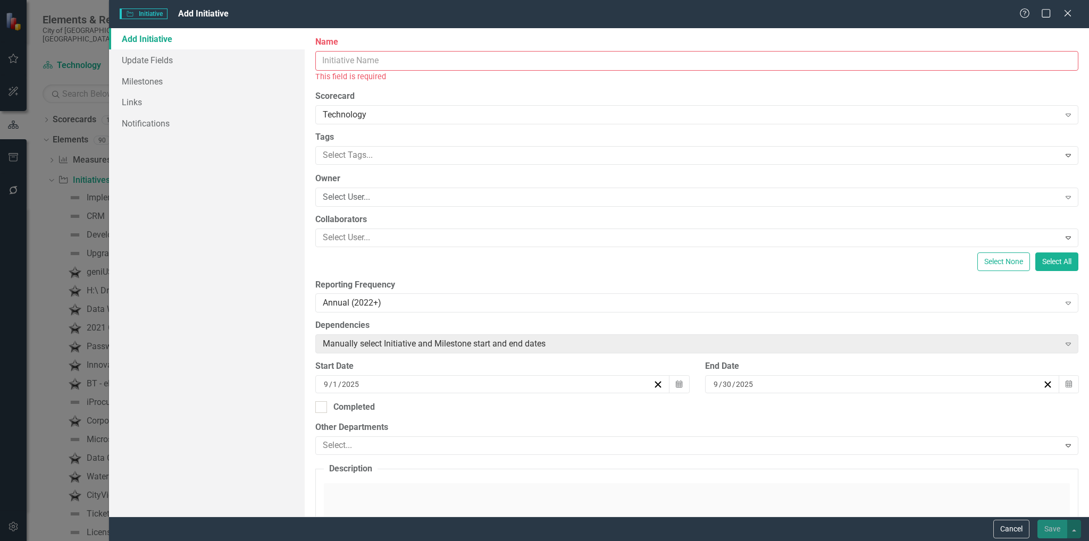
click at [429, 63] on input "Name" at bounding box center [696, 61] width 763 height 20
click at [430, 57] on input "Name" at bounding box center [696, 61] width 763 height 20
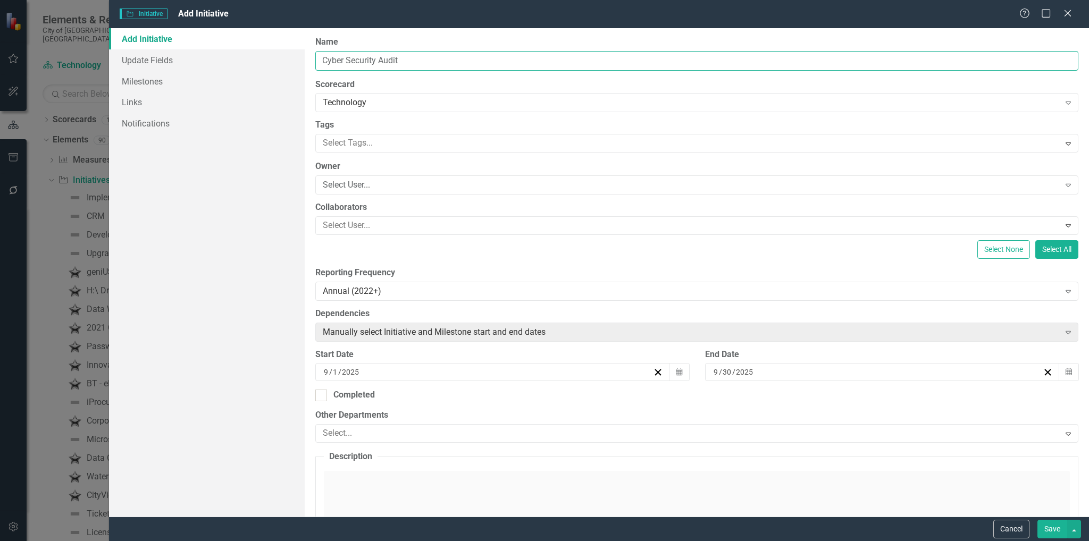
click at [349, 60] on input "Cyber Security Audit" at bounding box center [696, 61] width 763 height 20
click at [441, 60] on input "Cybersecurity Audit" at bounding box center [696, 61] width 763 height 20
type input "Cybersecurity Audit"
click at [804, 372] on div "9 / 30 / 2025" at bounding box center [877, 372] width 331 height 11
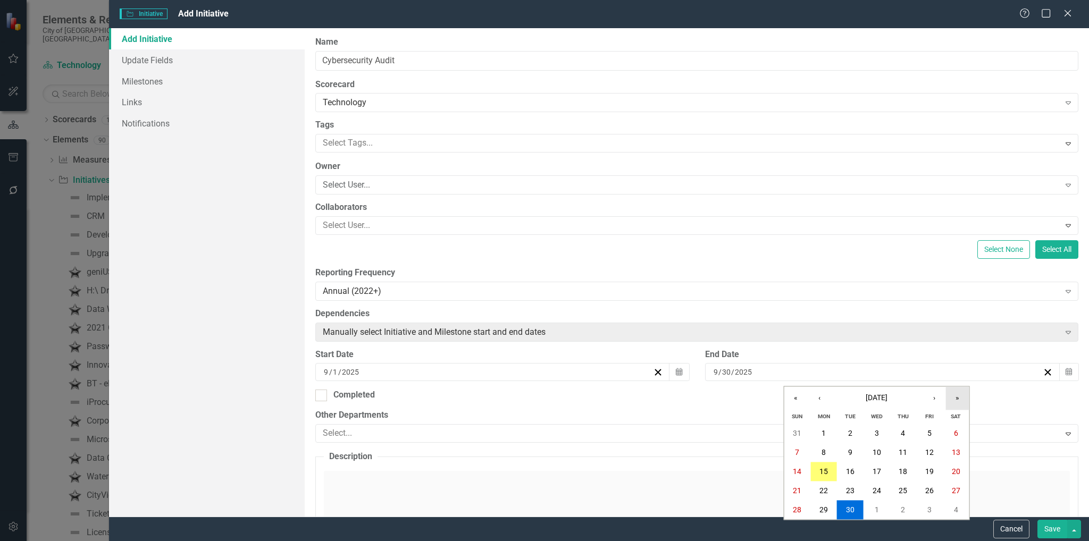
click at [957, 396] on button "»" at bounding box center [957, 398] width 23 height 23
click at [939, 400] on button "›" at bounding box center [934, 398] width 23 height 23
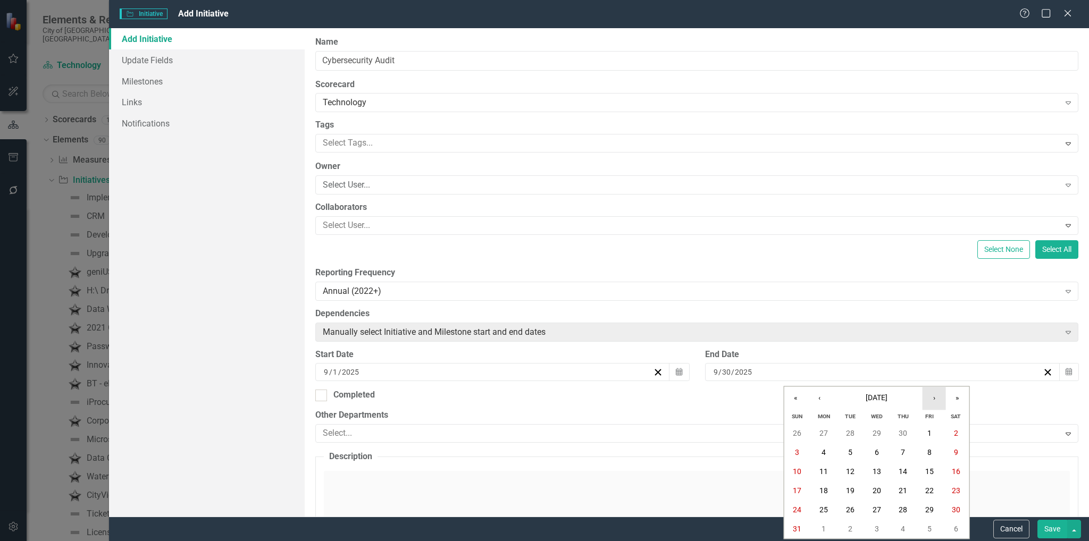
click at [939, 400] on button "›" at bounding box center [934, 398] width 23 height 23
click at [938, 402] on button "›" at bounding box center [934, 398] width 23 height 23
click at [923, 513] on button "31" at bounding box center [929, 510] width 27 height 19
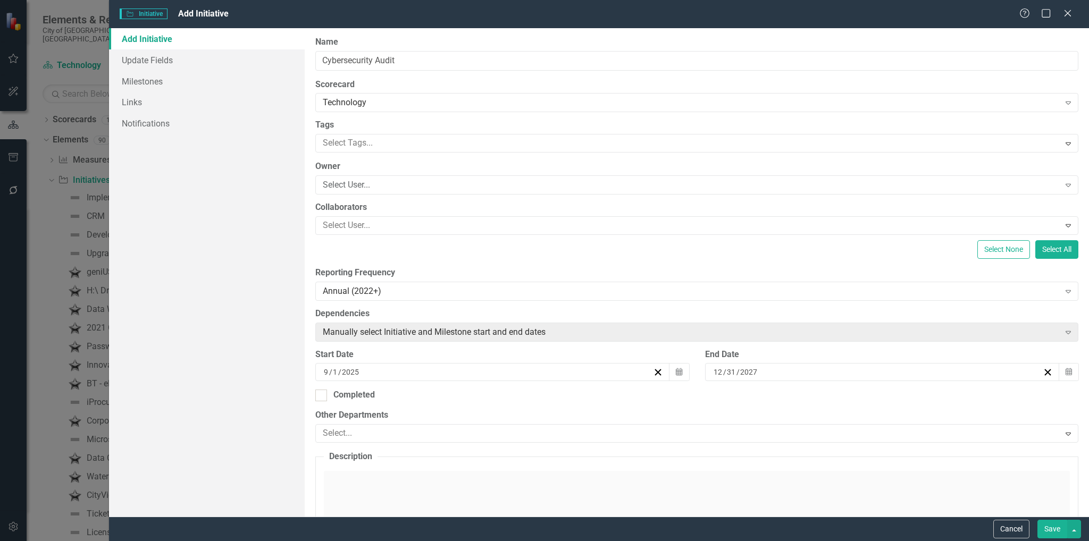
click at [1050, 527] on button "Save" at bounding box center [1053, 529] width 30 height 19
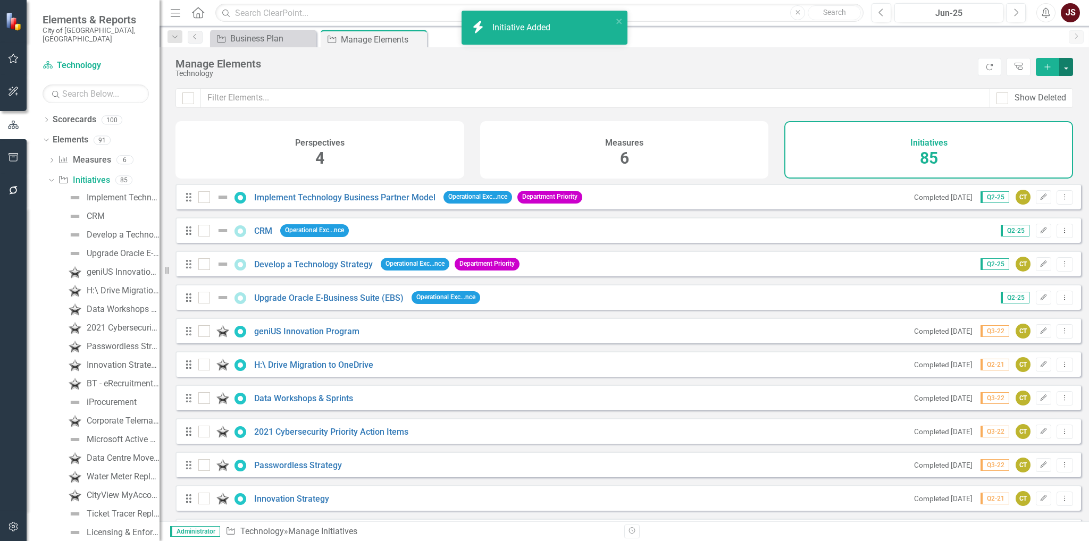
click at [1070, 66] on button "button" at bounding box center [1066, 67] width 14 height 18
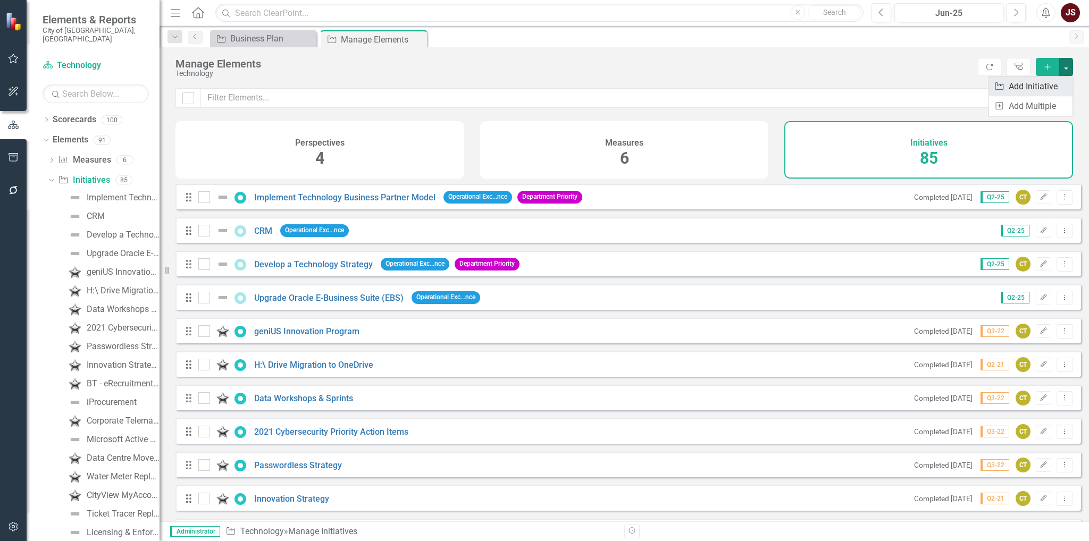
click at [1051, 83] on link "Initiative Add Initiative" at bounding box center [1031, 87] width 84 height 20
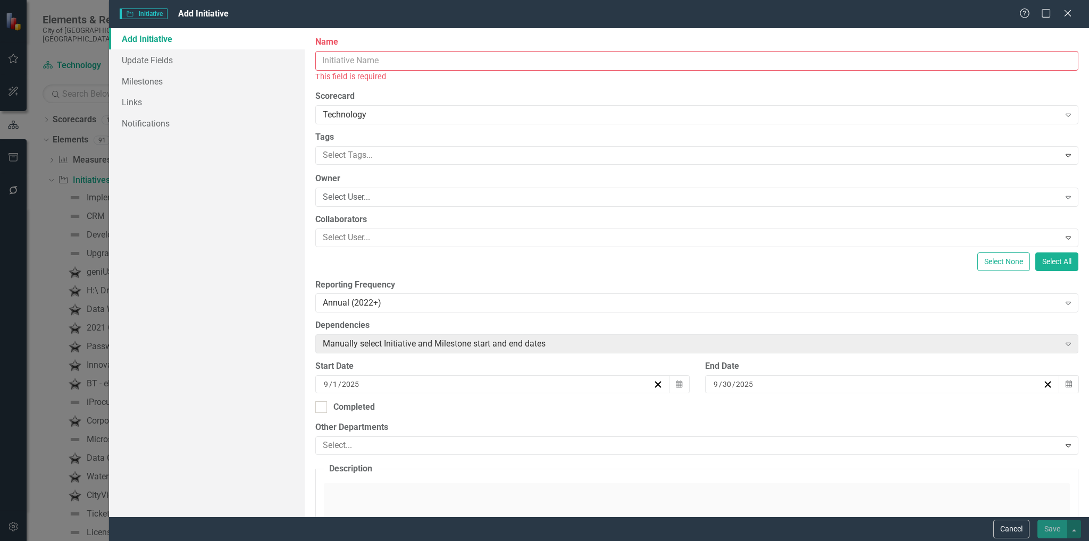
click at [400, 60] on input "Name" at bounding box center [696, 61] width 763 height 20
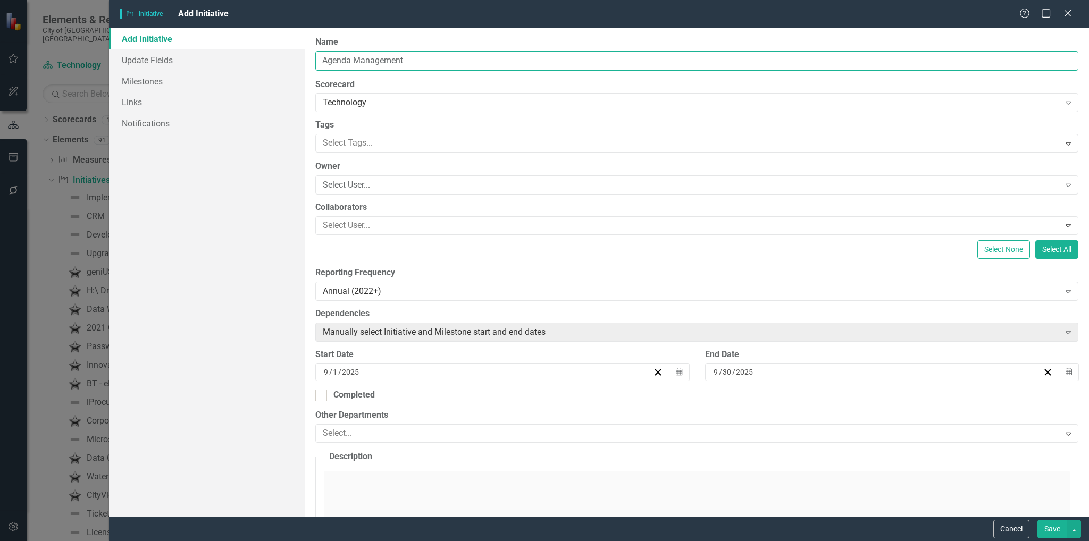
type input "Agenda Management"
click at [881, 371] on div "9 / 30 / 2025" at bounding box center [877, 372] width 331 height 11
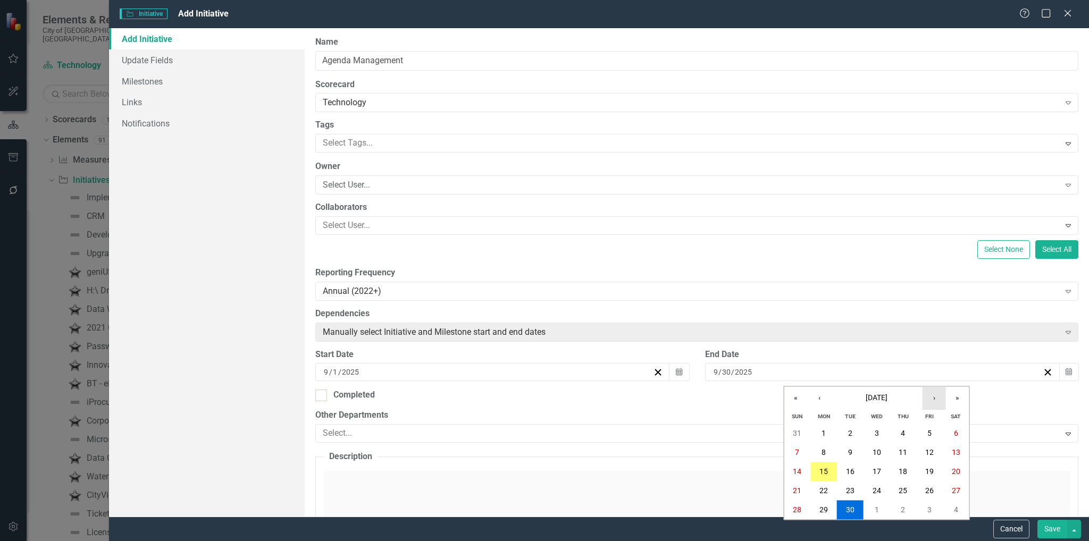
click at [934, 396] on button "›" at bounding box center [934, 398] width 23 height 23
click at [956, 403] on button "»" at bounding box center [957, 398] width 23 height 23
click at [906, 507] on abbr "31" at bounding box center [903, 510] width 9 height 9
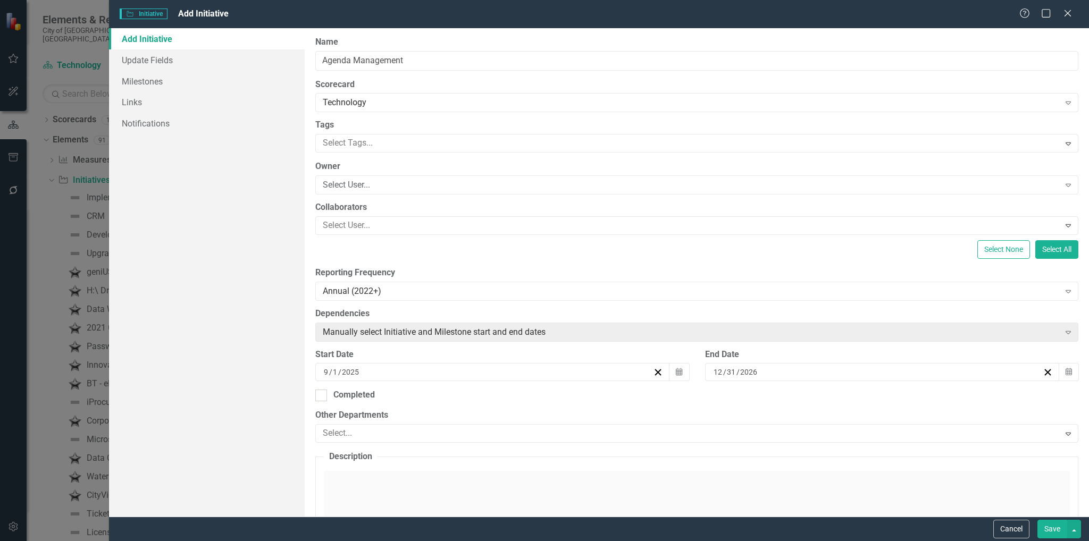
click at [1038, 522] on button "Save" at bounding box center [1053, 529] width 30 height 19
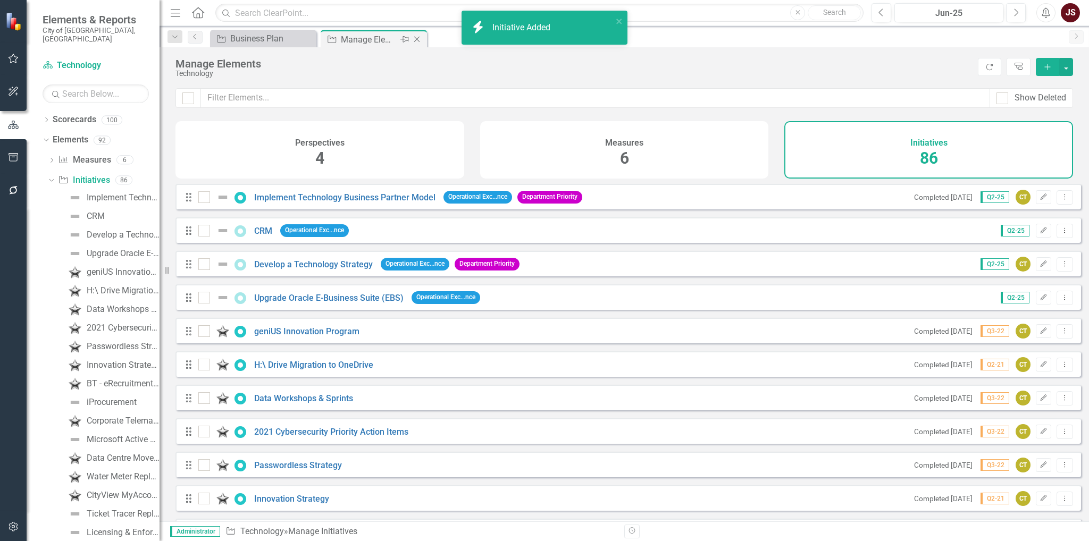
click at [417, 37] on icon "Close" at bounding box center [417, 39] width 11 height 9
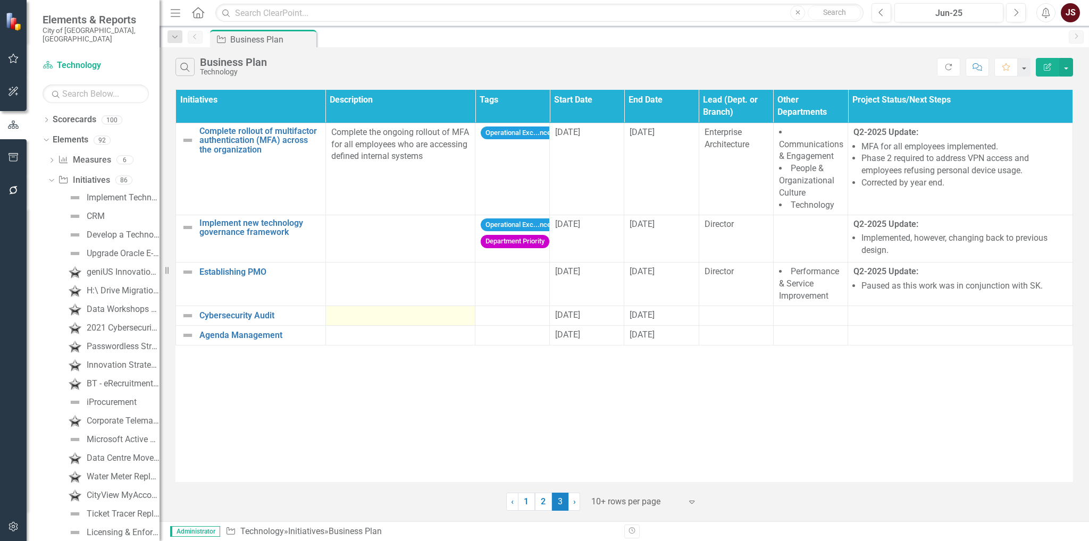
click at [374, 313] on div at bounding box center [400, 316] width 139 height 13
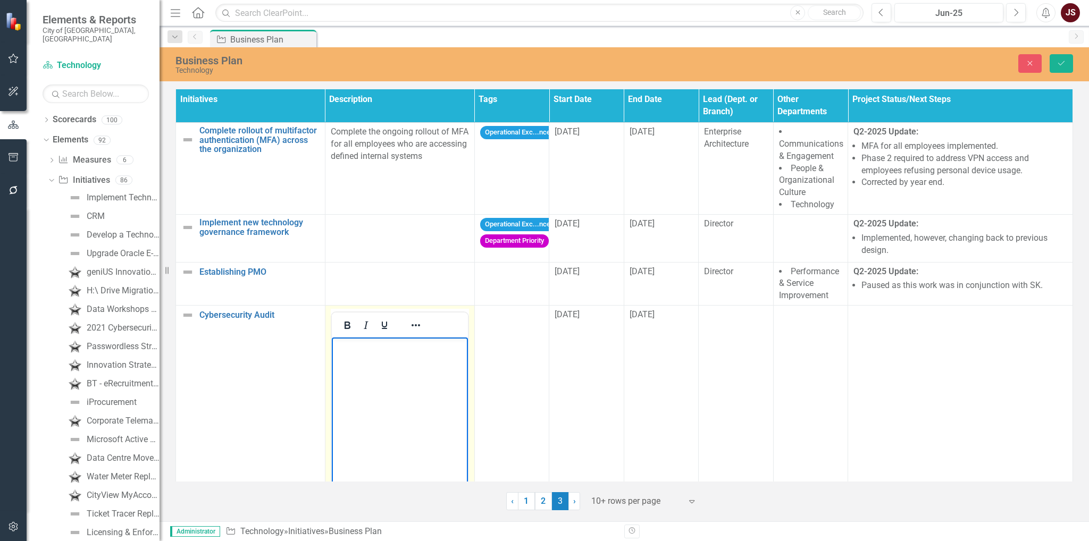
click at [378, 356] on body "Rich Text Area. Press ALT-0 for help." at bounding box center [399, 418] width 136 height 160
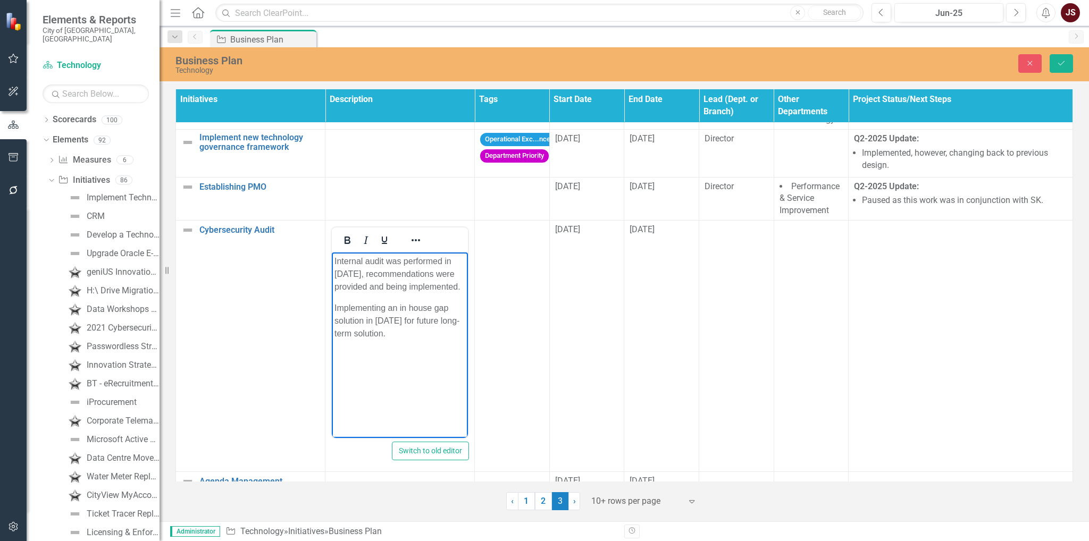
scroll to position [102, 0]
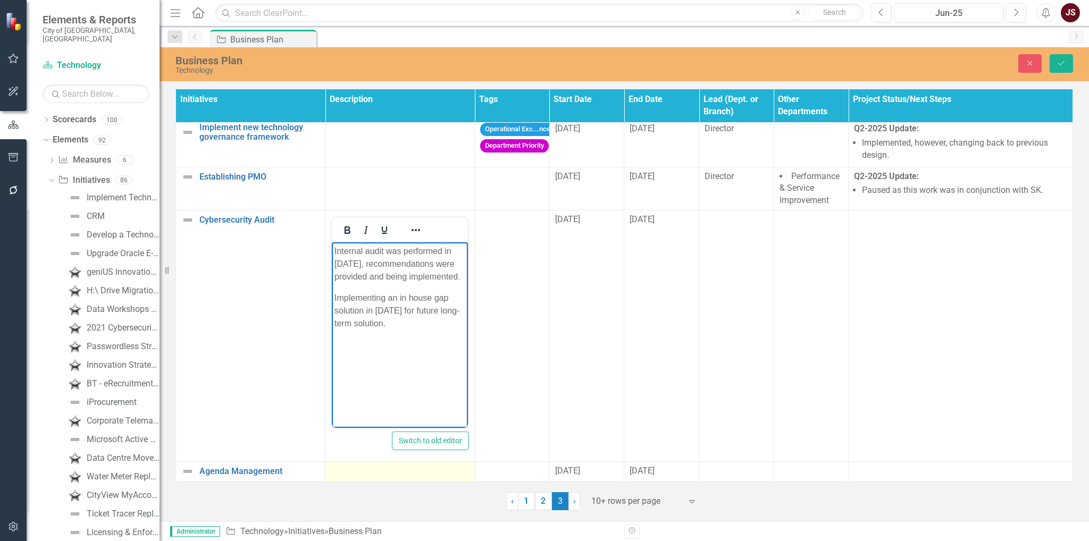
click at [416, 465] on div at bounding box center [400, 471] width 138 height 13
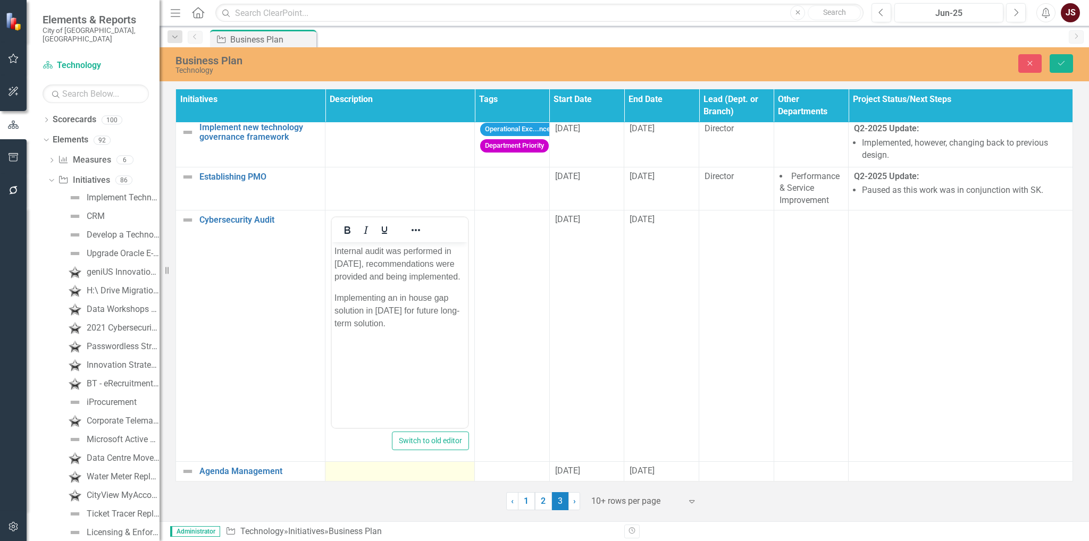
click at [416, 465] on div at bounding box center [400, 471] width 138 height 13
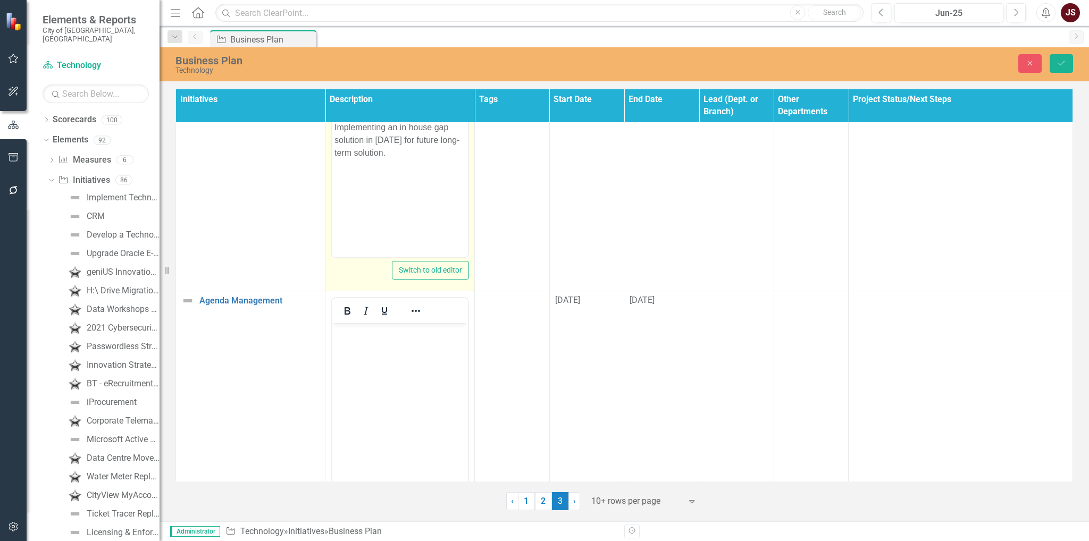
scroll to position [315, 0]
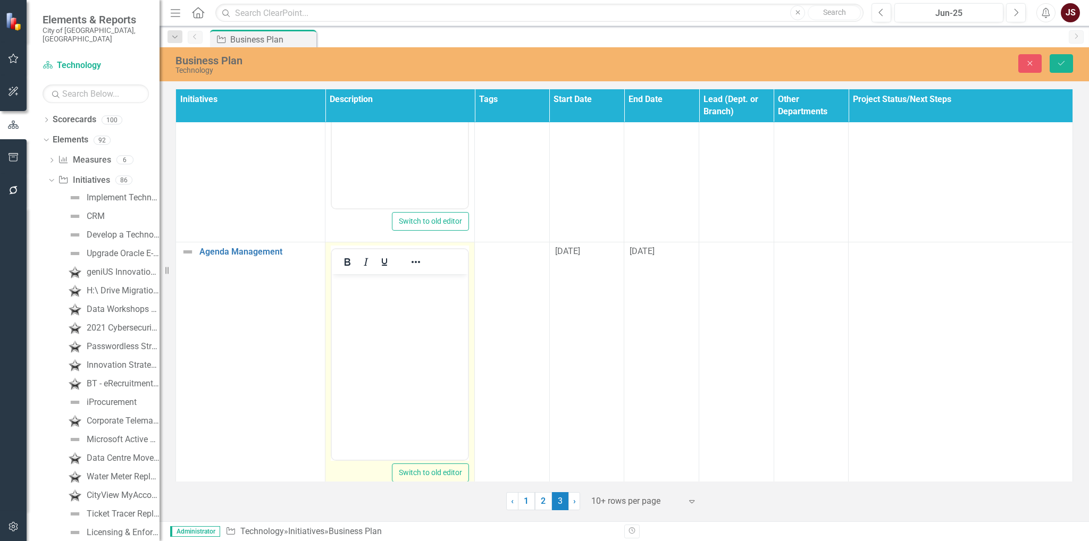
click at [387, 305] on body "Rich Text Area. Press ALT-0 for help." at bounding box center [400, 354] width 136 height 160
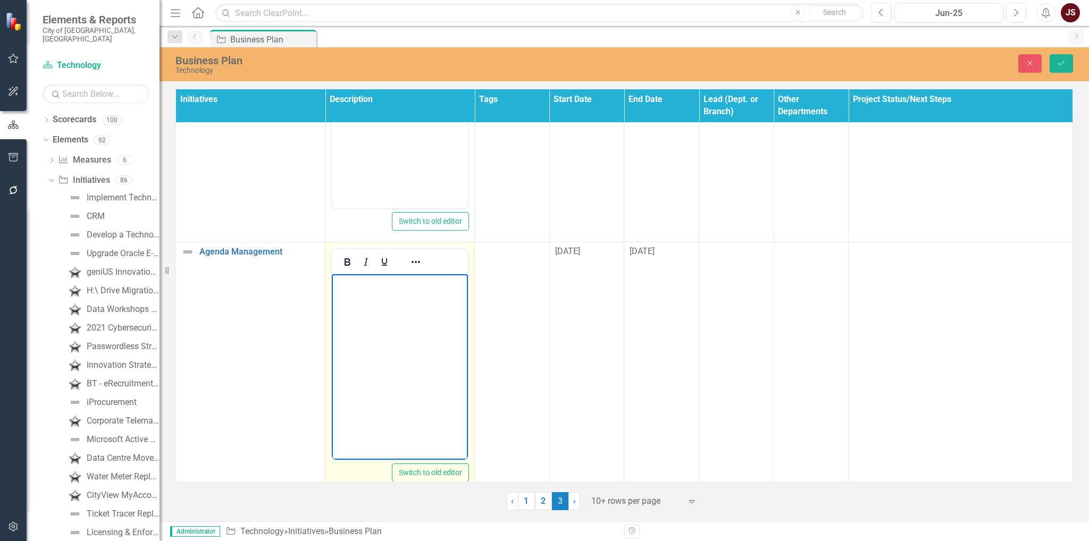
scroll to position [208, 0]
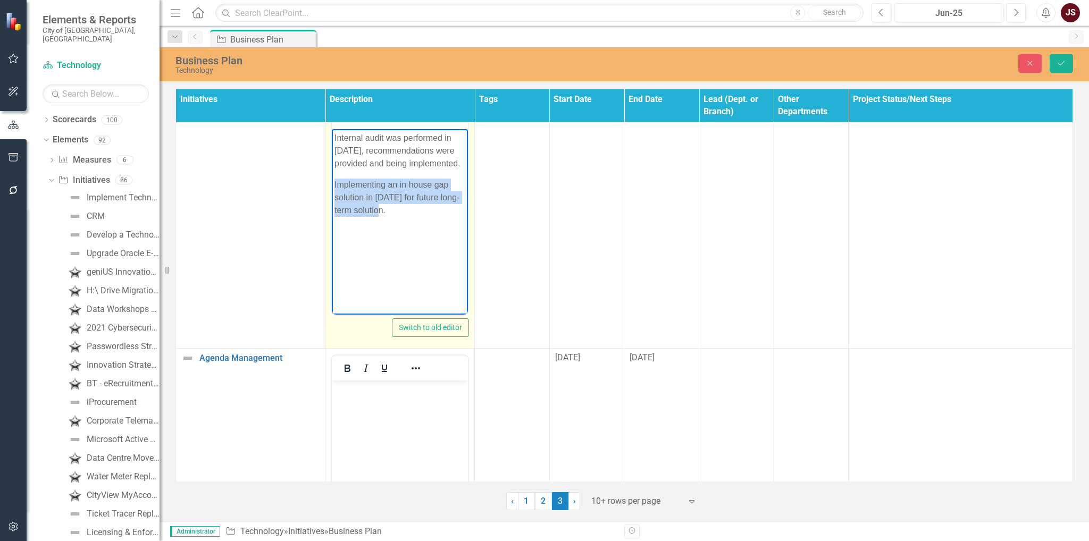
drag, startPoint x: 410, startPoint y: 221, endPoint x: 331, endPoint y: 186, distance: 86.2
click at [332, 186] on html "Internal audit was performed in 2025, recommendations were provided and being i…" at bounding box center [400, 209] width 136 height 160
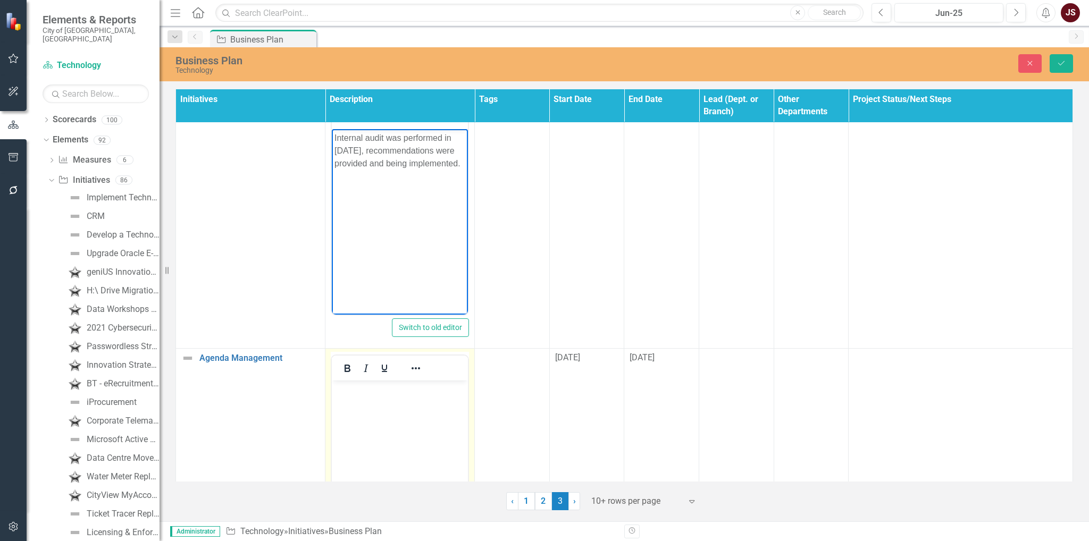
click at [383, 403] on body "Rich Text Area. Press ALT-0 for help." at bounding box center [400, 461] width 136 height 160
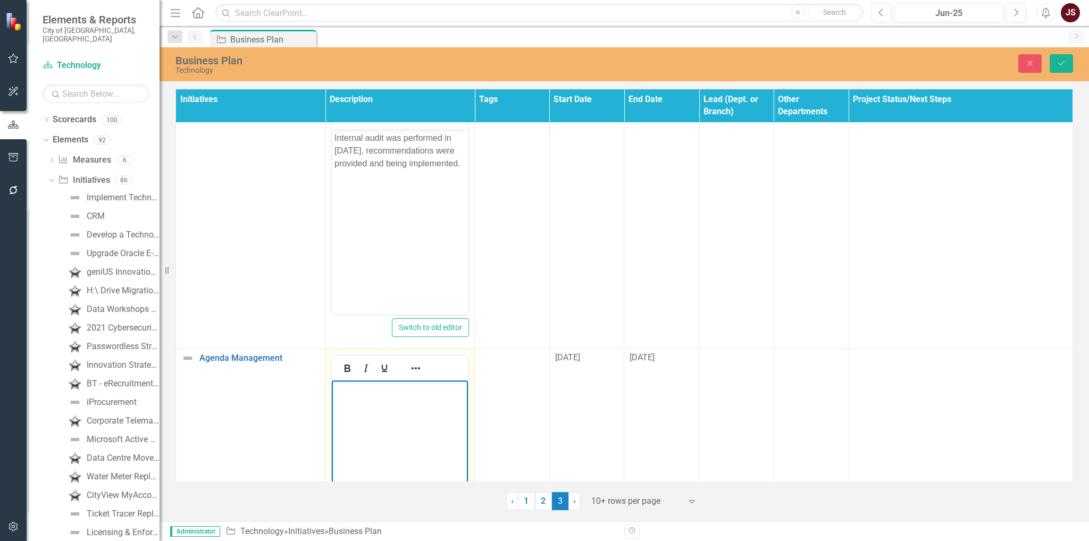
paste body "Rich Text Area. Press ALT-0 for help."
click at [390, 459] on body "Implementing an in house gap solution in 2026 for future long-term solution. Ph…" at bounding box center [400, 461] width 136 height 160
drag, startPoint x: 390, startPoint y: 456, endPoint x: 328, endPoint y: 386, distance: 93.1
click at [332, 386] on html "Implementing an in house gap solution in 2026 for future long-term solution. Ph…" at bounding box center [400, 461] width 136 height 160
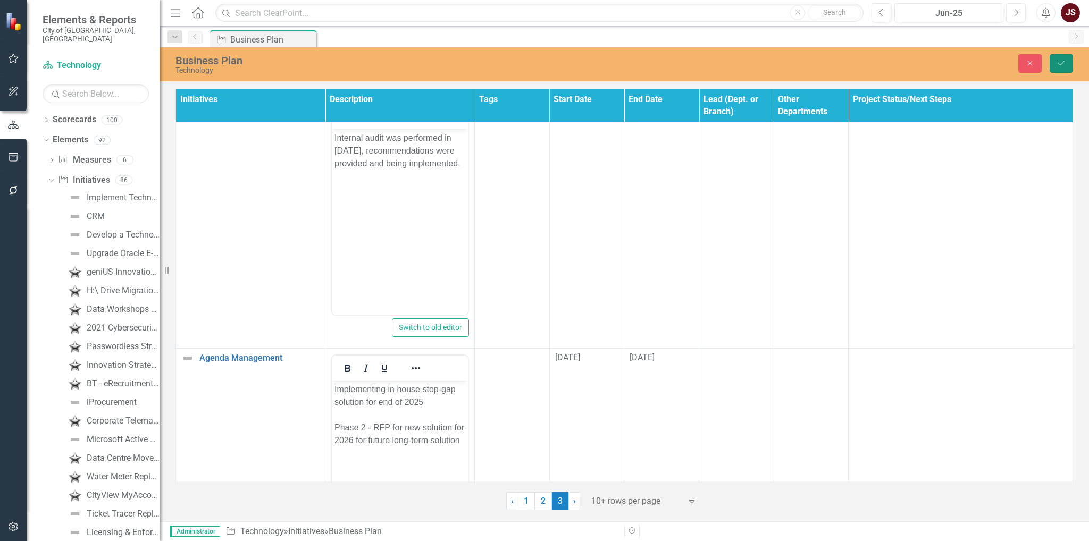
click at [1063, 66] on icon "Save" at bounding box center [1062, 63] width 10 height 7
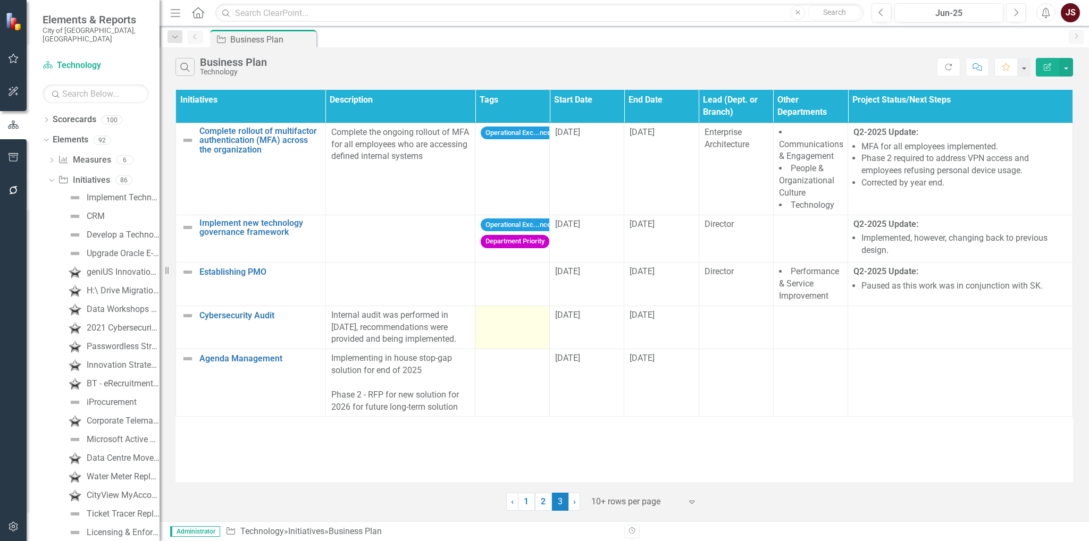
click at [499, 317] on div at bounding box center [512, 316] width 63 height 13
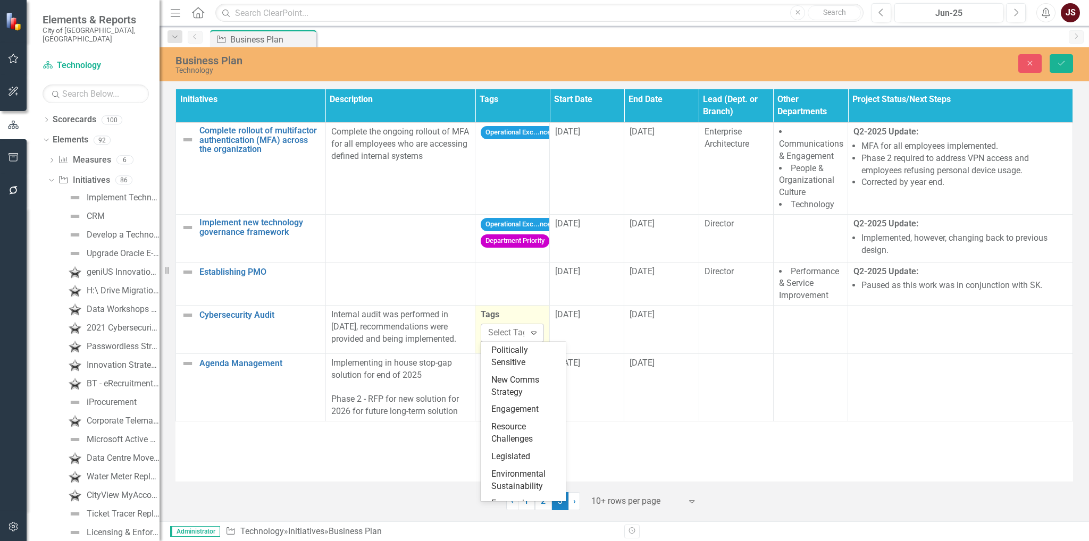
click at [504, 332] on div at bounding box center [512, 333] width 56 height 14
type input "de"
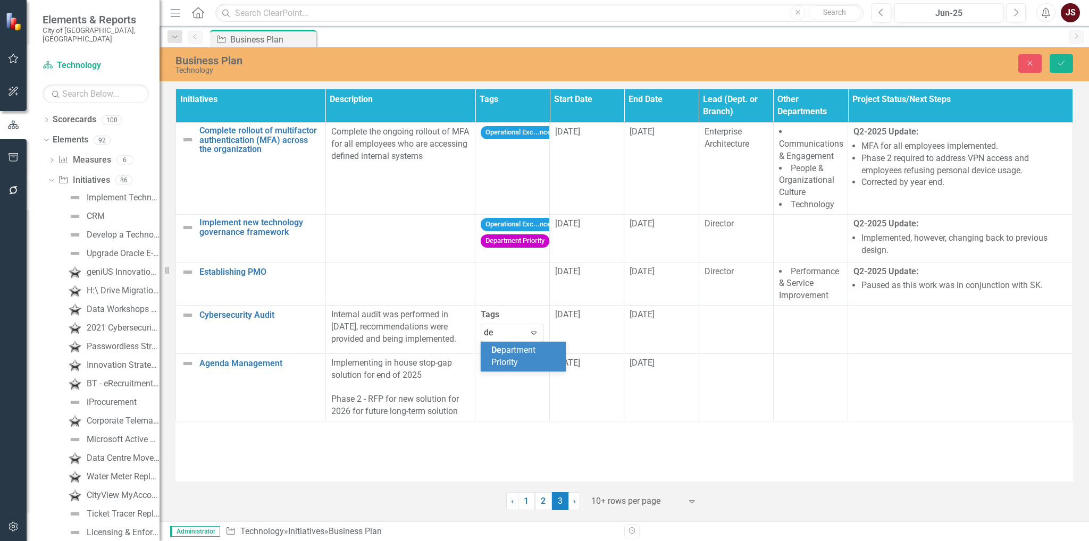
click at [524, 356] on div "De partment Priority" at bounding box center [525, 357] width 68 height 24
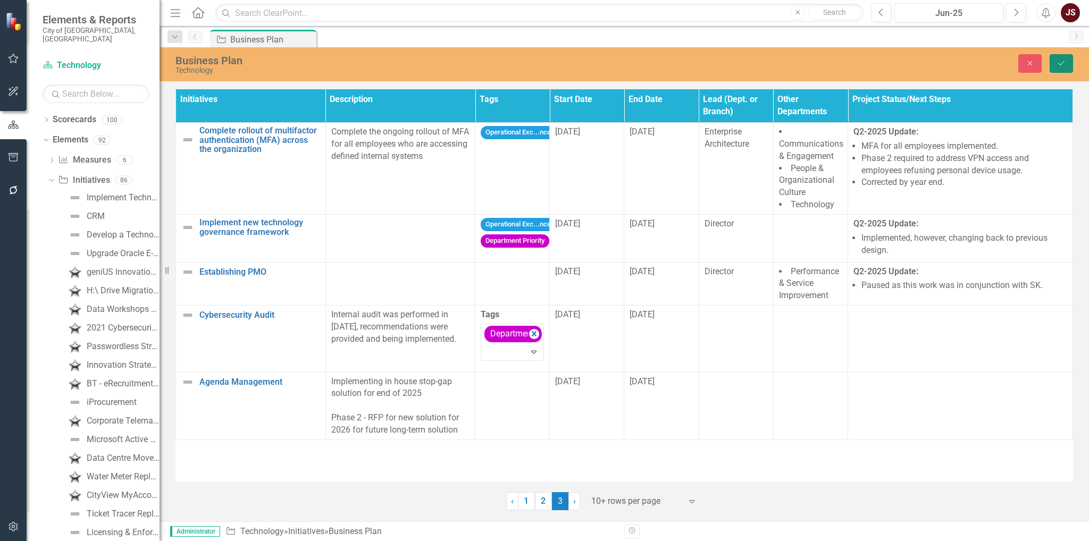
click at [1058, 65] on icon "Save" at bounding box center [1062, 63] width 10 height 7
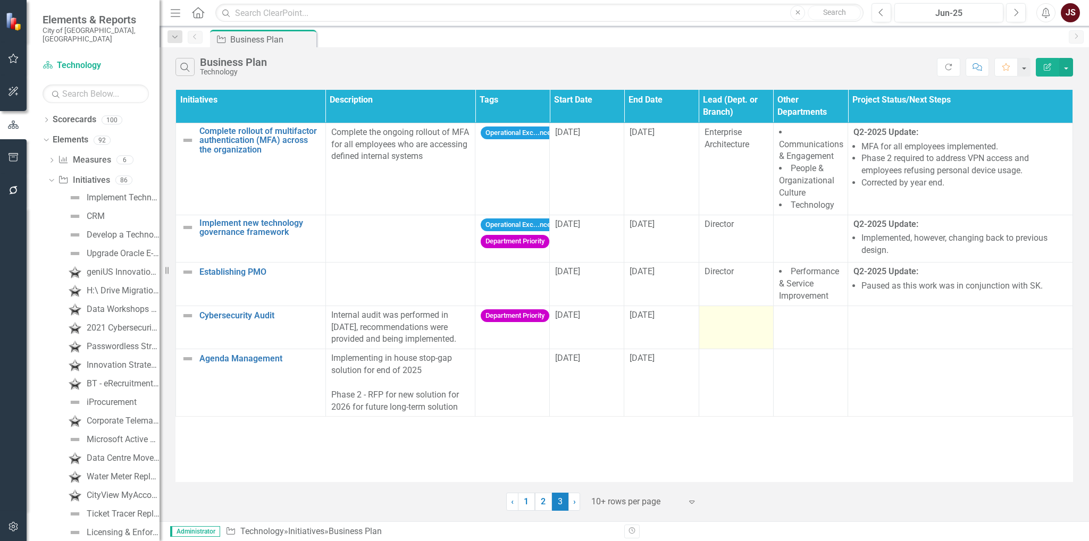
click at [739, 328] on td at bounding box center [736, 328] width 74 height 44
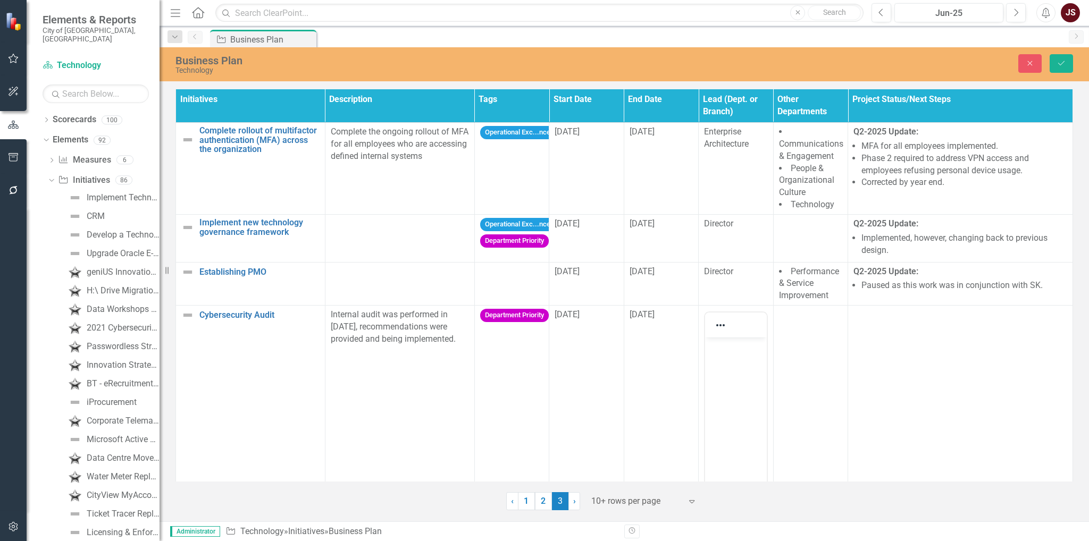
scroll to position [0, 0]
click at [727, 360] on body "Rich Text Area. Press ALT-0 for help." at bounding box center [735, 418] width 61 height 160
click at [1059, 63] on icon "Save" at bounding box center [1062, 63] width 10 height 7
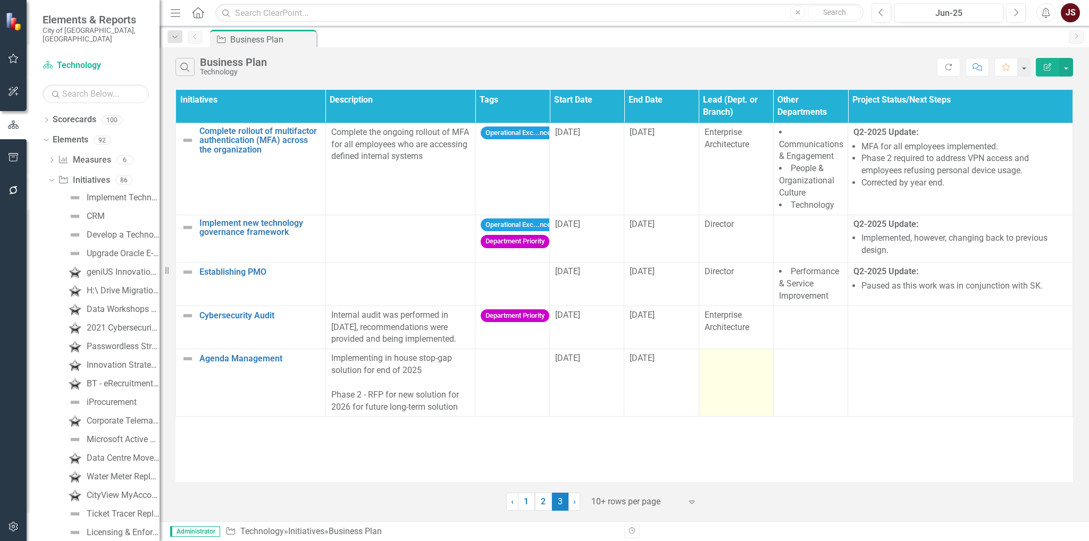
click at [742, 381] on td at bounding box center [736, 383] width 74 height 68
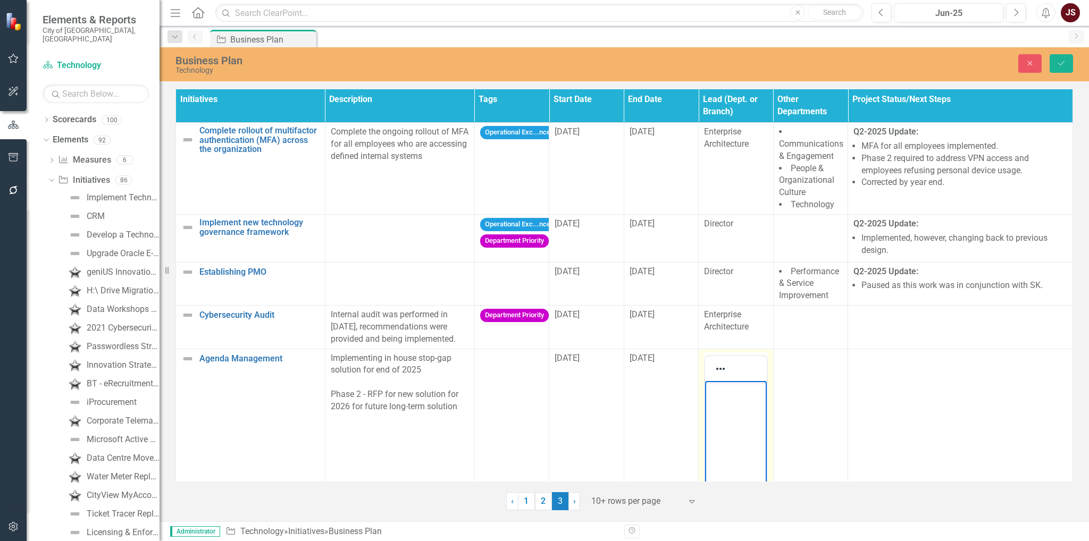
click at [729, 403] on body "Rich Text Area. Press ALT-0 for help." at bounding box center [735, 461] width 61 height 160
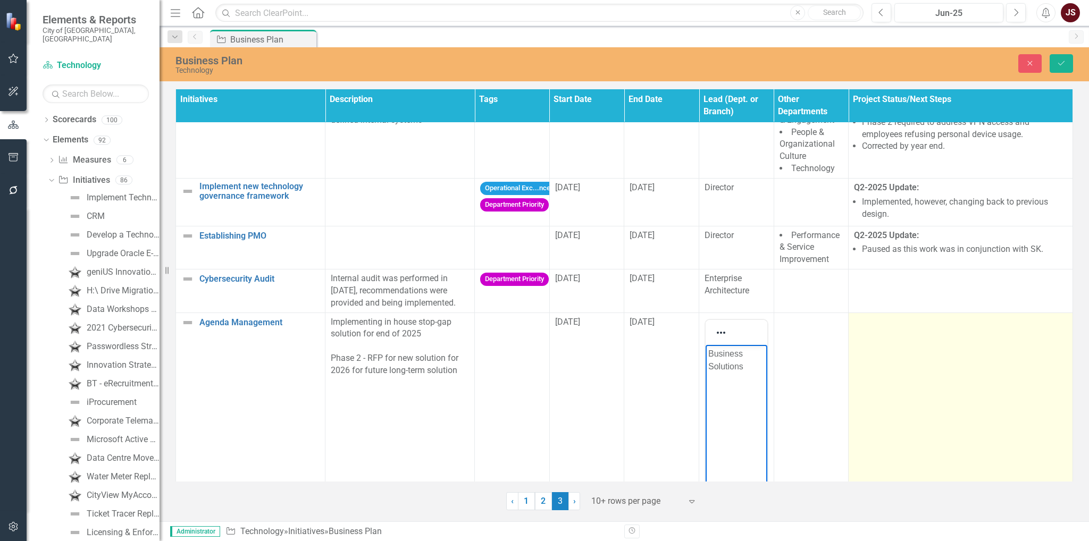
scroll to position [53, 0]
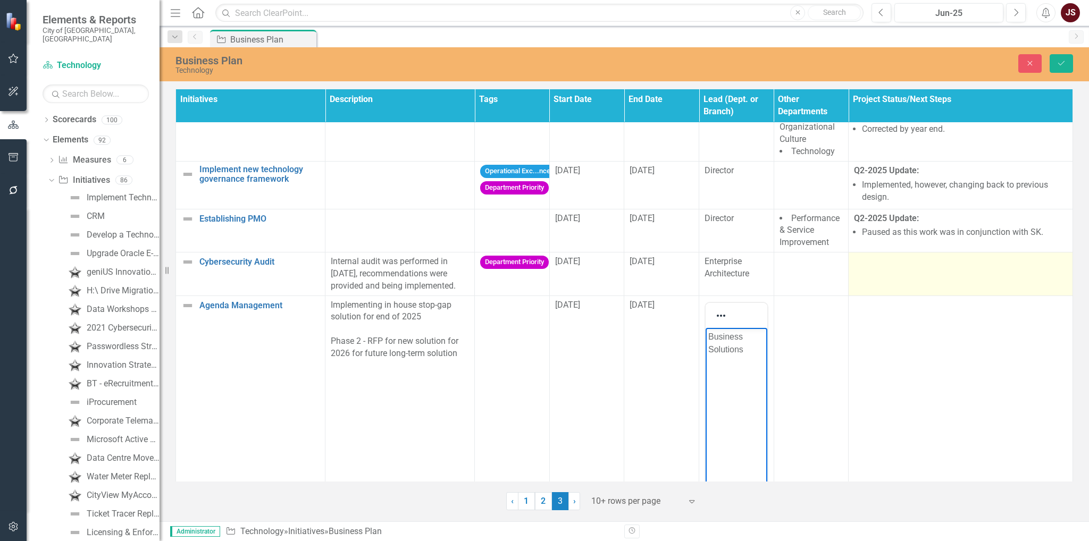
click at [913, 274] on td at bounding box center [961, 275] width 224 height 44
click at [914, 274] on td at bounding box center [961, 275] width 224 height 44
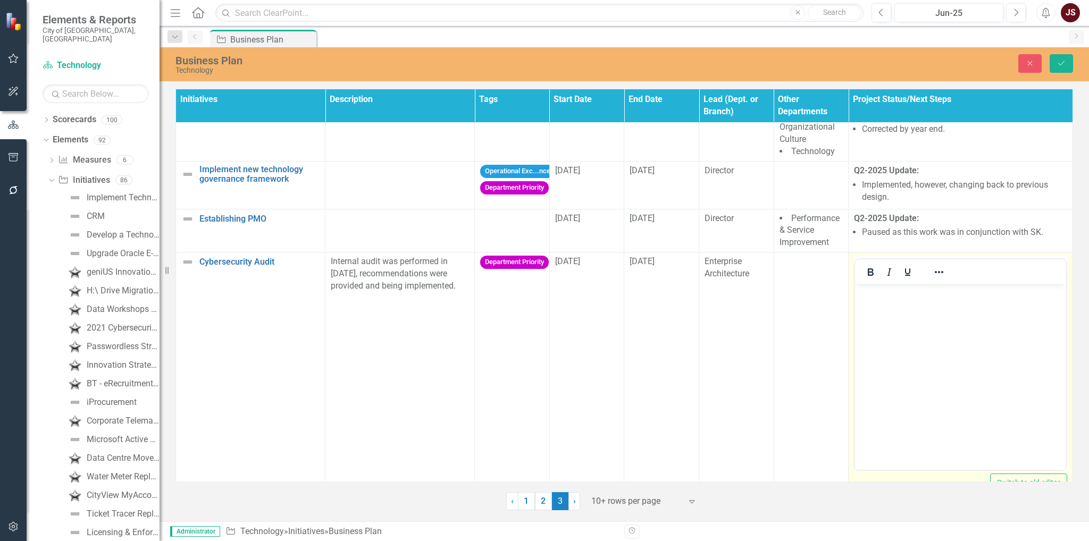
scroll to position [0, 0]
click at [870, 277] on icon "Bold" at bounding box center [870, 272] width 13 height 13
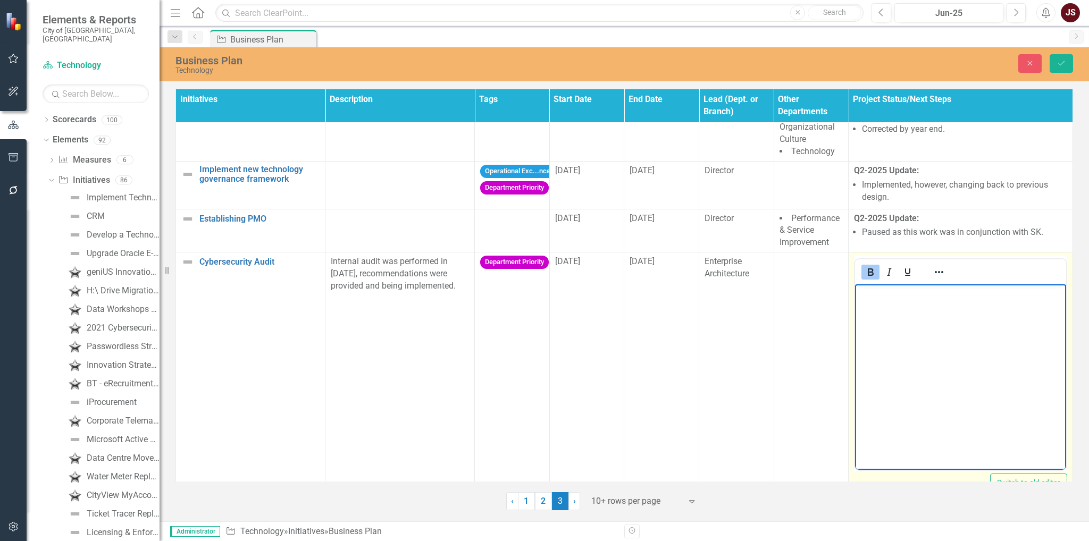
click at [881, 300] on body "﻿" at bounding box center [960, 365] width 211 height 160
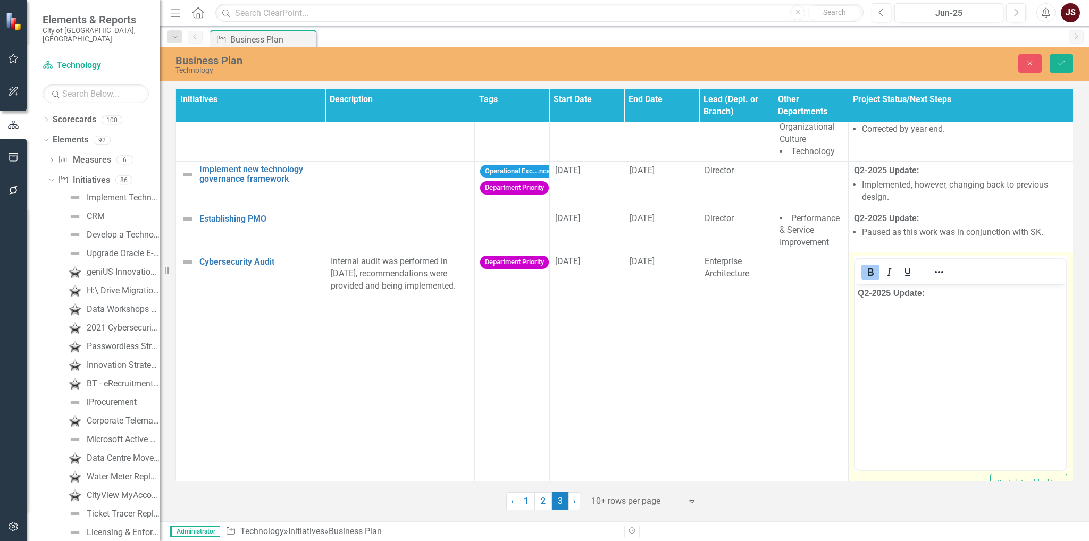
click at [946, 274] on div at bounding box center [939, 272] width 31 height 21
click at [940, 274] on icon "Reveal or hide additional toolbar items" at bounding box center [939, 272] width 13 height 13
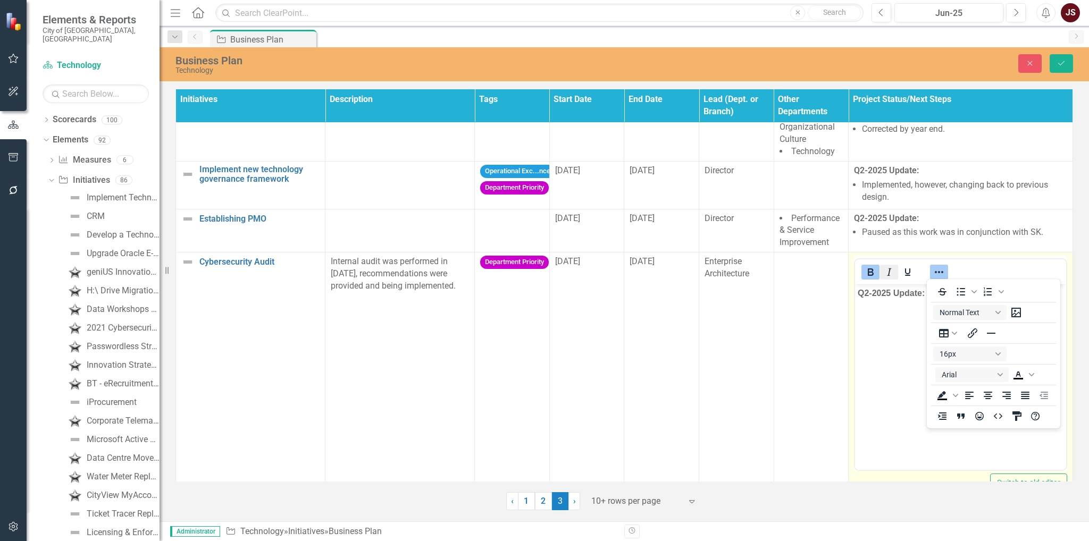
click at [872, 274] on icon "Bold" at bounding box center [870, 272] width 13 height 13
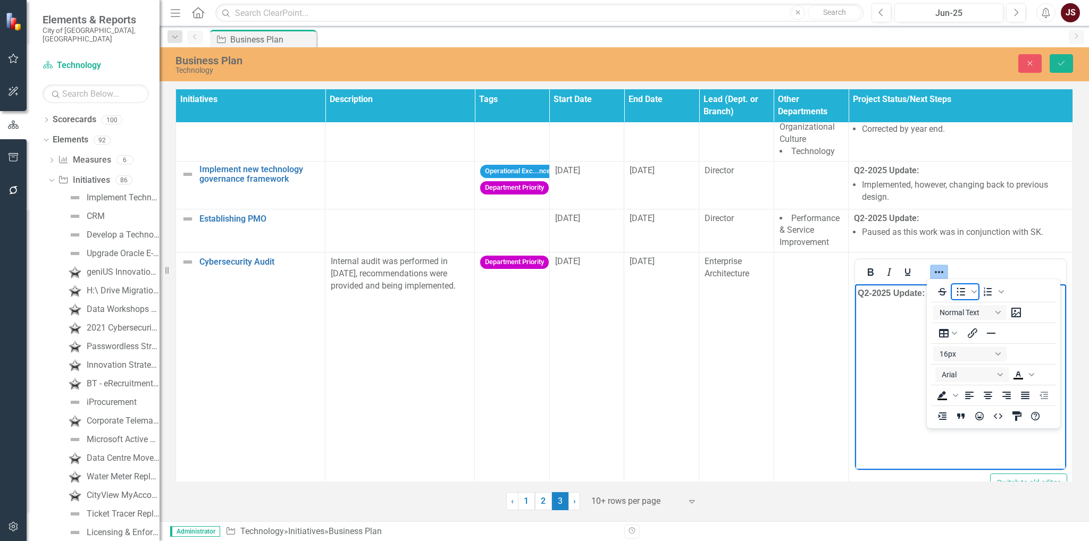
click at [956, 291] on icon "Bullet list" at bounding box center [961, 292] width 13 height 13
drag, startPoint x: 940, startPoint y: 274, endPoint x: 933, endPoint y: 278, distance: 8.1
click at [937, 274] on icon "Reveal or hide additional toolbar items" at bounding box center [939, 272] width 13 height 13
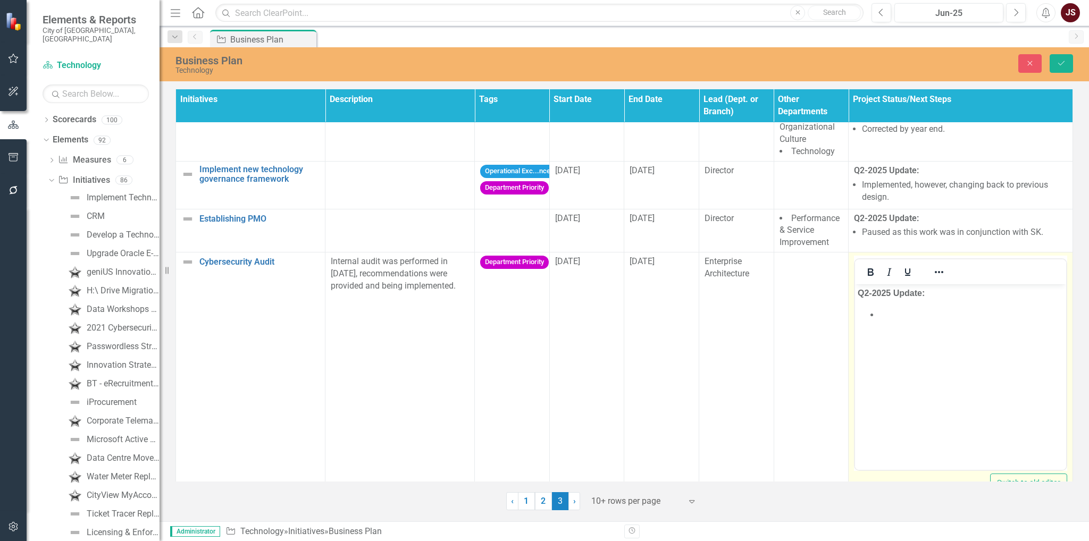
click at [899, 310] on li "﻿" at bounding box center [971, 314] width 185 height 13
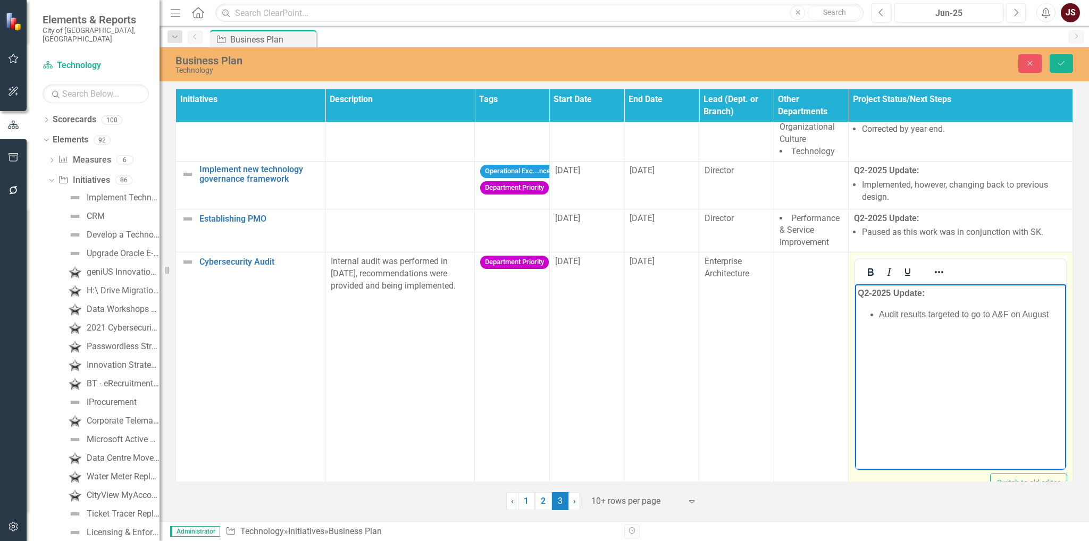
click at [1049, 319] on li "﻿Audit results targeted to go to A&F on August" at bounding box center [971, 314] width 185 height 13
click at [1058, 56] on button "Save" at bounding box center [1061, 63] width 23 height 19
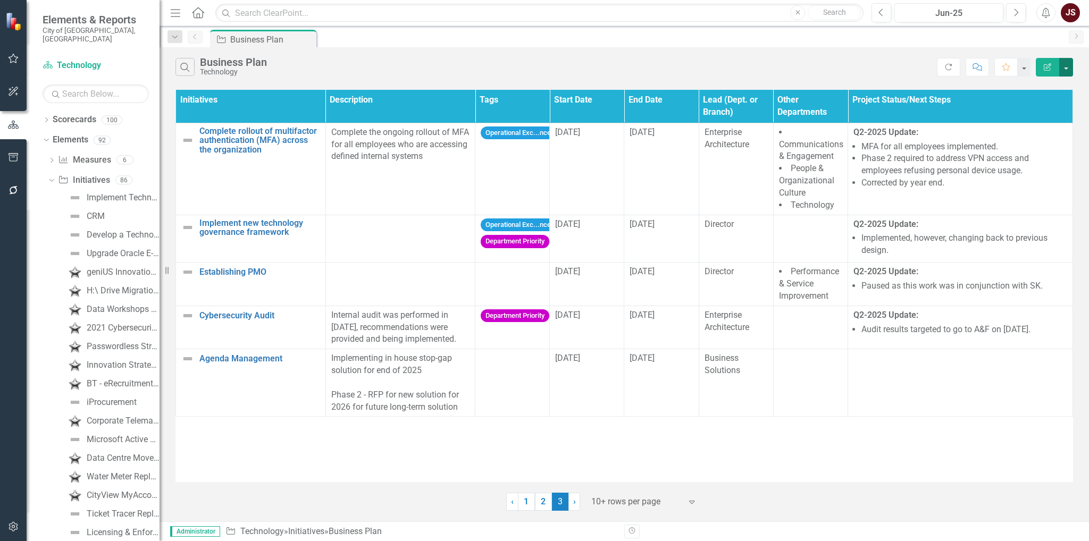
click at [1068, 66] on button "button" at bounding box center [1066, 67] width 14 height 19
click at [1049, 123] on link "Excel Export to Excel" at bounding box center [1031, 128] width 84 height 20
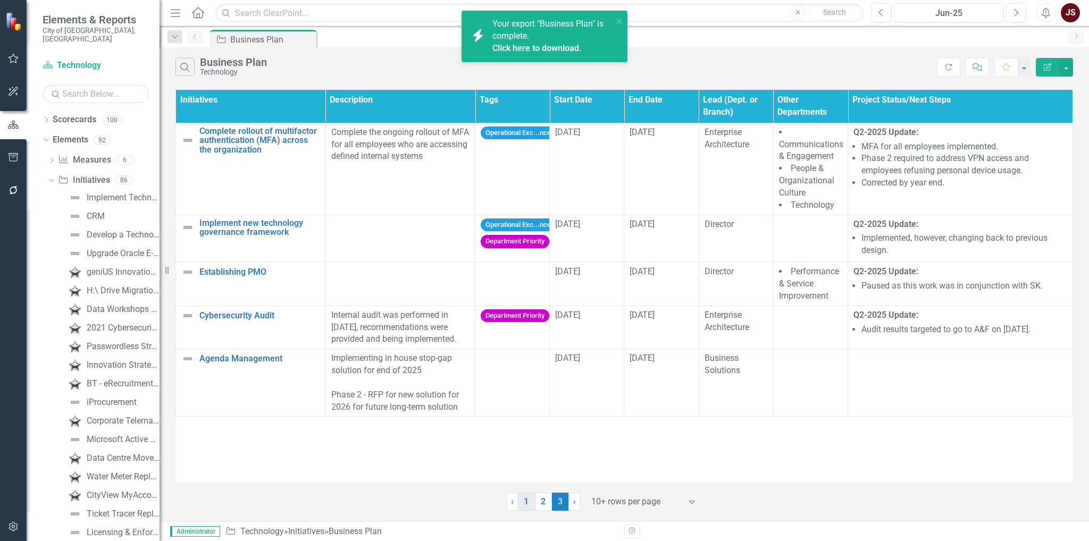
click at [528, 500] on link "1" at bounding box center [526, 502] width 17 height 18
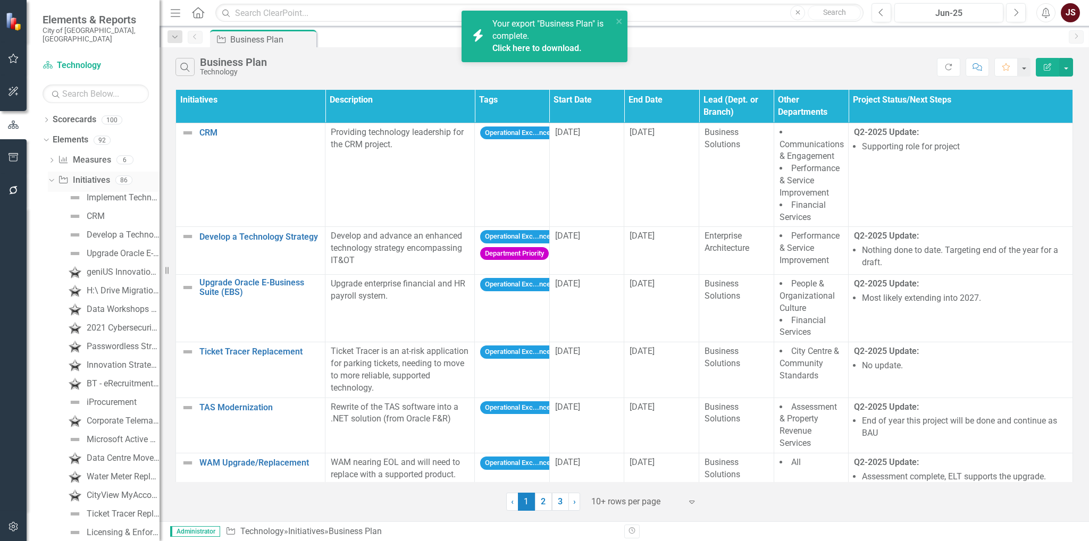
click at [51, 176] on icon "Dropdown" at bounding box center [50, 179] width 6 height 7
